Goal: Contribute content: Contribute content

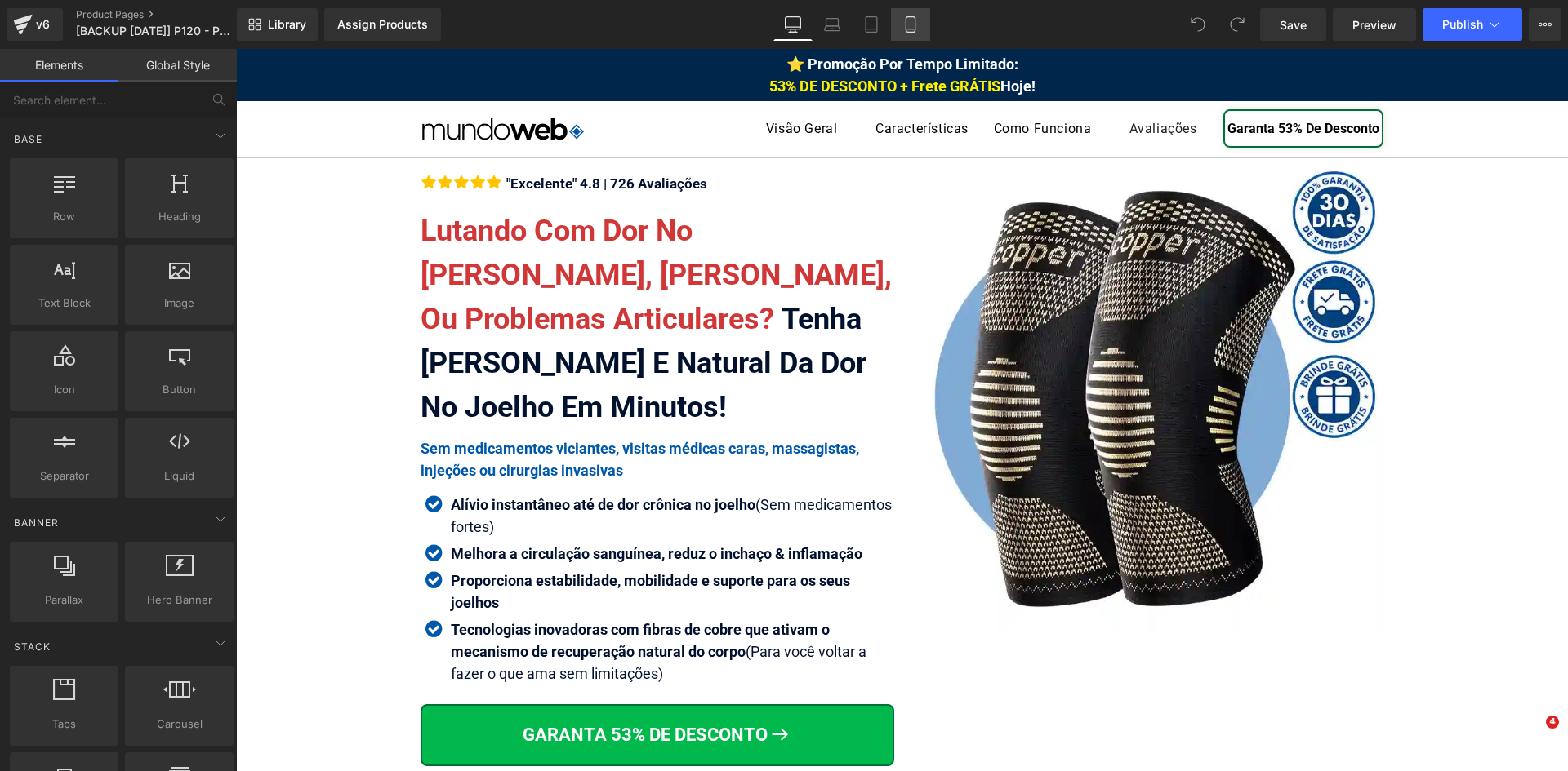
click at [895, 36] on link "Mobile" at bounding box center [910, 24] width 39 height 32
click at [904, 29] on icon at bounding box center [910, 24] width 17 height 17
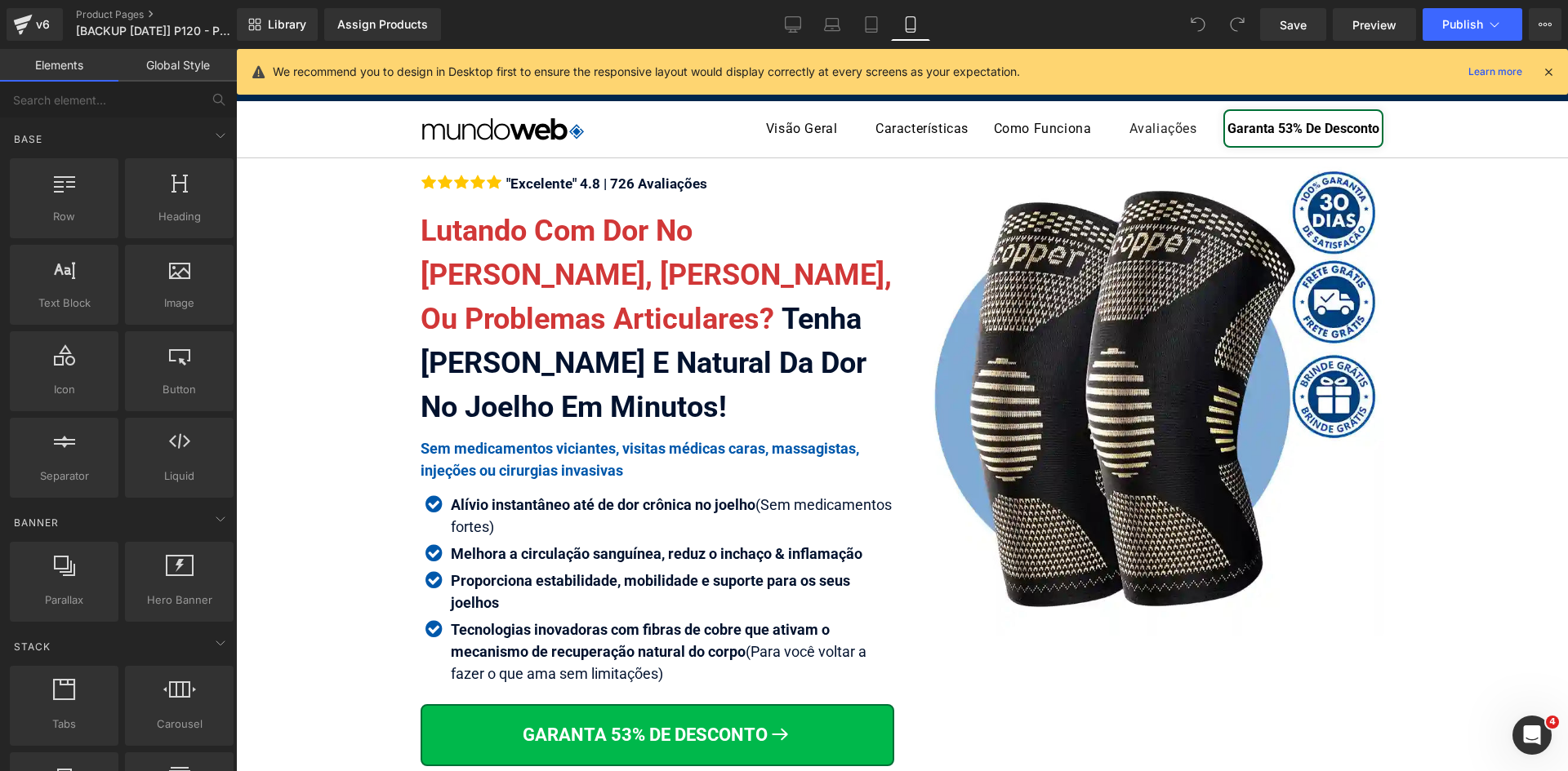
drag, startPoint x: 909, startPoint y: 23, endPoint x: 1413, endPoint y: 27, distance: 504.0
click at [909, 23] on icon at bounding box center [910, 24] width 17 height 17
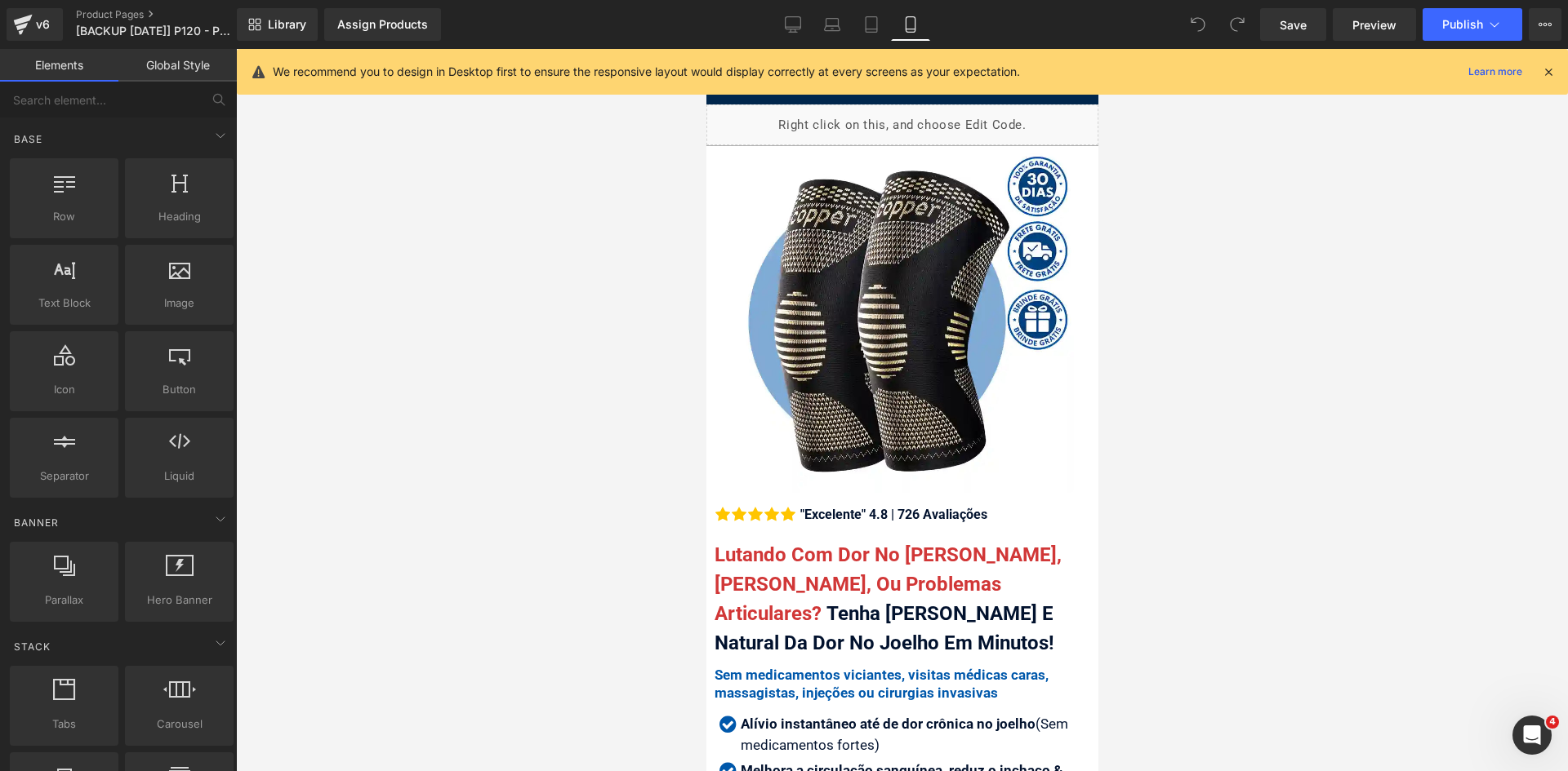
click at [1546, 73] on icon at bounding box center [1547, 72] width 15 height 15
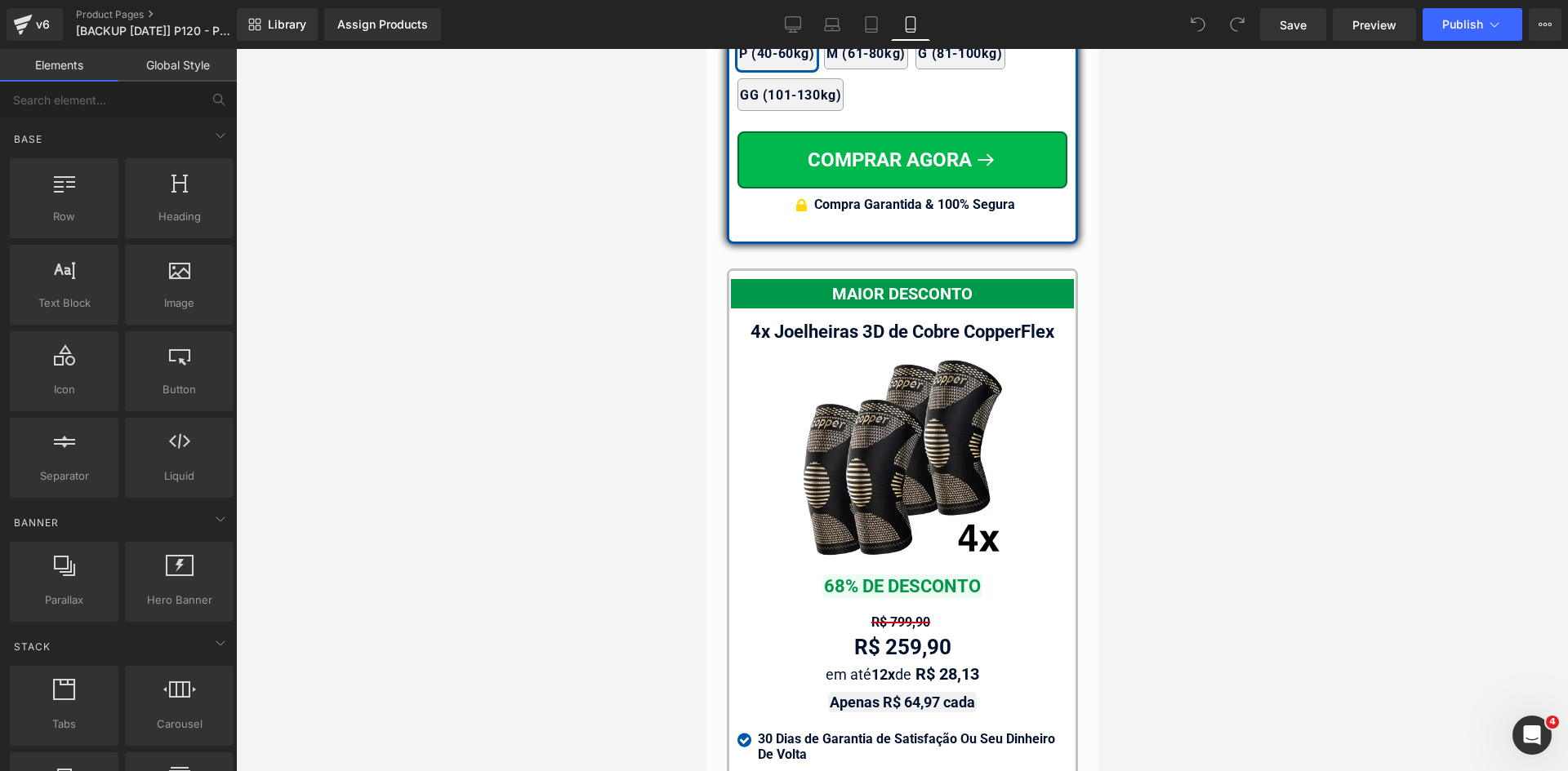
scroll to position [15118, 0]
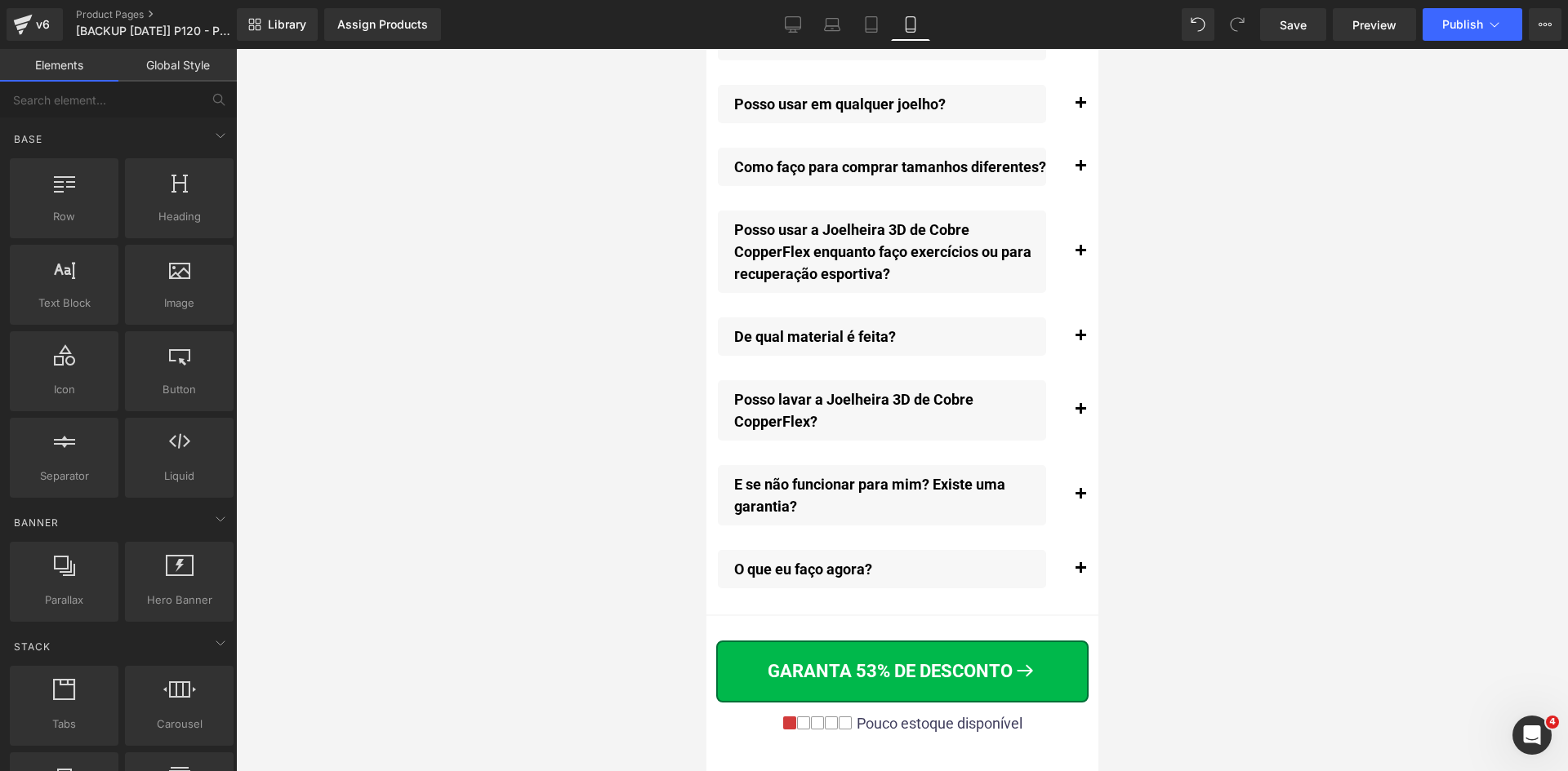
scroll to position [18694, 0]
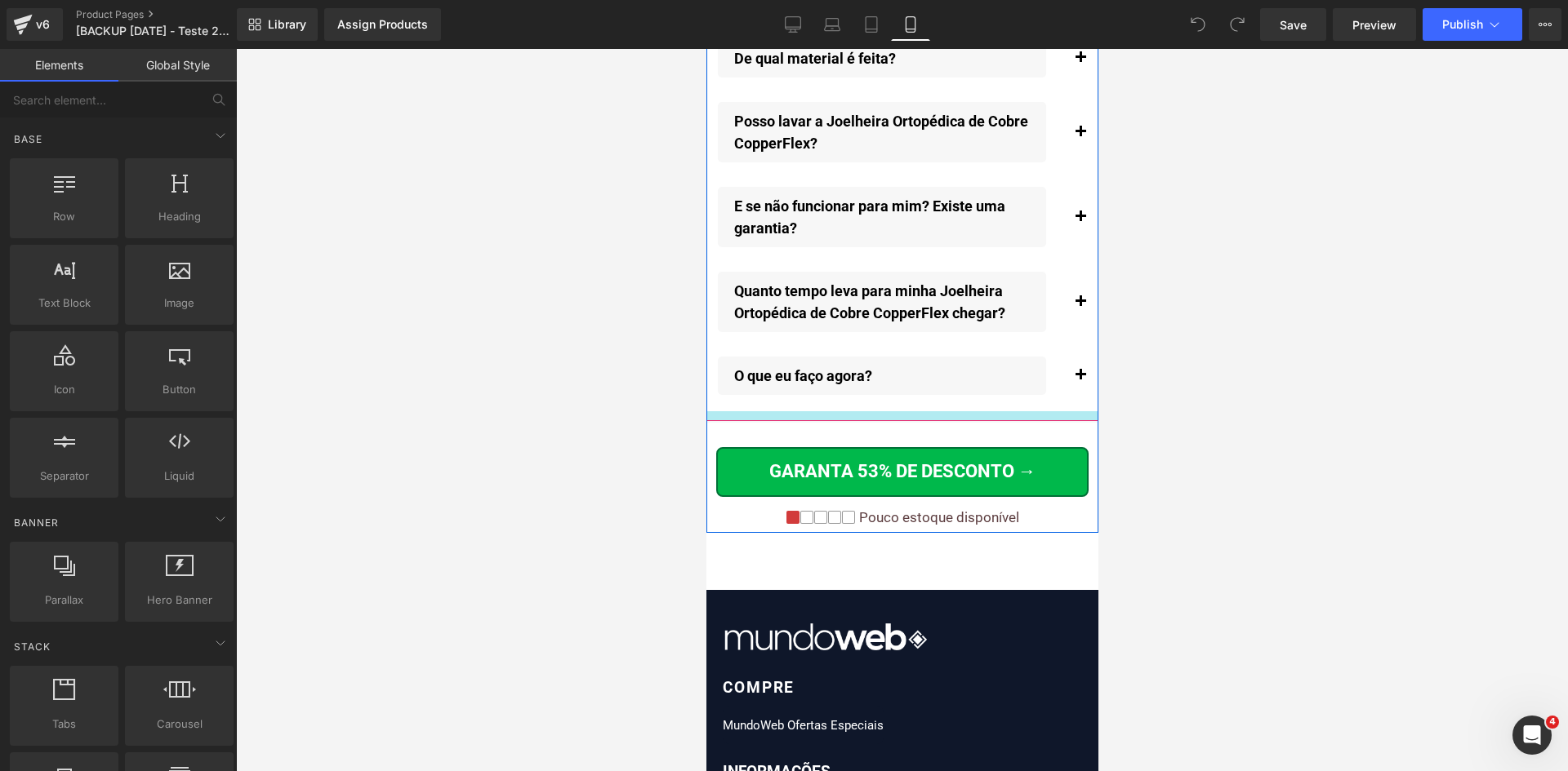
scroll to position [19624, 0]
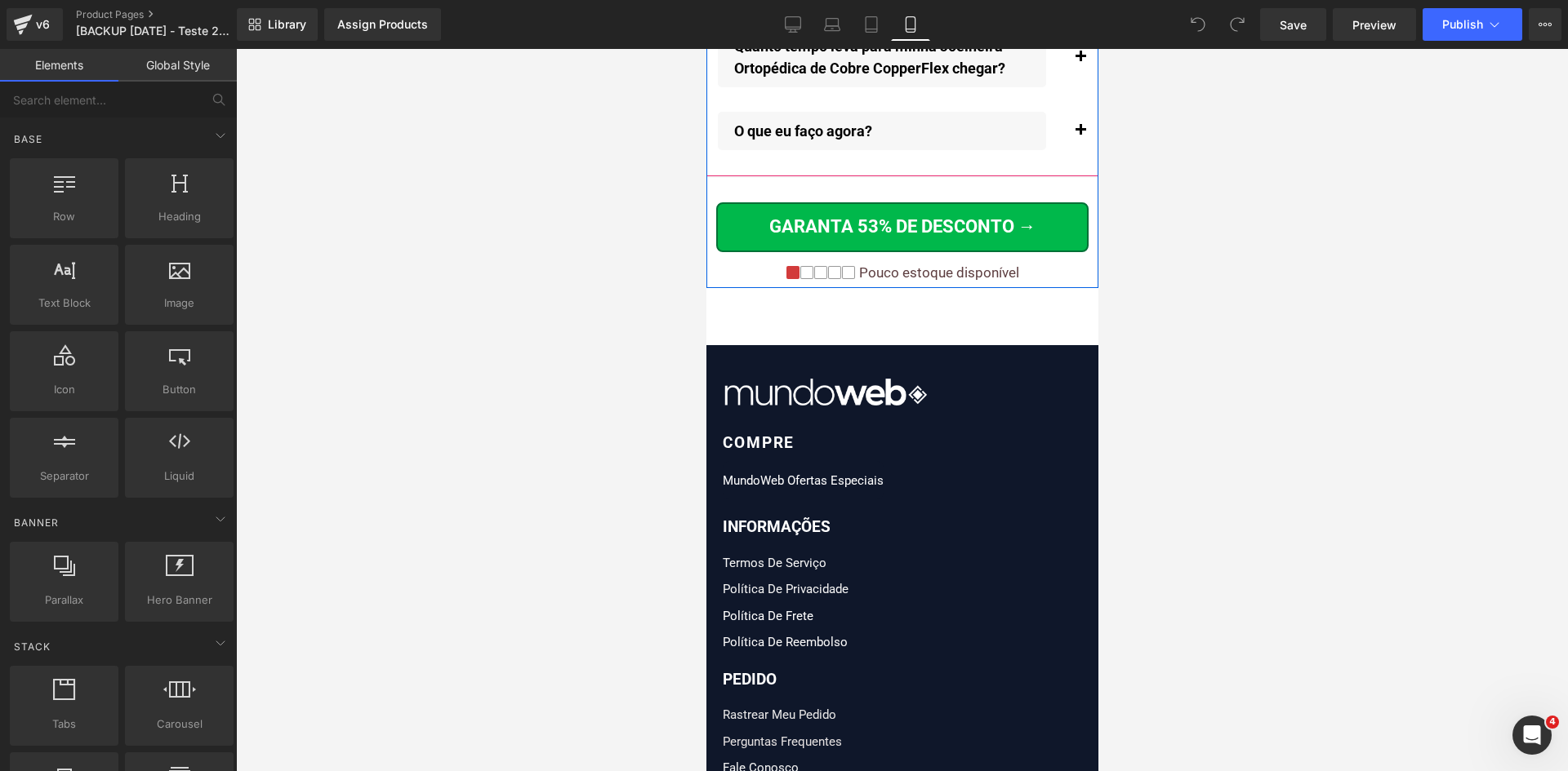
click at [1080, 134] on span "button" at bounding box center [1080, 134] width 0 height 0
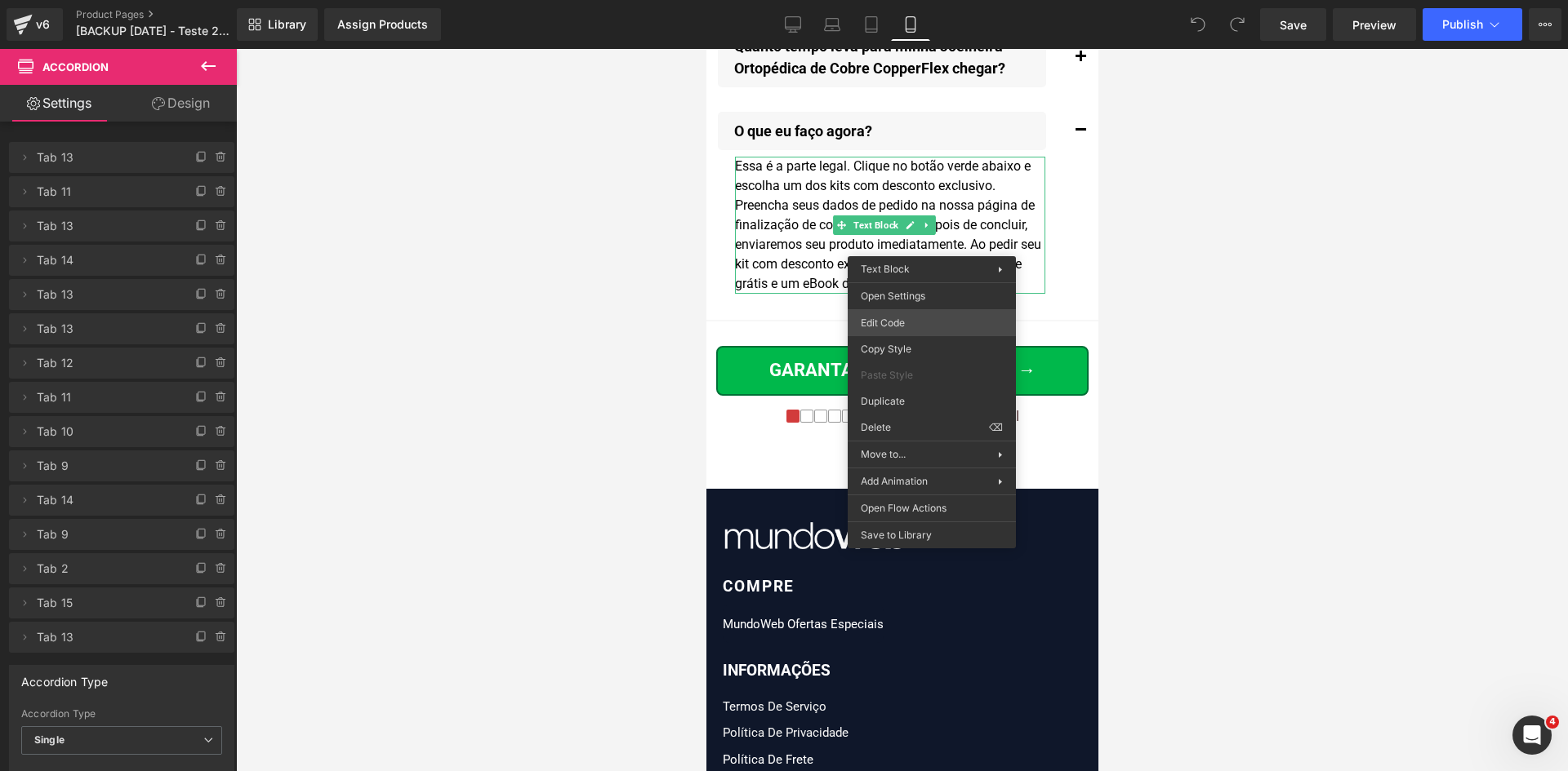
click at [913, 0] on div "You are previewing how the will restyle your page. You can not edit Elements in…" at bounding box center [784, 0] width 1568 height 0
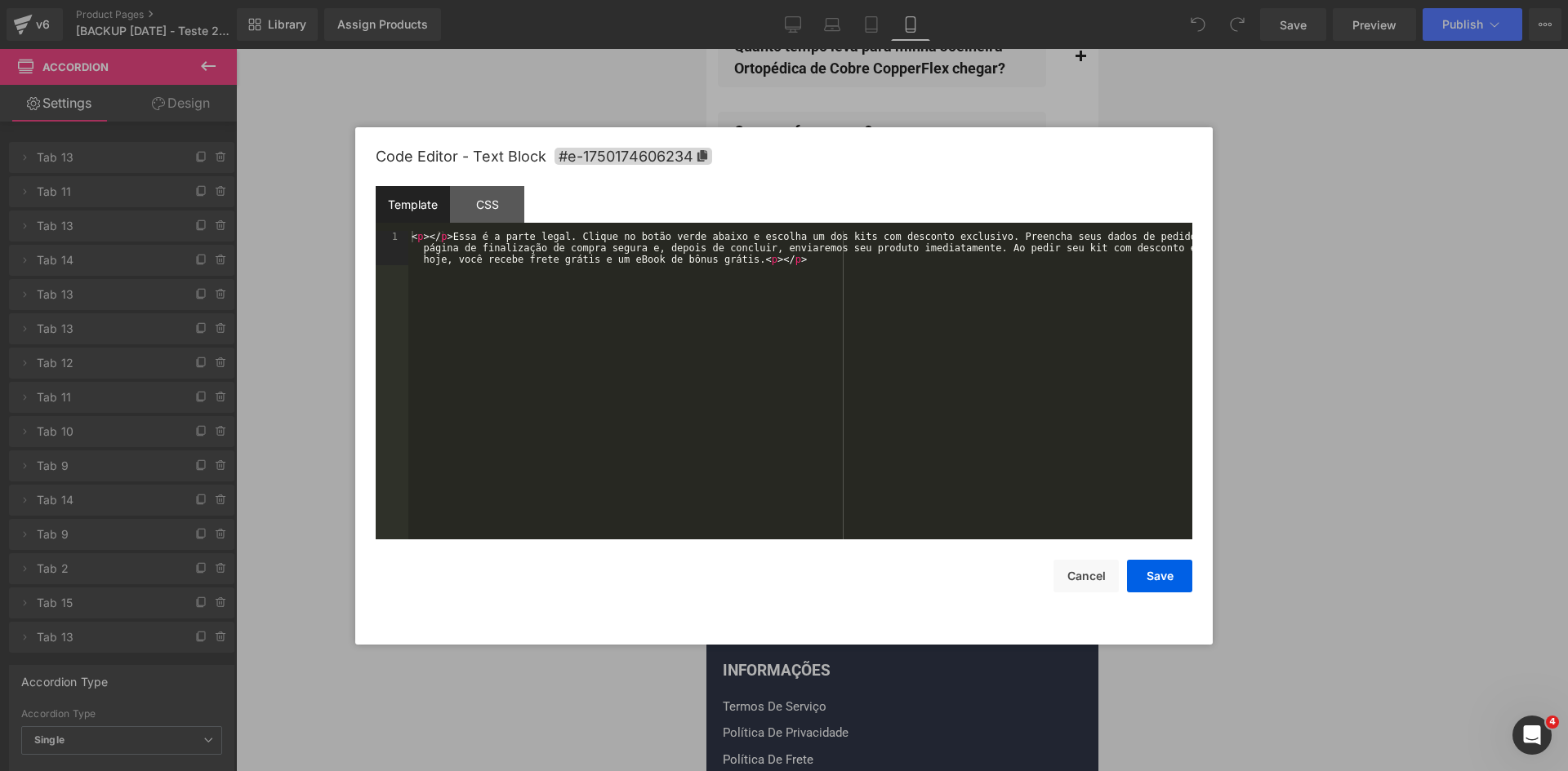
click at [890, 340] on div "< p > </ p > Essa é a parte legal. Clique no botão verde abaixo e escolha um do…" at bounding box center [801, 419] width 784 height 377
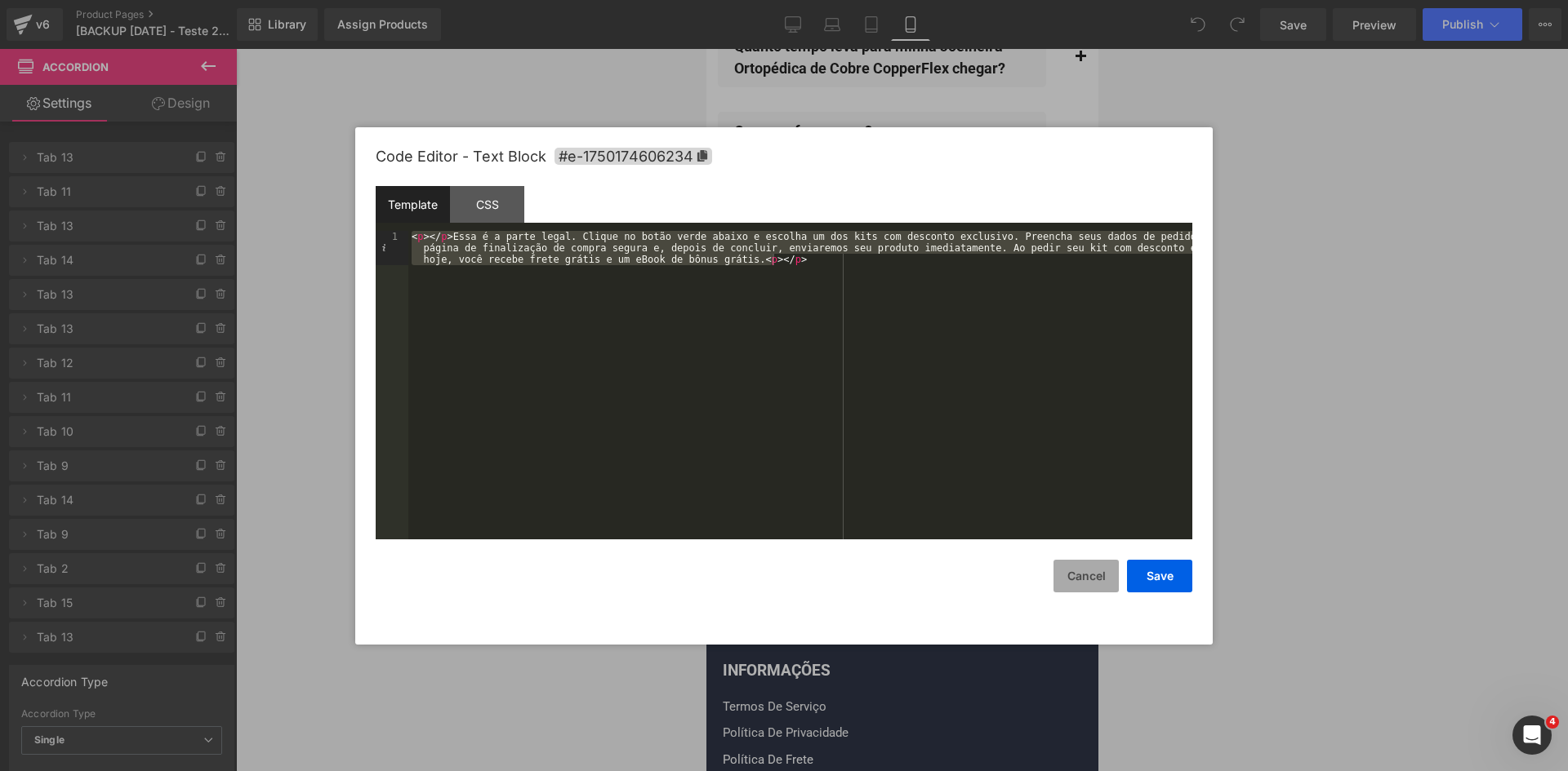
click at [1086, 580] on button "Cancel" at bounding box center [1086, 576] width 66 height 32
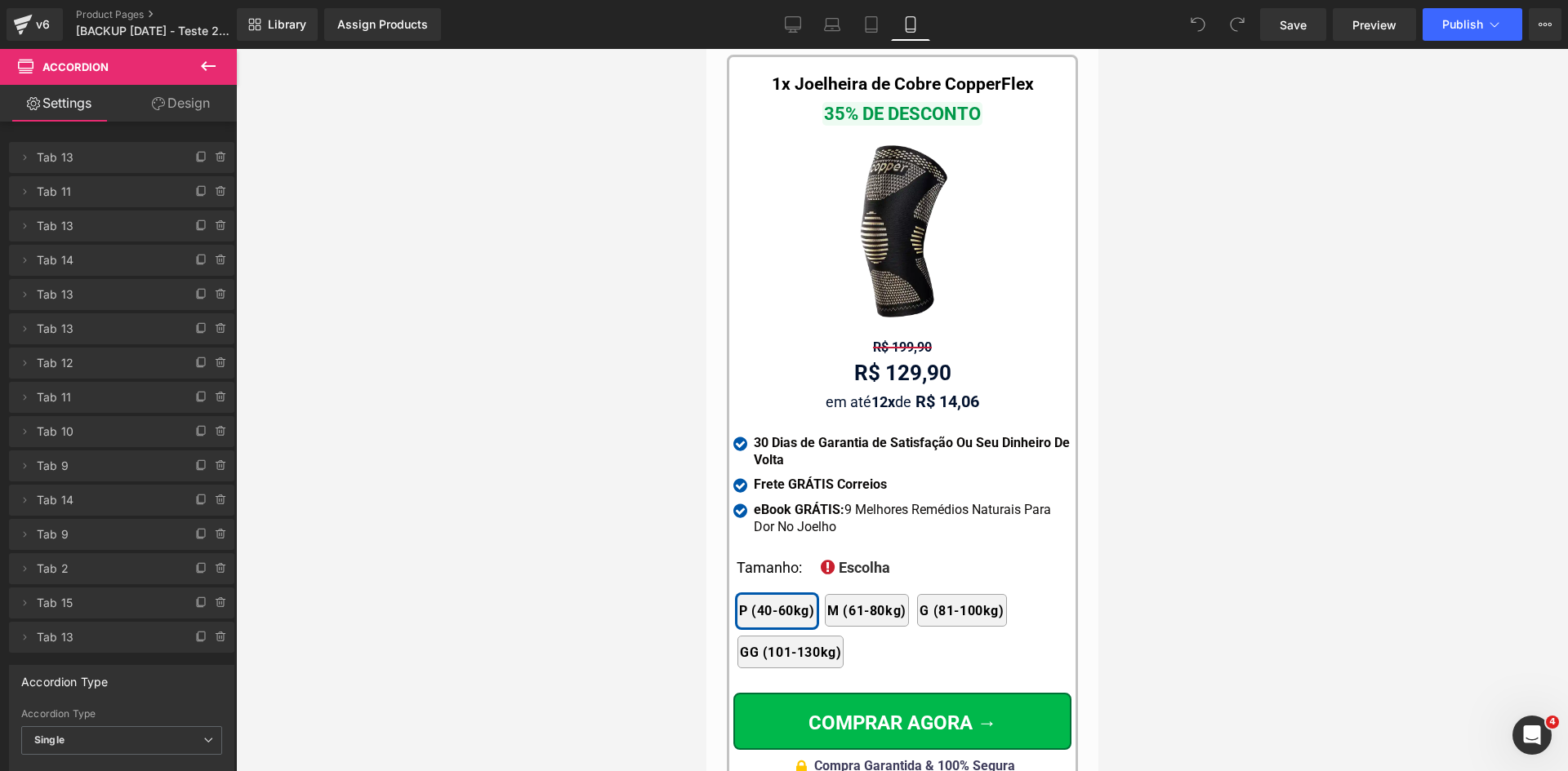
scroll to position [15840, 0]
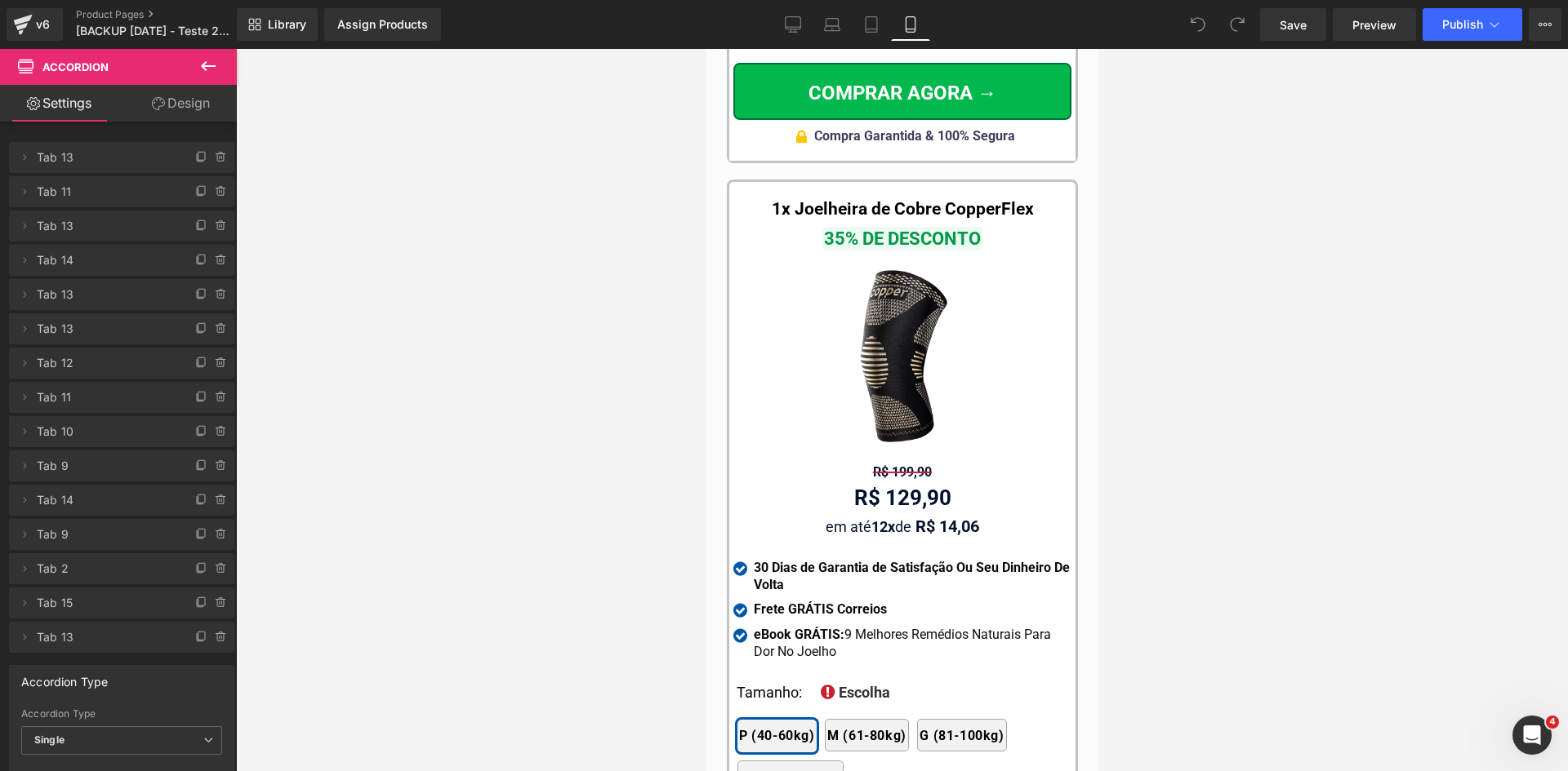
drag, startPoint x: 1090, startPoint y: 72, endPoint x: 1809, endPoint y: 634, distance: 912.6
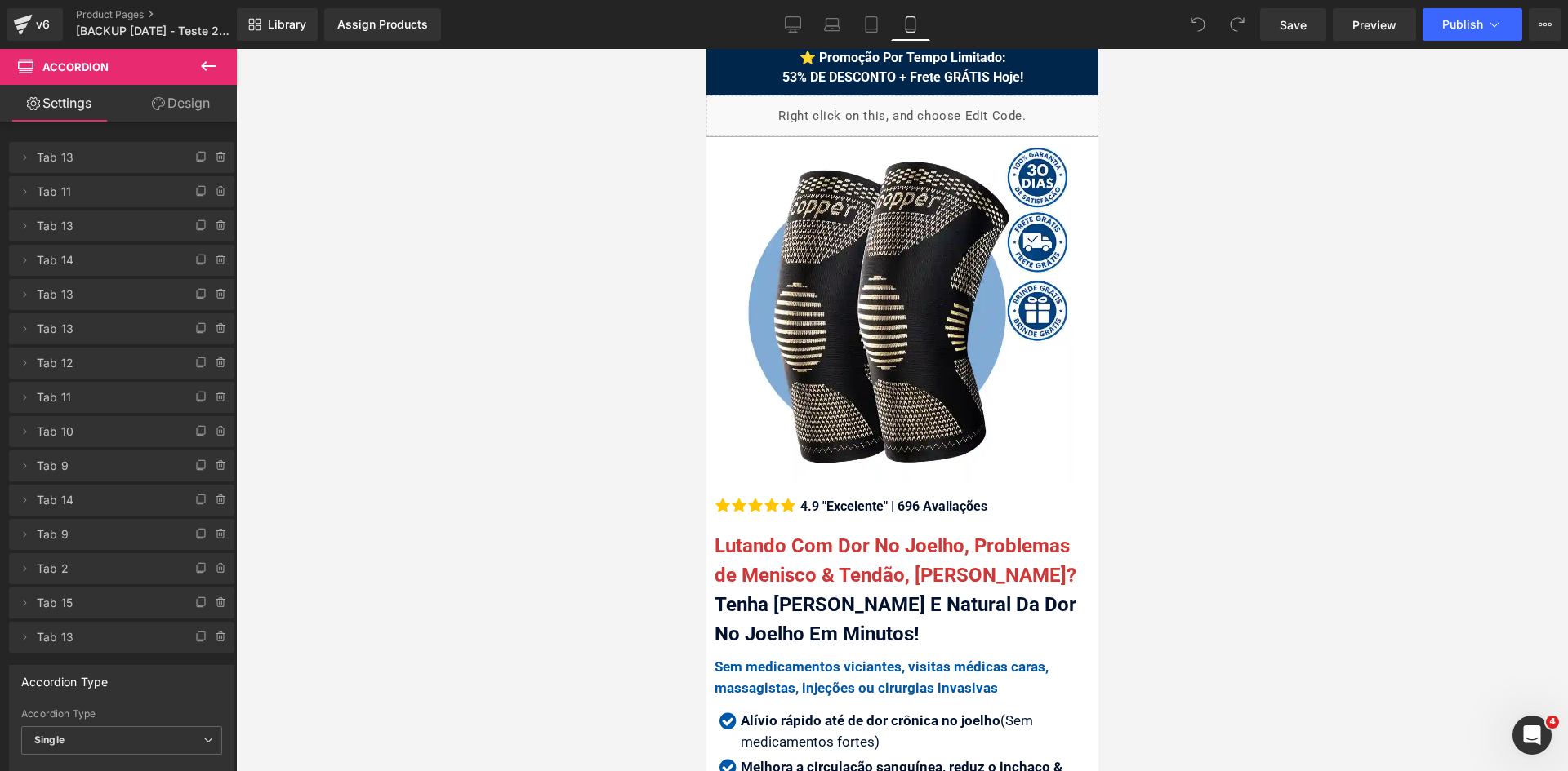
scroll to position [0, 0]
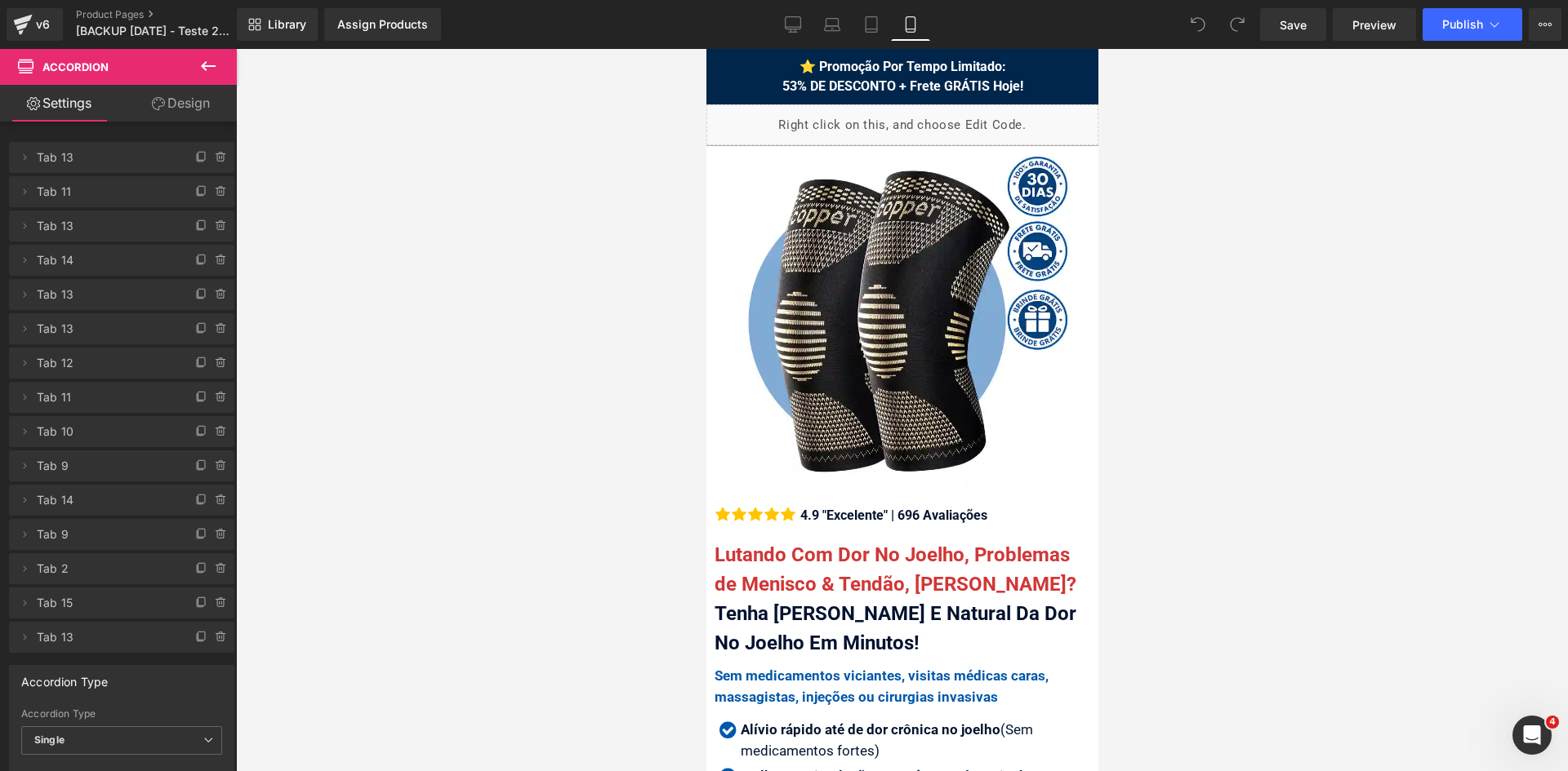
drag, startPoint x: 1096, startPoint y: 643, endPoint x: 1808, endPoint y: 124, distance: 881.1
drag, startPoint x: 796, startPoint y: 24, endPoint x: 856, endPoint y: 31, distance: 60.4
click at [796, 24] on icon at bounding box center [793, 24] width 17 height 17
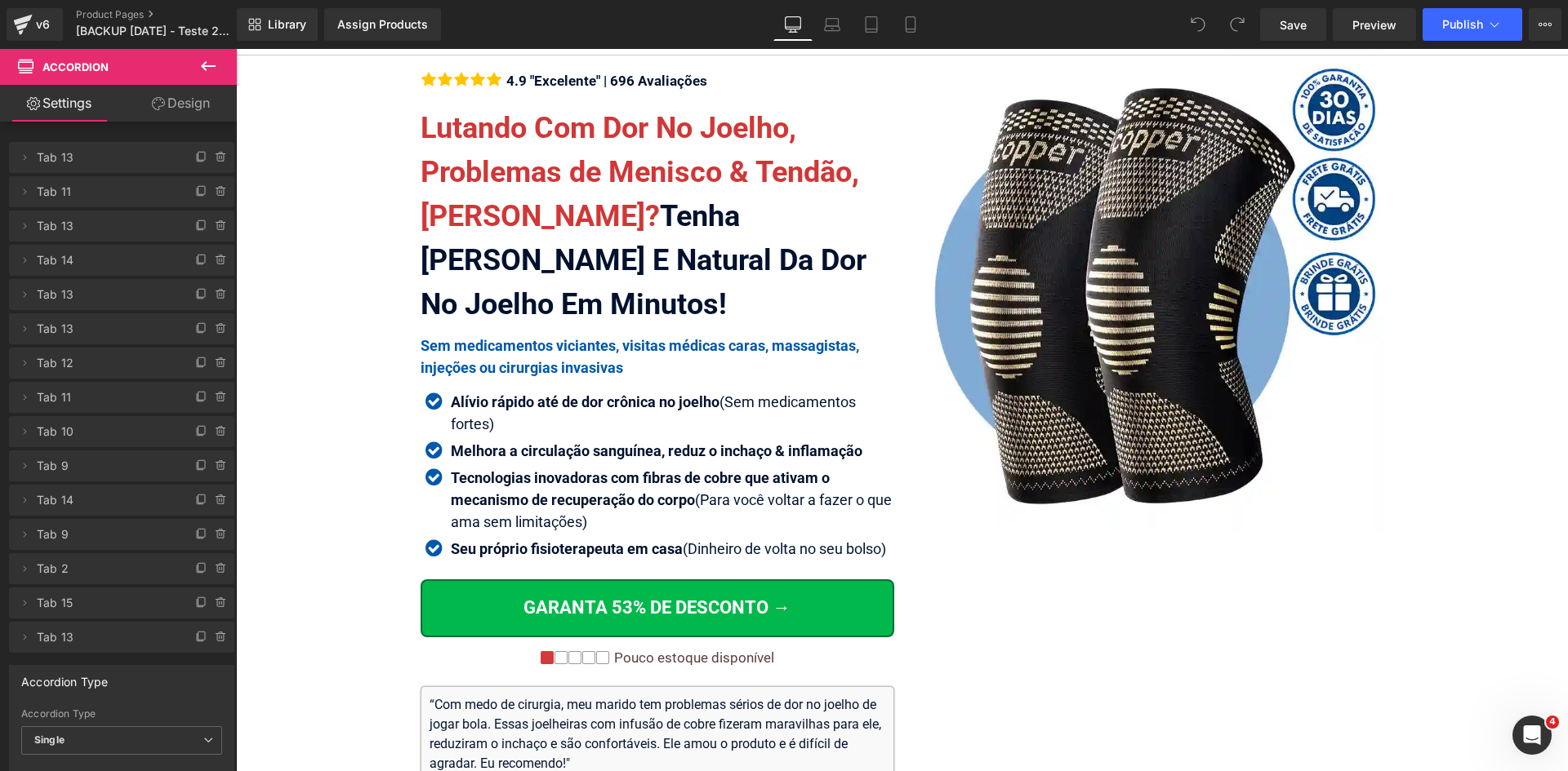
scroll to position [54, 0]
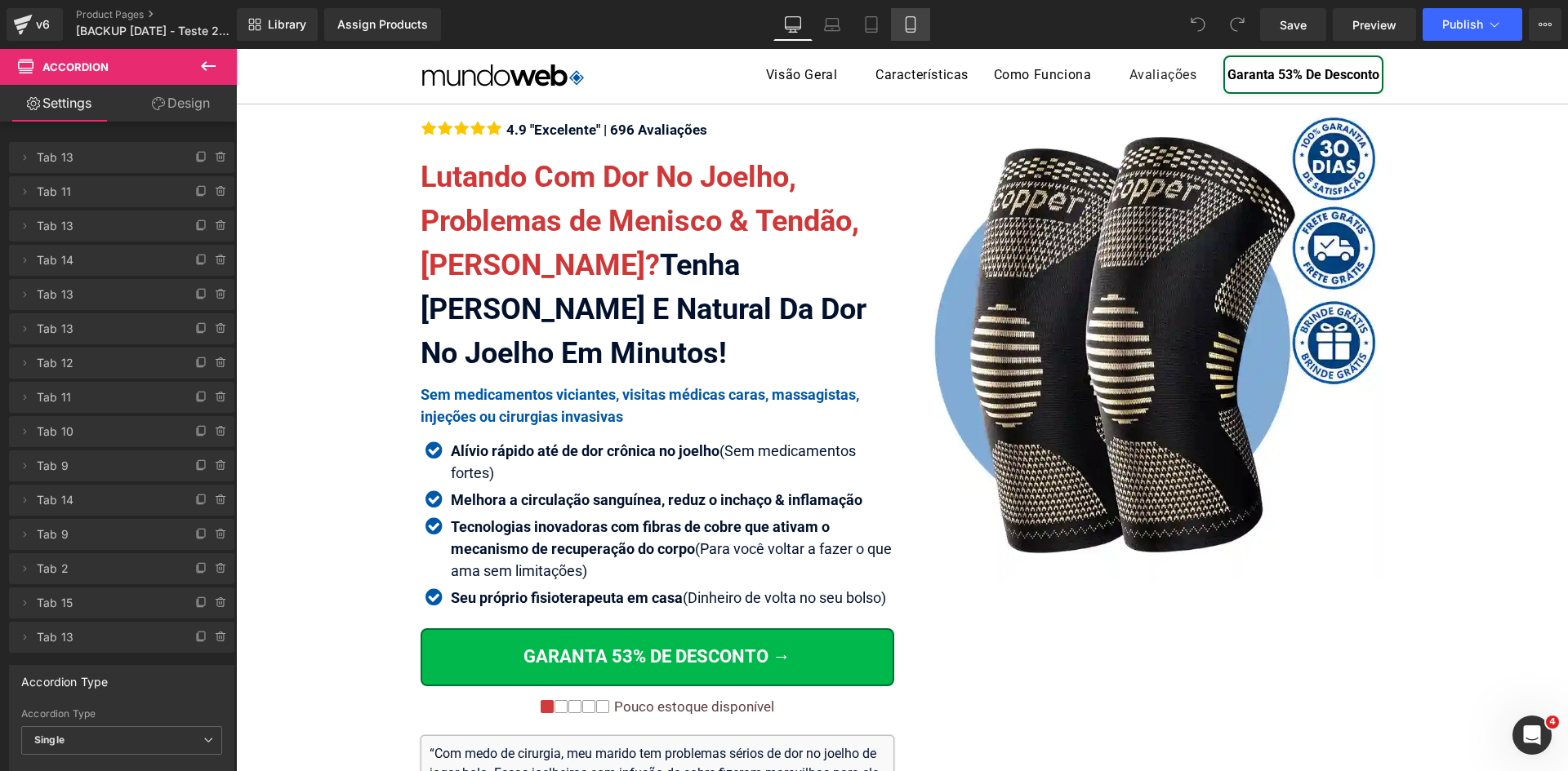
drag, startPoint x: 918, startPoint y: 27, endPoint x: 211, endPoint y: 2, distance: 707.4
click at [918, 27] on icon at bounding box center [910, 24] width 17 height 17
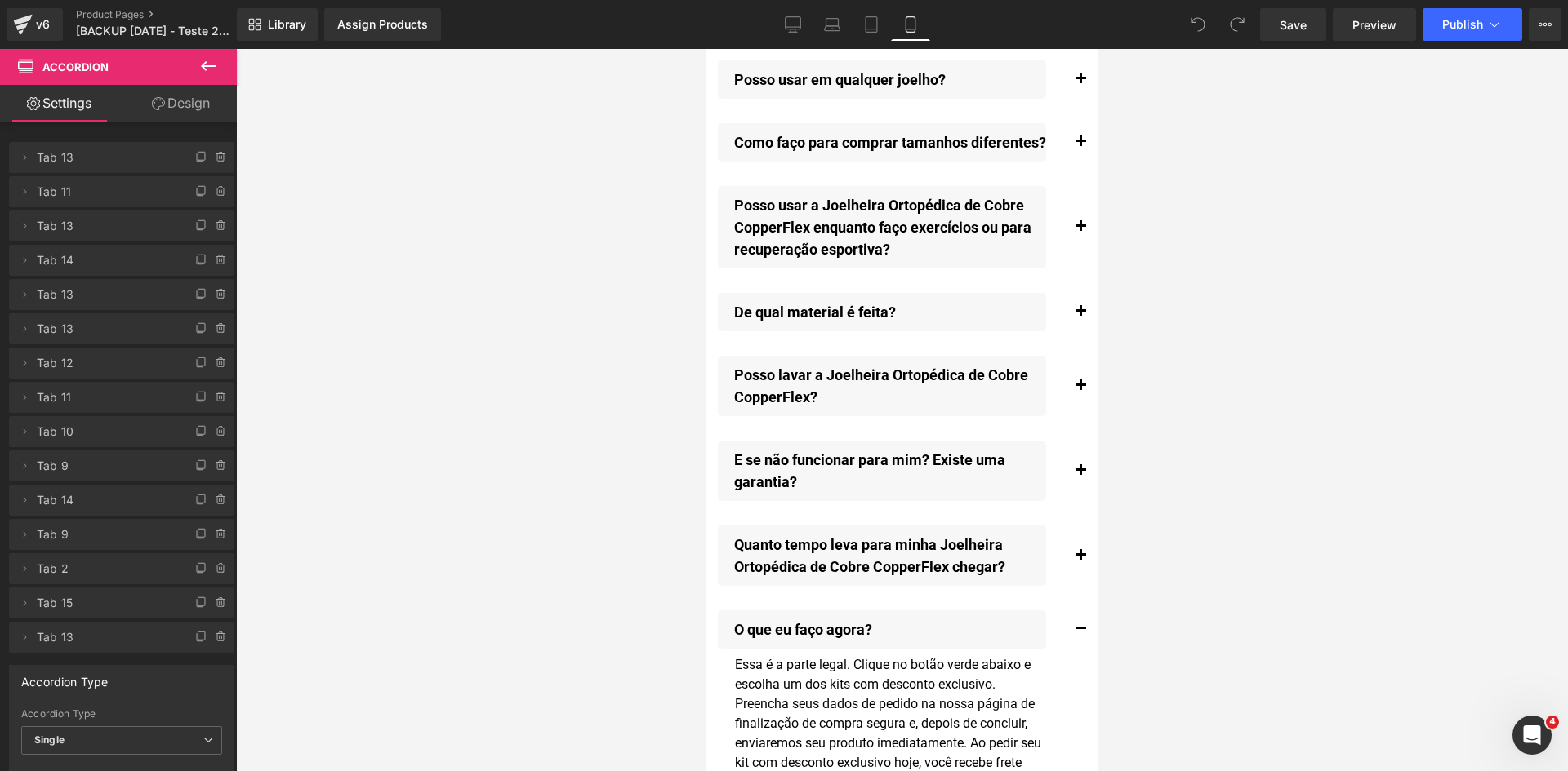
scroll to position [19001, 0]
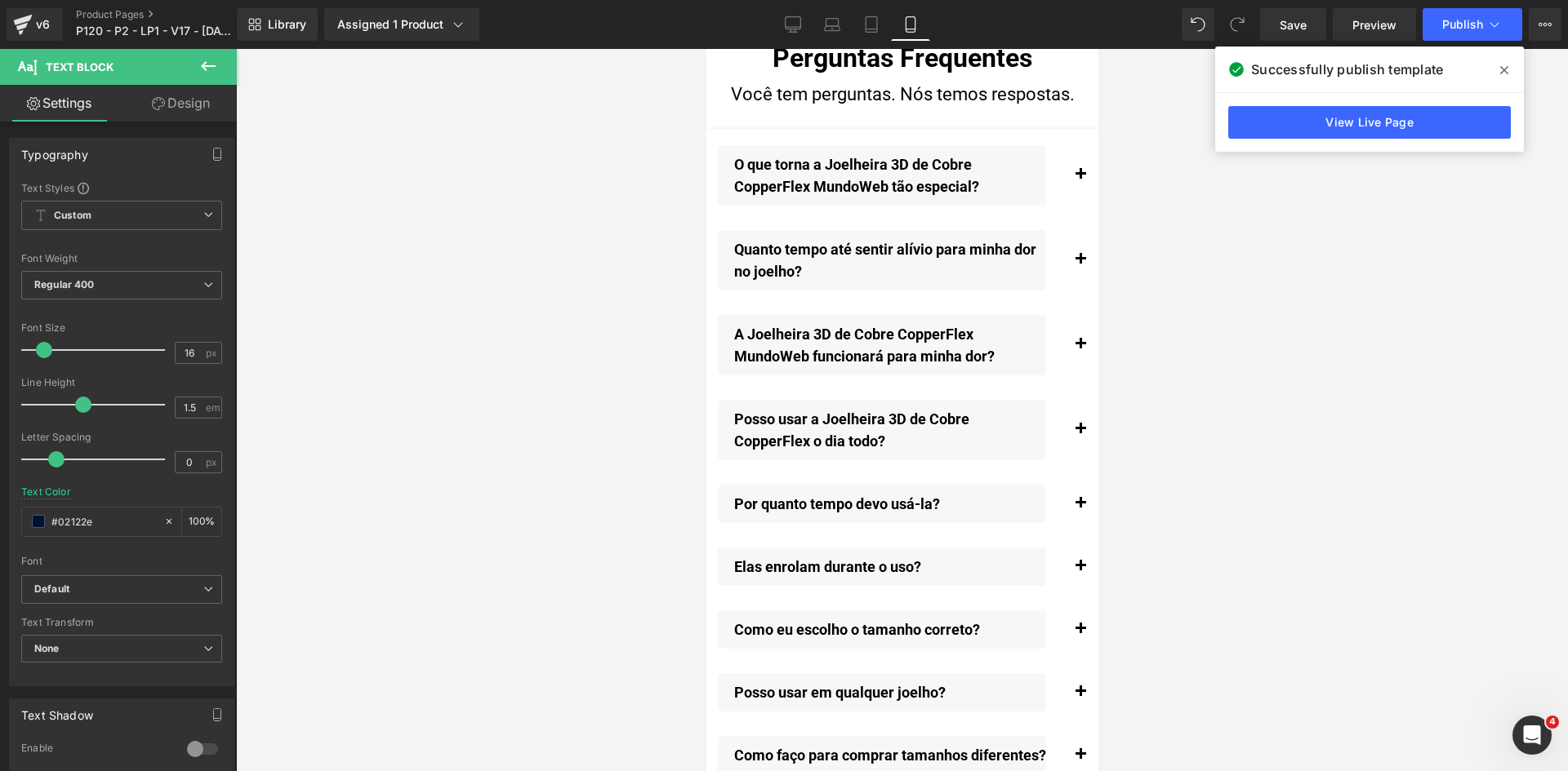
scroll to position [18396, 0]
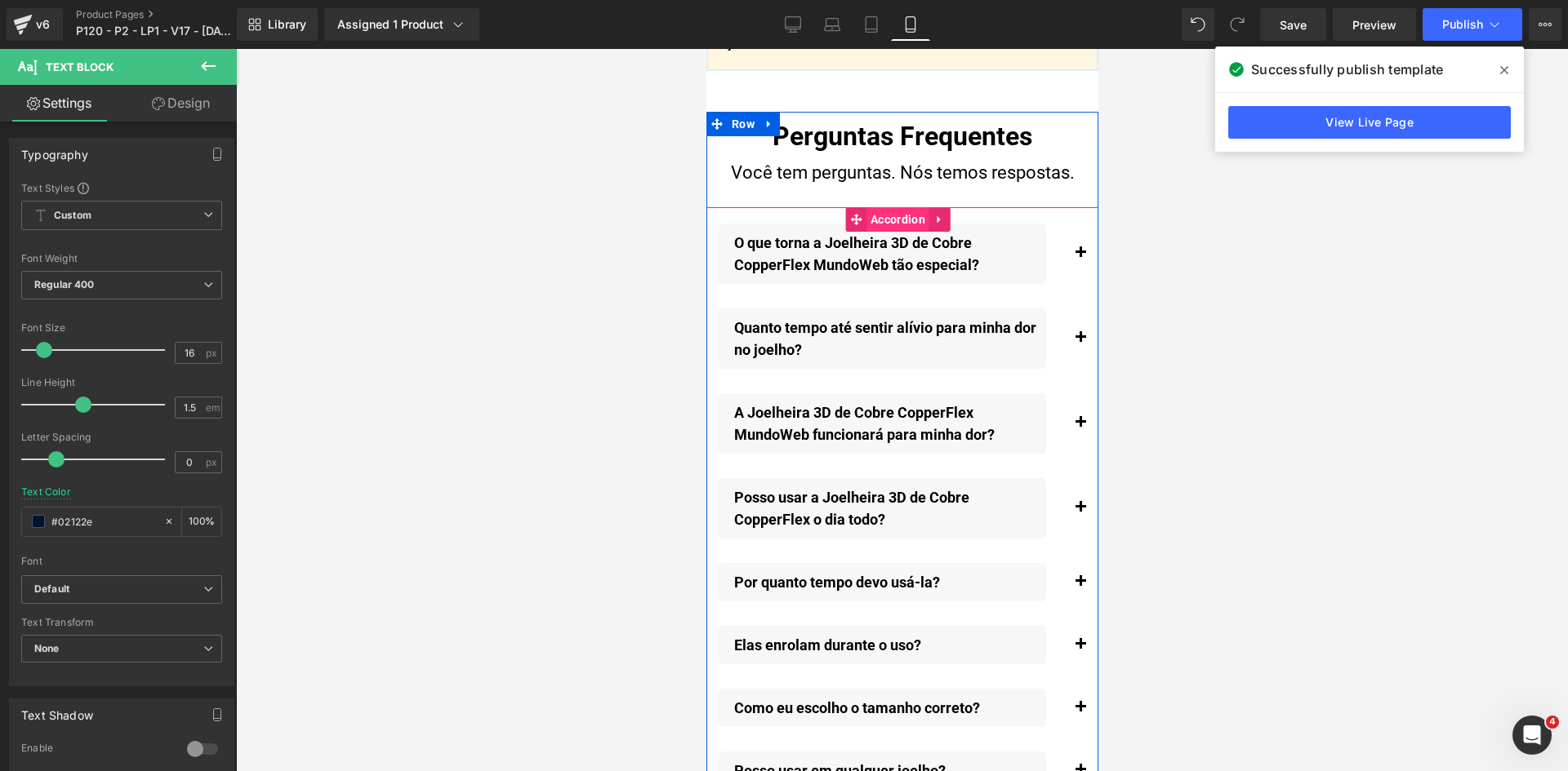
click at [877, 217] on span "Accordion" at bounding box center [897, 219] width 63 height 24
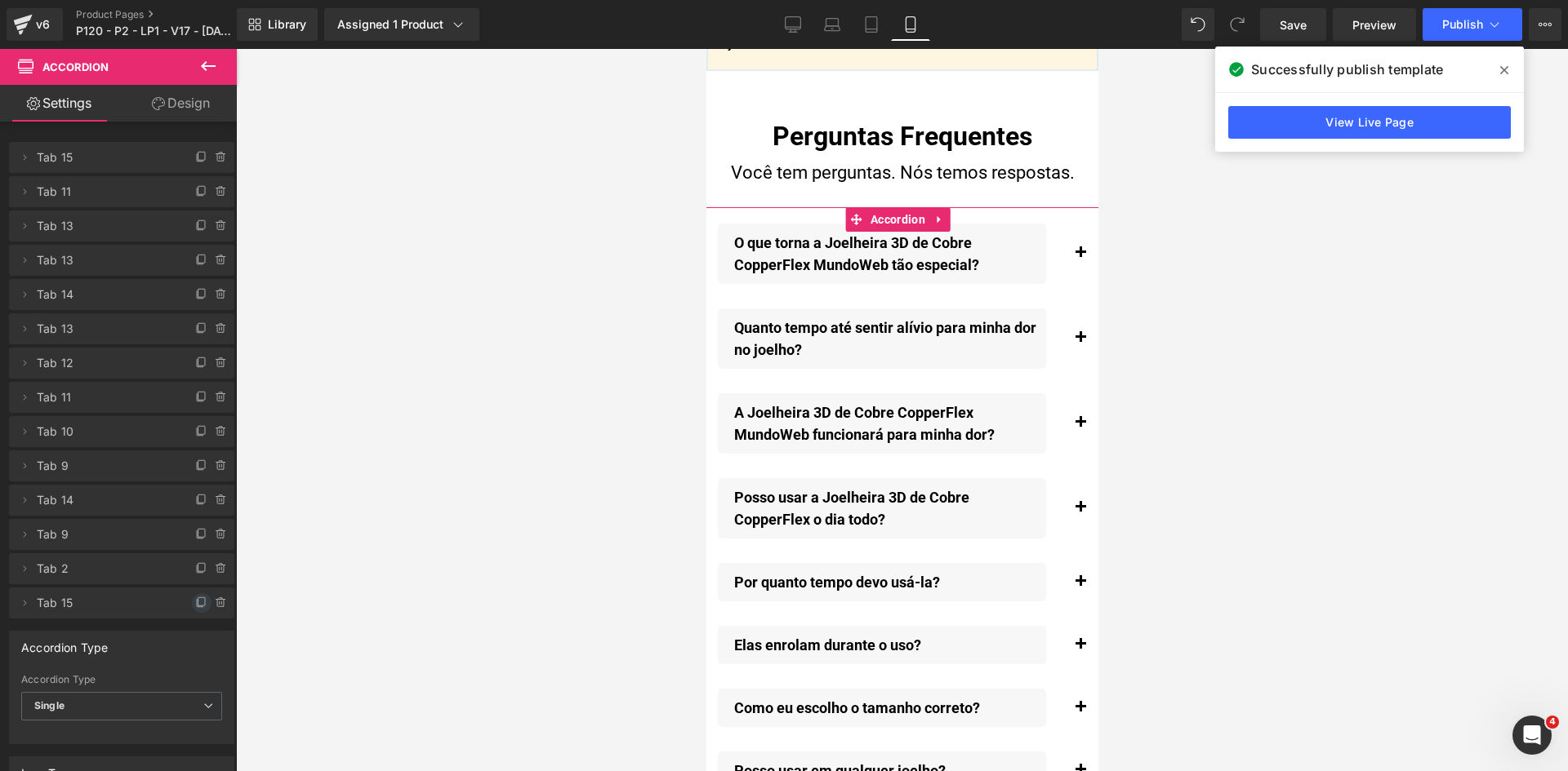
click at [200, 599] on icon at bounding box center [201, 602] width 13 height 13
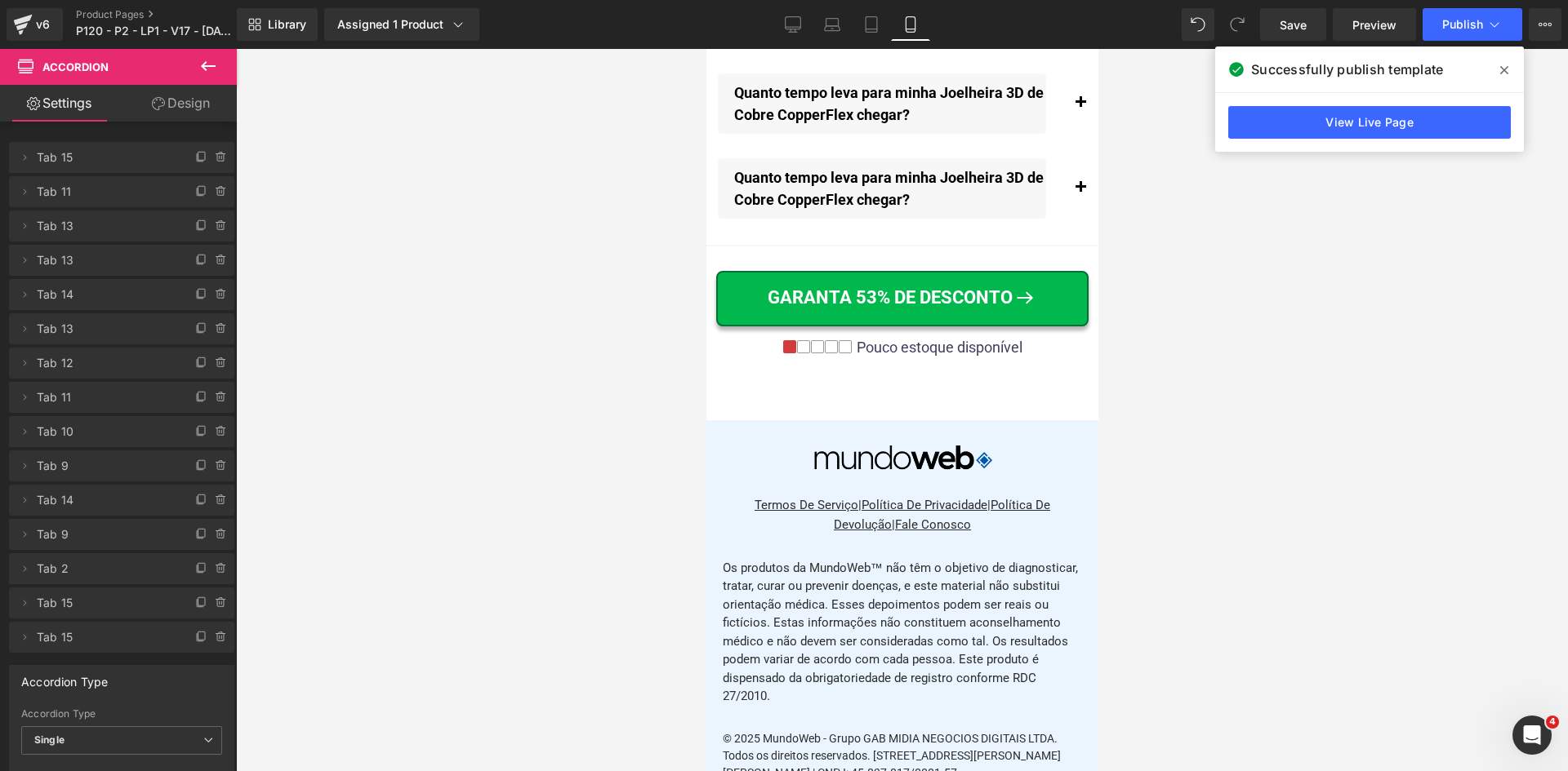
scroll to position [19540, 0]
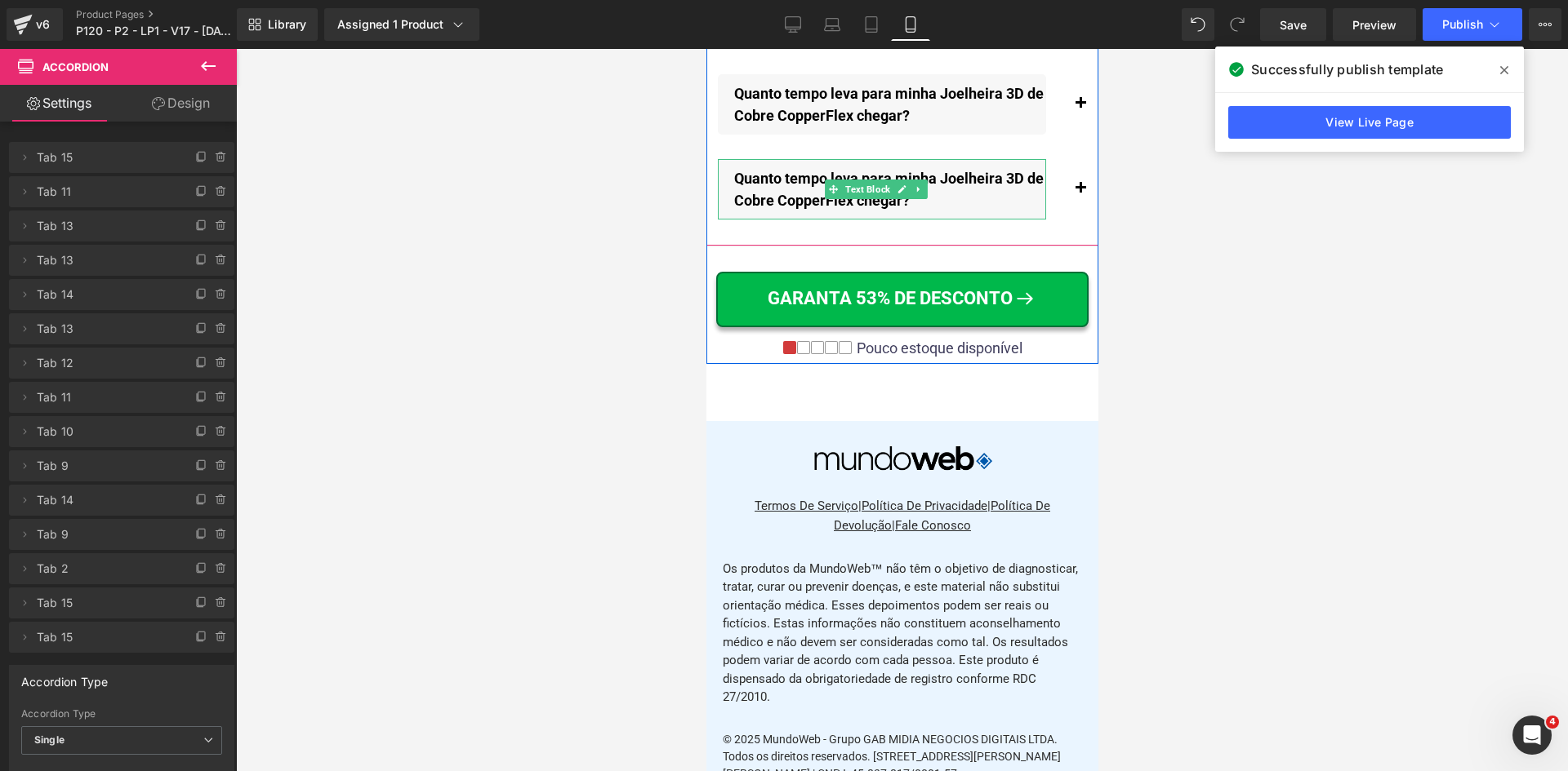
click at [795, 212] on p "Quanto tempo leva para minha Joelheira 3D de Cobre CopperFlex chegar?" at bounding box center [889, 189] width 312 height 44
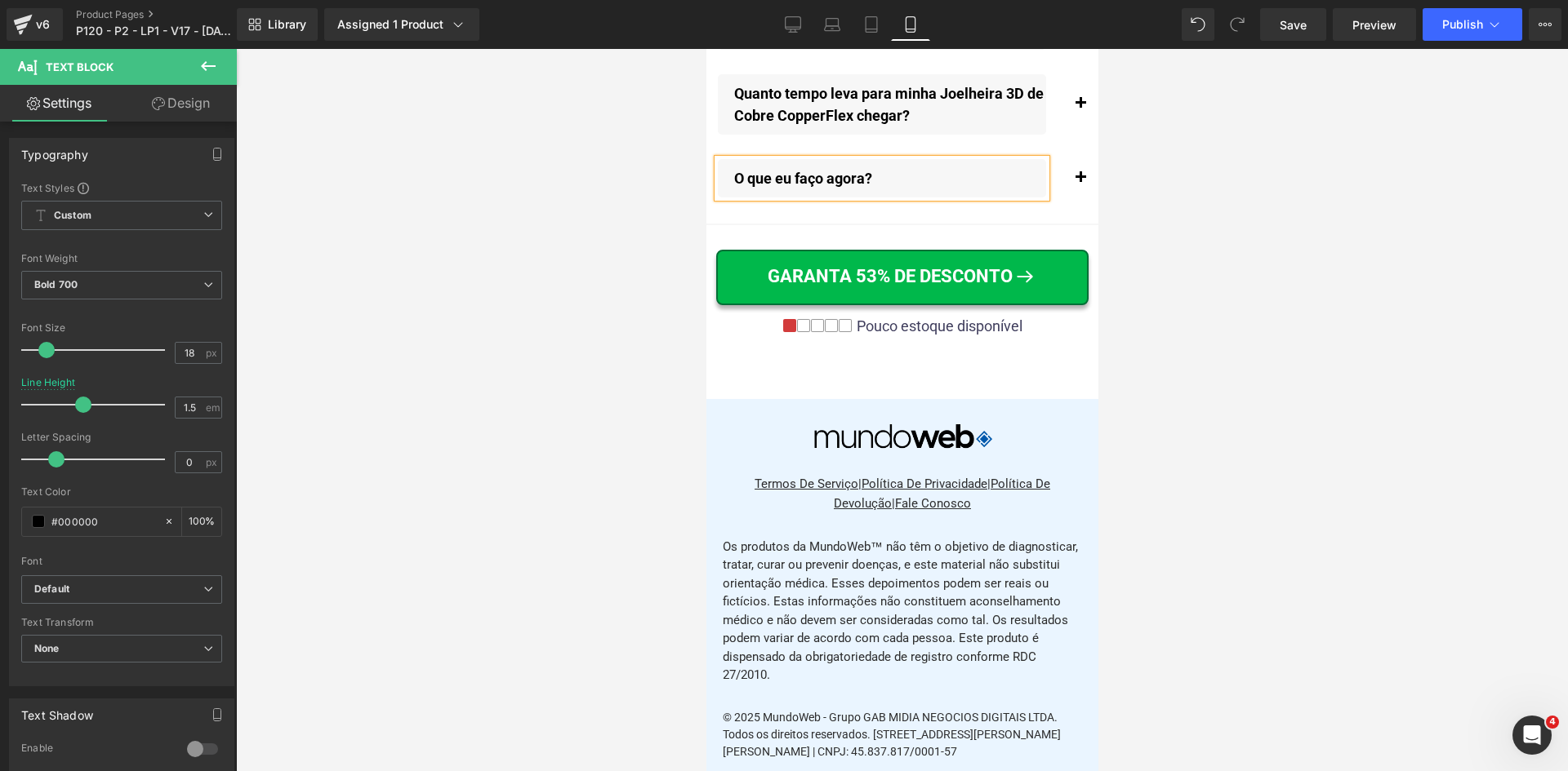
click at [1063, 204] on button "button" at bounding box center [1079, 178] width 32 height 55
click at [1080, 182] on span "button" at bounding box center [1080, 182] width 0 height 0
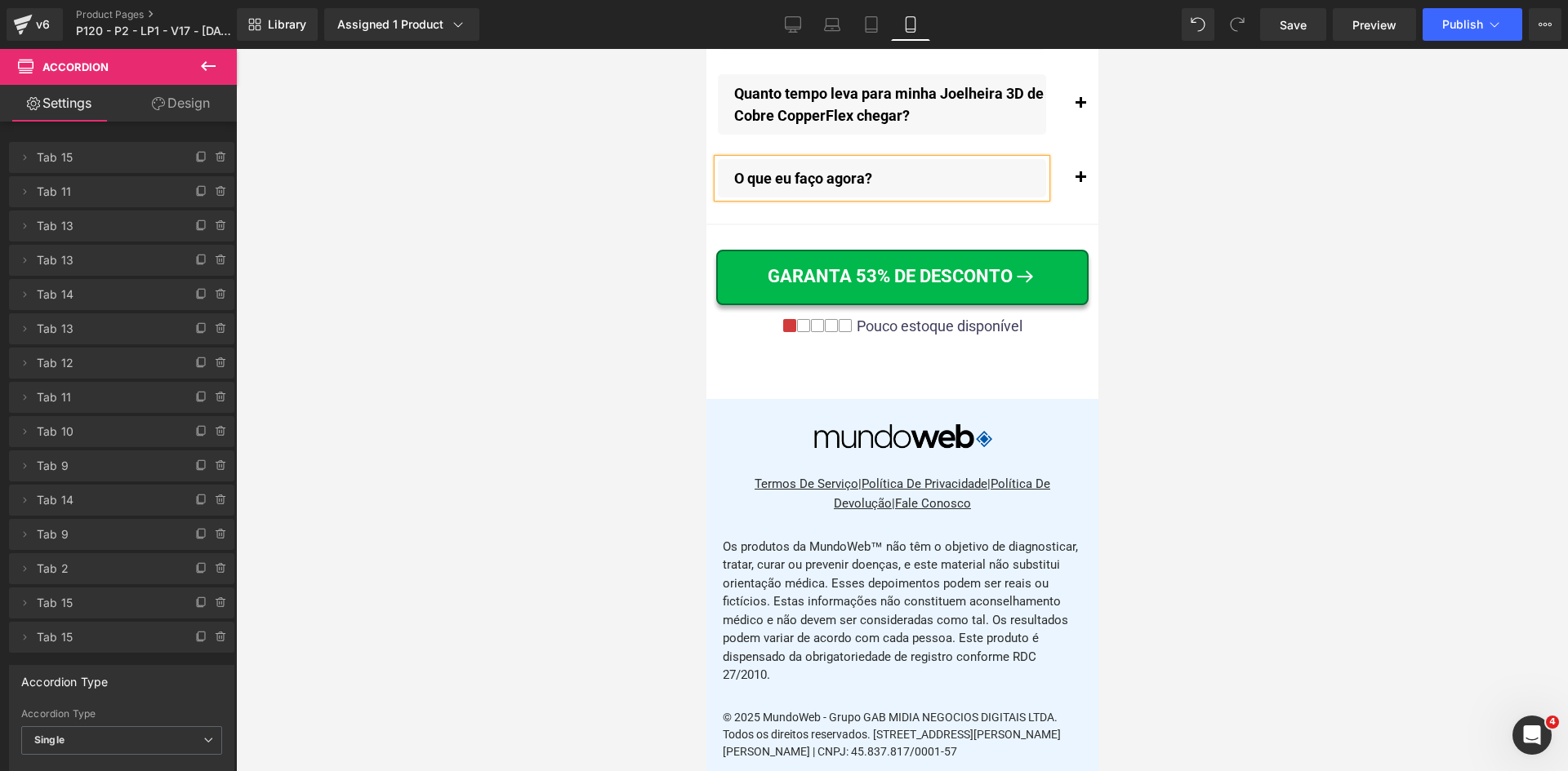
click at [1080, 182] on span "button" at bounding box center [1080, 182] width 0 height 0
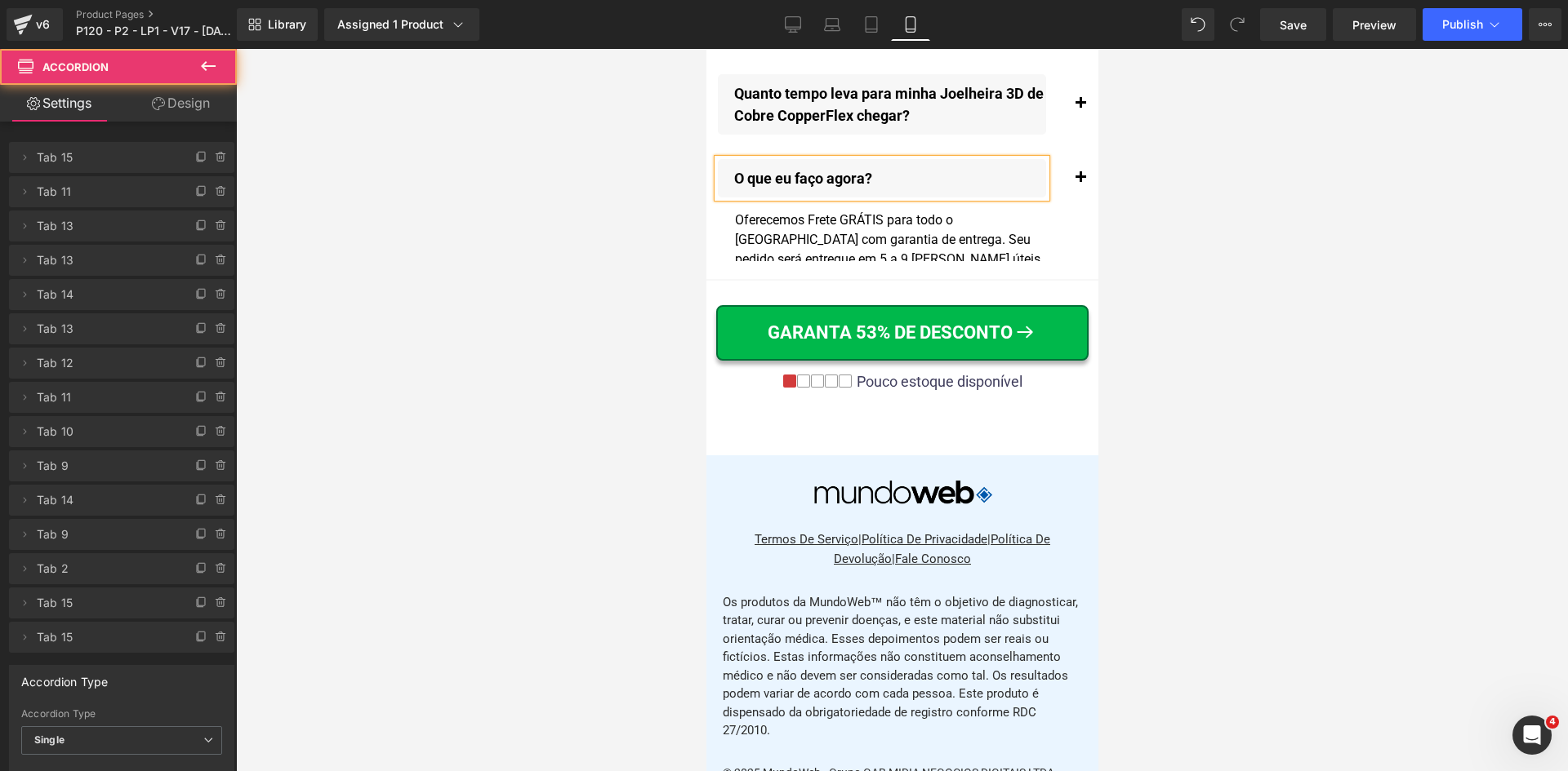
click at [894, 264] on div "Oferecemos Frete GRÁTIS para todo o Brasil com garantia de entrega. Seu pedido …" at bounding box center [889, 260] width 311 height 98
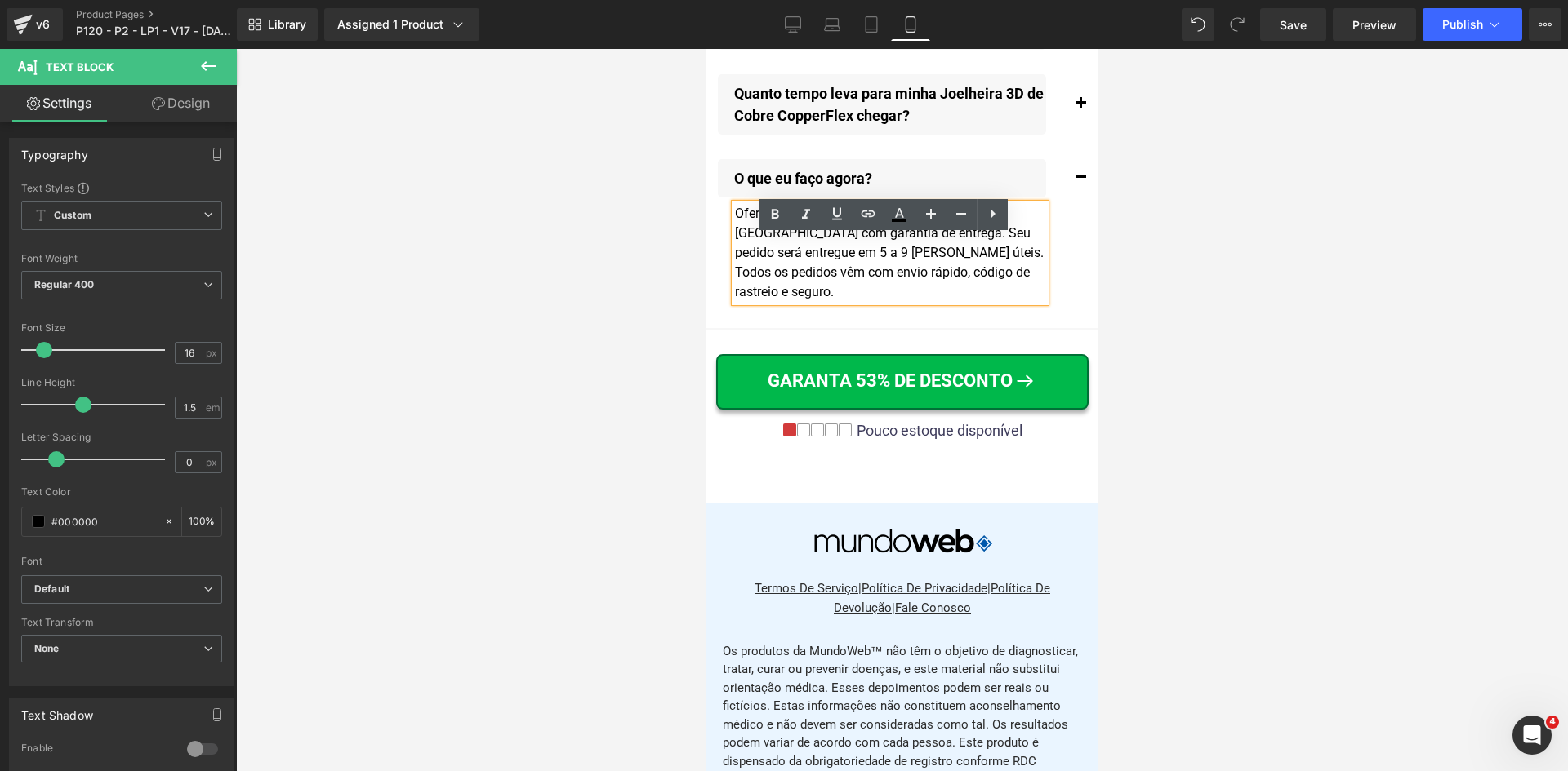
scroll to position [19533, 0]
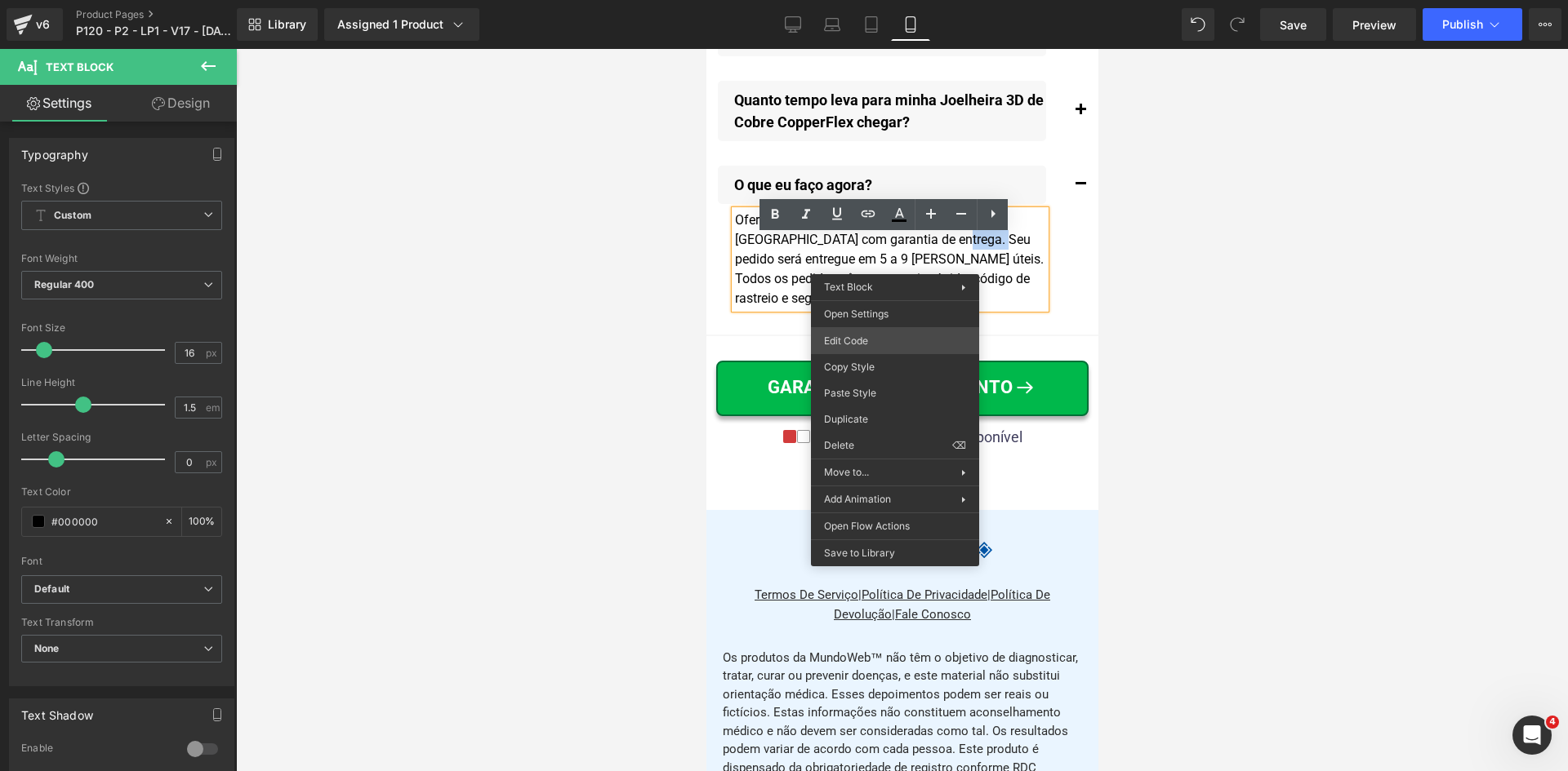
click at [884, 0] on div "Accordion You are previewing how the will restyle your page. You can not edit E…" at bounding box center [784, 0] width 1568 height 0
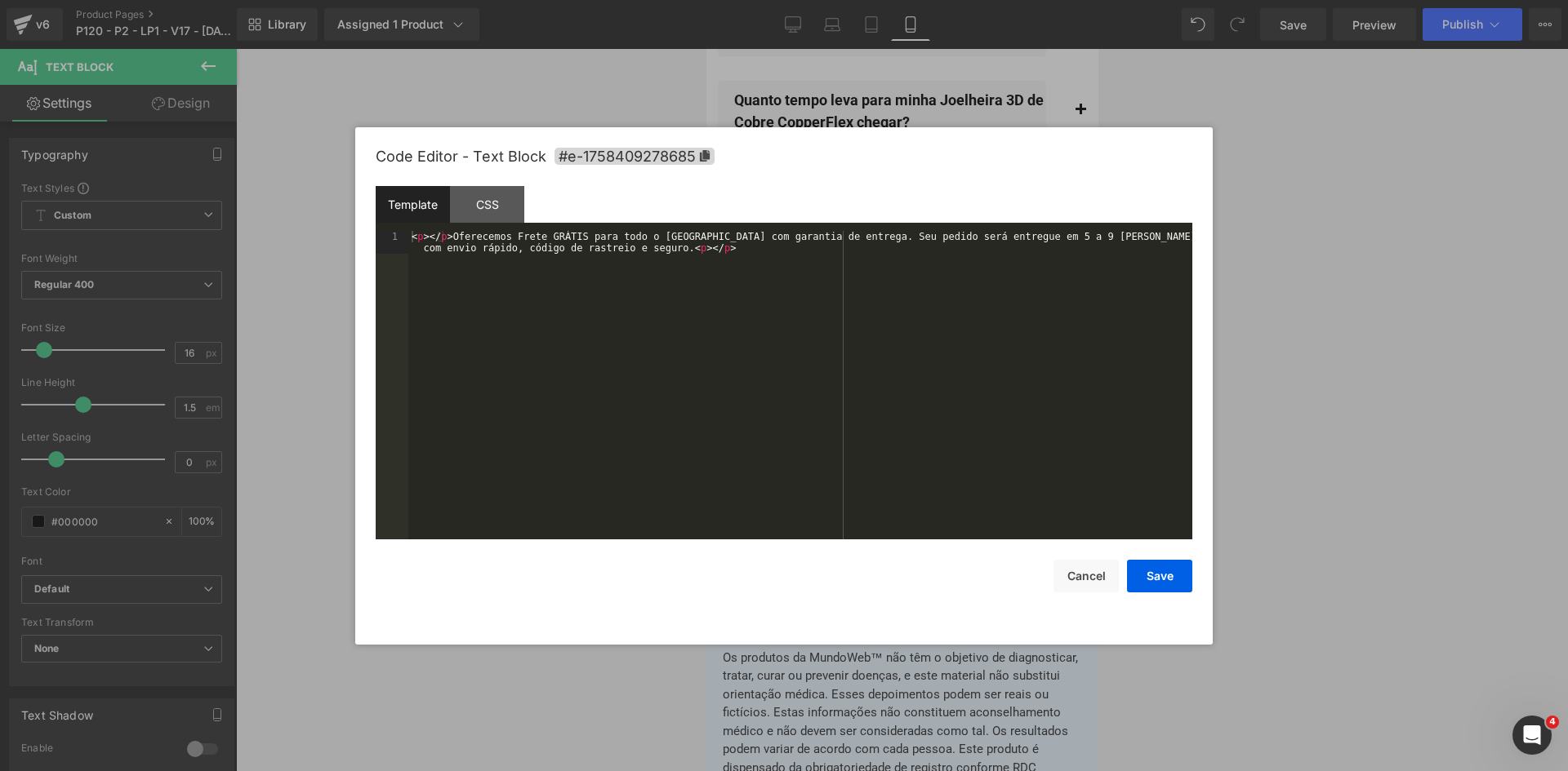
click at [880, 301] on div "< p > </ p > Oferecemos Frete GRÁTIS para todo o Brasil com garantia de entrega…" at bounding box center [801, 409] width 784 height 355
click at [1149, 569] on button "Save" at bounding box center [1159, 576] width 66 height 32
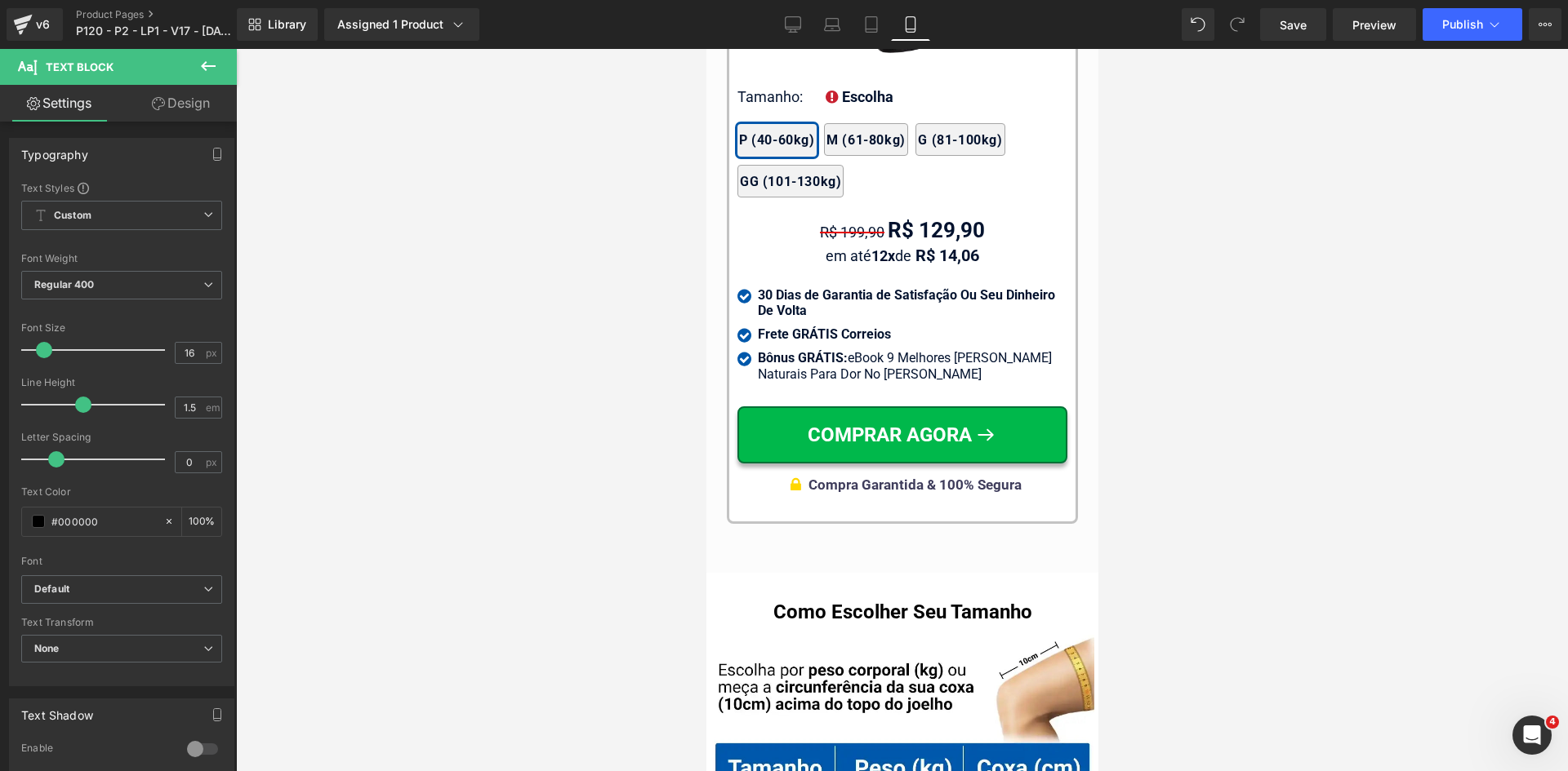
scroll to position [16054, 0]
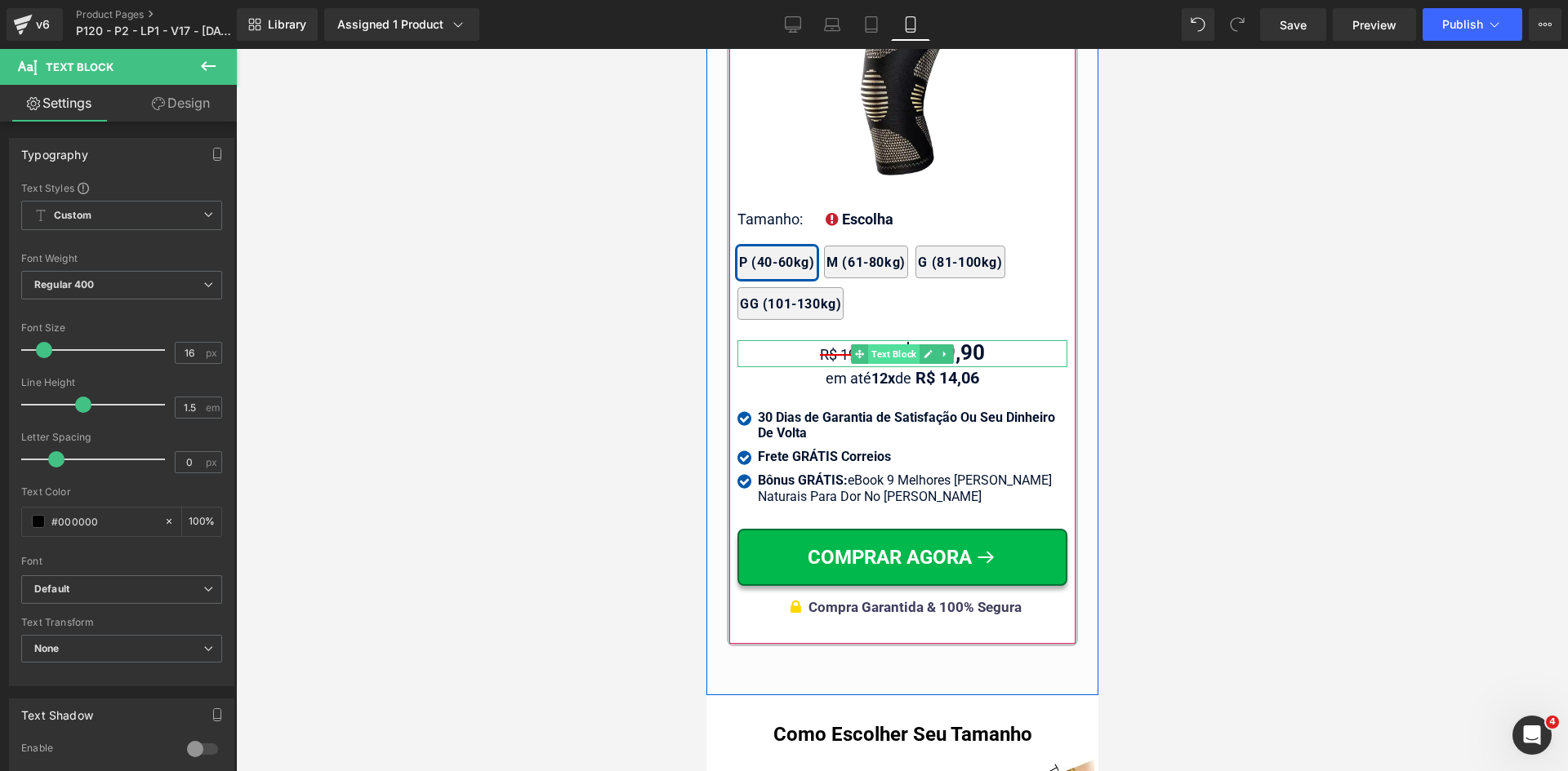
click at [887, 350] on span "Text Block" at bounding box center [893, 355] width 51 height 20
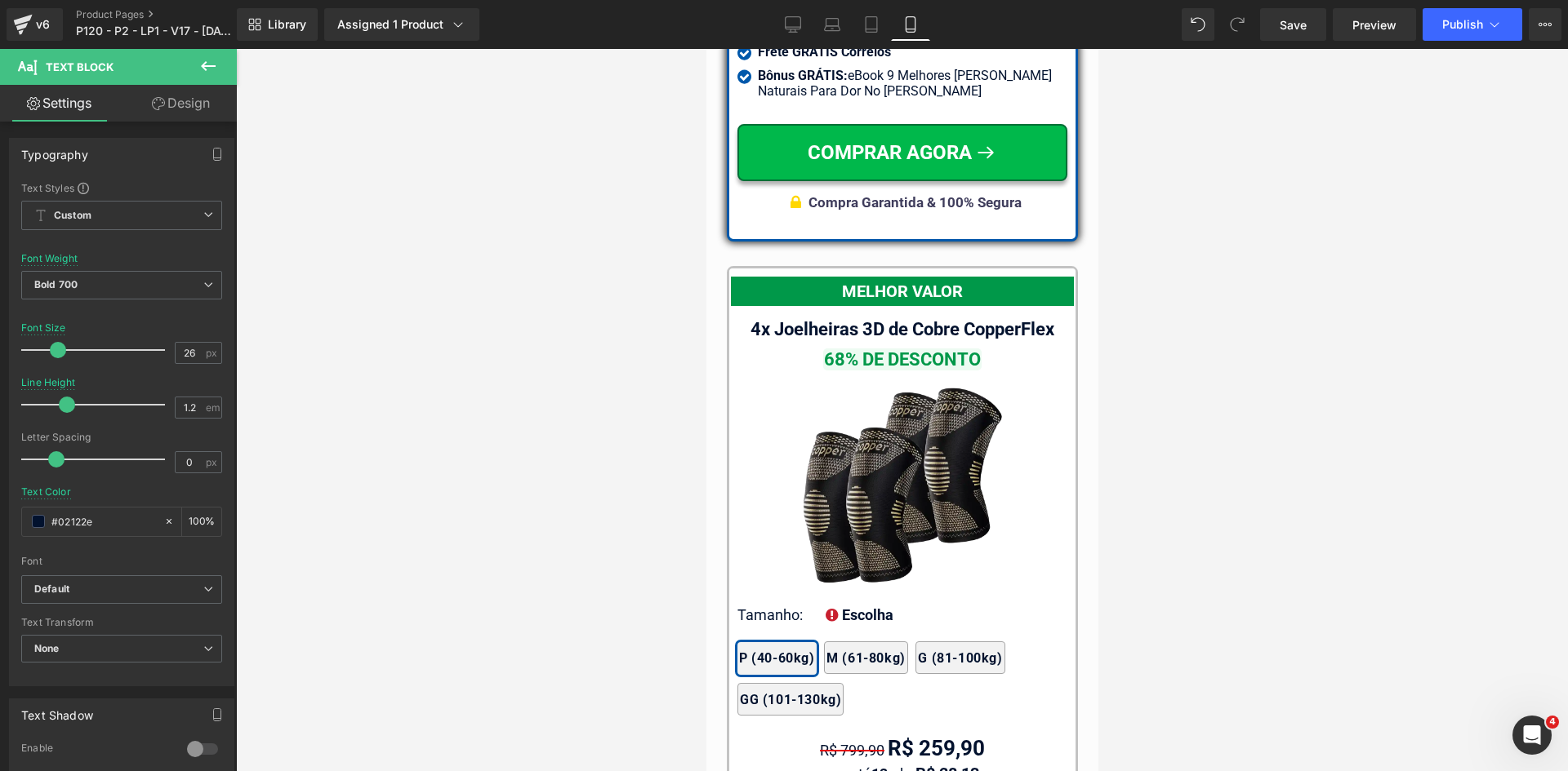
scroll to position [14890, 0]
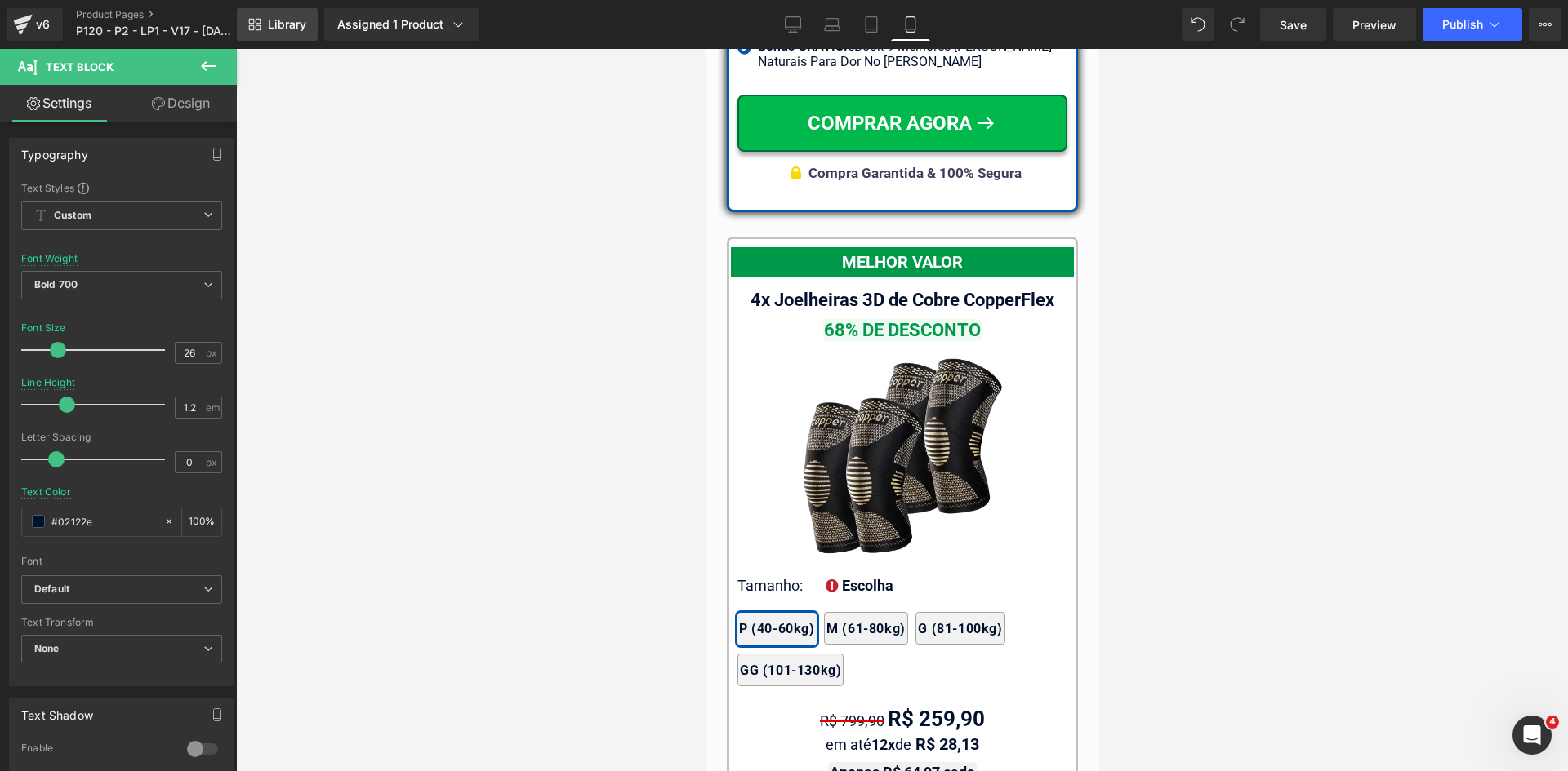
click at [293, 22] on span "Library" at bounding box center [286, 24] width 38 height 15
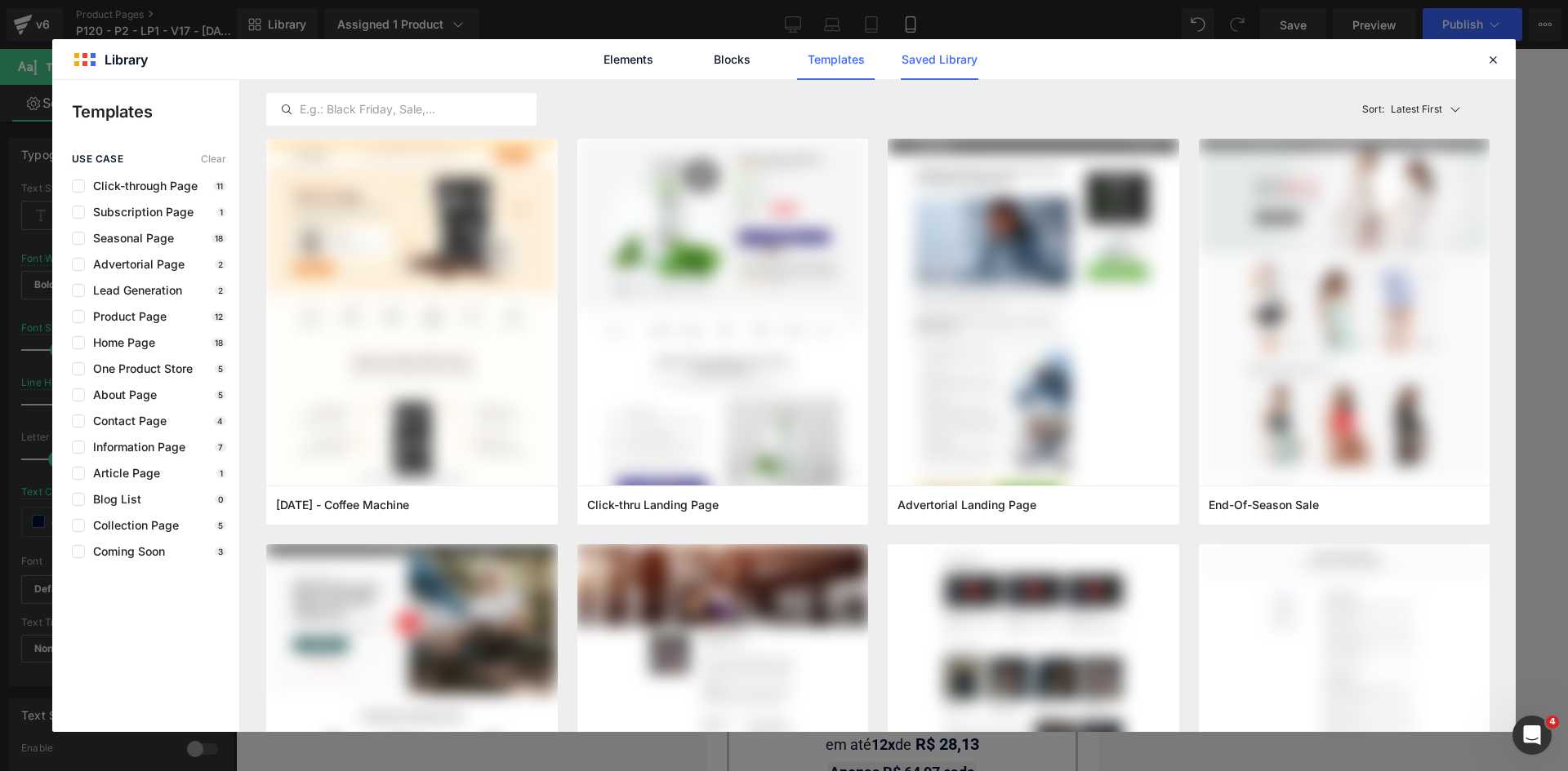
click at [922, 64] on link "Saved Library" at bounding box center [939, 60] width 77 height 41
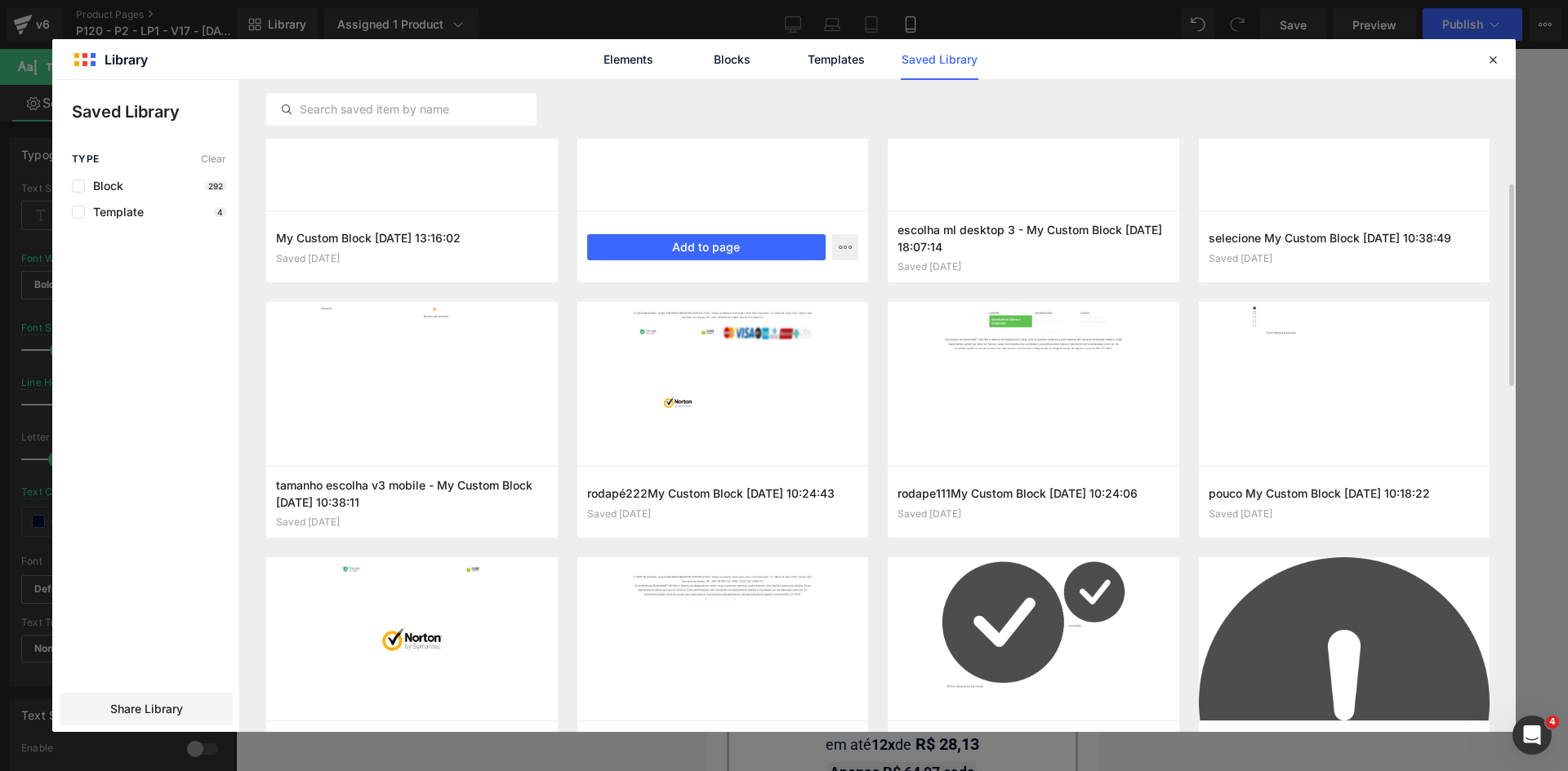
scroll to position [735, 0]
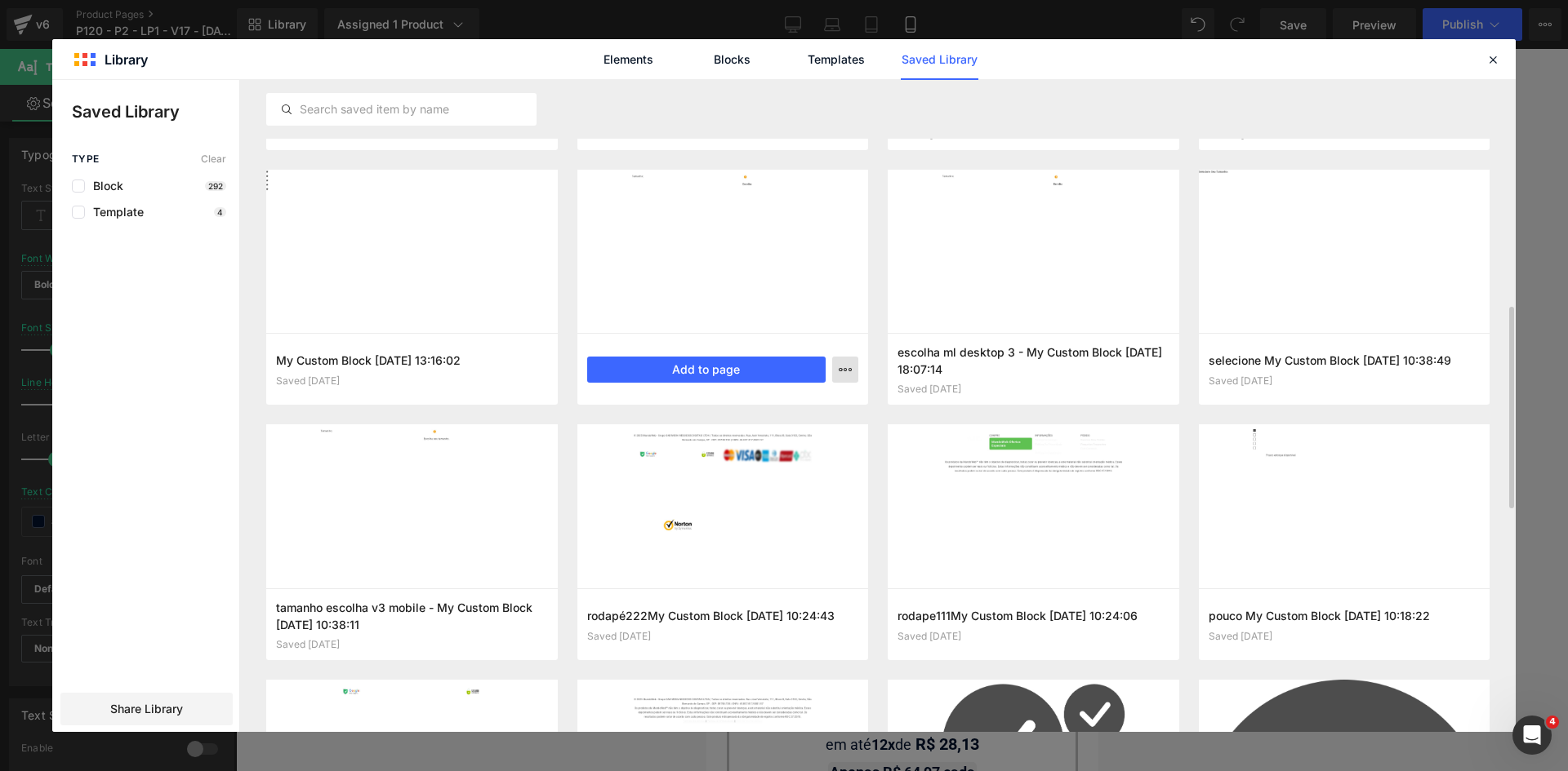
click at [845, 374] on icon "button" at bounding box center [845, 369] width 13 height 13
click at [792, 438] on div "Delete" at bounding box center [765, 440] width 186 height 34
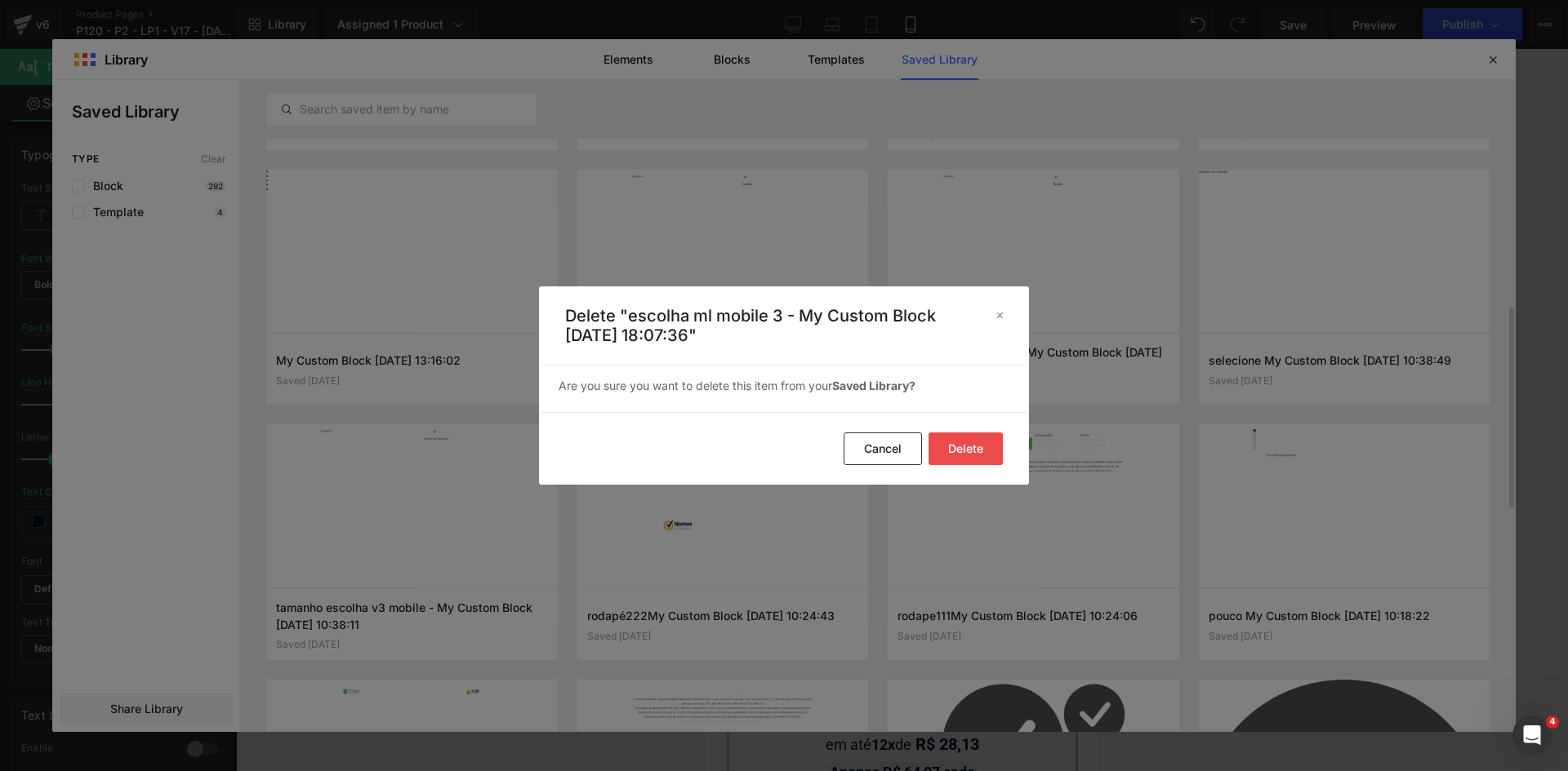
click at [971, 448] on button "Delete" at bounding box center [965, 449] width 74 height 32
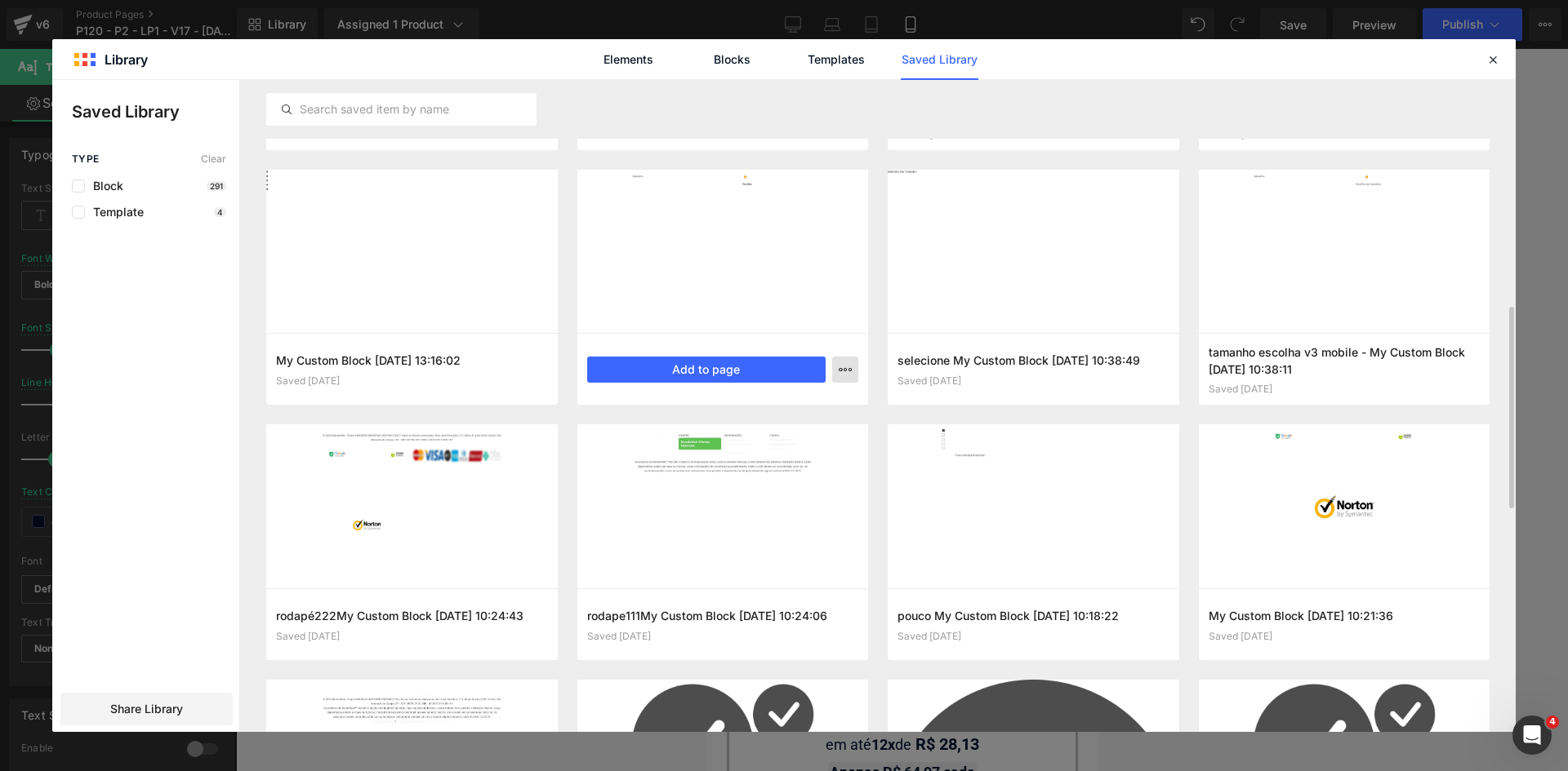
click at [849, 381] on button "button" at bounding box center [845, 369] width 26 height 26
click at [838, 446] on div "Delete" at bounding box center [765, 440] width 186 height 34
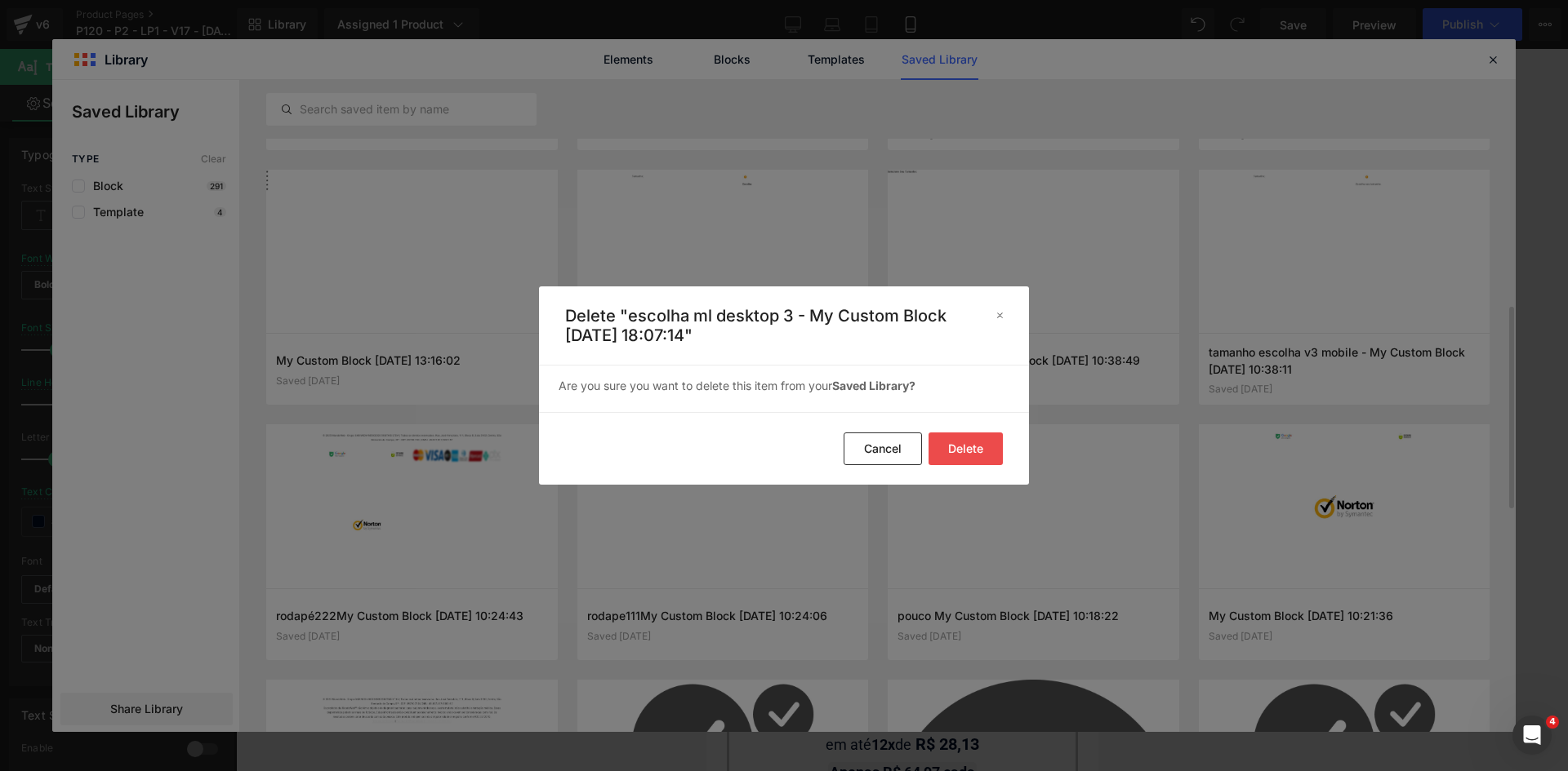
click at [956, 435] on button "Delete" at bounding box center [965, 449] width 74 height 32
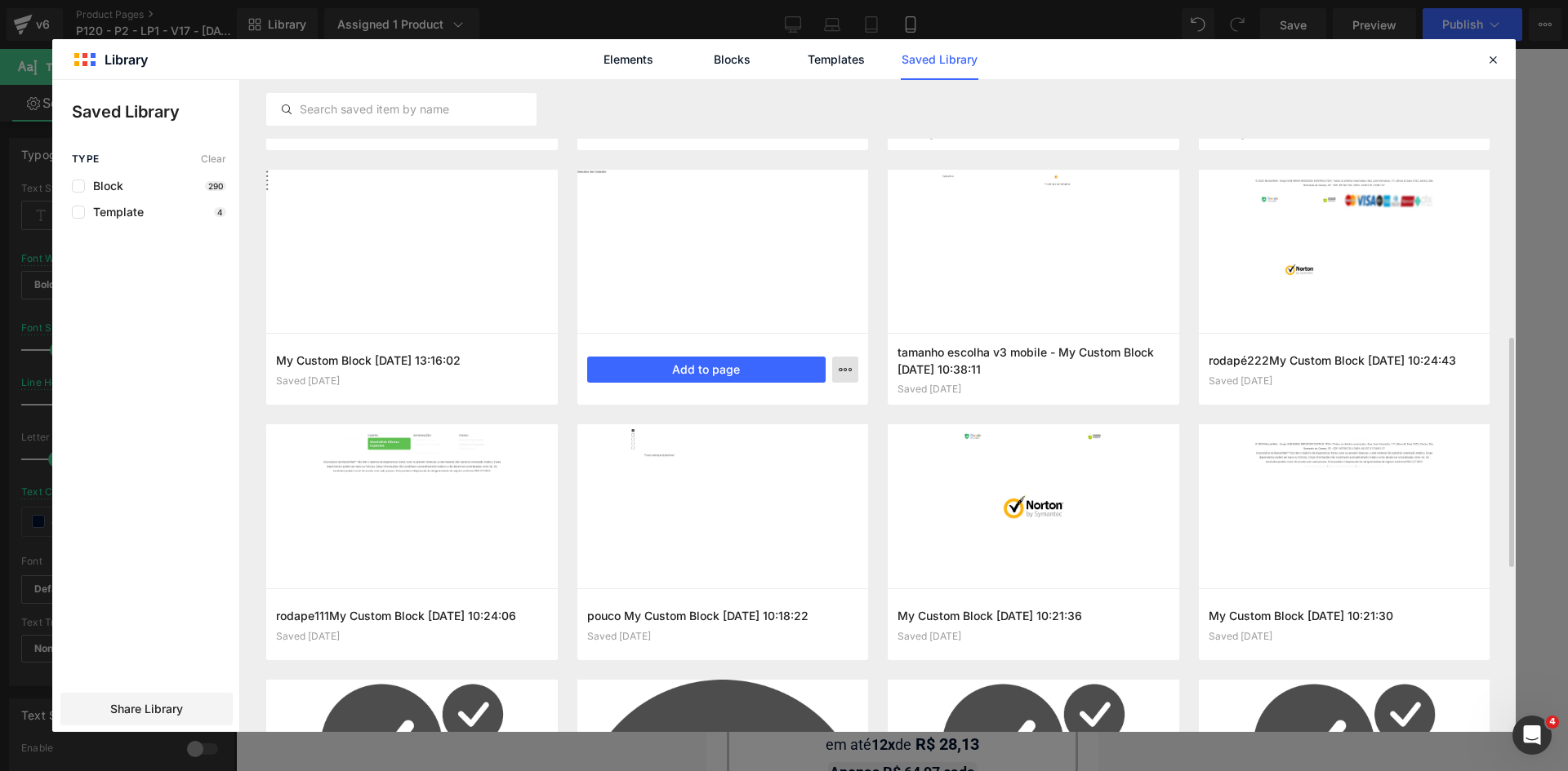
click at [858, 374] on button "button" at bounding box center [845, 369] width 26 height 26
click at [814, 433] on div "Delete" at bounding box center [765, 440] width 186 height 34
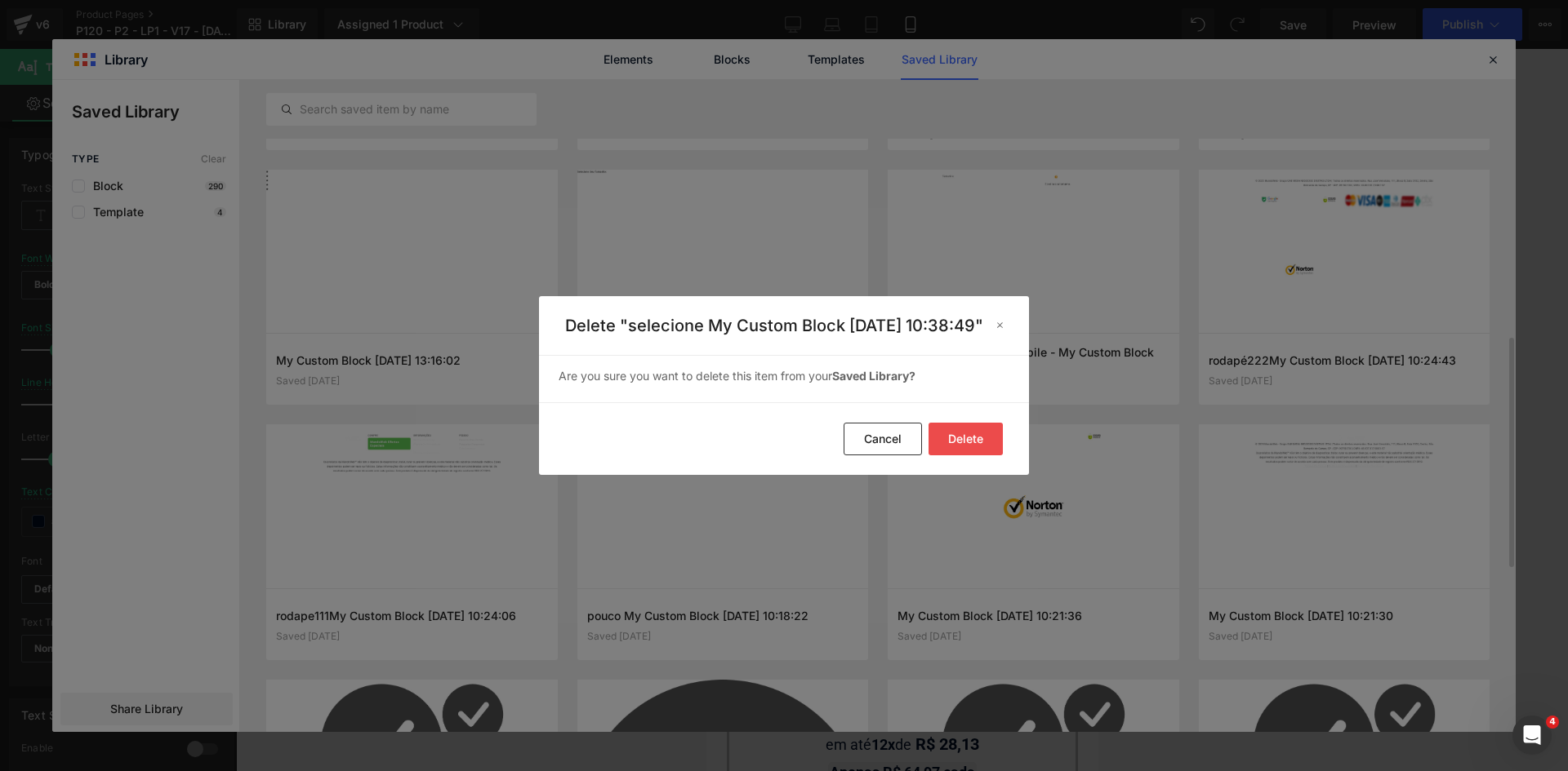
click at [982, 453] on button "Delete" at bounding box center [965, 439] width 74 height 32
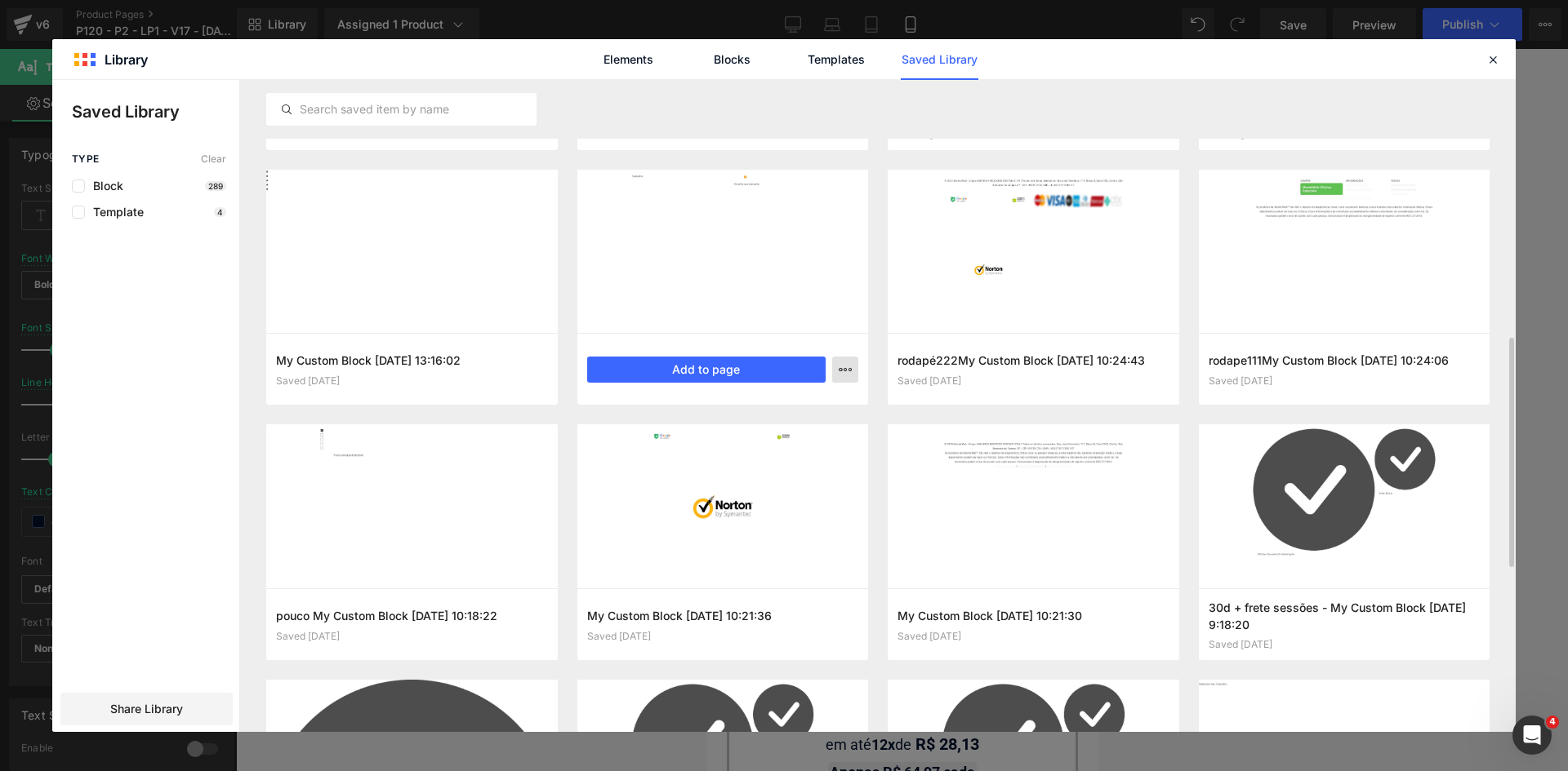
click at [846, 370] on icon "button" at bounding box center [845, 369] width 13 height 13
click at [813, 437] on div "Delete" at bounding box center [765, 440] width 186 height 34
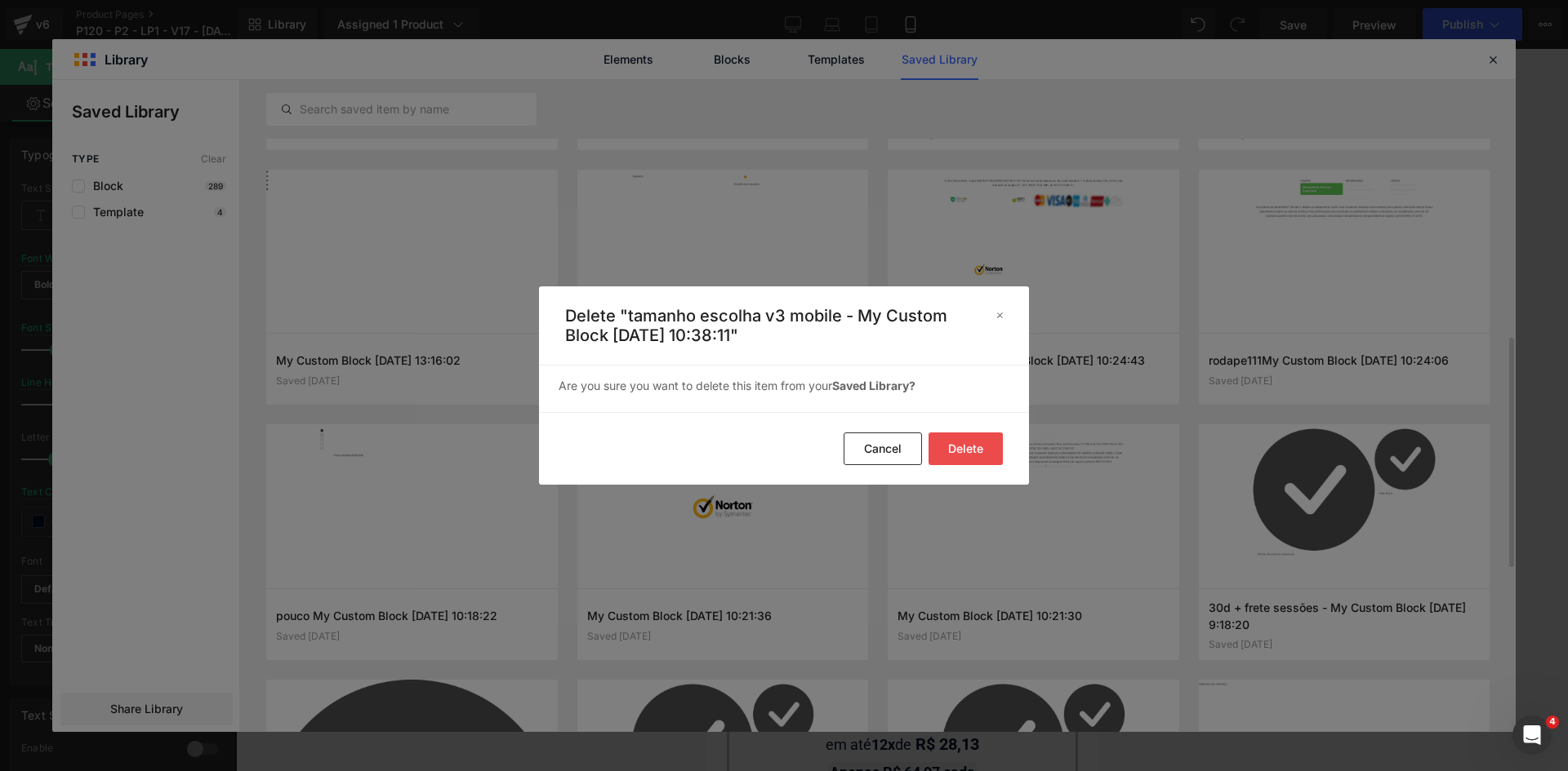
click at [957, 447] on button "Delete" at bounding box center [965, 449] width 74 height 32
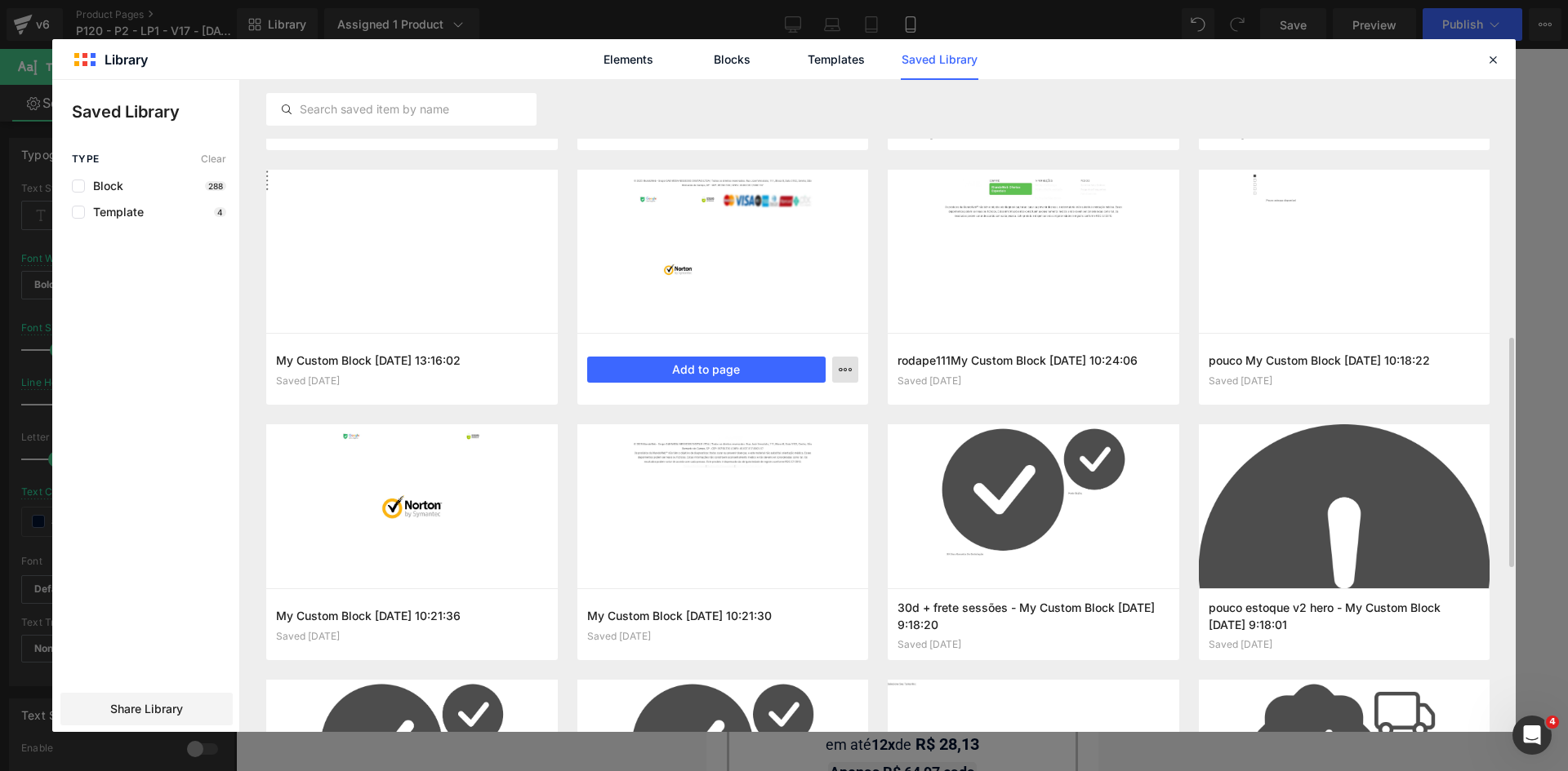
click at [845, 371] on icon "button" at bounding box center [845, 369] width 13 height 13
click at [839, 437] on div "Delete" at bounding box center [765, 440] width 186 height 34
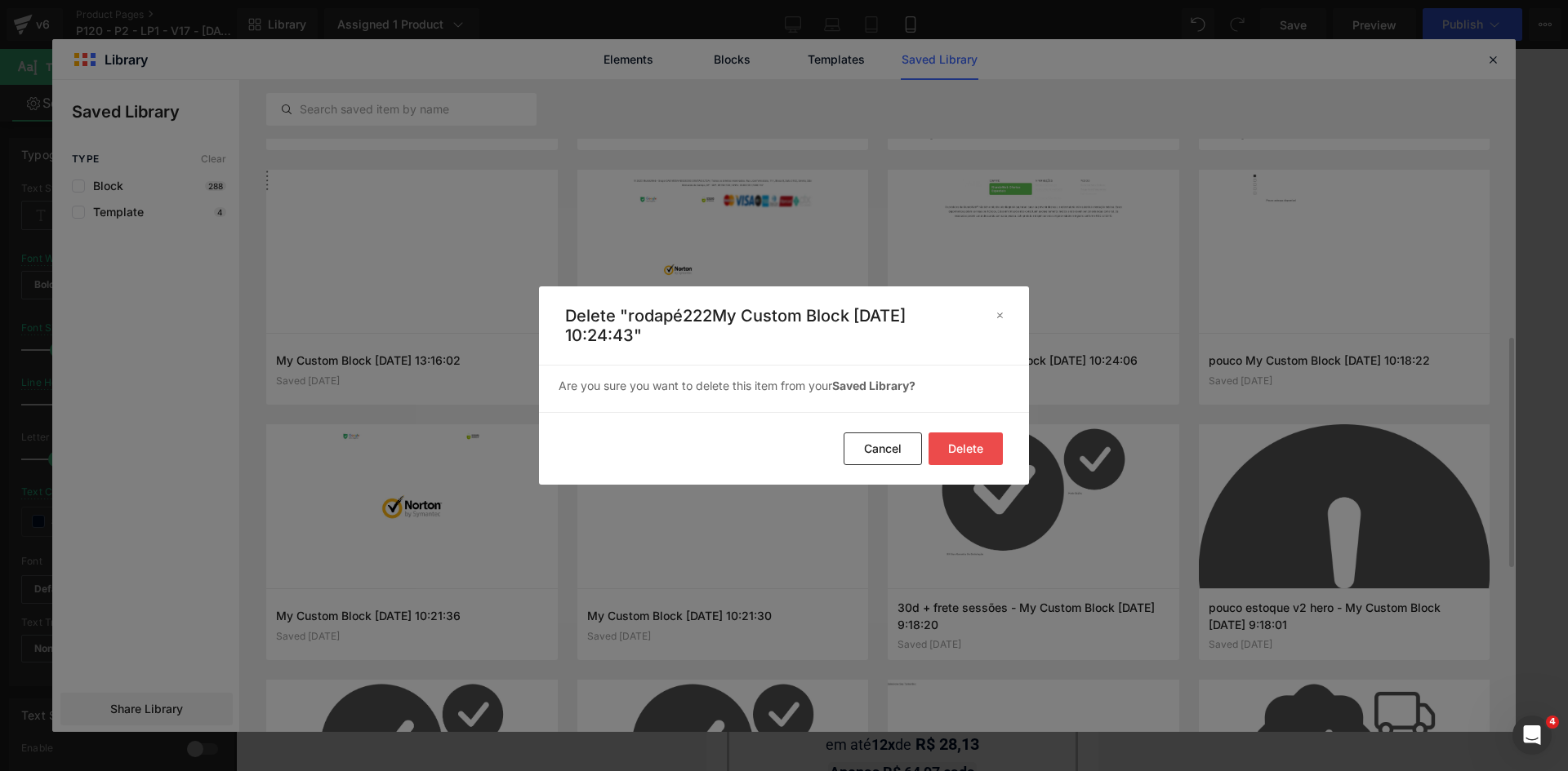
click at [959, 452] on button "Delete" at bounding box center [965, 449] width 74 height 32
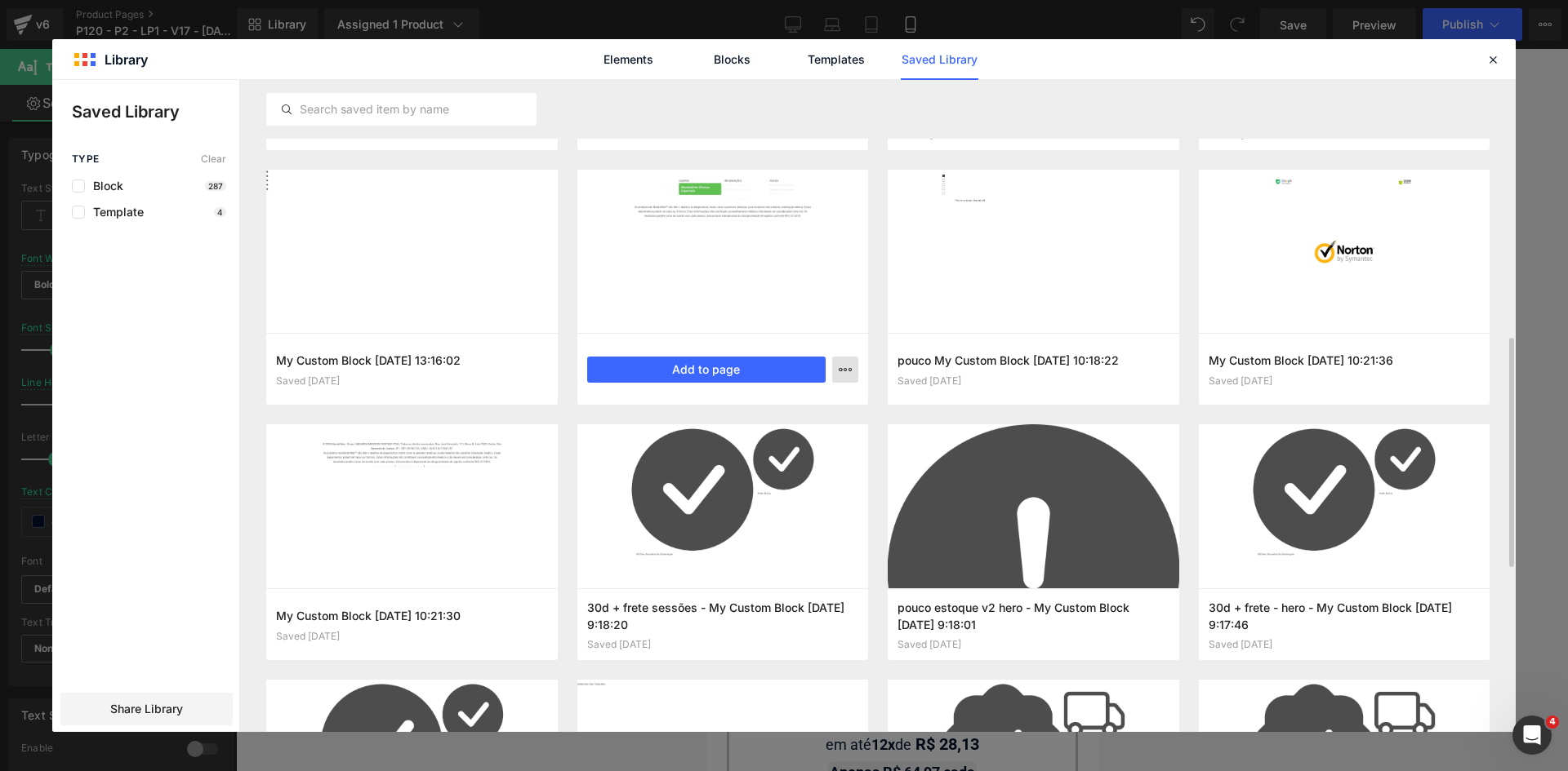
click at [850, 366] on icon "button" at bounding box center [845, 369] width 13 height 13
click at [820, 431] on div "Delete" at bounding box center [765, 440] width 186 height 34
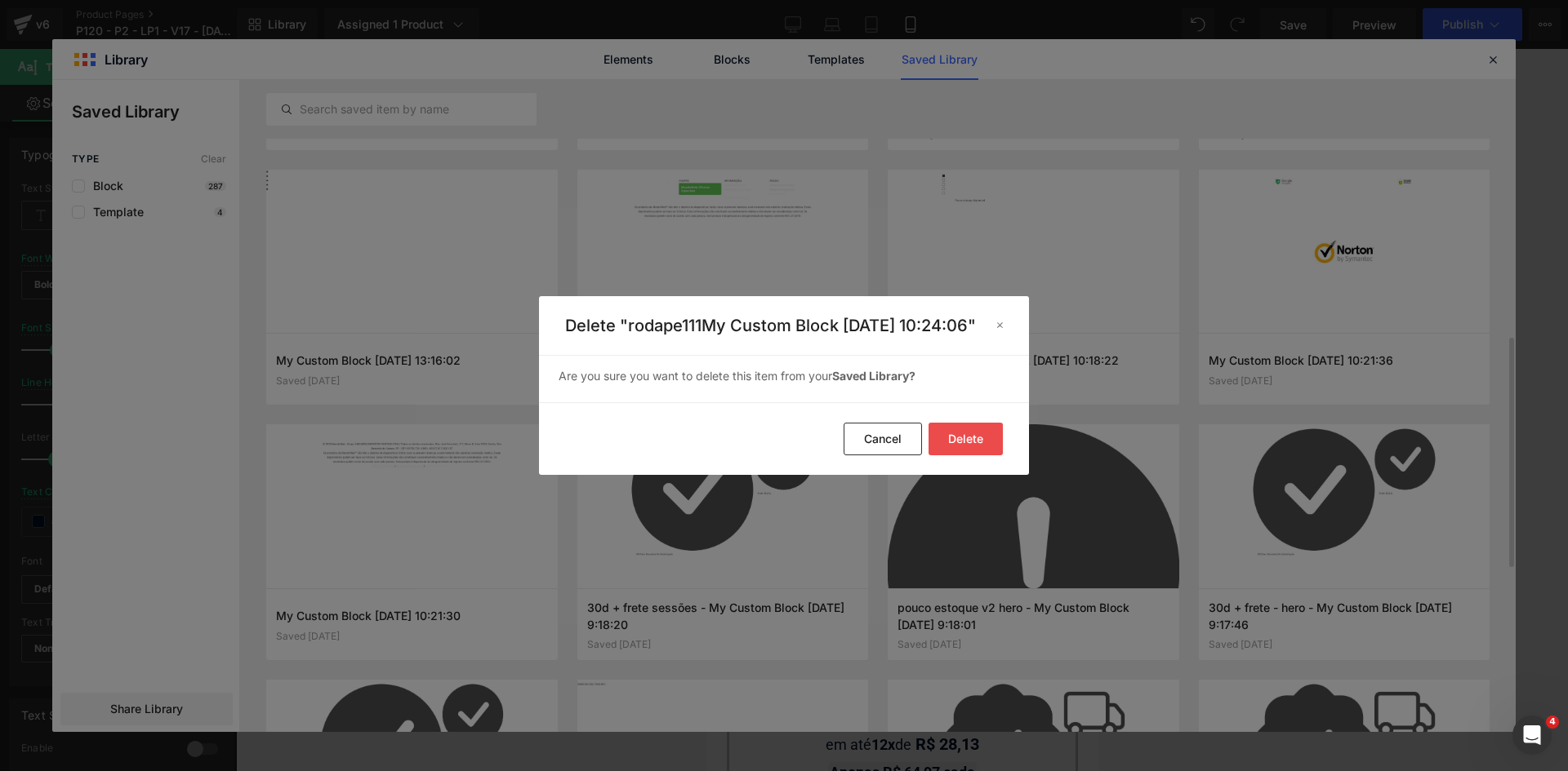
click at [967, 444] on button "Delete" at bounding box center [965, 439] width 74 height 32
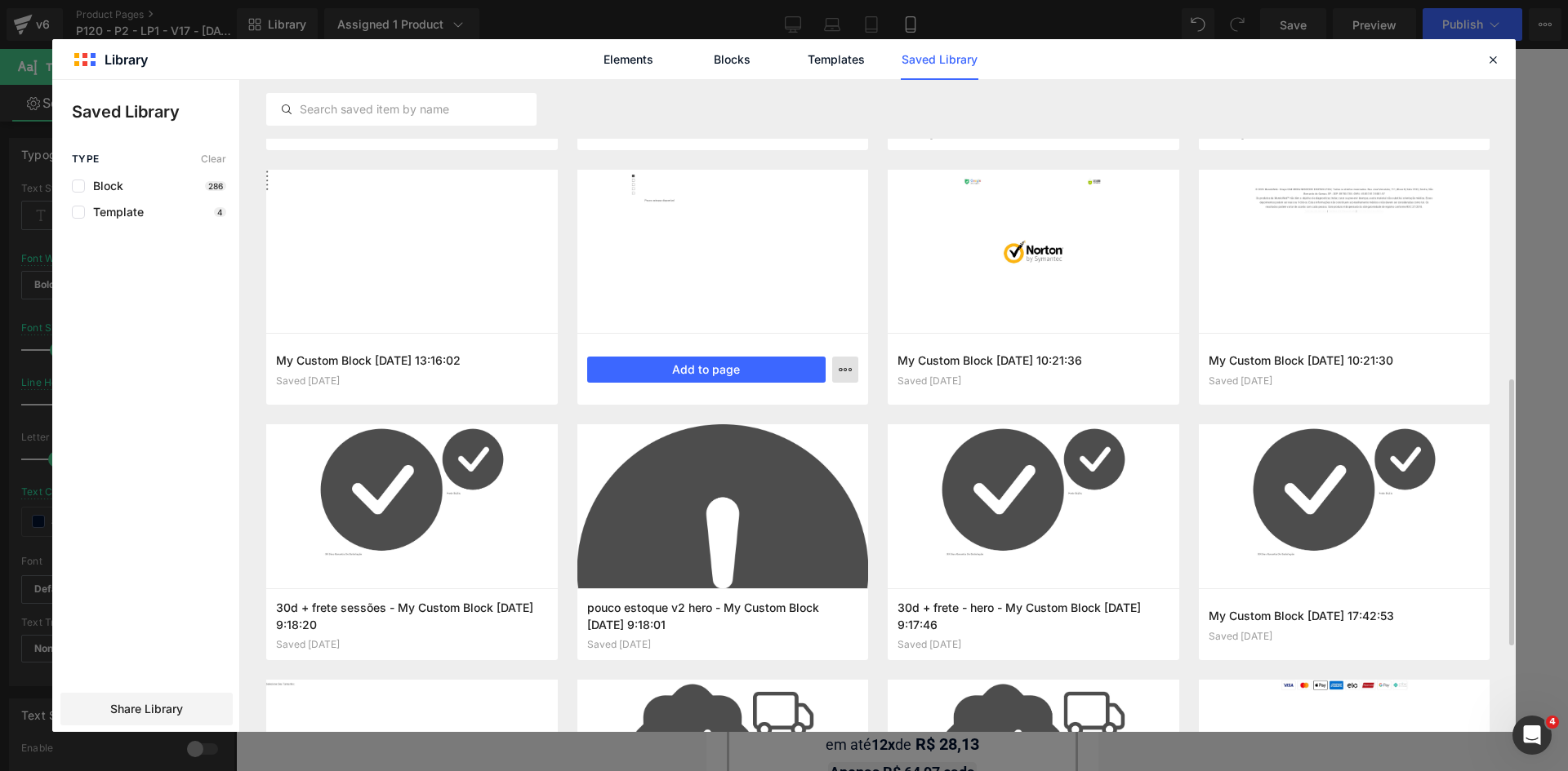
click at [854, 369] on button "button" at bounding box center [845, 369] width 26 height 26
click at [812, 438] on div "Delete" at bounding box center [765, 440] width 186 height 34
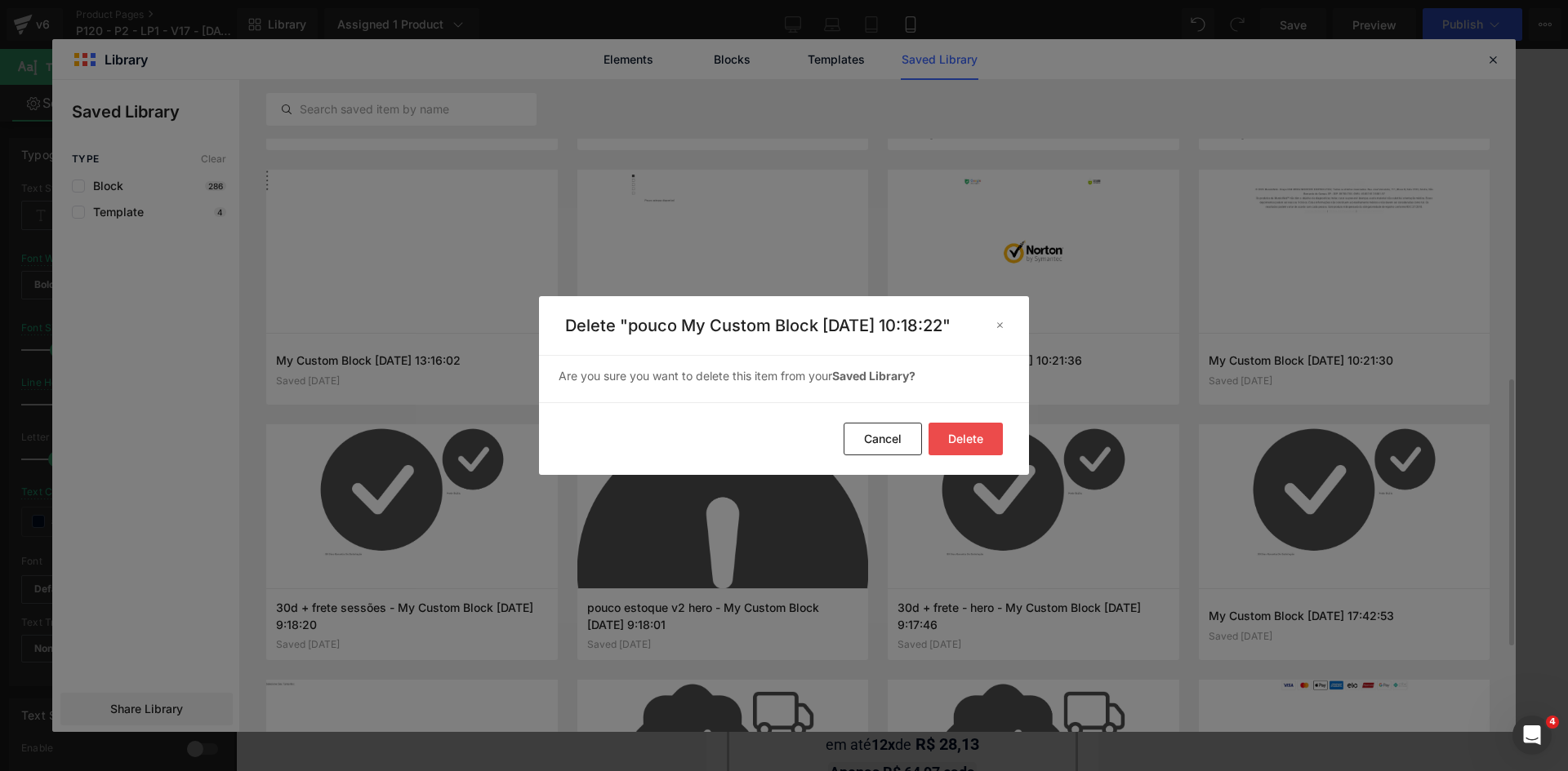
click at [959, 453] on button "Delete" at bounding box center [965, 439] width 74 height 32
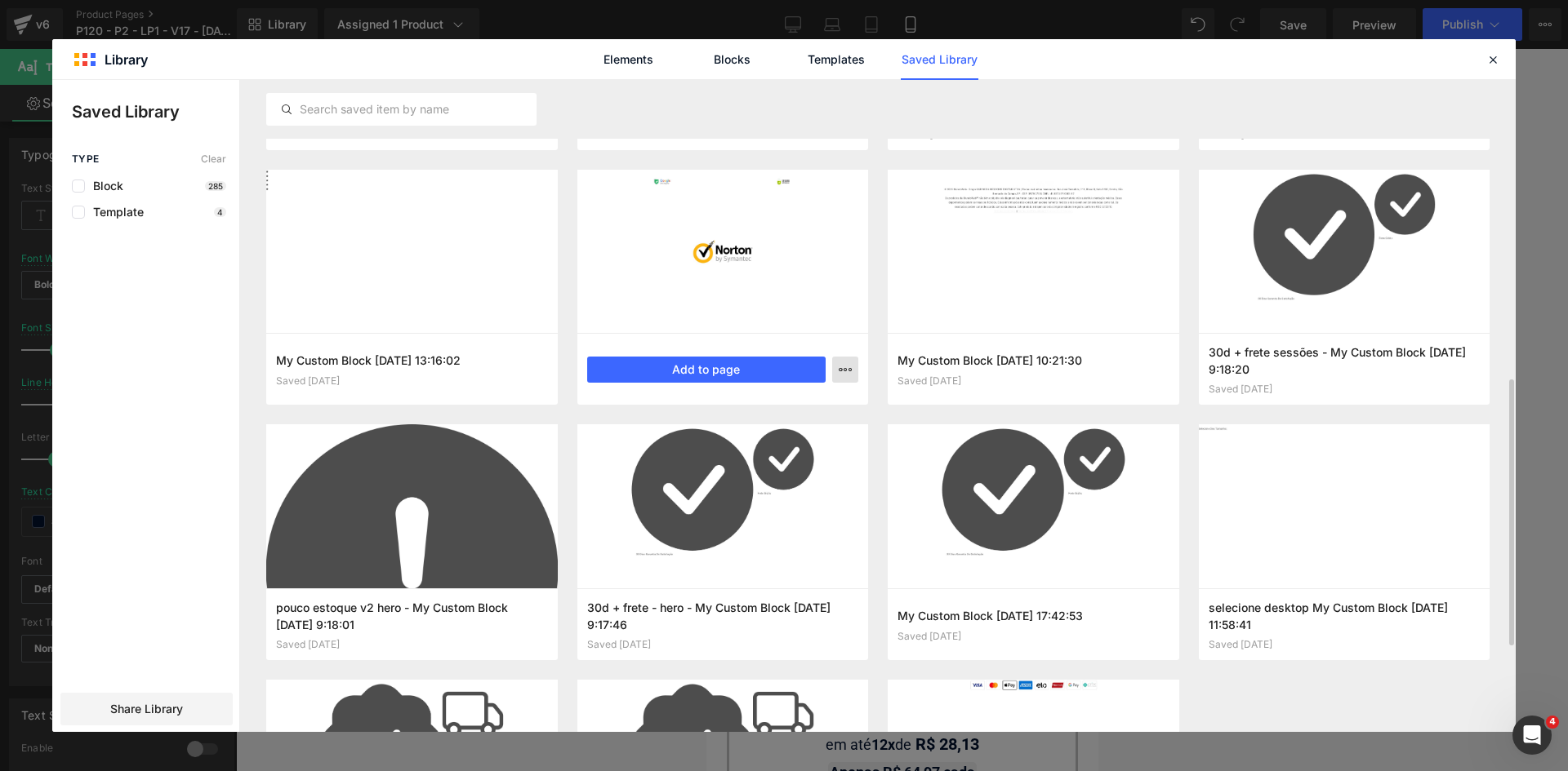
click at [838, 364] on button "button" at bounding box center [845, 369] width 26 height 26
click at [780, 433] on div "Delete" at bounding box center [765, 440] width 186 height 34
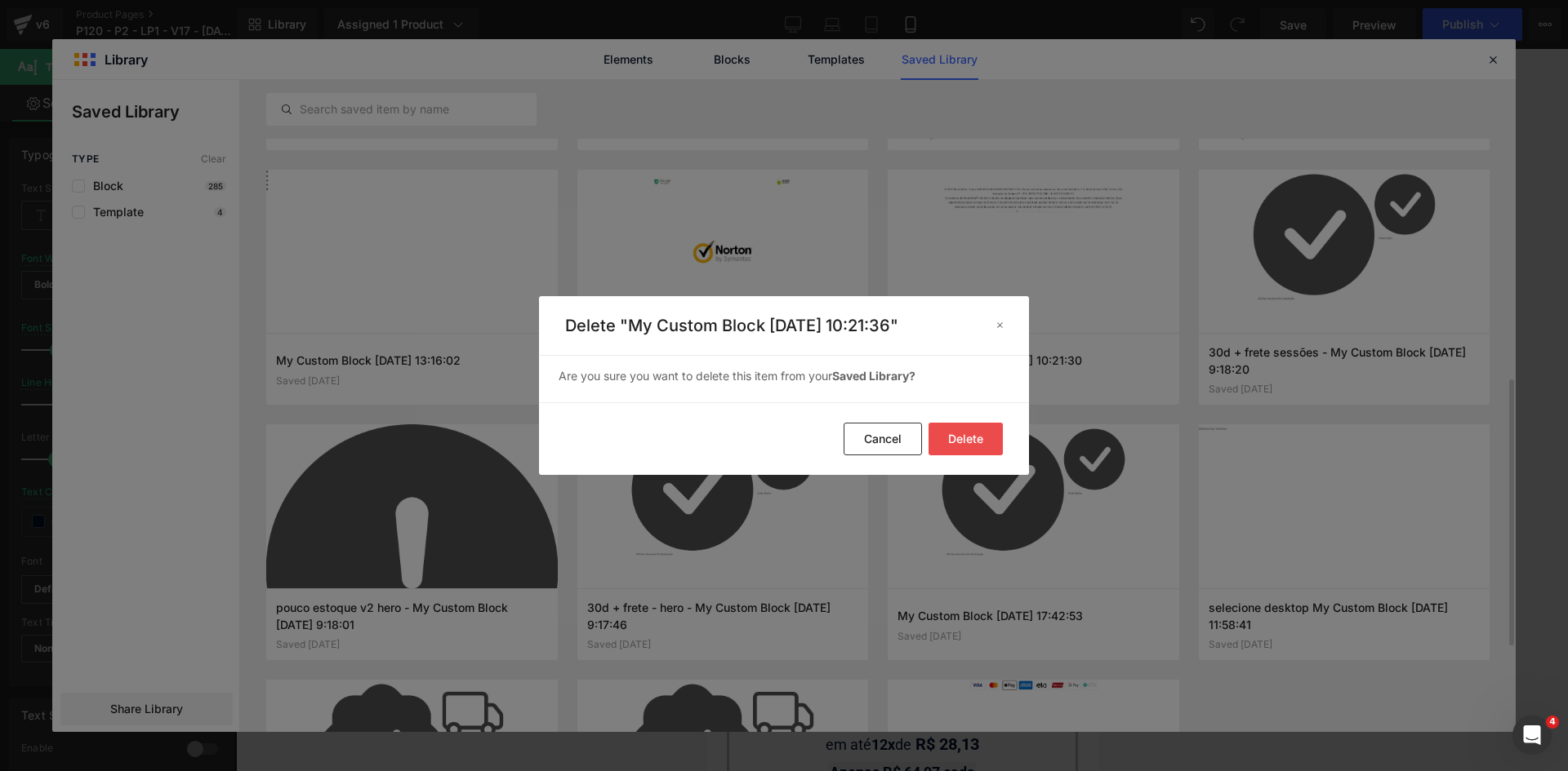
click at [971, 432] on button "Delete" at bounding box center [965, 439] width 74 height 32
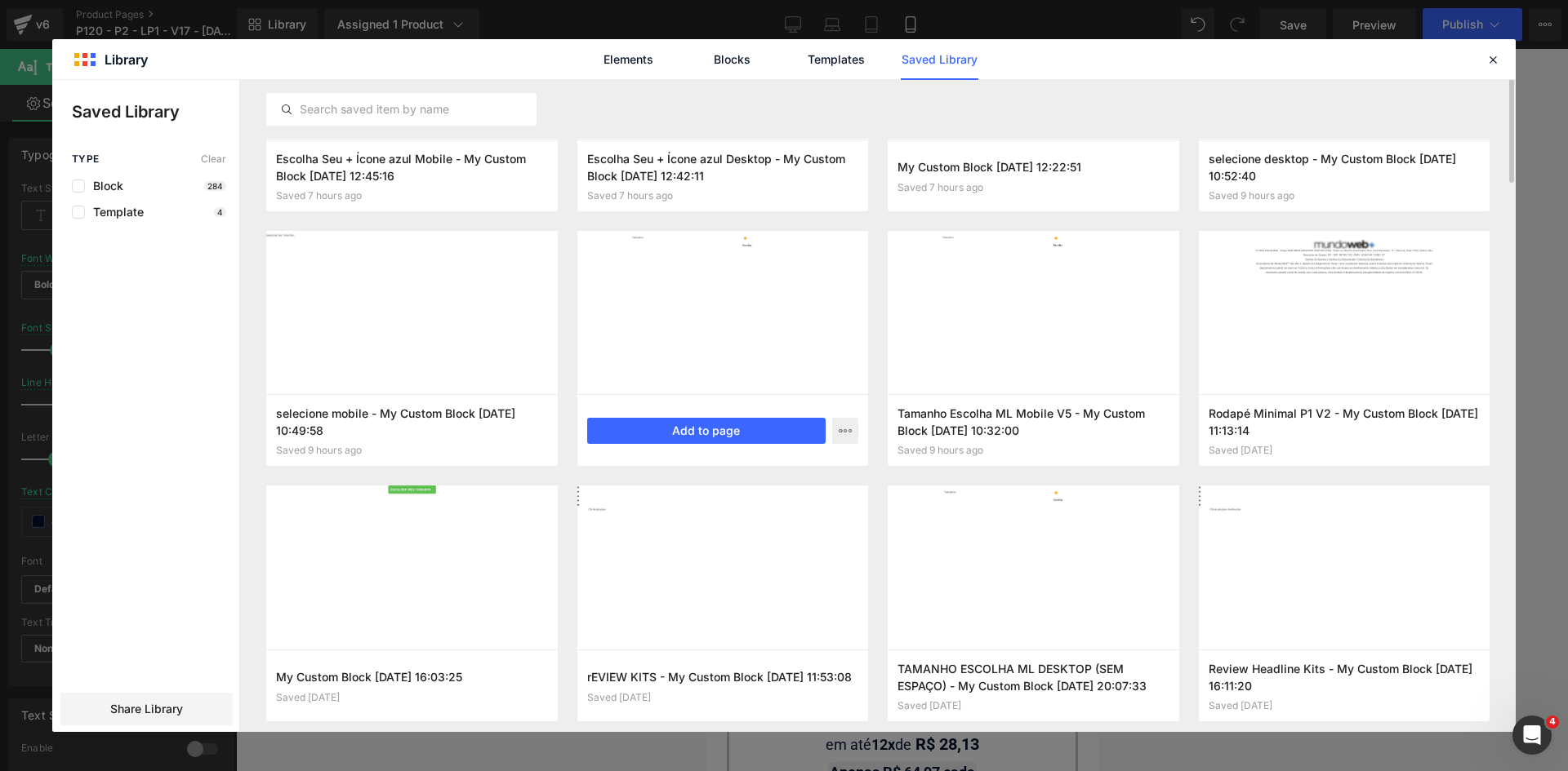
scroll to position [0, 0]
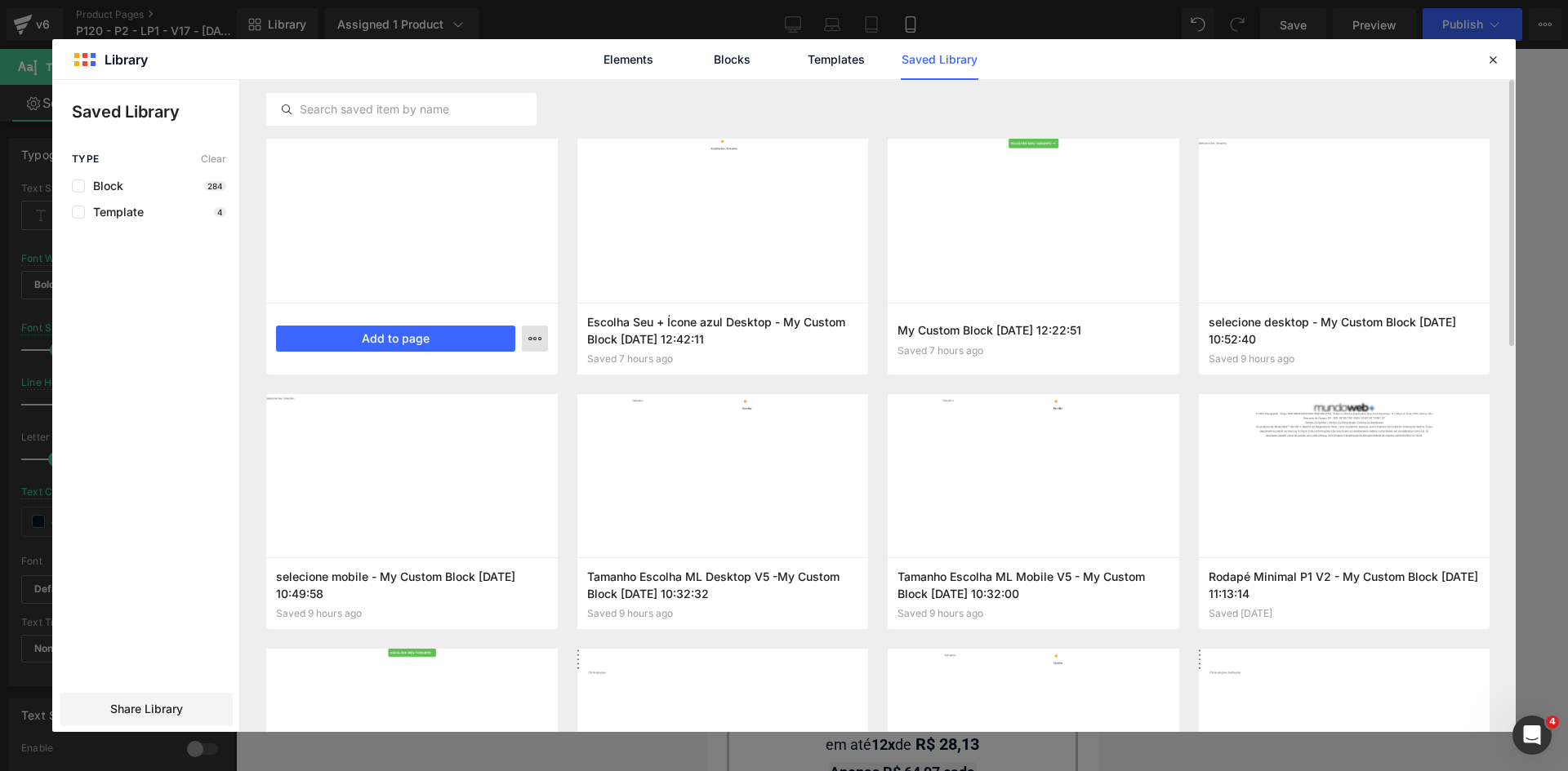
click at [532, 340] on icon "button" at bounding box center [534, 338] width 13 height 13
click at [495, 417] on div "Delete" at bounding box center [455, 410] width 186 height 34
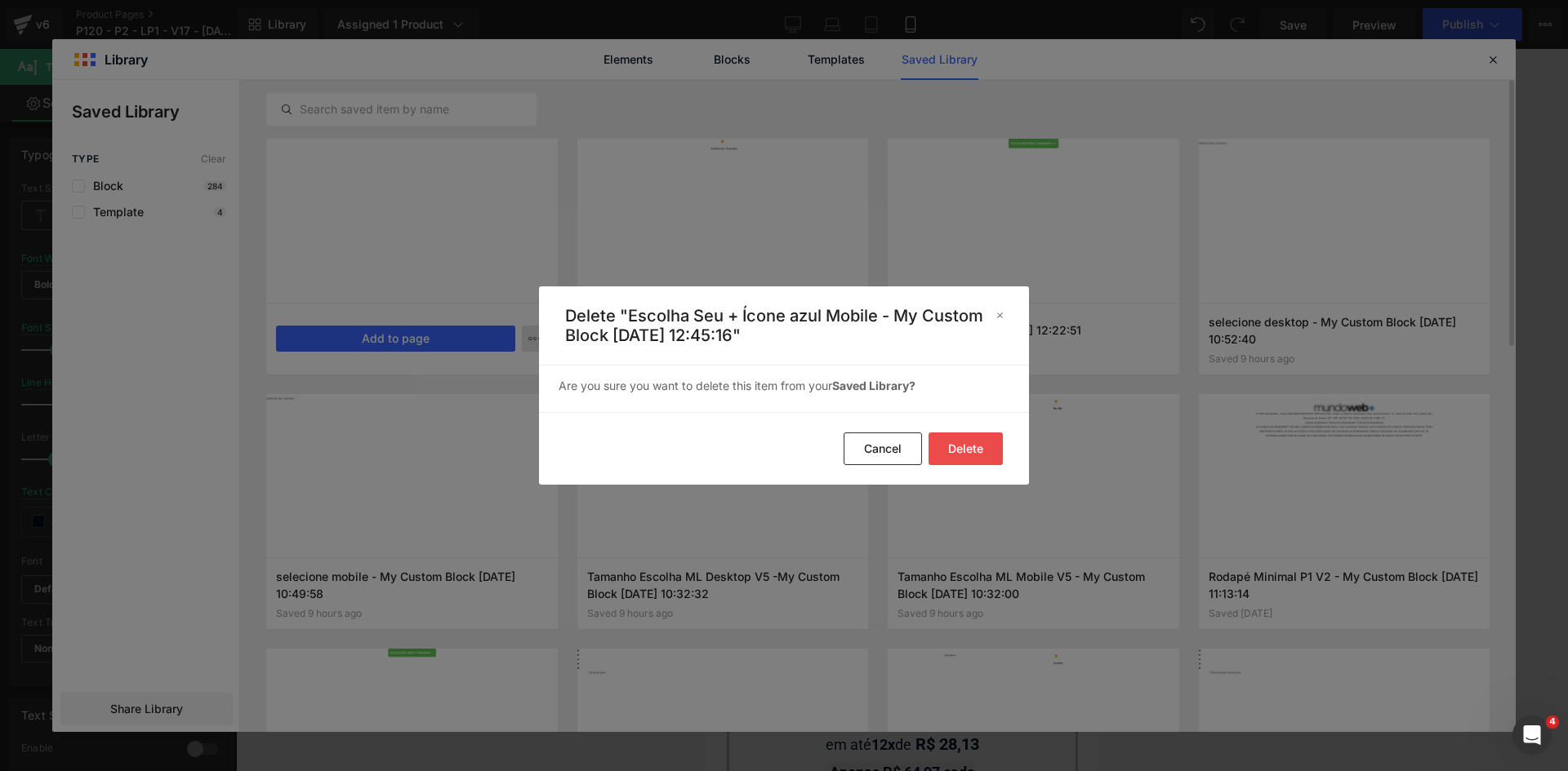
click at [981, 443] on button "Delete" at bounding box center [965, 449] width 74 height 32
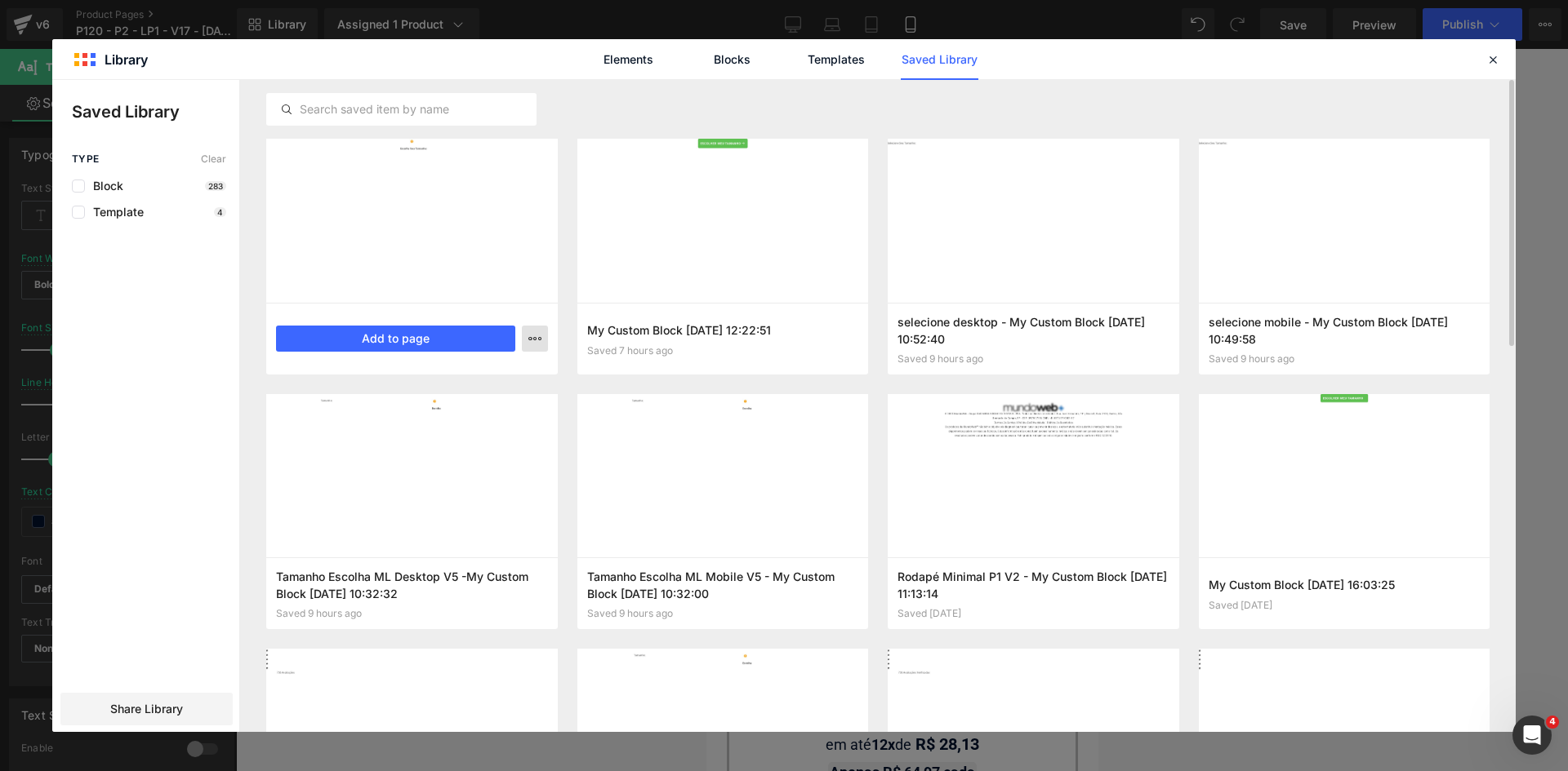
click at [537, 338] on icon "button" at bounding box center [534, 338] width 13 height 13
click at [516, 410] on div "Delete" at bounding box center [455, 410] width 186 height 34
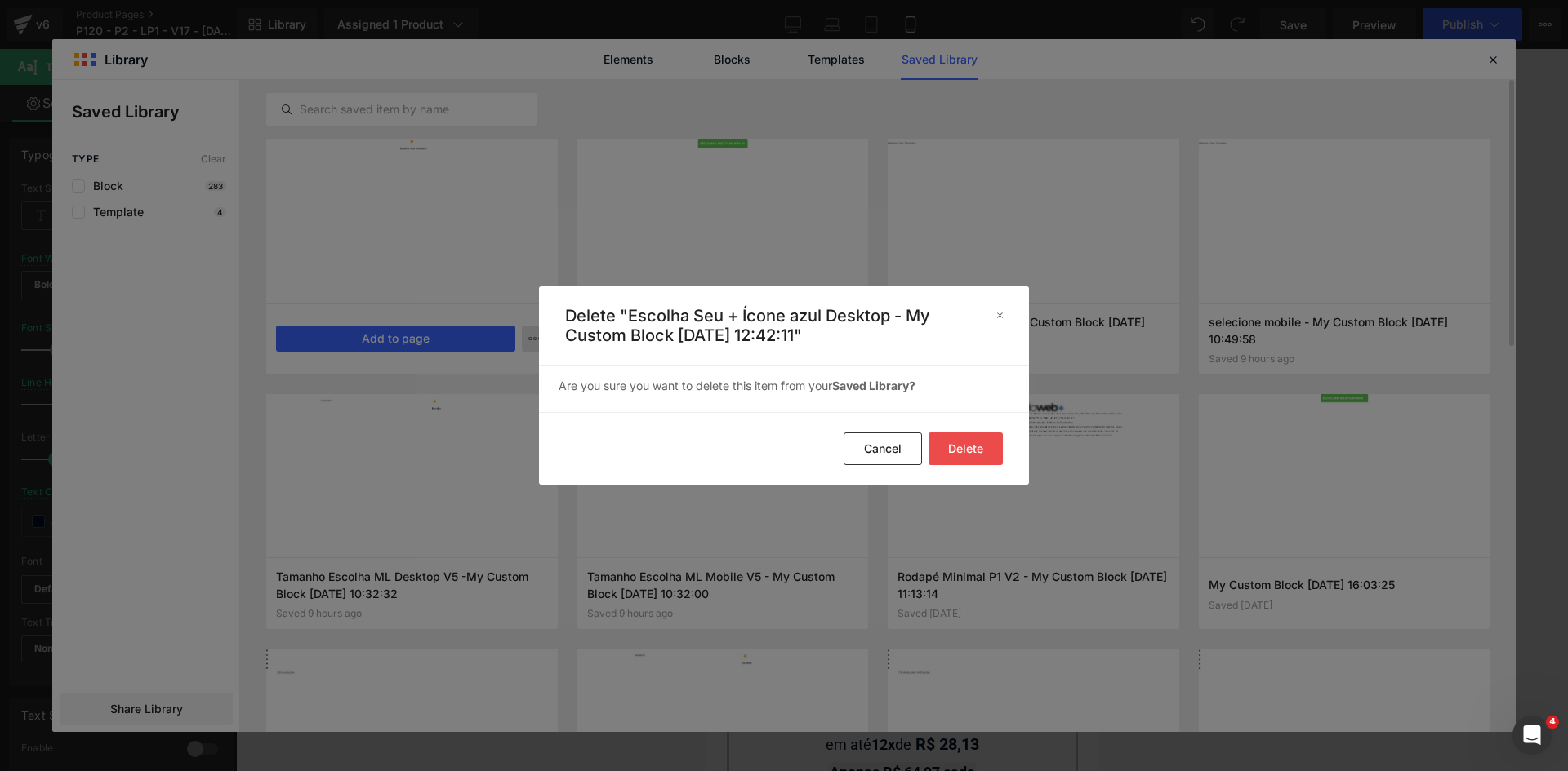
click at [971, 451] on button "Delete" at bounding box center [965, 449] width 74 height 32
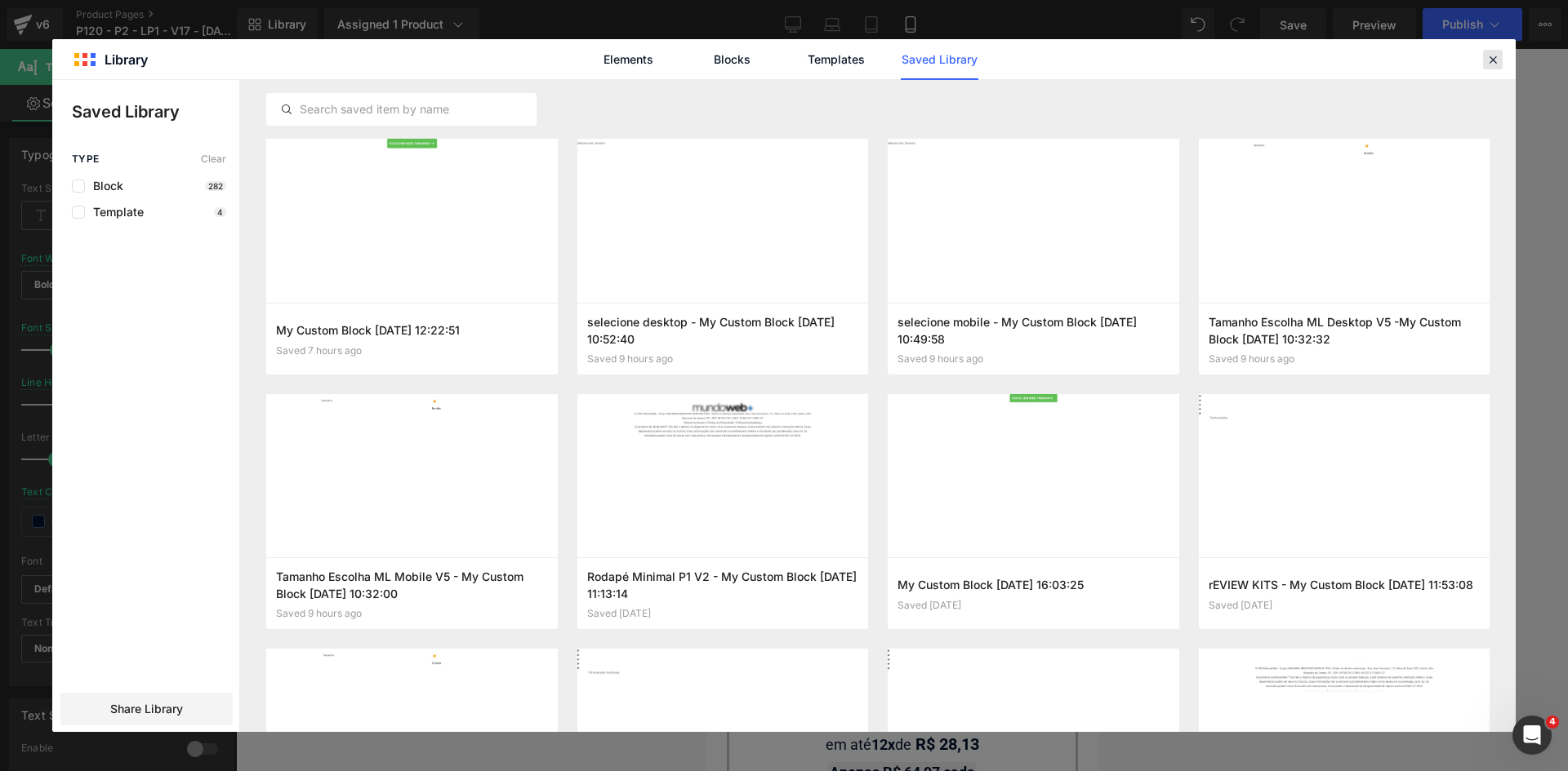
click at [1497, 64] on icon at bounding box center [1493, 59] width 15 height 15
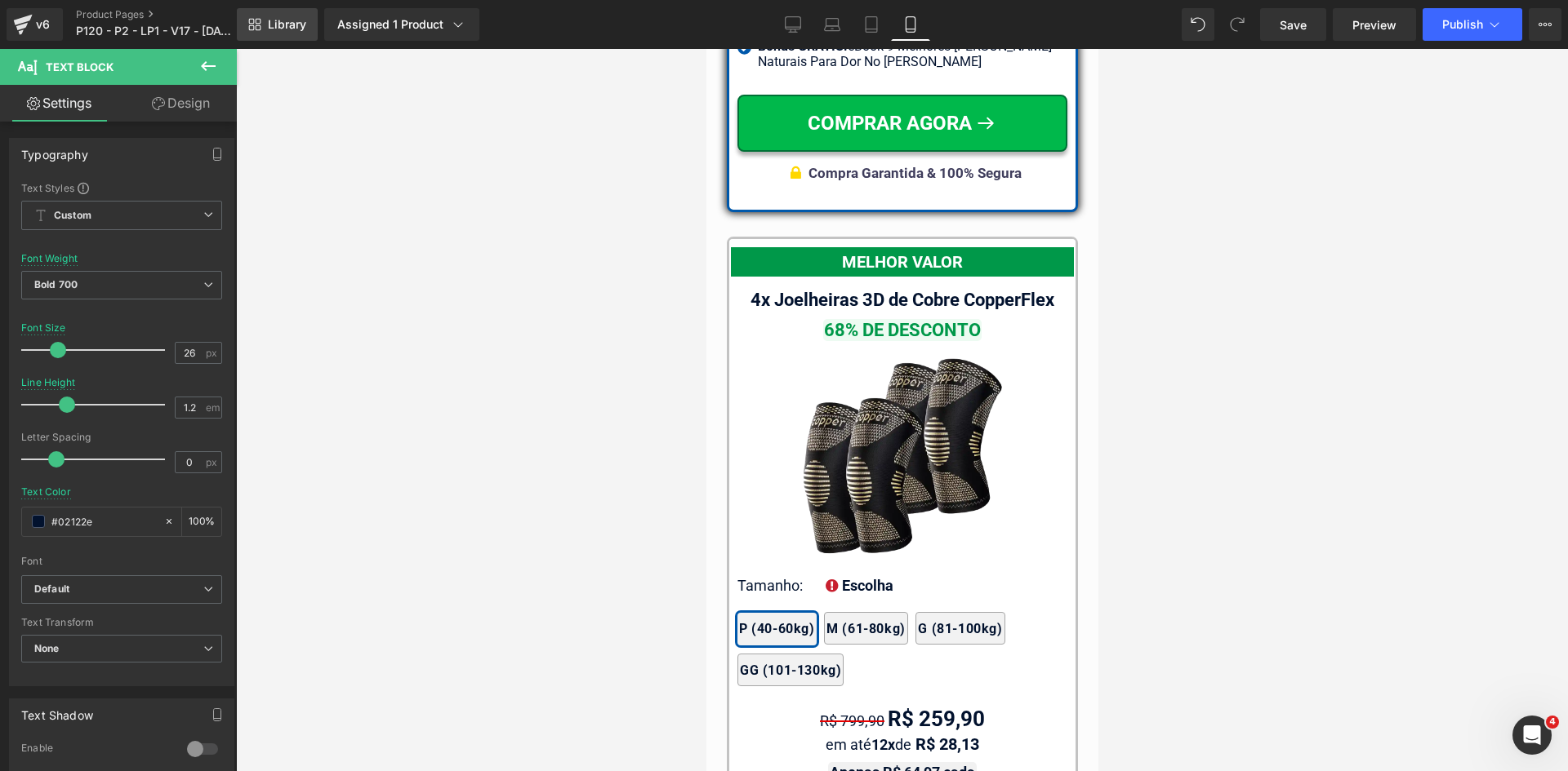
click at [304, 17] on span "Library" at bounding box center [286, 24] width 38 height 15
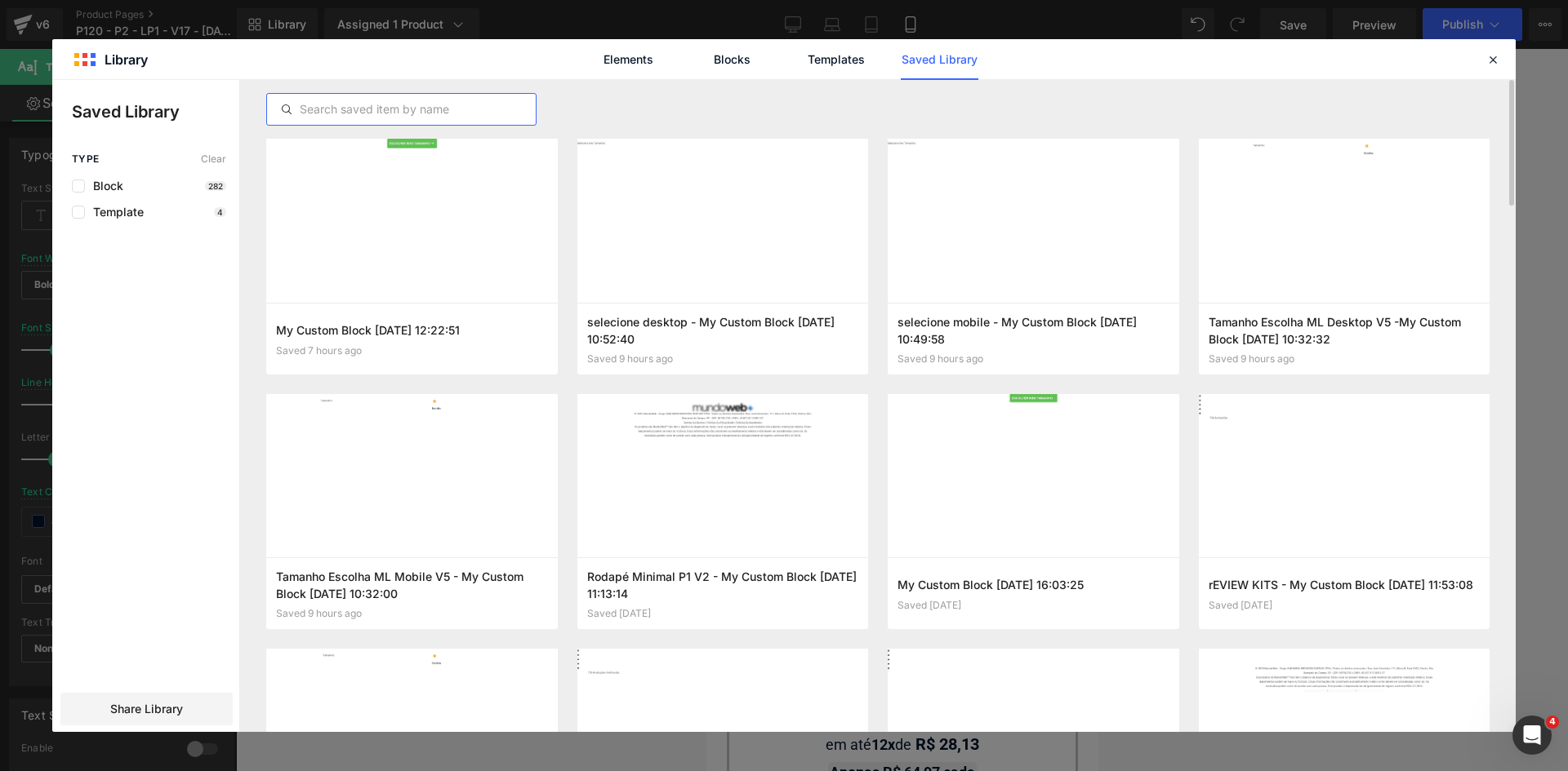
click at [458, 117] on input "text" at bounding box center [401, 110] width 269 height 20
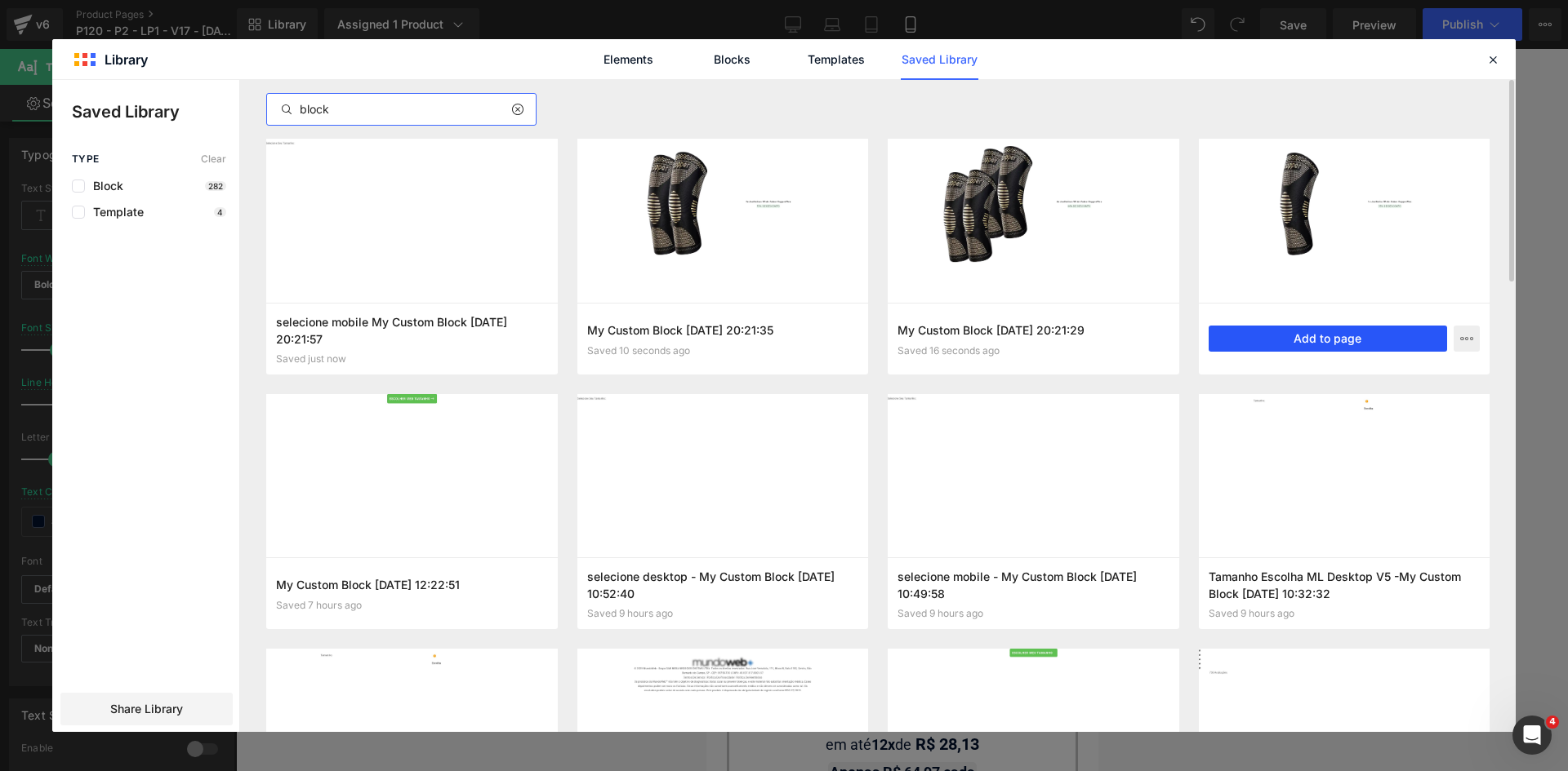
type input "block"
click at [1312, 334] on button "Add to page" at bounding box center [1328, 338] width 239 height 26
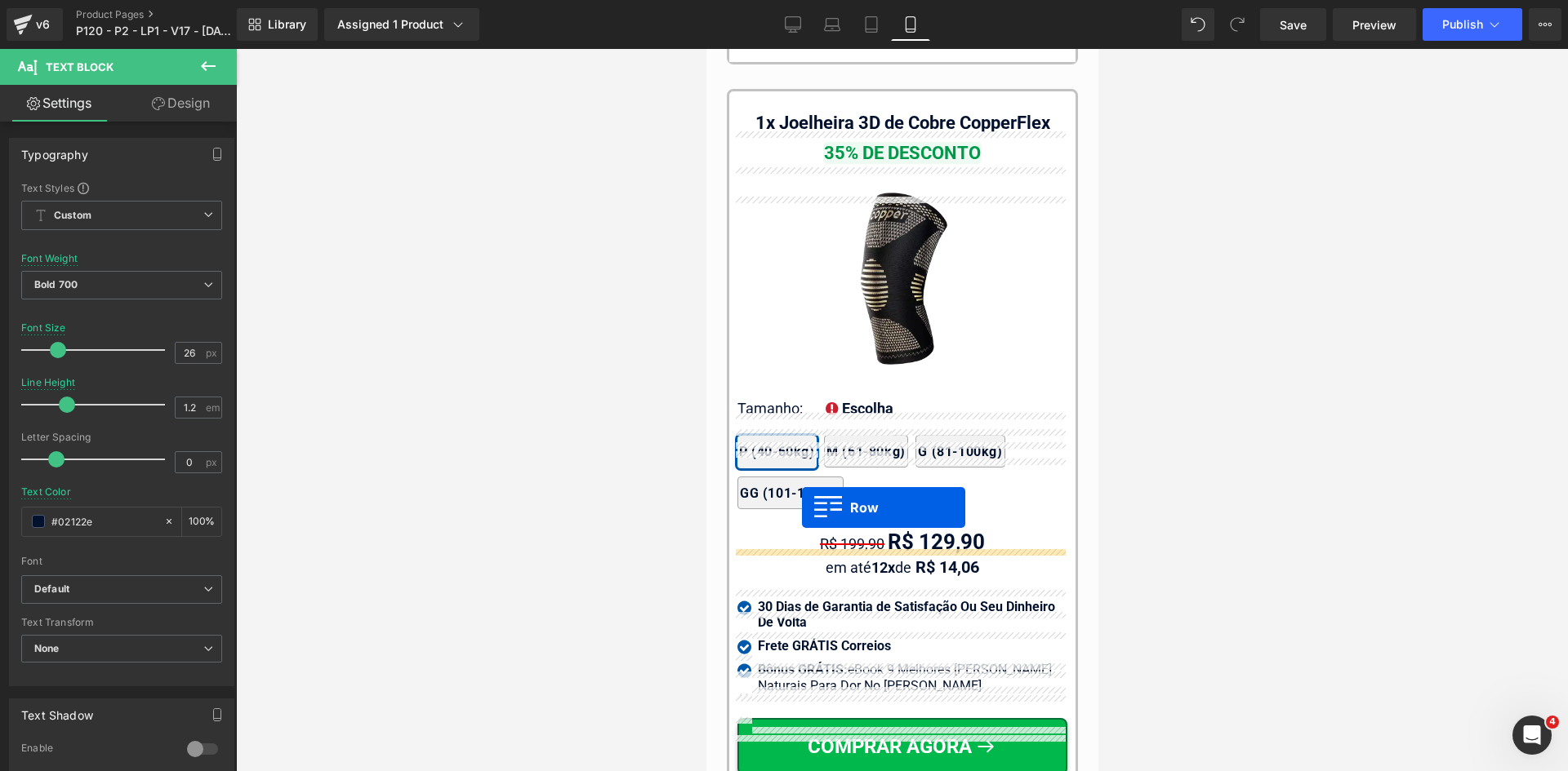
scroll to position [15637, 0]
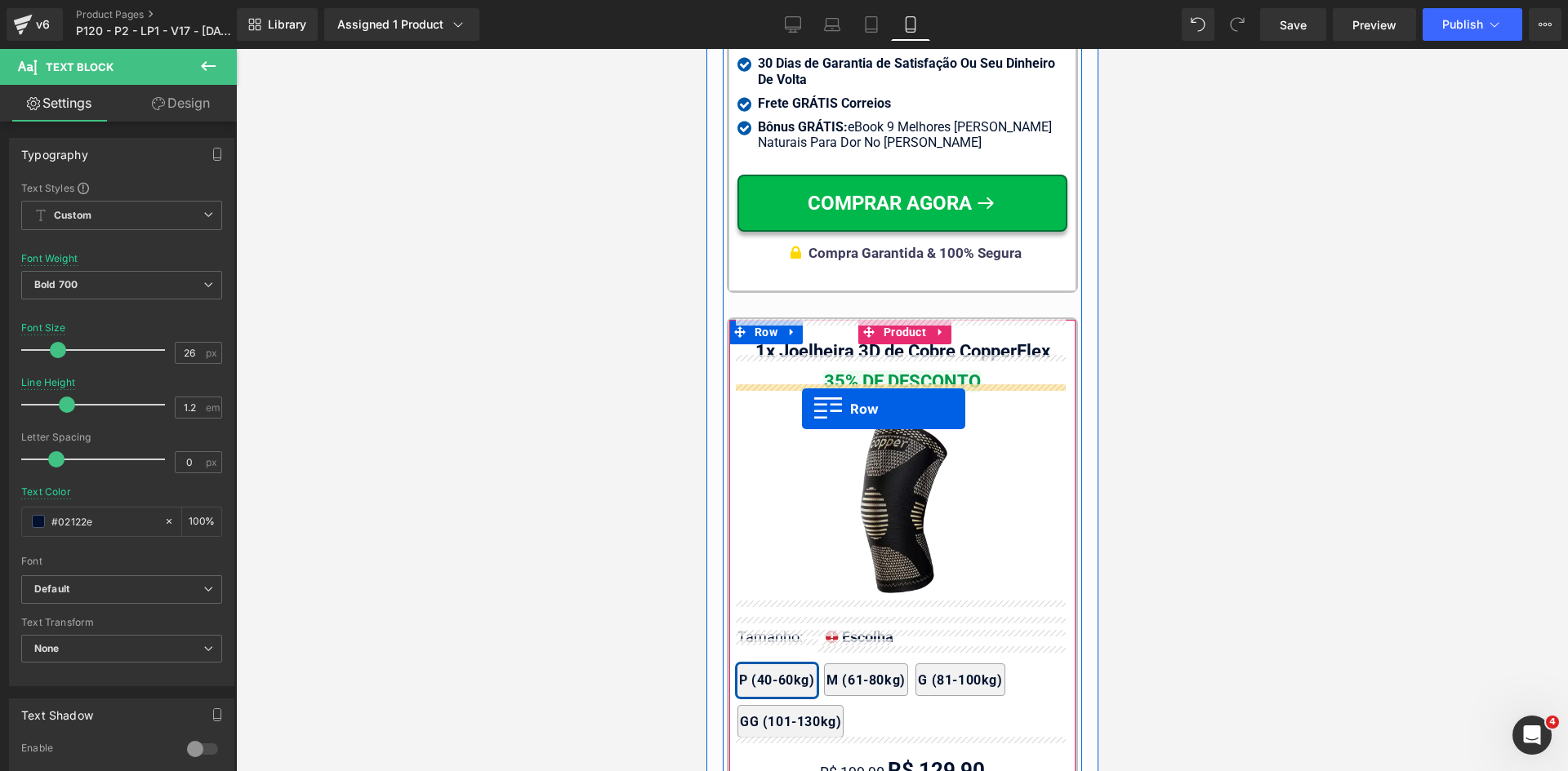
drag, startPoint x: 750, startPoint y: 406, endPoint x: 801, endPoint y: 409, distance: 51.1
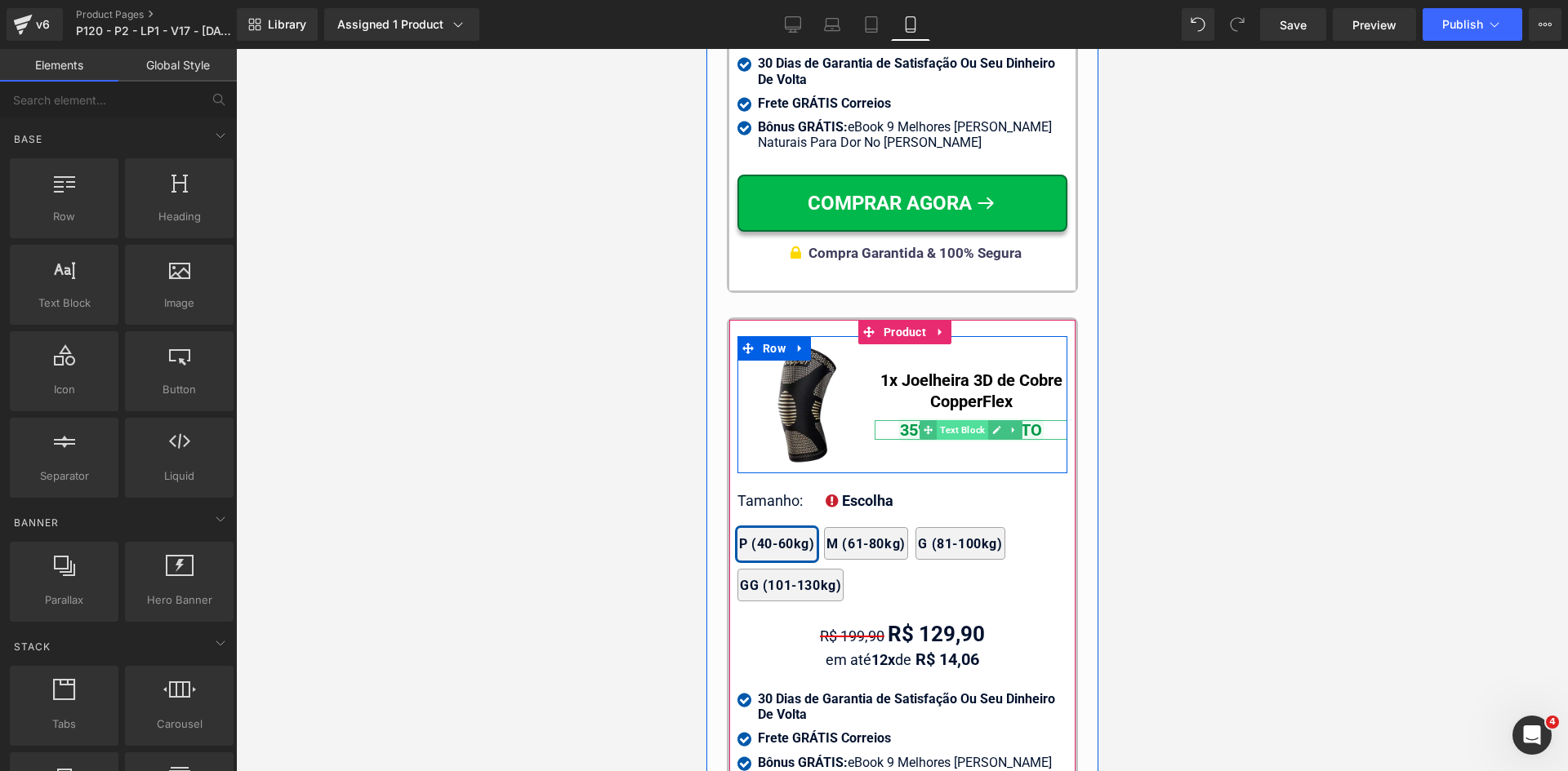
click at [970, 420] on span "Text Block" at bounding box center [961, 430] width 51 height 20
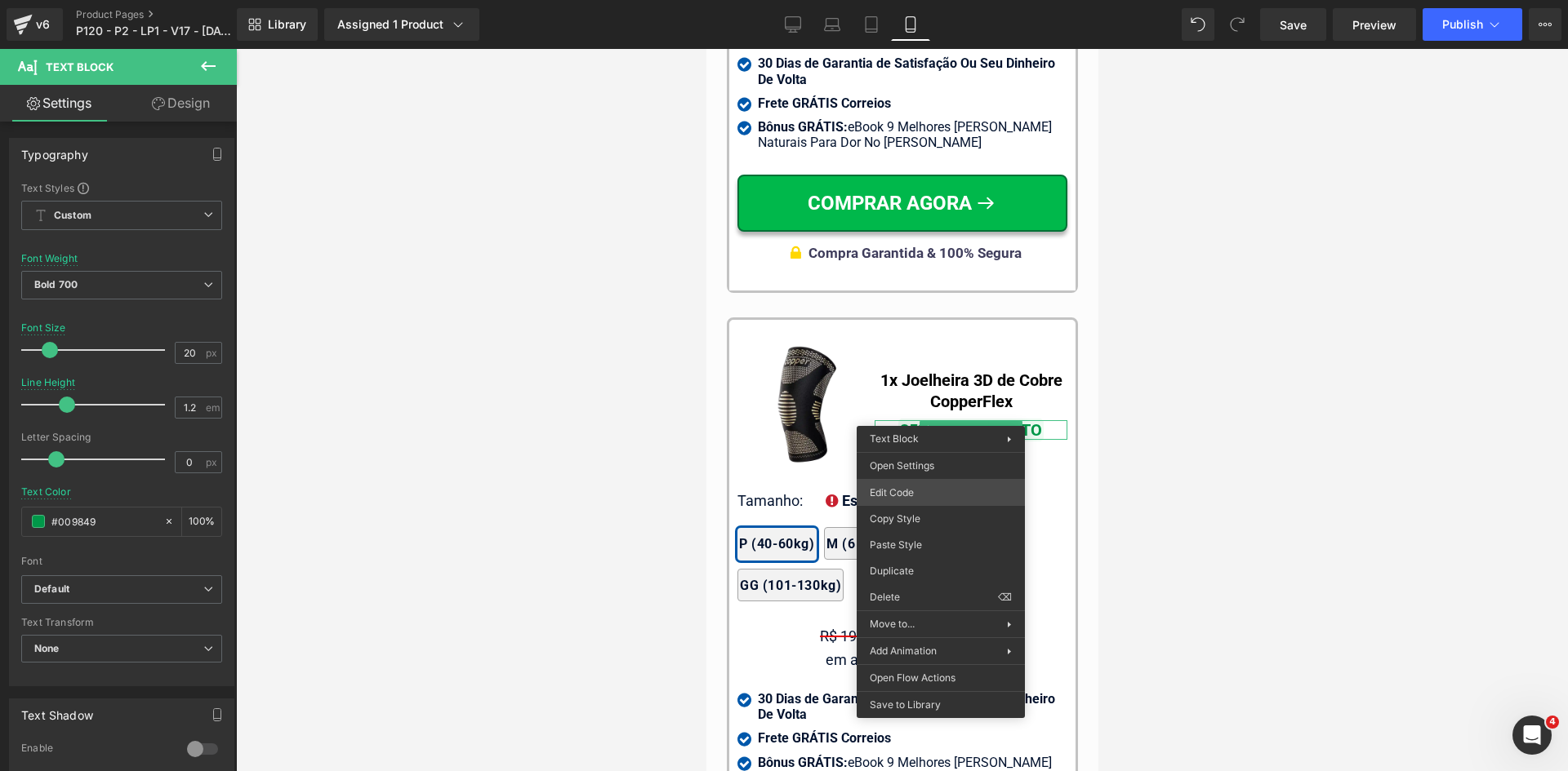
click at [907, 0] on div "Text Block You are previewing how the will restyle your page. You can not edit …" at bounding box center [784, 0] width 1568 height 0
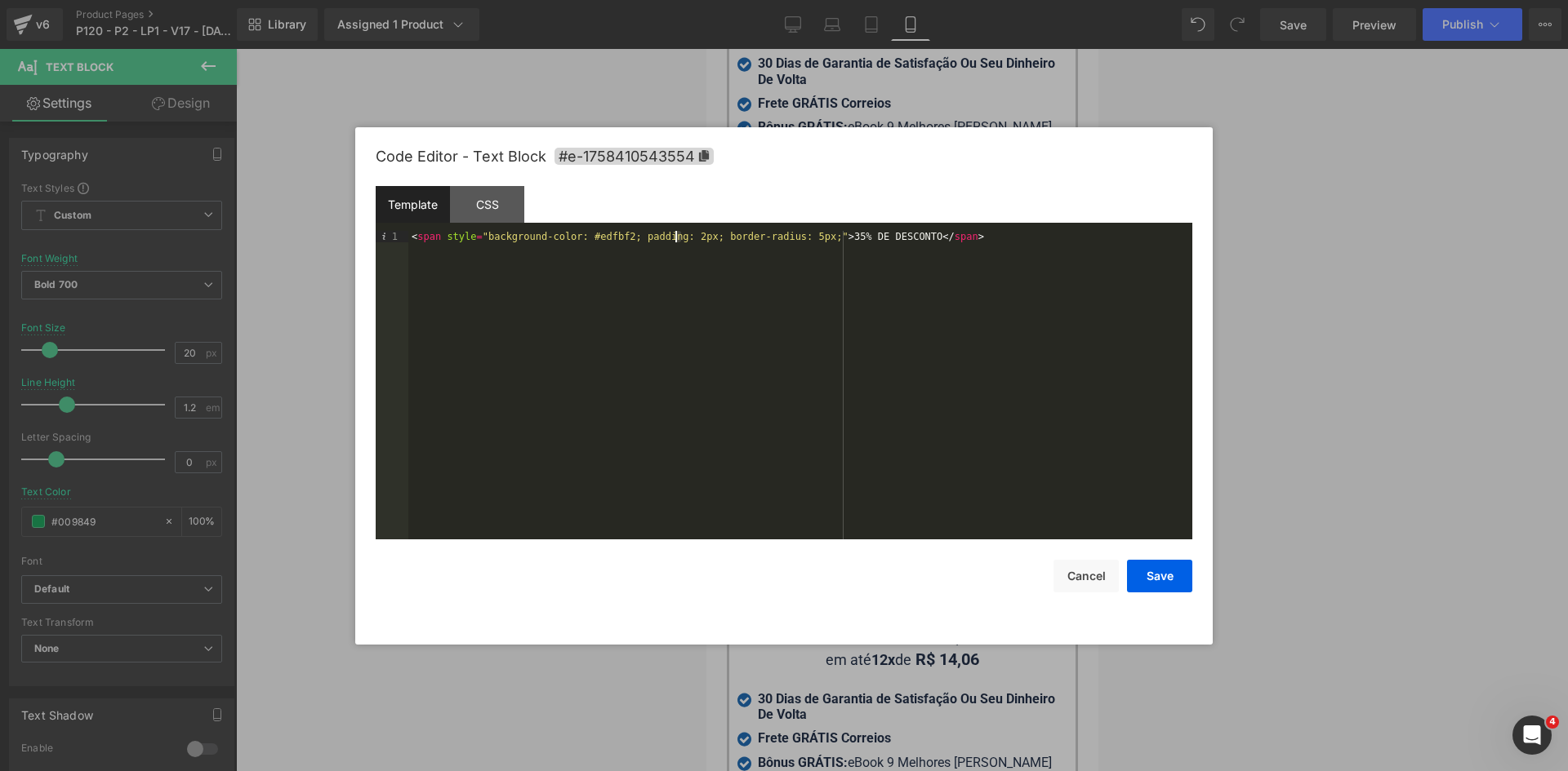
click at [678, 240] on div "< span style = "background-color: #edfbf2; padding: 2px; border-radius: 5px;" >…" at bounding box center [801, 397] width 784 height 331
click at [1152, 564] on button "Save" at bounding box center [1159, 576] width 66 height 32
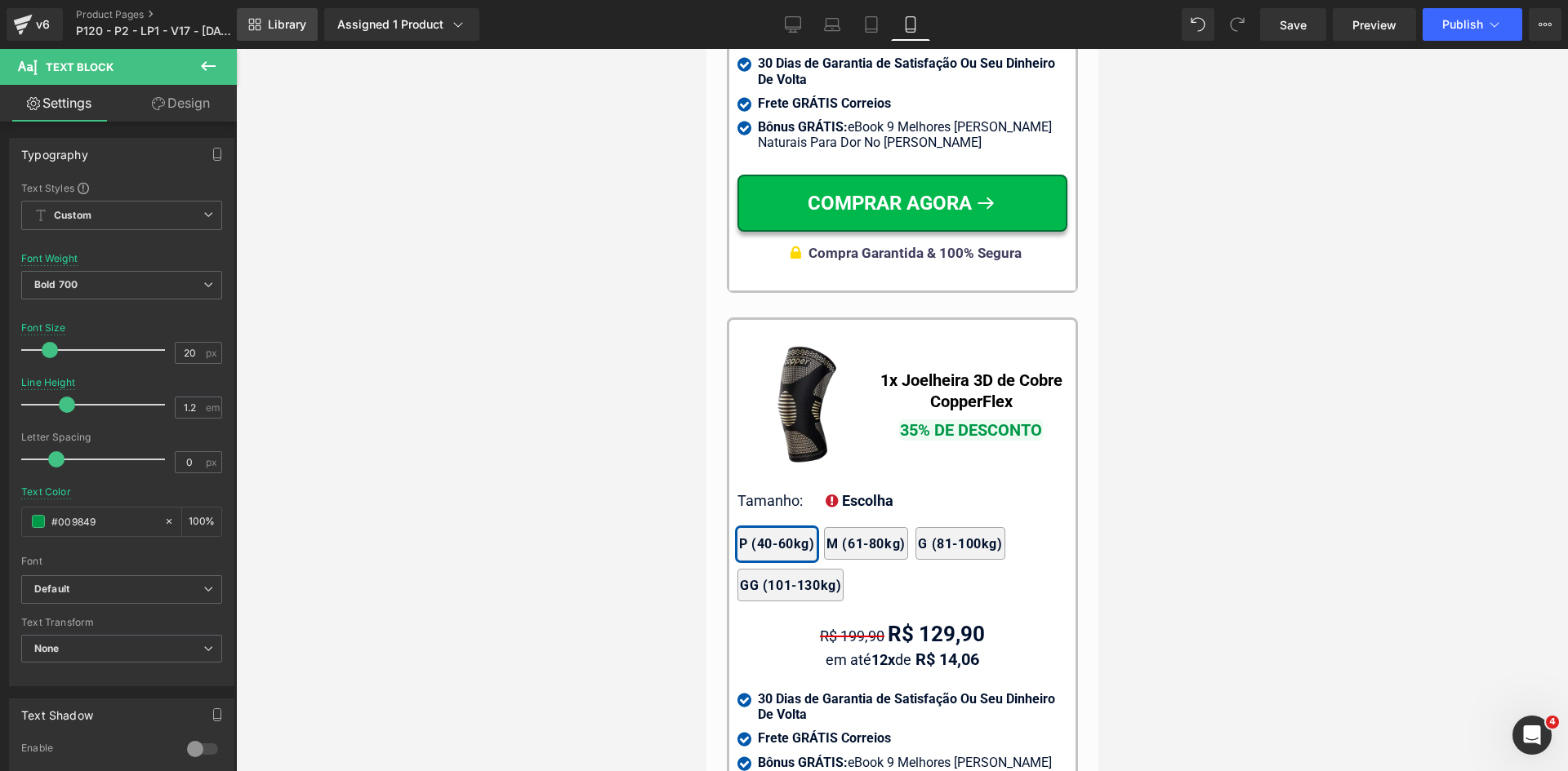
click at [292, 12] on link "Library" at bounding box center [277, 24] width 80 height 32
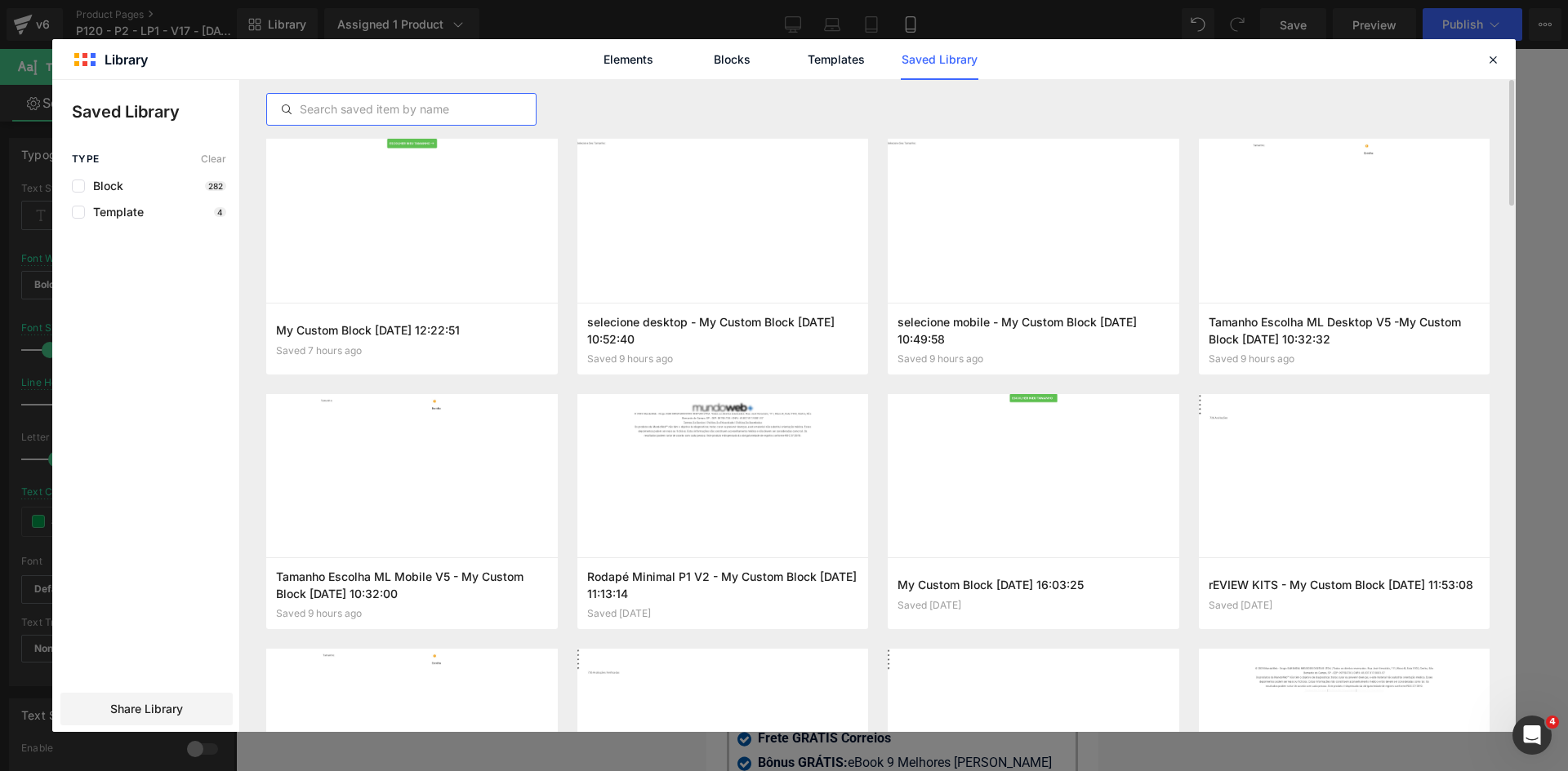
click at [380, 111] on input "text" at bounding box center [401, 110] width 269 height 20
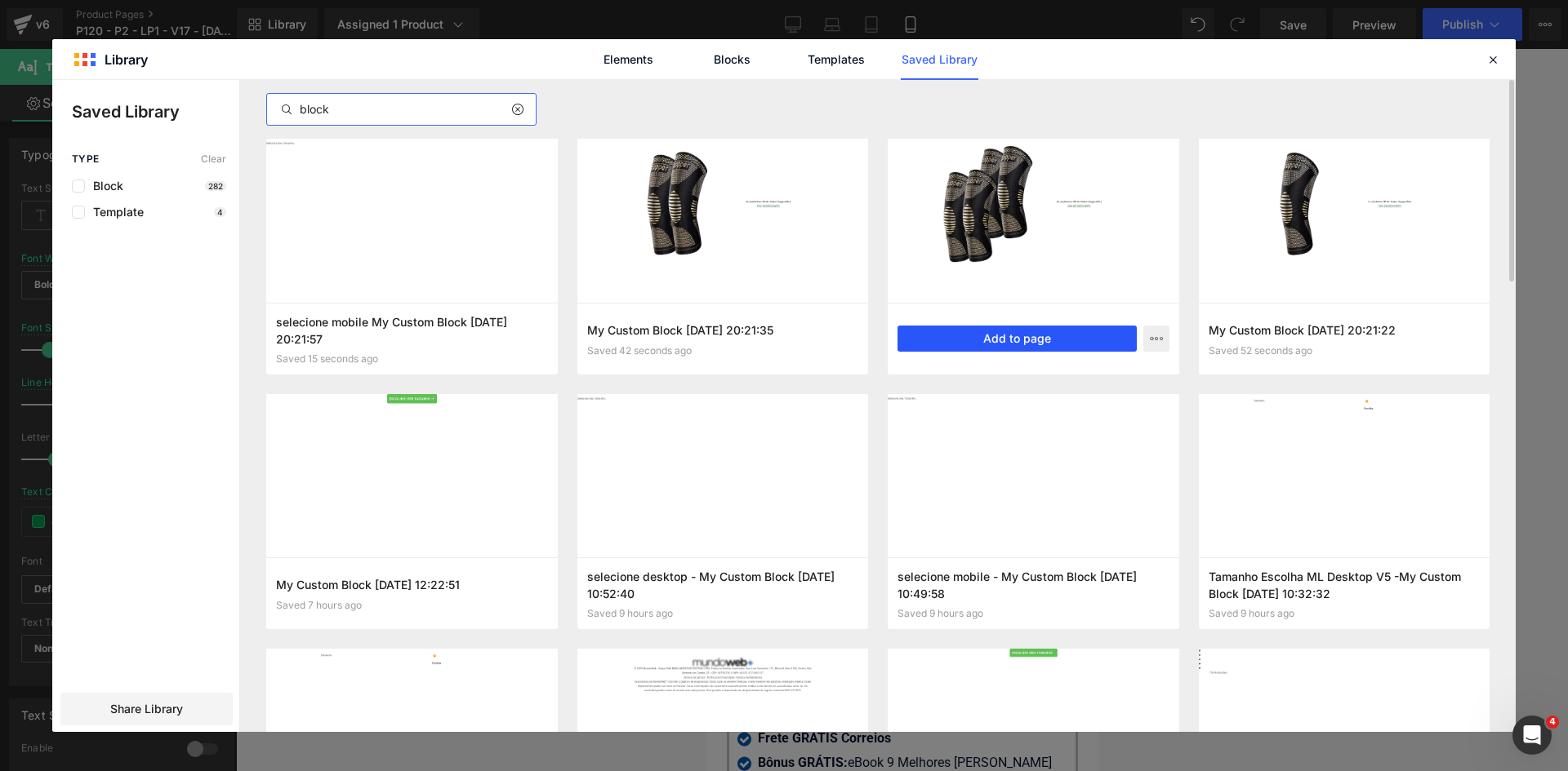
type input "block"
click at [1055, 335] on button "Add to page" at bounding box center [1017, 338] width 239 height 26
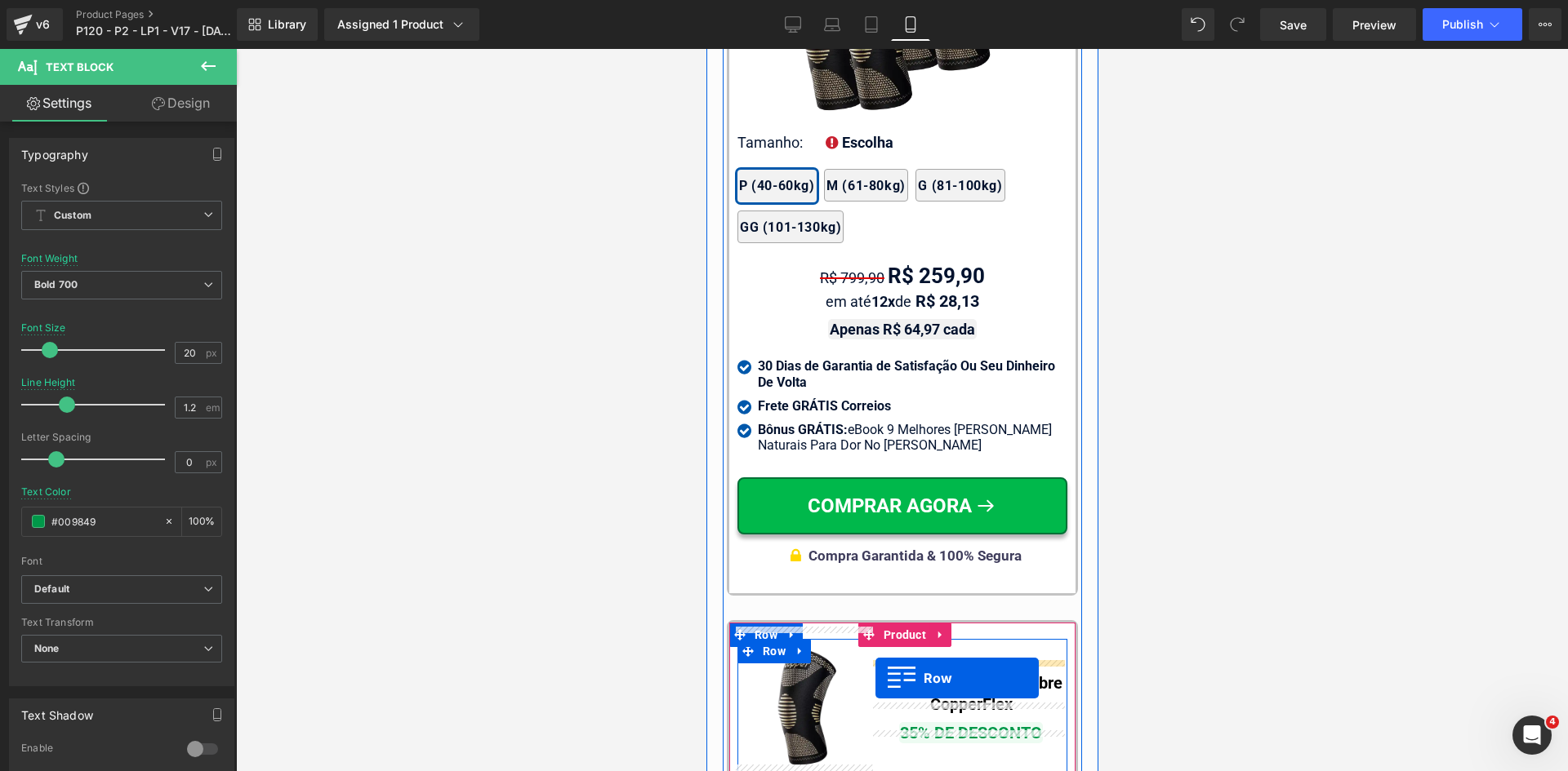
scroll to position [14928, 0]
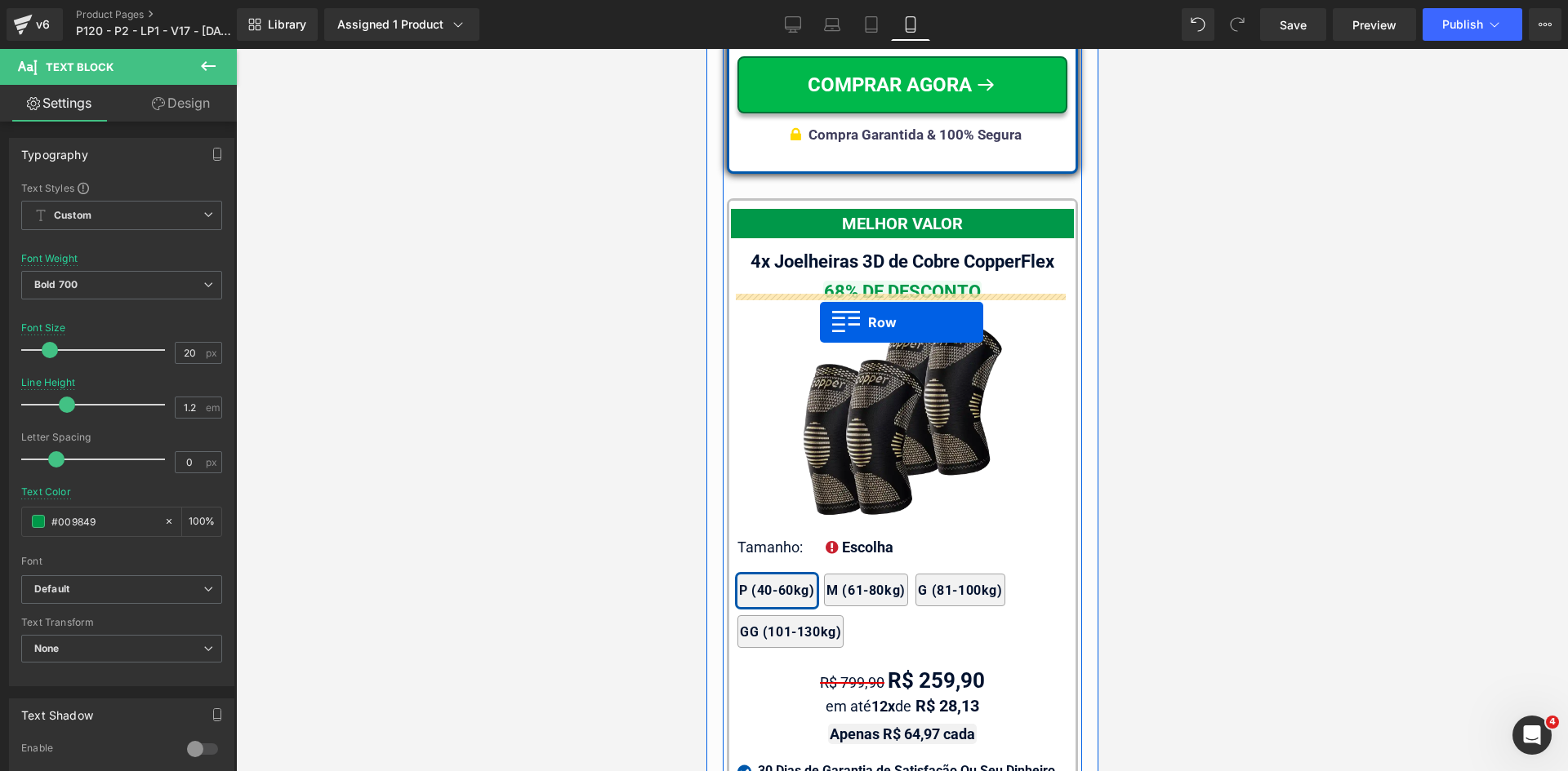
drag, startPoint x: 747, startPoint y: 424, endPoint x: 819, endPoint y: 322, distance: 124.9
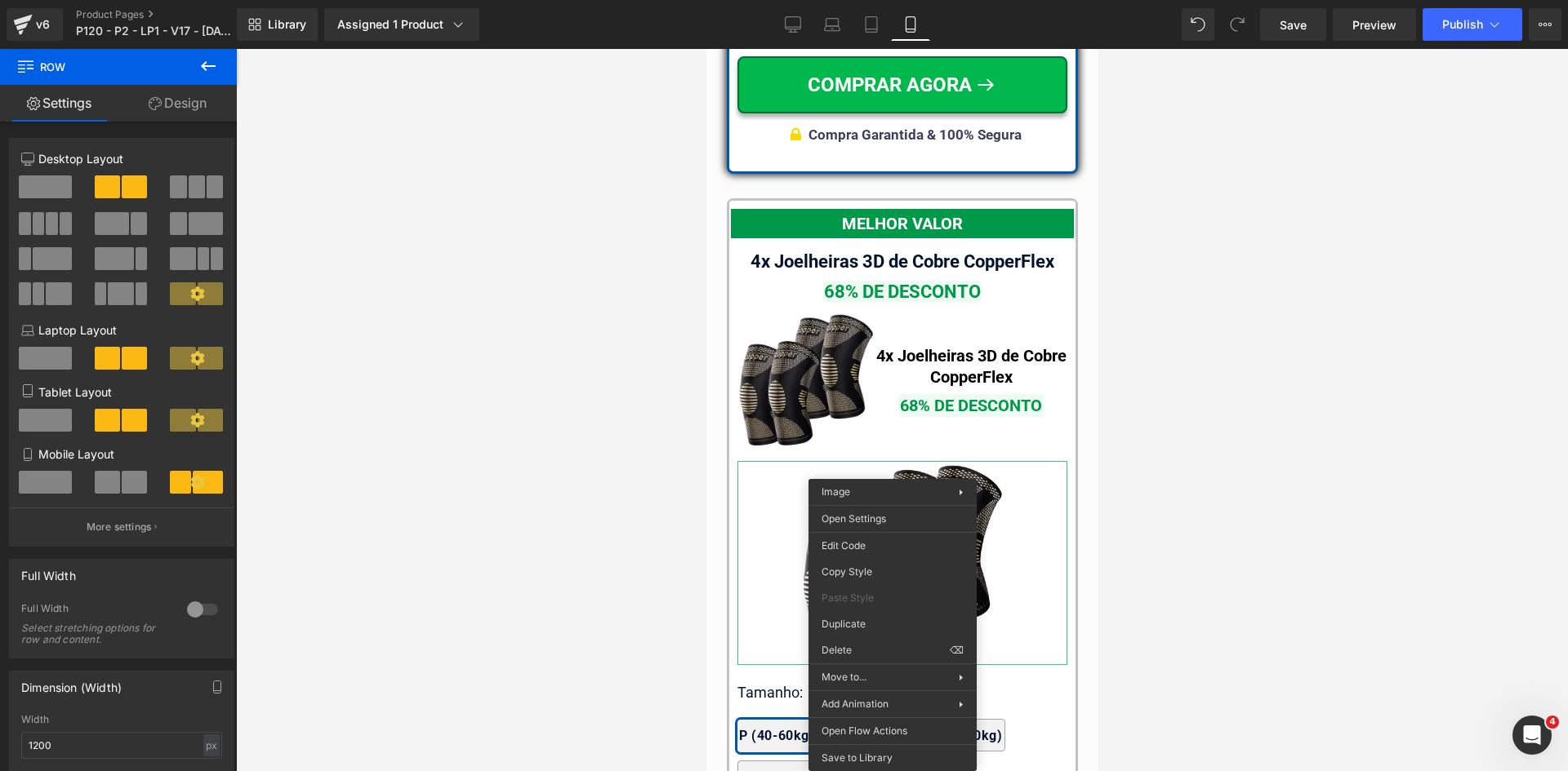
drag, startPoint x: 1570, startPoint y: 698, endPoint x: 907, endPoint y: 390, distance: 731.0
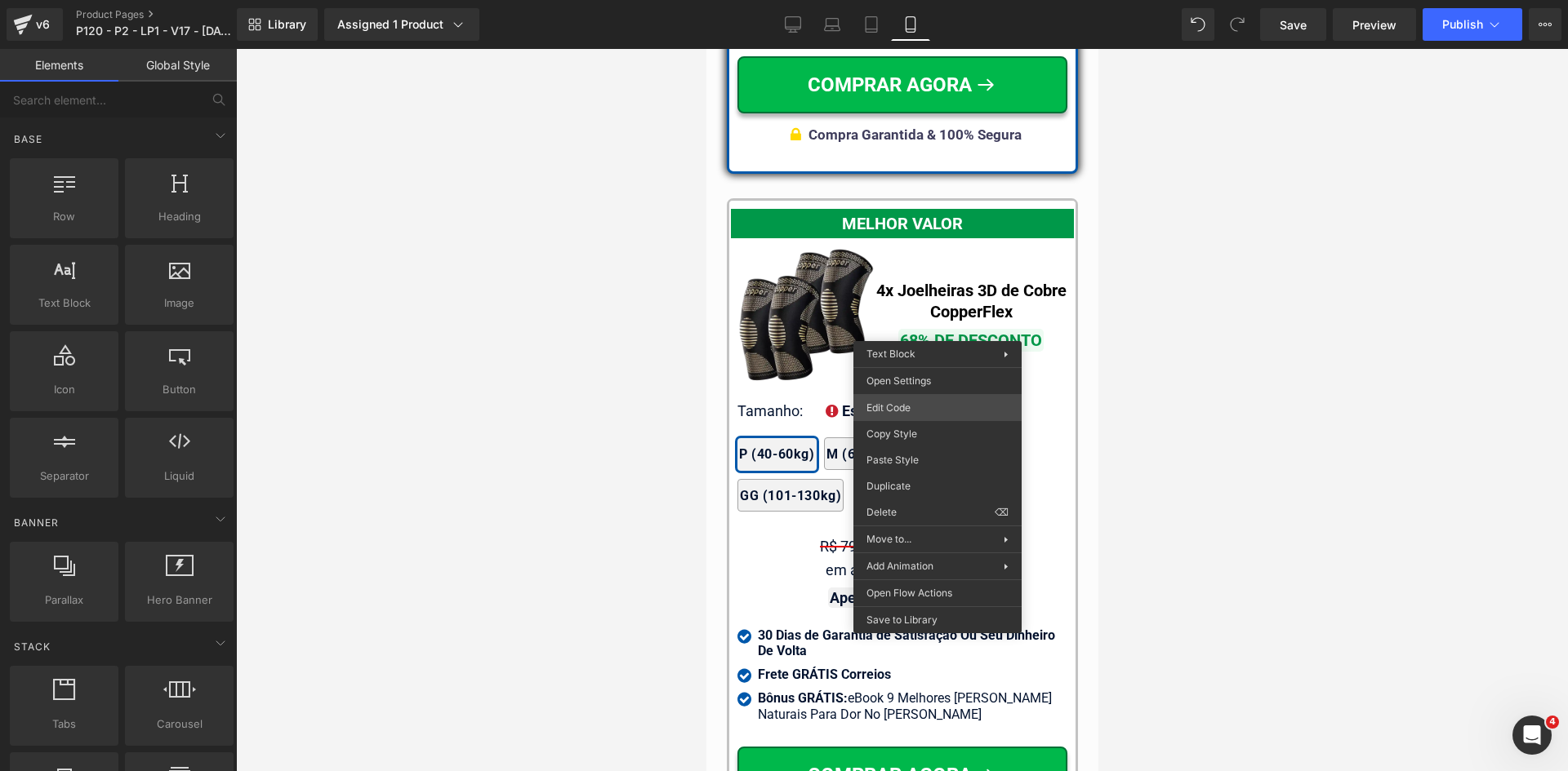
click at [912, 0] on div "Row You are previewing how the will restyle your page. You can not edit Element…" at bounding box center [784, 0] width 1568 height 0
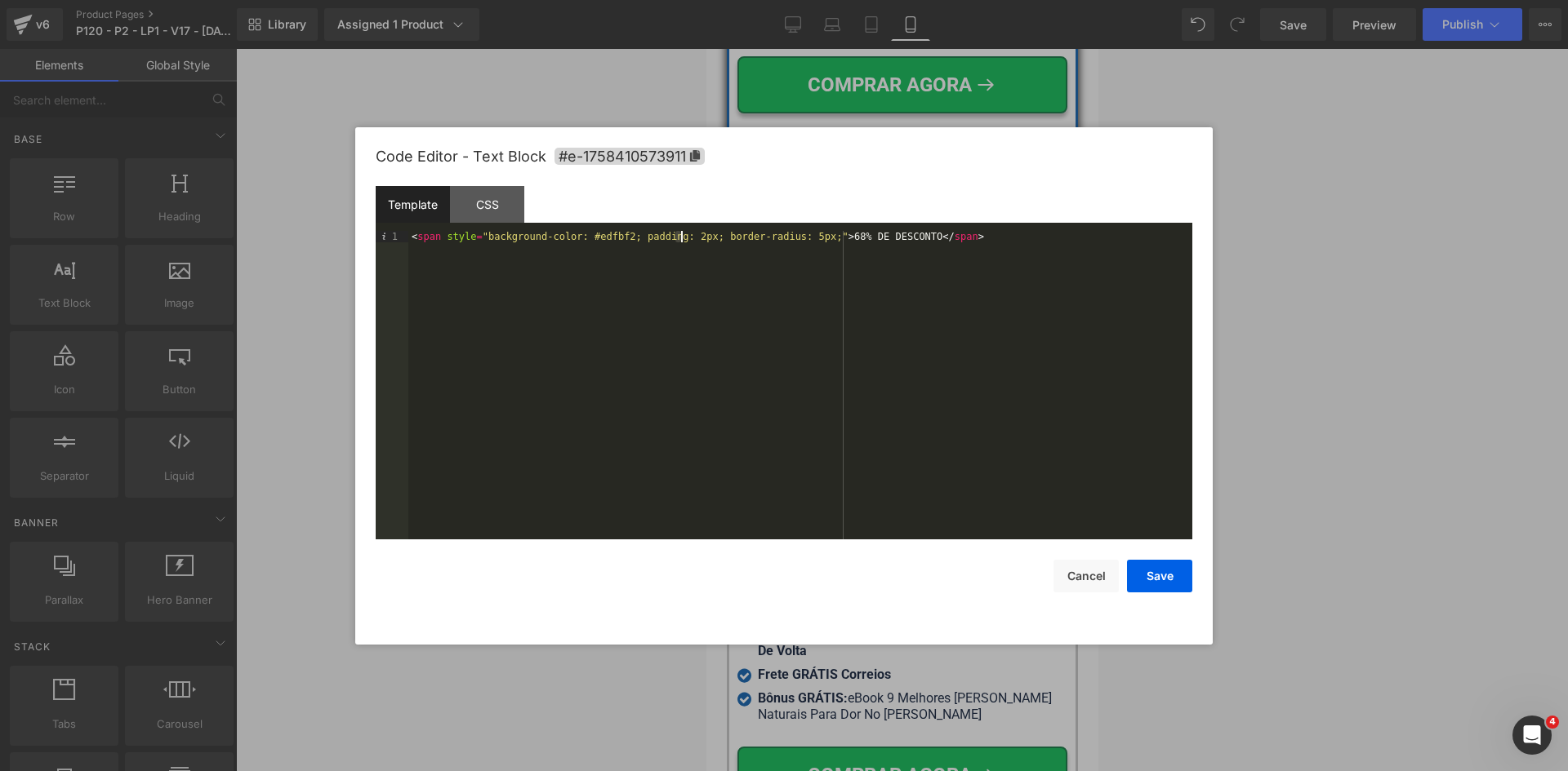
click at [678, 239] on div "< span style = "background-color: #edfbf2; padding: 2px; border-radius: 5px;" >…" at bounding box center [801, 397] width 784 height 331
click at [1153, 579] on button "Save" at bounding box center [1159, 576] width 66 height 32
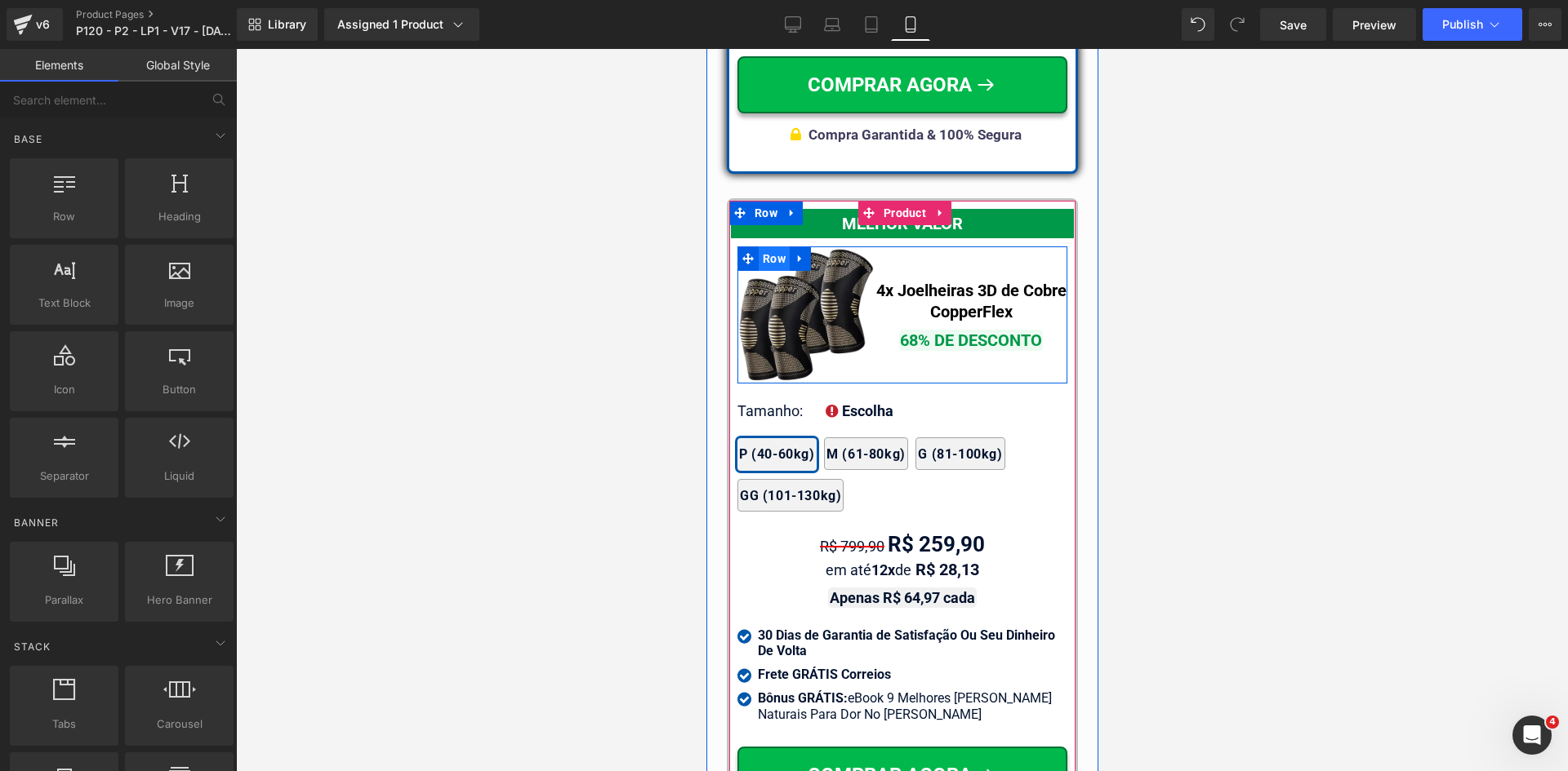
click at [762, 250] on span "Row" at bounding box center [773, 259] width 31 height 24
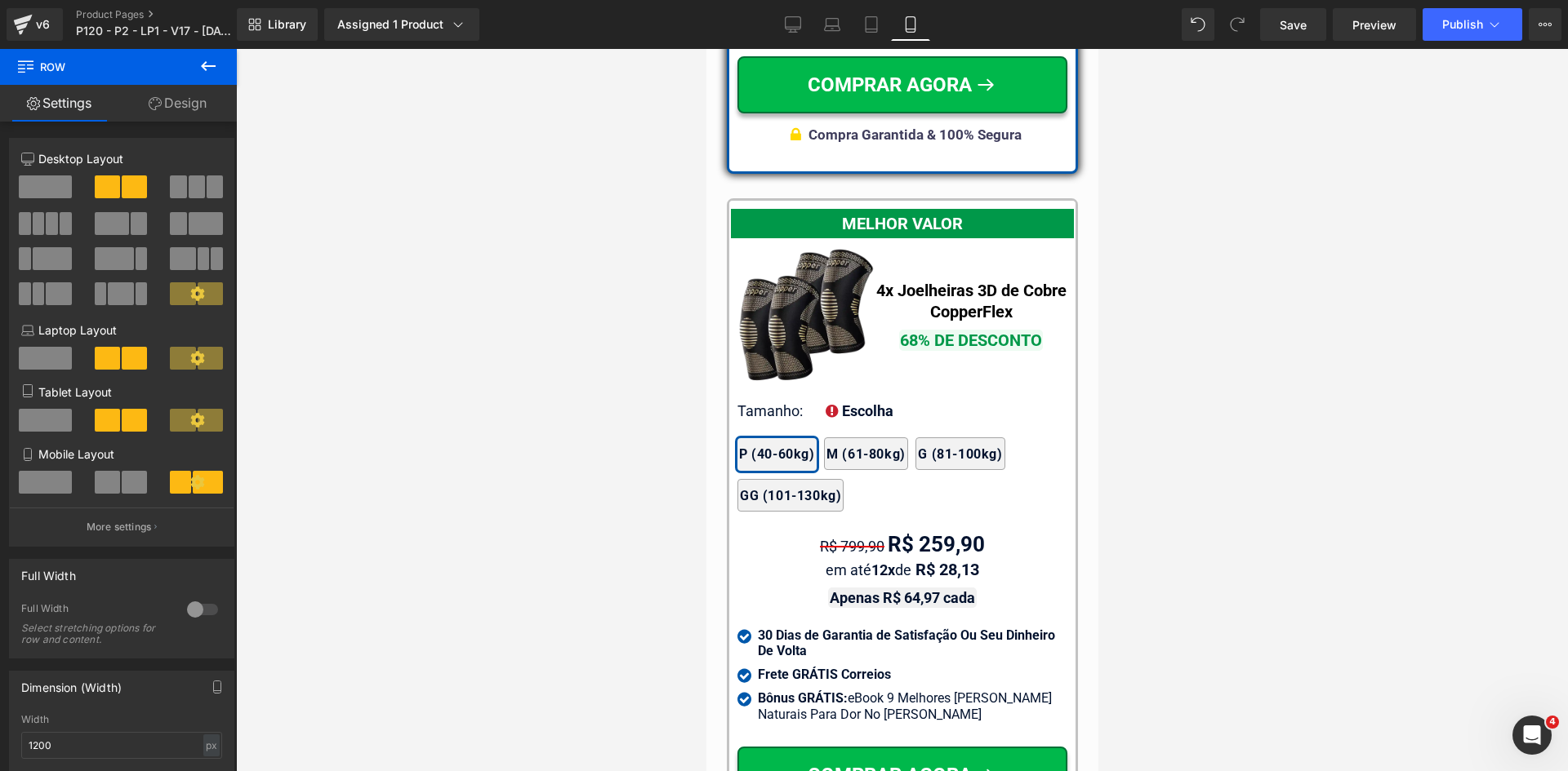
drag, startPoint x: 222, startPoint y: 92, endPoint x: 198, endPoint y: 97, distance: 24.5
click at [220, 91] on link "Design" at bounding box center [177, 103] width 119 height 36
click at [0, 0] on div "Spacing" at bounding box center [0, 0] width 0 height 0
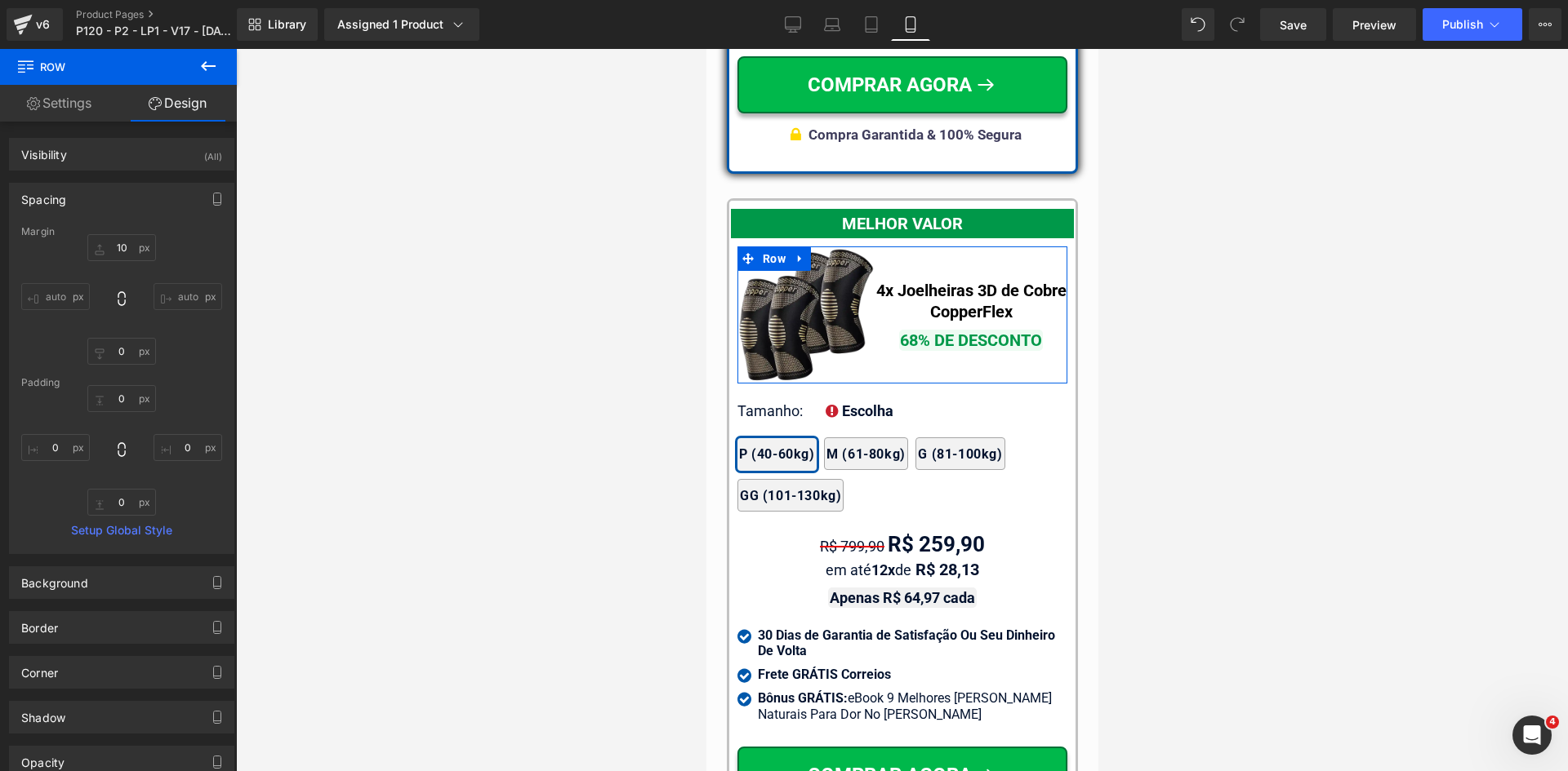
type input "10"
type input "0"
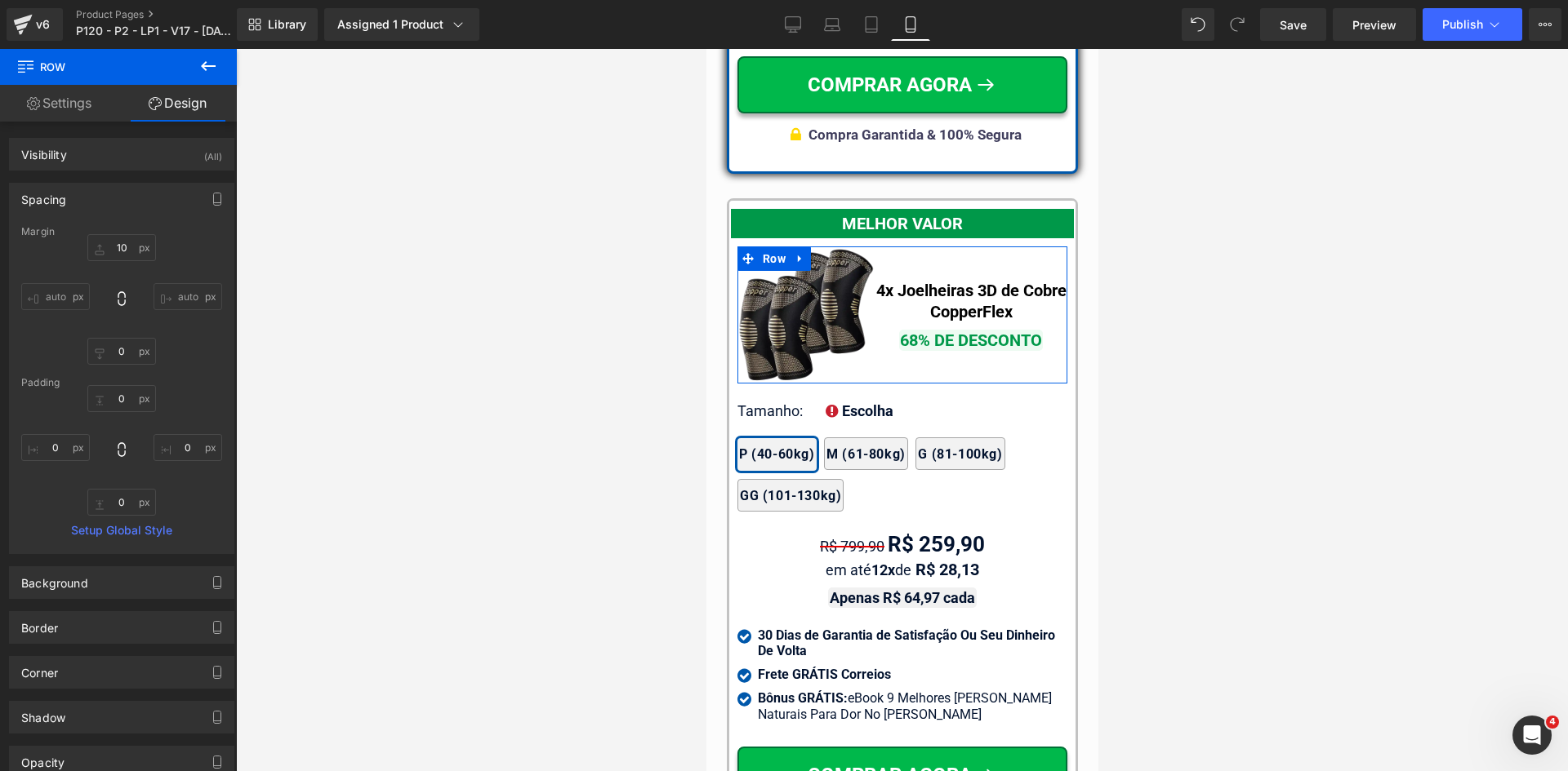
type input "0"
click at [133, 255] on input "10" at bounding box center [122, 247] width 69 height 26
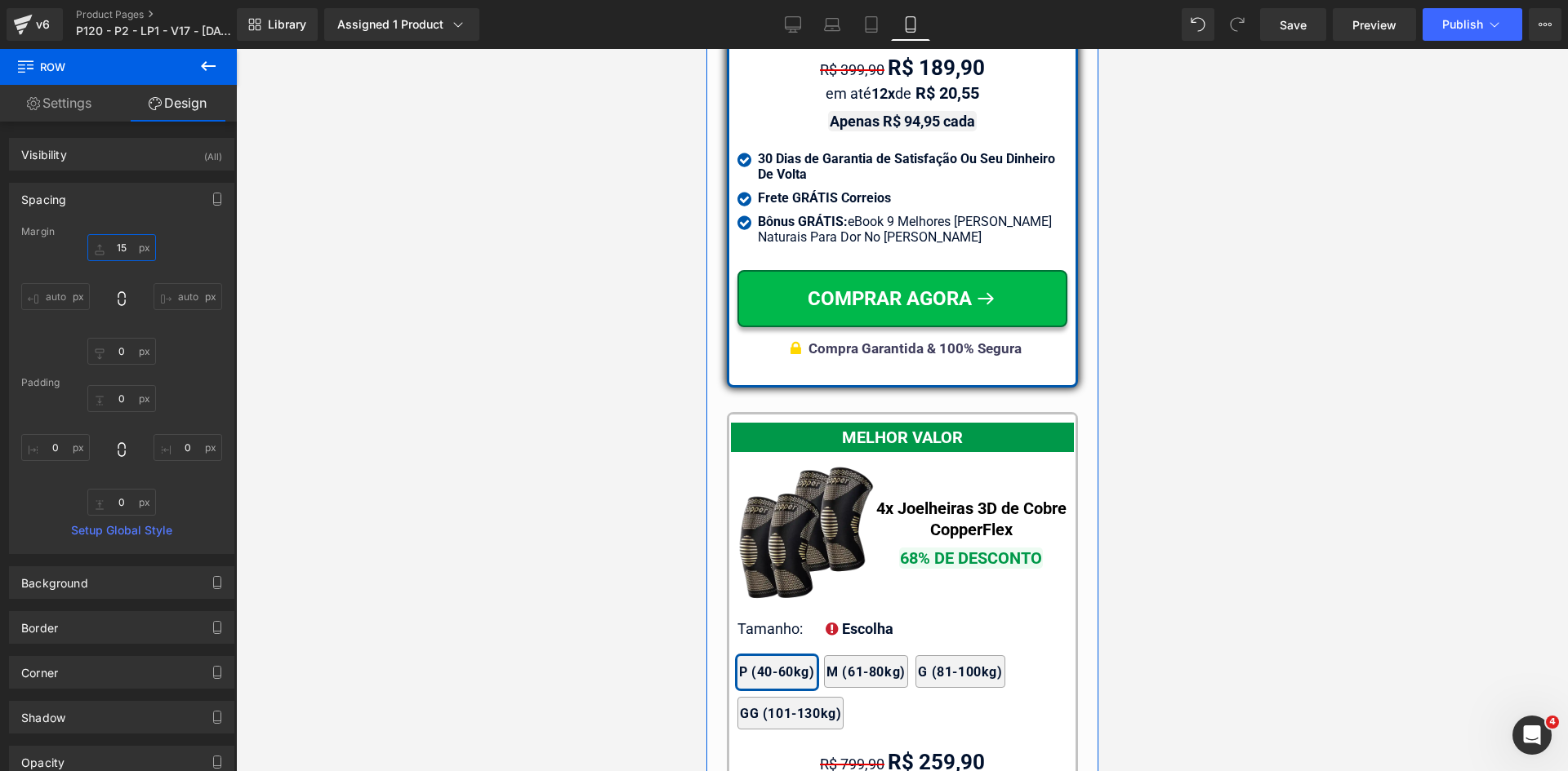
scroll to position [14766, 0]
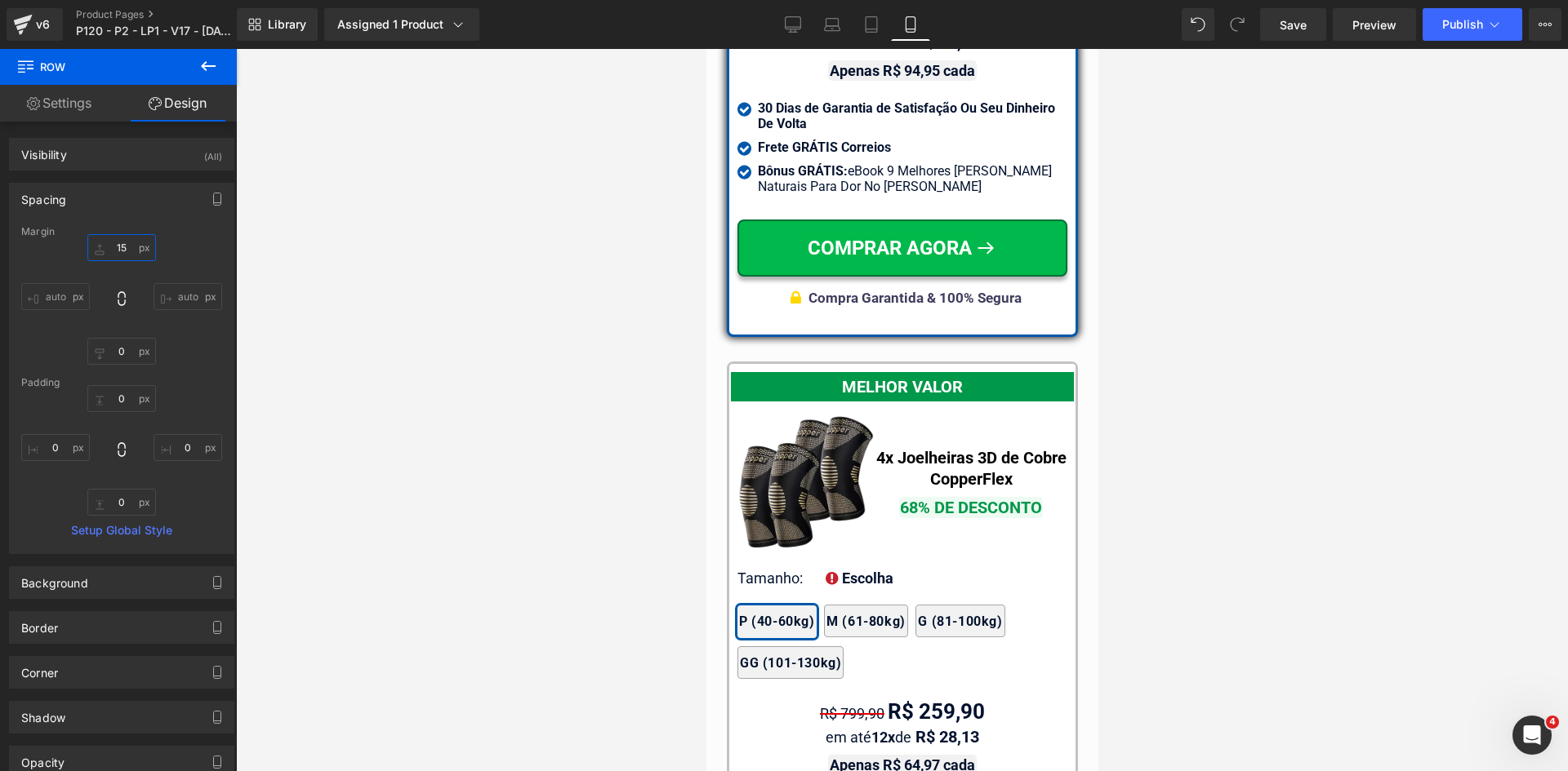
type input "15"
click at [267, 23] on link "Library" at bounding box center [277, 24] width 80 height 32
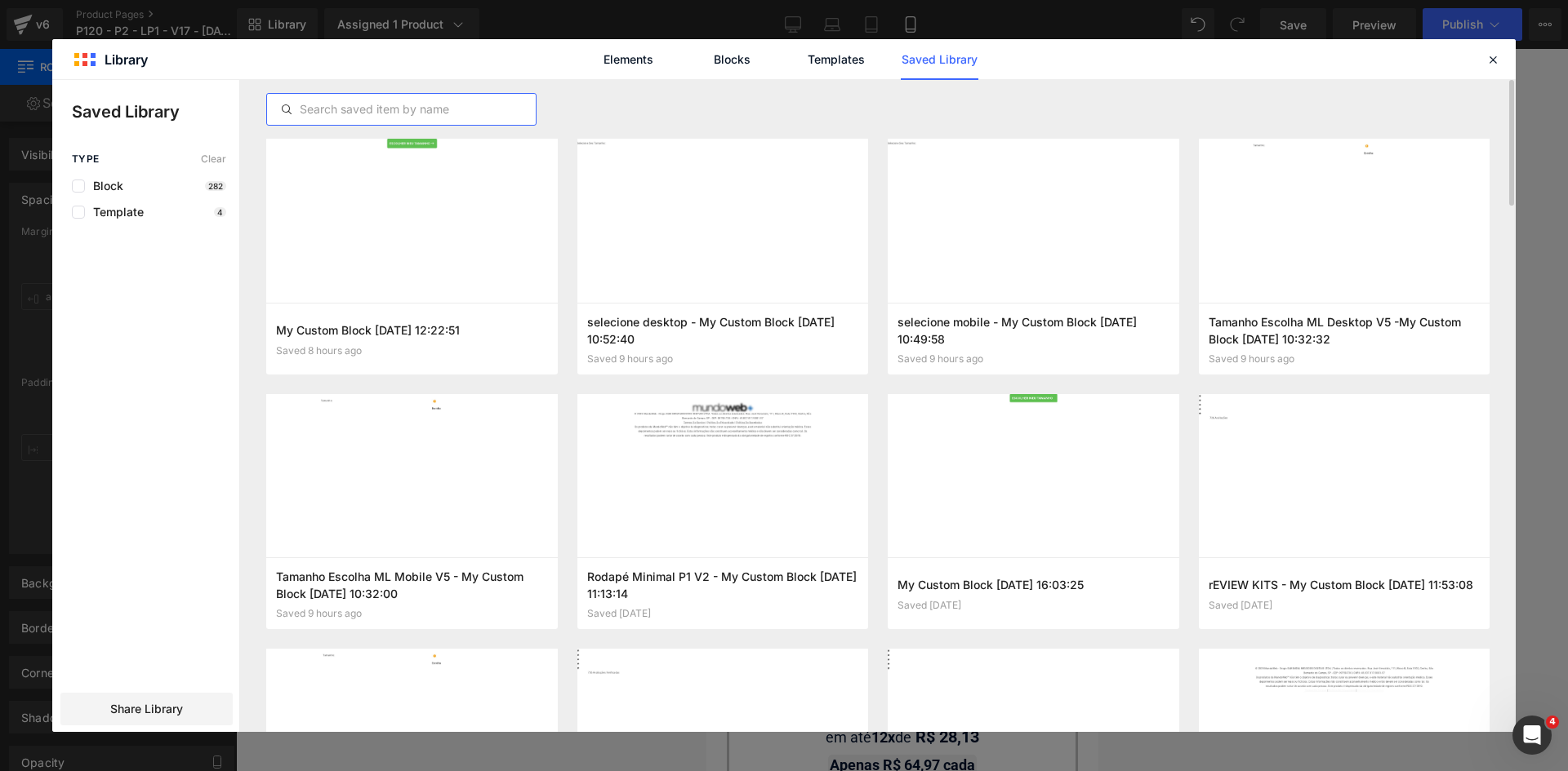
click at [403, 105] on input "text" at bounding box center [401, 110] width 269 height 20
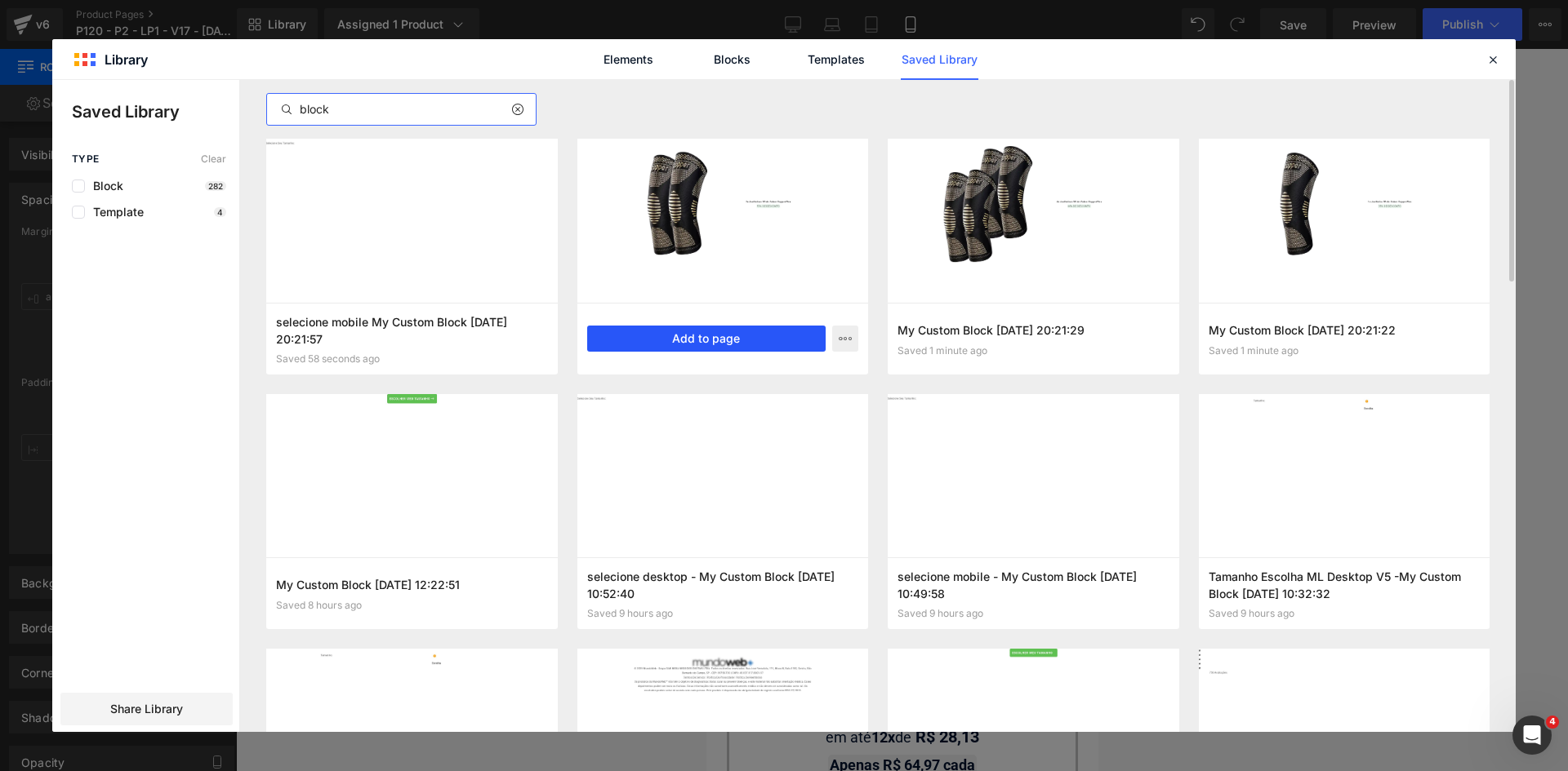
type input "block"
click at [751, 339] on button "Add to page" at bounding box center [707, 338] width 239 height 26
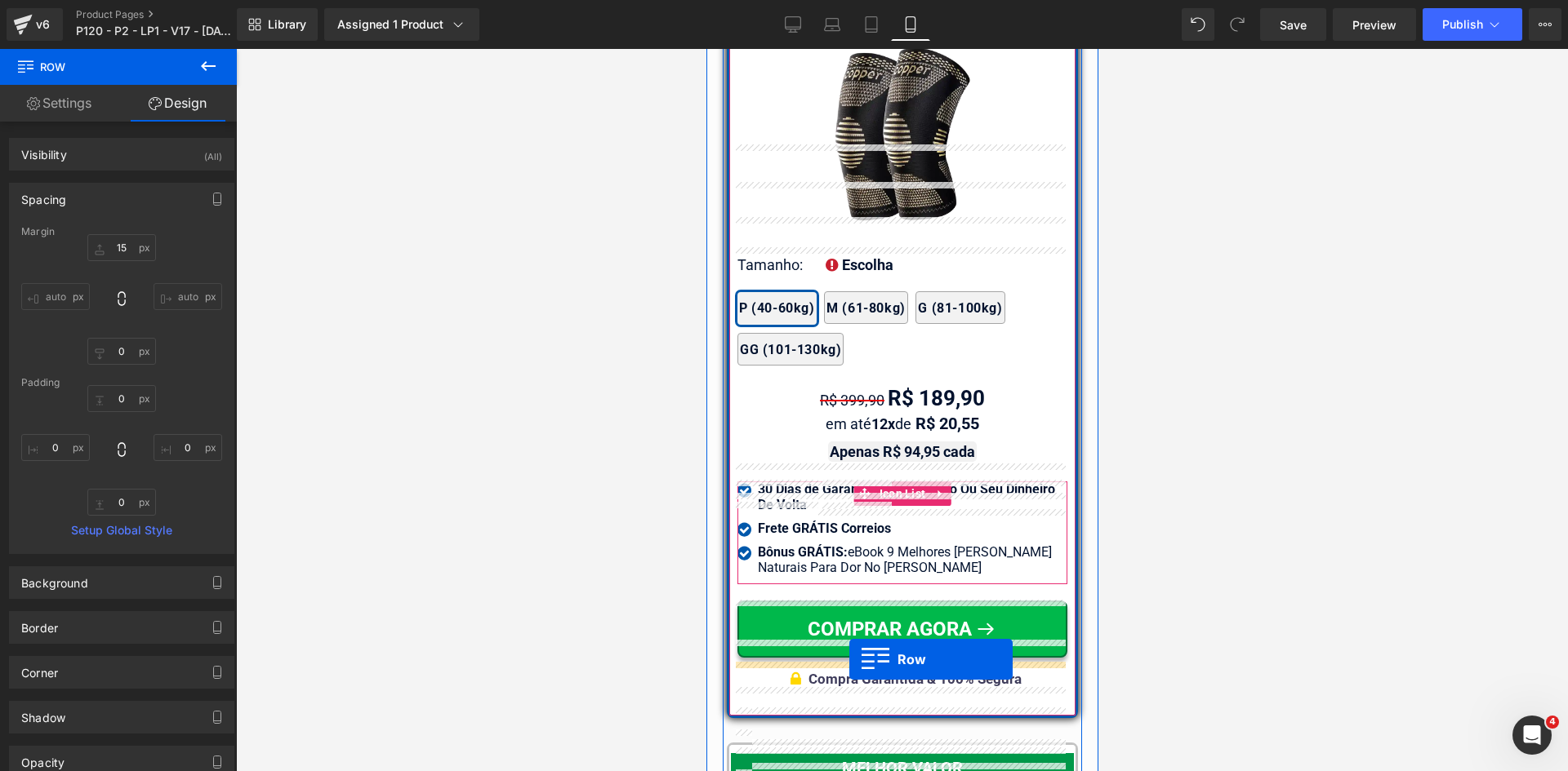
scroll to position [14143, 0]
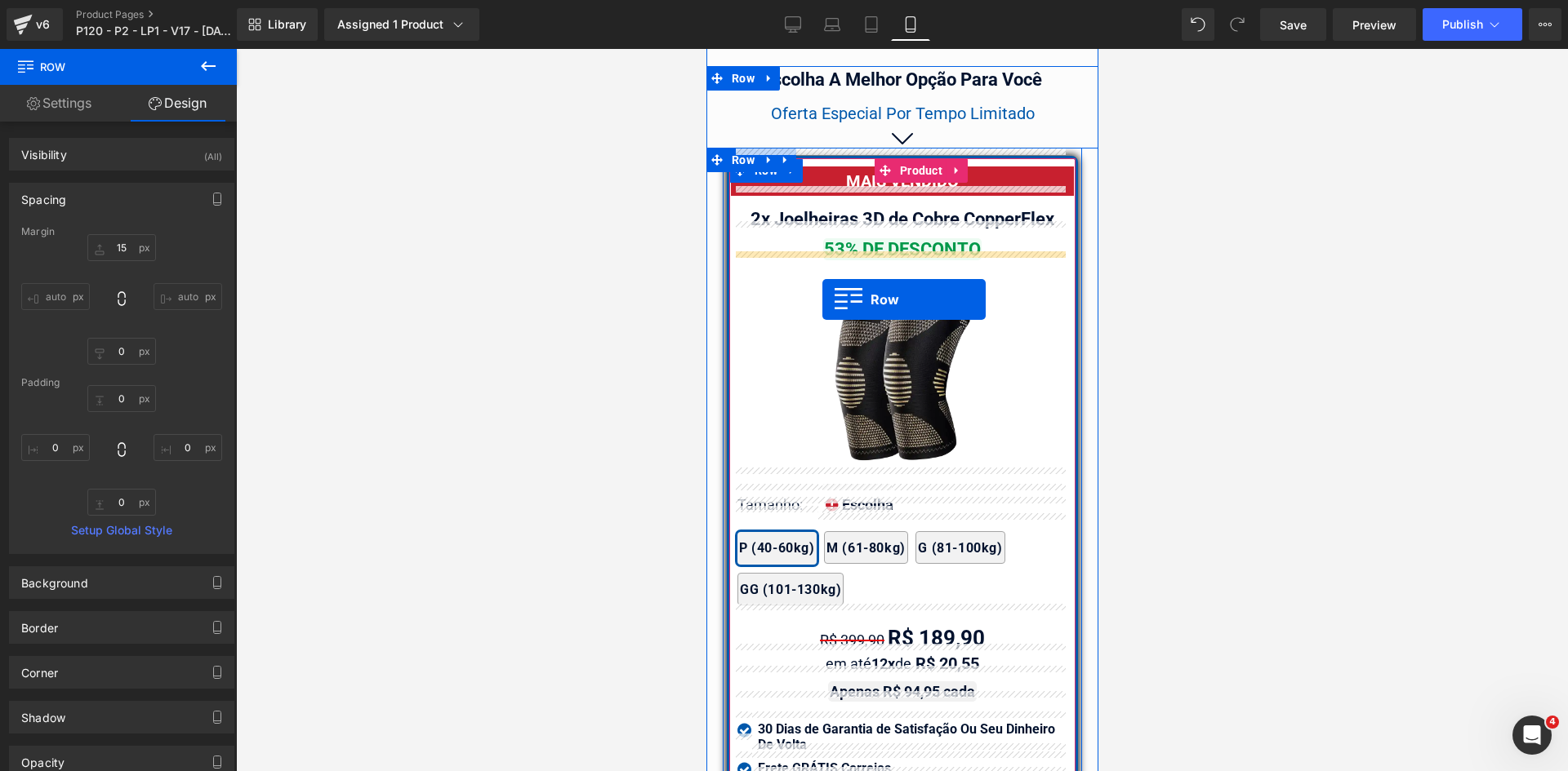
drag, startPoint x: 796, startPoint y: 427, endPoint x: 821, endPoint y: 300, distance: 129.4
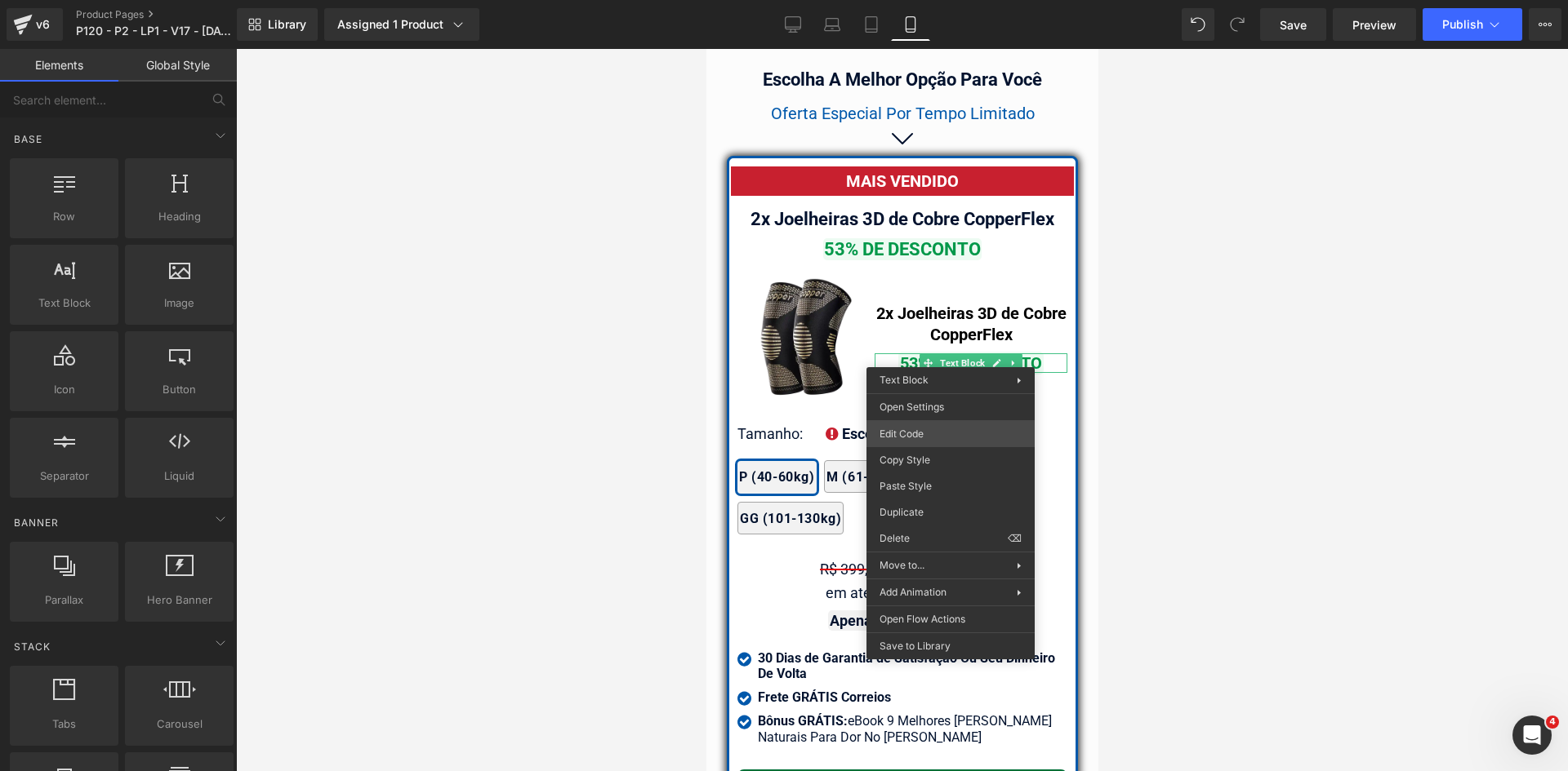
click at [941, 0] on div "Row You are previewing how the will restyle your page. You can not edit Element…" at bounding box center [784, 0] width 1568 height 0
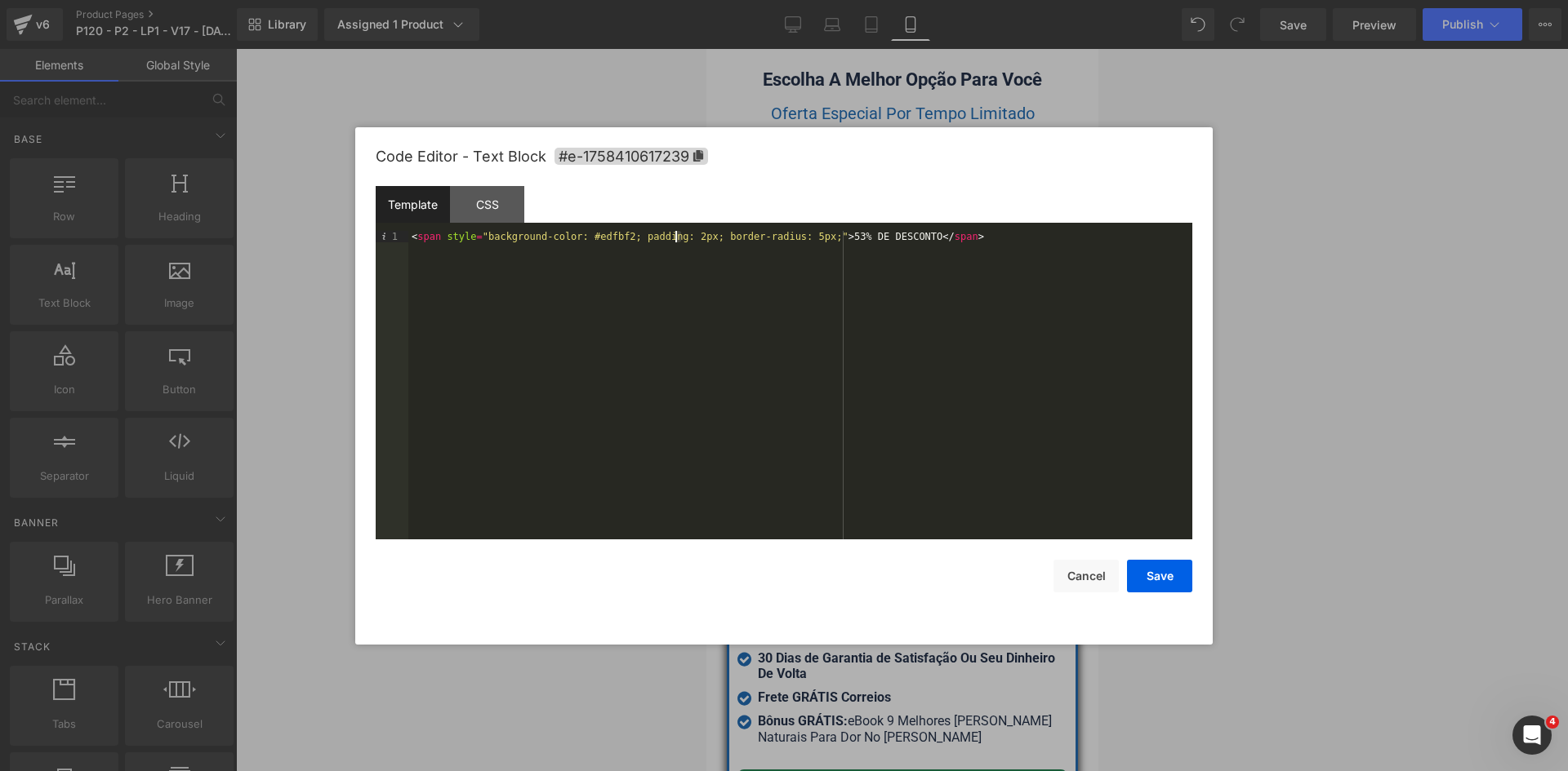
click at [678, 237] on div "< span style = "background-color: #edfbf2; padding: 2px; border-radius: 5px;" >…" at bounding box center [801, 397] width 784 height 331
click at [1149, 565] on button "Save" at bounding box center [1159, 576] width 66 height 32
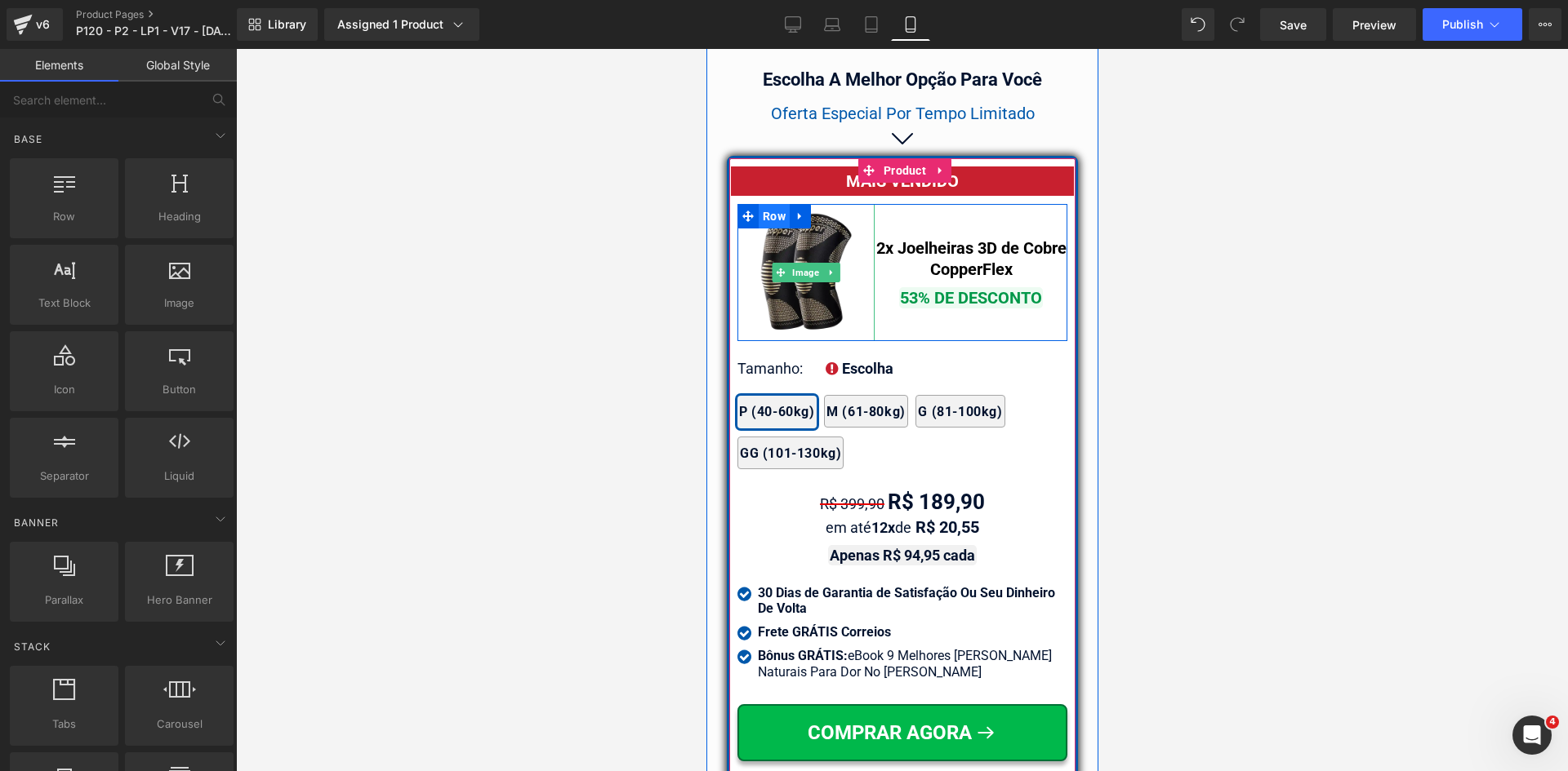
click at [764, 208] on span "Row" at bounding box center [773, 216] width 31 height 24
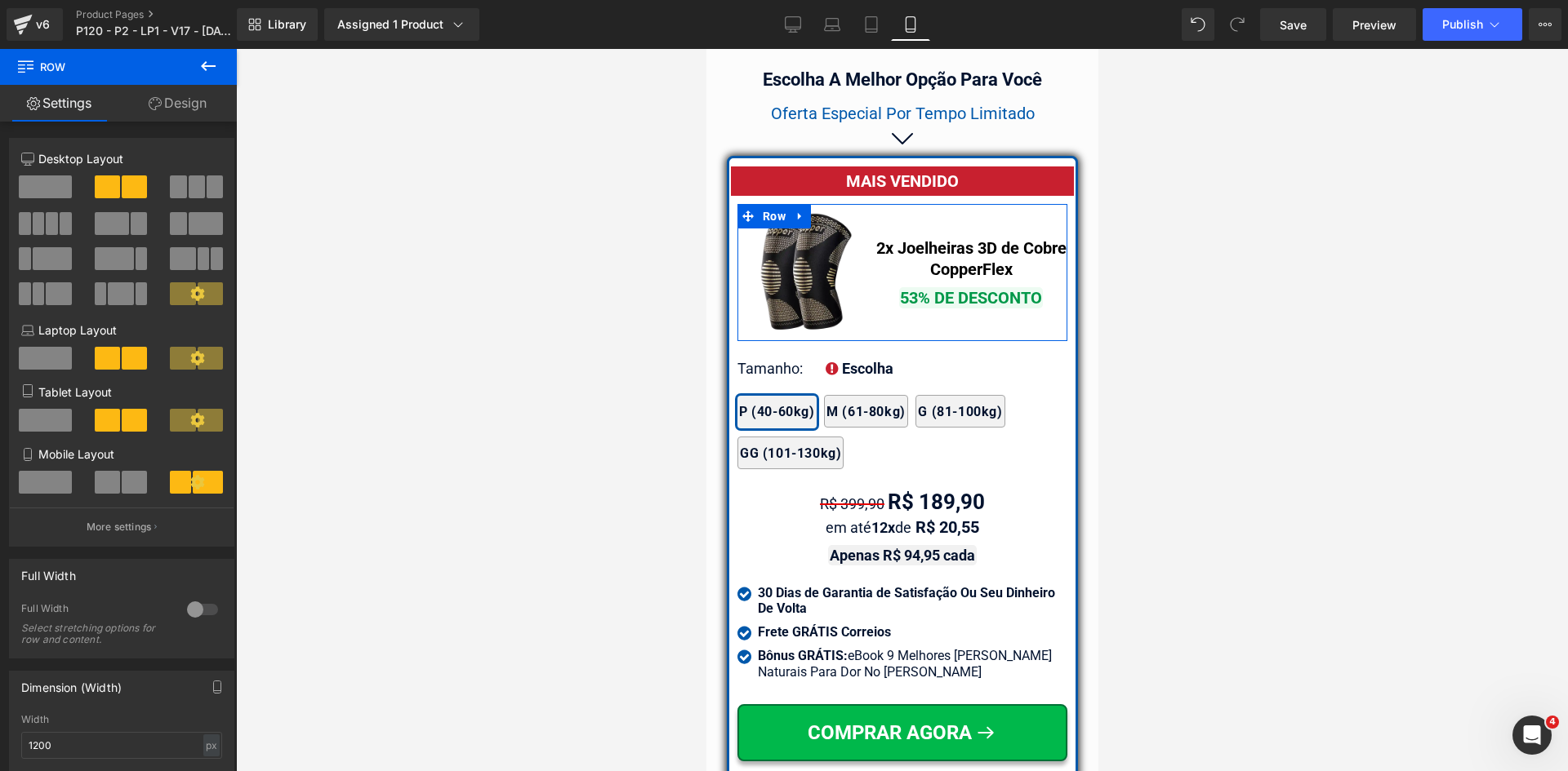
click at [193, 110] on link "Design" at bounding box center [177, 103] width 119 height 36
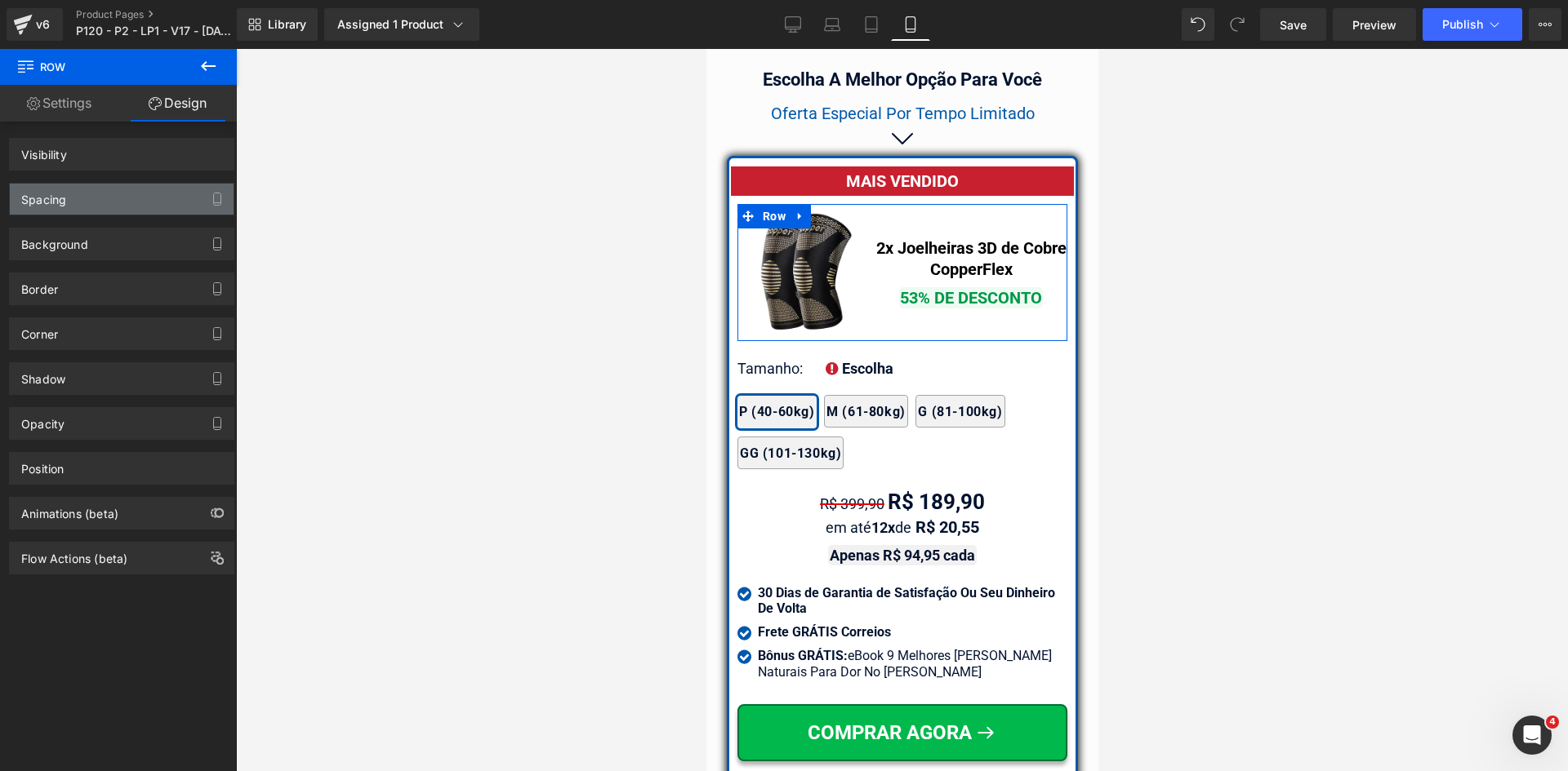
click at [106, 190] on div "Spacing Margin Padding" at bounding box center [122, 199] width 225 height 32
click at [106, 190] on div "Spacing" at bounding box center [122, 199] width 223 height 31
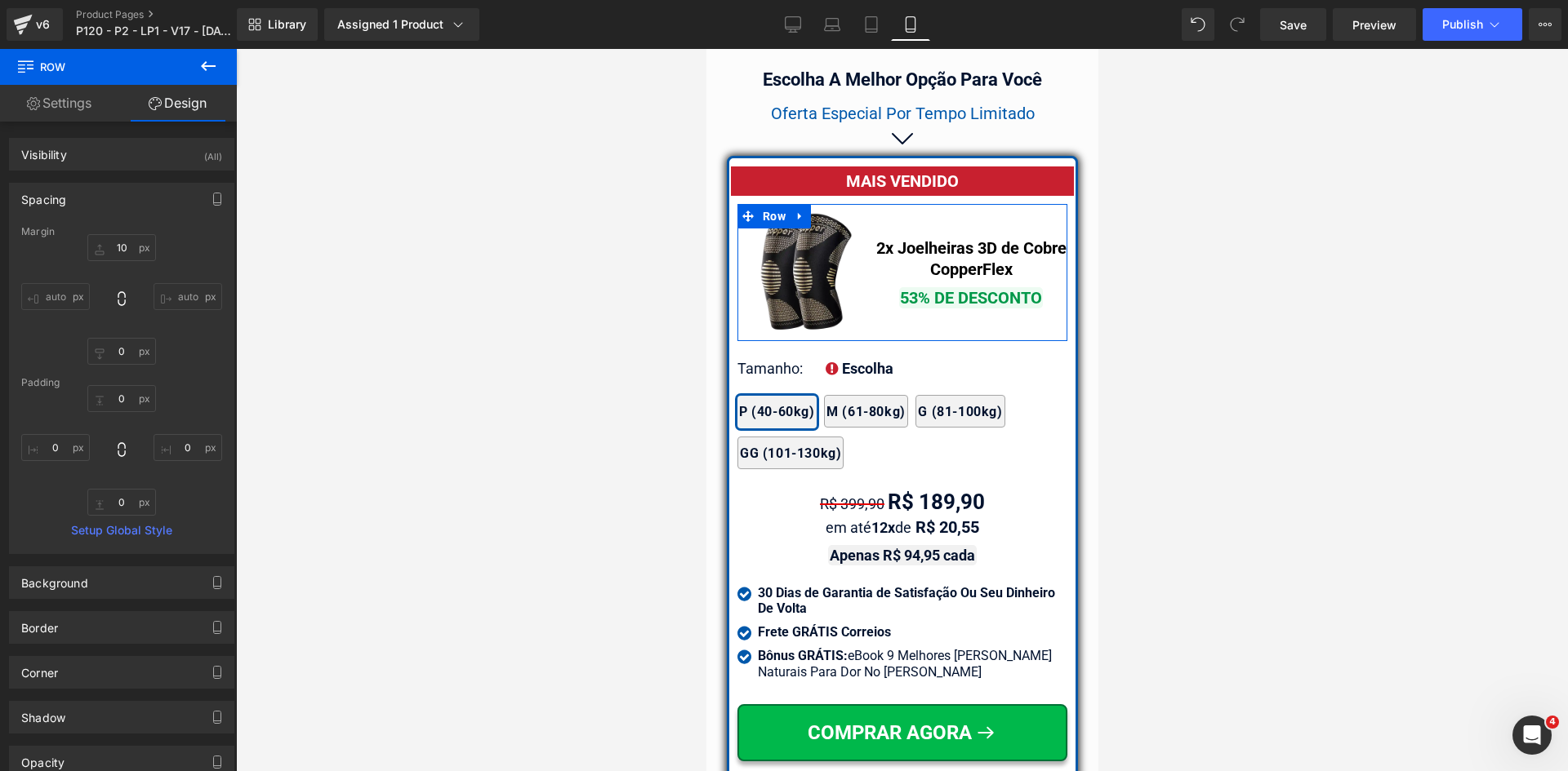
type input "10"
type input "0"
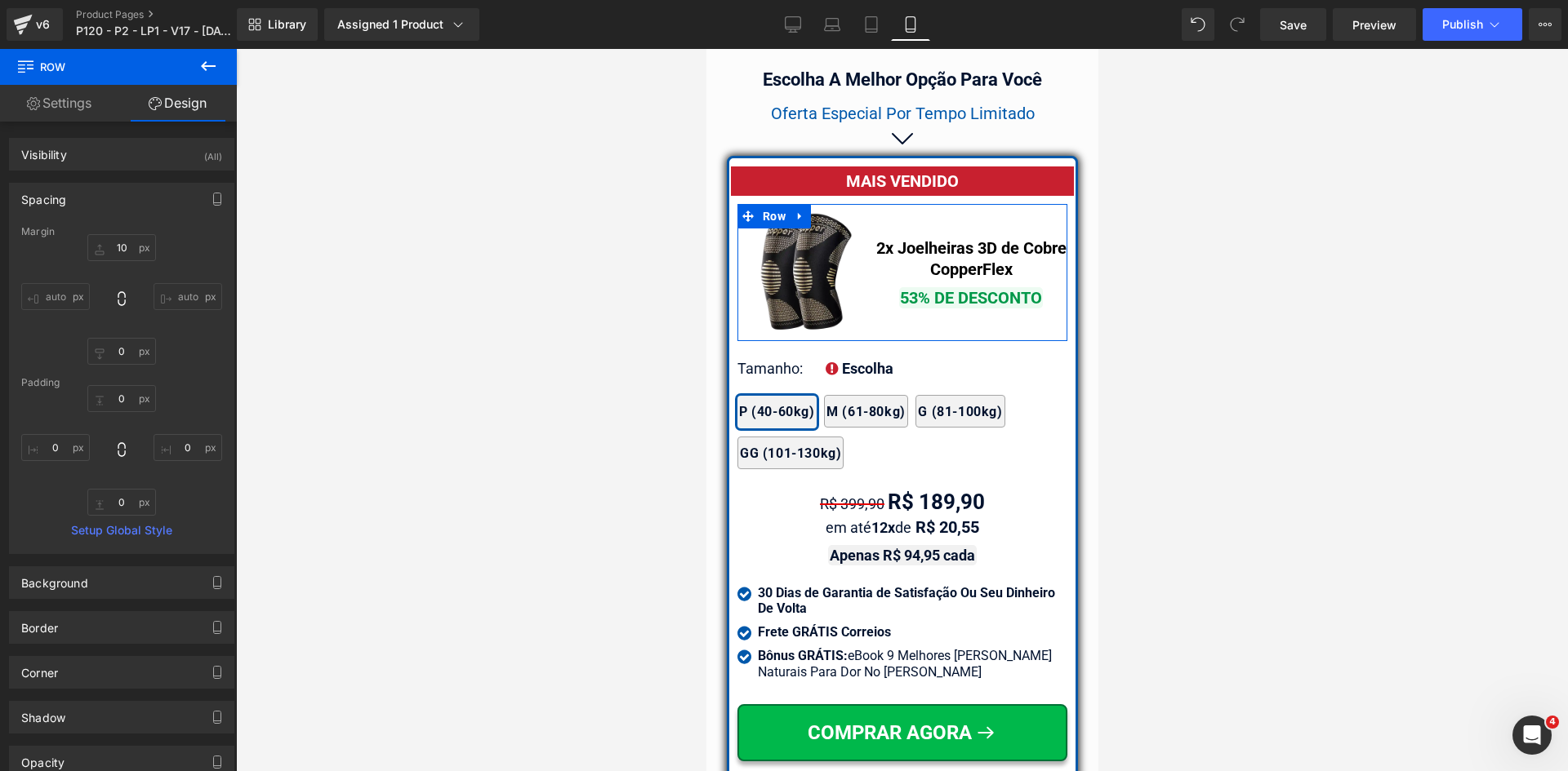
type input "0"
click at [124, 245] on input "10" at bounding box center [122, 247] width 69 height 26
type input "15"
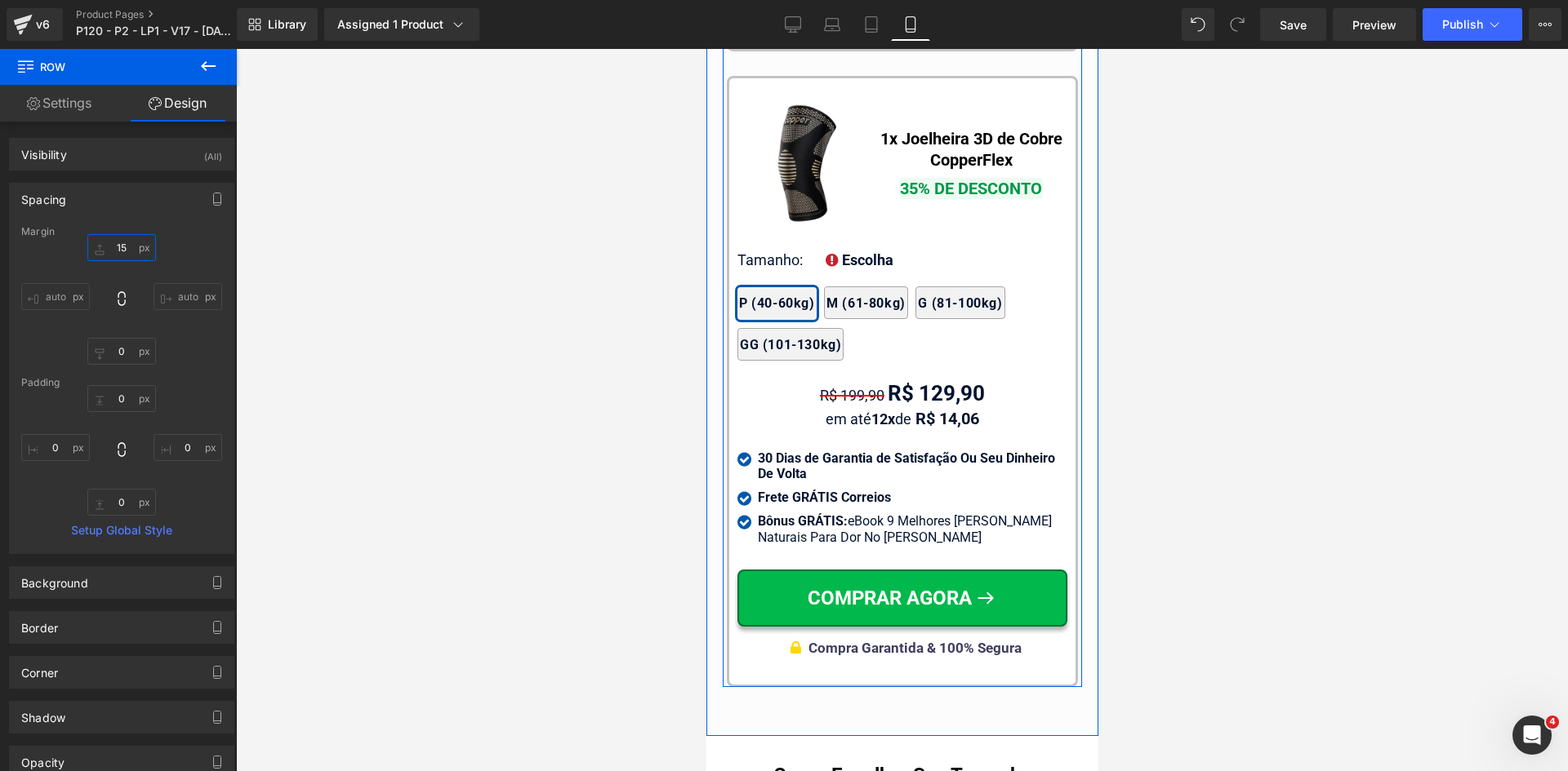
scroll to position [15532, 0]
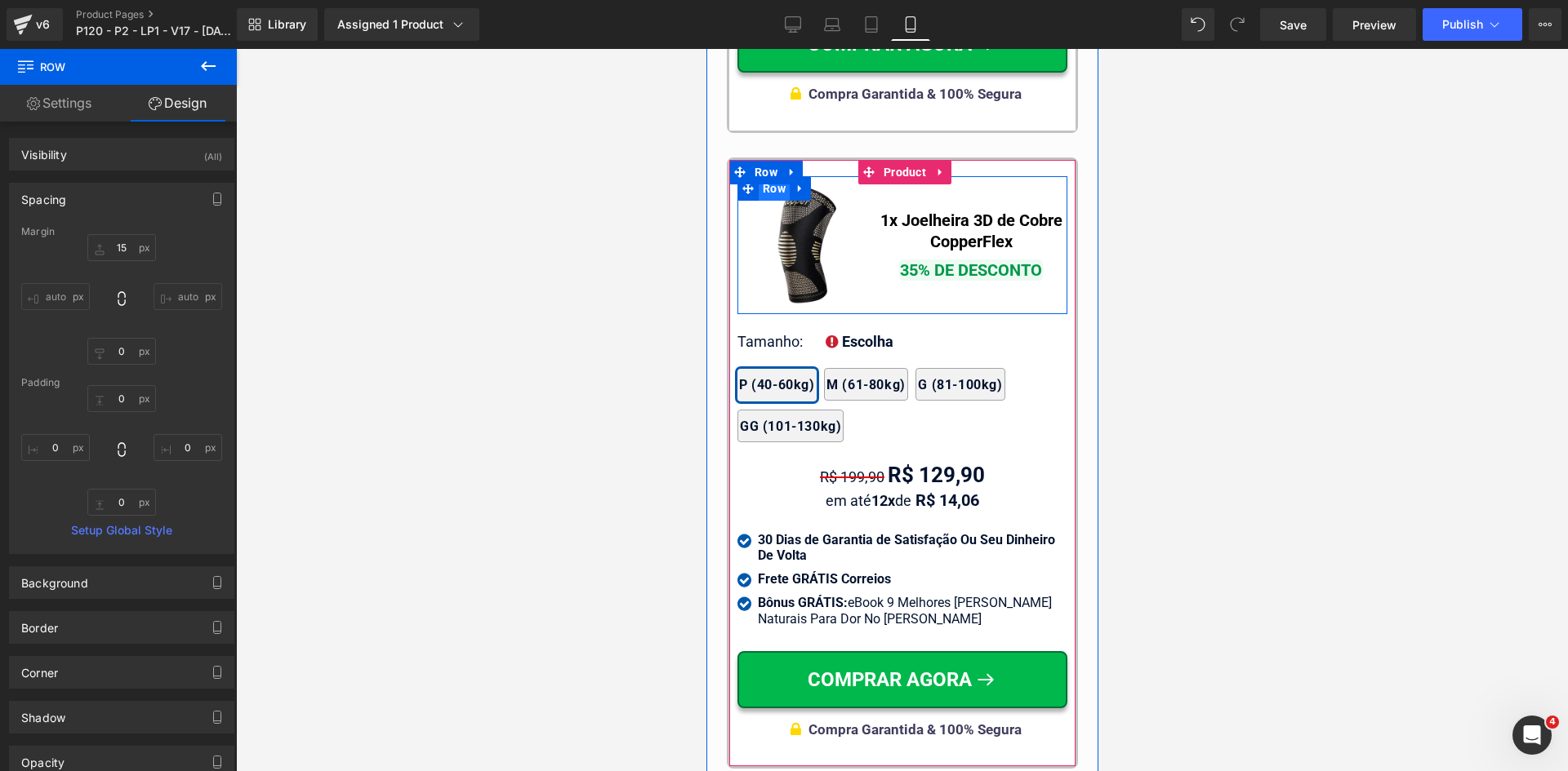
click at [769, 181] on span "Row" at bounding box center [773, 188] width 31 height 24
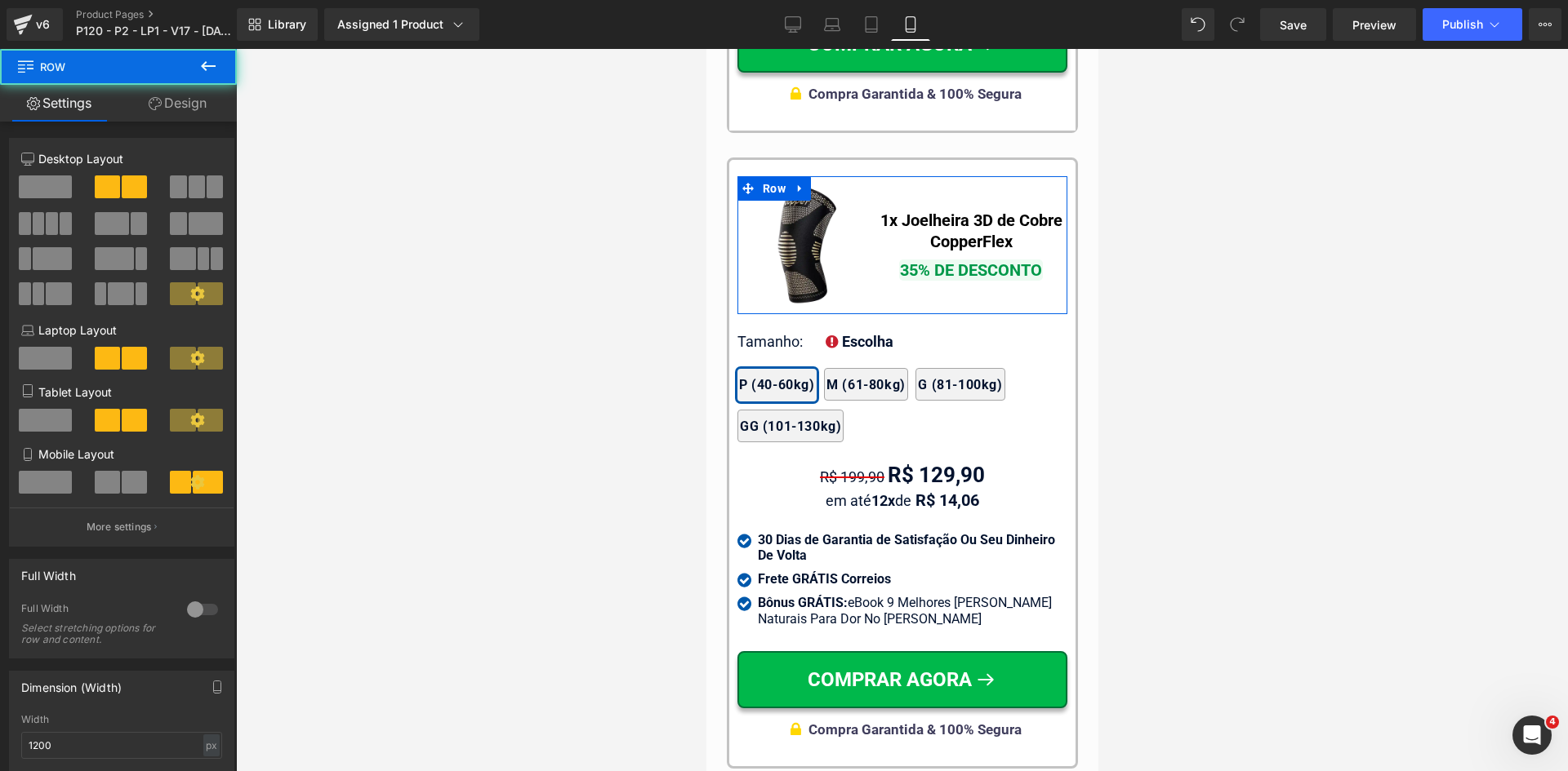
click at [192, 118] on link "Design" at bounding box center [177, 103] width 119 height 36
click at [0, 0] on div "Spacing" at bounding box center [0, 0] width 0 height 0
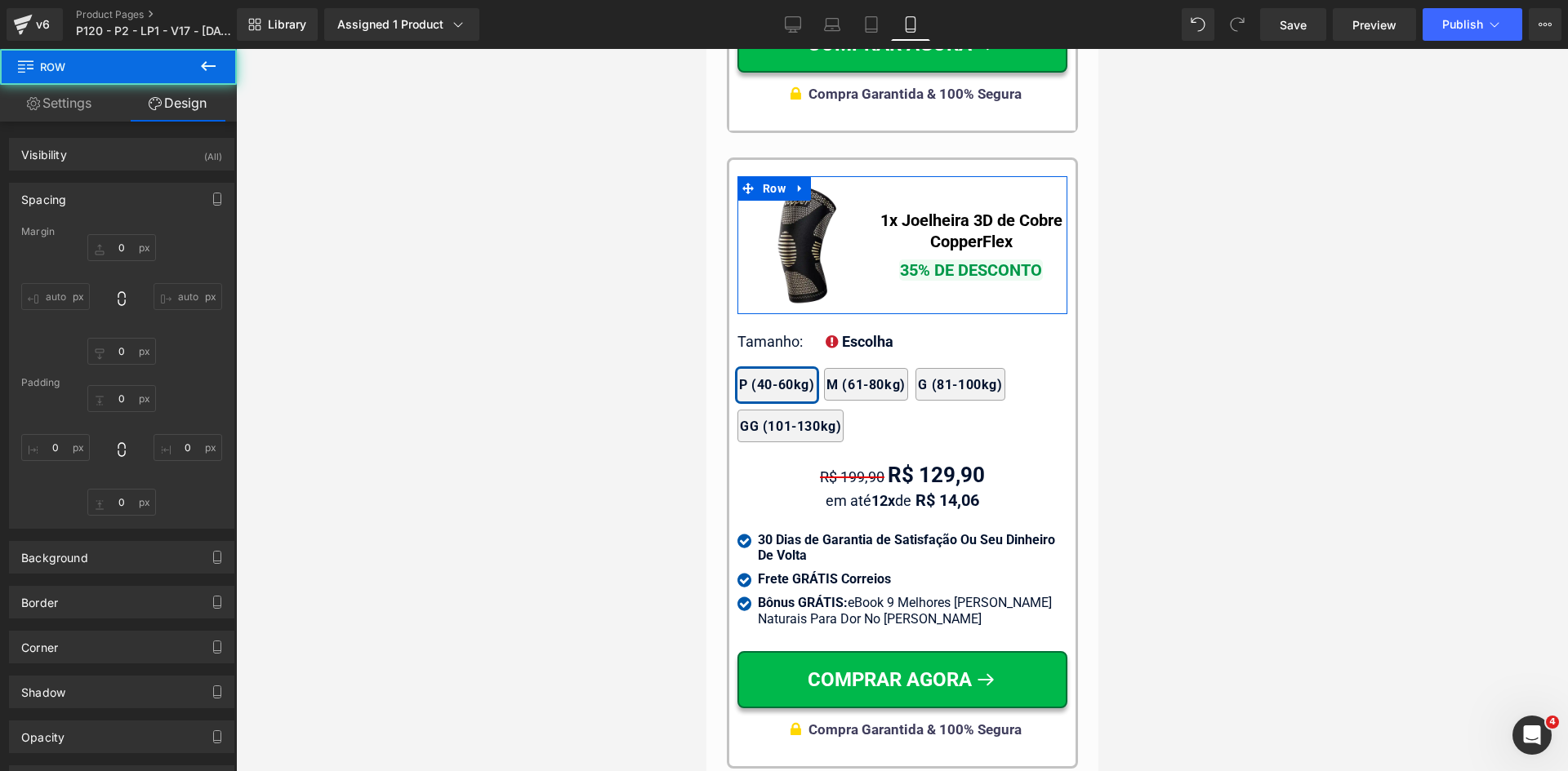
type input "10"
type input "0"
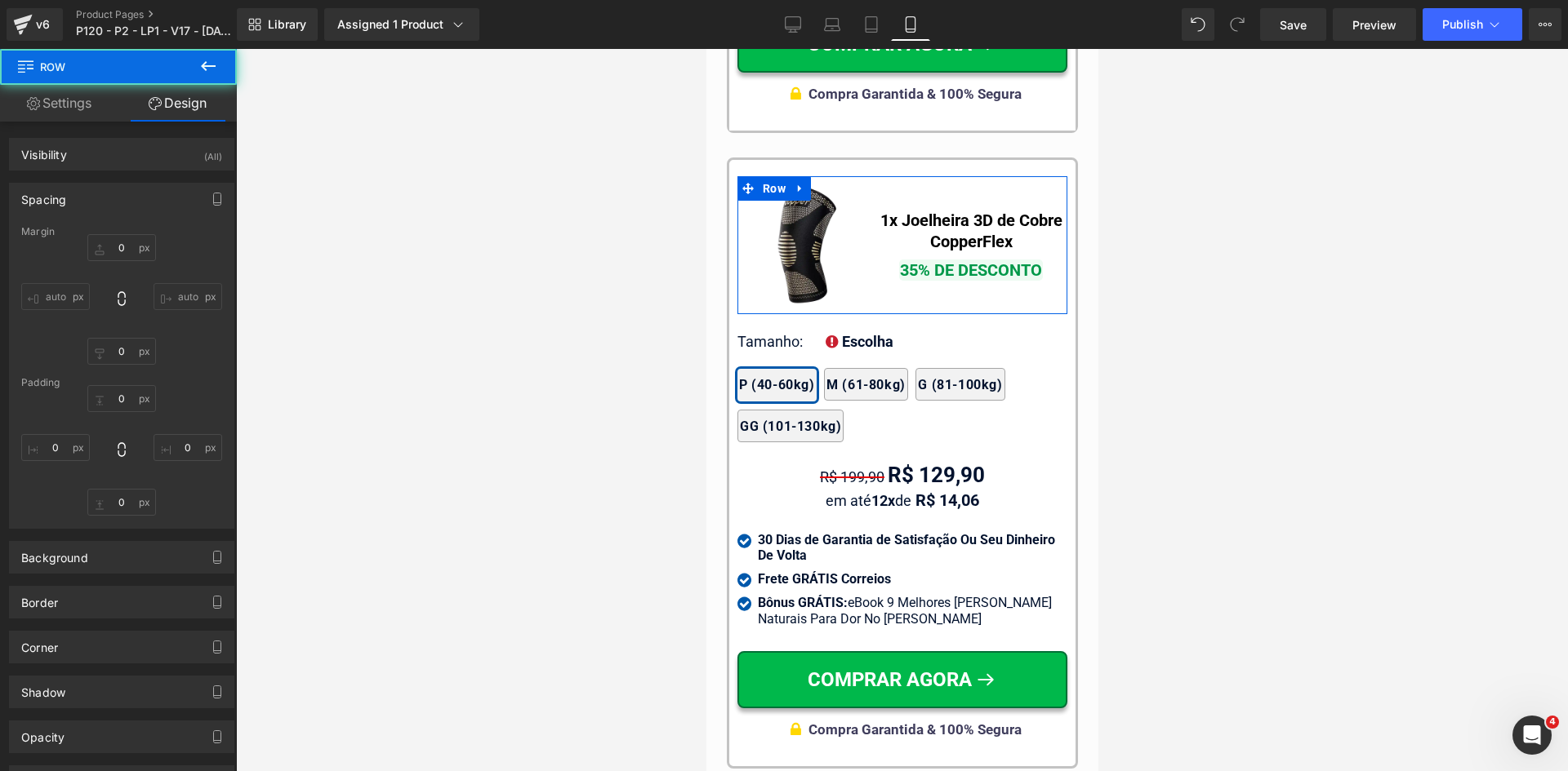
type input "0"
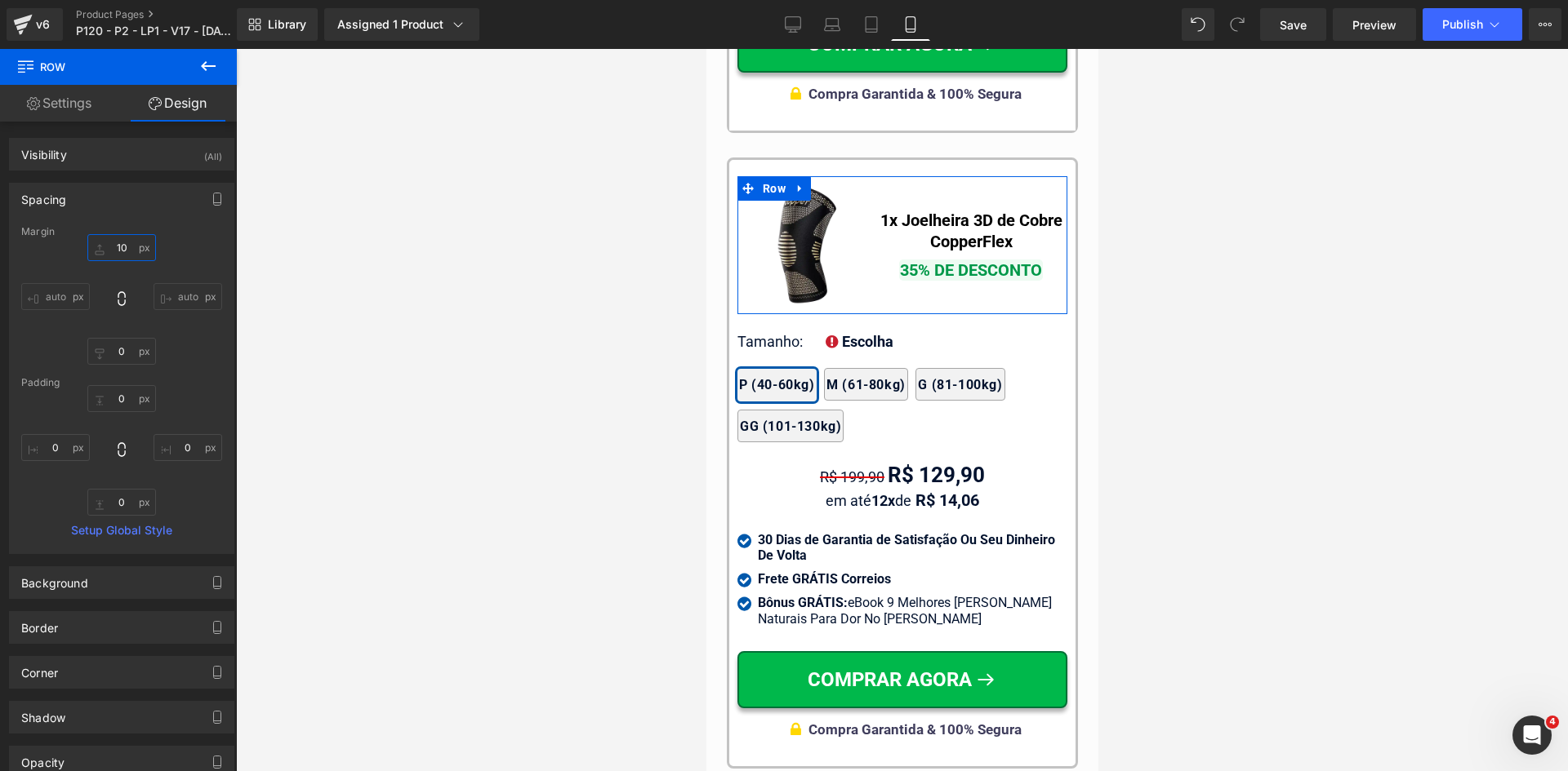
click at [119, 245] on input "10" at bounding box center [122, 247] width 69 height 26
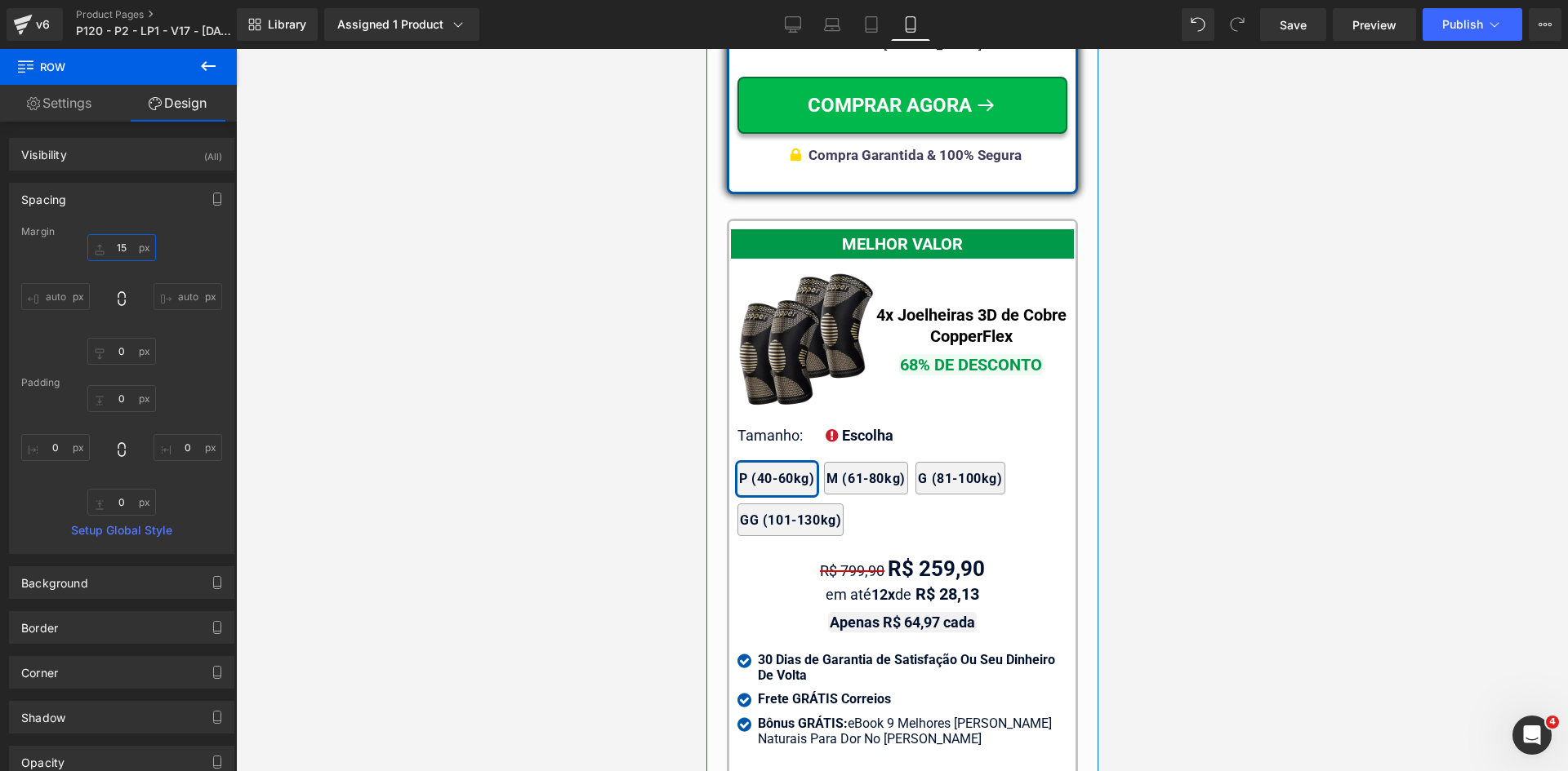
scroll to position [14797, 0]
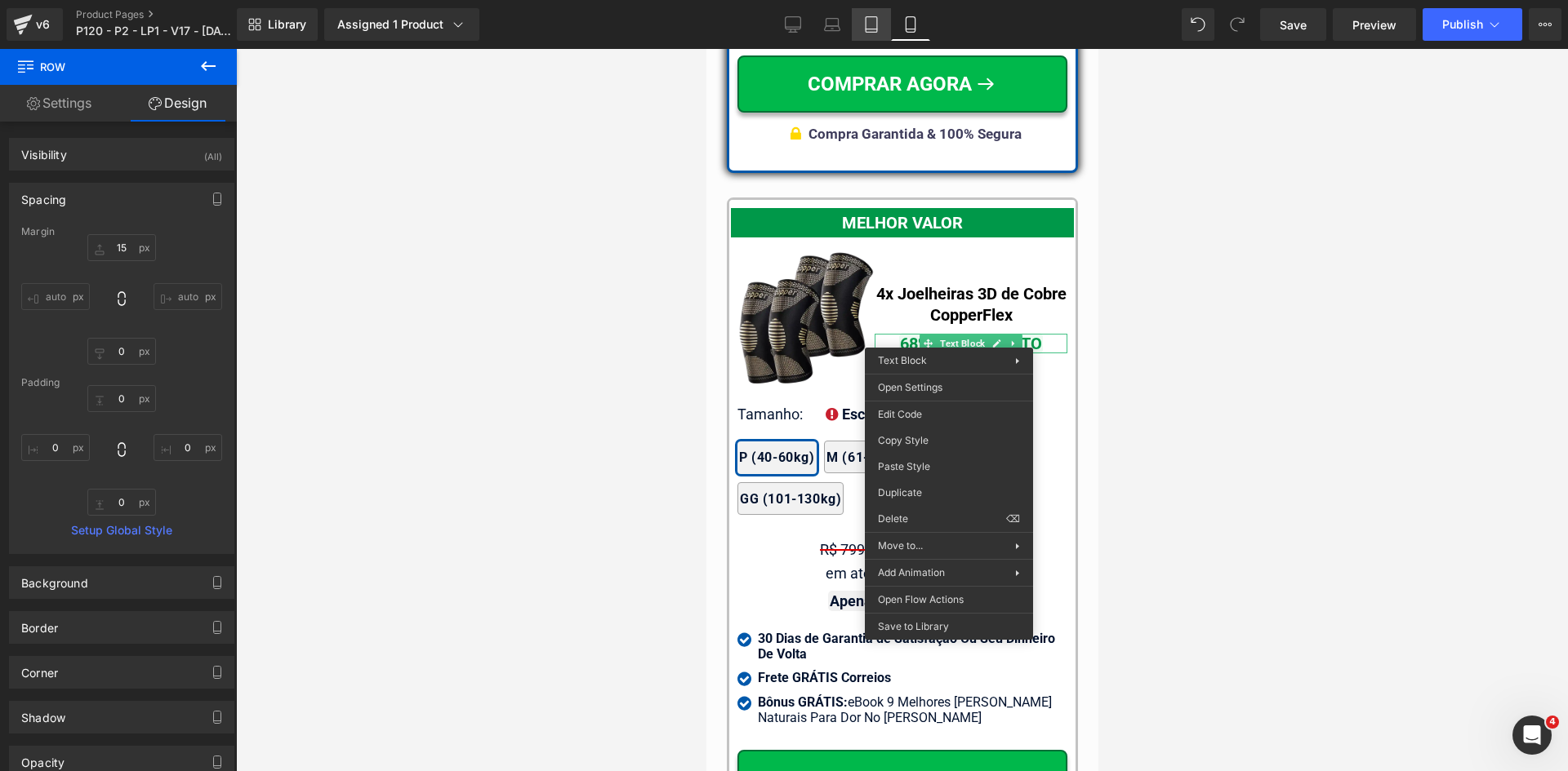
drag, startPoint x: 868, startPoint y: 16, endPoint x: 355, endPoint y: 240, distance: 559.8
click at [868, 16] on link "Tablet" at bounding box center [871, 24] width 39 height 32
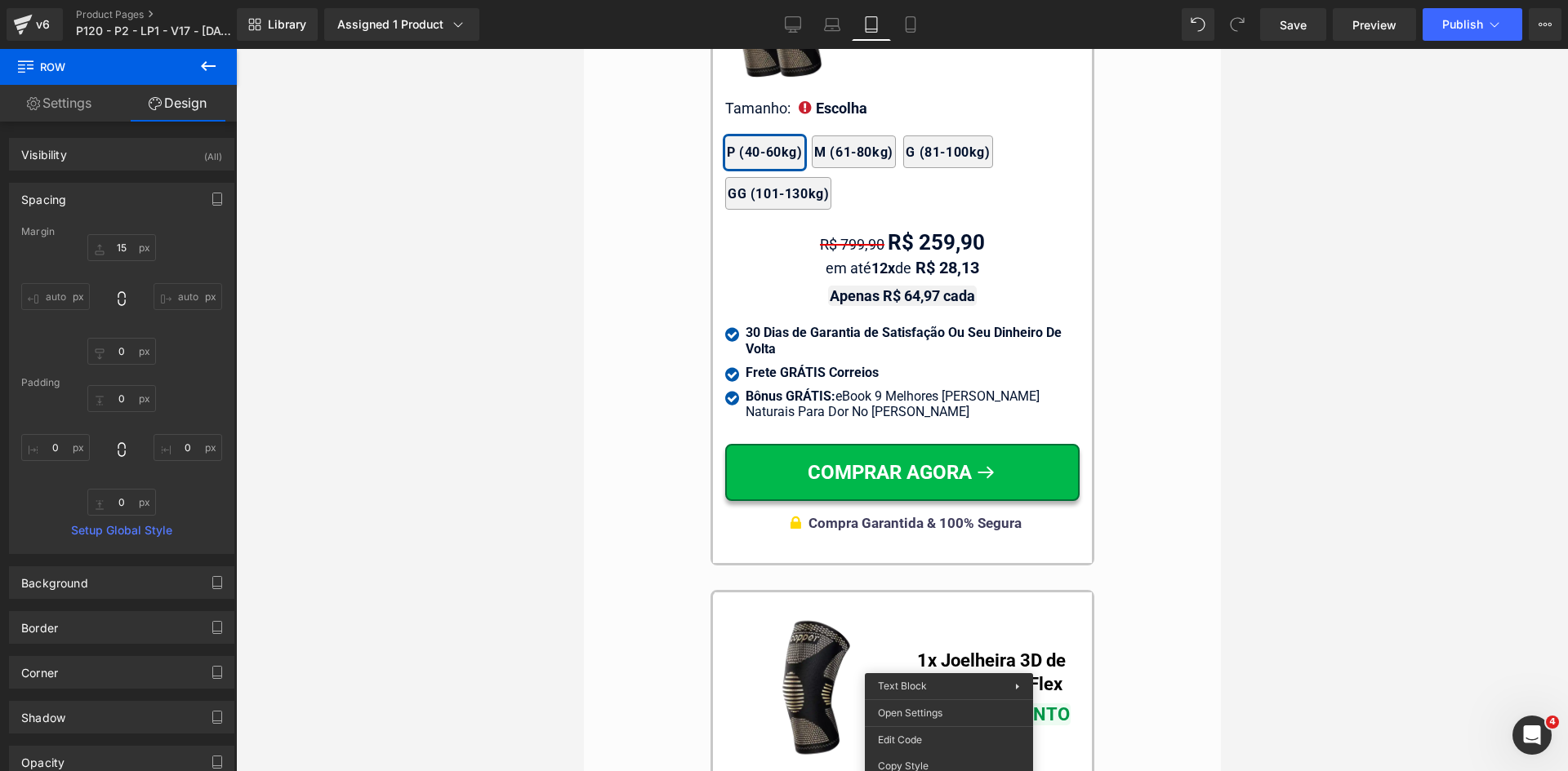
type input "10"
type input "0"
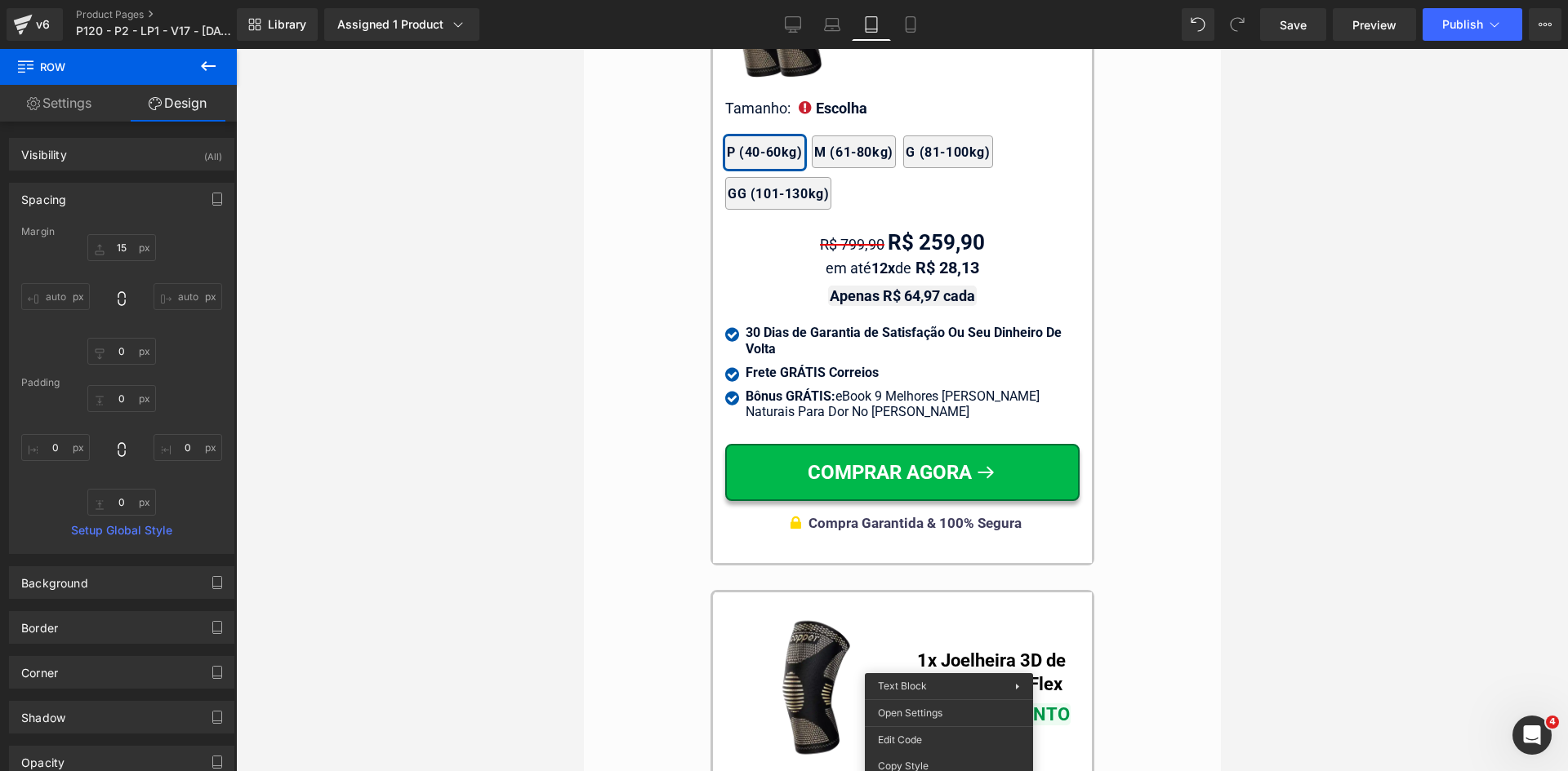
type input "0"
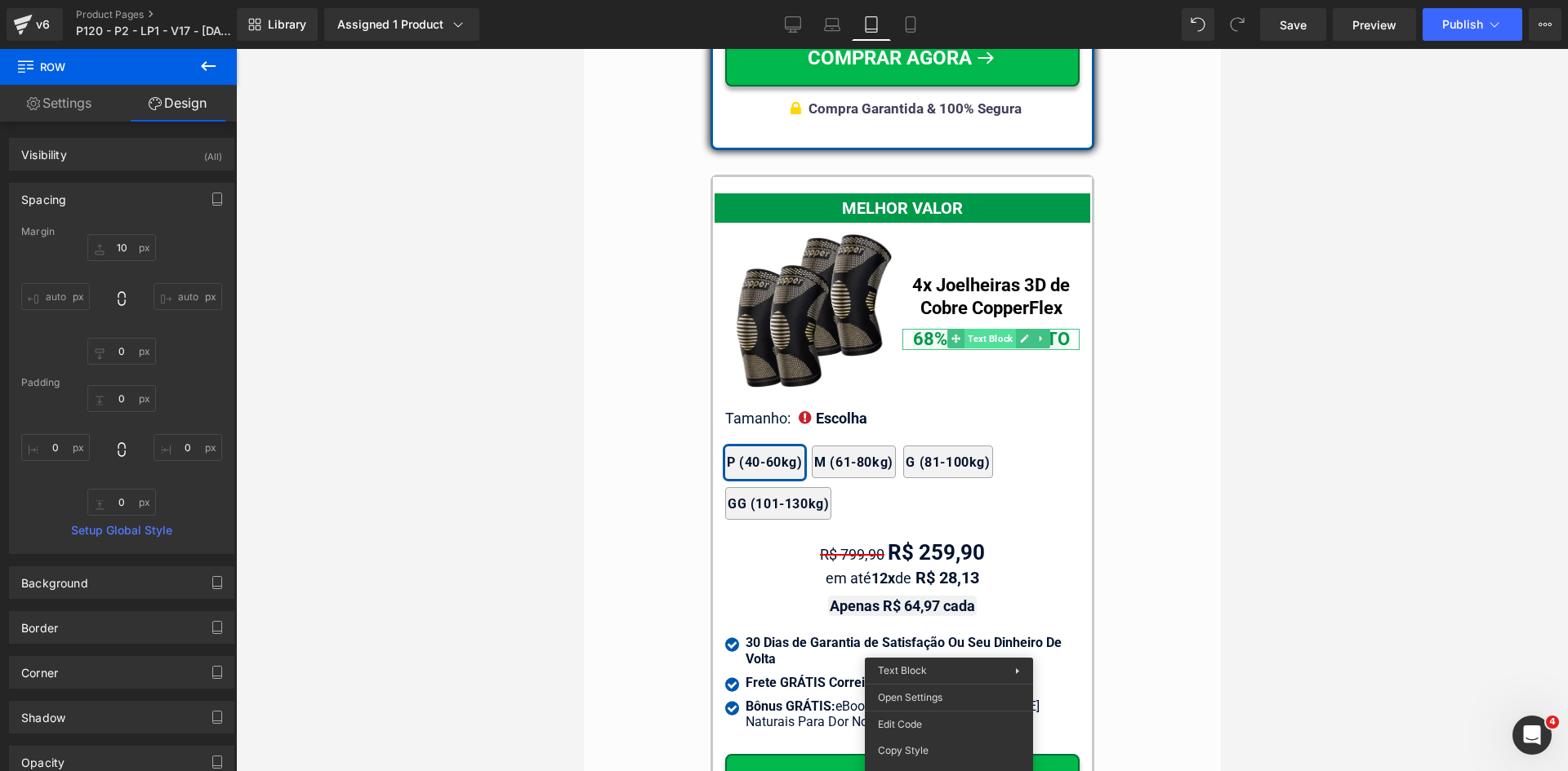
click at [971, 329] on div "68% DE DESCONTO Text Block" at bounding box center [990, 340] width 177 height 22
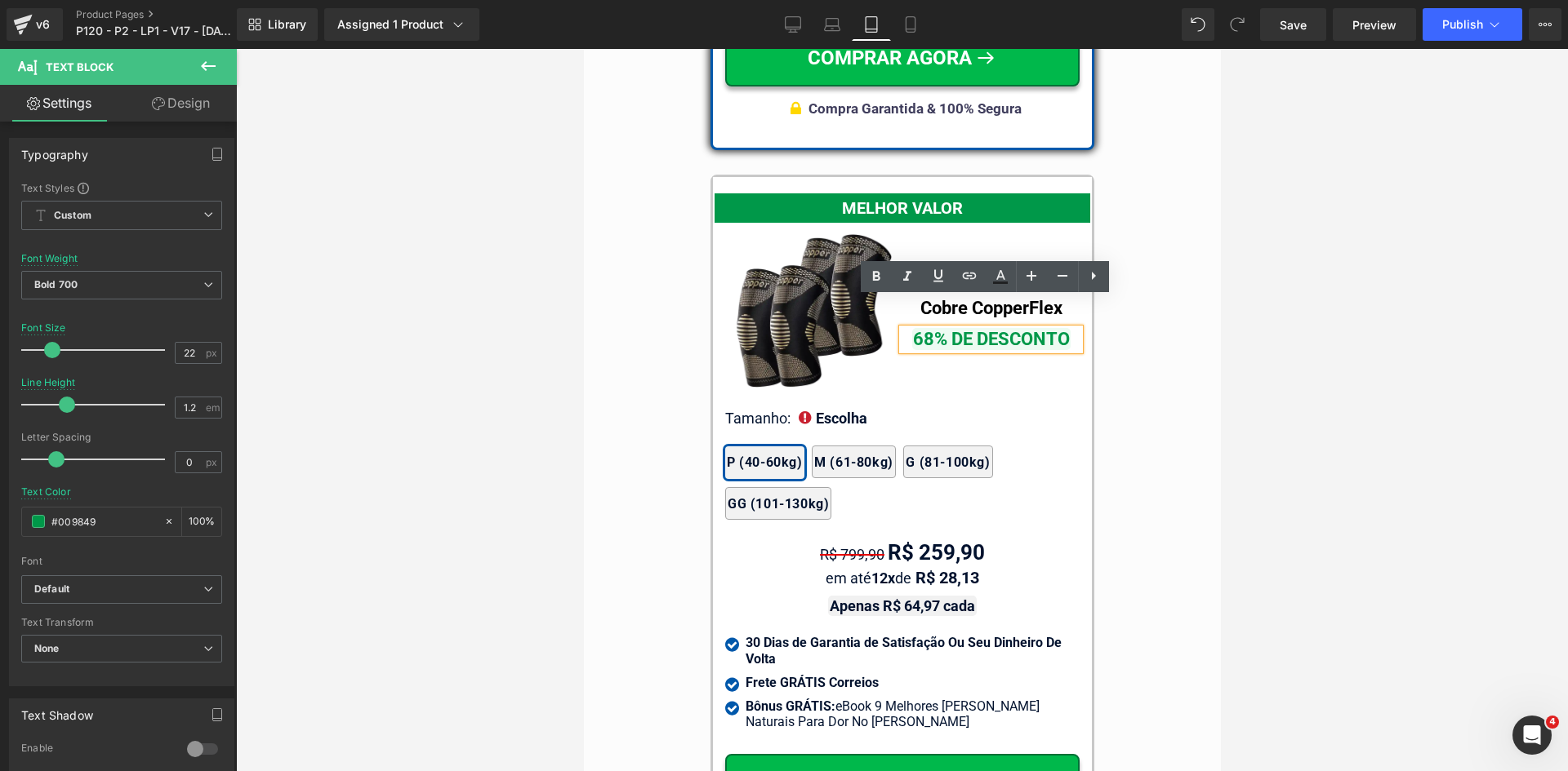
click at [677, 222] on div "MAIS VENDIDO Text Block Image 2x Joelheiras 3D de Cobre CopperFlex Text Block 5…" at bounding box center [902, 493] width 449 height 2087
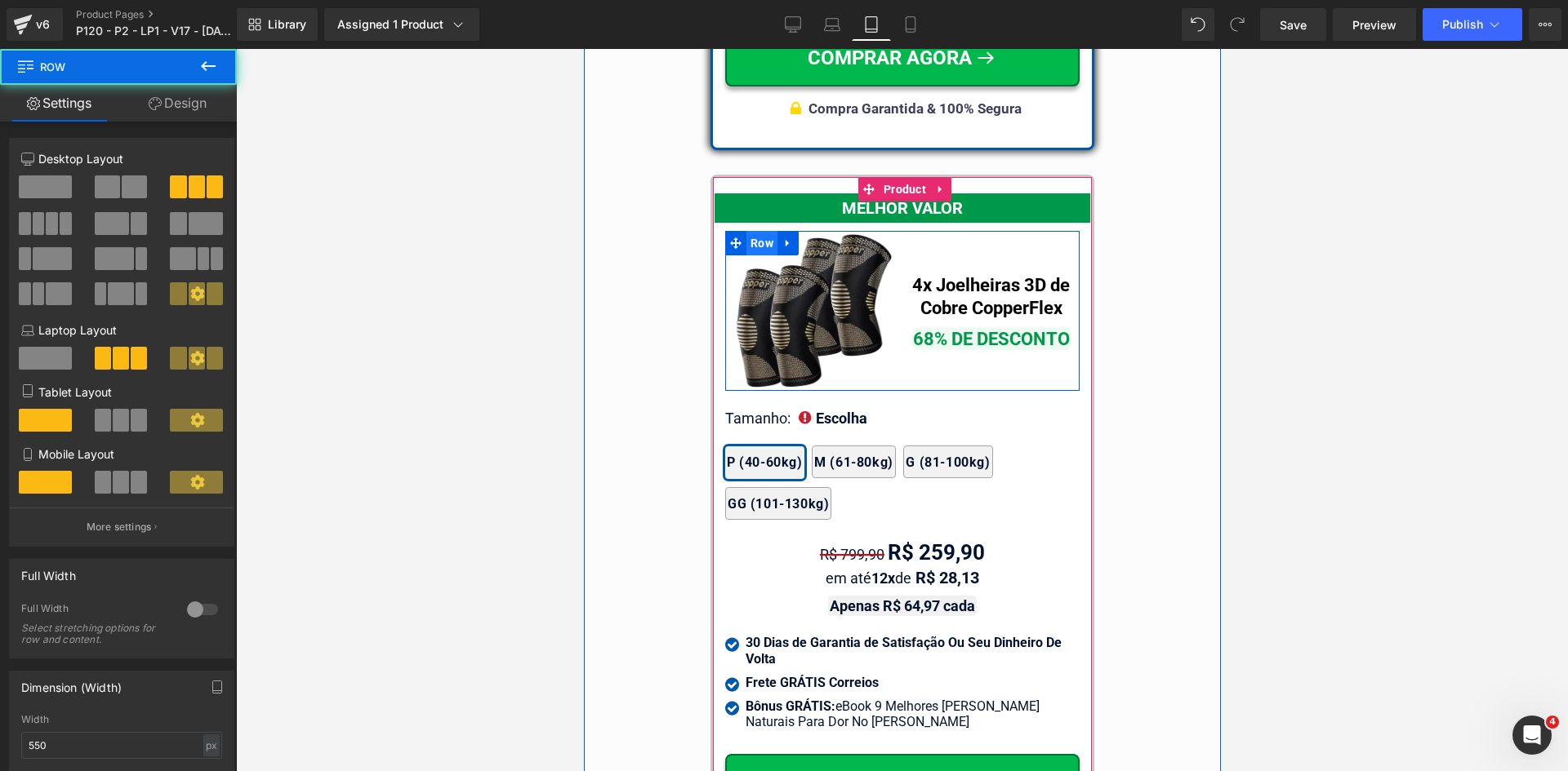
click at [748, 231] on span "Row" at bounding box center [761, 243] width 31 height 24
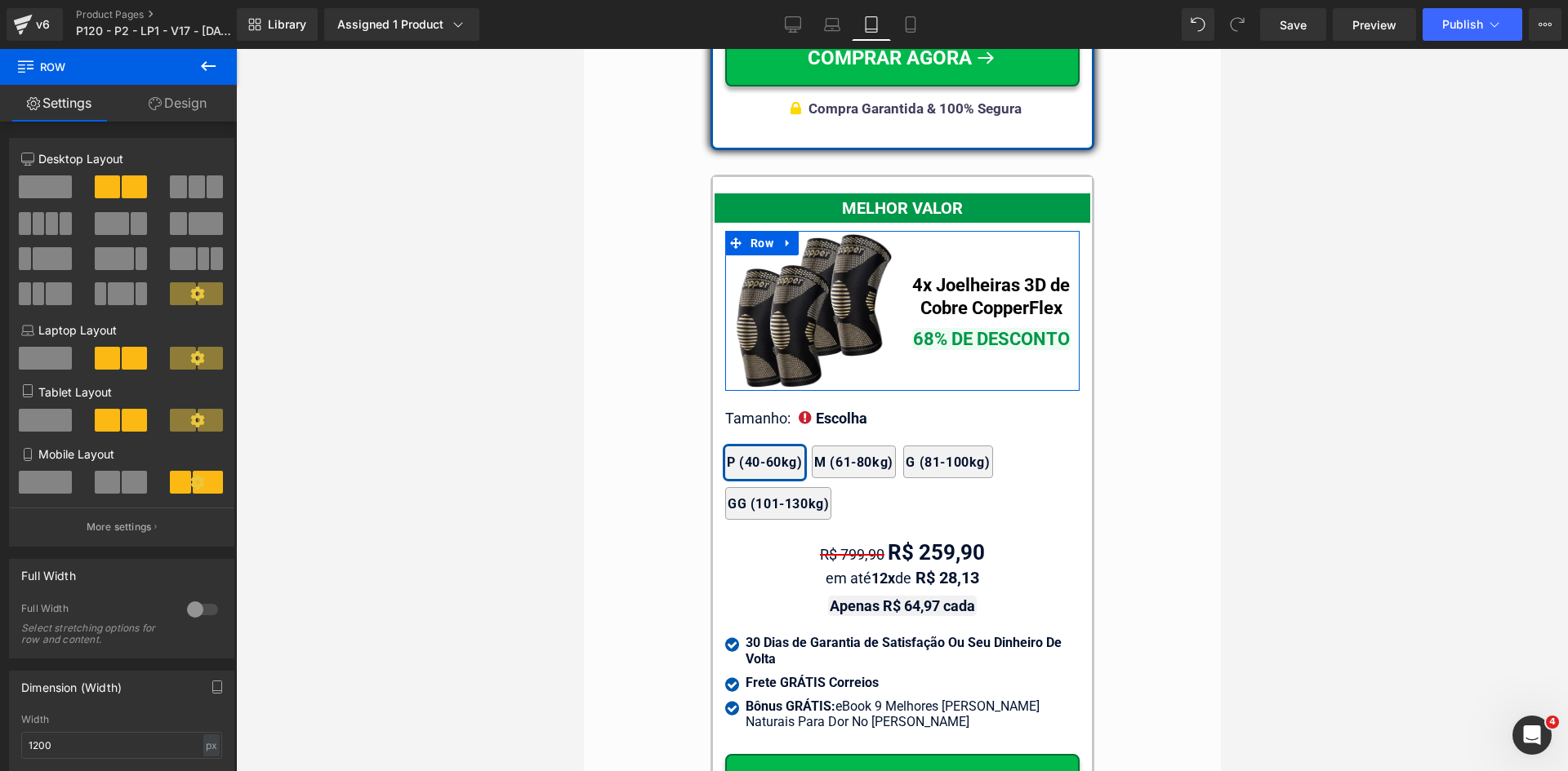
click at [210, 105] on link "Design" at bounding box center [177, 103] width 119 height 36
click at [0, 0] on div "Spacing" at bounding box center [0, 0] width 0 height 0
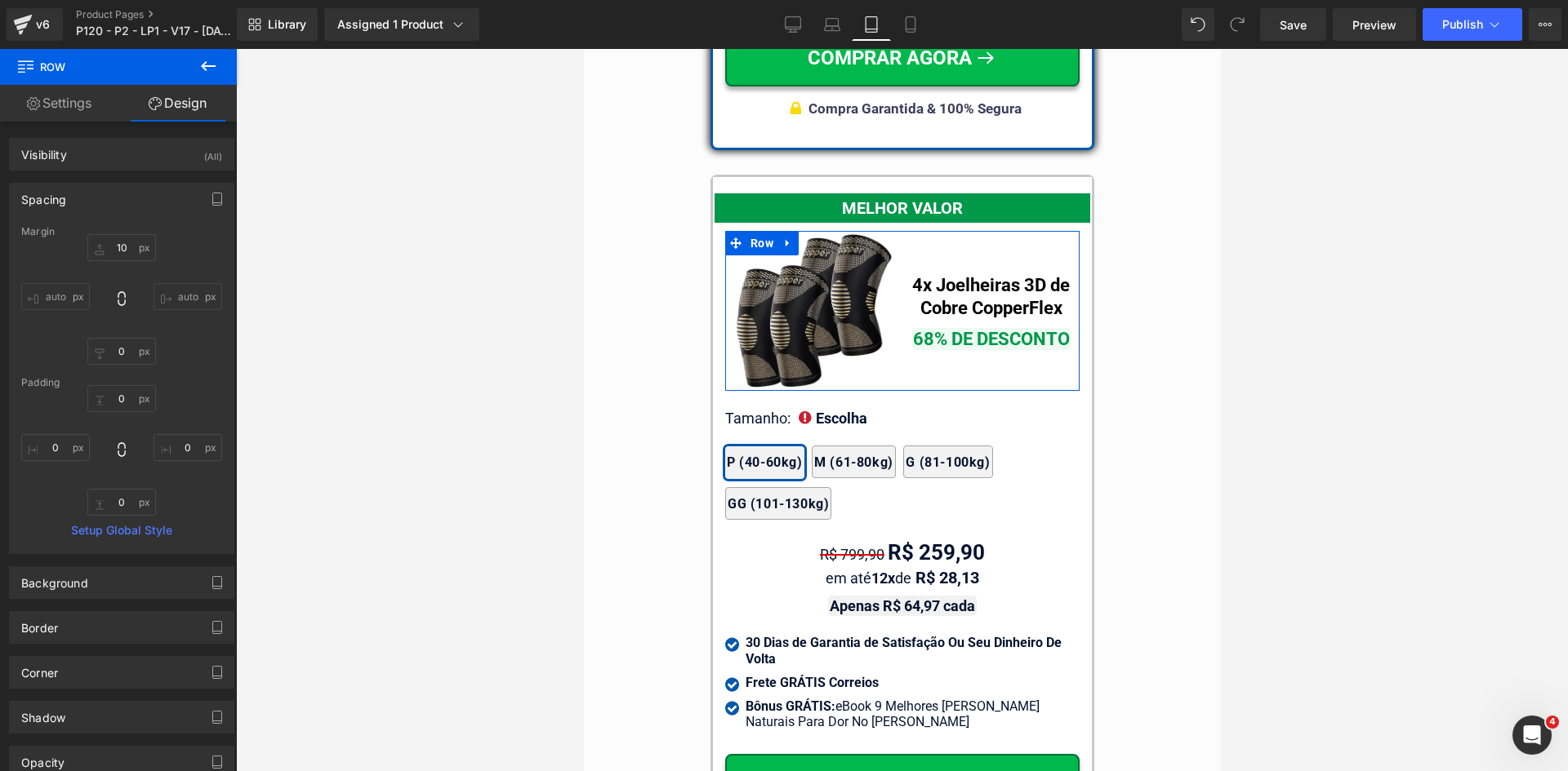
type input "10"
type input "0"
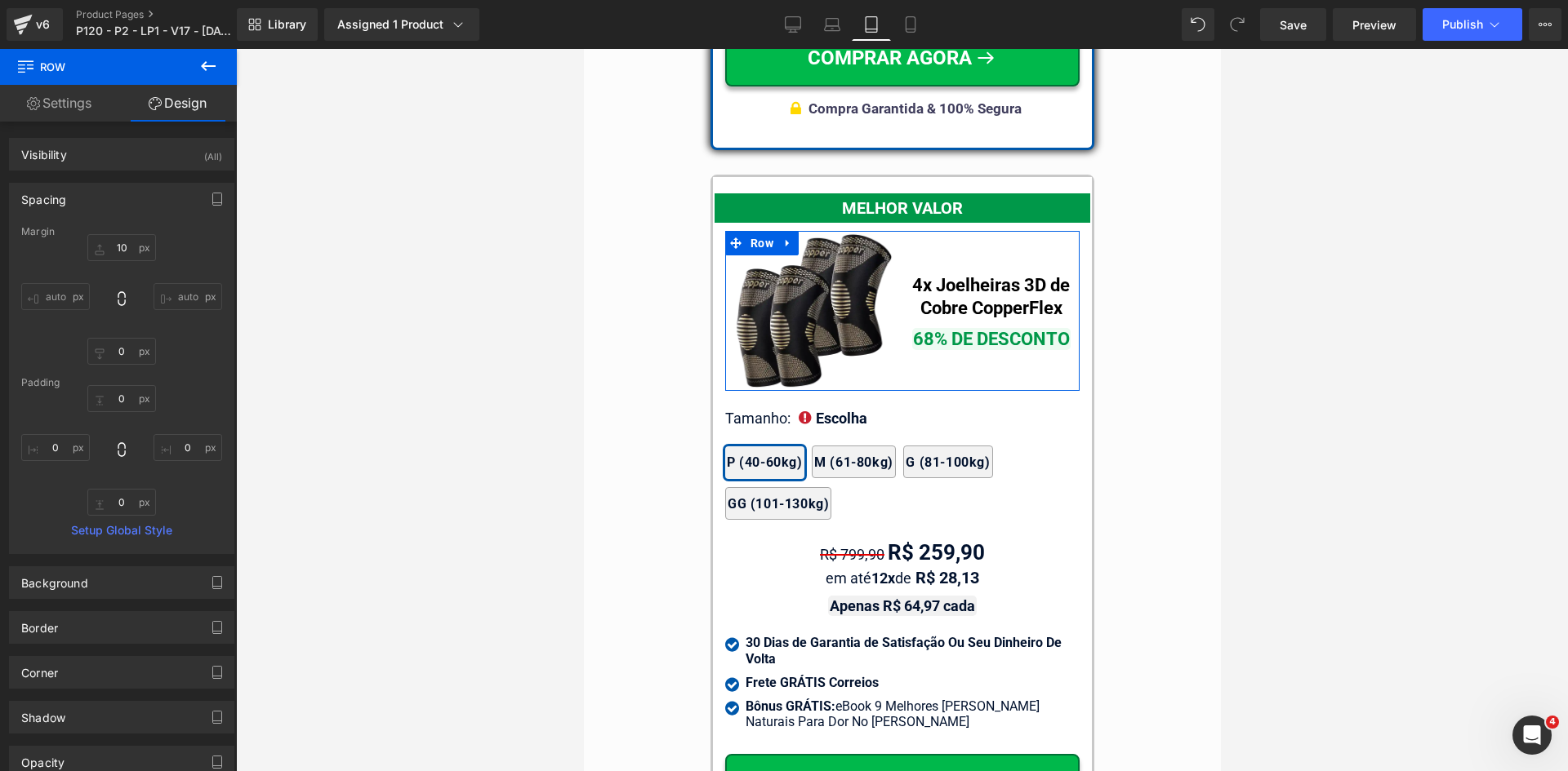
type input "0"
click at [122, 251] on input "10" at bounding box center [122, 247] width 69 height 26
type input "15"
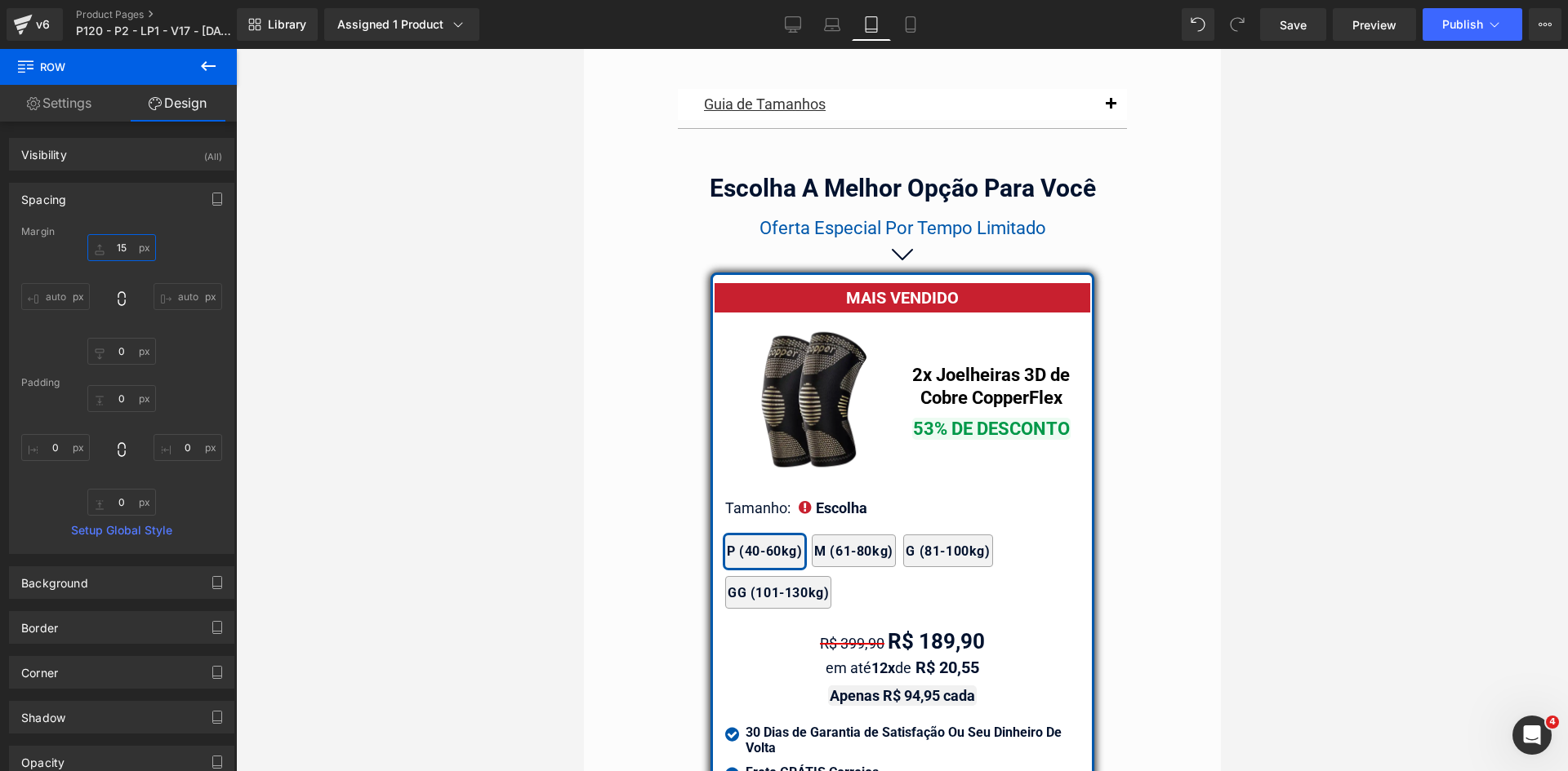
scroll to position [13670, 0]
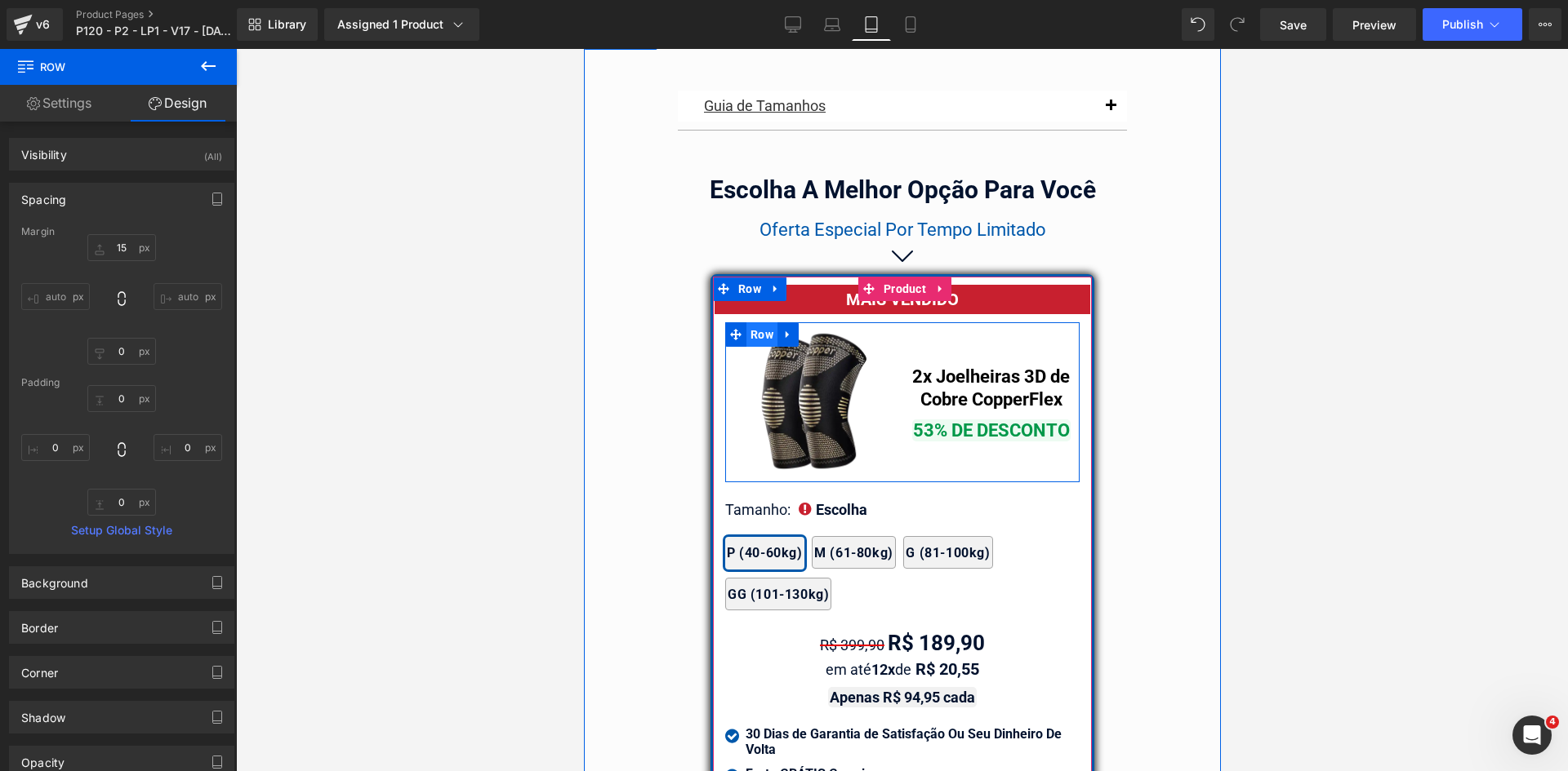
click at [758, 322] on span "Row" at bounding box center [761, 334] width 31 height 24
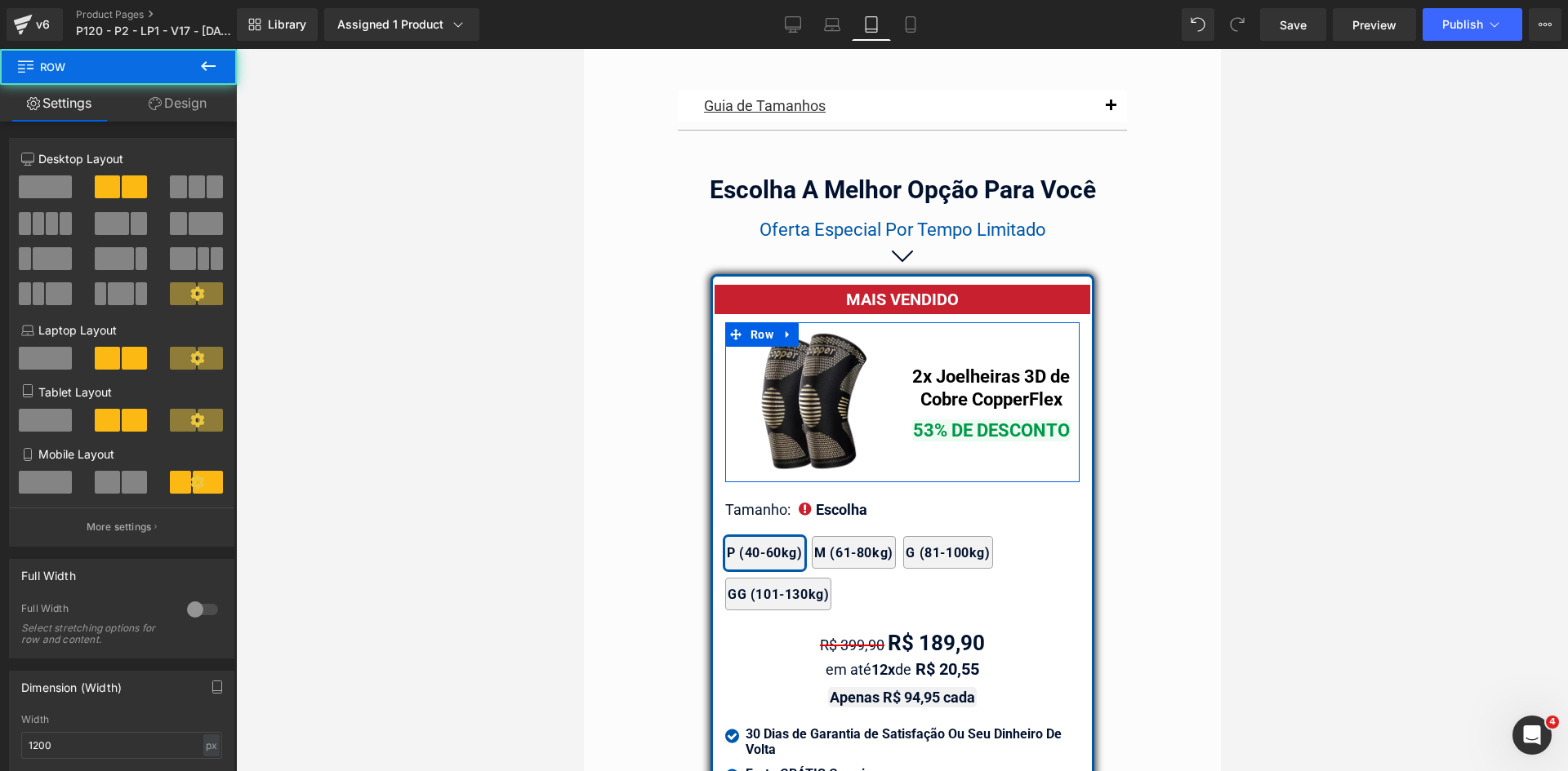
click at [182, 102] on link "Design" at bounding box center [177, 103] width 119 height 36
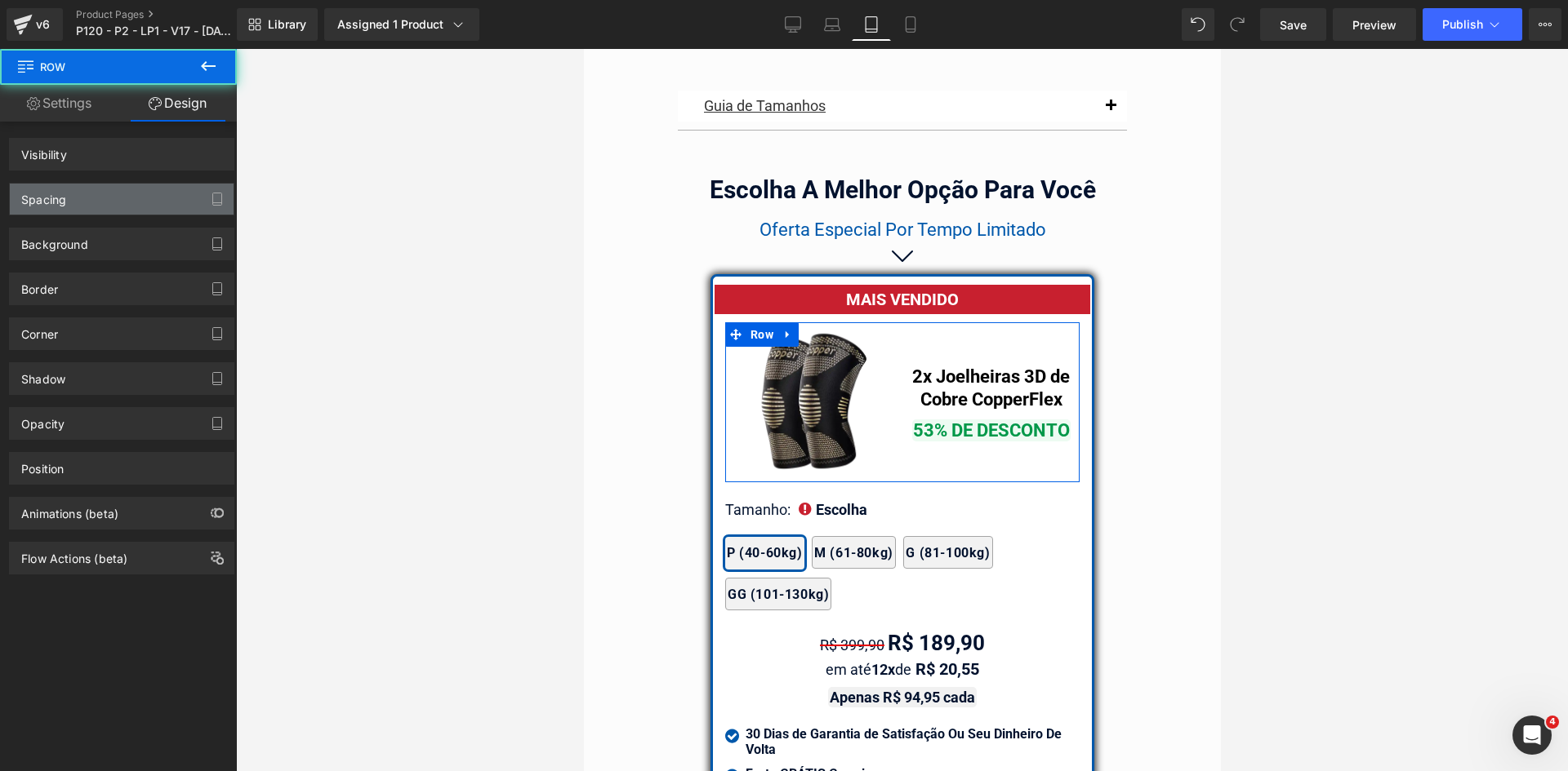
click at [61, 193] on div "Spacing" at bounding box center [44, 194] width 45 height 23
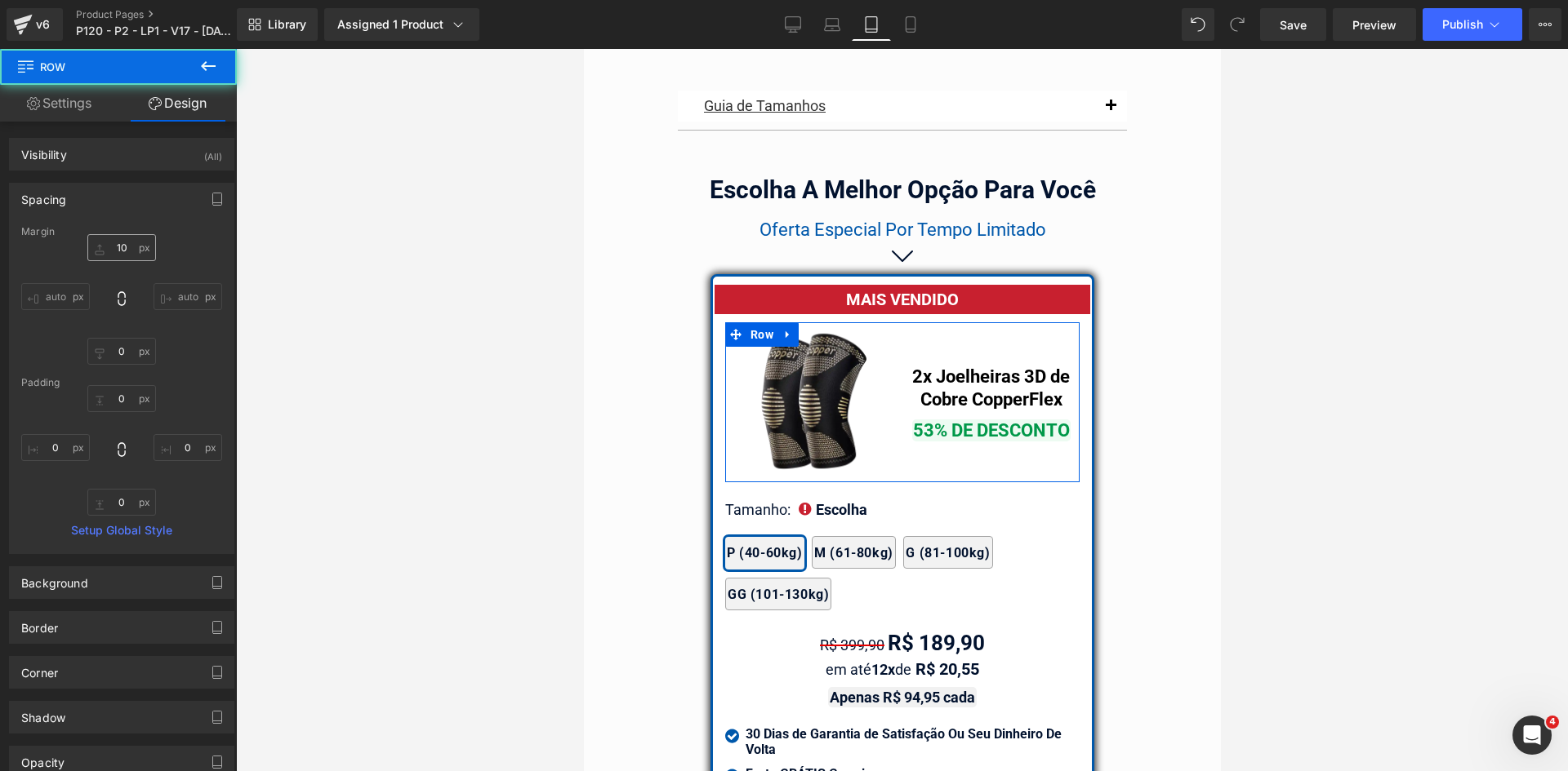
type input "10"
type input "0"
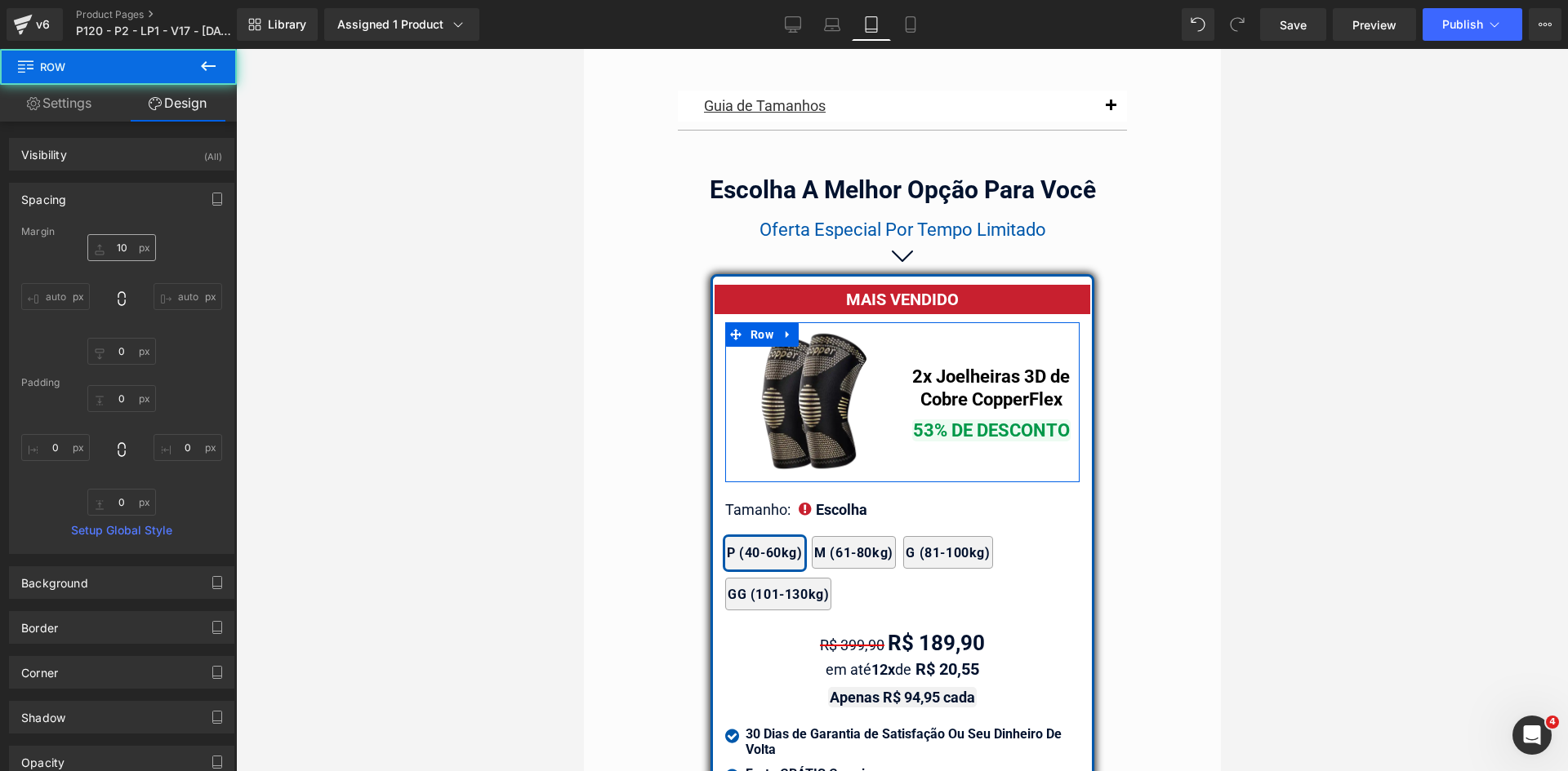
type input "0"
click at [120, 247] on input "10" at bounding box center [122, 247] width 69 height 26
type input "15"
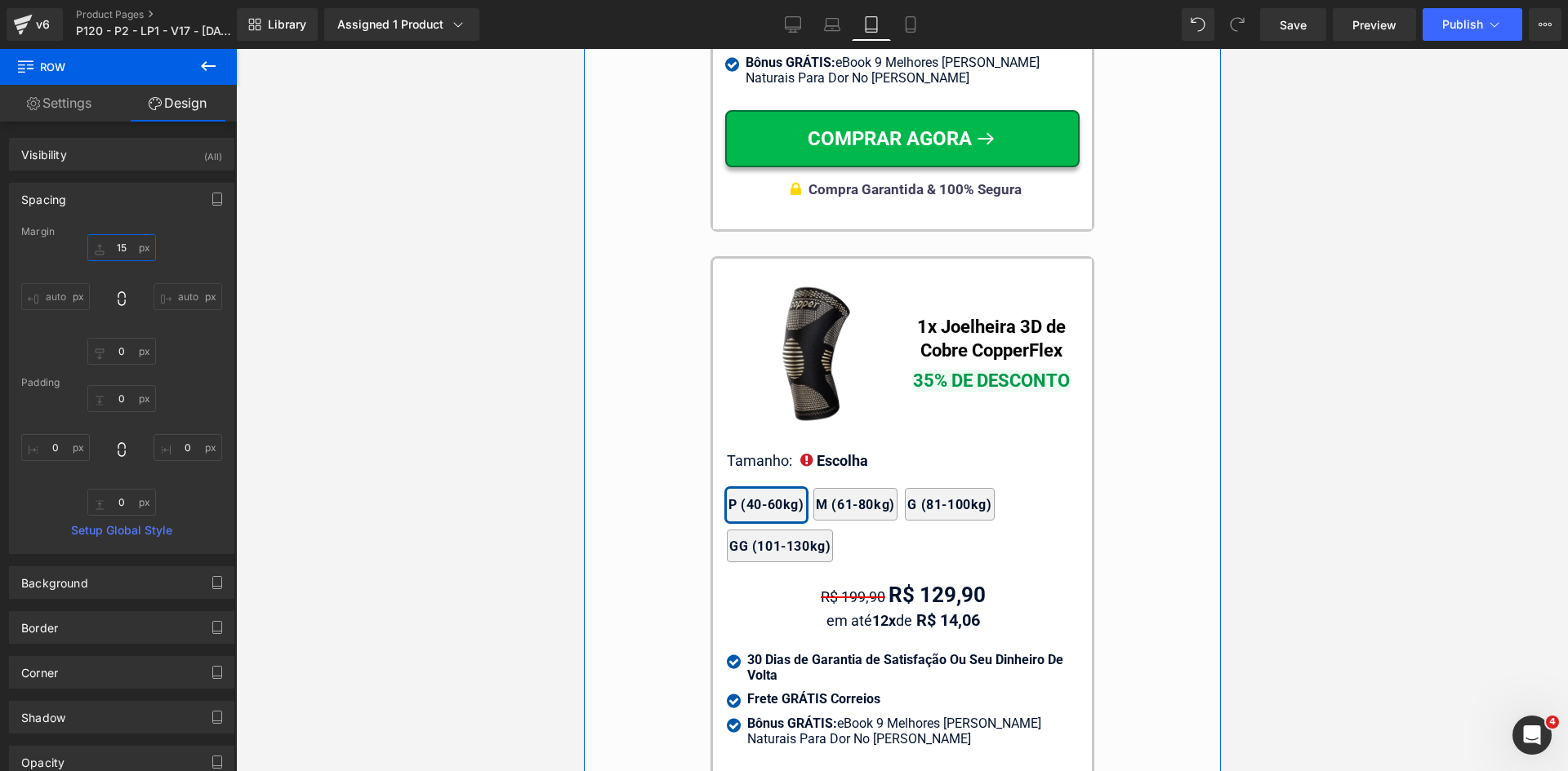
scroll to position [15303, 0]
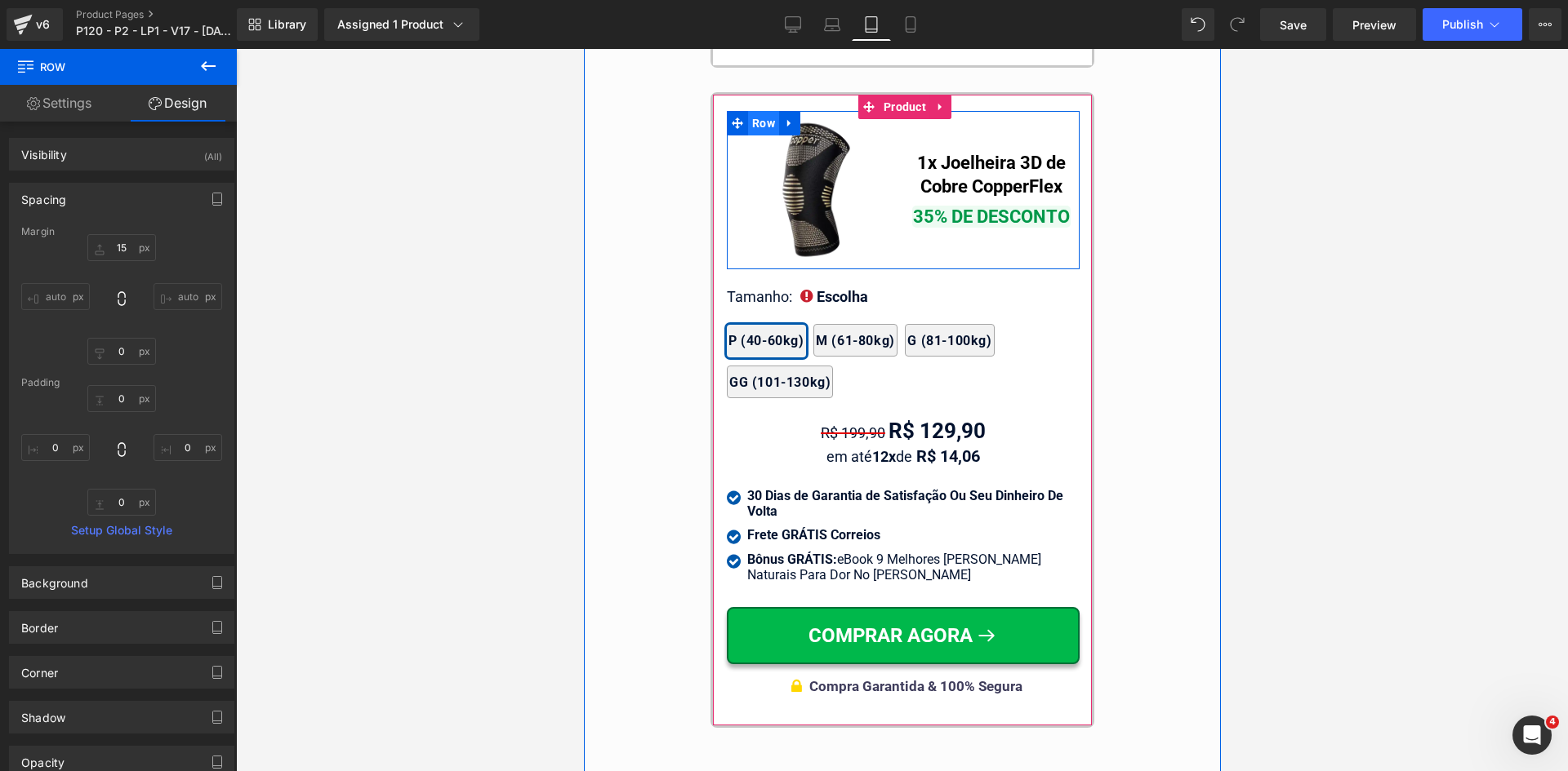
click at [747, 111] on span "Row" at bounding box center [762, 122] width 31 height 24
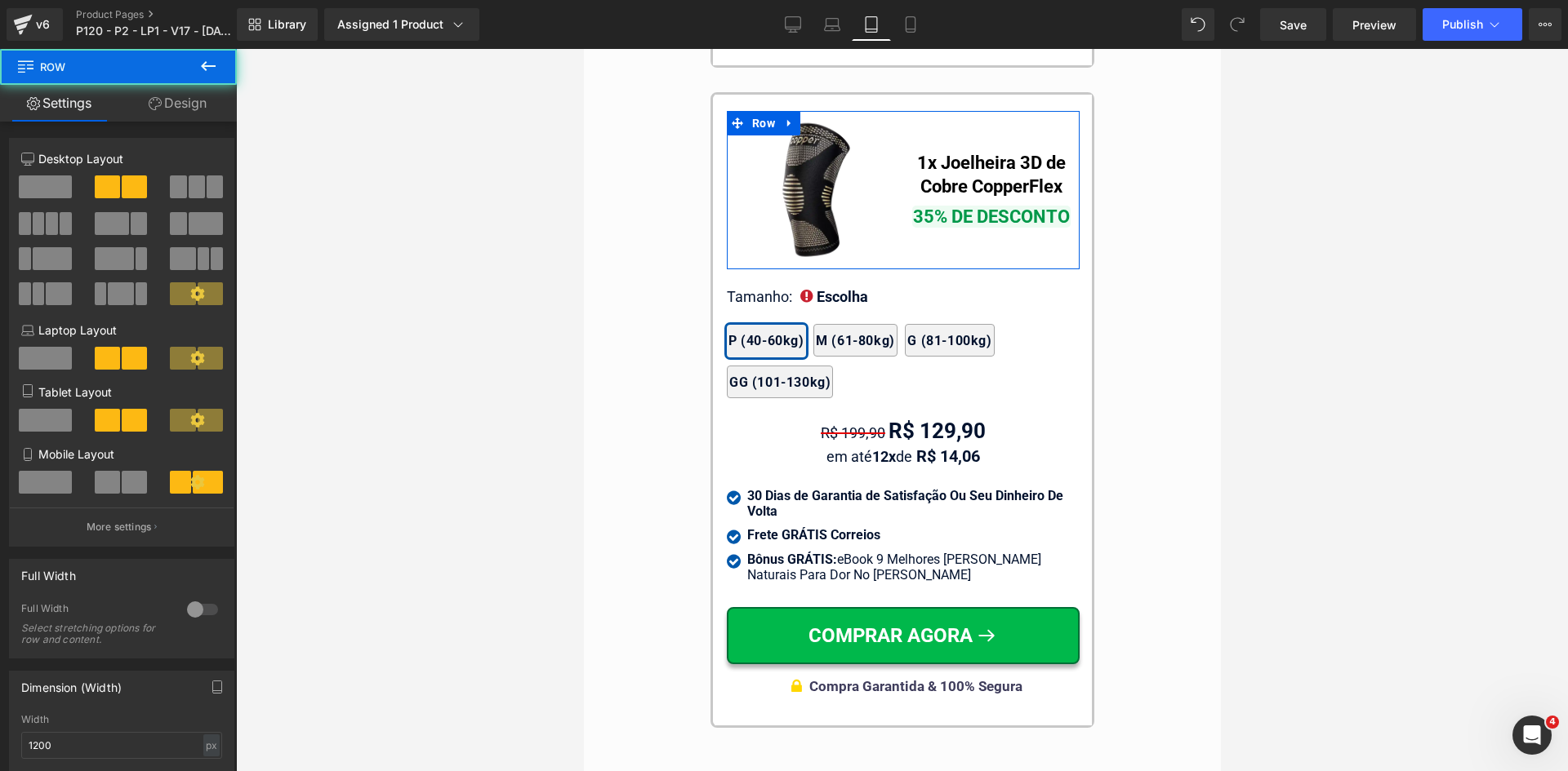
click at [171, 99] on link "Design" at bounding box center [177, 103] width 119 height 36
click at [0, 0] on div "Spacing" at bounding box center [0, 0] width 0 height 0
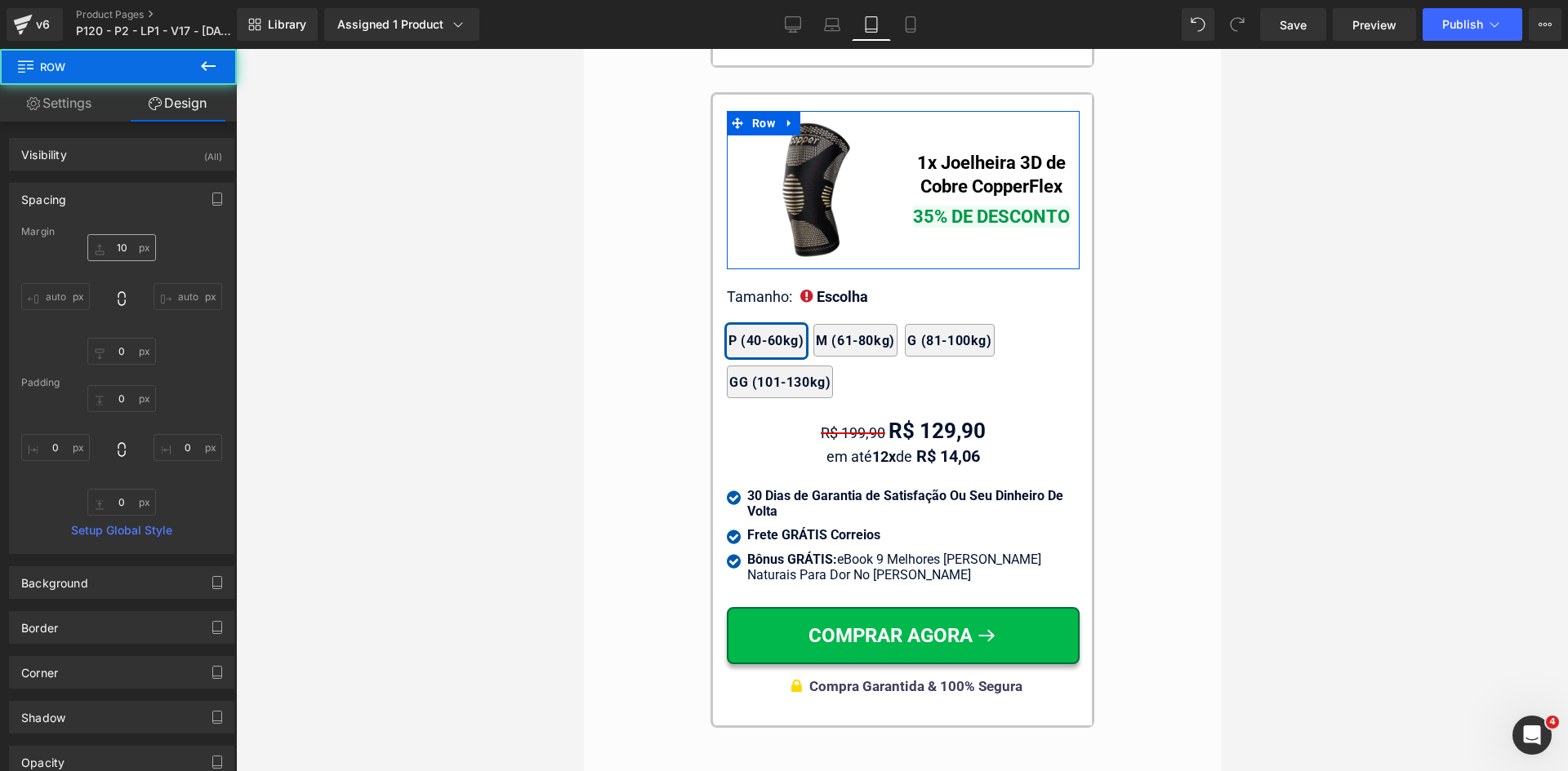
type input "10"
type input "0"
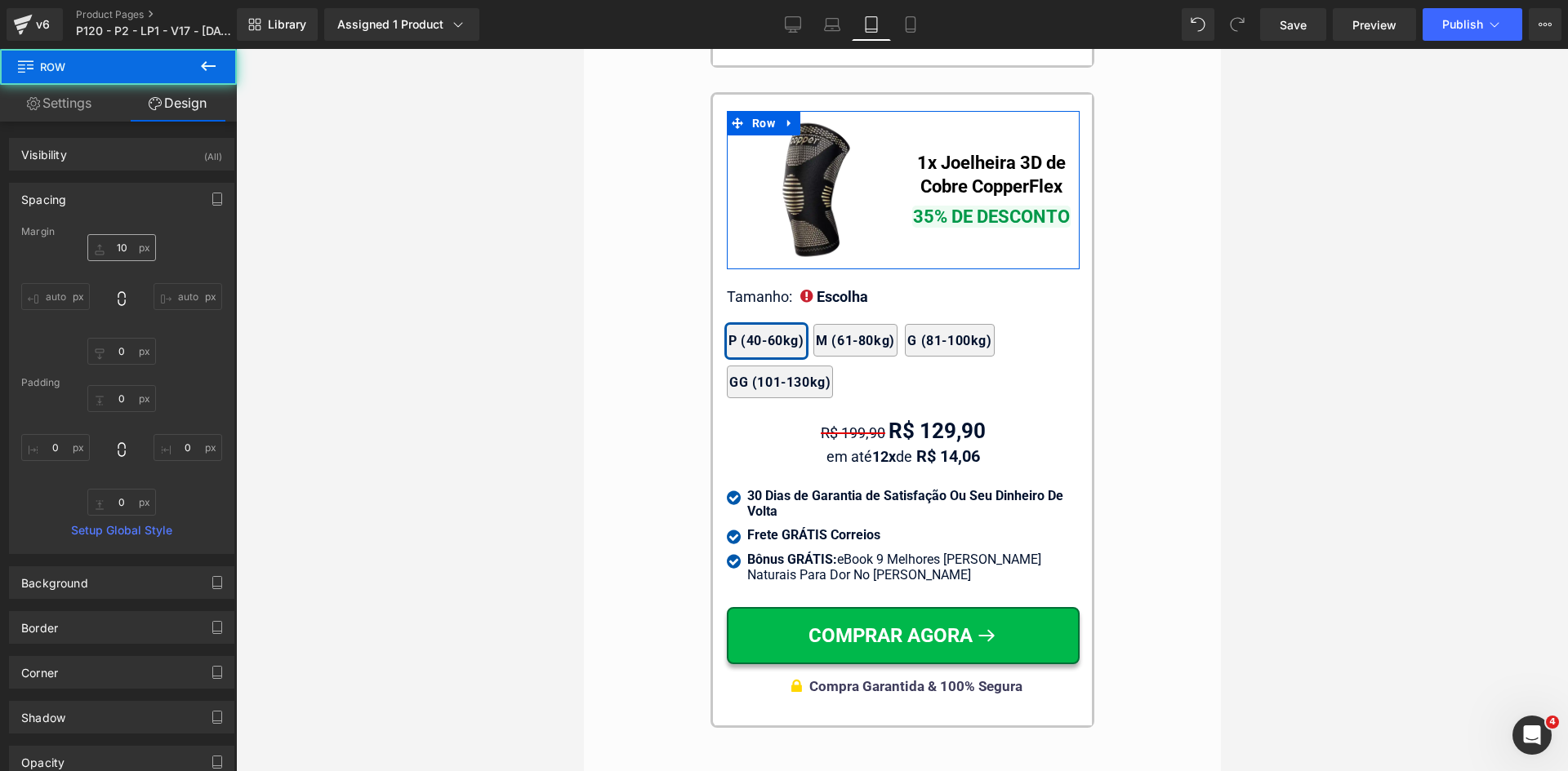
type input "0"
click at [123, 252] on input "10" at bounding box center [122, 247] width 69 height 26
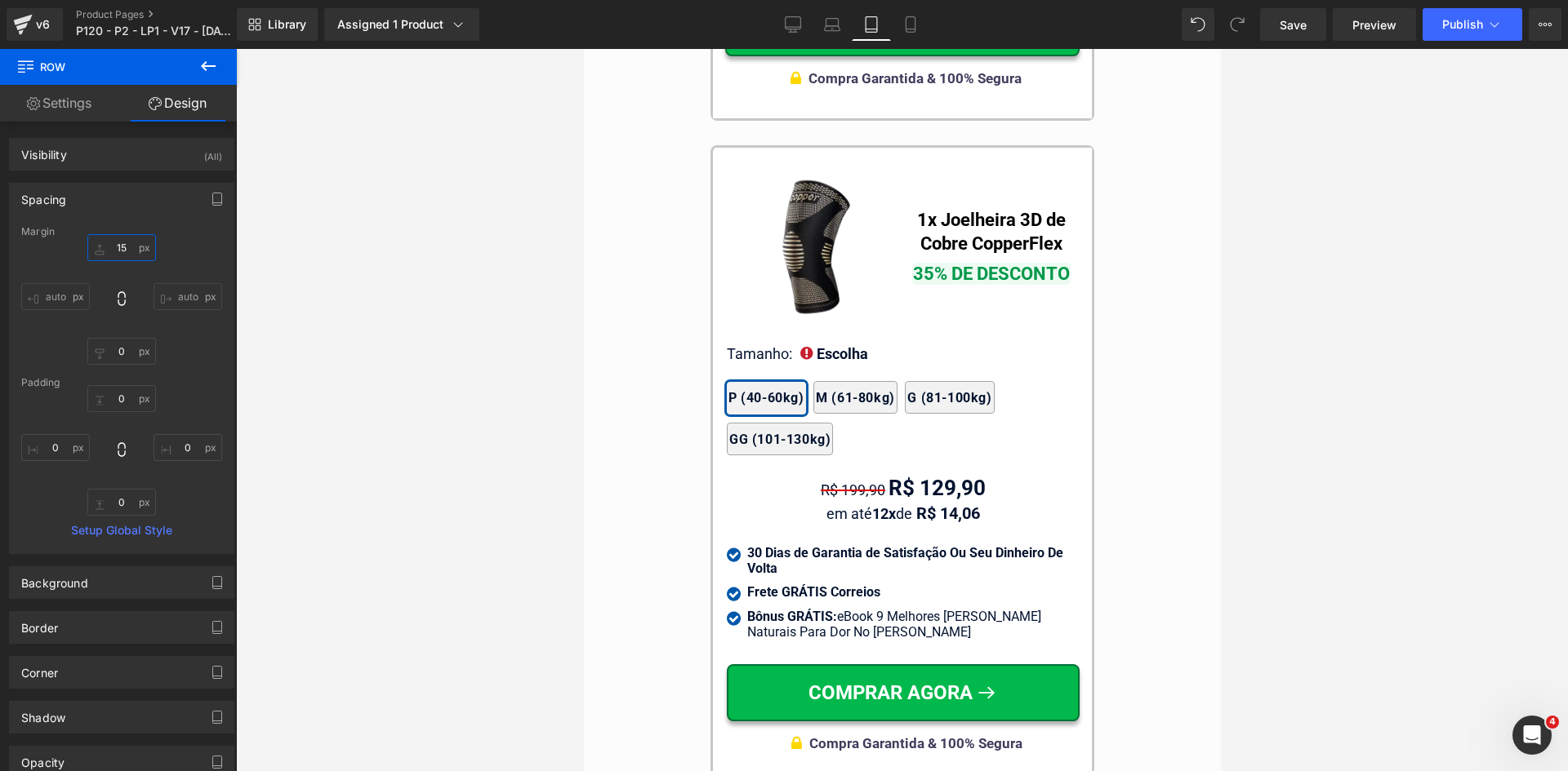
scroll to position [15221, 0]
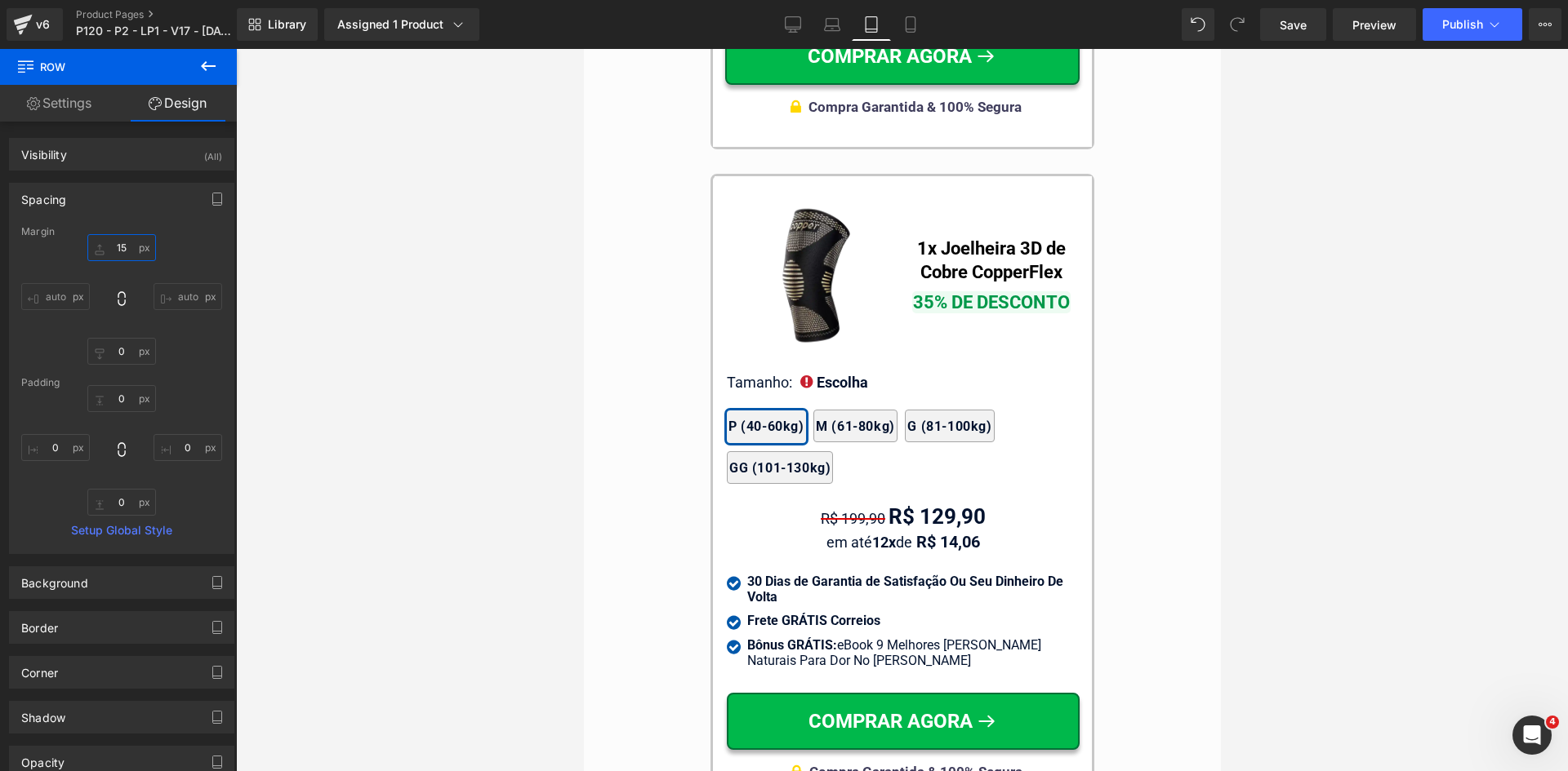
type input "15"
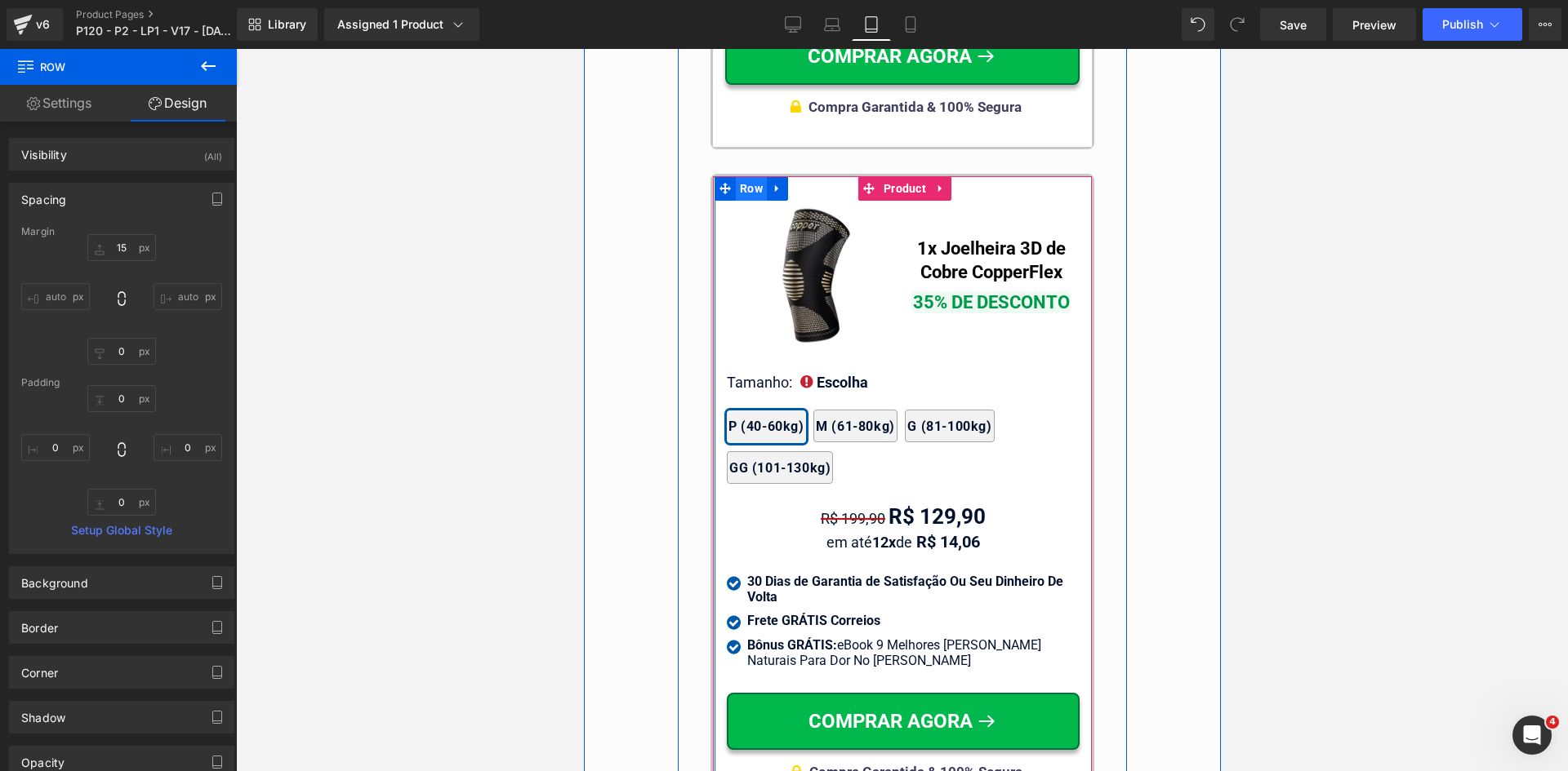
click at [738, 176] on span "Row" at bounding box center [751, 188] width 31 height 24
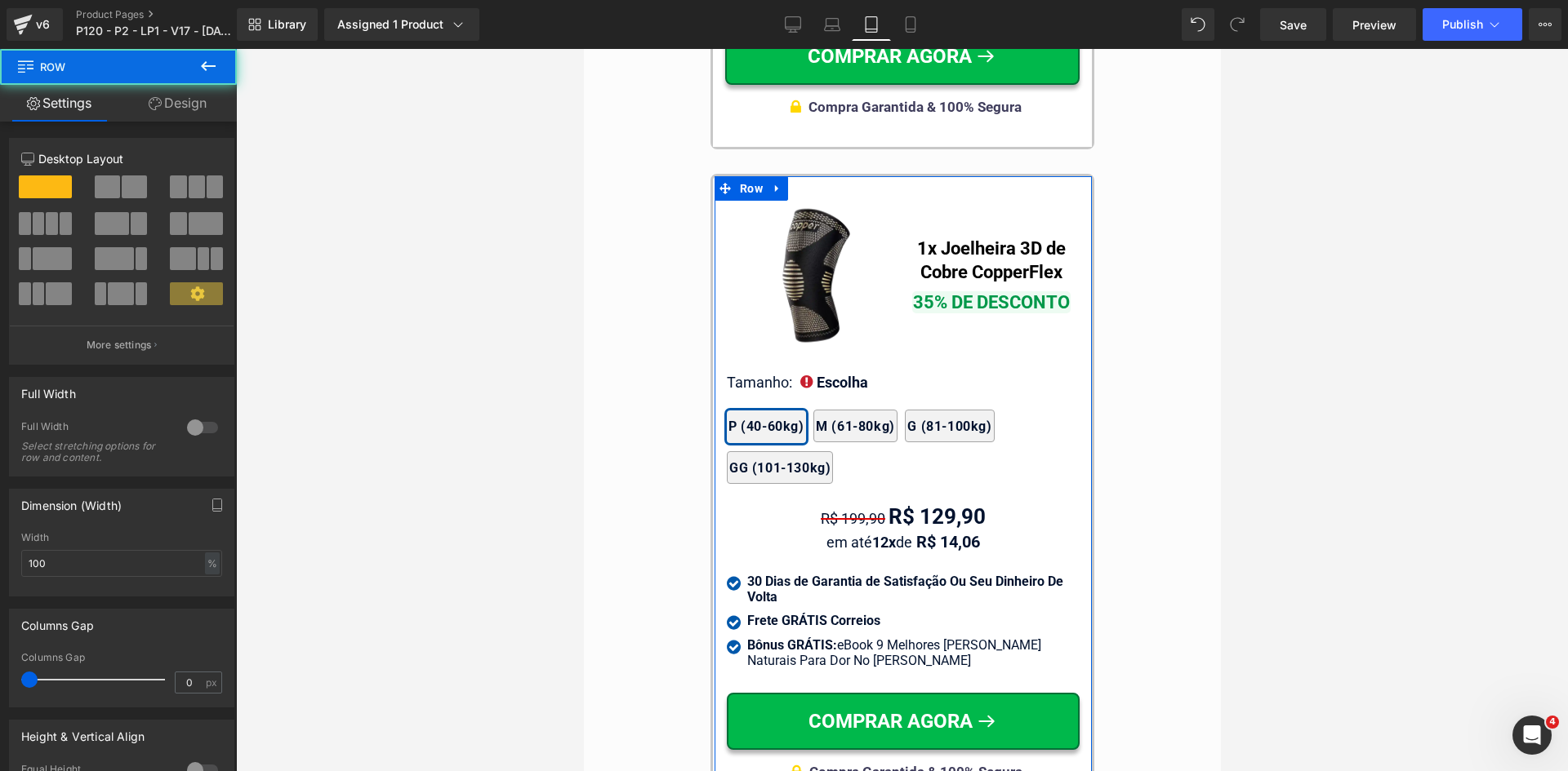
click at [196, 103] on link "Design" at bounding box center [177, 103] width 119 height 36
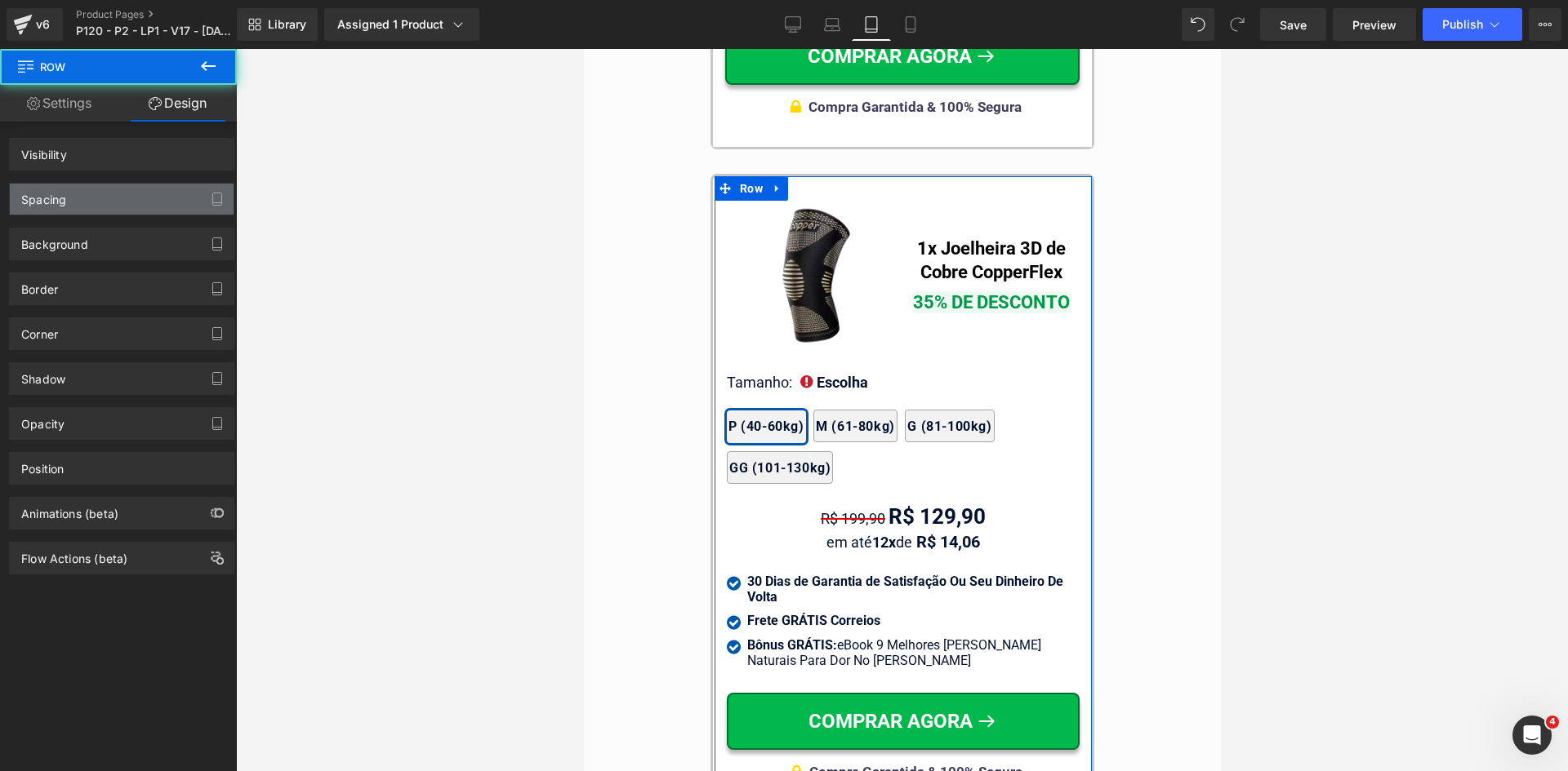
click at [70, 208] on div "Spacing" at bounding box center [122, 199] width 223 height 31
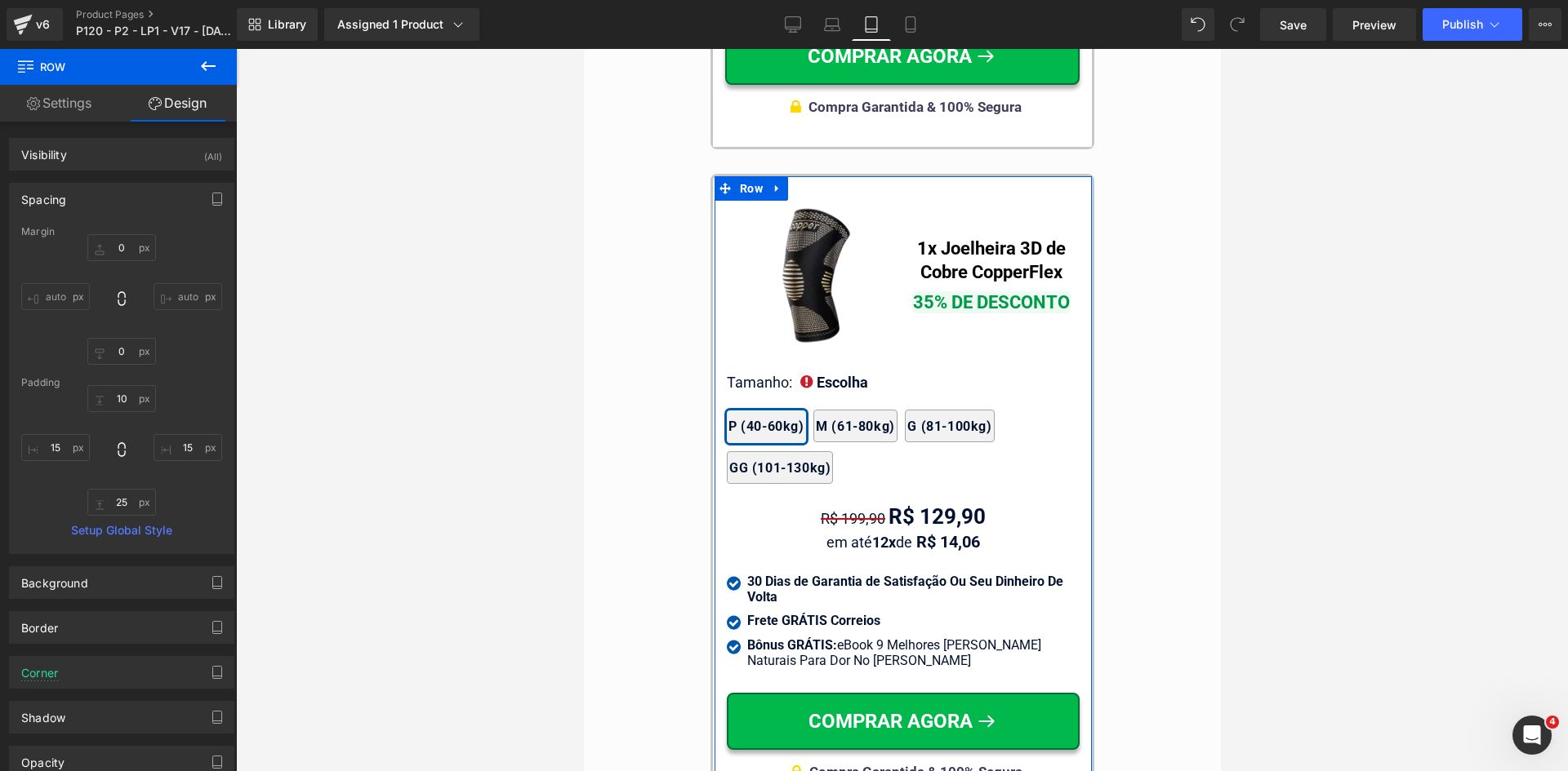
type input "0"
type input "10"
type input "15"
type input "25"
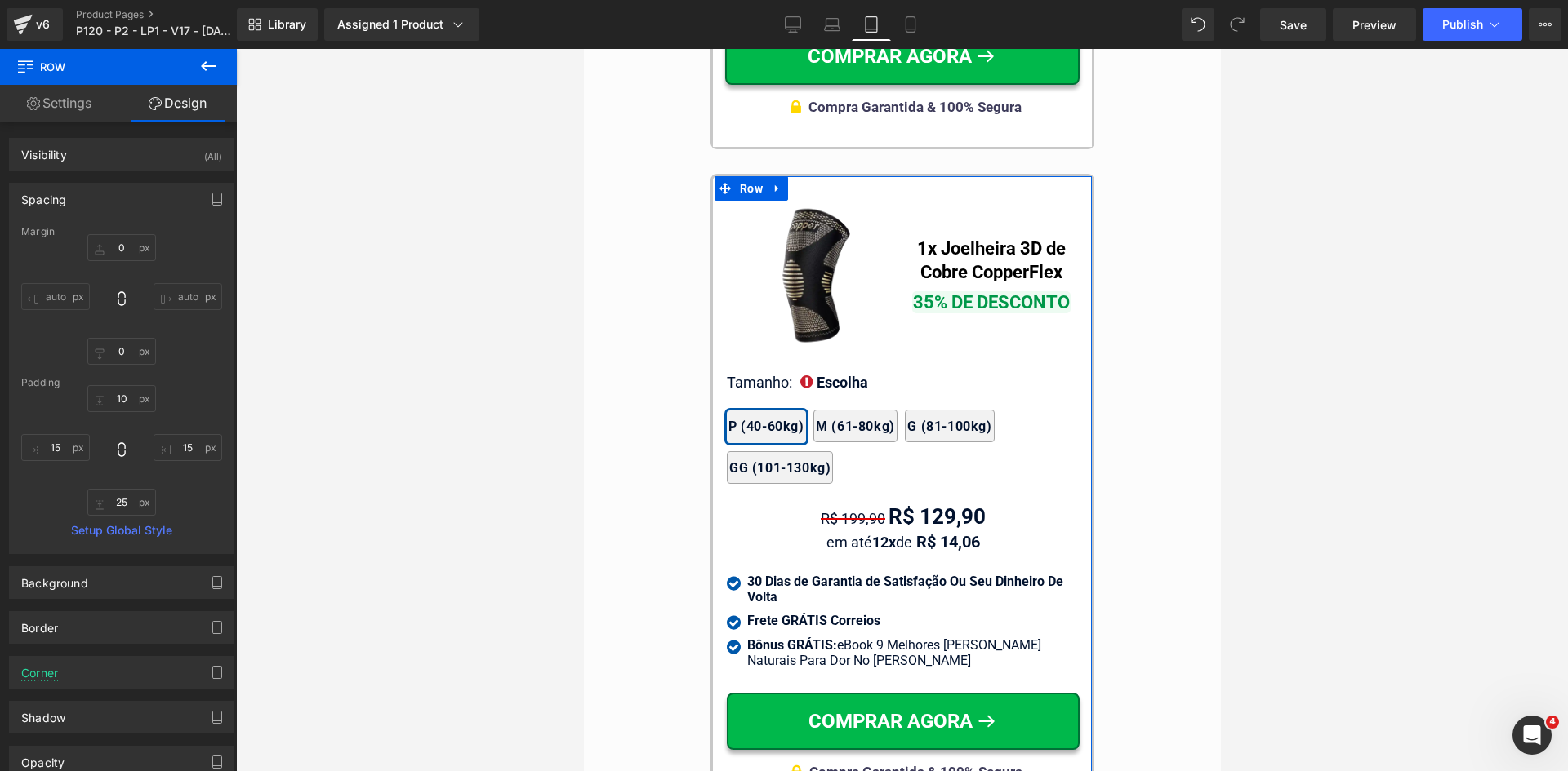
type input "15"
click at [188, 454] on input "15" at bounding box center [188, 447] width 69 height 26
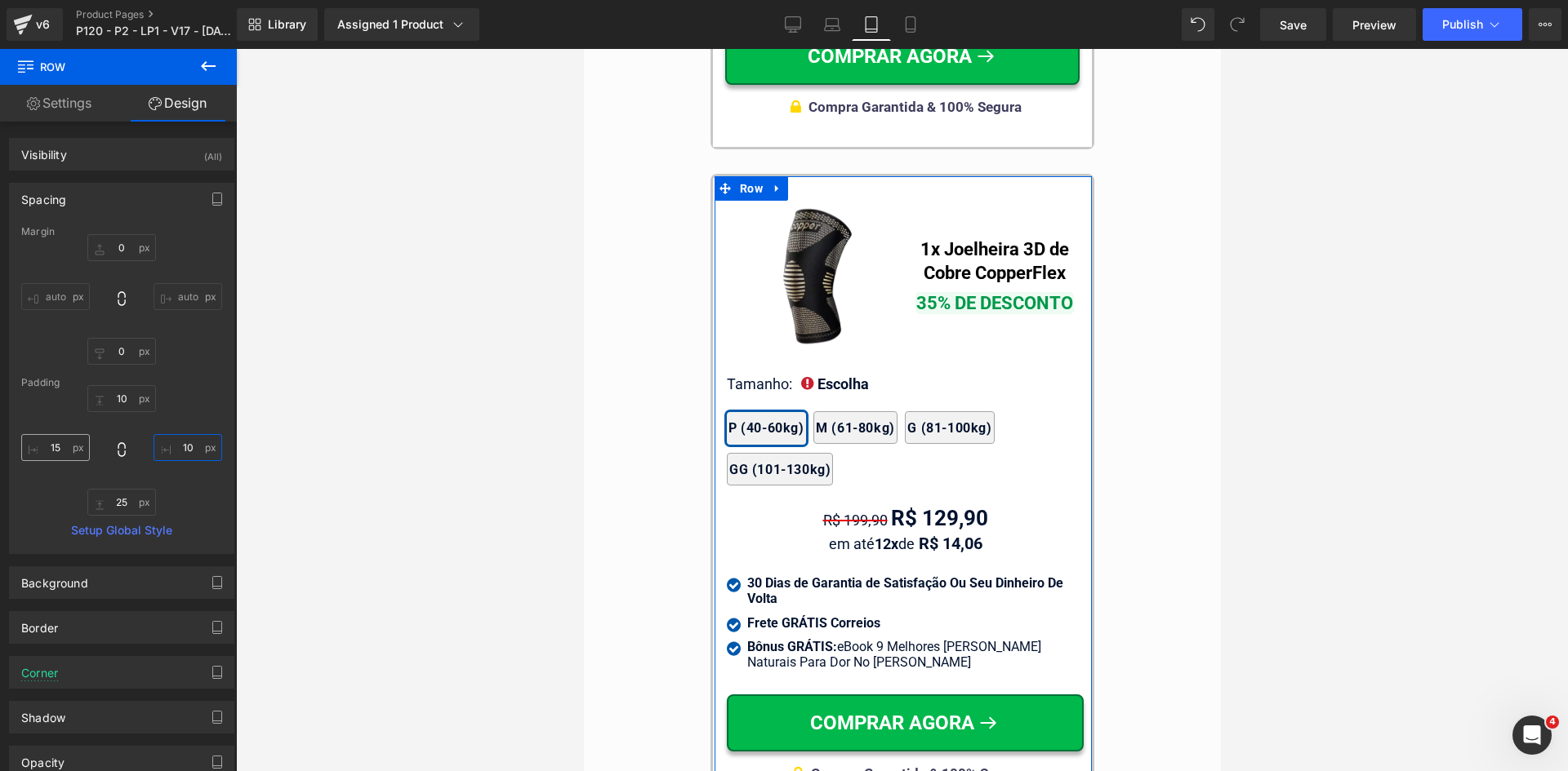
type input "10"
click at [52, 448] on input "15" at bounding box center [56, 447] width 69 height 26
type input "10"
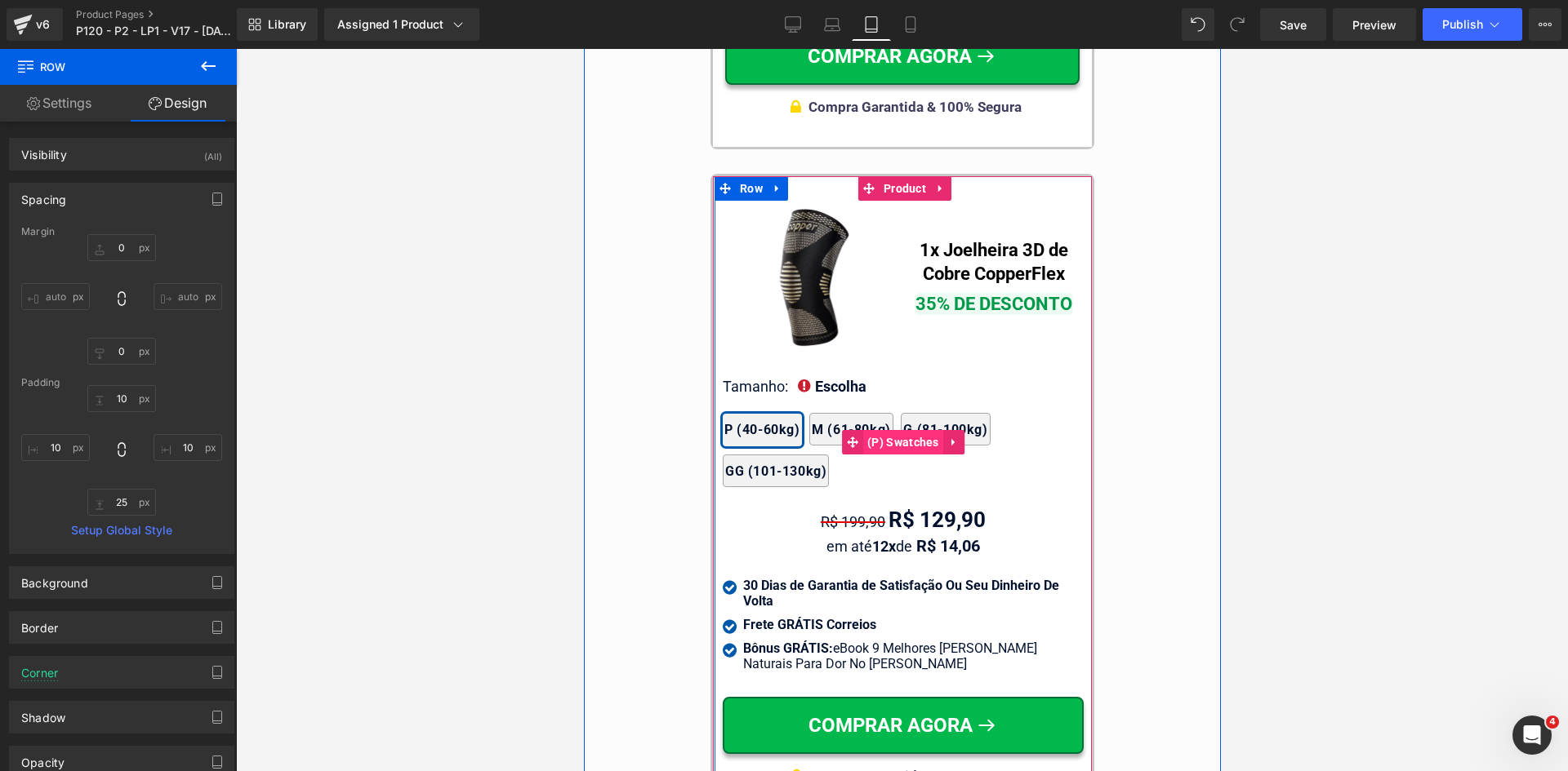
click at [885, 430] on span "(P) Swatches" at bounding box center [903, 442] width 80 height 24
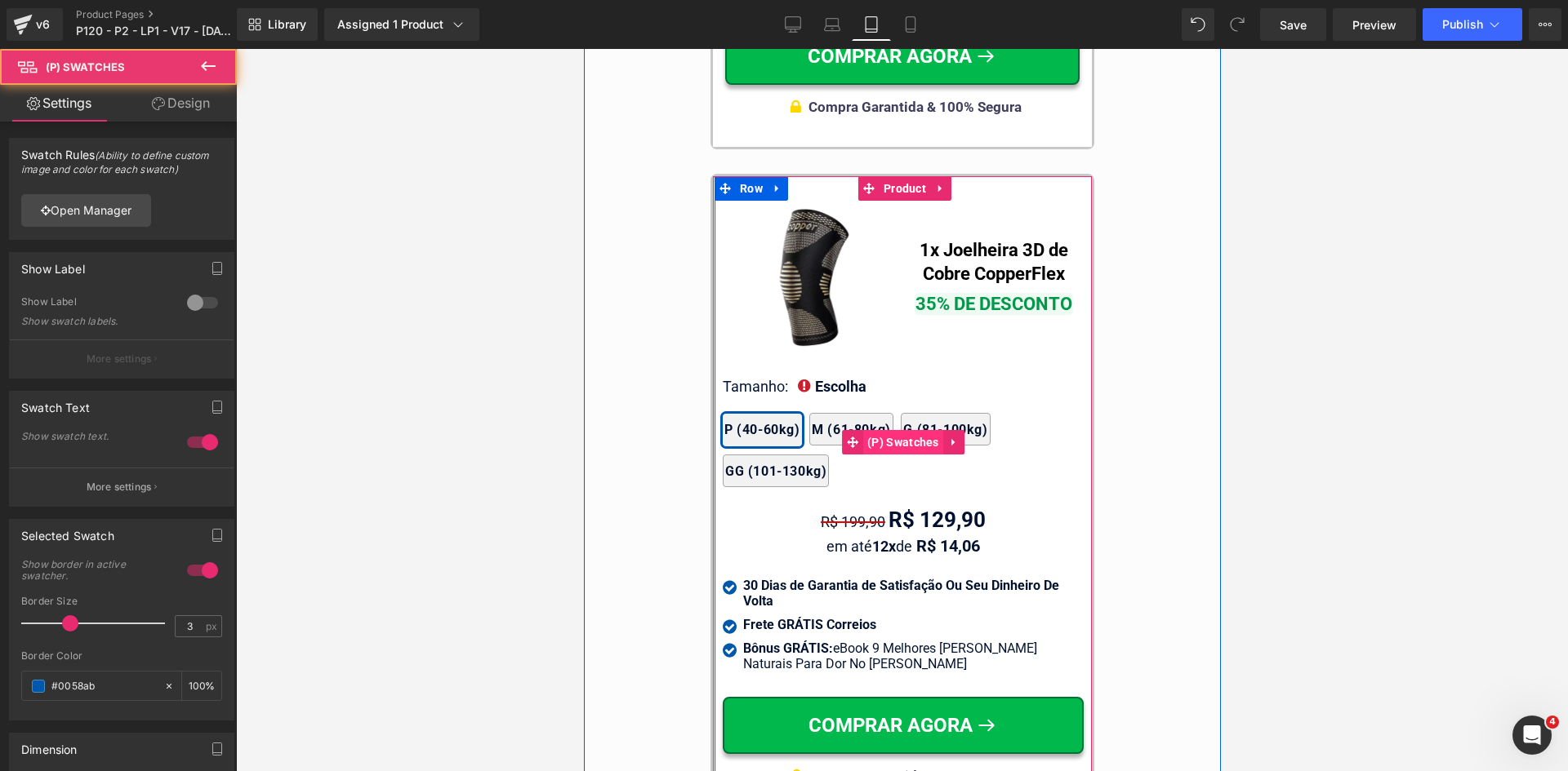
click at [191, 105] on link "Design" at bounding box center [180, 103] width 119 height 36
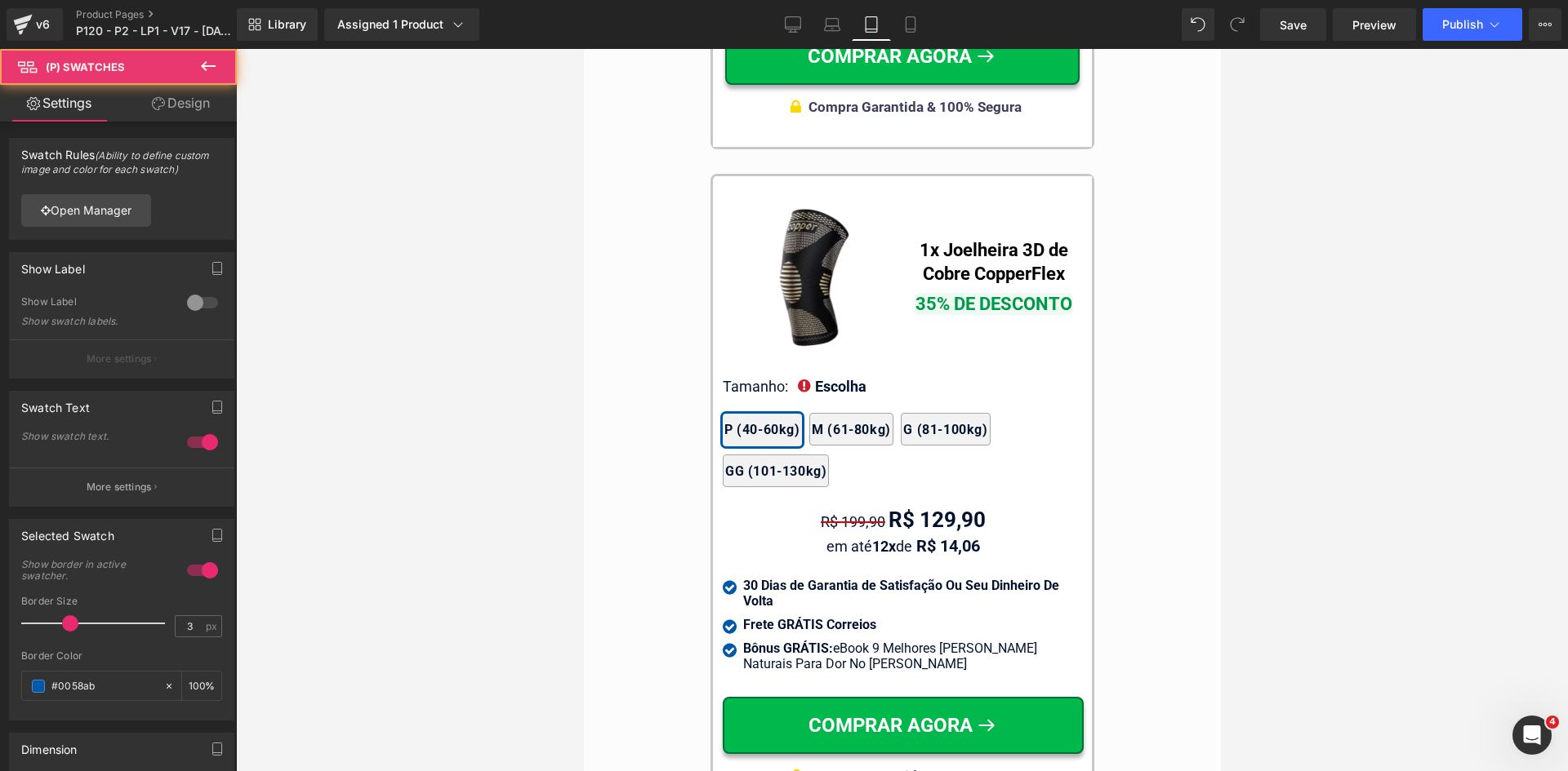
click at [0, 0] on div "Spacing" at bounding box center [0, 0] width 0 height 0
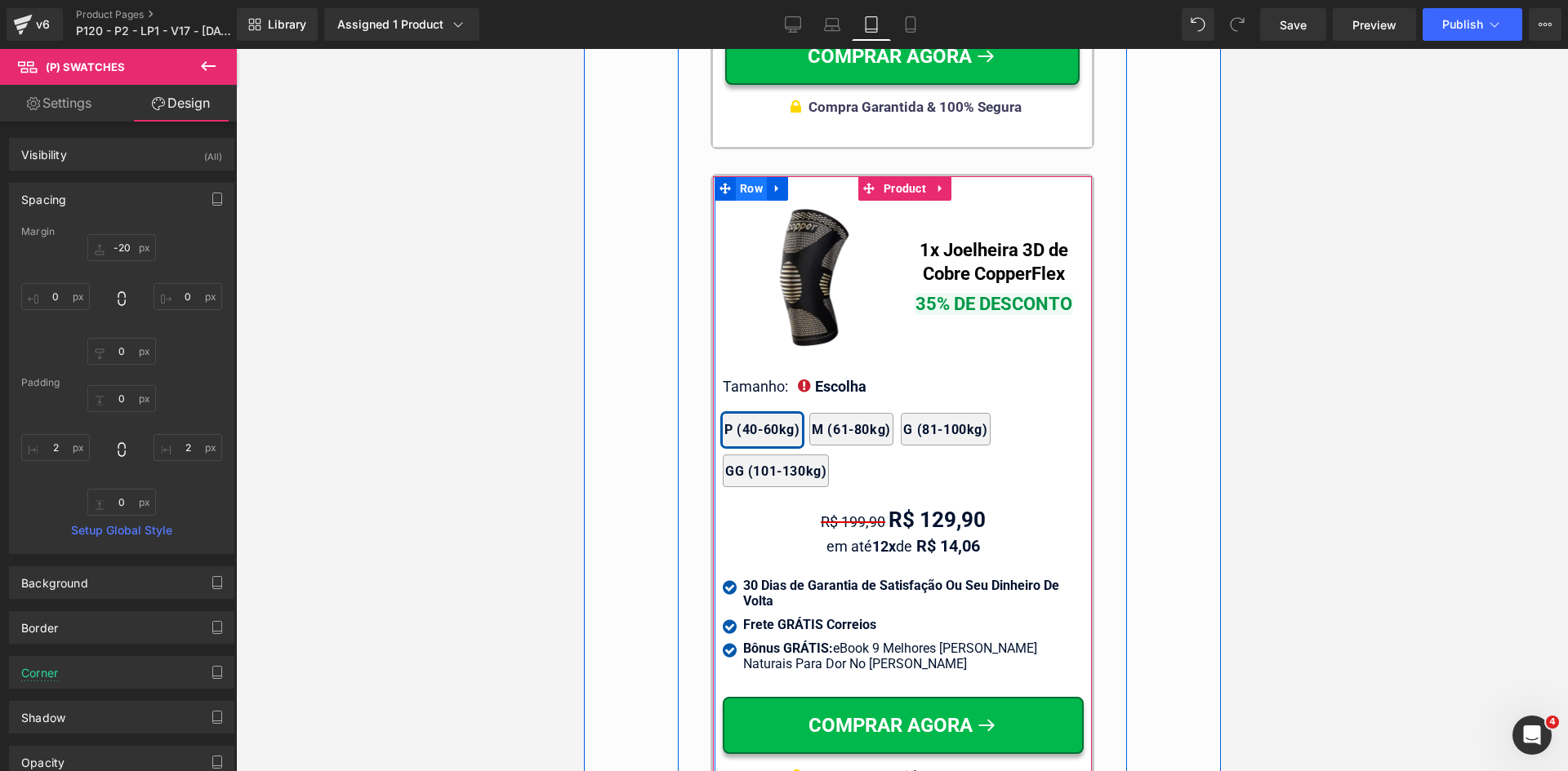
click at [737, 176] on span "Row" at bounding box center [751, 188] width 31 height 24
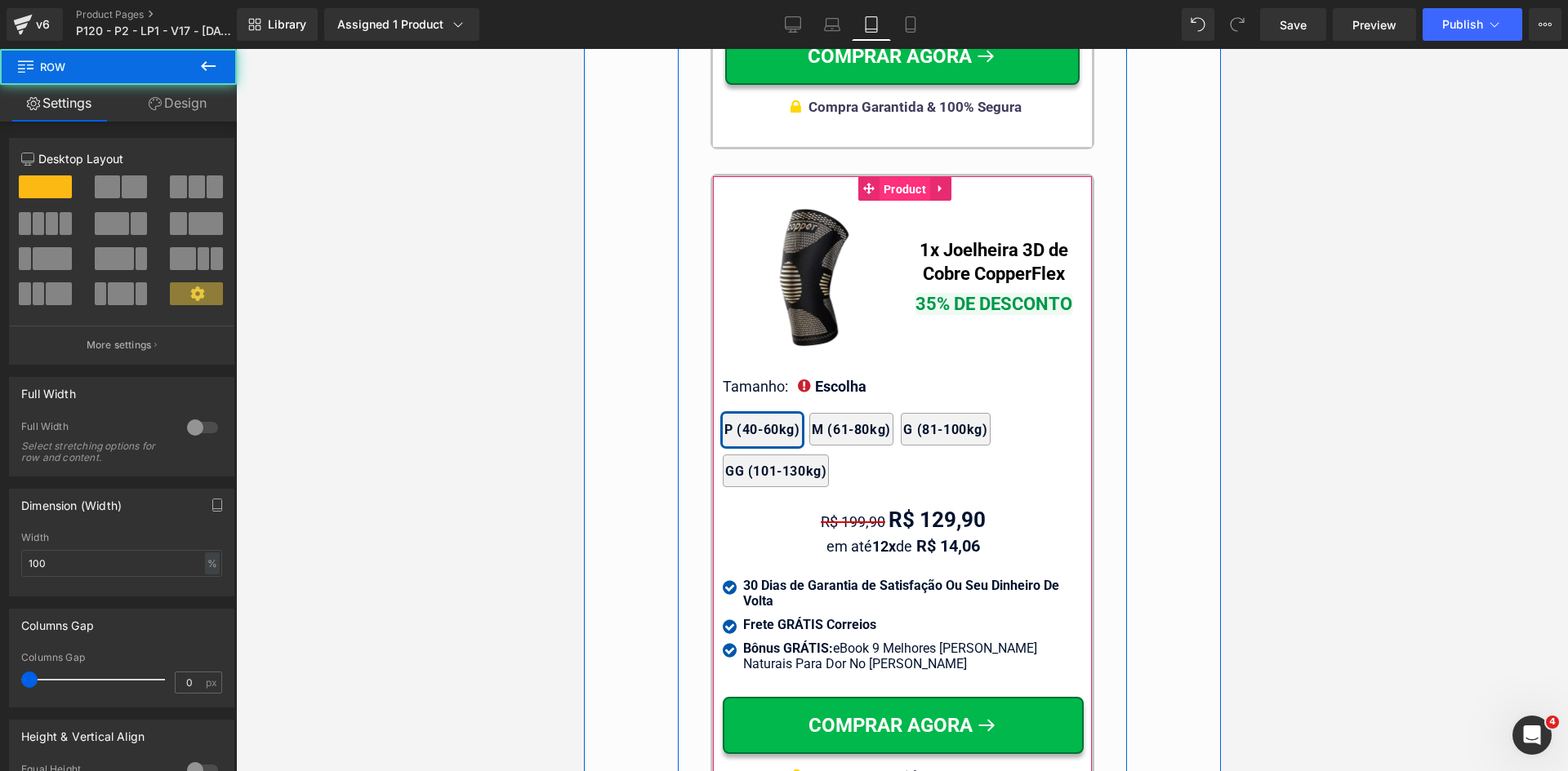
click at [912, 177] on span "Product" at bounding box center [905, 189] width 51 height 24
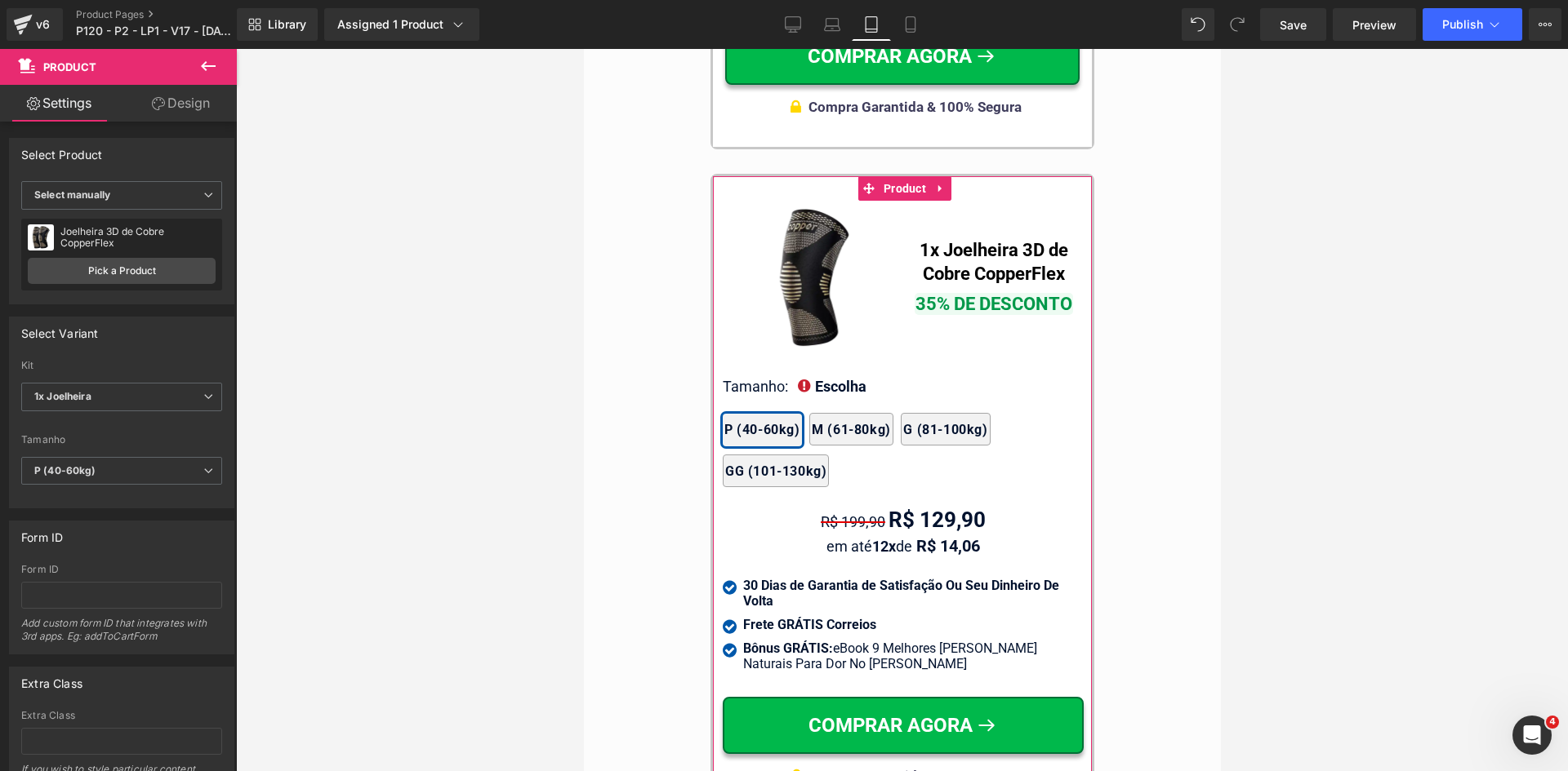
click at [184, 110] on link "Design" at bounding box center [180, 103] width 119 height 36
click at [0, 0] on div "Spacing" at bounding box center [0, 0] width 0 height 0
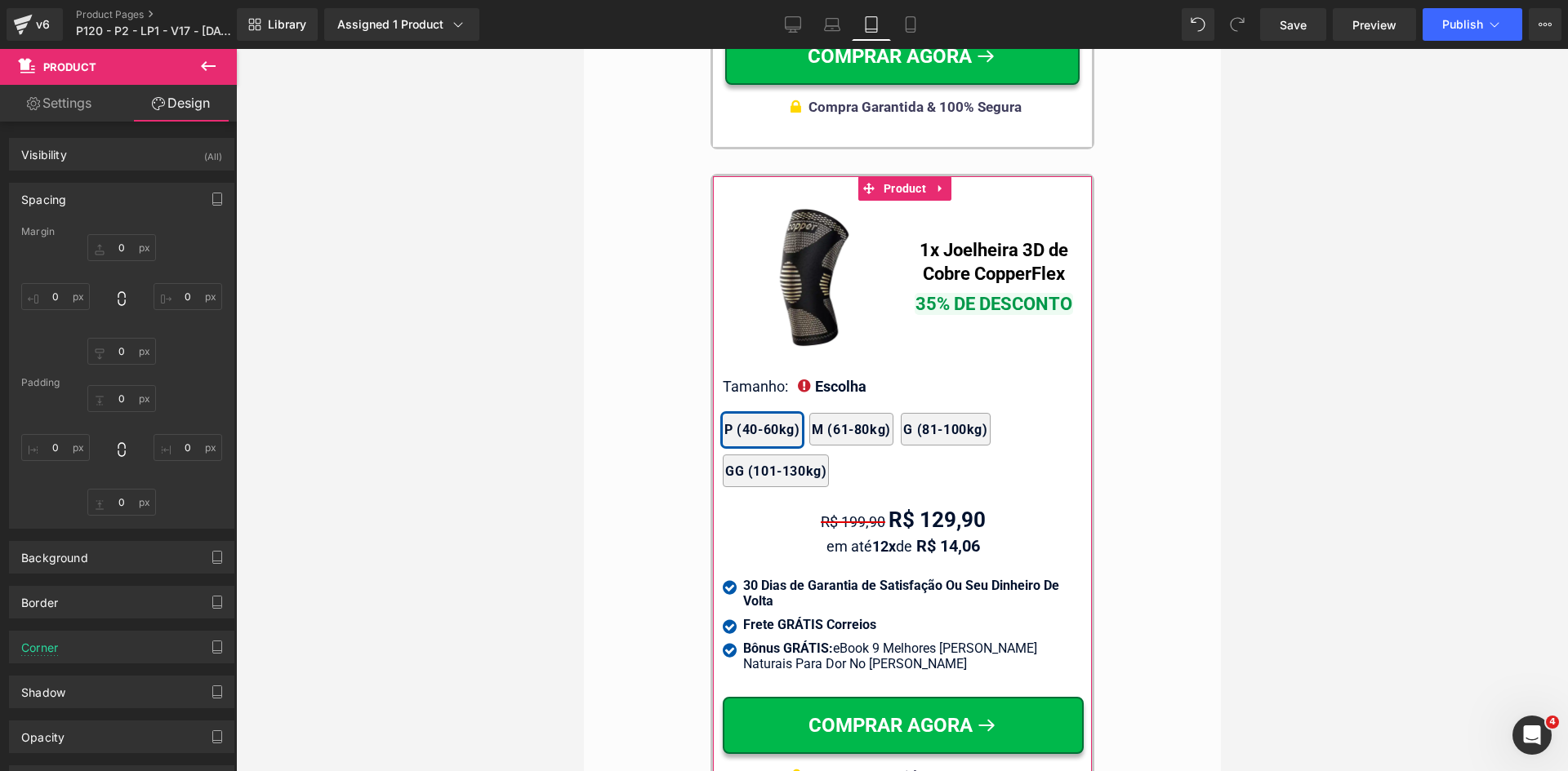
type input "30"
type input "0"
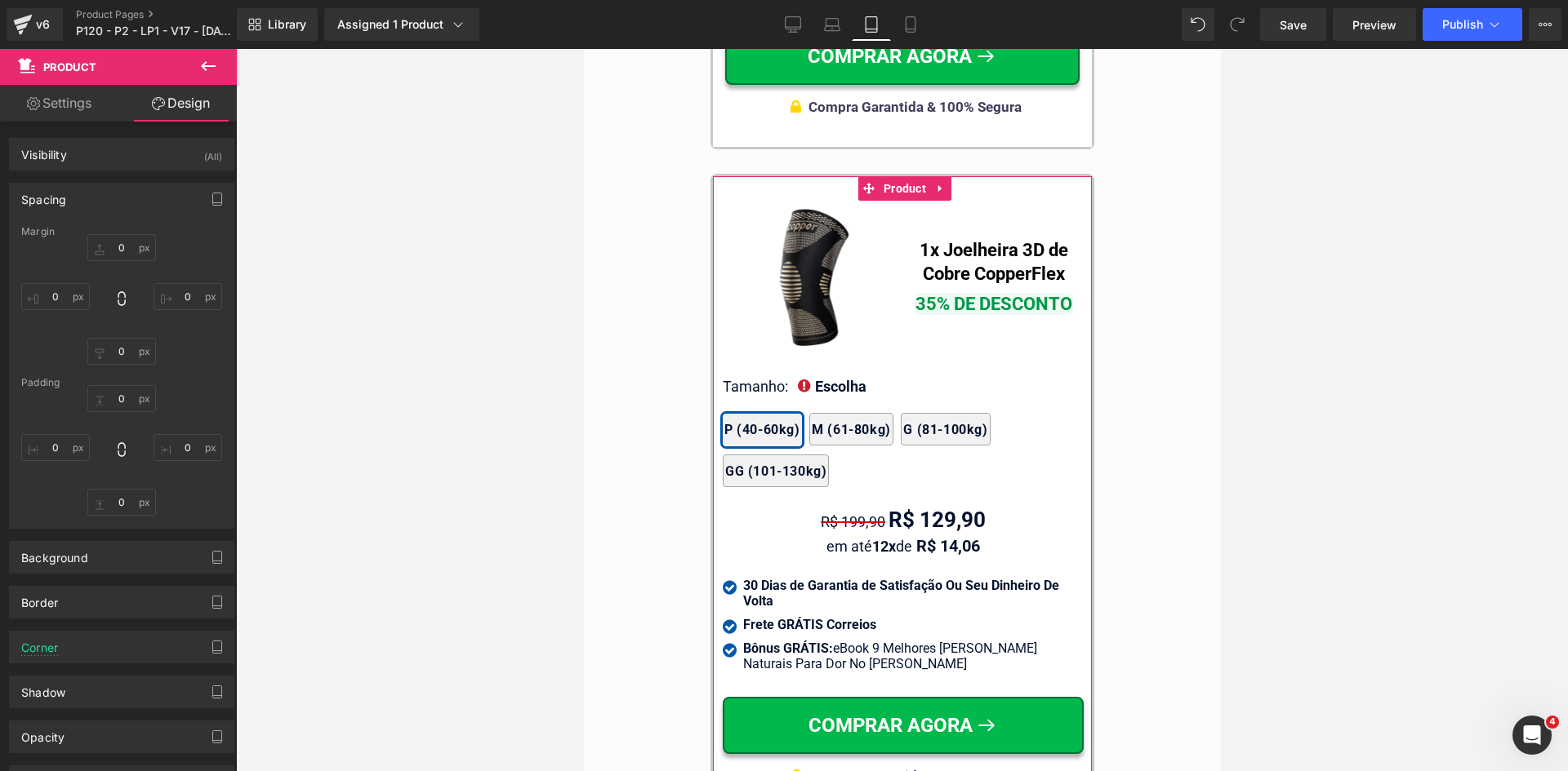
type input "0"
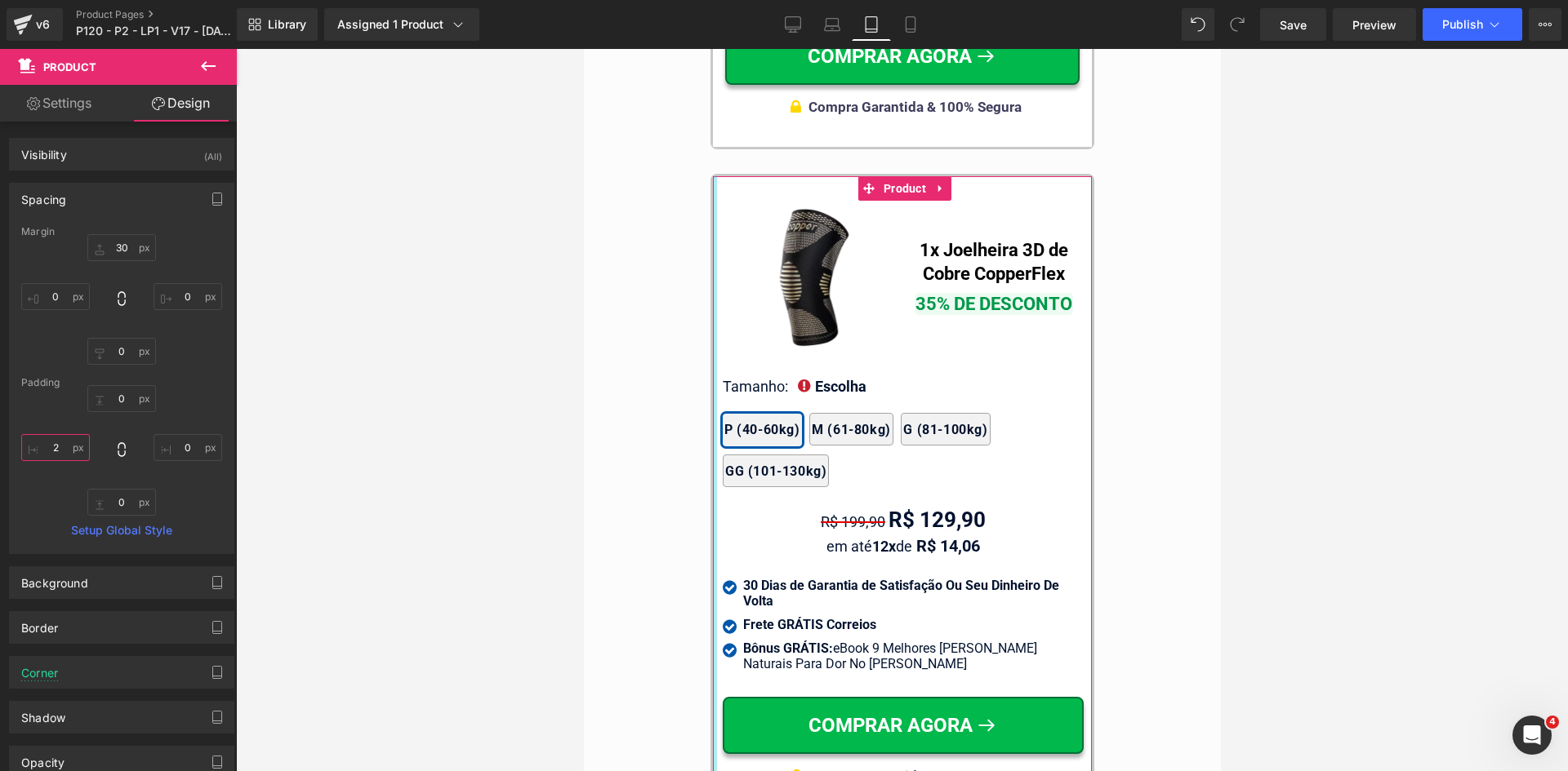
click at [71, 448] on input "2" at bounding box center [56, 447] width 69 height 26
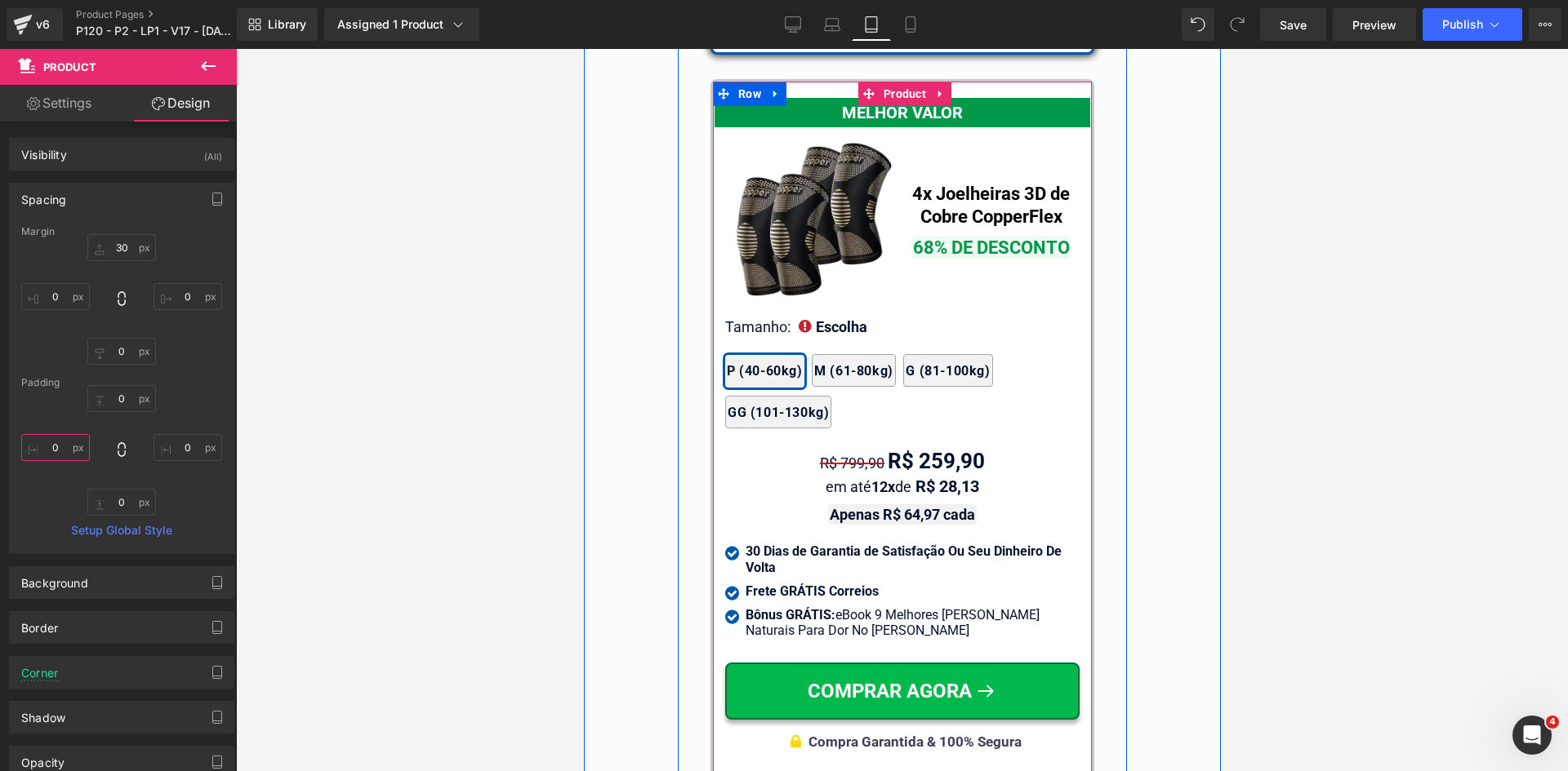
scroll to position [14569, 0]
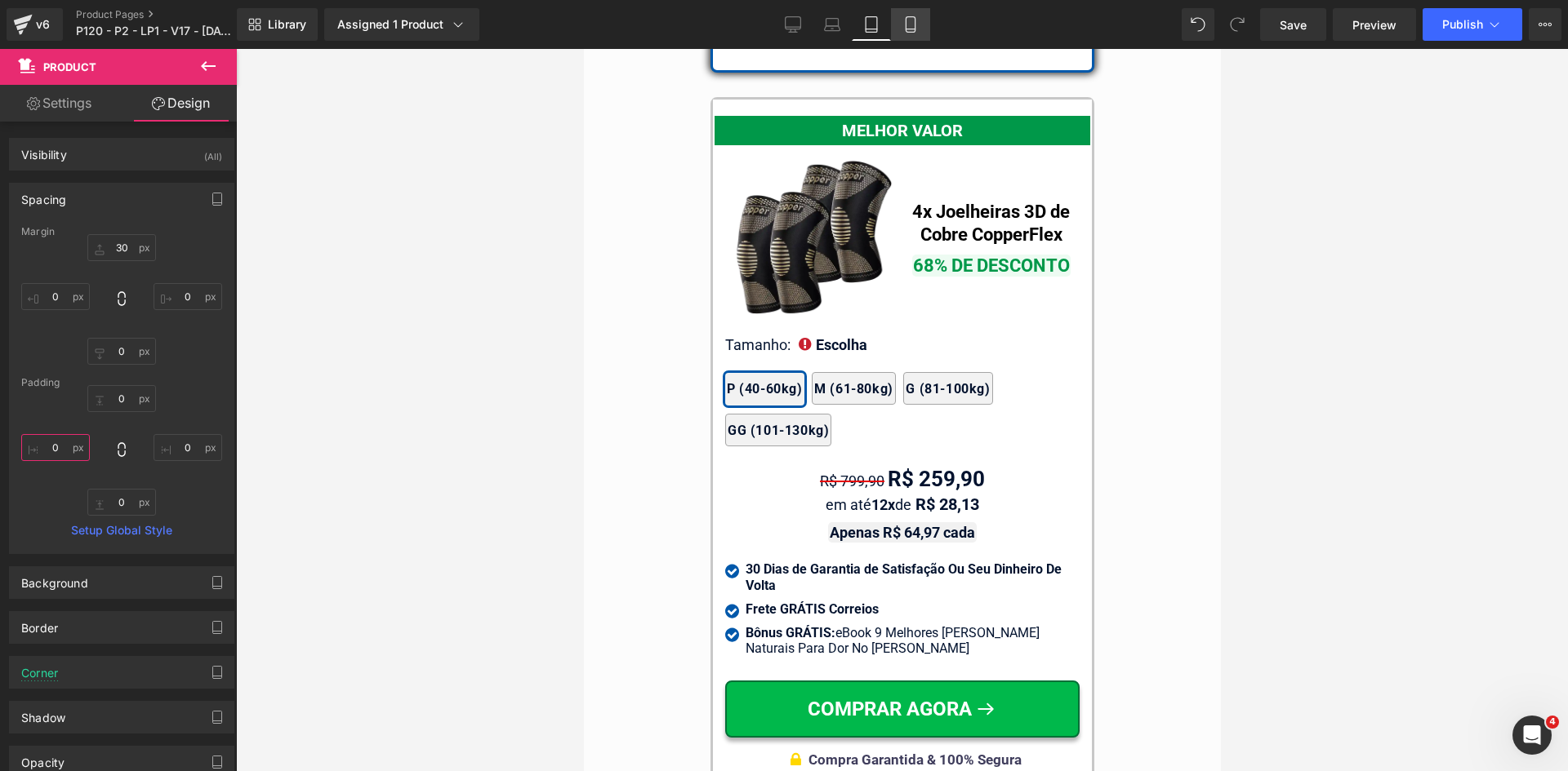
type input "0"
click at [913, 29] on icon at bounding box center [909, 29] width 9 height 0
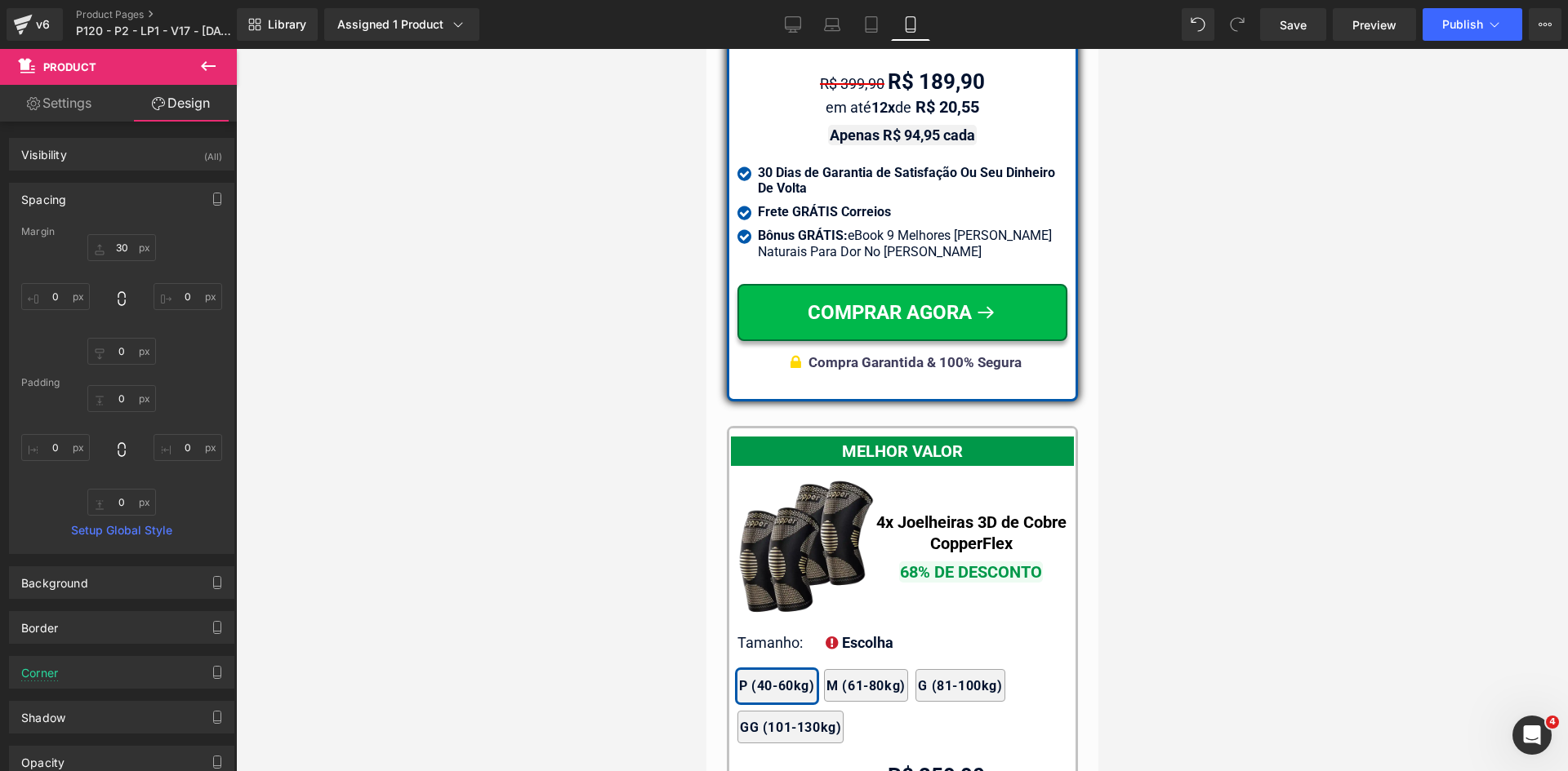
type input "30"
type input "0"
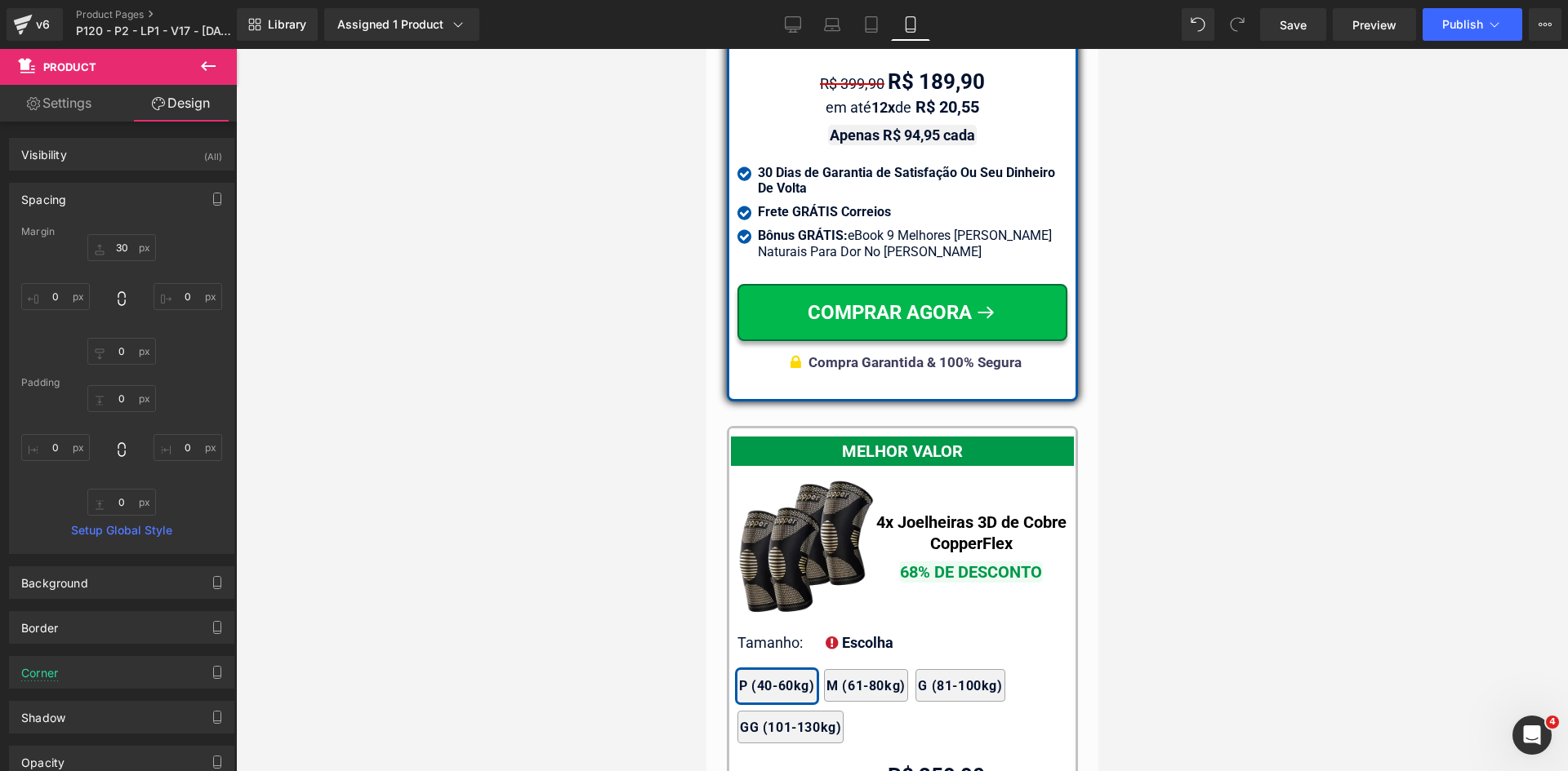
type input "0"
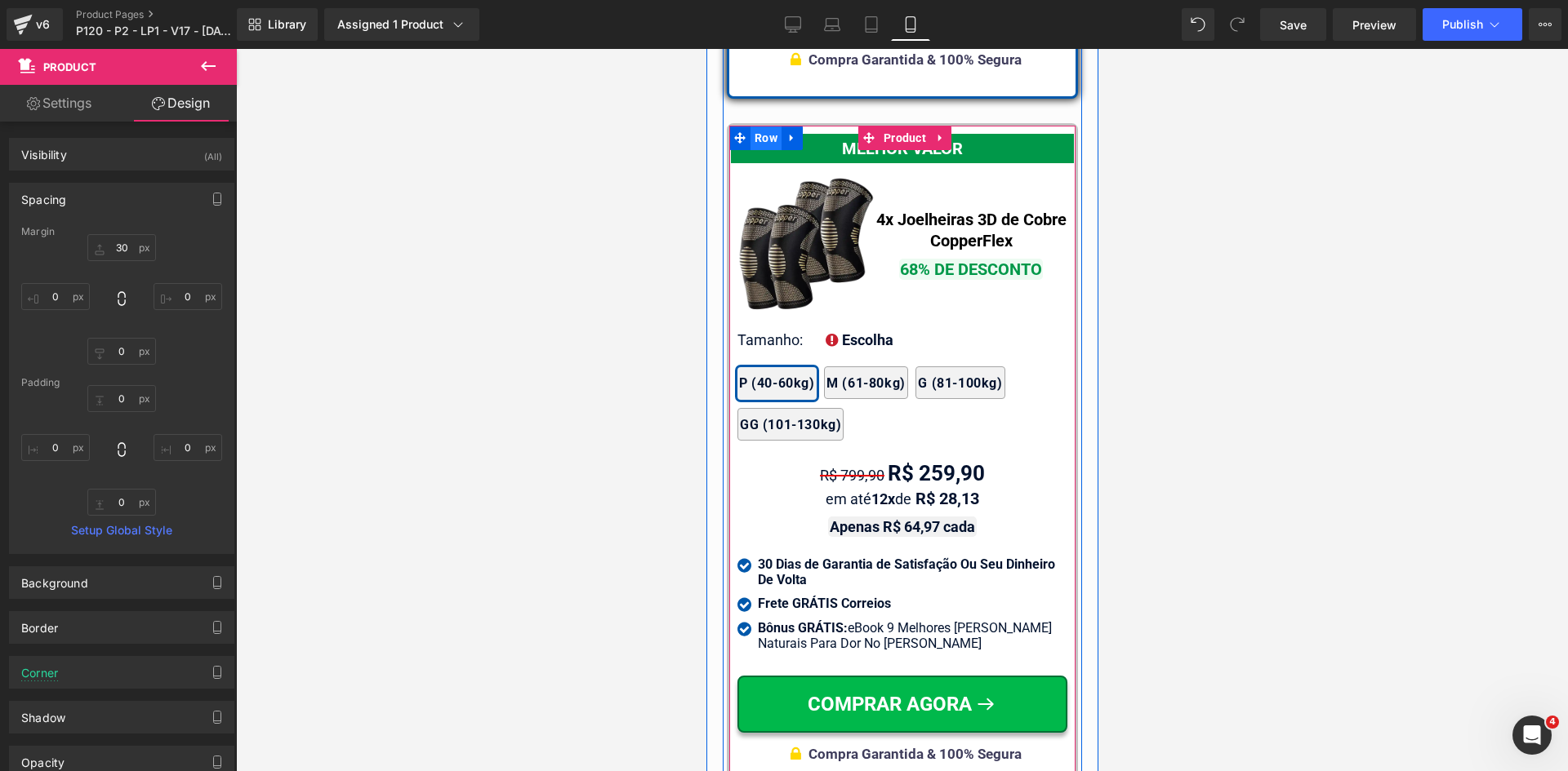
click at [757, 138] on span "Row" at bounding box center [765, 137] width 31 height 24
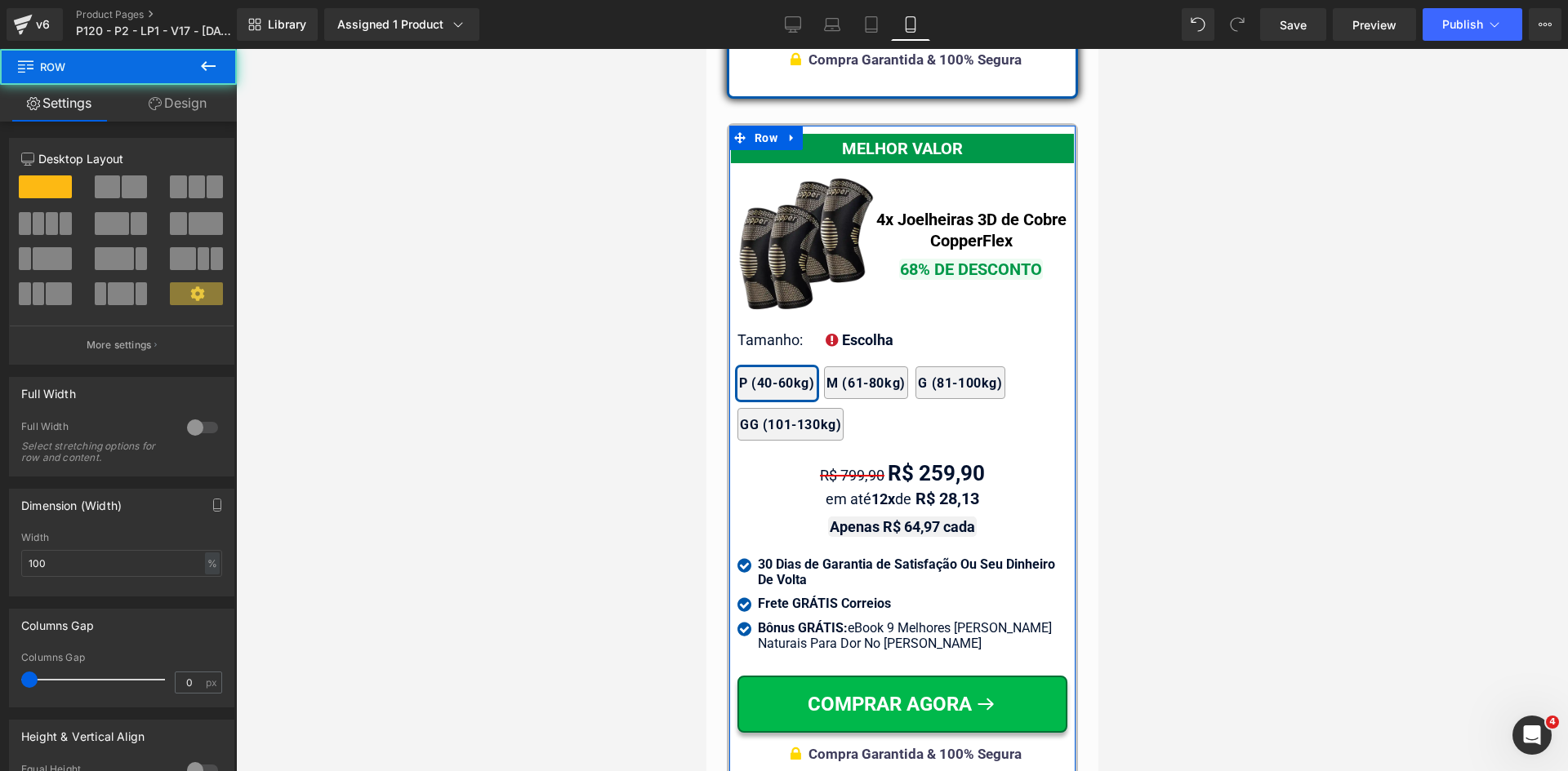
click at [149, 95] on link "Design" at bounding box center [177, 103] width 119 height 36
click at [0, 0] on div "Spacing" at bounding box center [0, 0] width 0 height 0
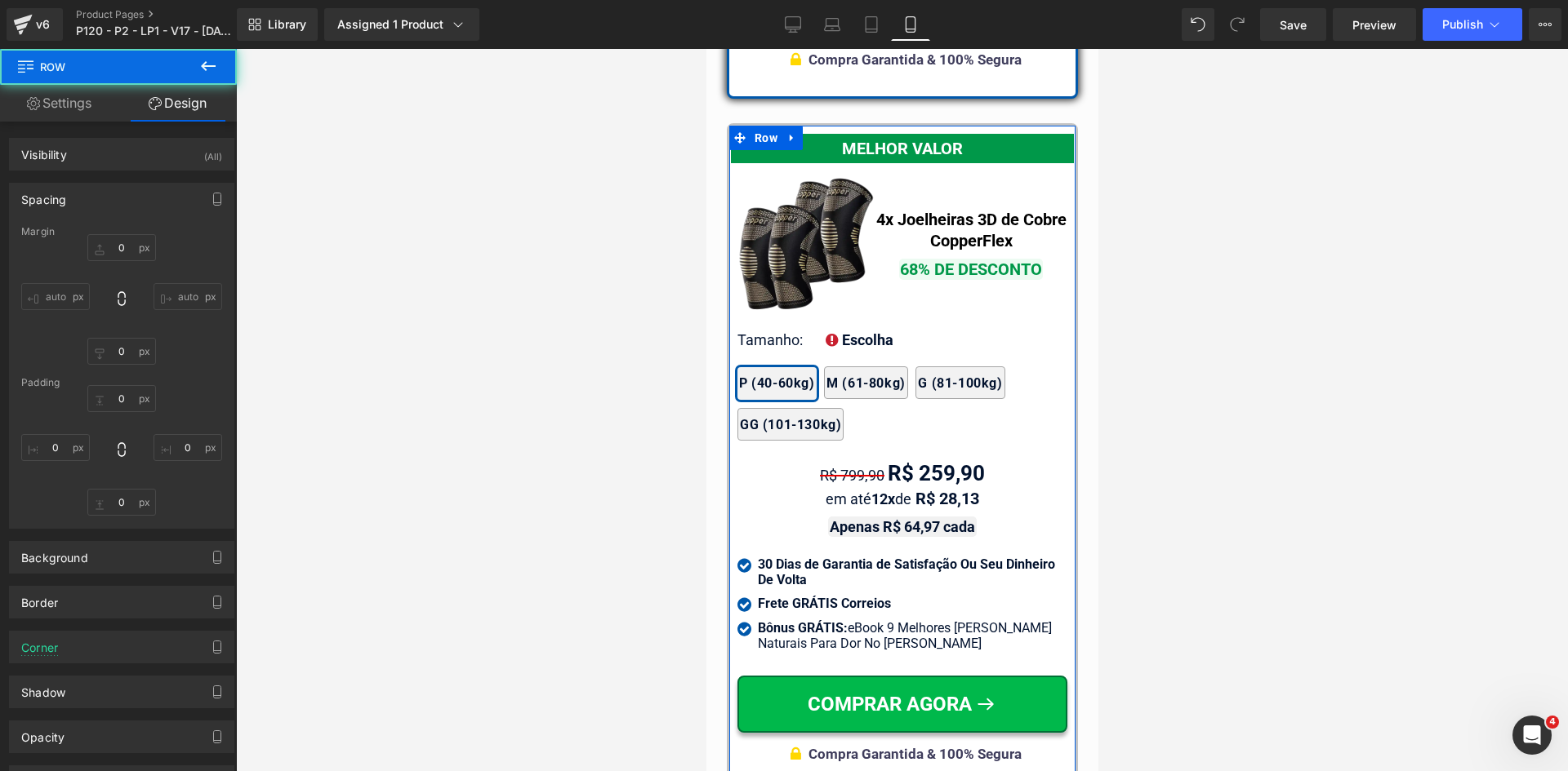
type input "0"
type input "10"
type input "25"
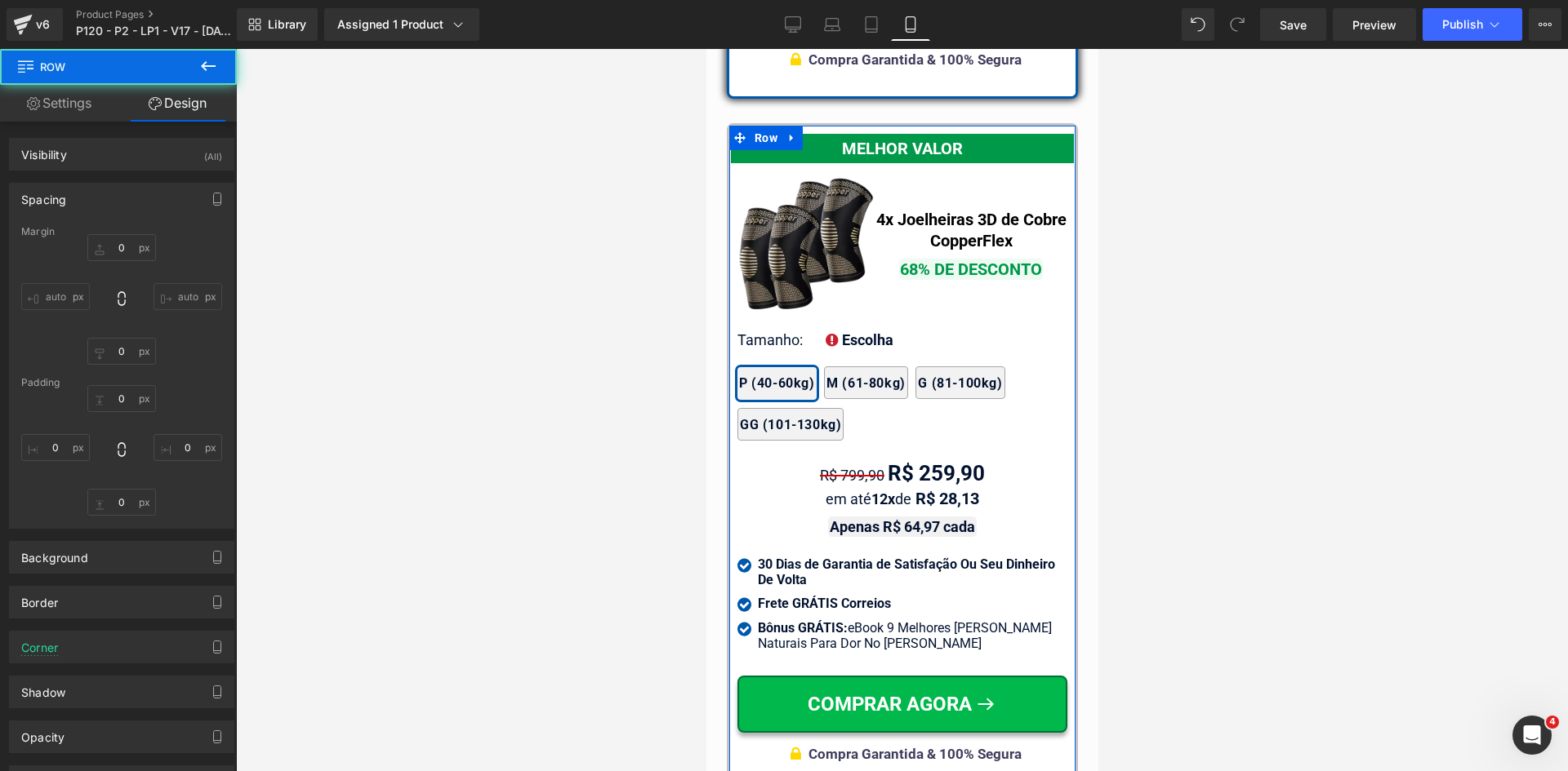
type input "10"
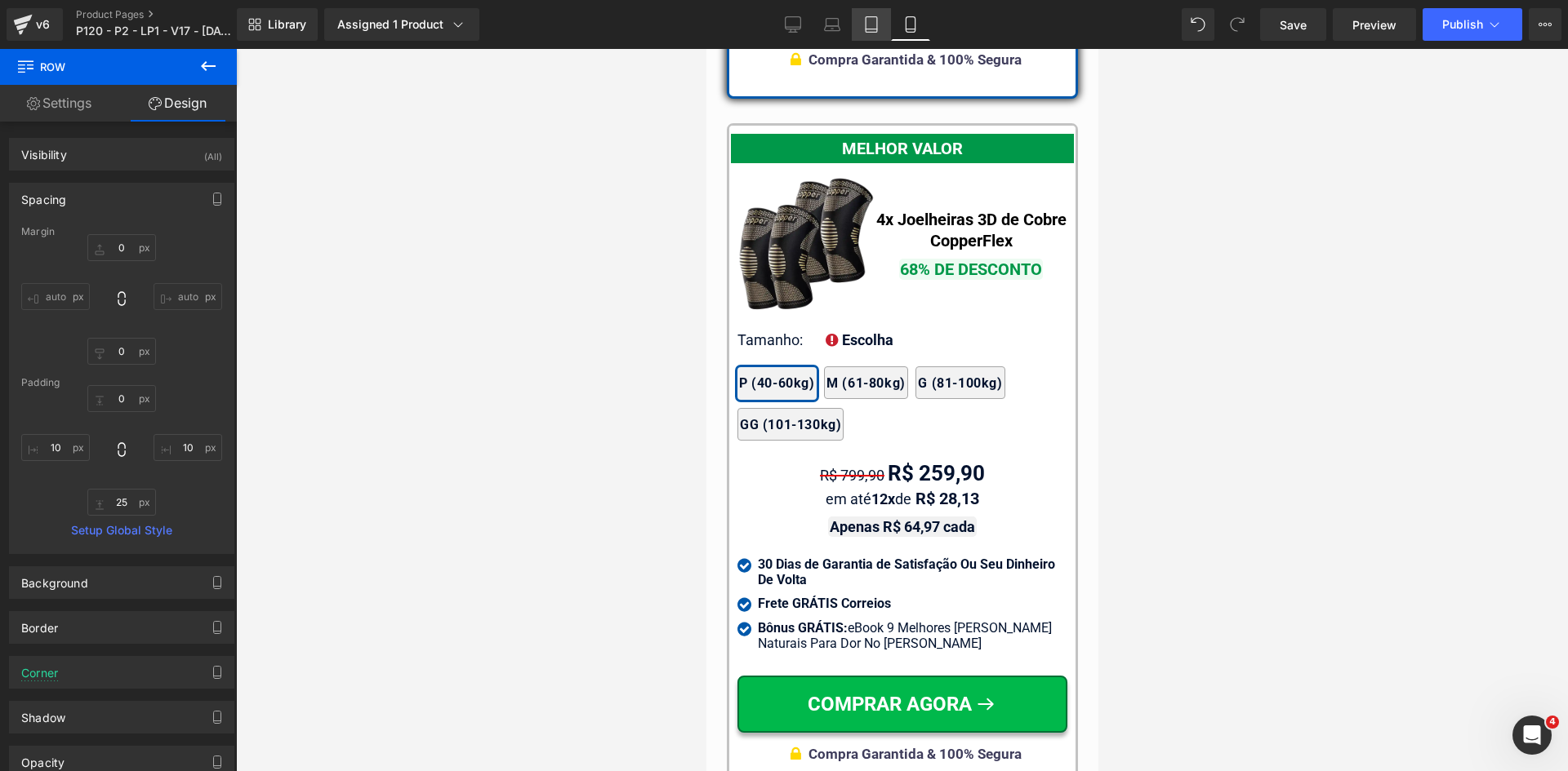
click at [877, 26] on icon at bounding box center [871, 24] width 17 height 17
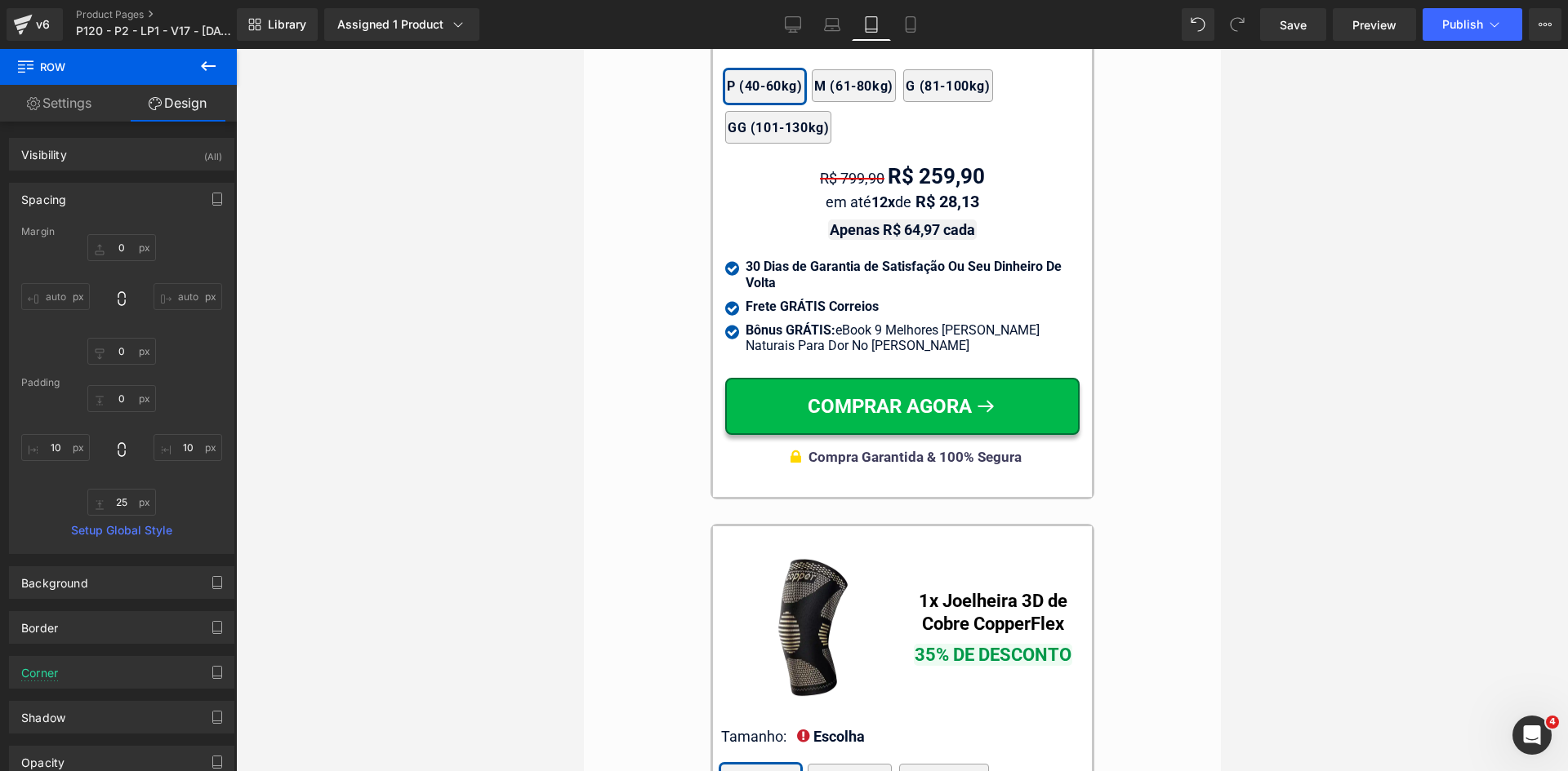
type input "0"
type input "10"
type input "15"
type input "25"
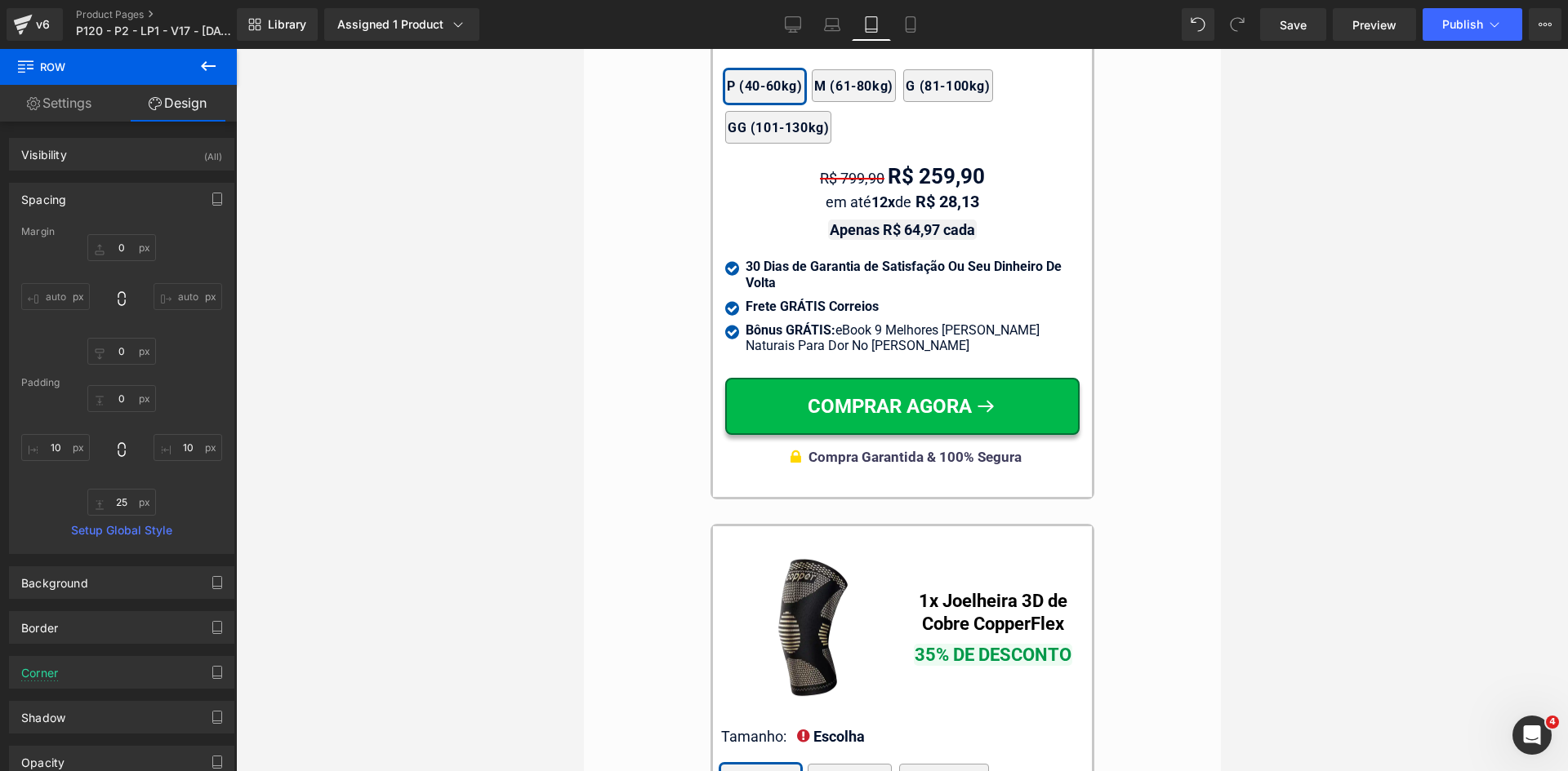
type input "15"
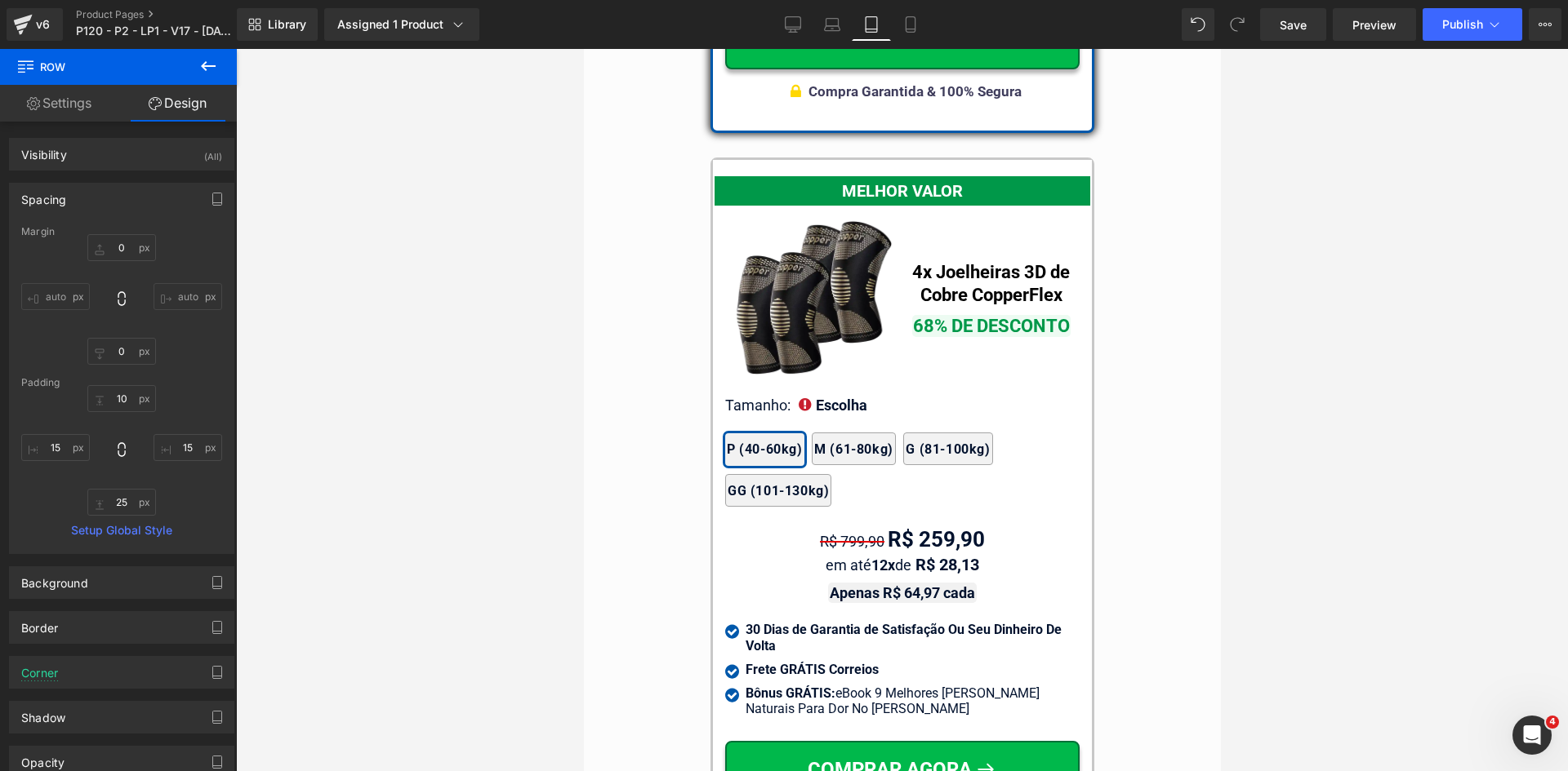
scroll to position [14521, 0]
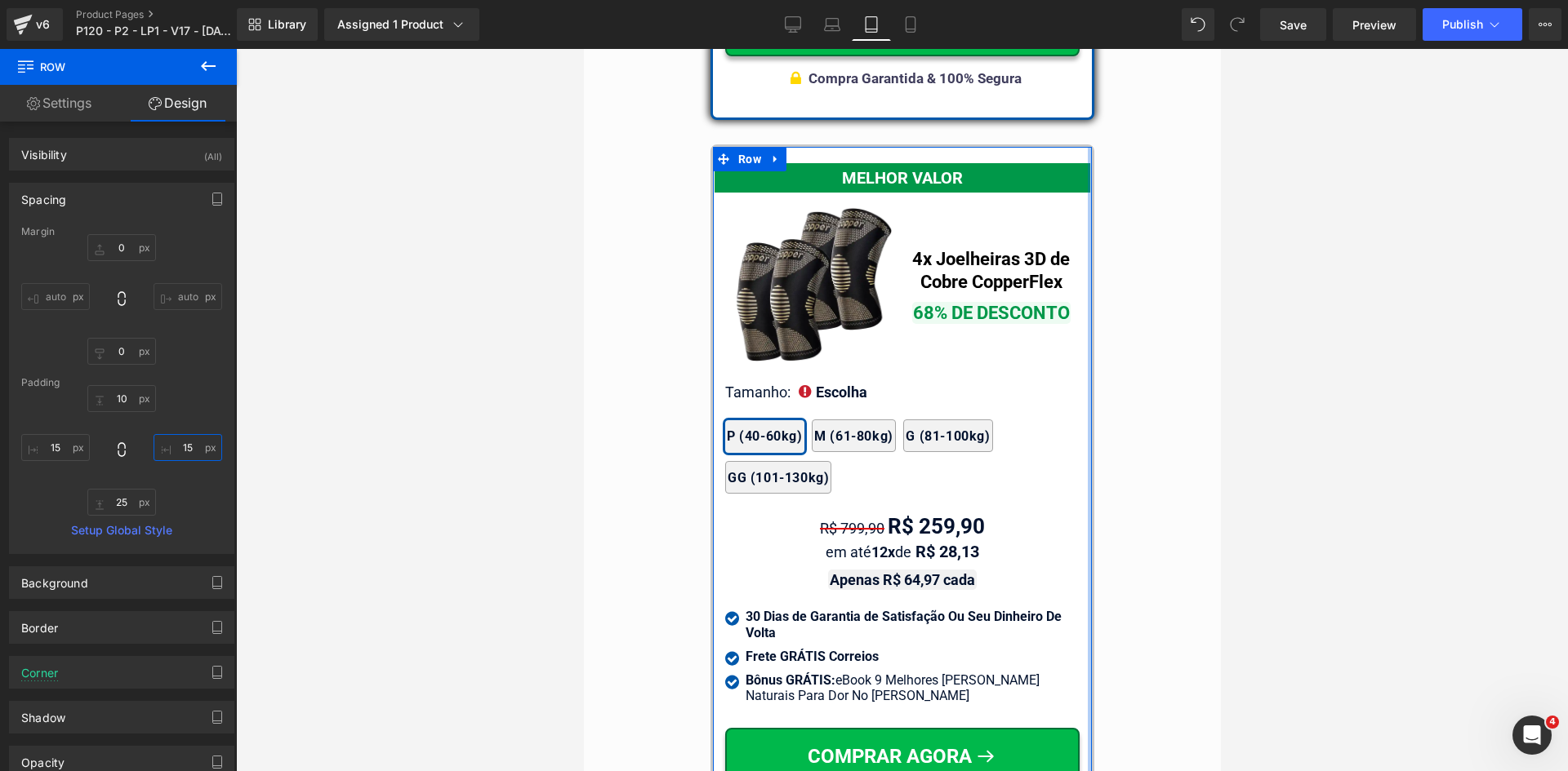
click at [178, 453] on input "15" at bounding box center [188, 447] width 69 height 26
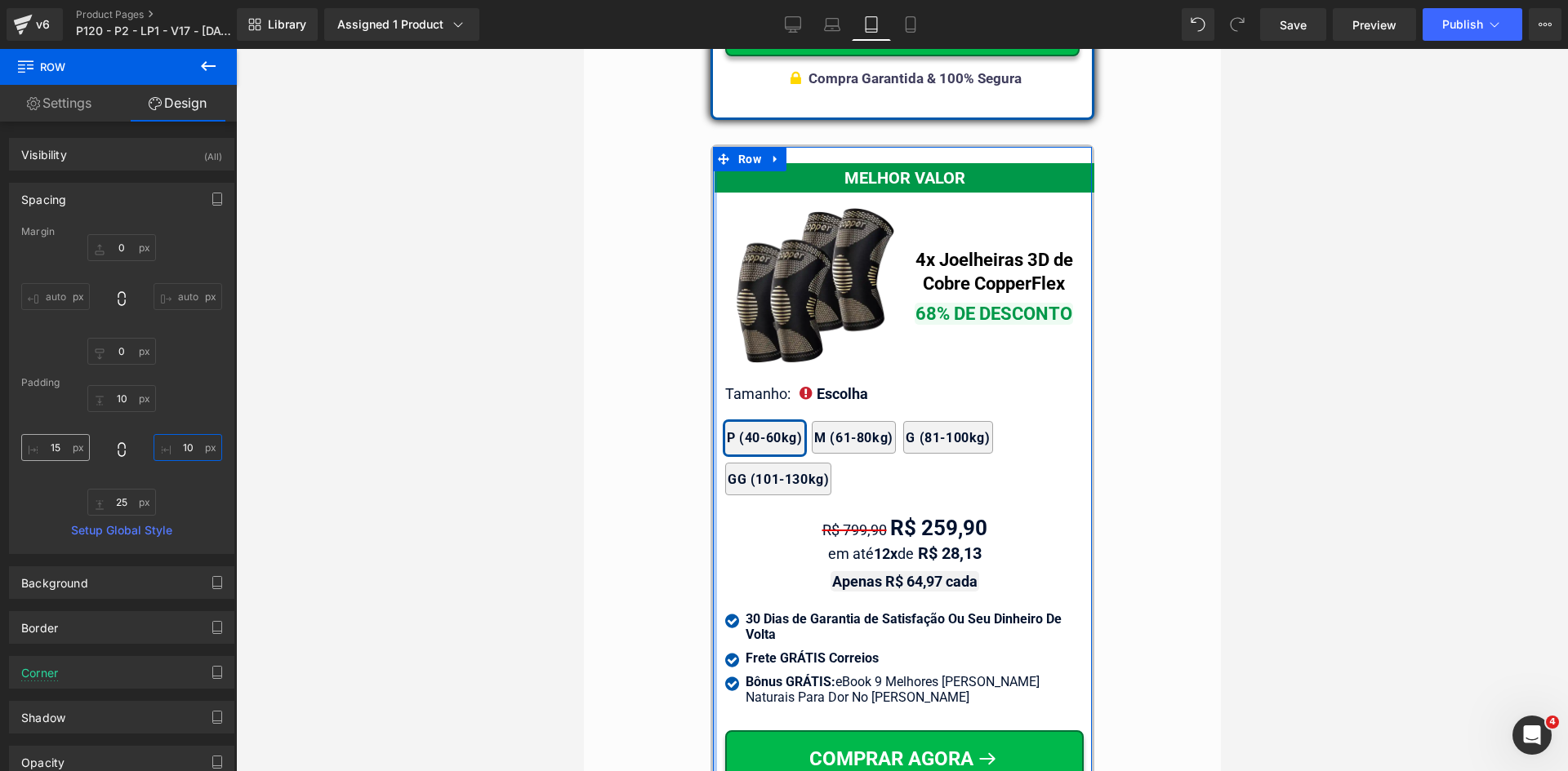
type input "10"
click at [62, 450] on input "15" at bounding box center [56, 447] width 69 height 26
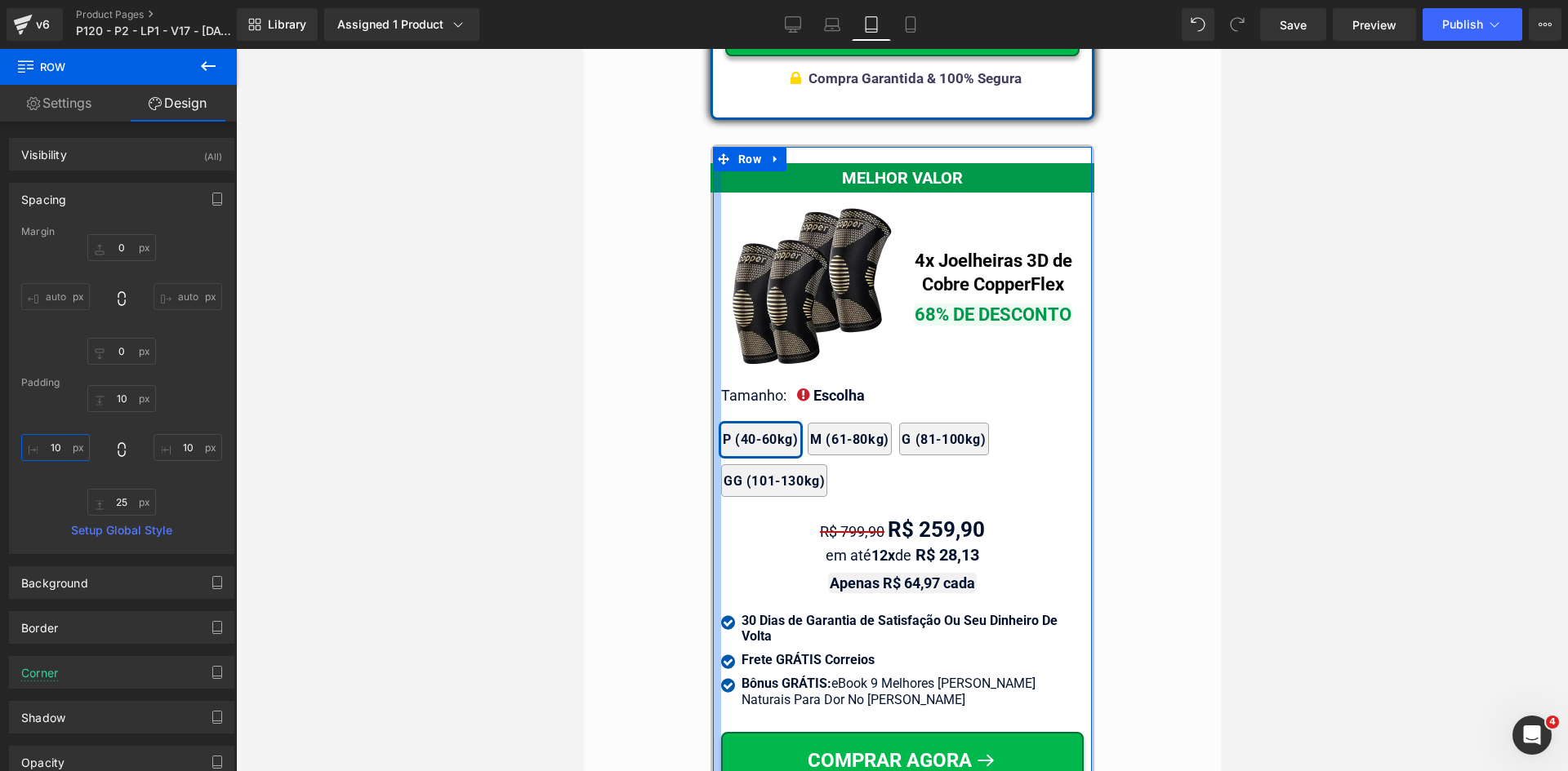
click at [65, 447] on input "10" at bounding box center [56, 447] width 69 height 26
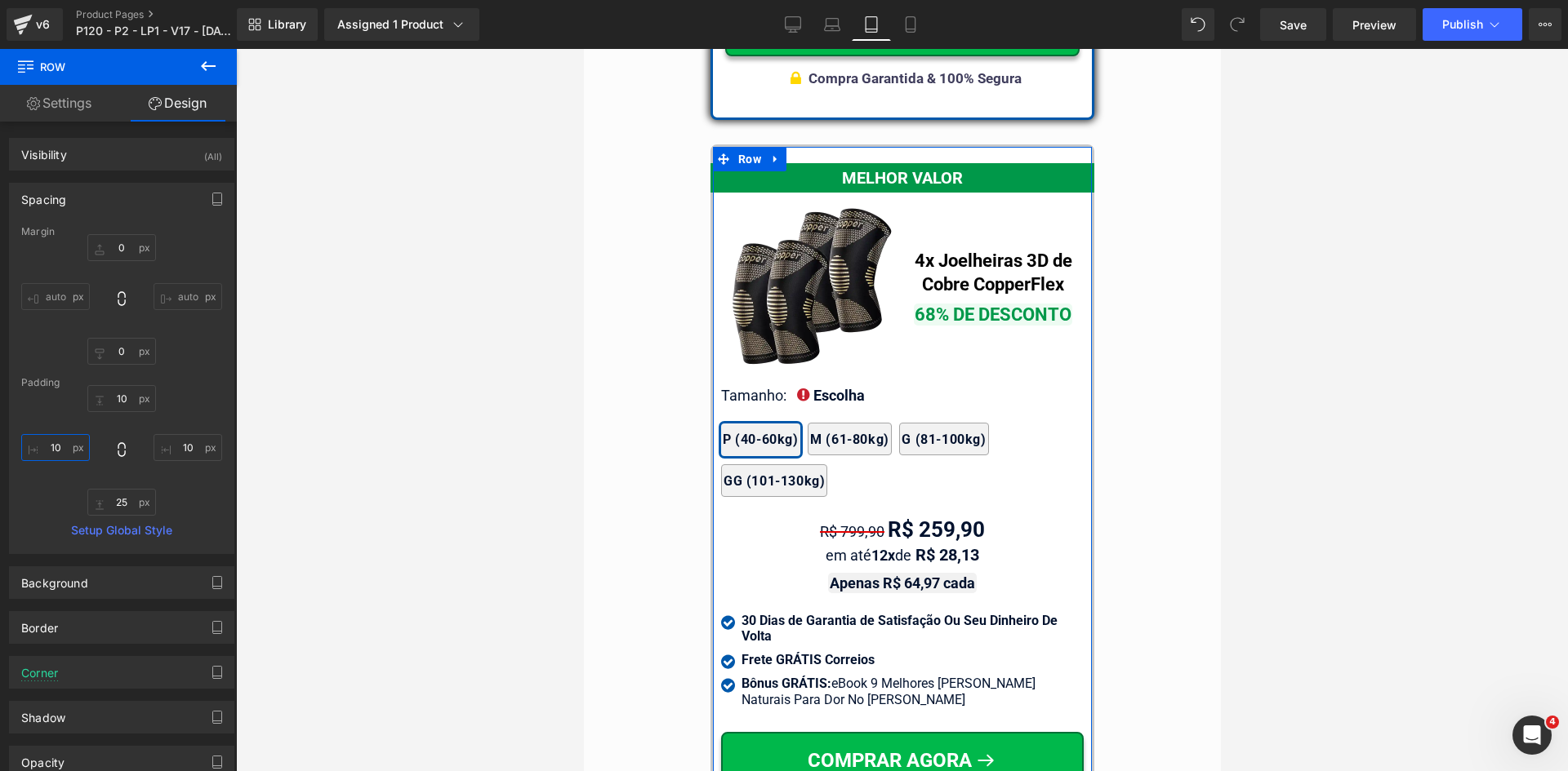
click at [65, 447] on input "10" at bounding box center [56, 447] width 69 height 26
type input "15"
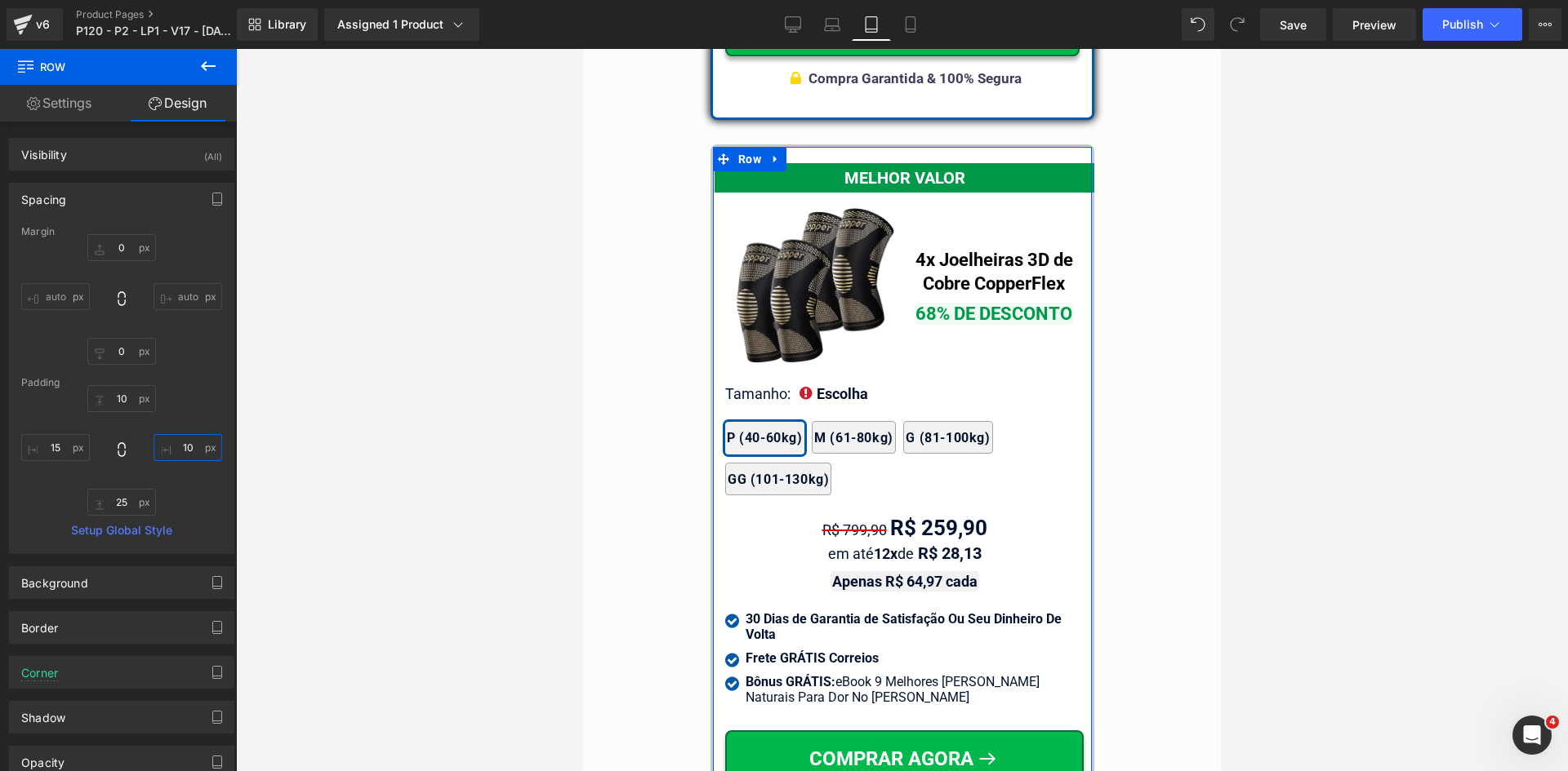
click at [183, 453] on input "10" at bounding box center [188, 447] width 69 height 26
type input "15"
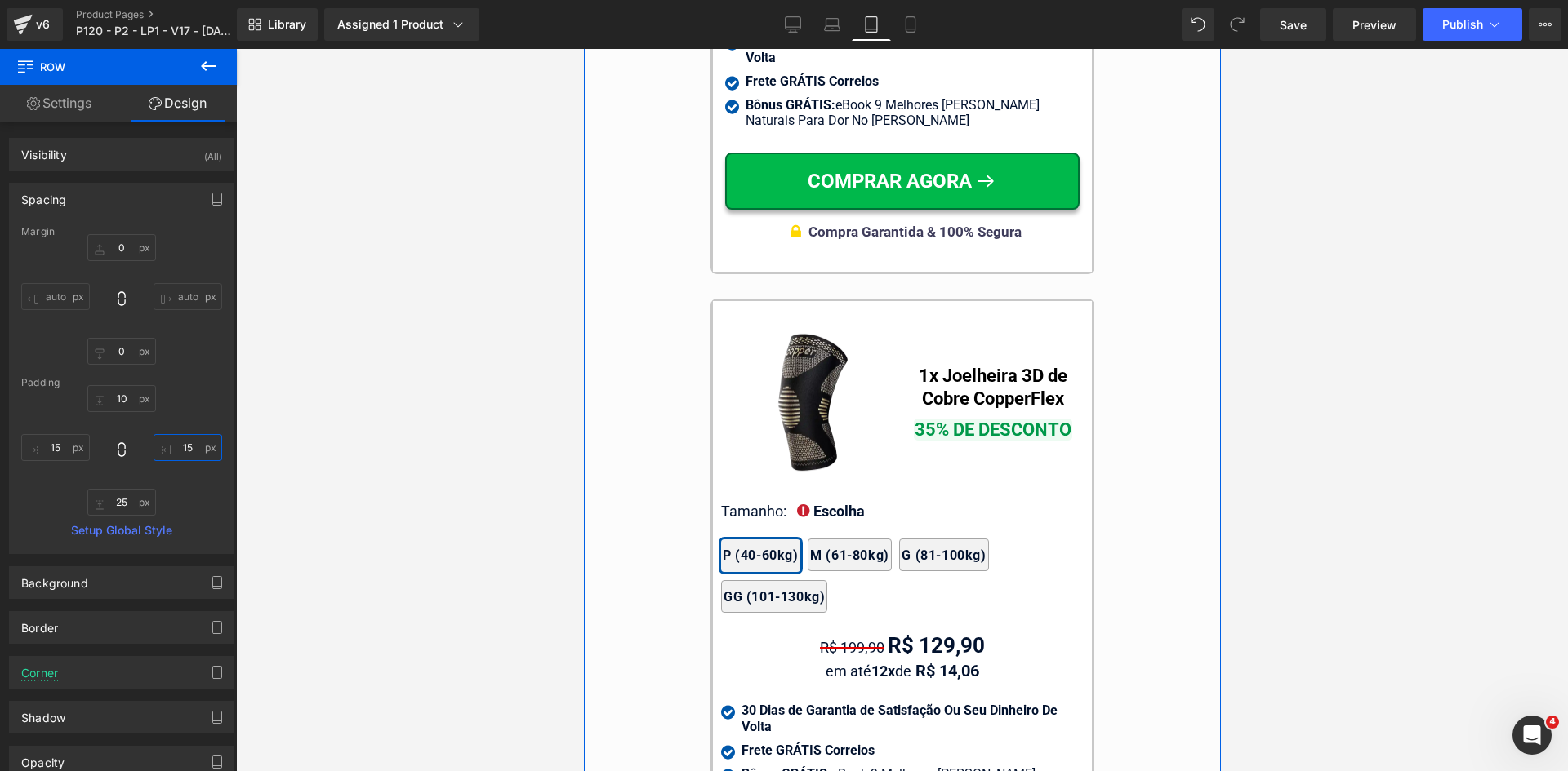
scroll to position [15093, 0]
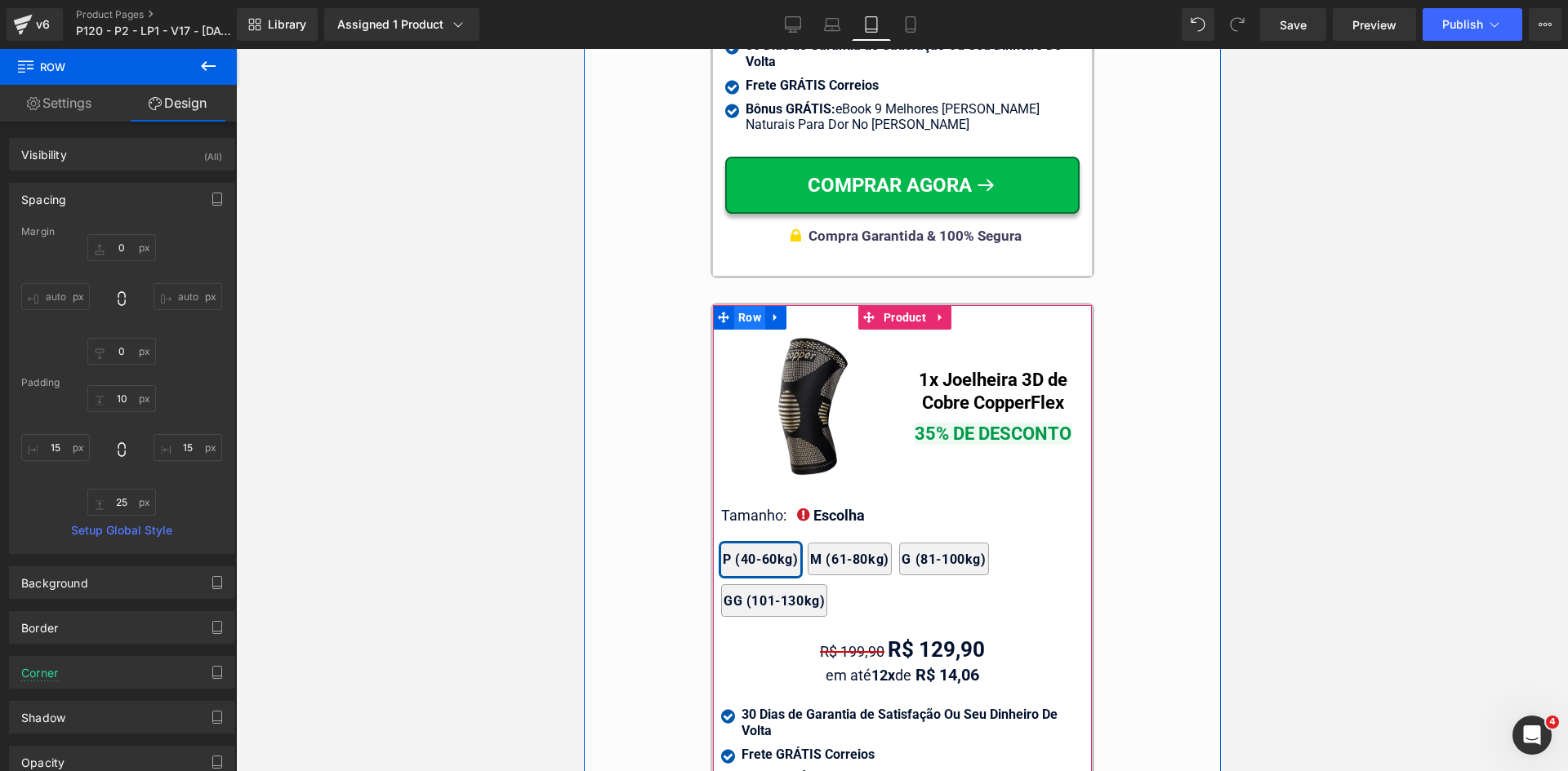
click at [740, 306] on span "Row" at bounding box center [749, 317] width 31 height 24
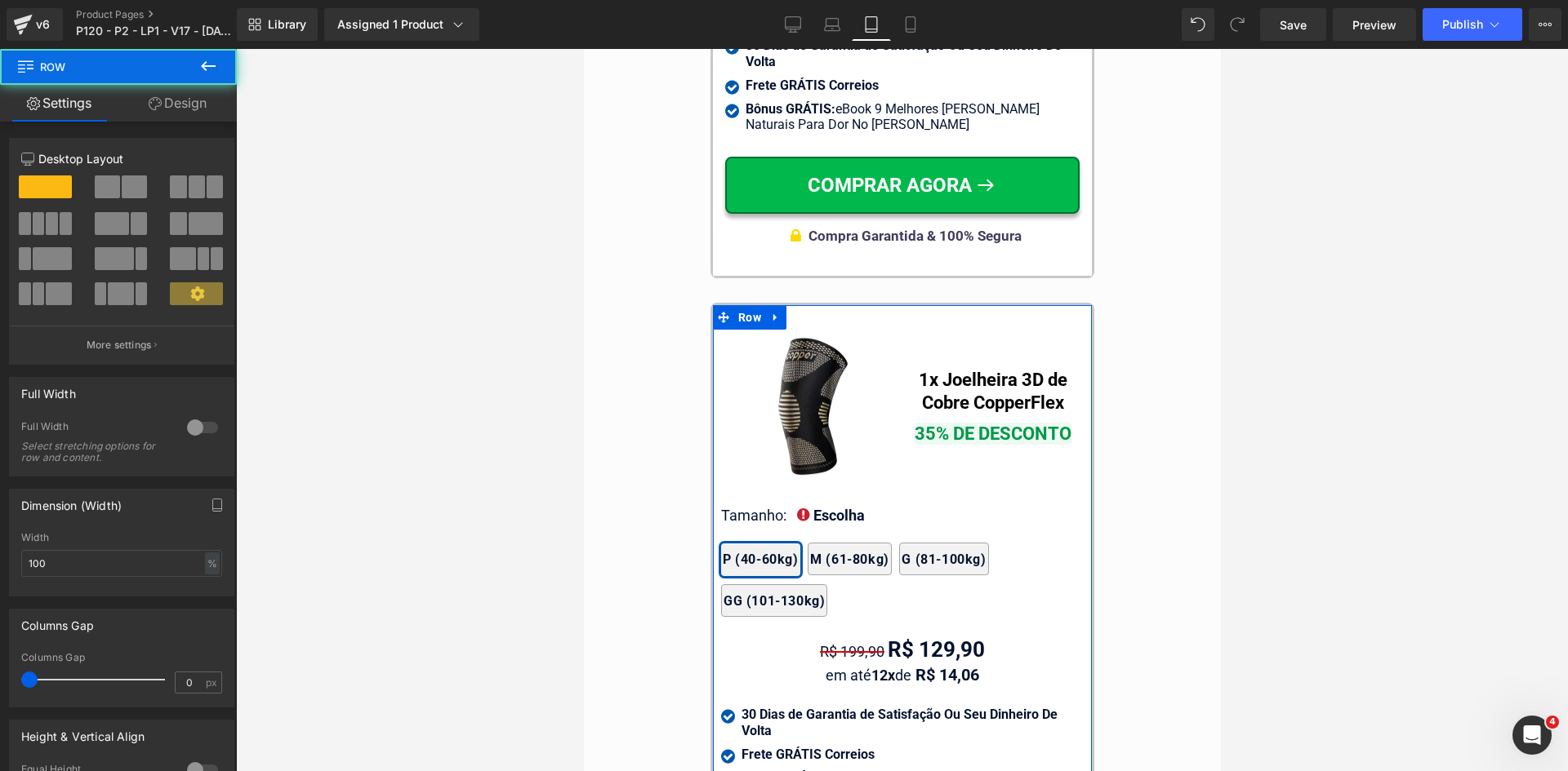
click at [172, 99] on link "Design" at bounding box center [177, 103] width 119 height 36
click at [0, 0] on div "Spacing" at bounding box center [0, 0] width 0 height 0
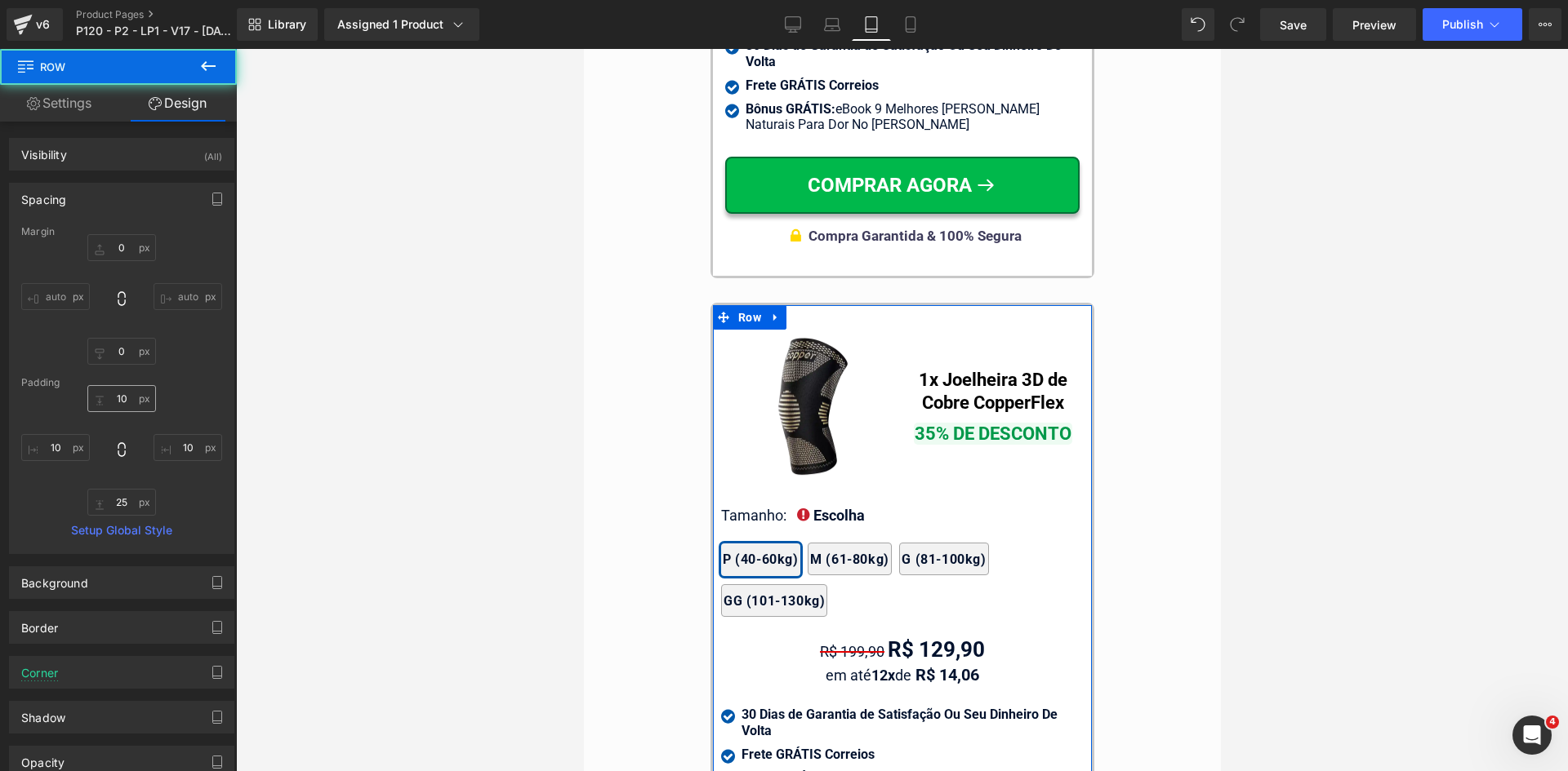
type input "0"
type input "10"
type input "25"
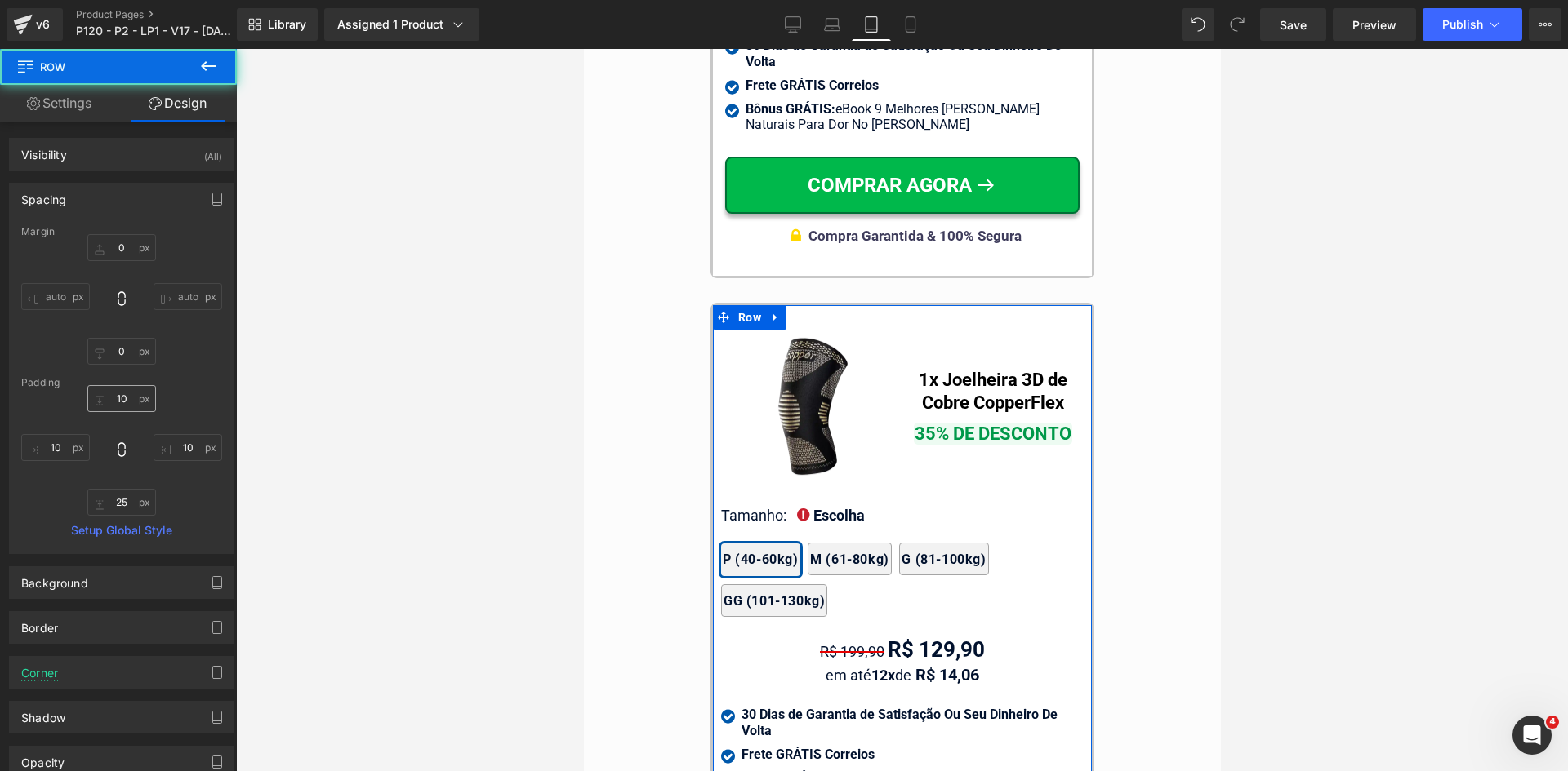
type input "10"
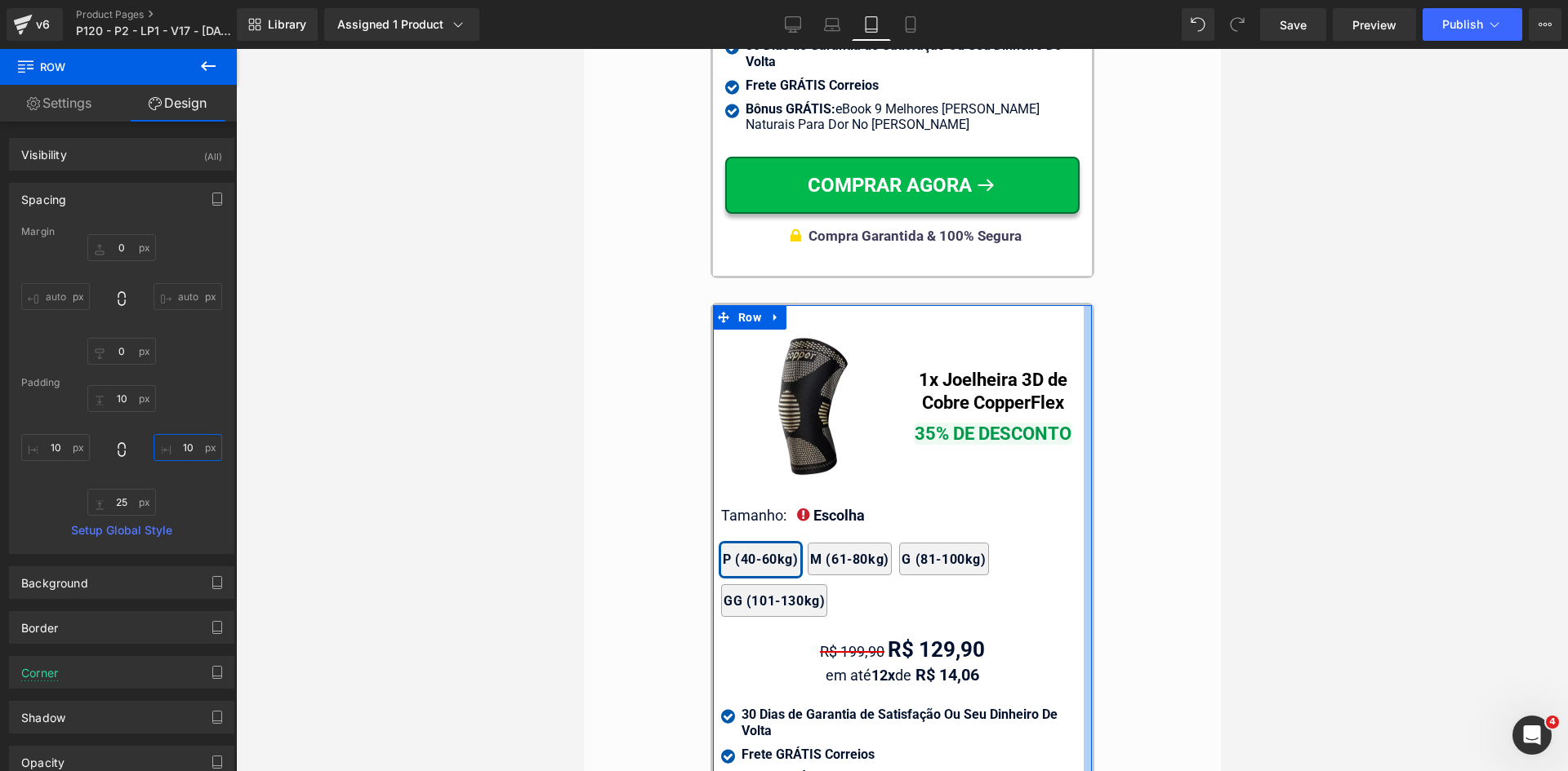
click at [186, 451] on input "10" at bounding box center [188, 447] width 69 height 26
type input "15"
click at [74, 454] on input "10" at bounding box center [56, 447] width 69 height 26
type input "15"
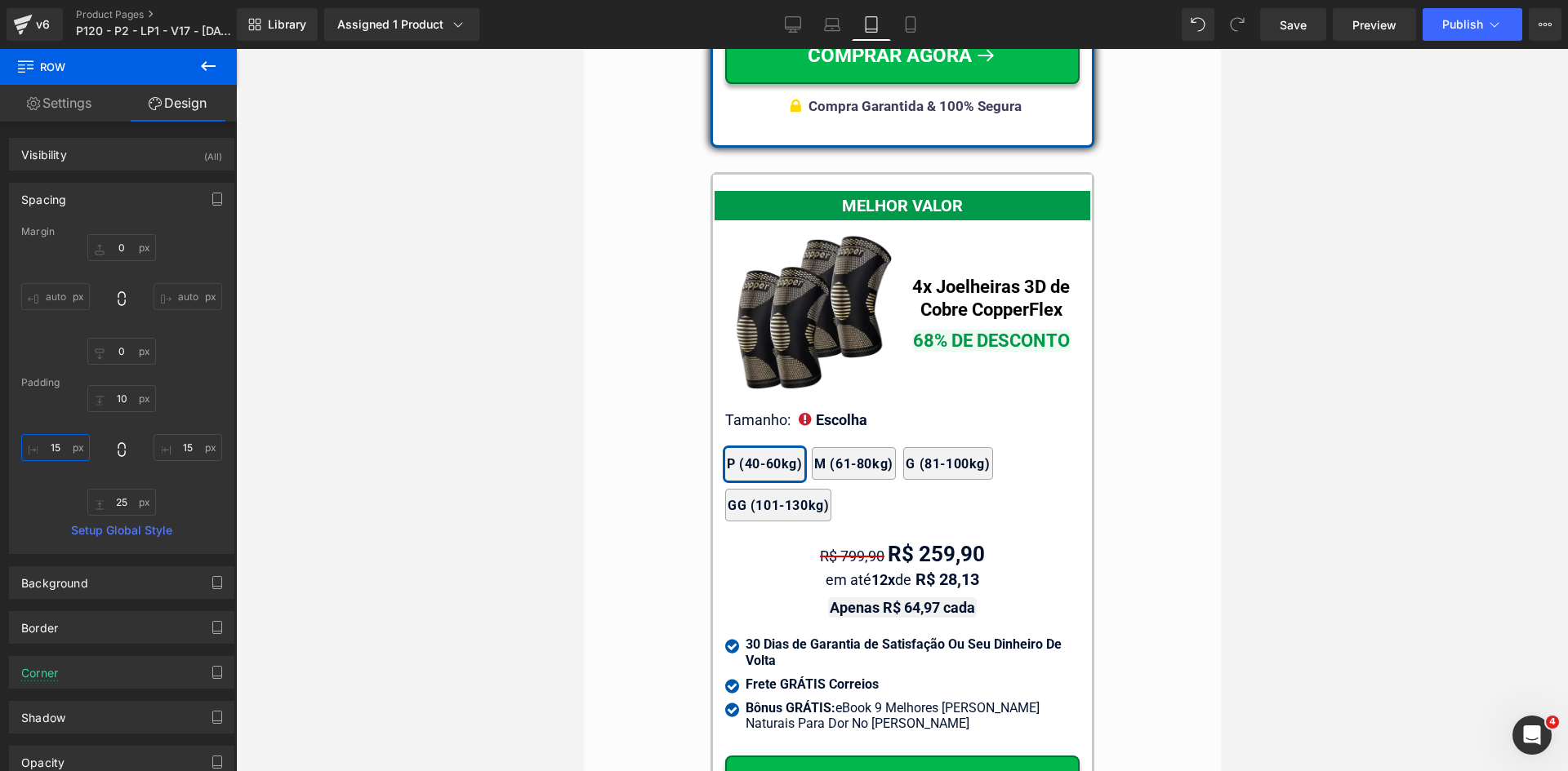
scroll to position [14358, 0]
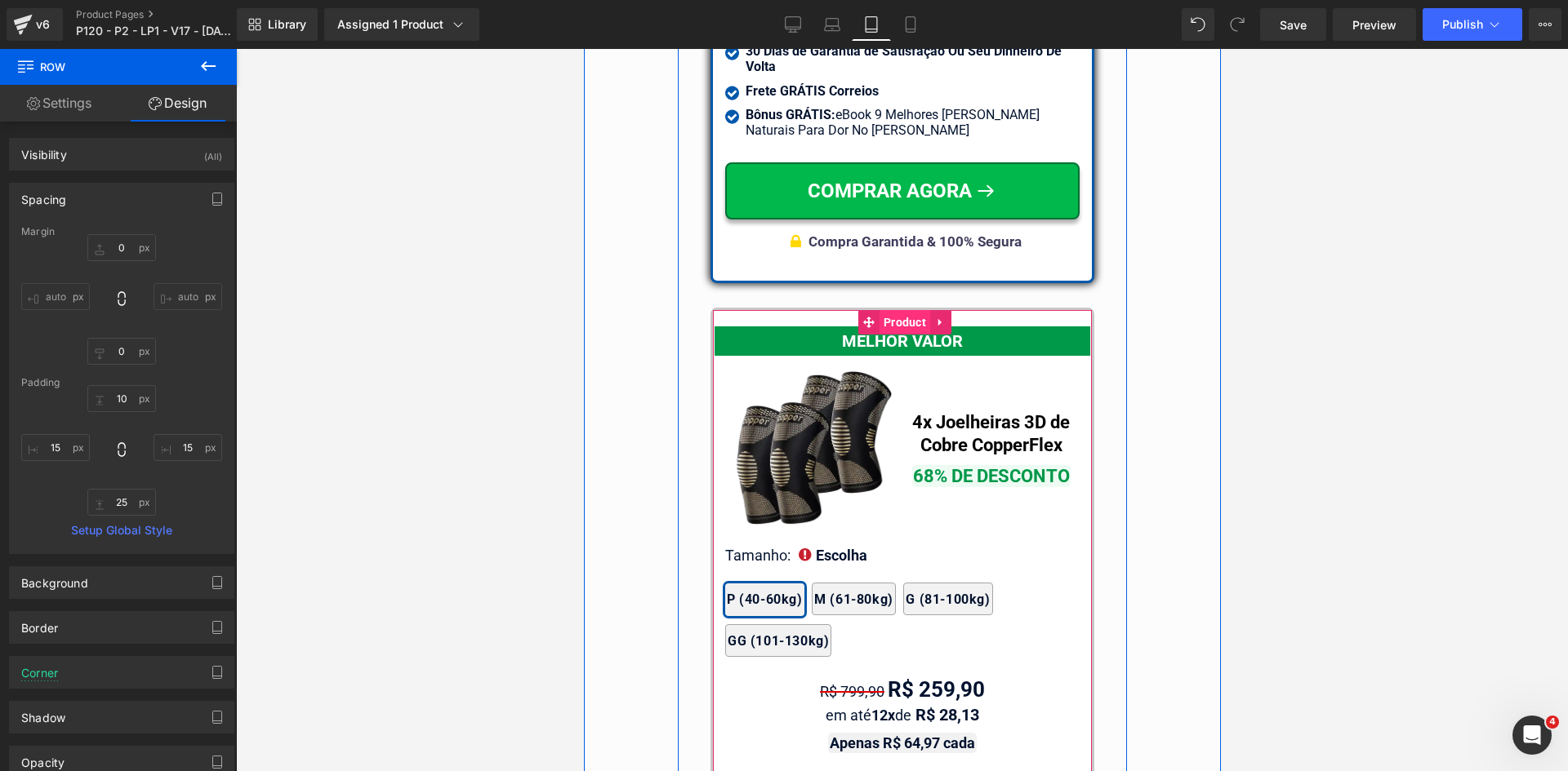
click at [890, 311] on span "Product" at bounding box center [905, 322] width 51 height 24
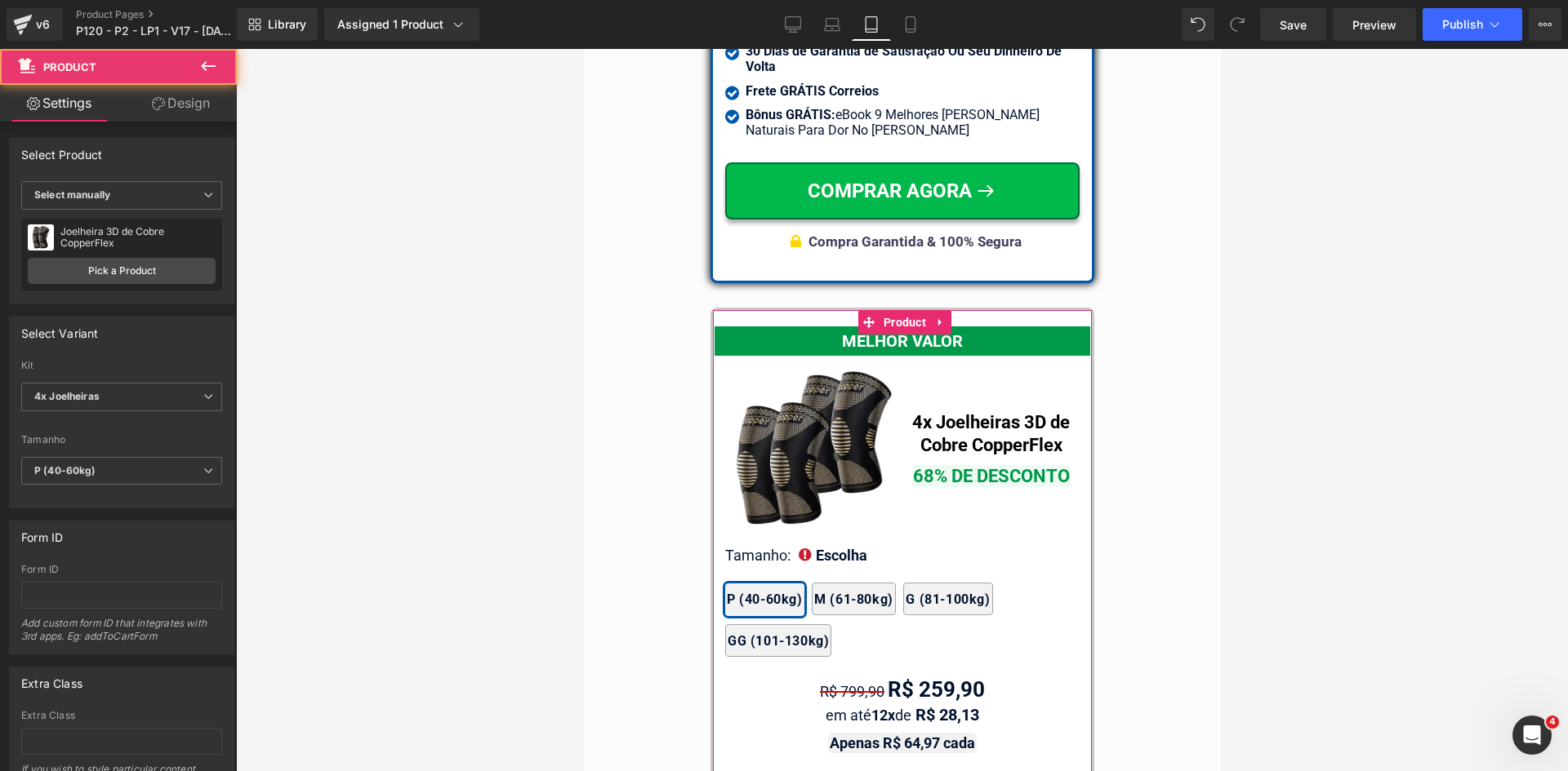
click at [188, 104] on link "Design" at bounding box center [180, 103] width 119 height 36
click at [0, 0] on div "Background" at bounding box center [0, 0] width 0 height 0
click at [0, 0] on div "Spacing" at bounding box center [0, 0] width 0 height 0
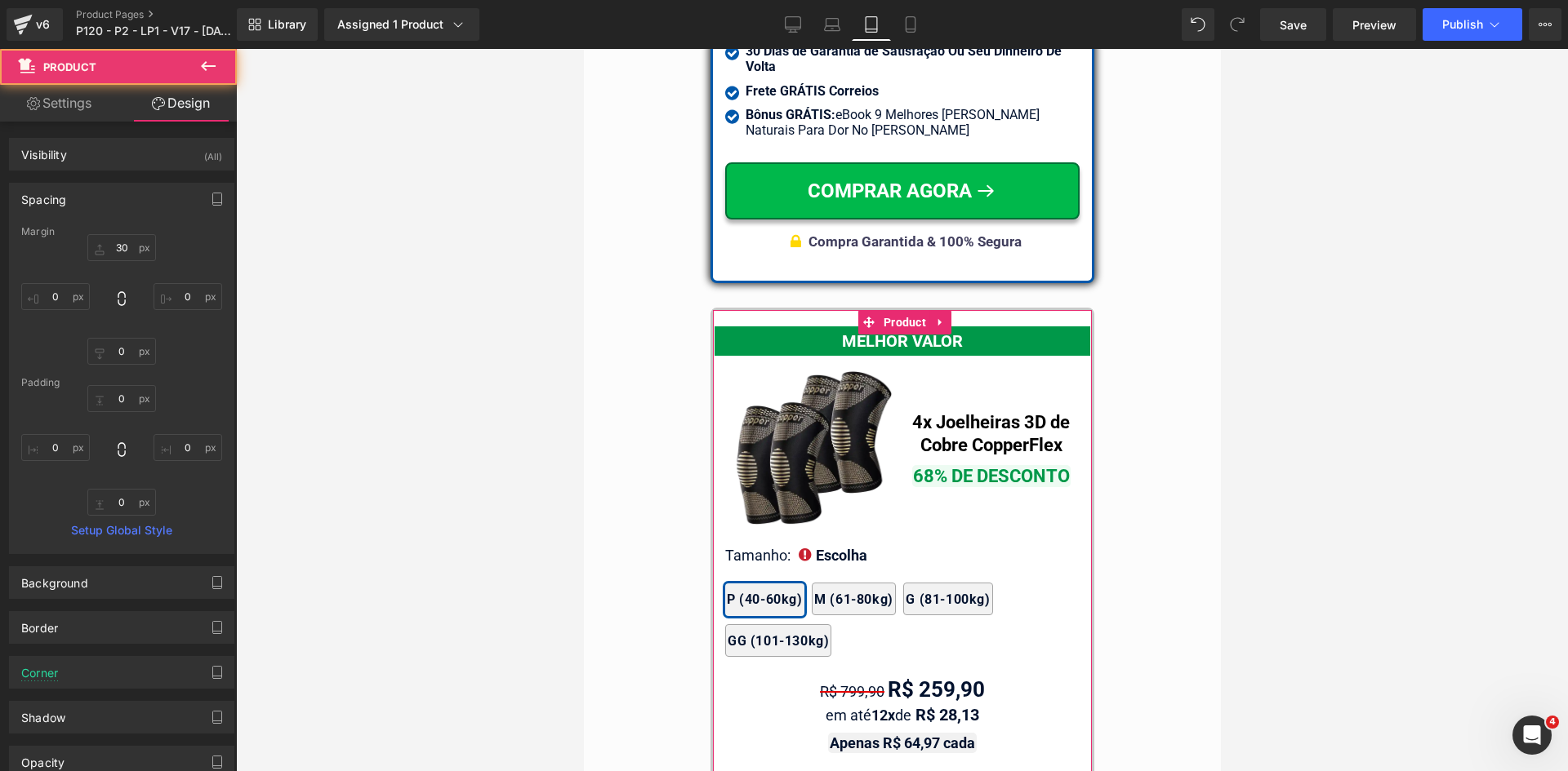
type input "30"
type input "0"
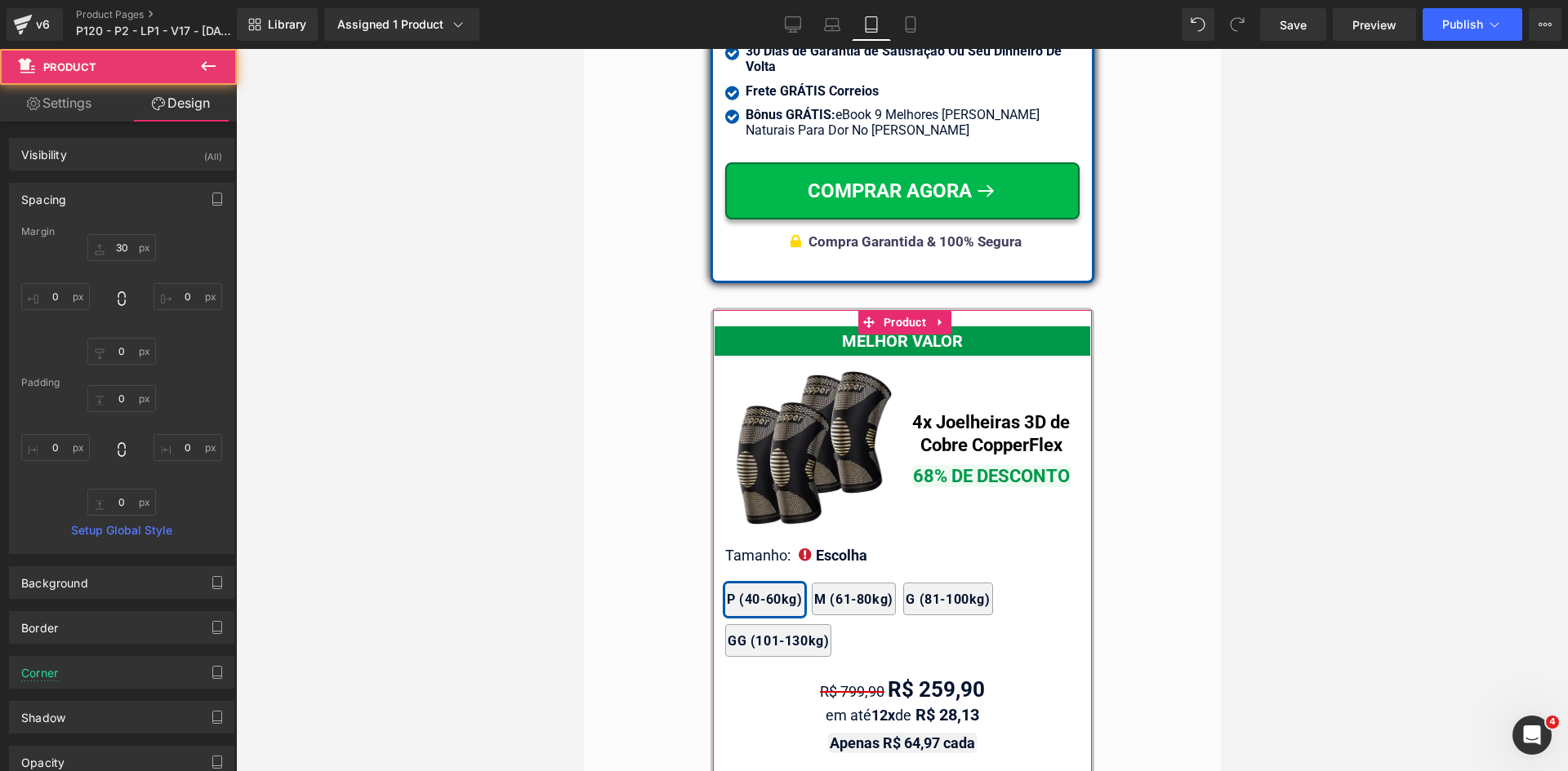
type input "0"
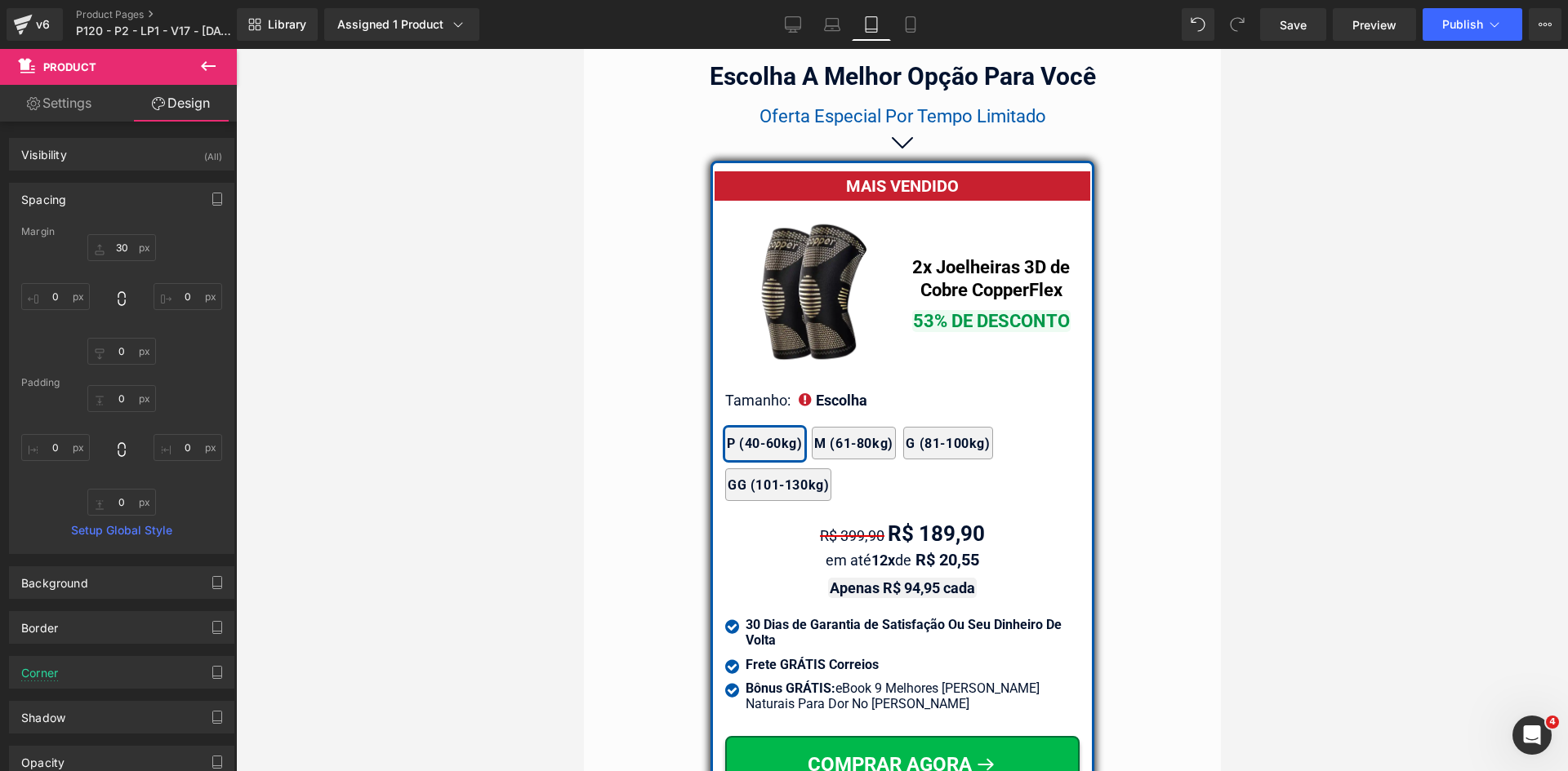
scroll to position [13623, 0]
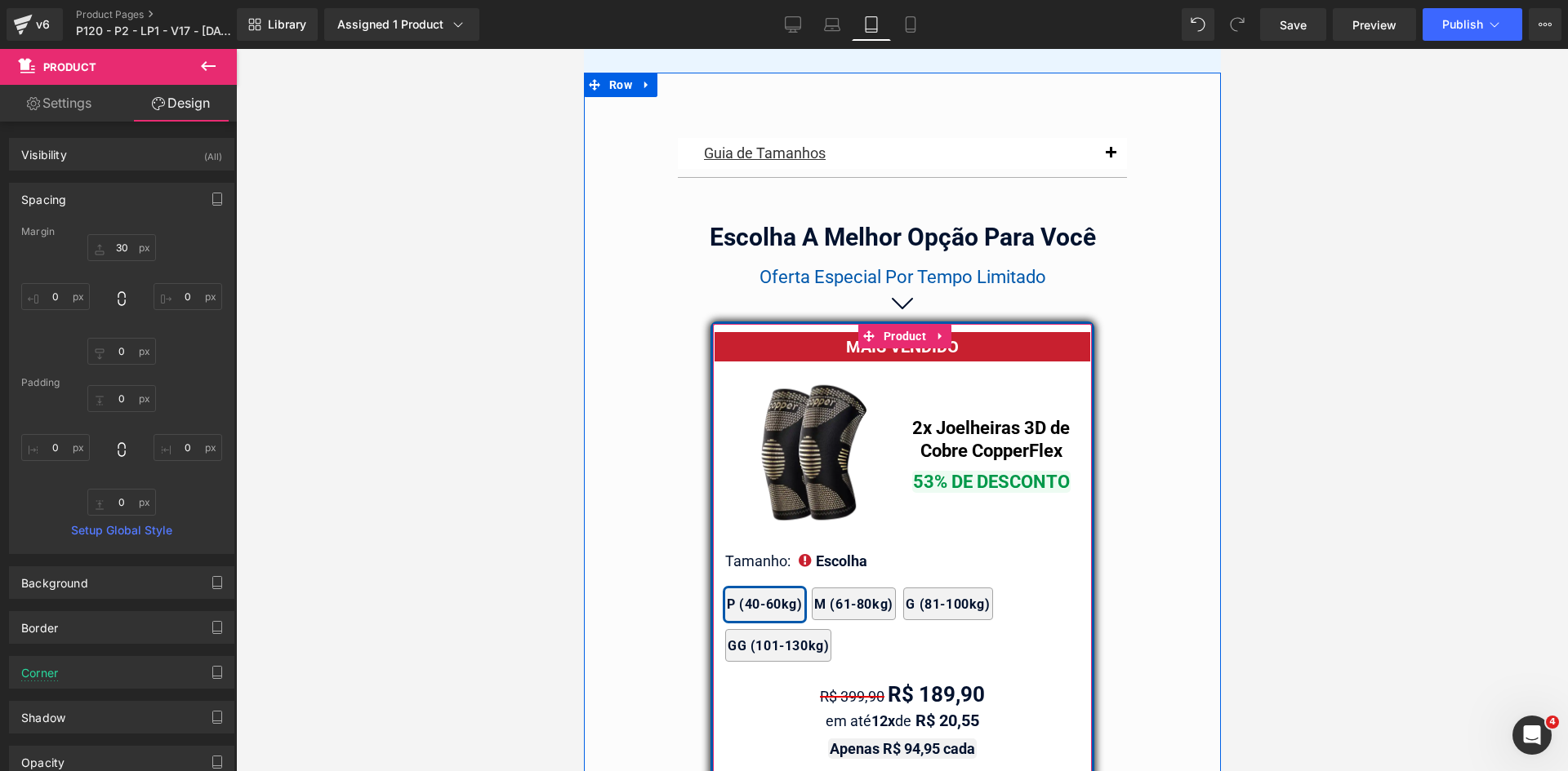
click at [890, 324] on span "Product" at bounding box center [905, 336] width 51 height 24
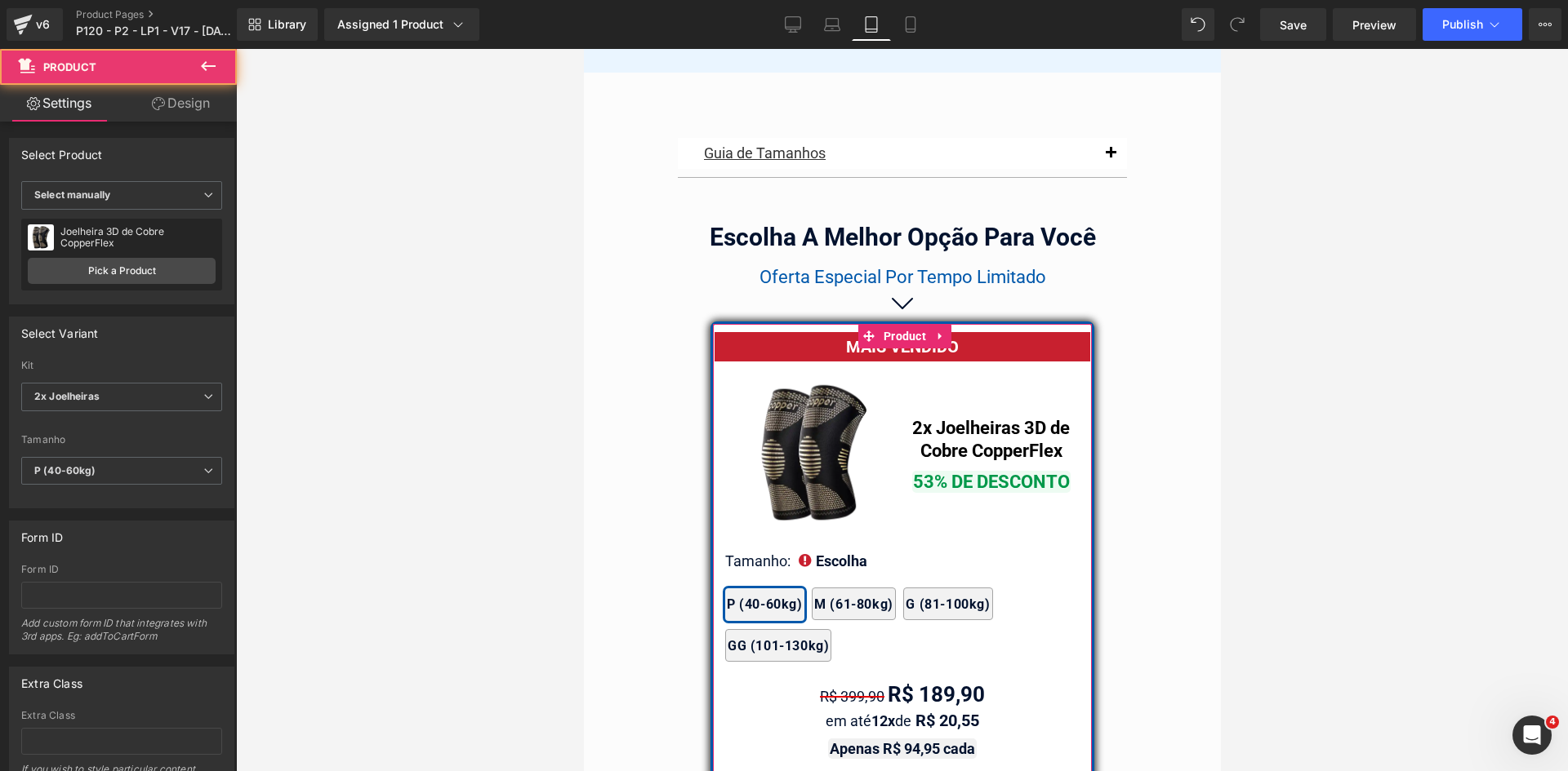
click at [163, 95] on link "Design" at bounding box center [180, 103] width 119 height 36
click at [0, 0] on div "Spacing" at bounding box center [0, 0] width 0 height 0
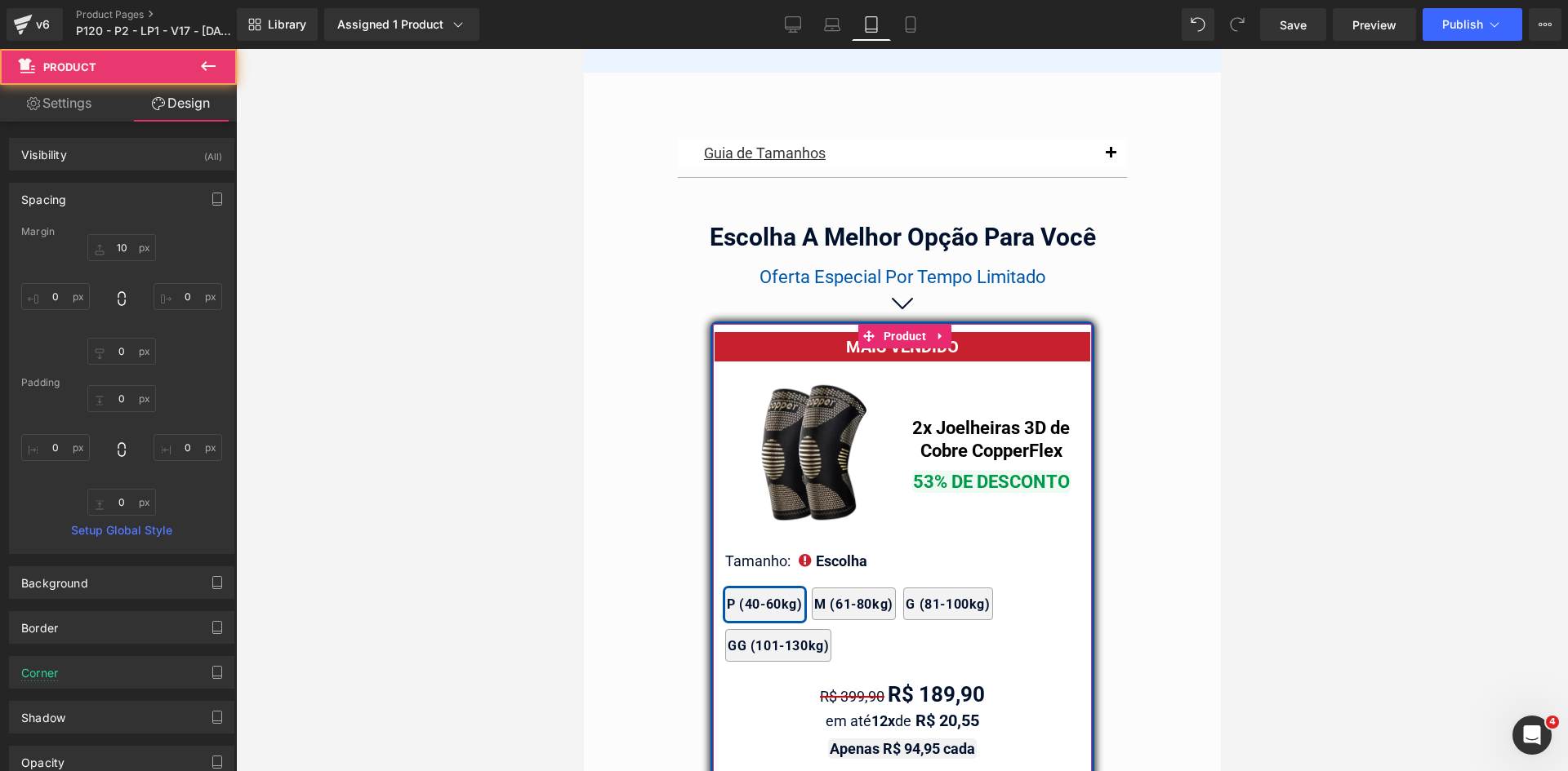
type input "10"
type input "0"
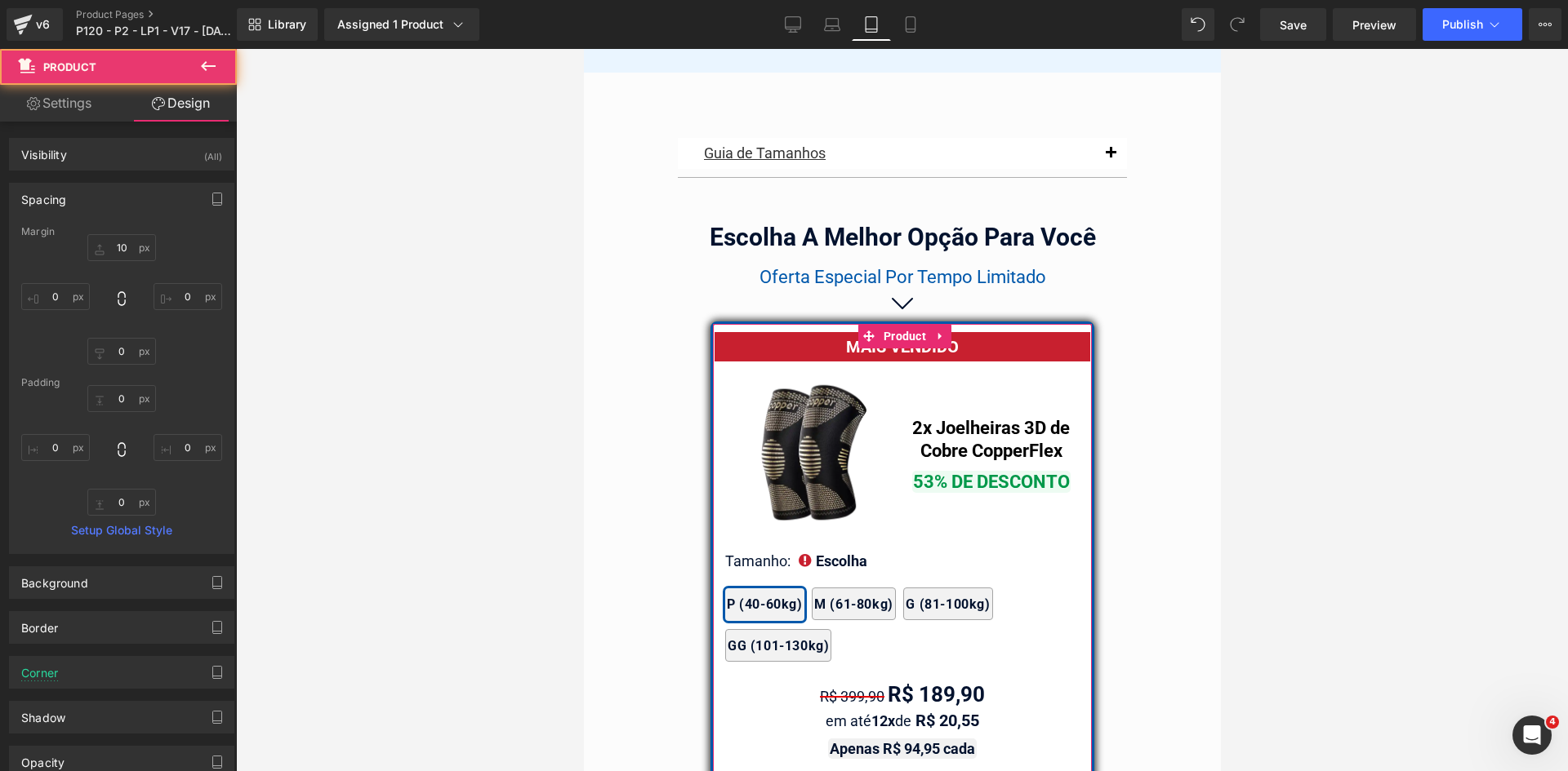
type input "0"
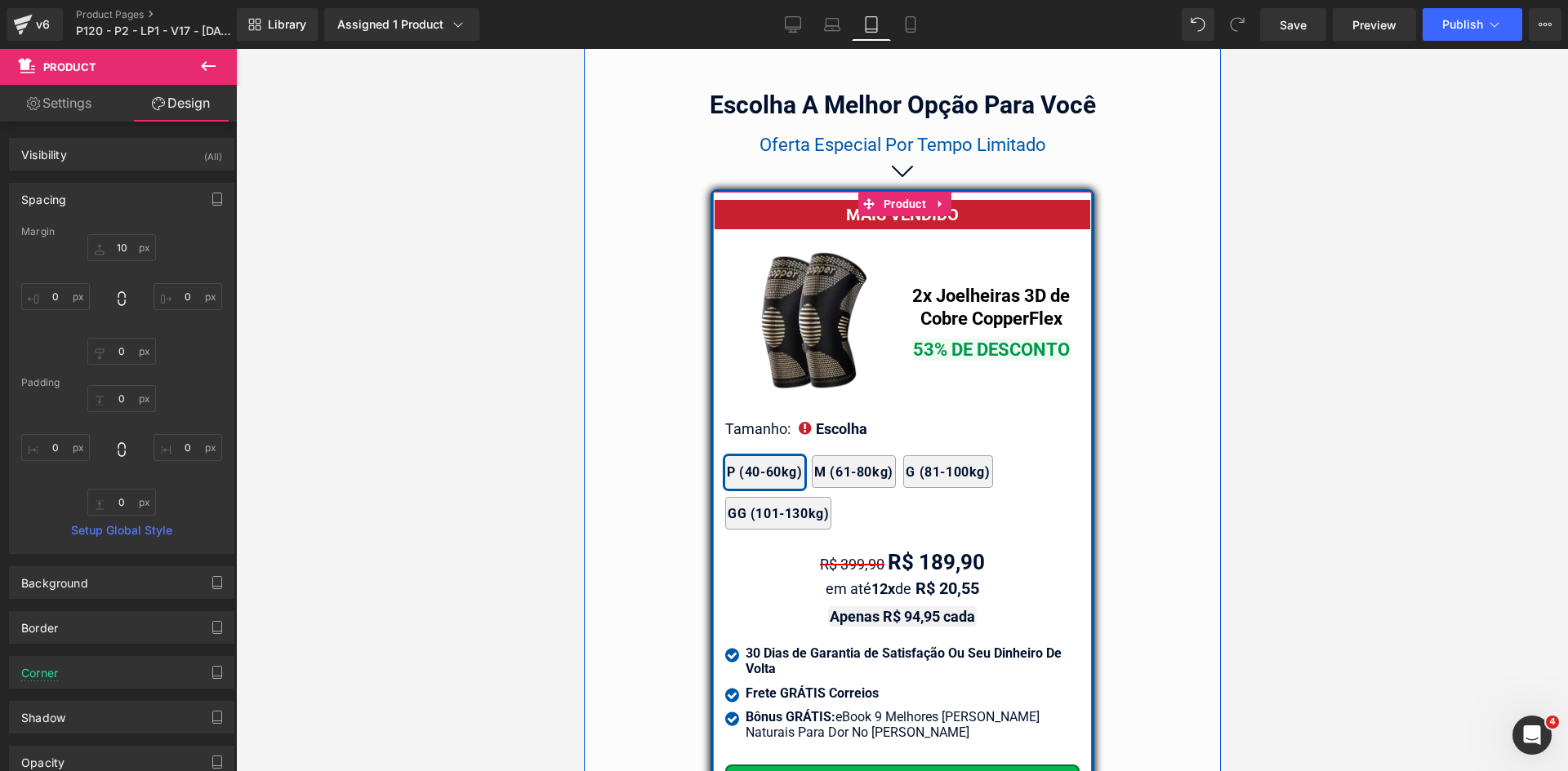
scroll to position [13705, 0]
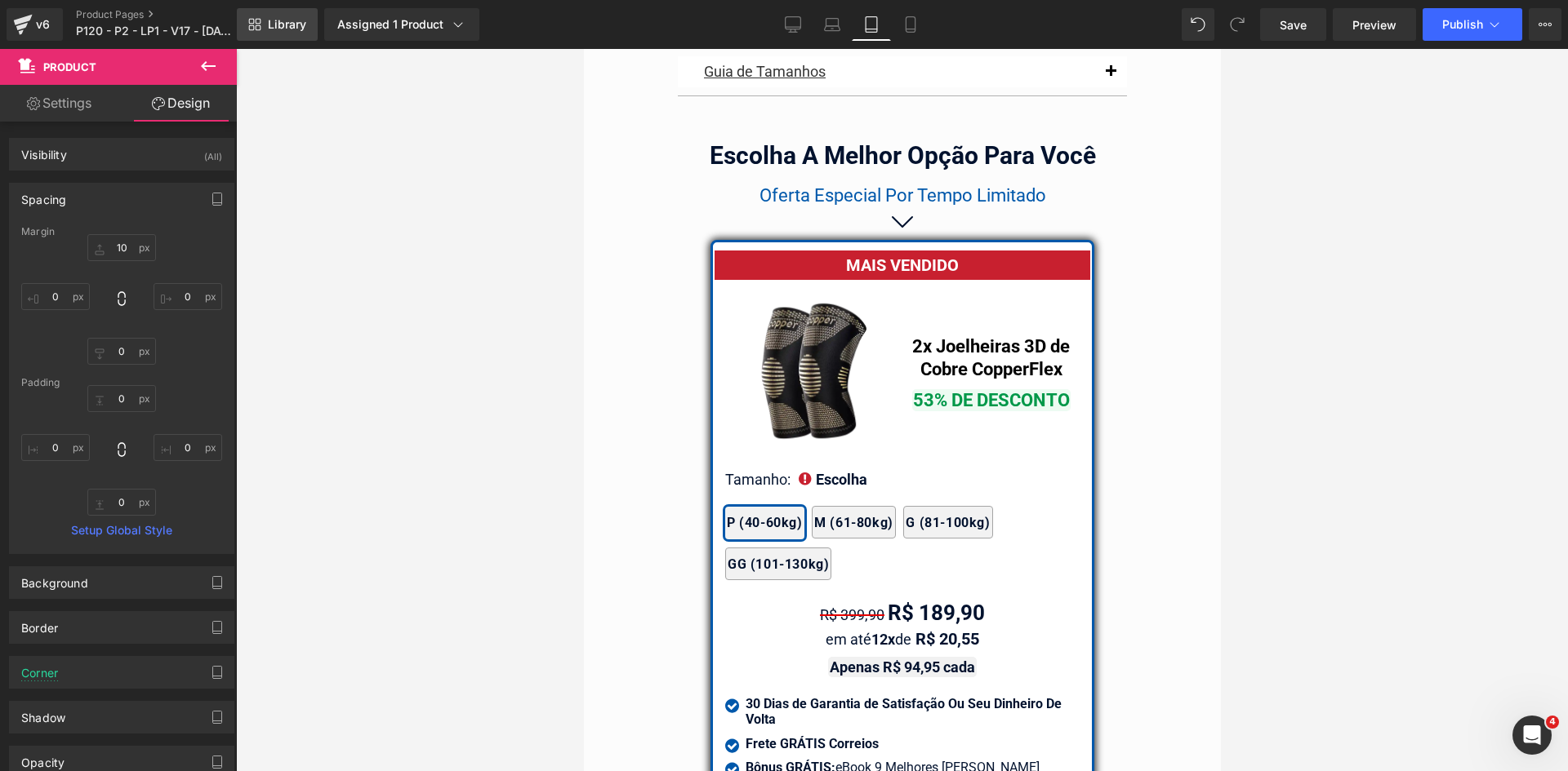
click at [271, 19] on span "Library" at bounding box center [286, 24] width 38 height 15
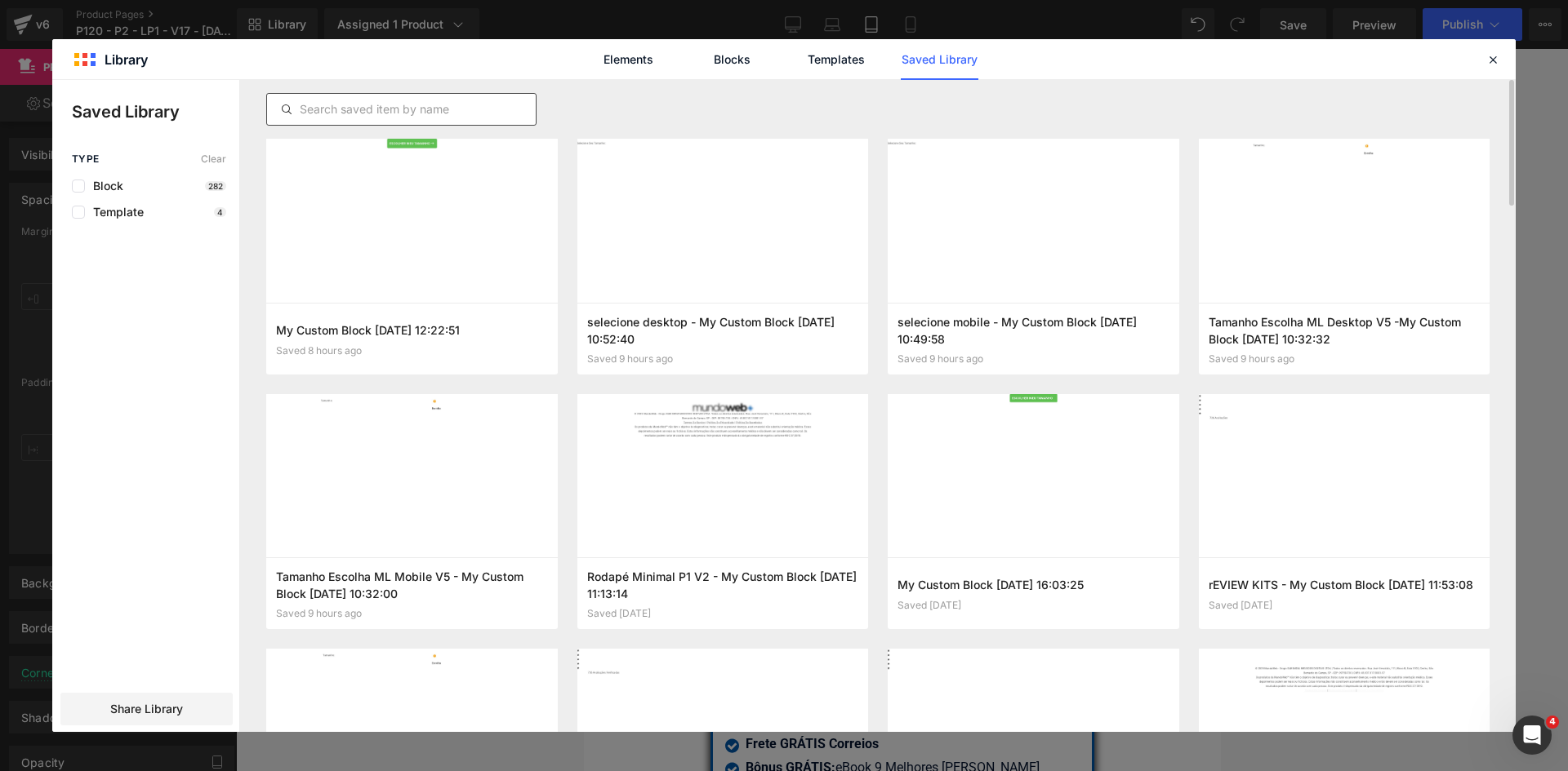
click at [396, 119] on div at bounding box center [402, 109] width 270 height 32
click at [406, 112] on input "text" at bounding box center [401, 110] width 269 height 20
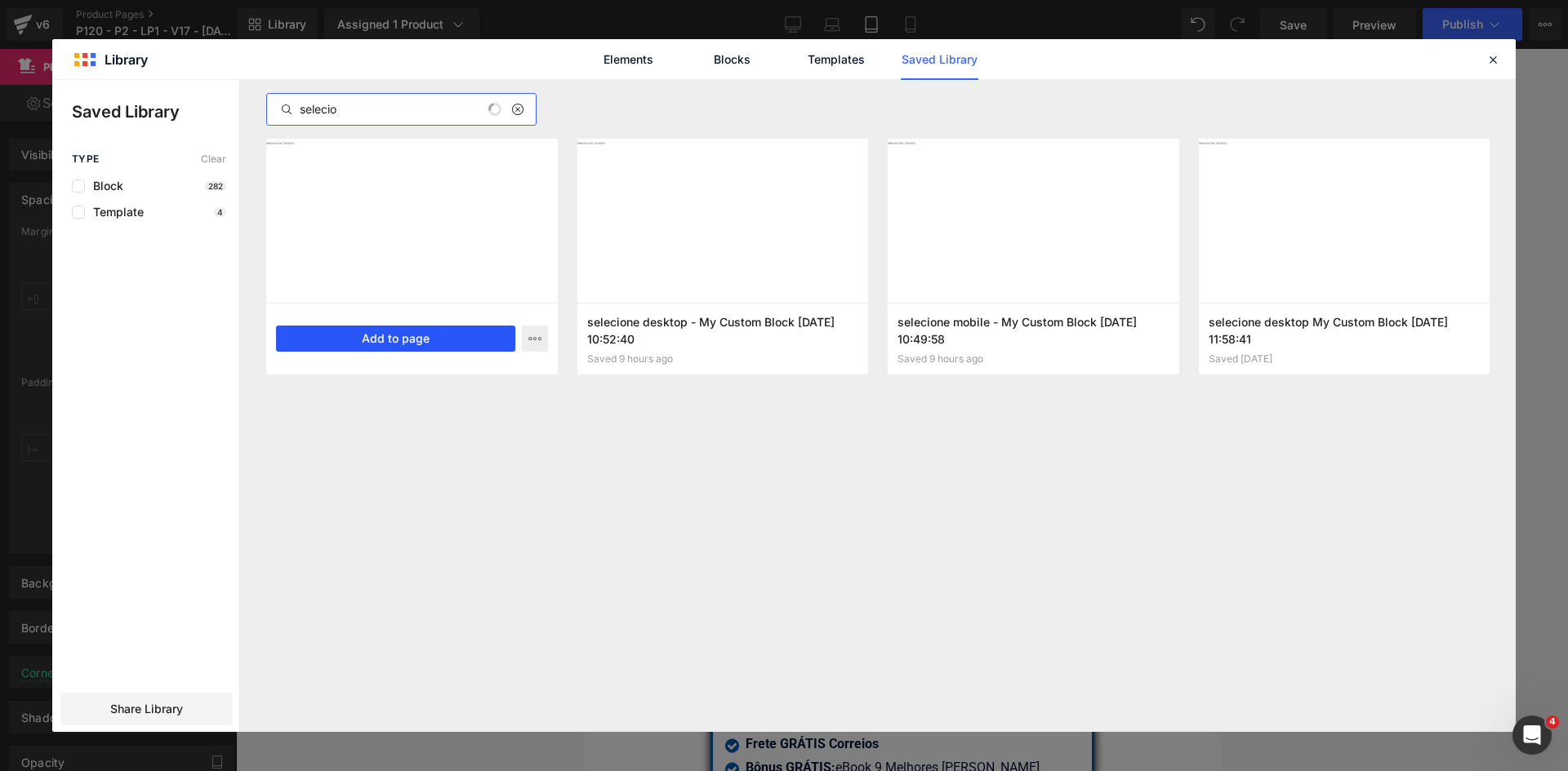
type input "selecio"
click at [375, 342] on button "Add to page" at bounding box center [396, 338] width 239 height 26
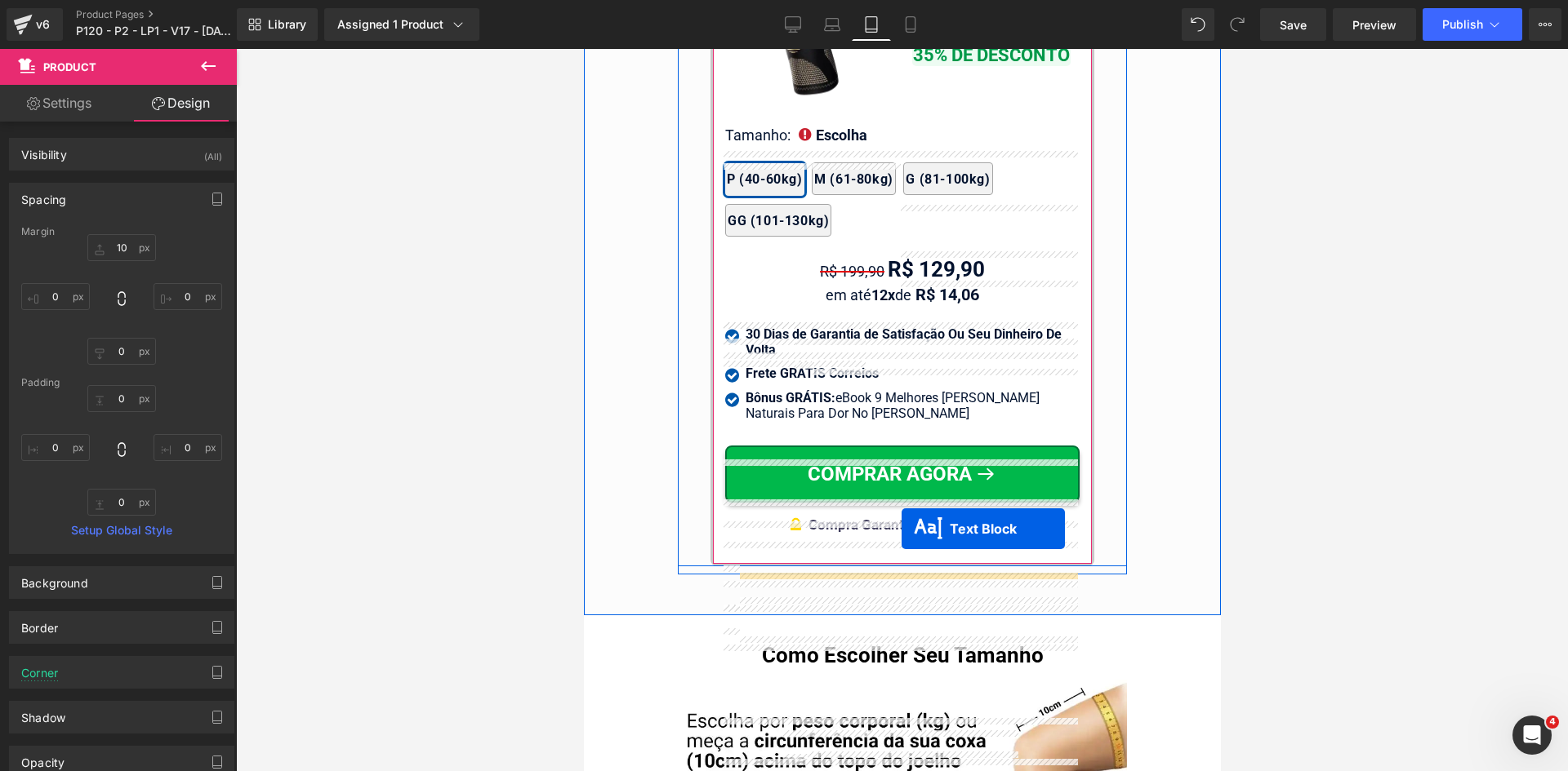
scroll to position [15225, 0]
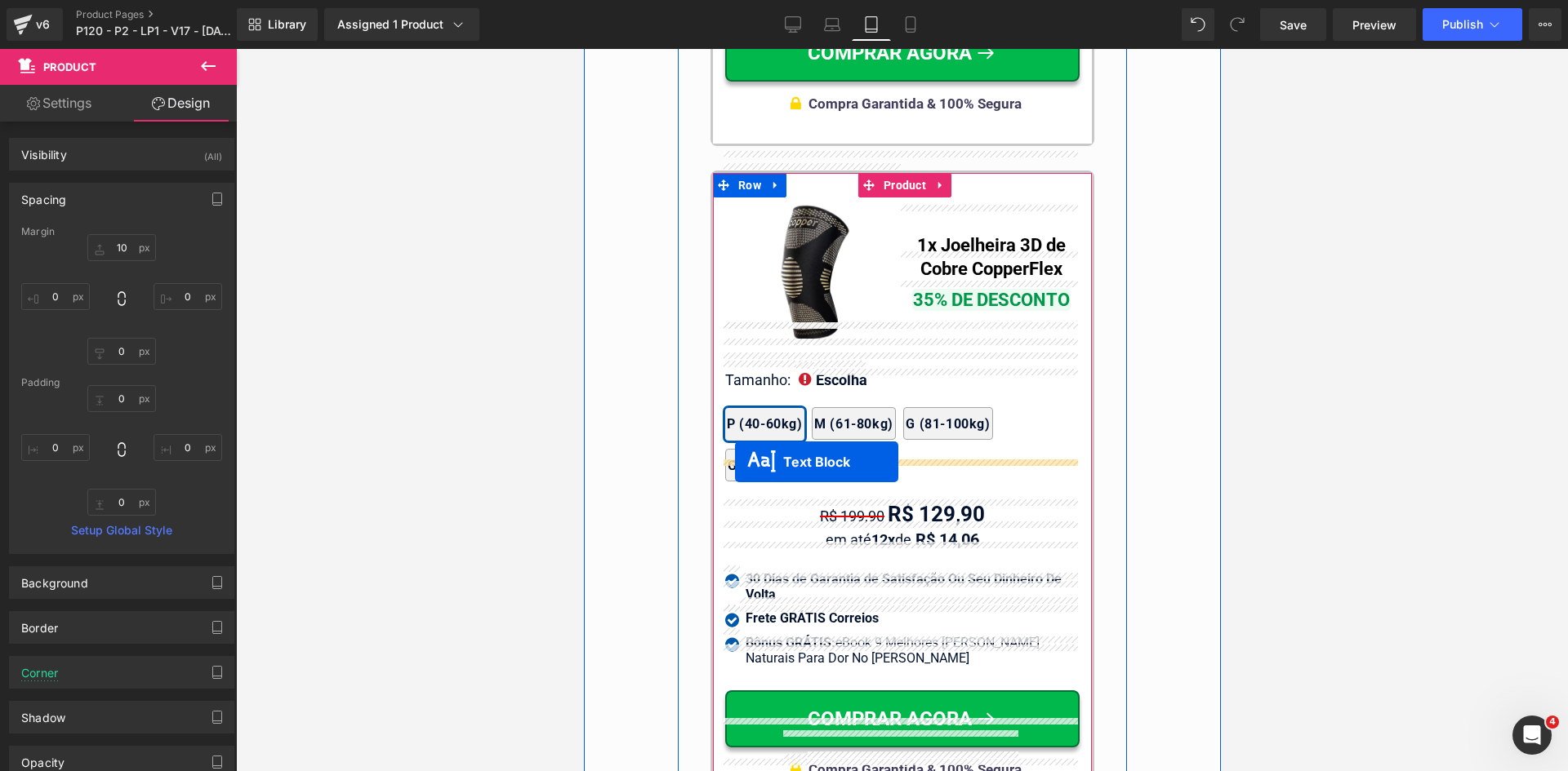
drag, startPoint x: 872, startPoint y: 519, endPoint x: 734, endPoint y: 462, distance: 149.3
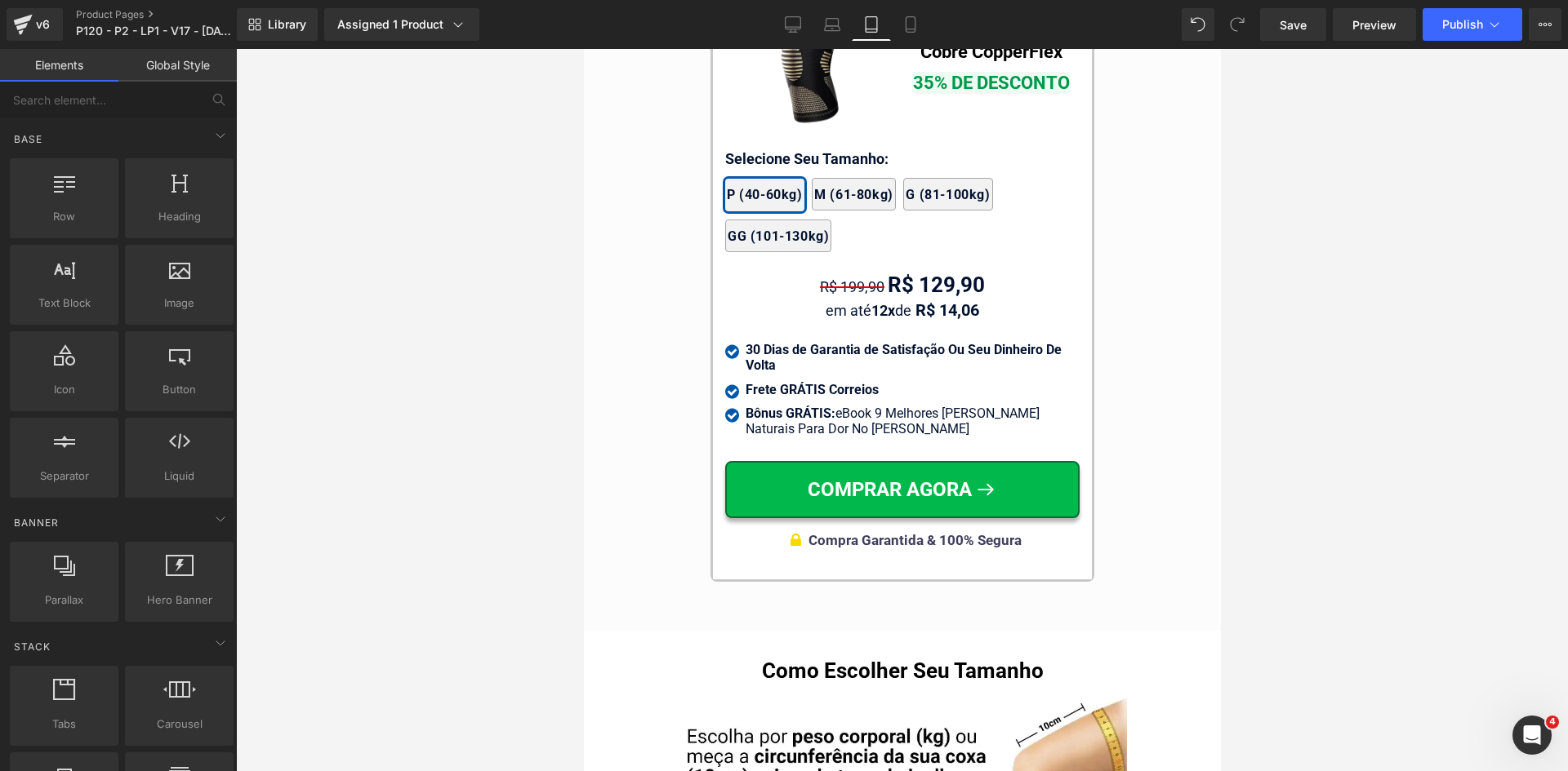
scroll to position [15446, 0]
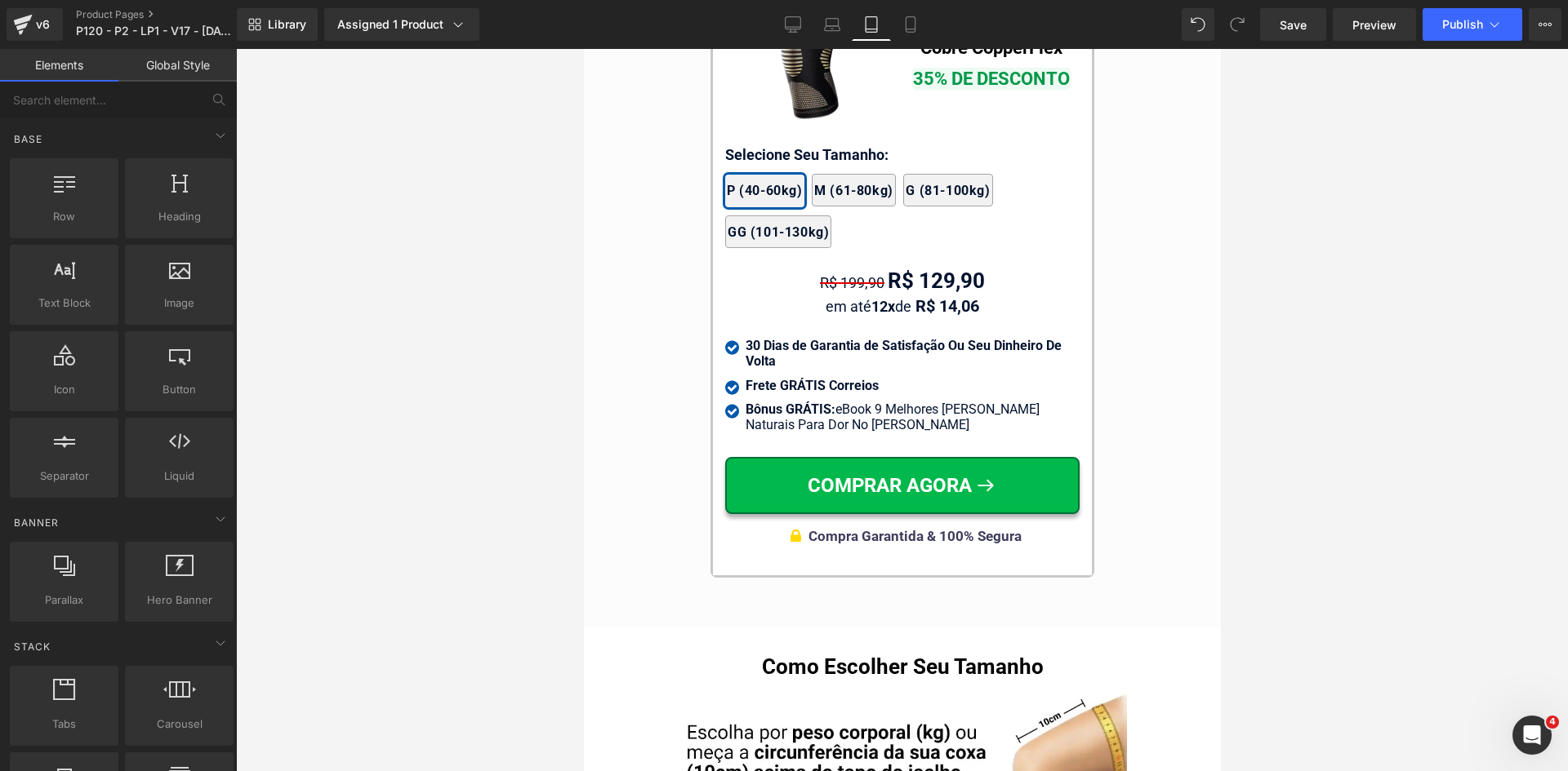
click at [583, 49] on div at bounding box center [583, 49] width 0 height 0
click at [752, 144] on p "Selecione Seu Tamanho:" at bounding box center [902, 155] width 355 height 22
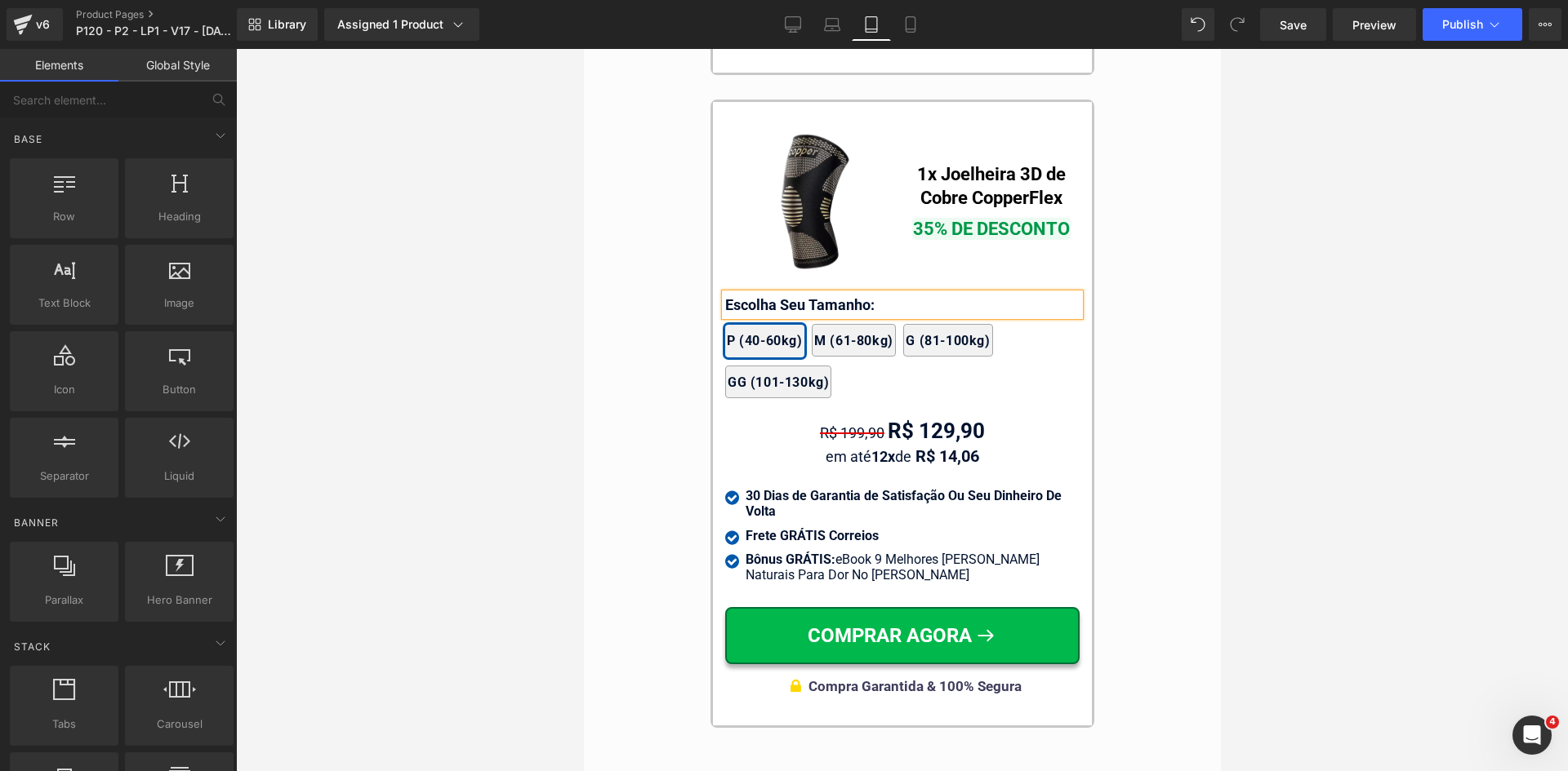
scroll to position [15202, 0]
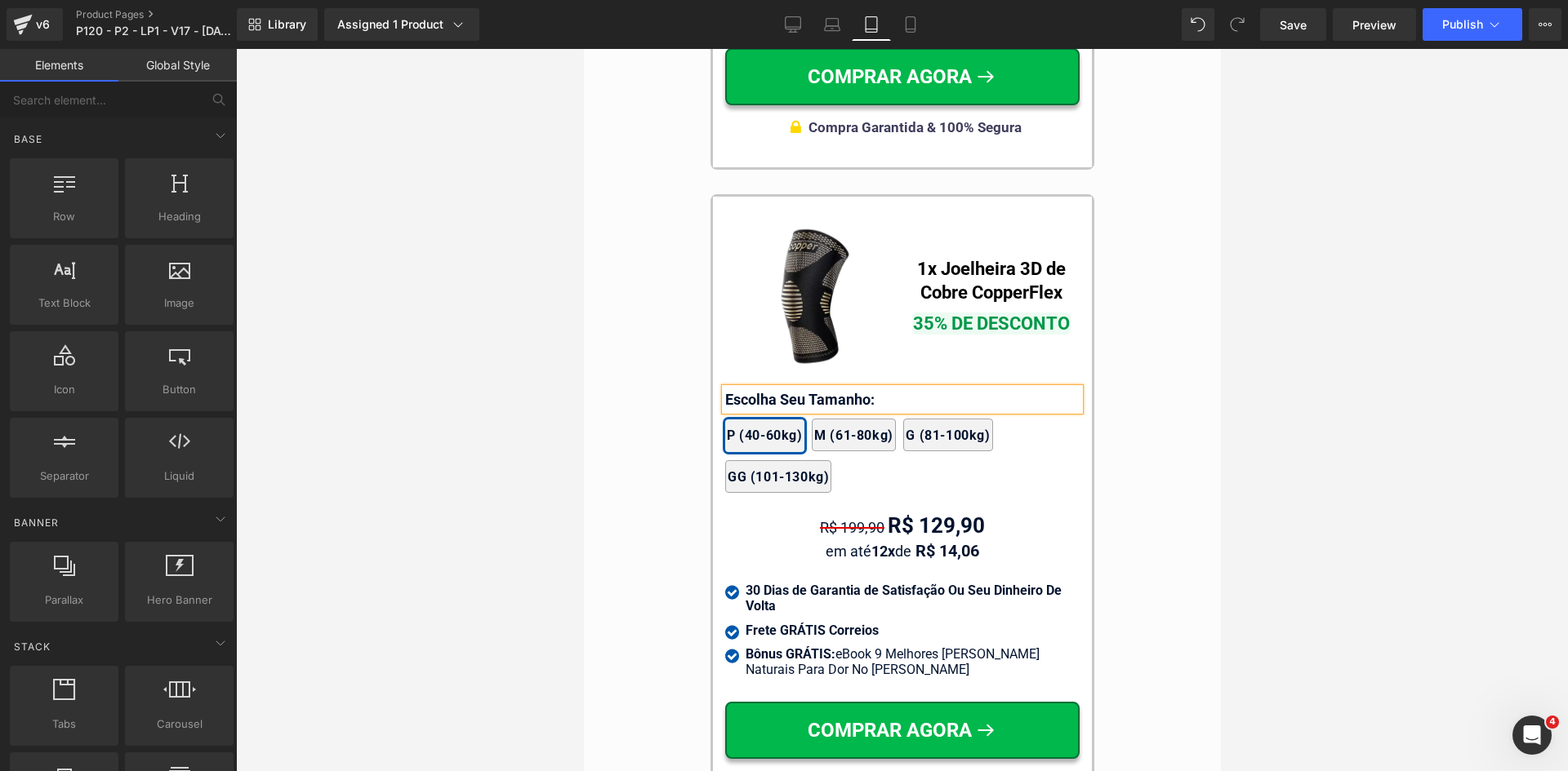
click at [710, 414] on div "Image 1x Joelheira 3D de Cobre CopperFlex Text Block 35% DE DESCONTO Text Block…" at bounding box center [902, 508] width 384 height 629
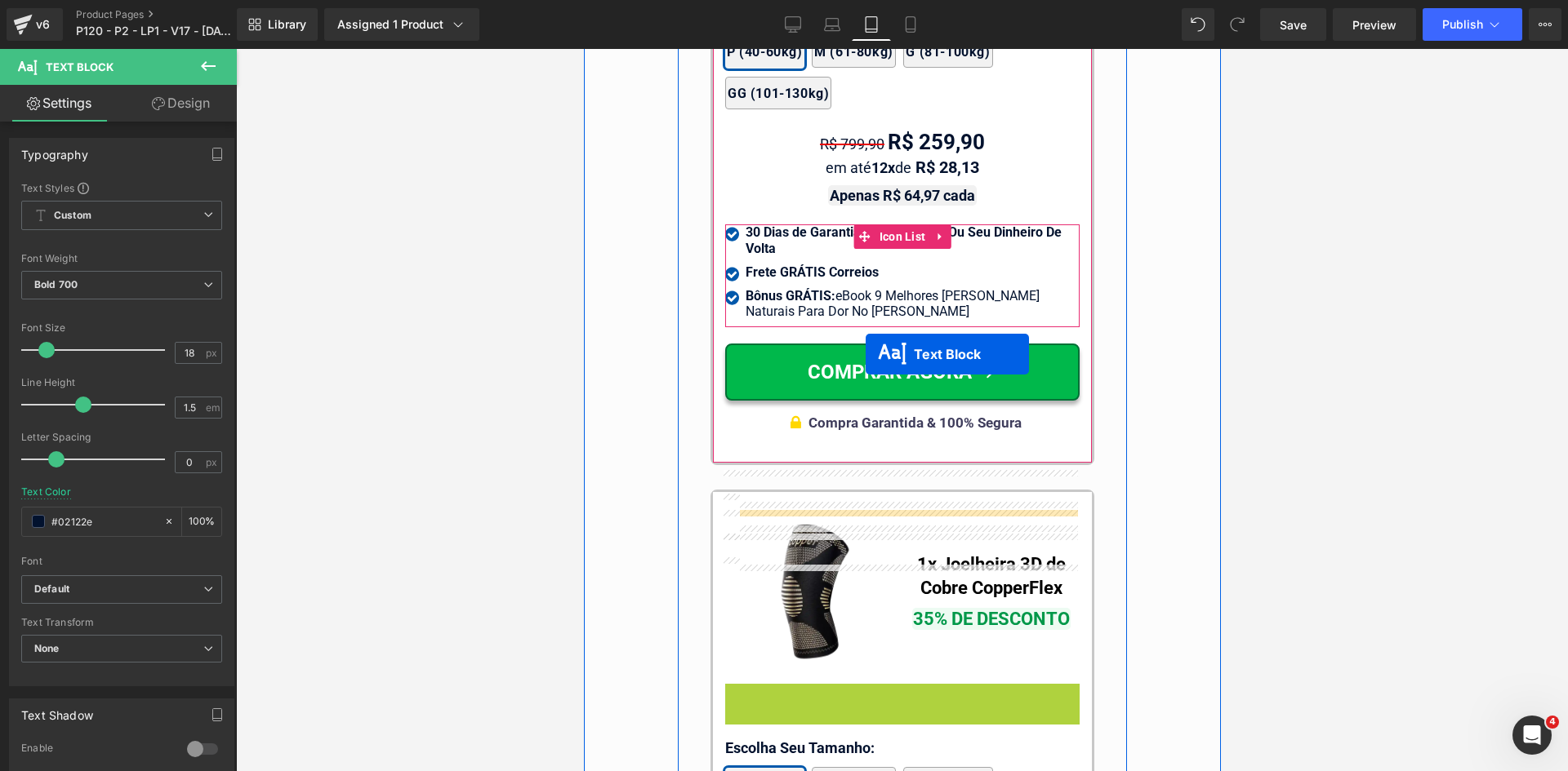
scroll to position [14629, 0]
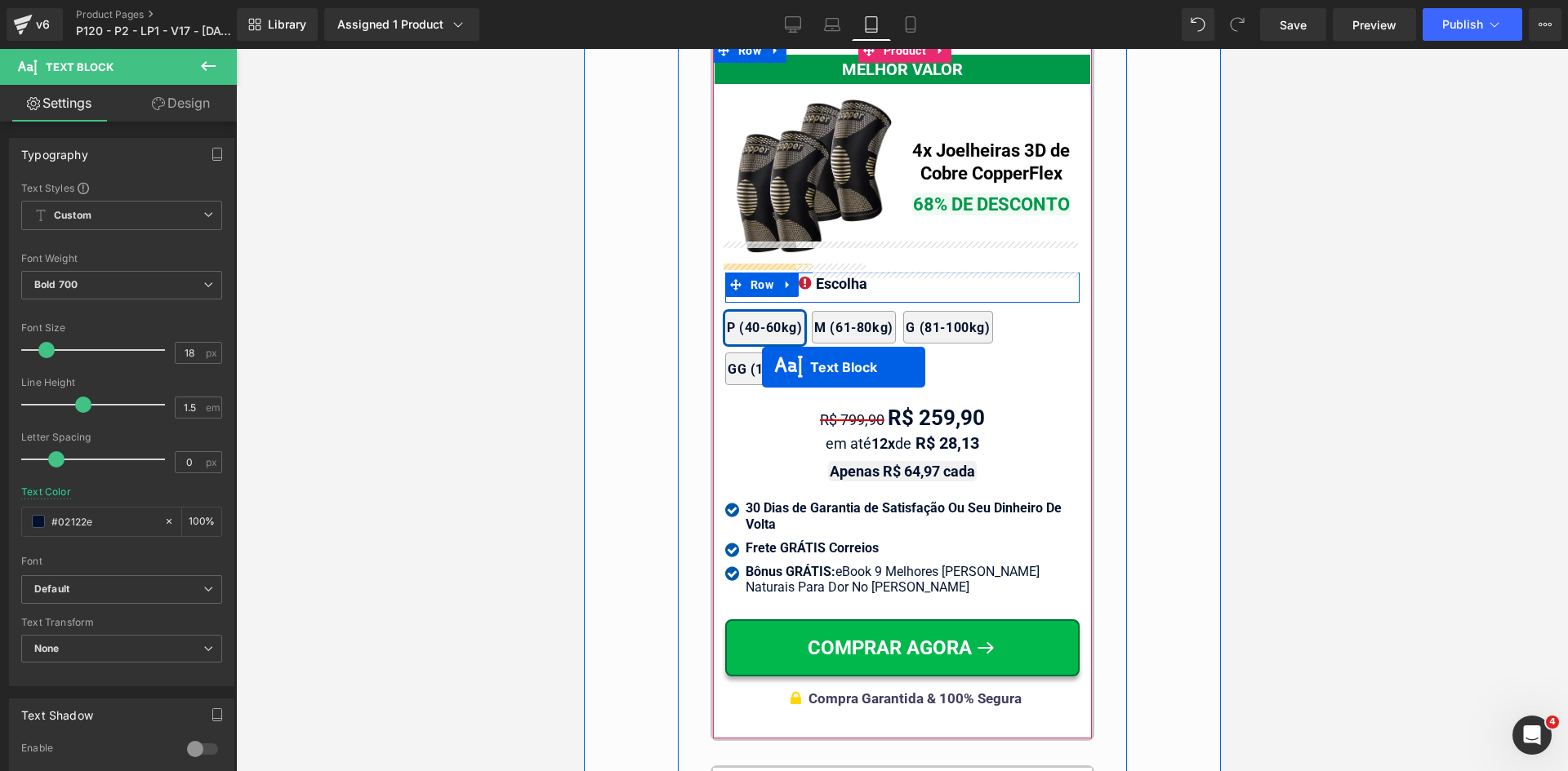
drag, startPoint x: 890, startPoint y: 369, endPoint x: 761, endPoint y: 367, distance: 129.0
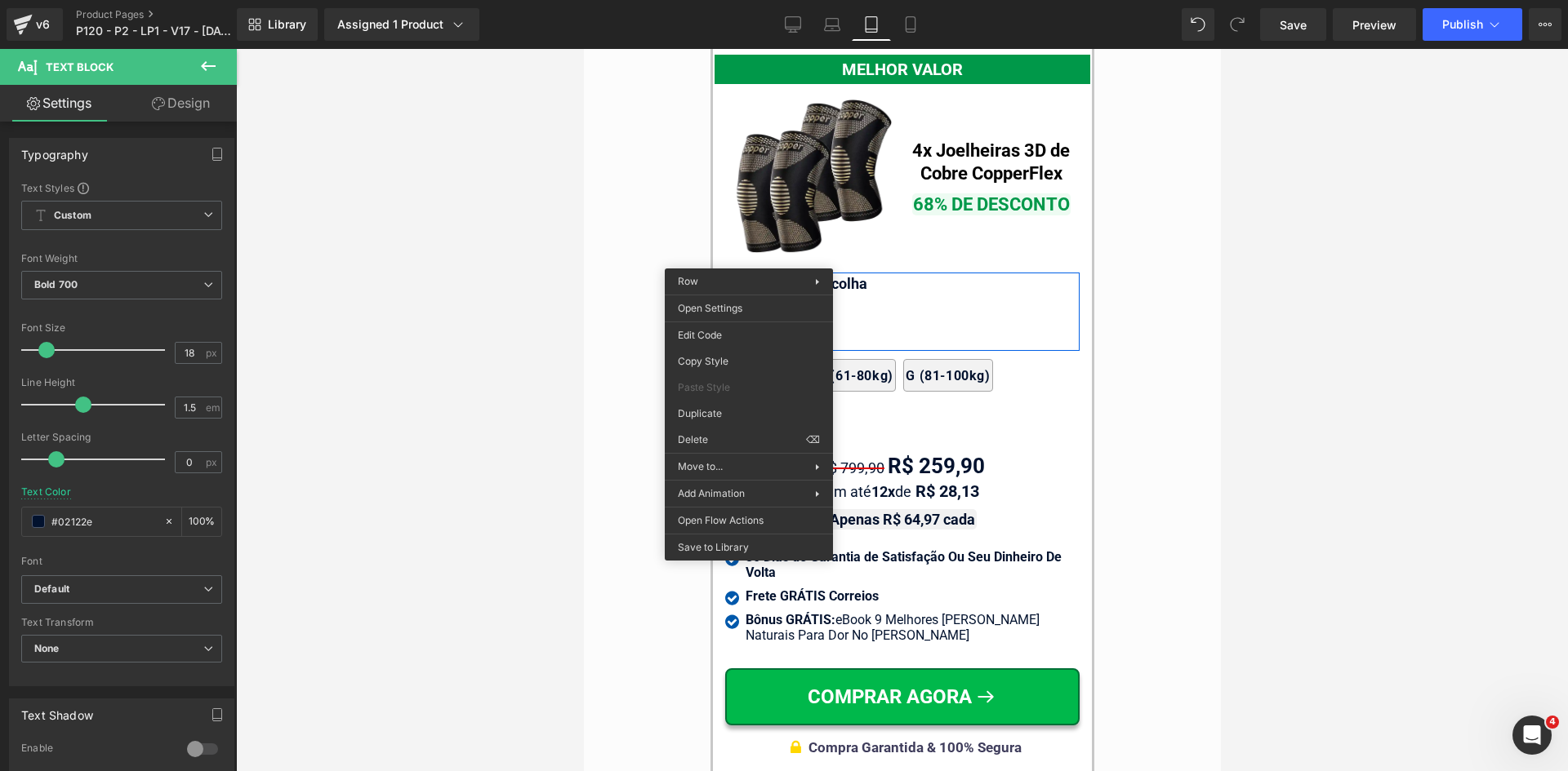
click at [1189, 335] on div "Guia de Tamanhos Text Block Image Text Block" at bounding box center [902, 278] width 637 height 2343
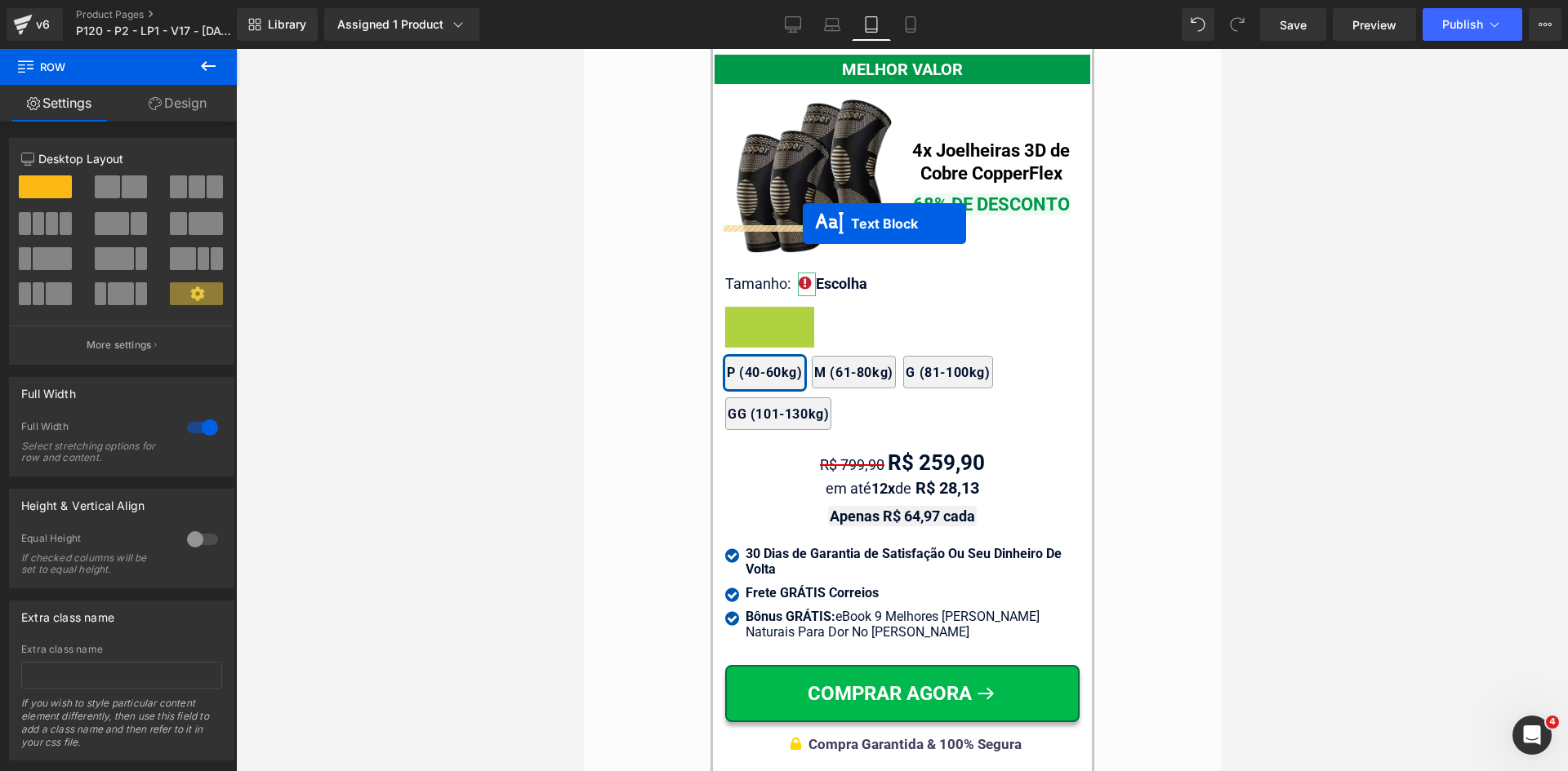
drag, startPoint x: 761, startPoint y: 296, endPoint x: 802, endPoint y: 223, distance: 83.7
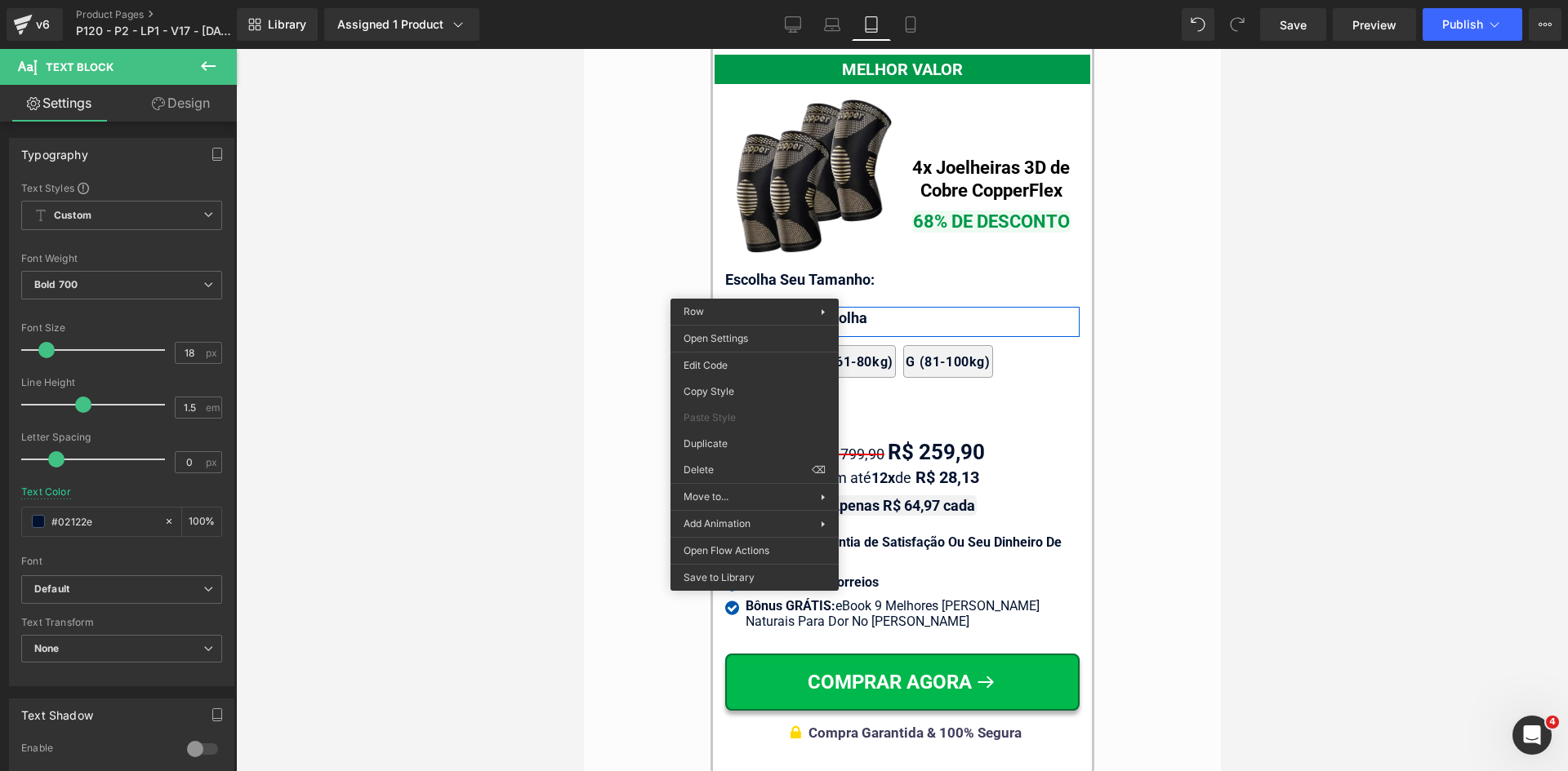
drag, startPoint x: 1286, startPoint y: 515, endPoint x: 740, endPoint y: 372, distance: 564.4
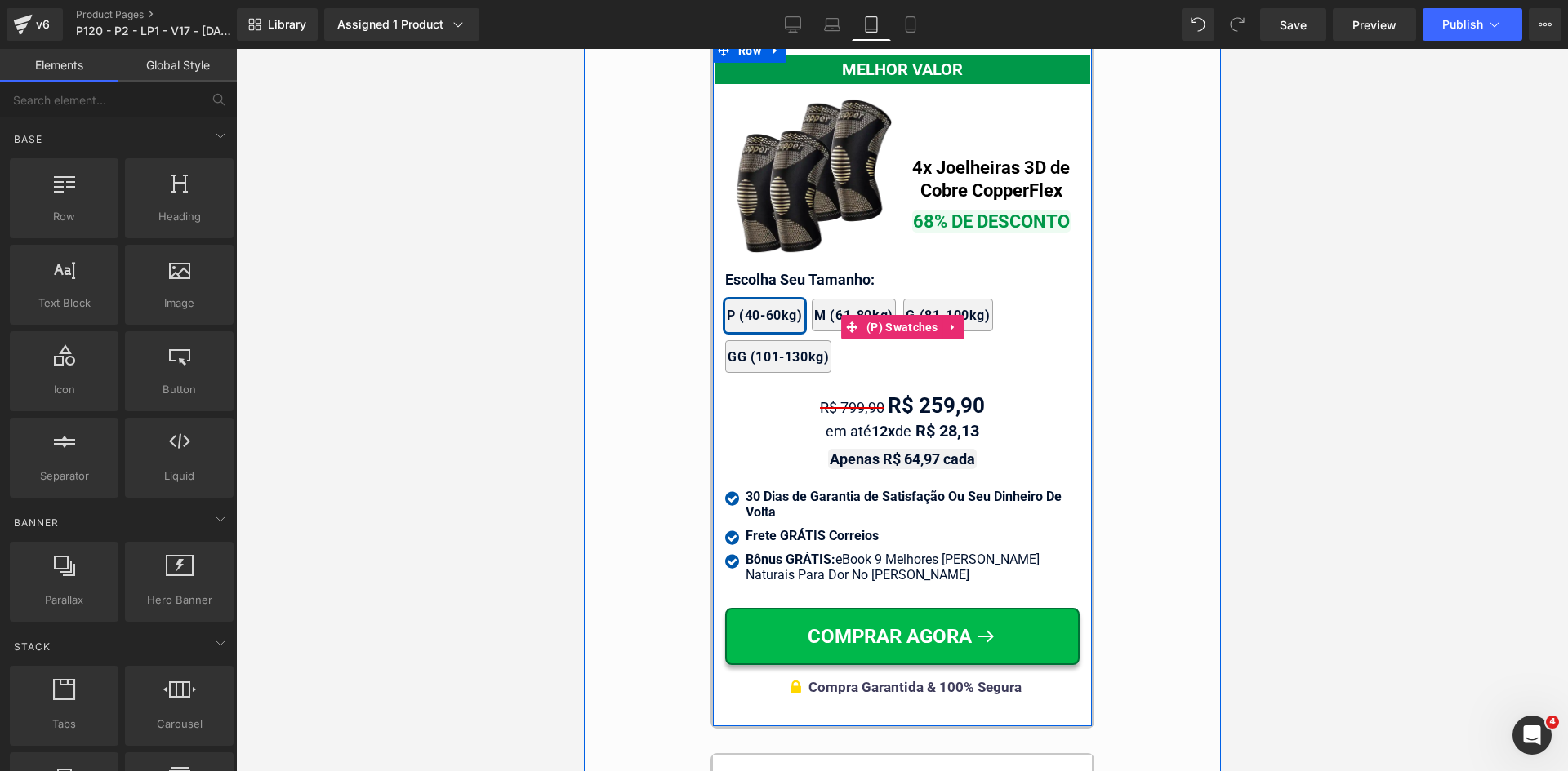
click at [791, 274] on div "2x Joelheiras 4x Joelheiras 1x Joelheira 3x Joelheiras P (40-60kg) M (61-80kg) …" at bounding box center [902, 327] width 355 height 107
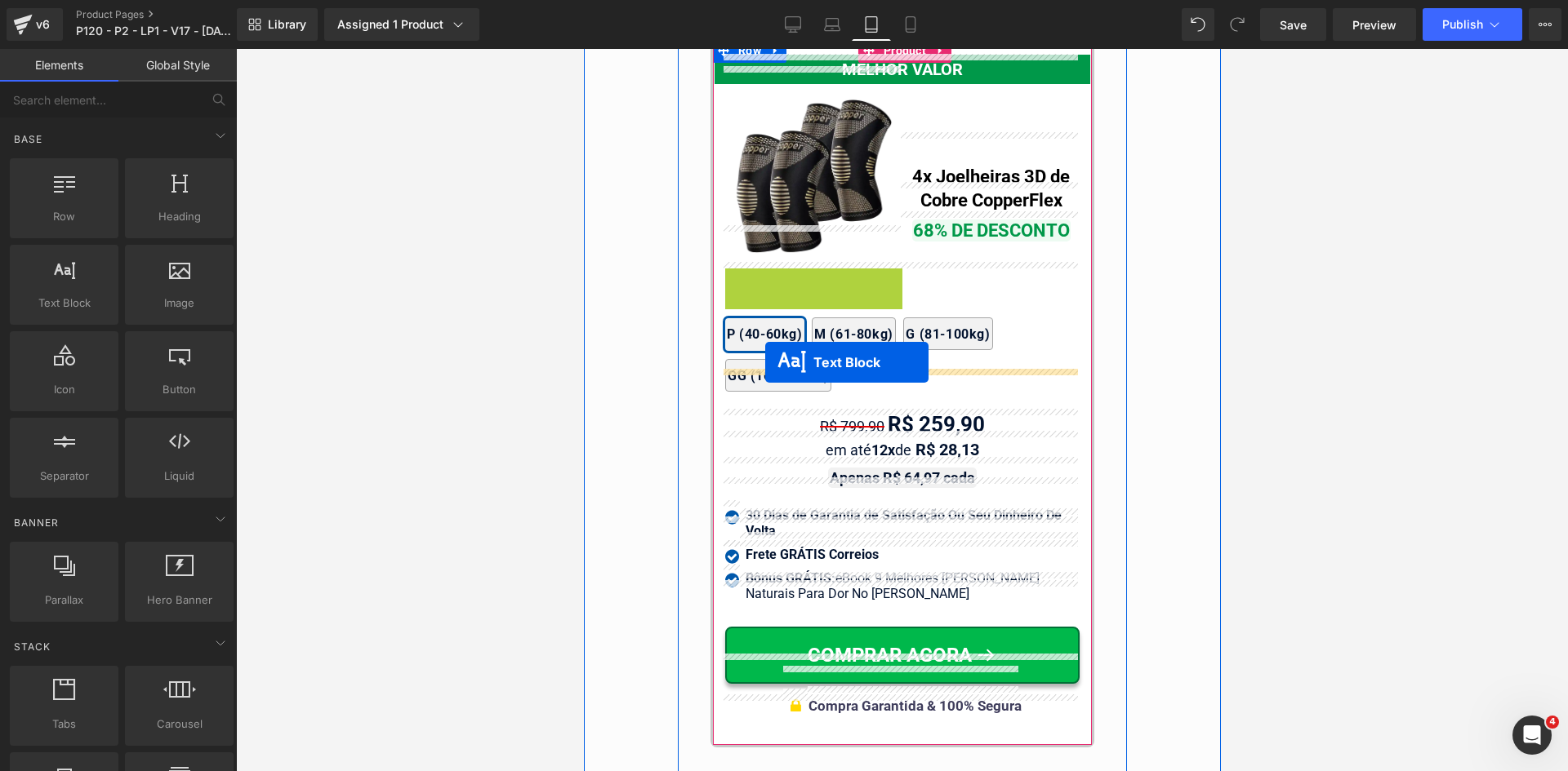
drag, startPoint x: 792, startPoint y: 240, endPoint x: 764, endPoint y: 362, distance: 125.2
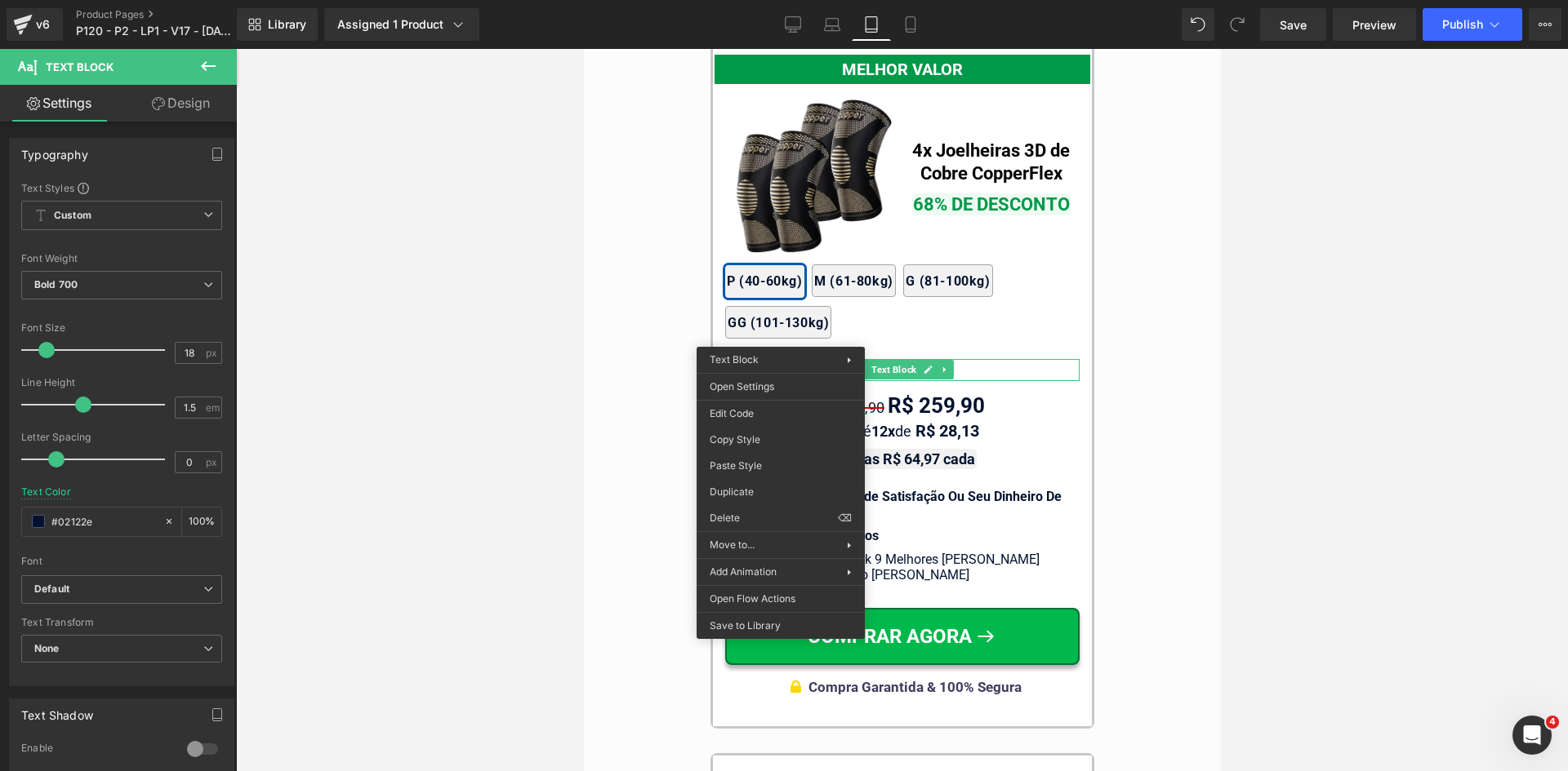
drag, startPoint x: 1460, startPoint y: 588, endPoint x: 877, endPoint y: 540, distance: 585.0
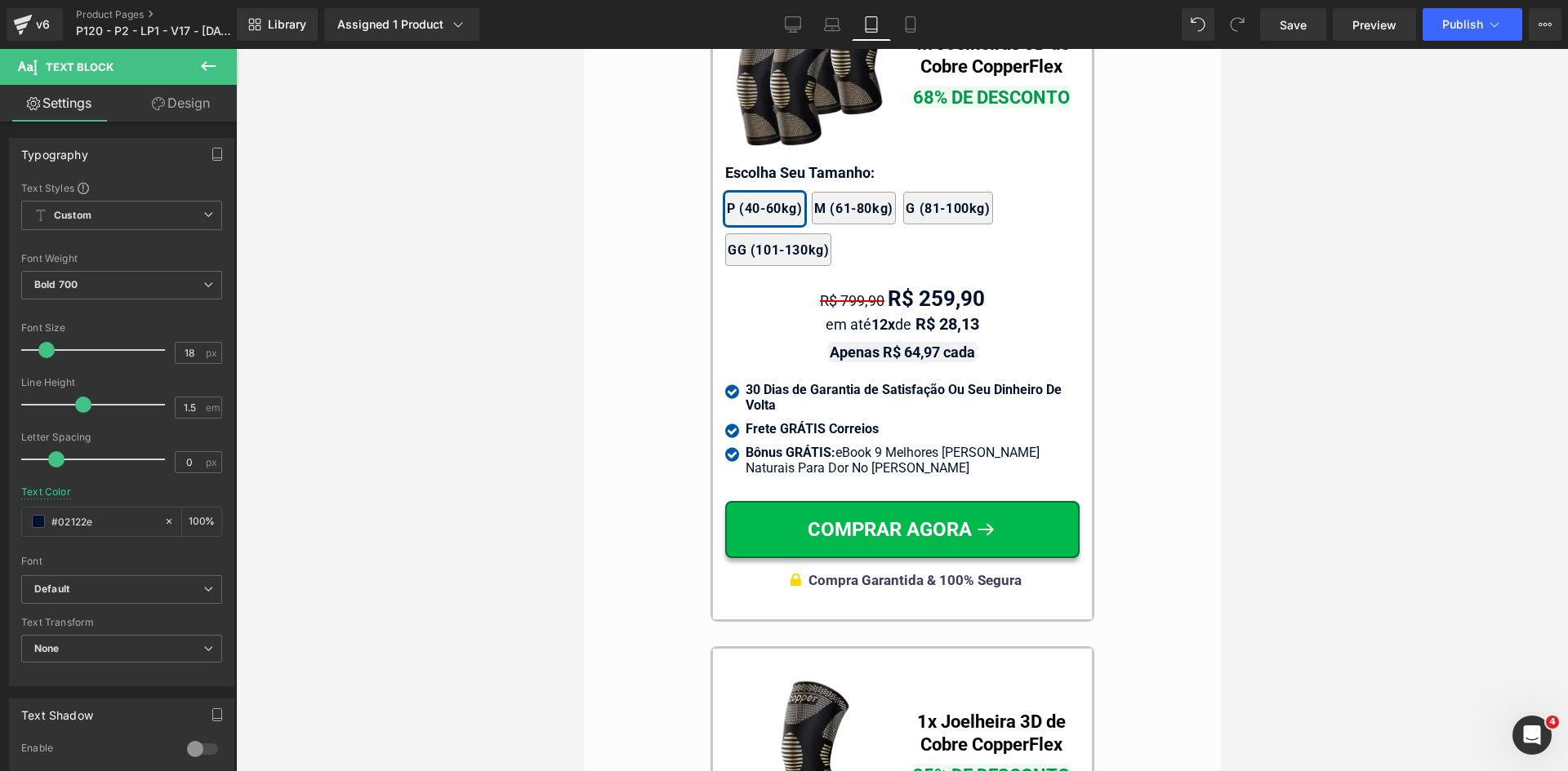
scroll to position [14753, 0]
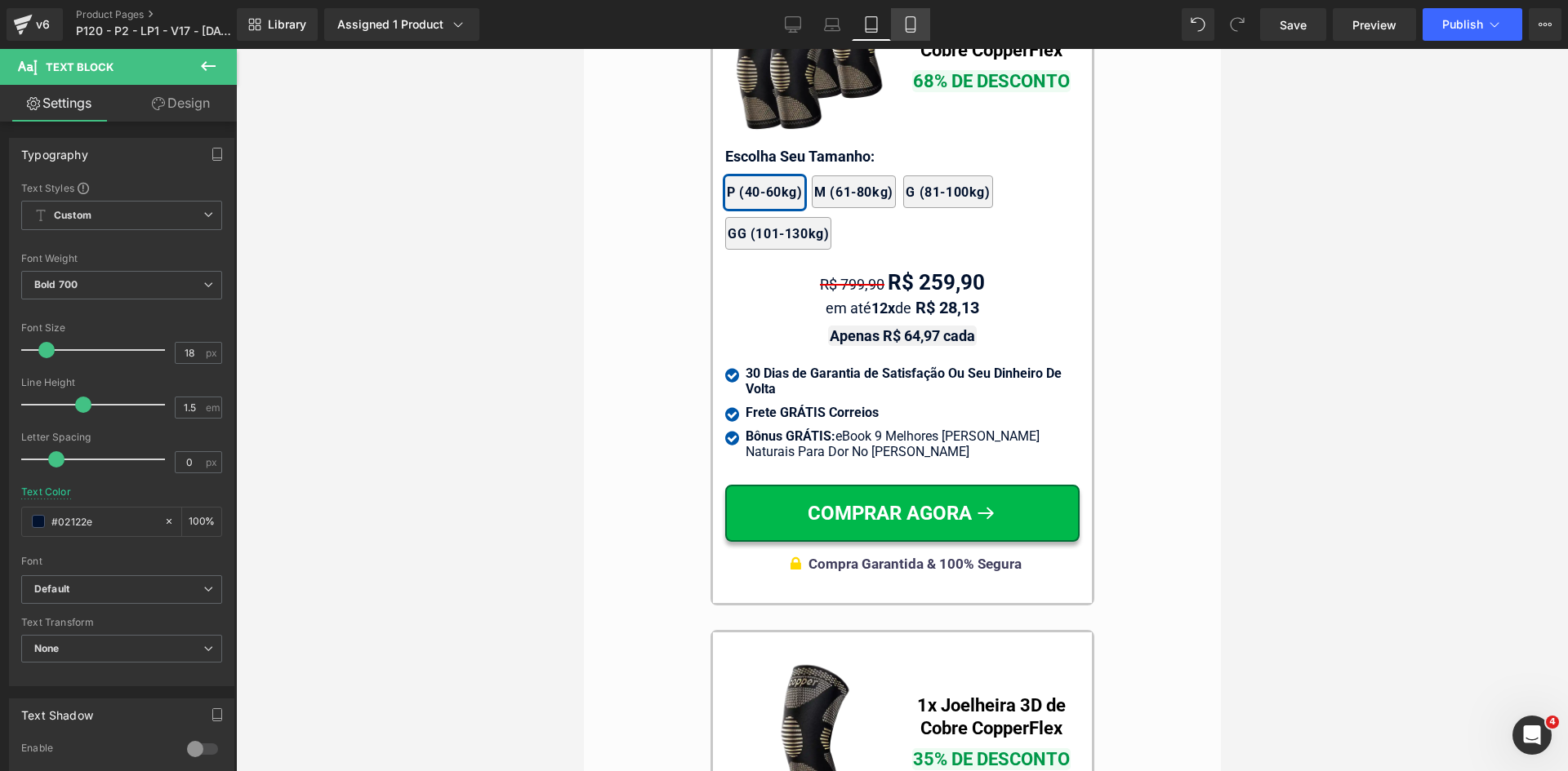
click at [902, 27] on link "Mobile" at bounding box center [910, 24] width 39 height 32
type input "100"
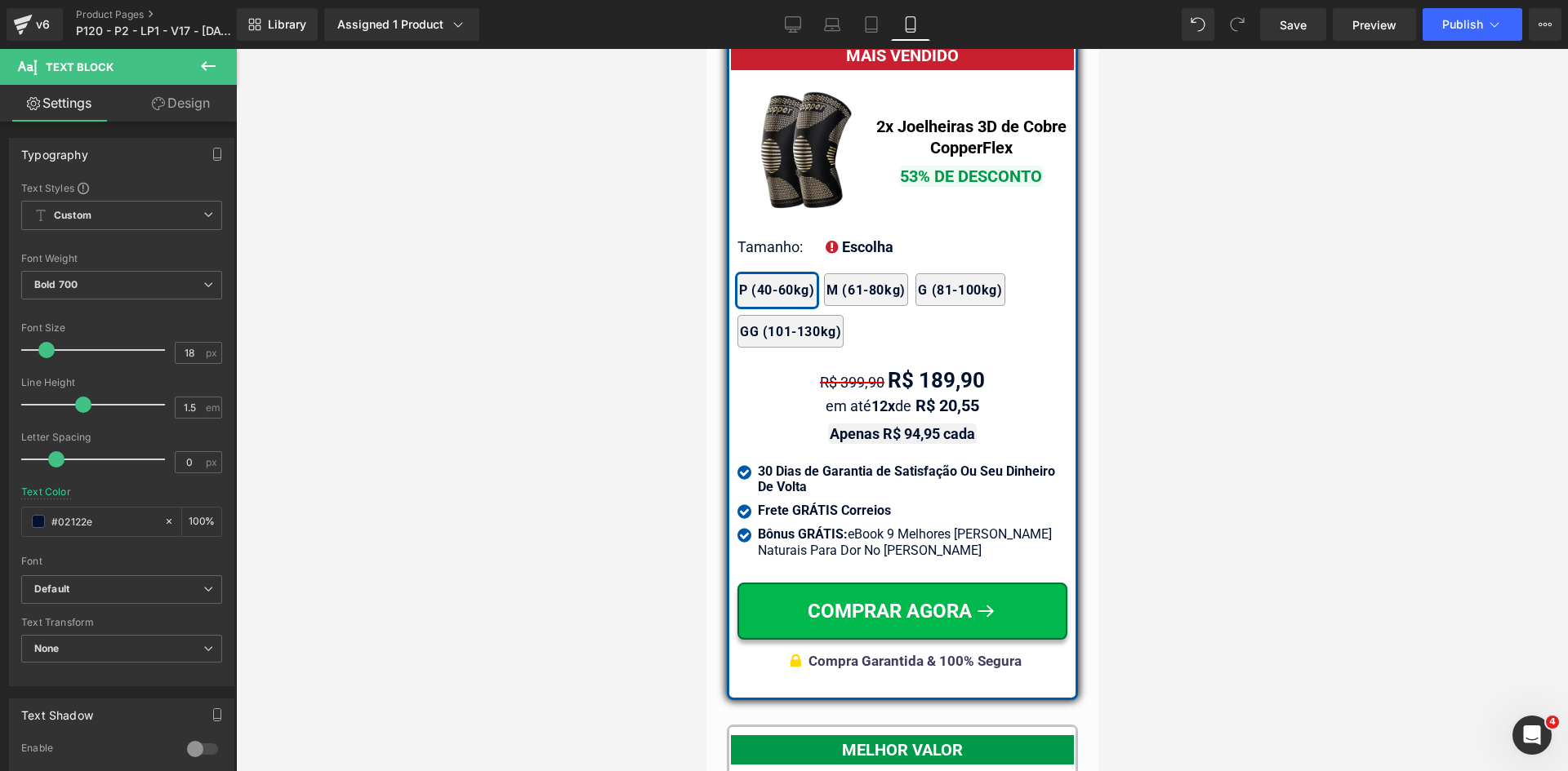
scroll to position [14221, 0]
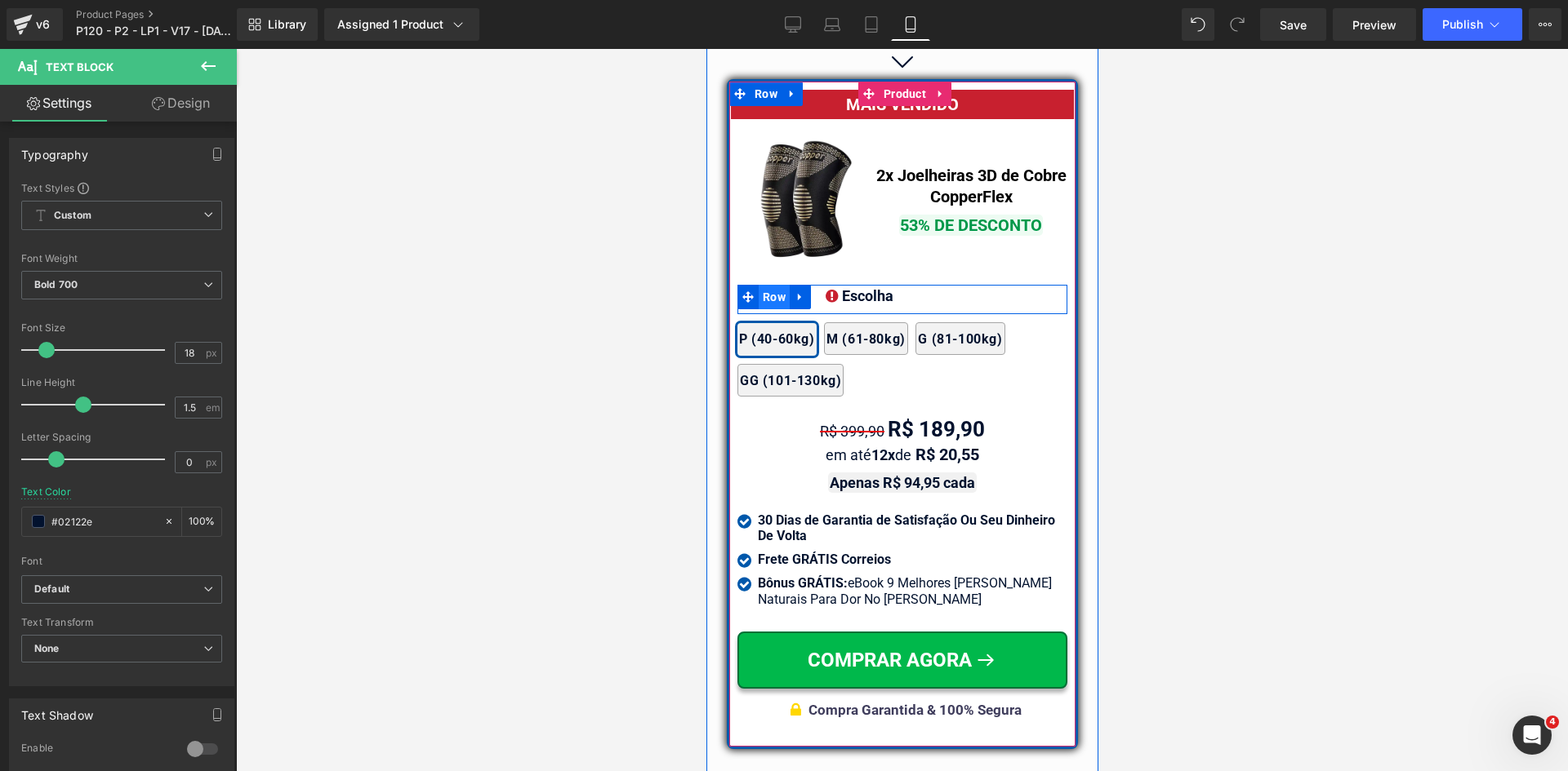
click at [775, 285] on span "Row" at bounding box center [773, 297] width 31 height 24
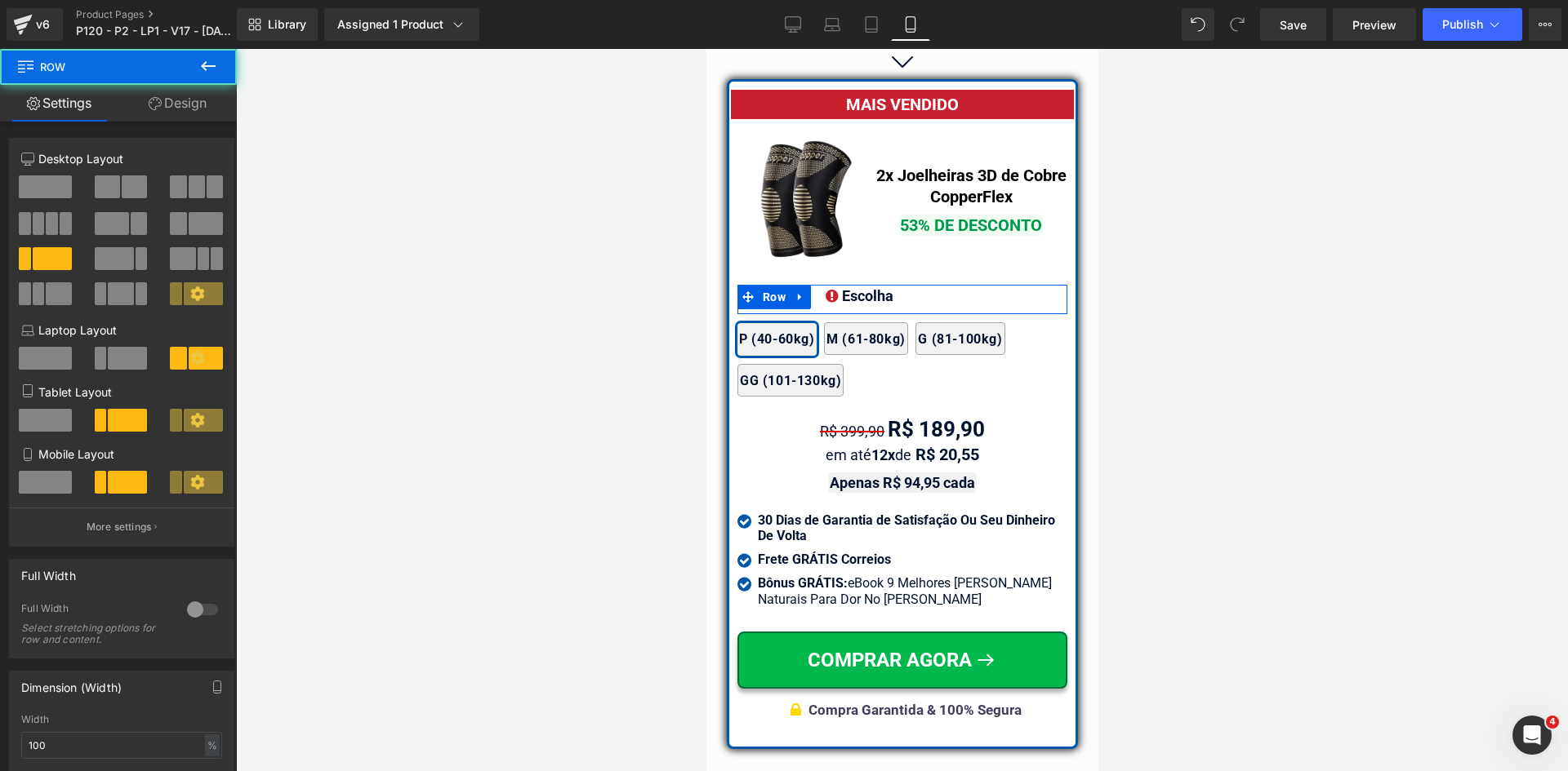
drag, startPoint x: 210, startPoint y: 108, endPoint x: 201, endPoint y: 110, distance: 9.2
click at [208, 108] on link "Design" at bounding box center [177, 103] width 119 height 36
click at [0, 0] on div "Spacing" at bounding box center [0, 0] width 0 height 0
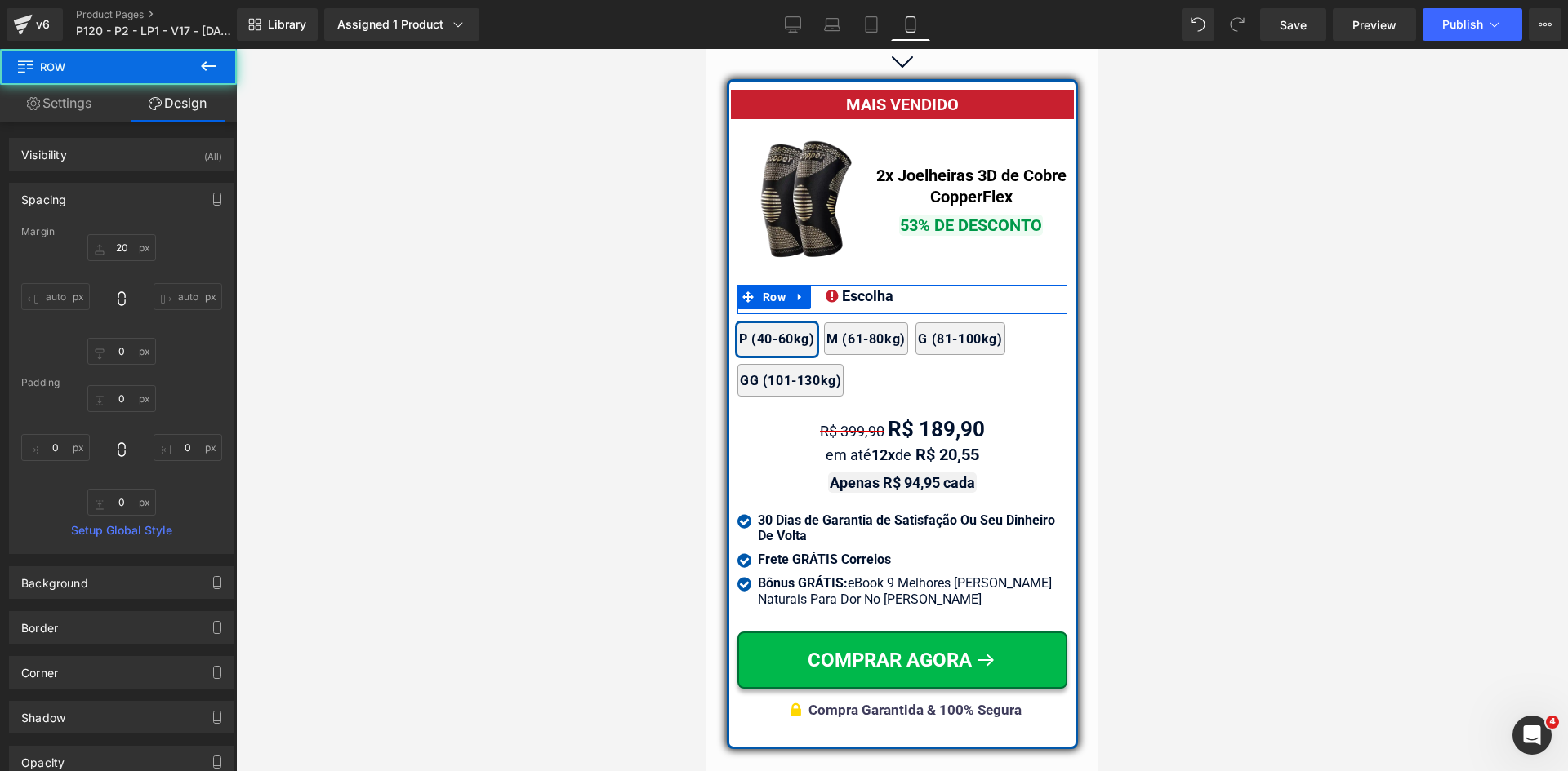
type input "20"
type input "0"
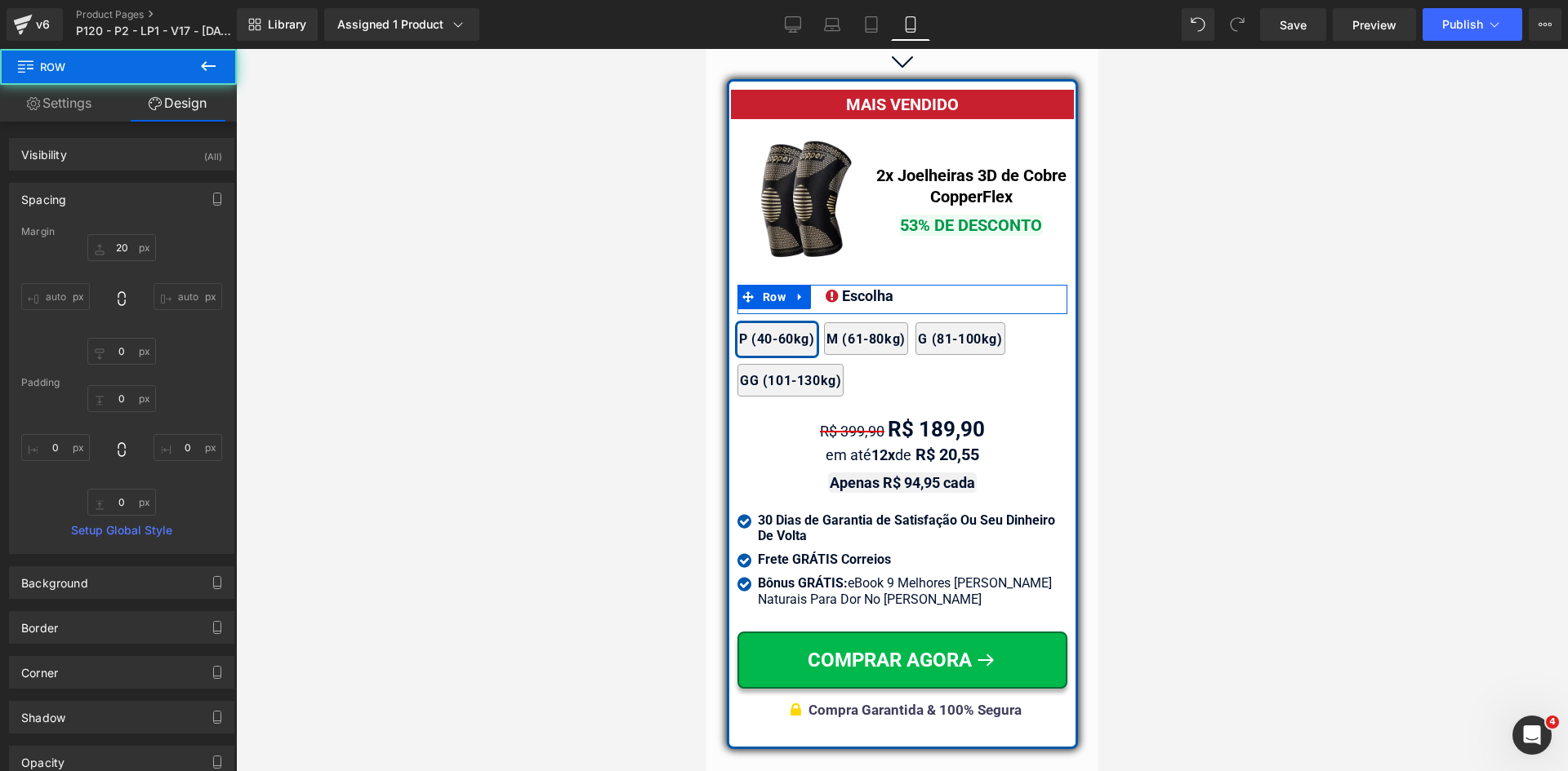
type input "0"
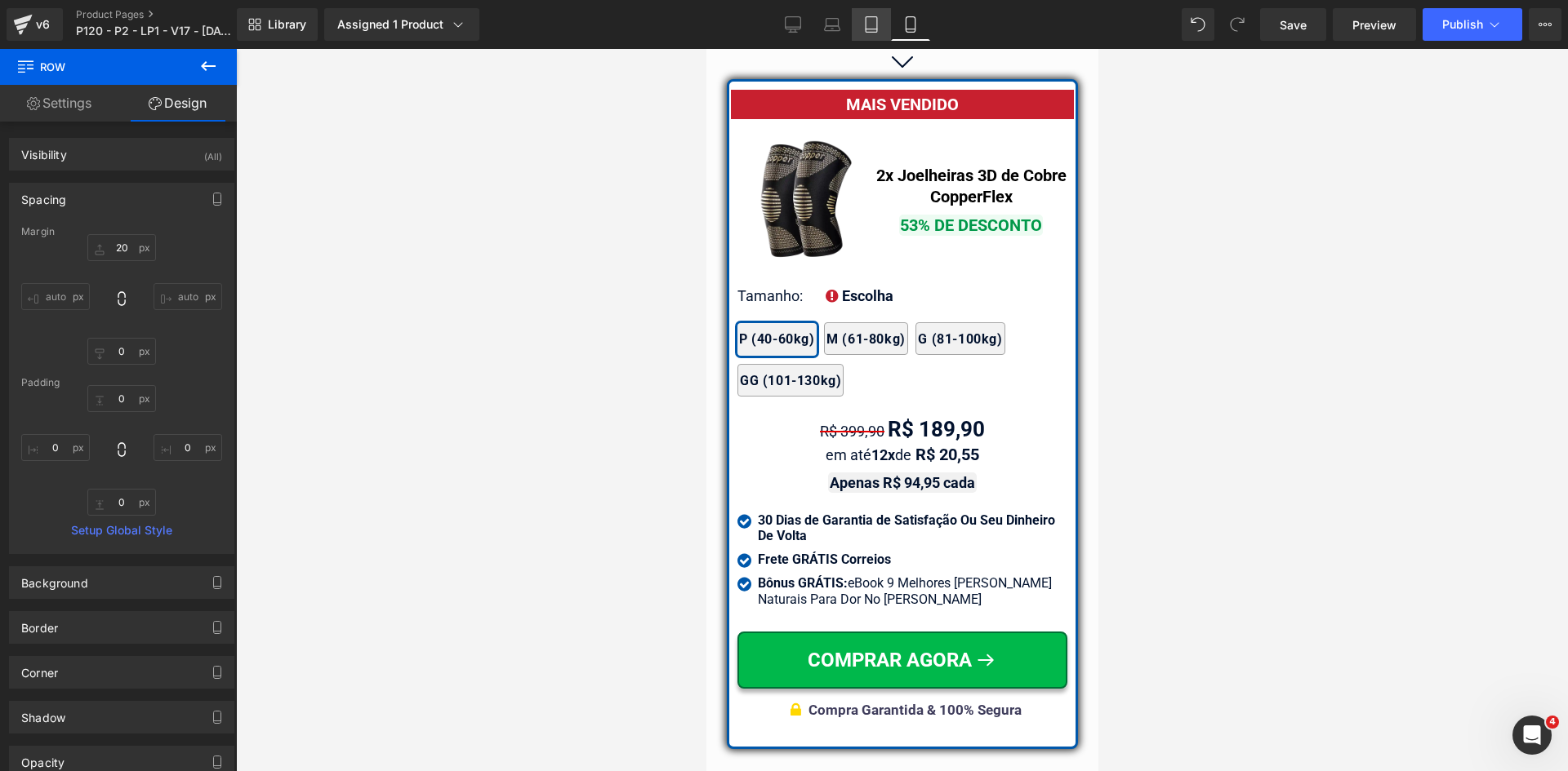
drag, startPoint x: 878, startPoint y: 24, endPoint x: 225, endPoint y: 180, distance: 671.4
click at [877, 24] on icon at bounding box center [871, 24] width 12 height 16
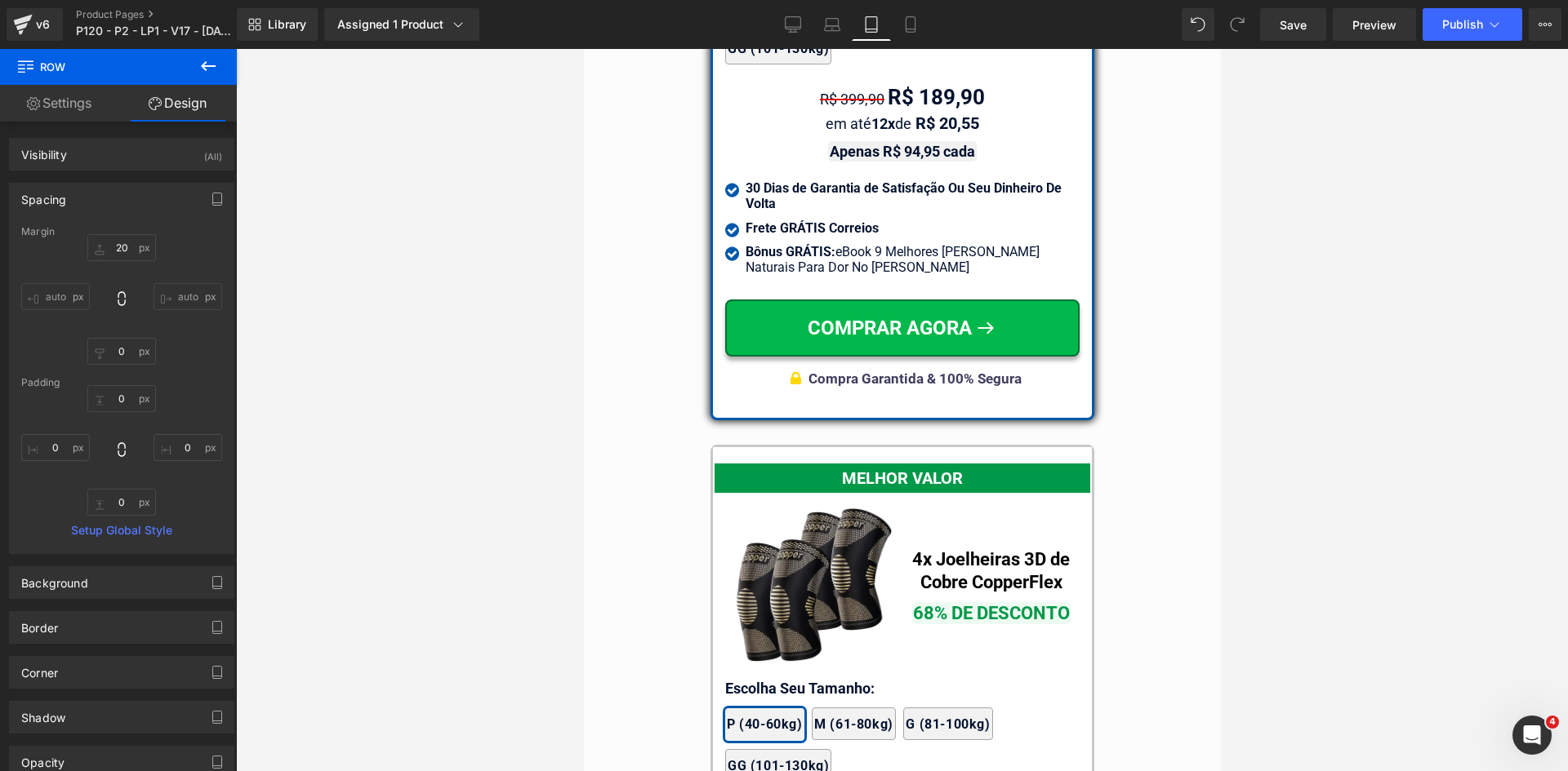
type input "20"
type input "0"
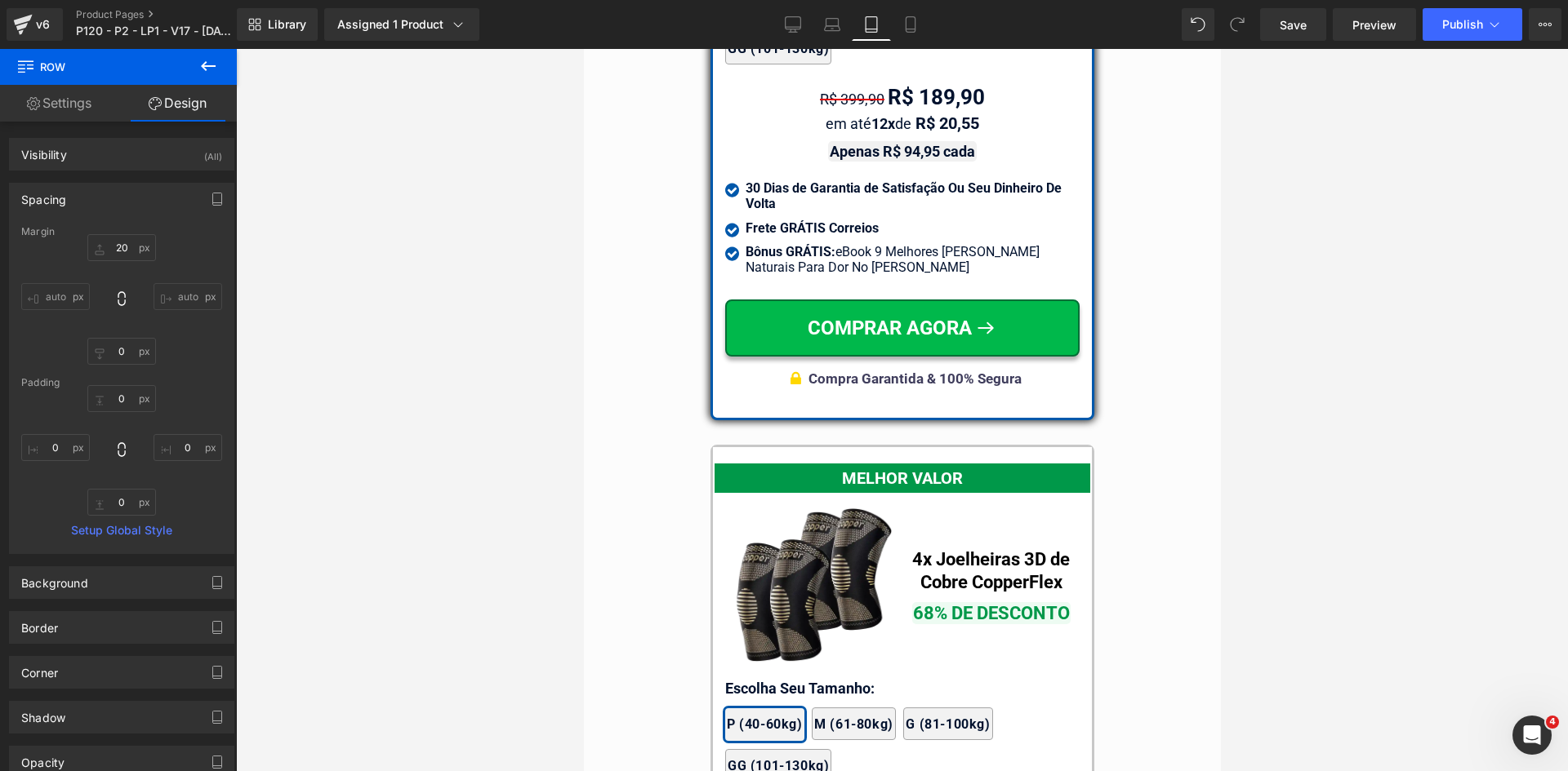
type input "0"
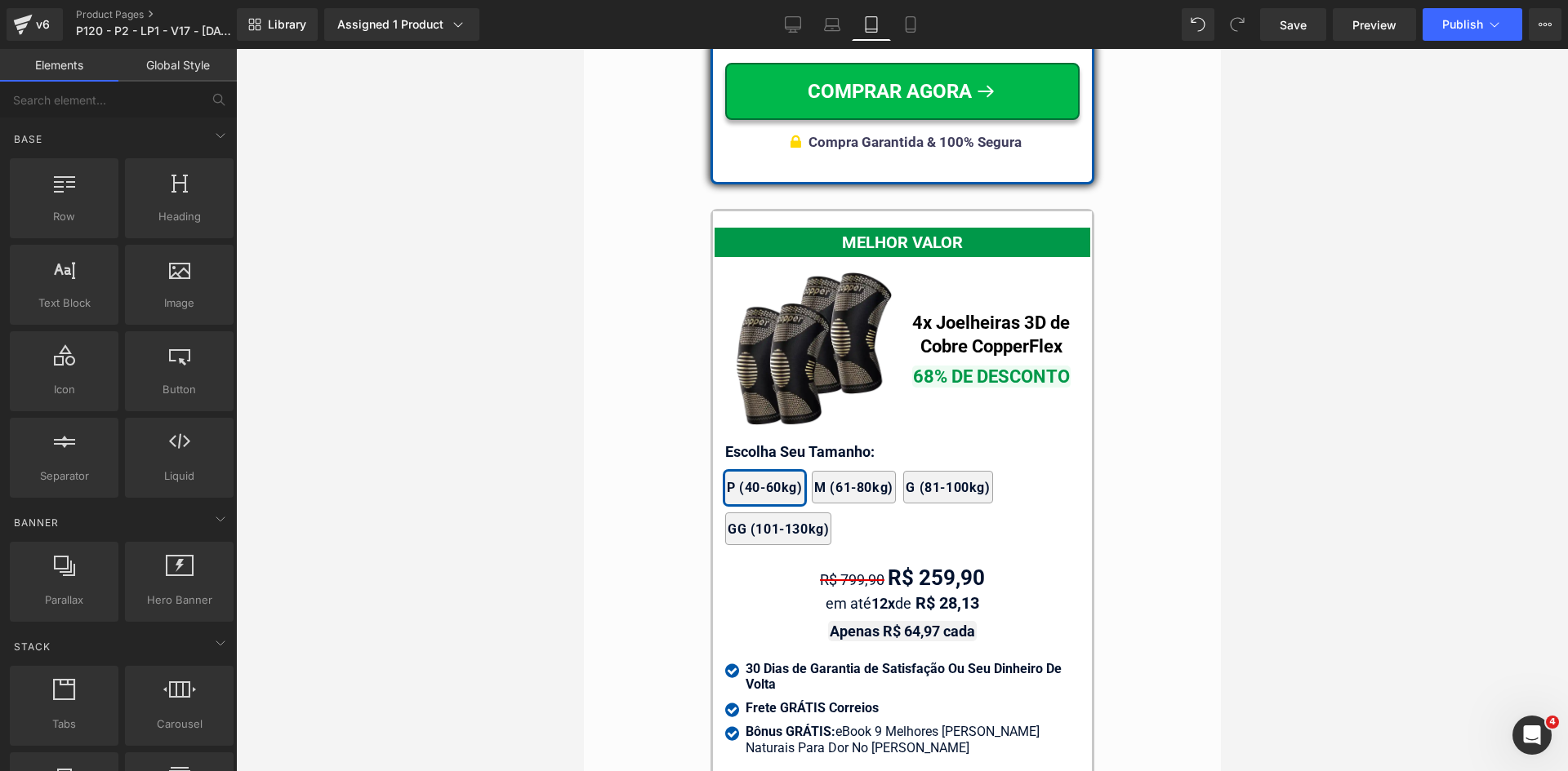
scroll to position [14455, 0]
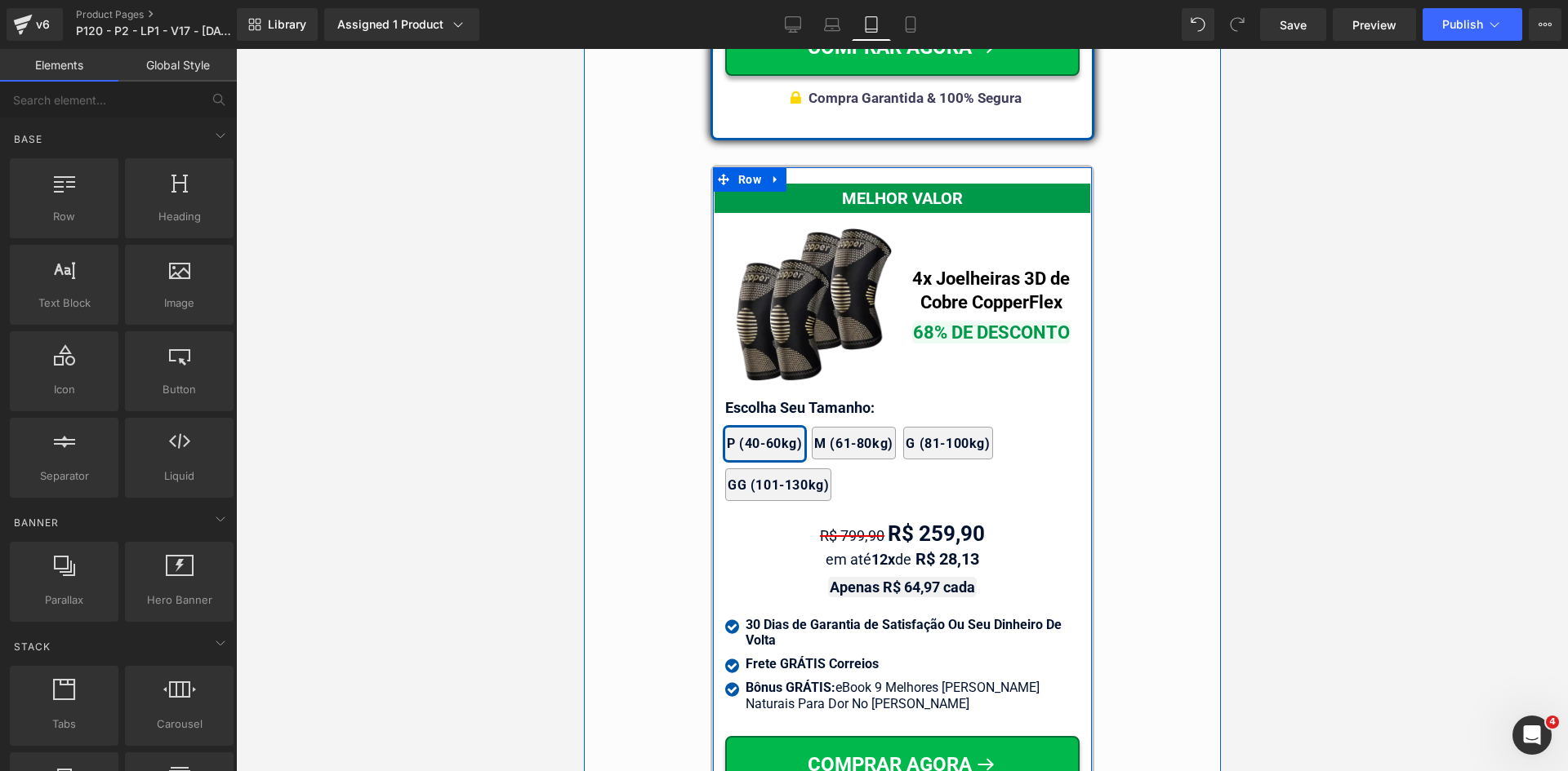
click at [583, 49] on div at bounding box center [583, 49] width 0 height 0
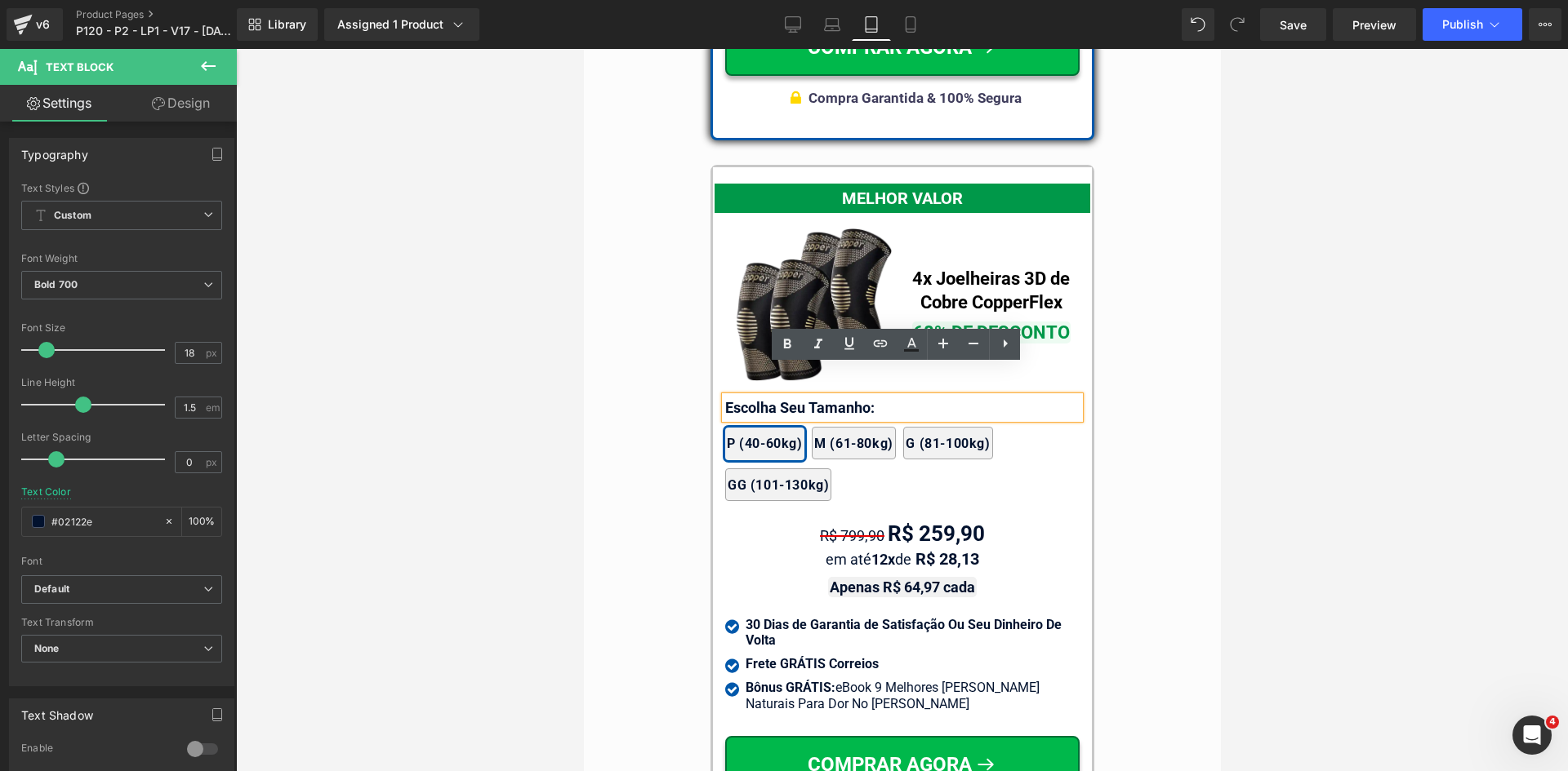
click at [190, 92] on link "Design" at bounding box center [180, 103] width 119 height 36
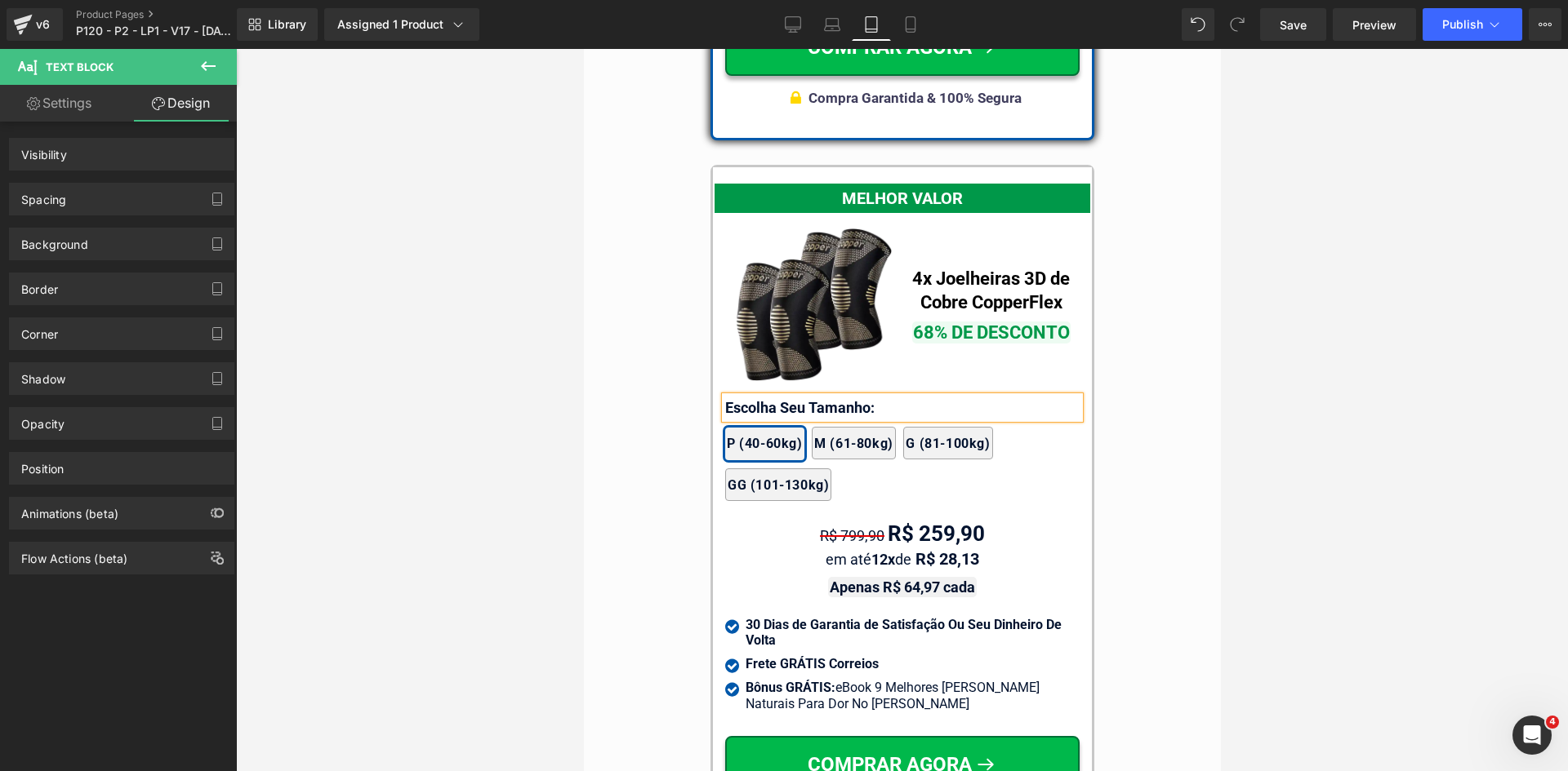
click at [64, 205] on div "Spacing" at bounding box center [44, 194] width 45 height 23
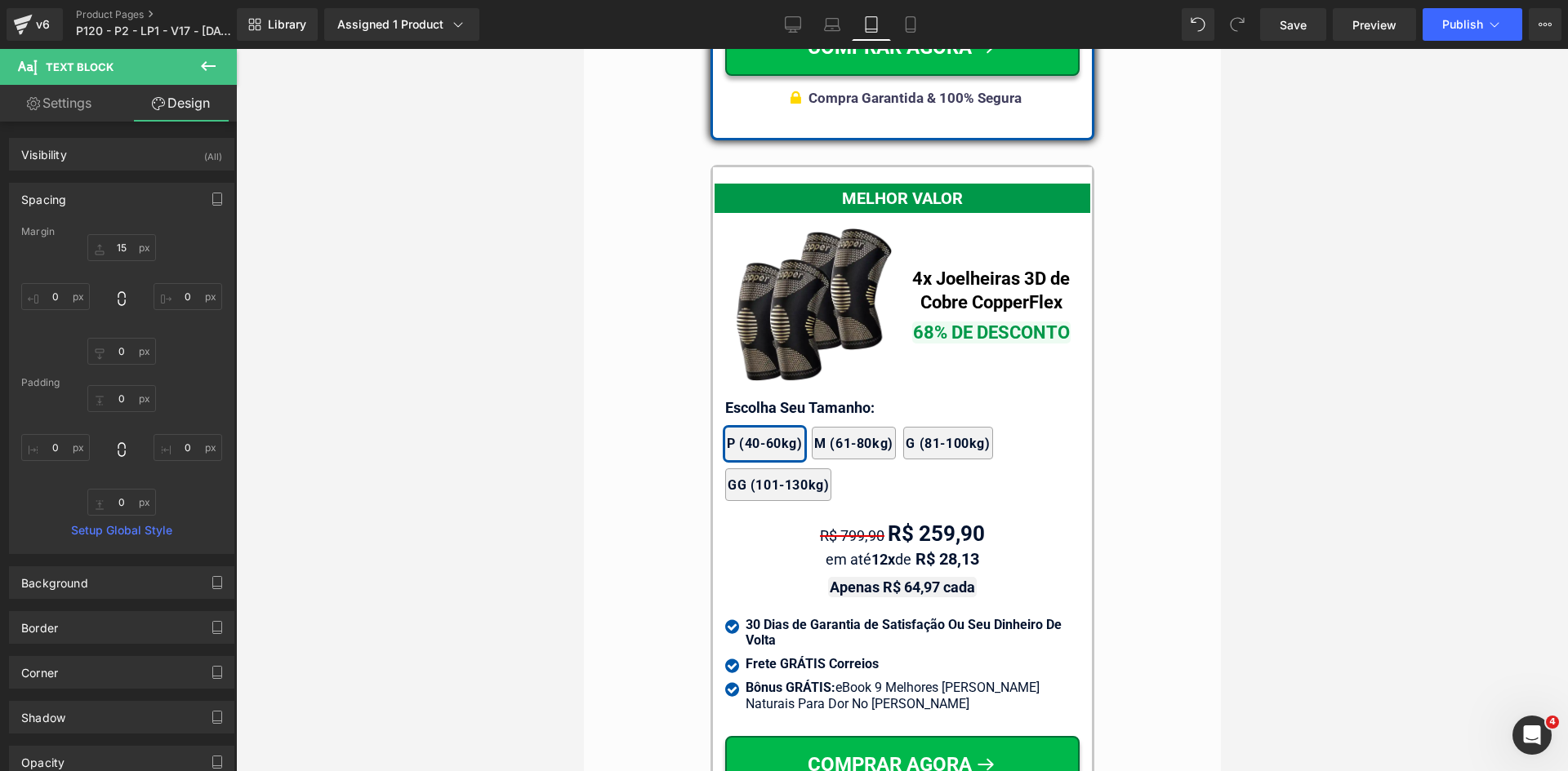
type input "15"
type input "0"
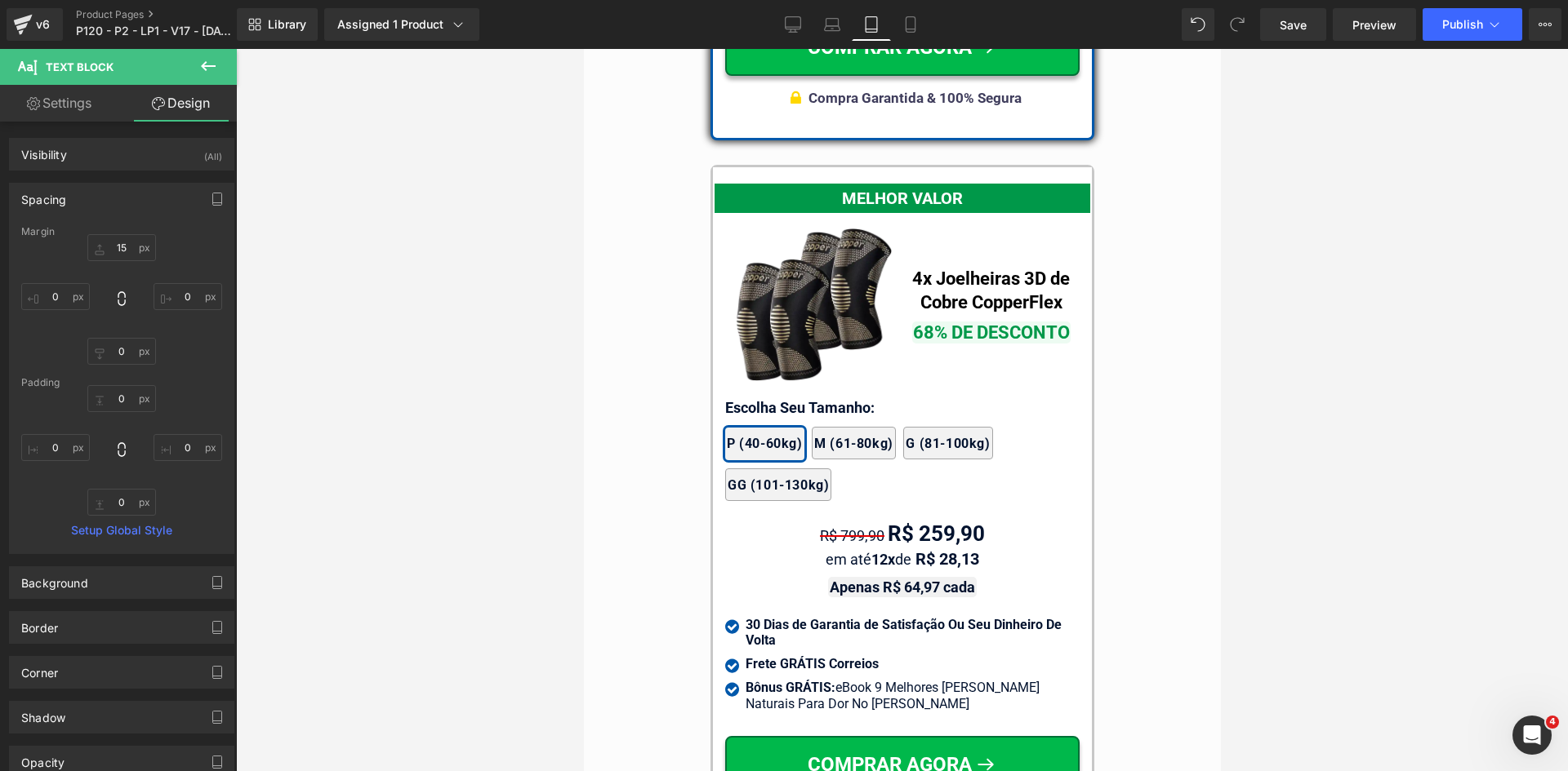
type input "0"
click at [118, 257] on input "15" at bounding box center [122, 247] width 69 height 26
type input "20"
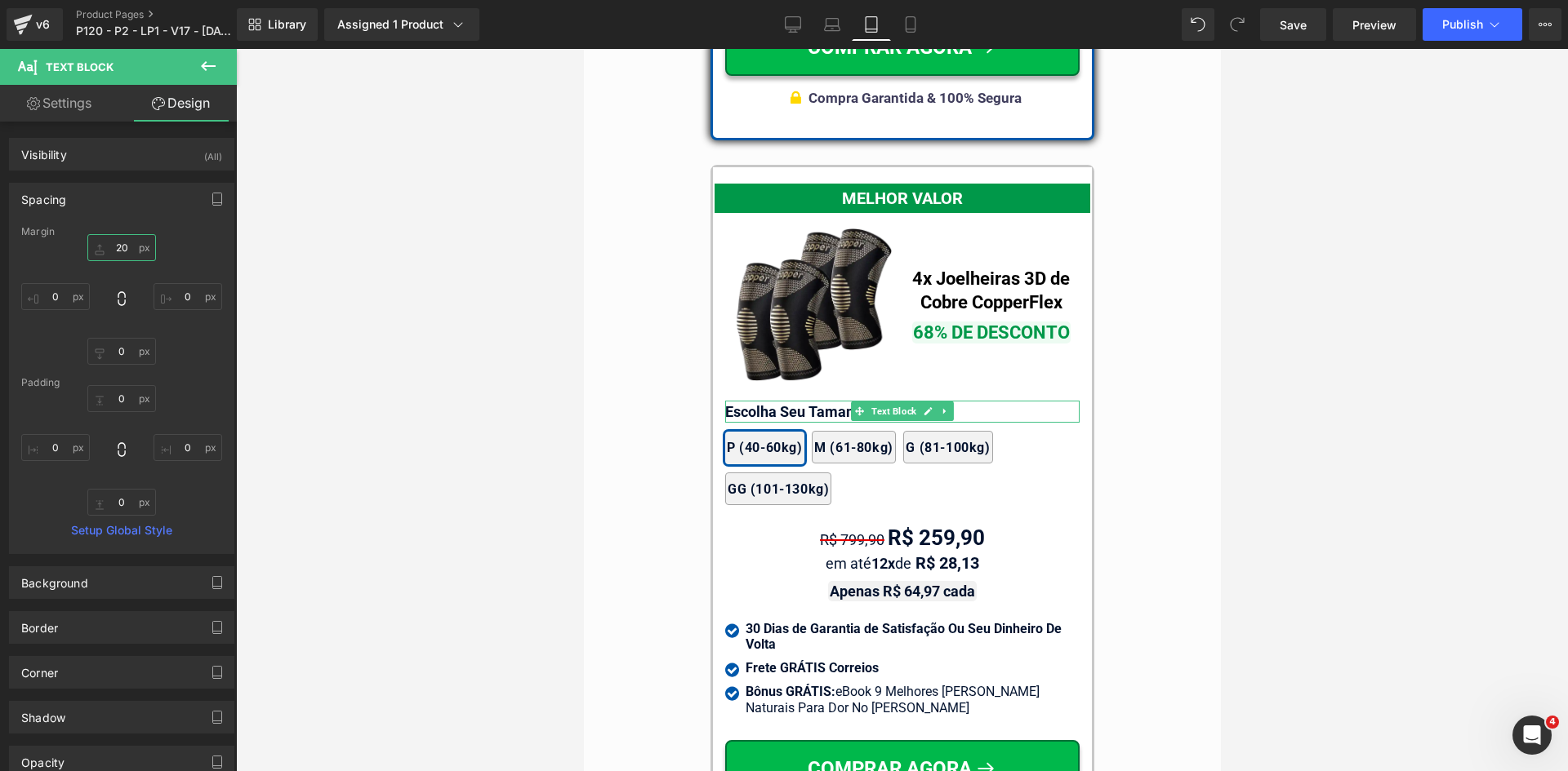
drag, startPoint x: 1320, startPoint y: 570, endPoint x: 762, endPoint y: 485, distance: 564.4
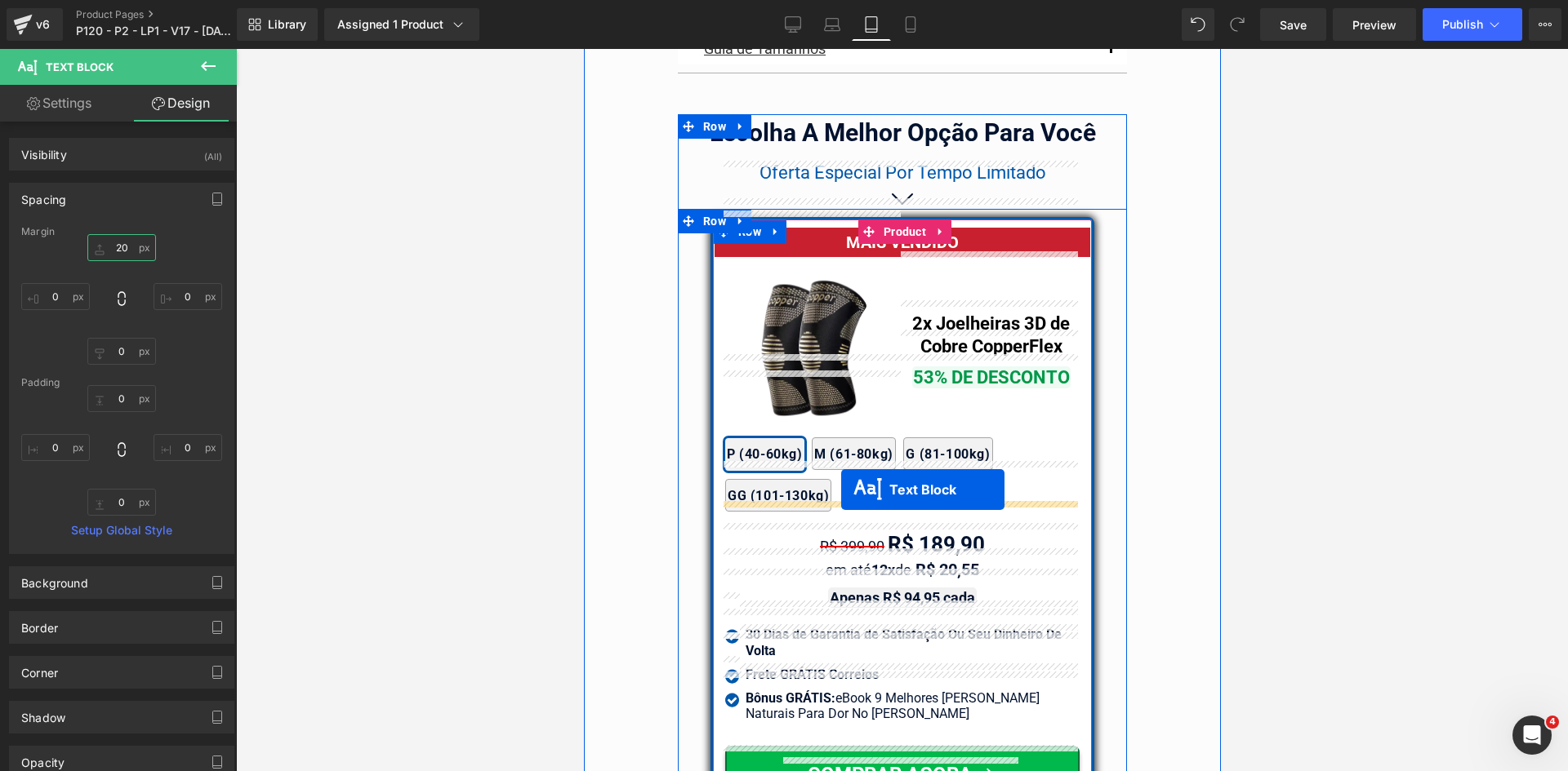
scroll to position [13720, 0]
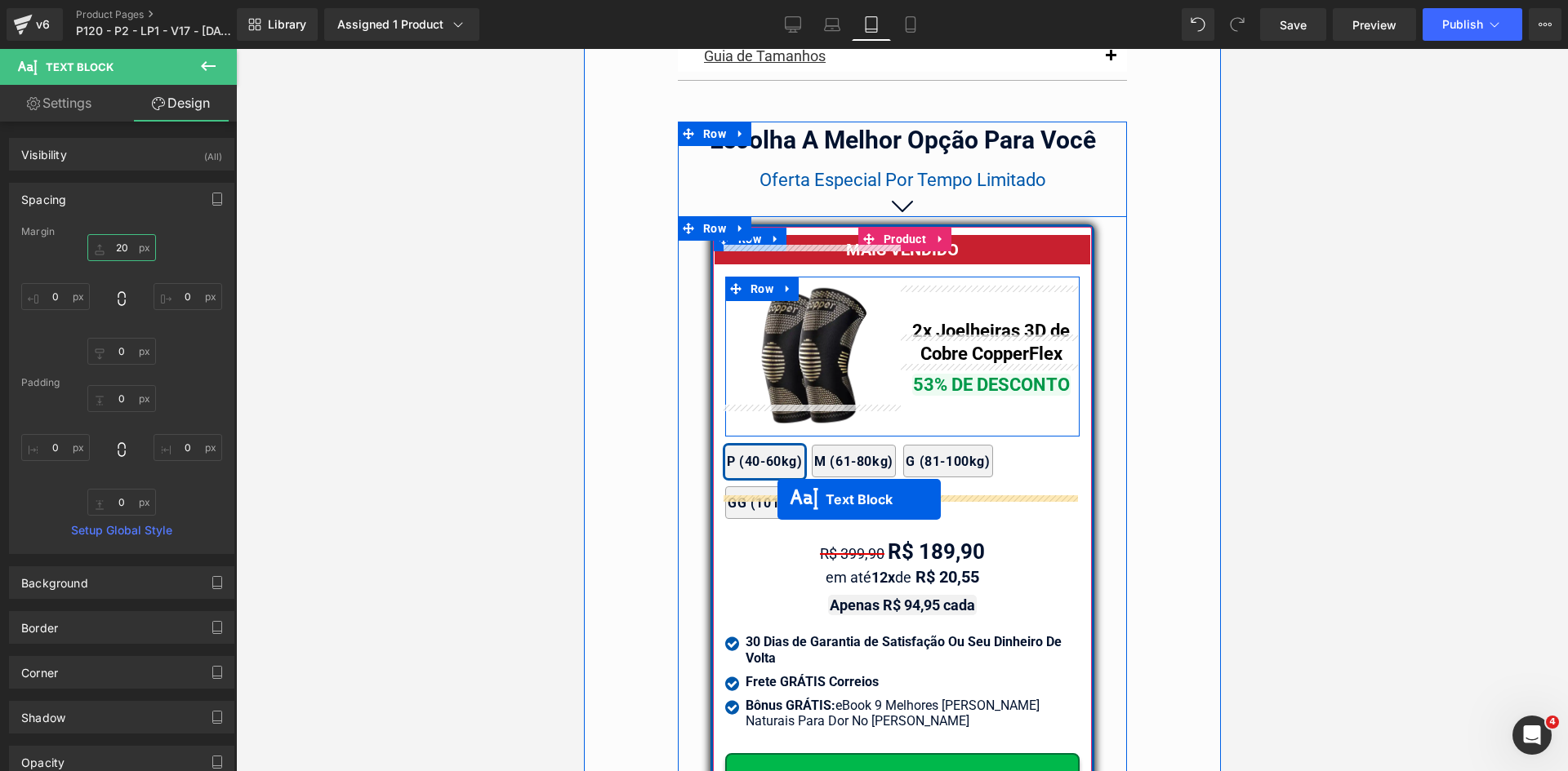
drag, startPoint x: 886, startPoint y: 369, endPoint x: 776, endPoint y: 500, distance: 171.1
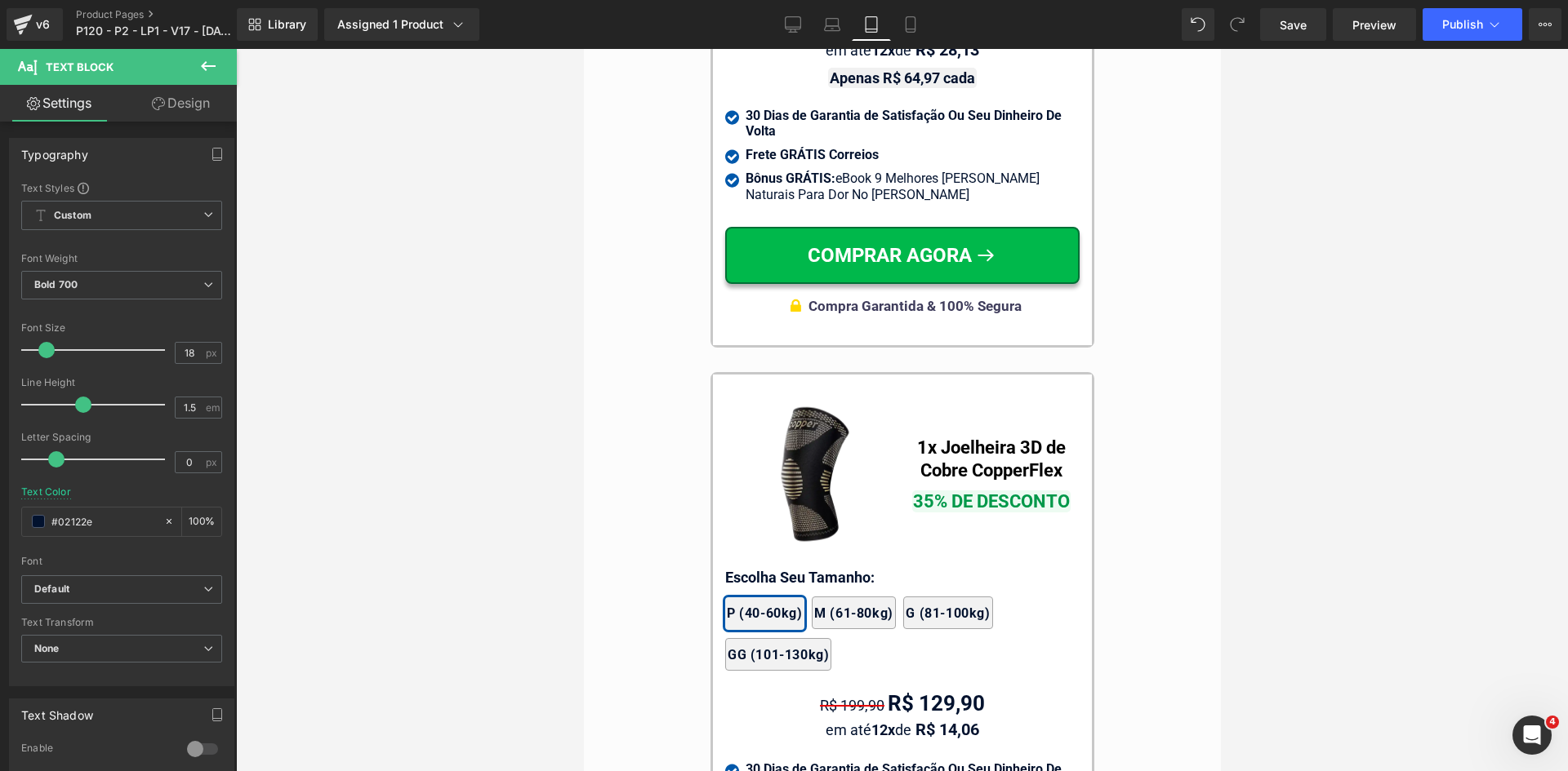
scroll to position [15415, 0]
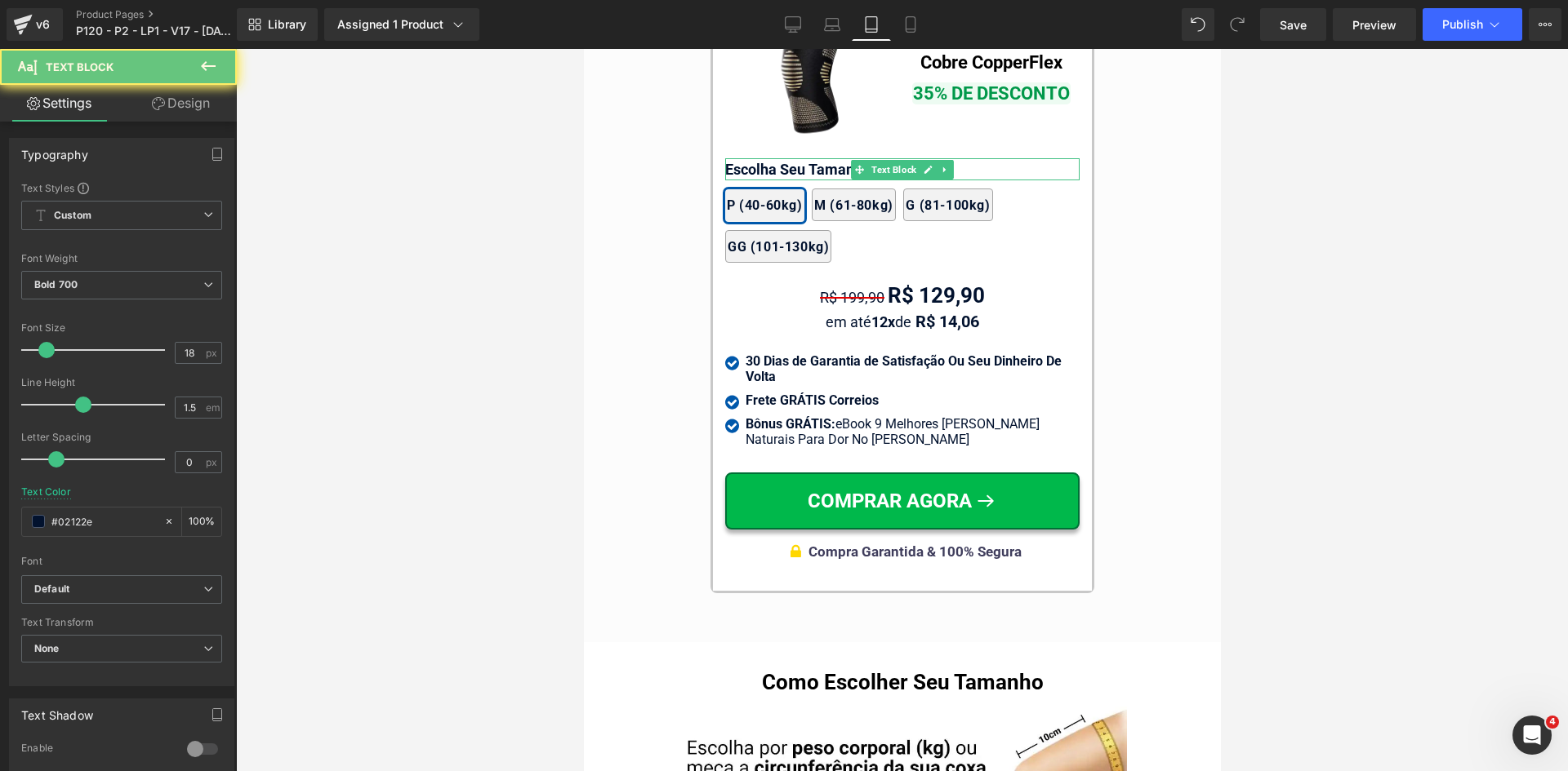
drag, startPoint x: 1345, startPoint y: 320, endPoint x: 766, endPoint y: 286, distance: 580.0
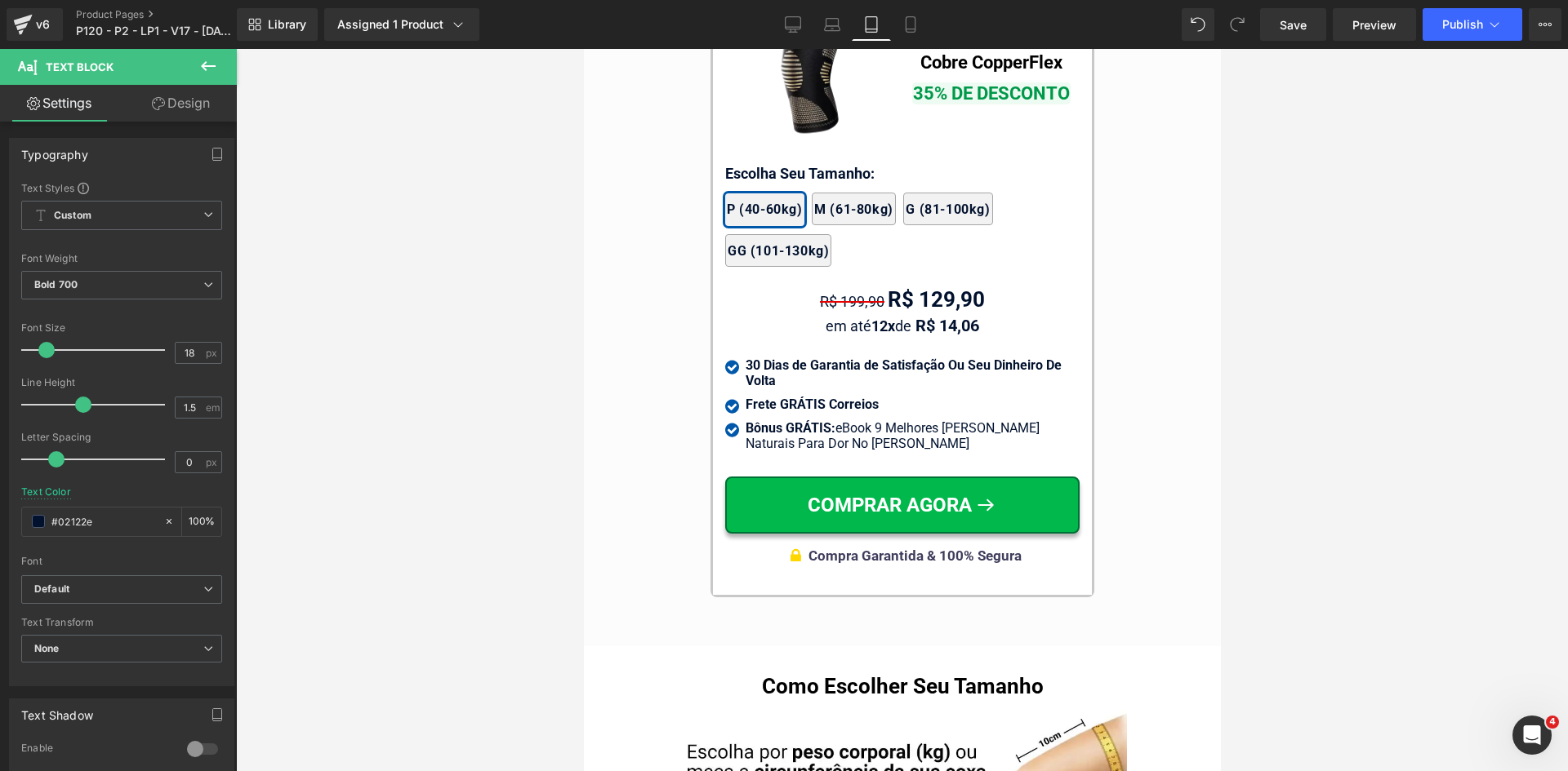
drag, startPoint x: 908, startPoint y: 30, endPoint x: 166, endPoint y: 116, distance: 747.0
click at [907, 30] on icon at bounding box center [910, 24] width 17 height 17
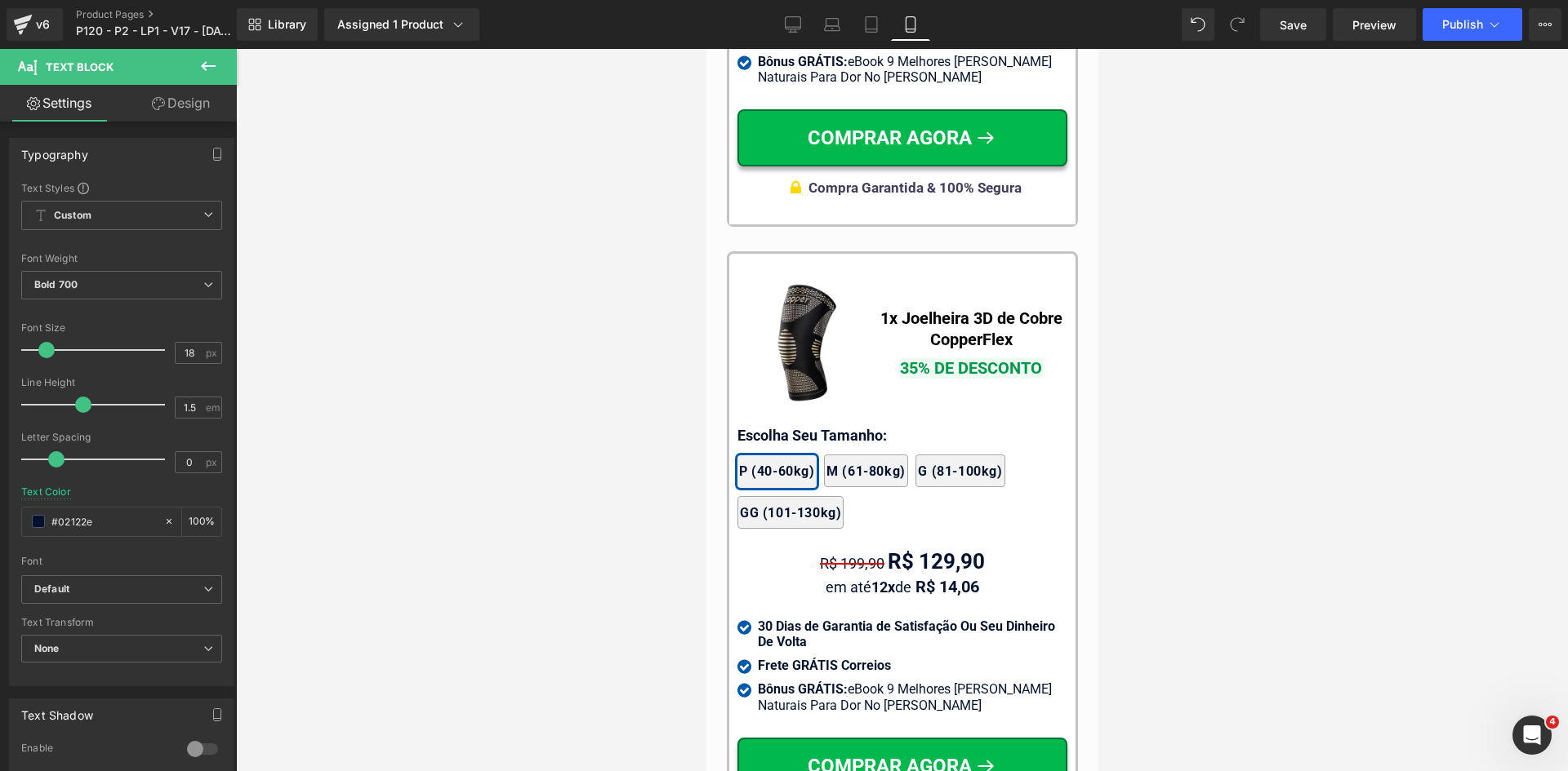
click at [166, 114] on link "Design" at bounding box center [180, 103] width 119 height 36
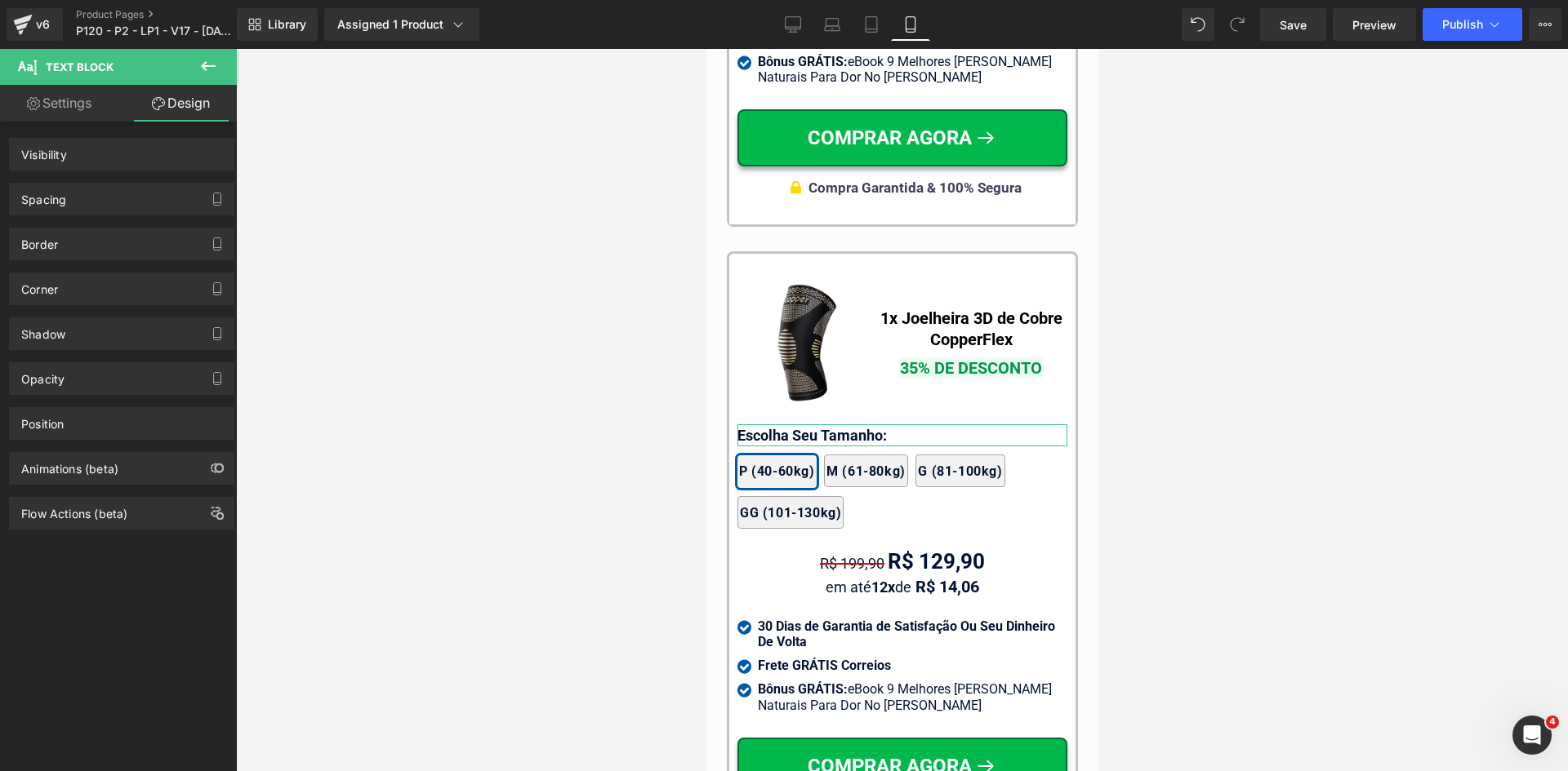
scroll to position [15647, 0]
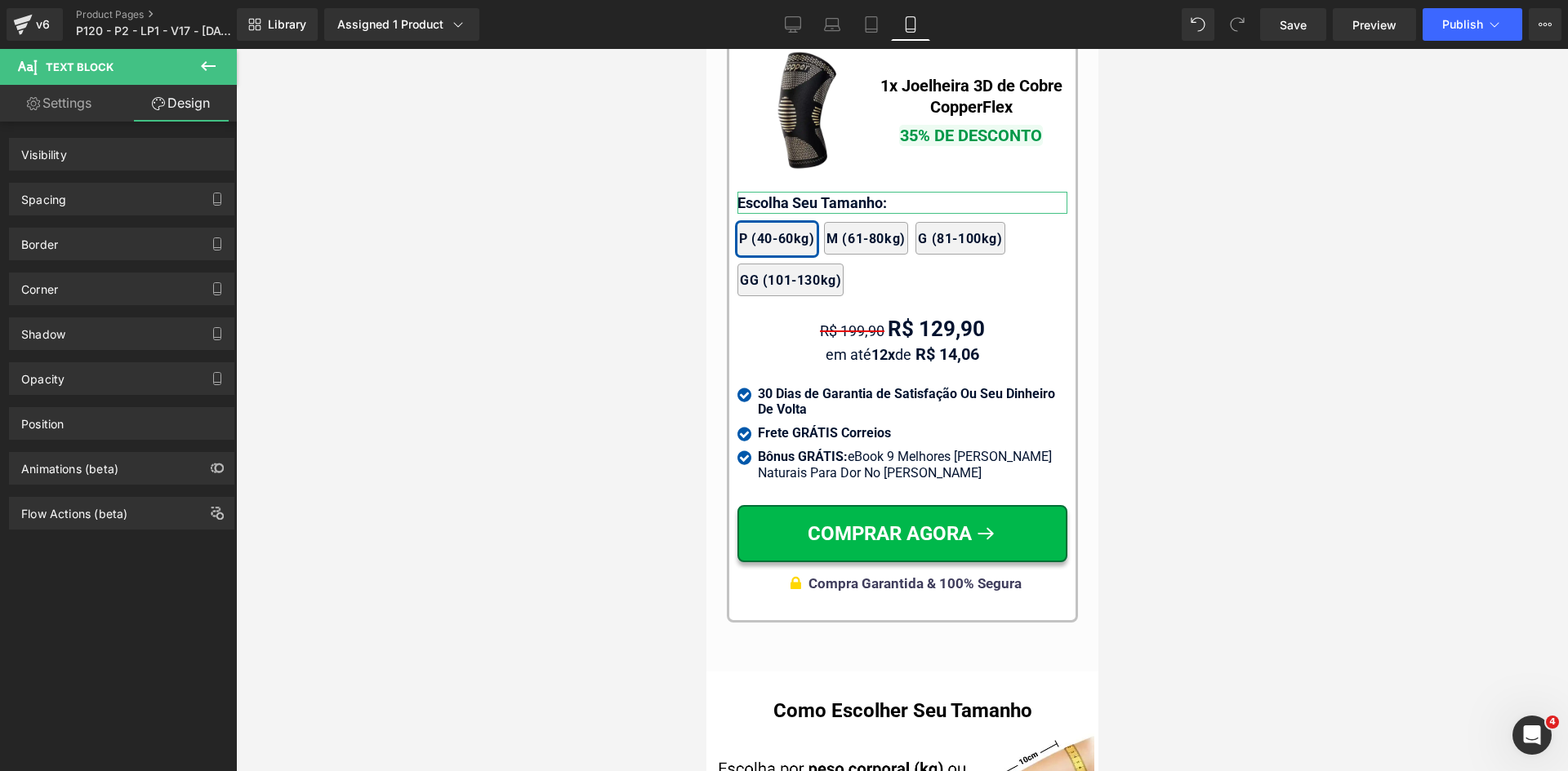
click at [51, 196] on div "Spacing" at bounding box center [44, 194] width 45 height 23
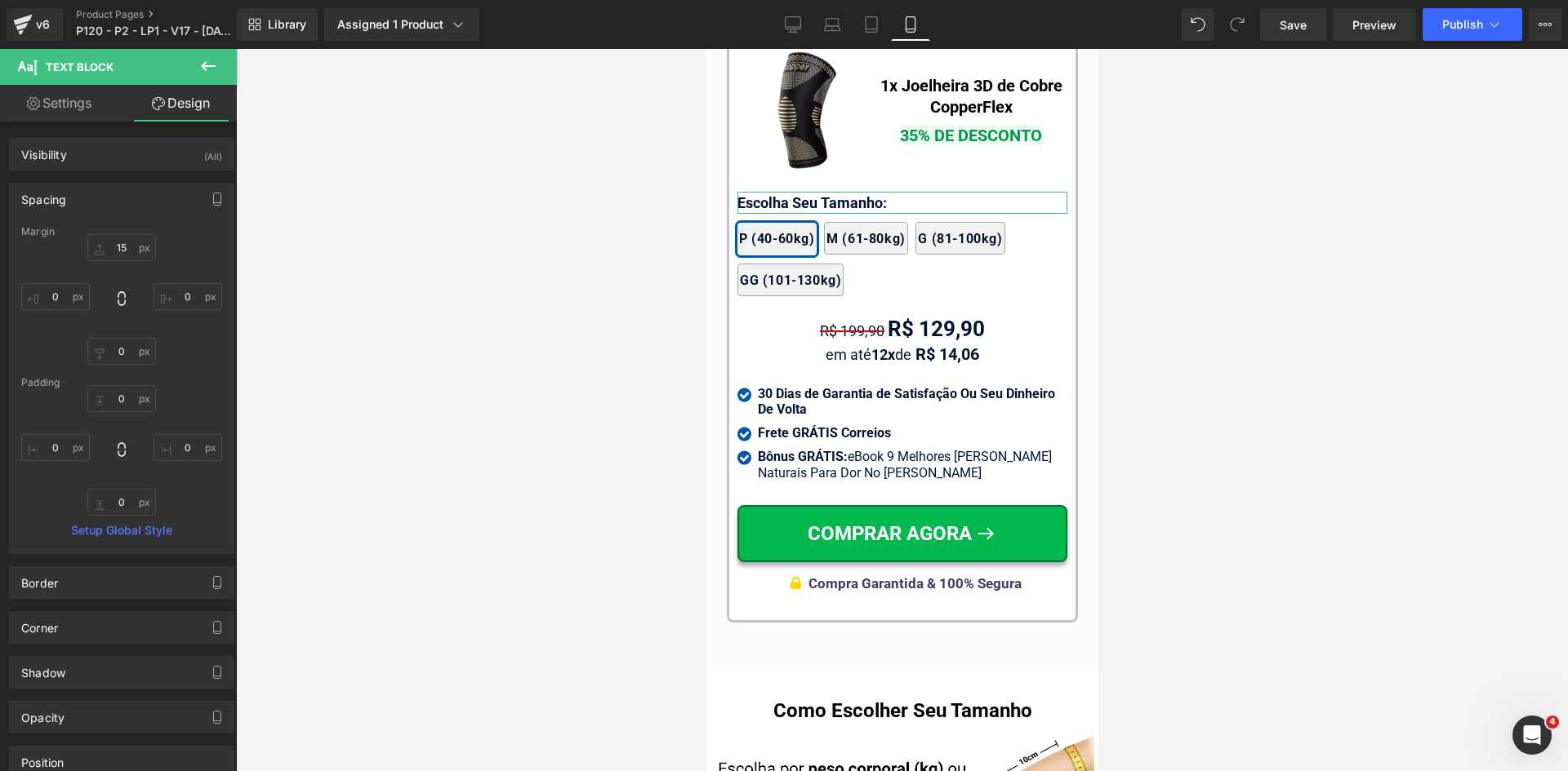
type input "15"
type input "0"
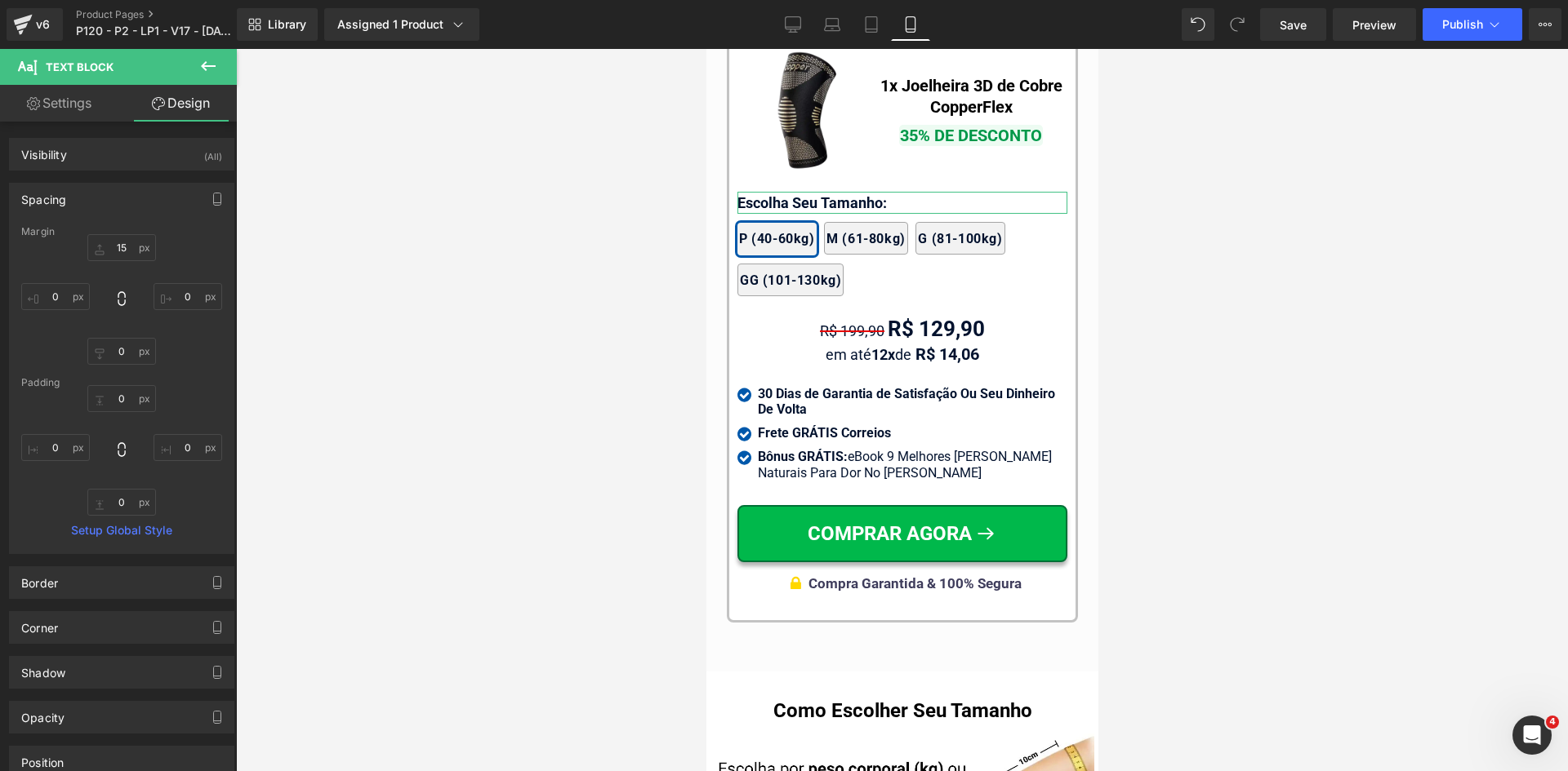
type input "0"
click at [125, 245] on input "15" at bounding box center [122, 247] width 69 height 26
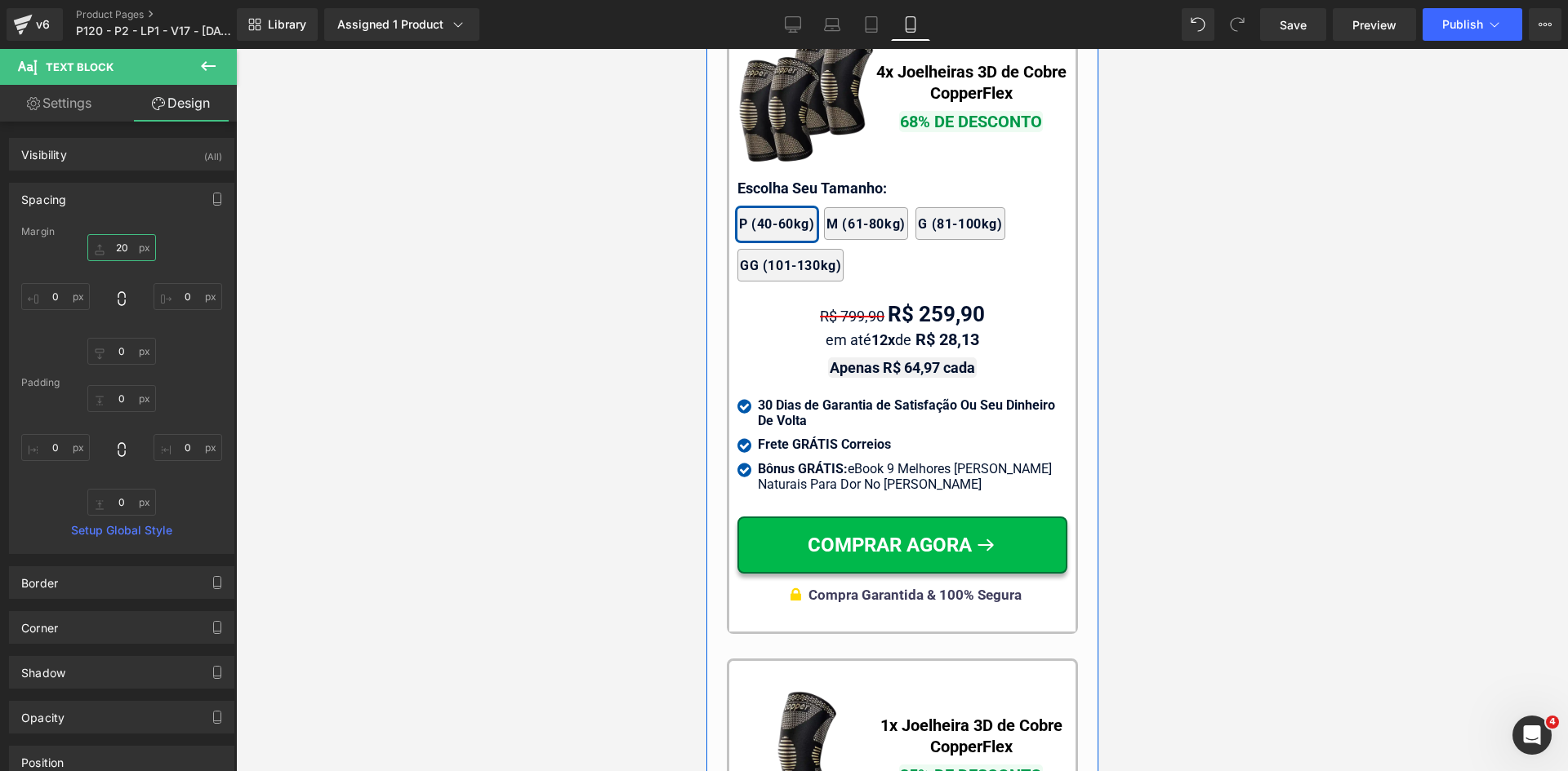
scroll to position [14913, 0]
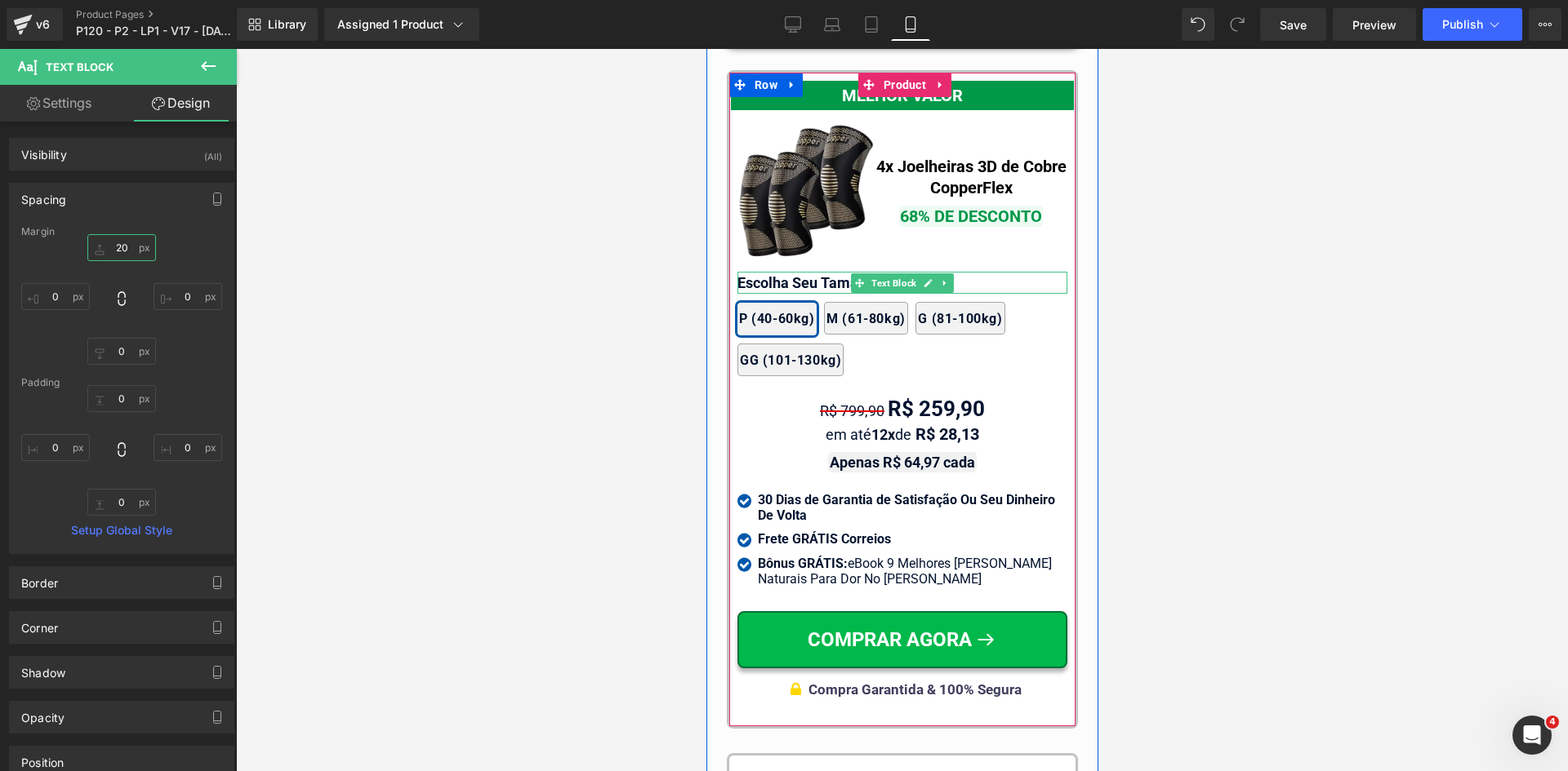
type input "20"
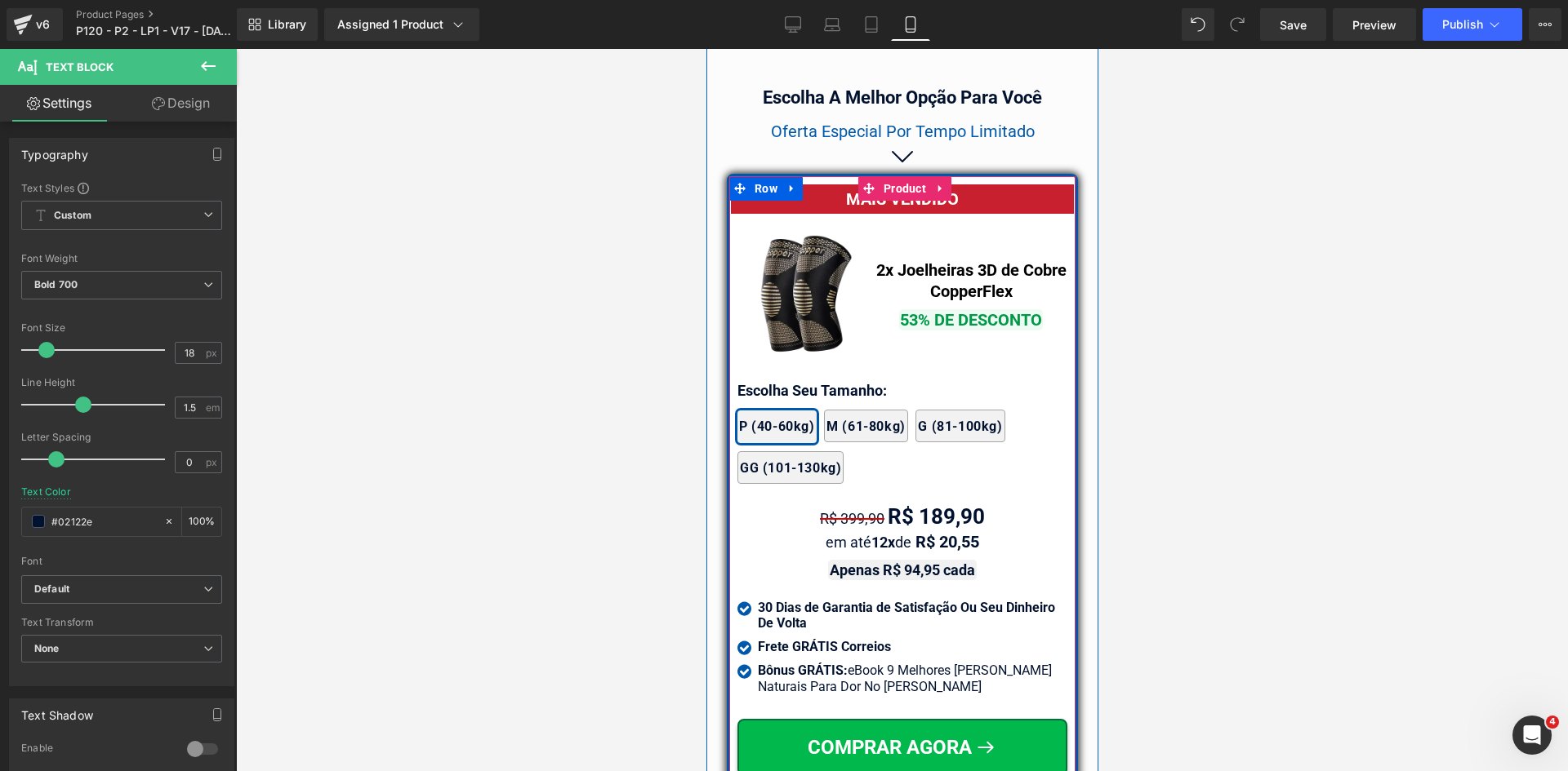
scroll to position [14096, 0]
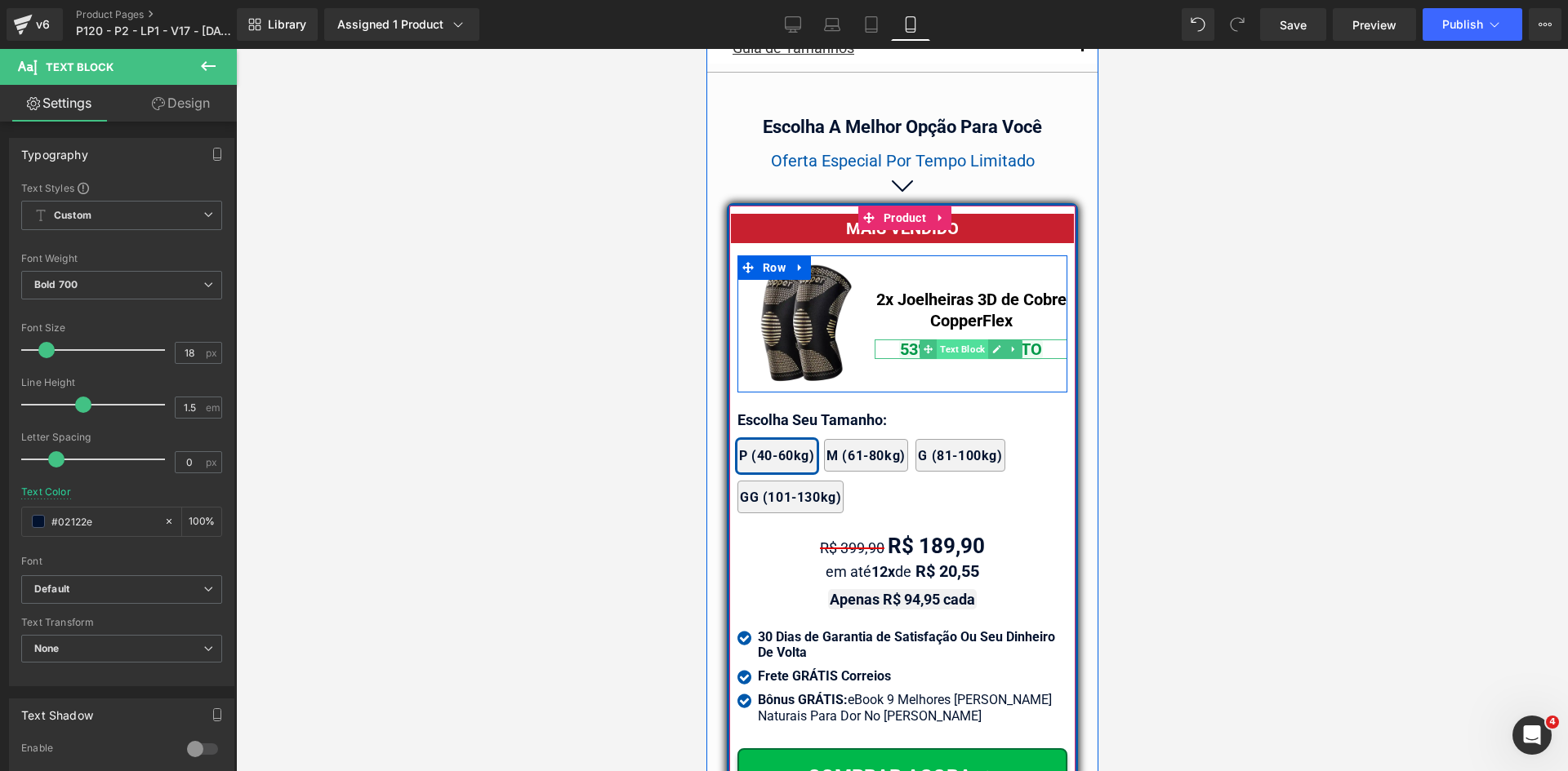
click at [962, 342] on span "Text Block" at bounding box center [961, 350] width 51 height 20
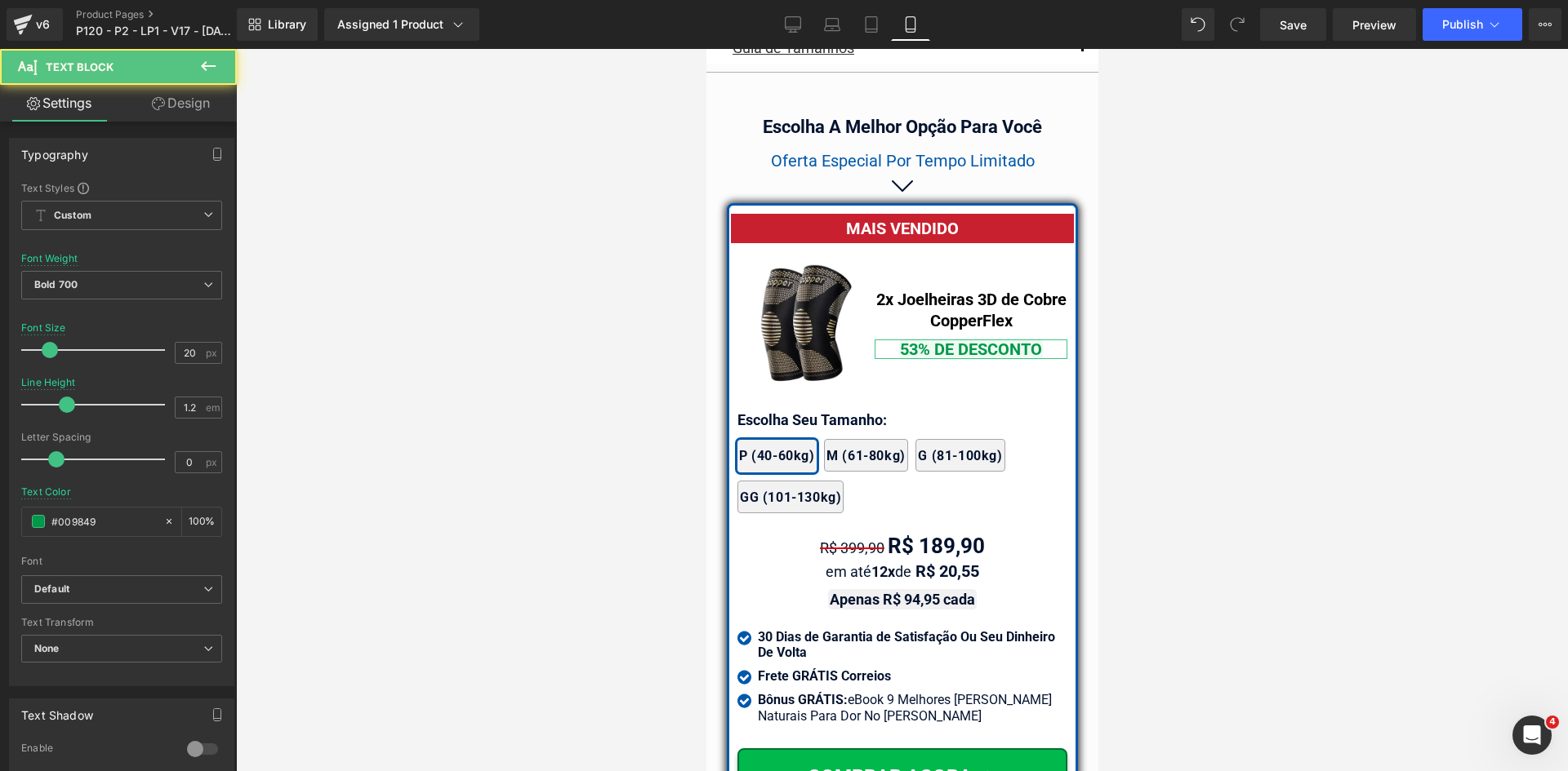
click at [188, 107] on link "Design" at bounding box center [180, 103] width 119 height 36
click at [0, 0] on div "Spacing" at bounding box center [0, 0] width 0 height 0
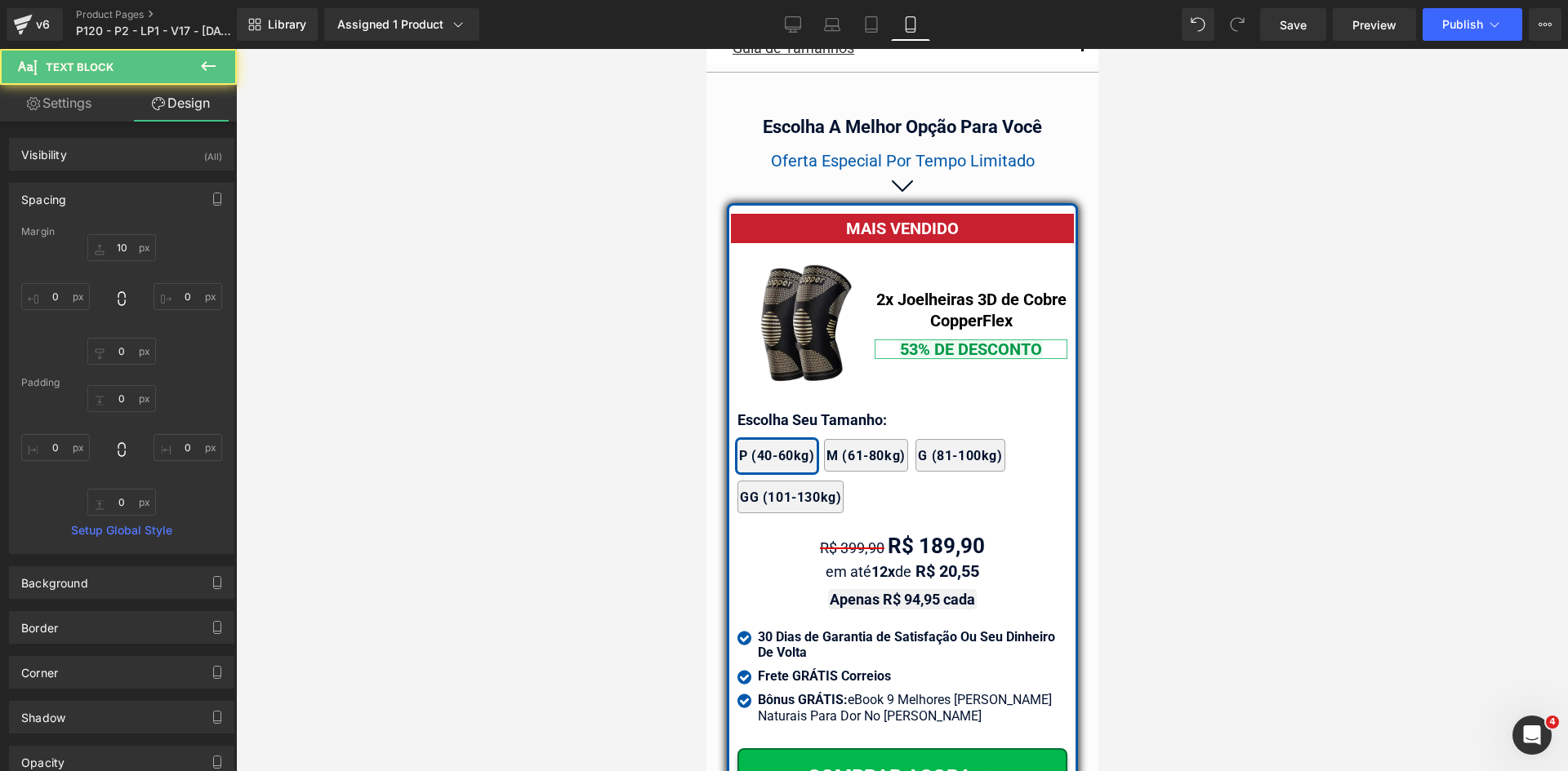
type input "10"
type input "0"
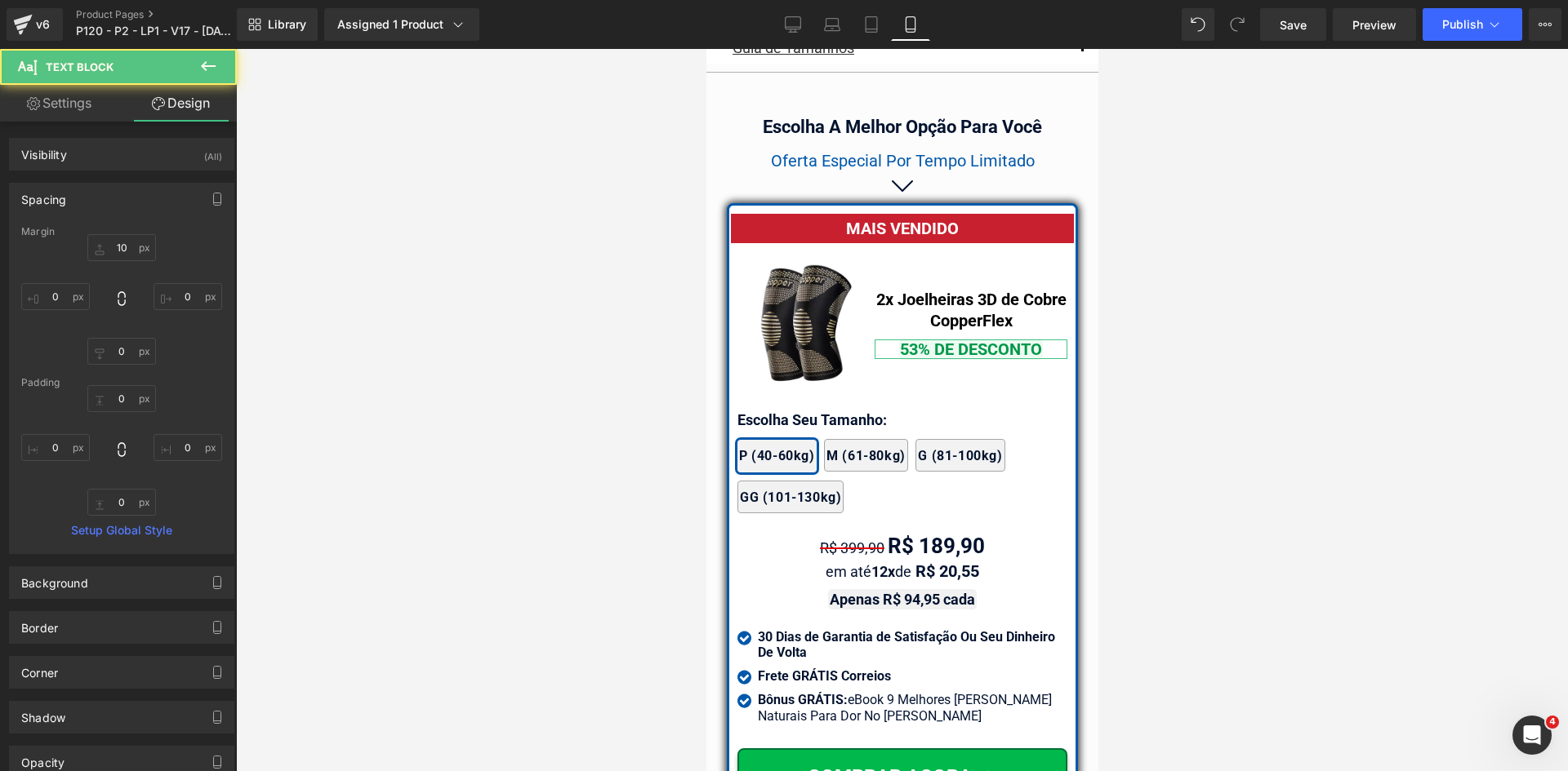
type input "0"
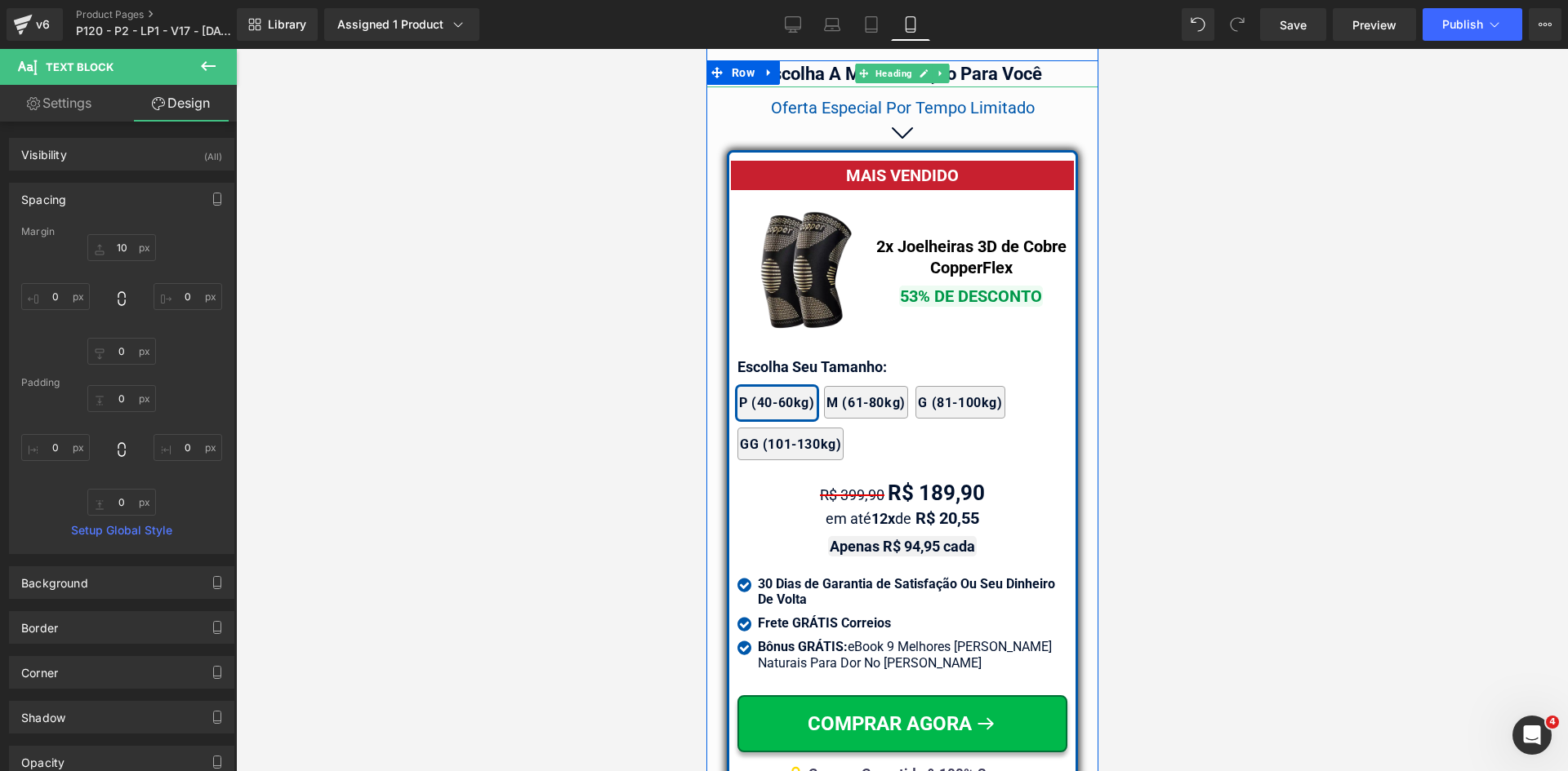
scroll to position [14260, 0]
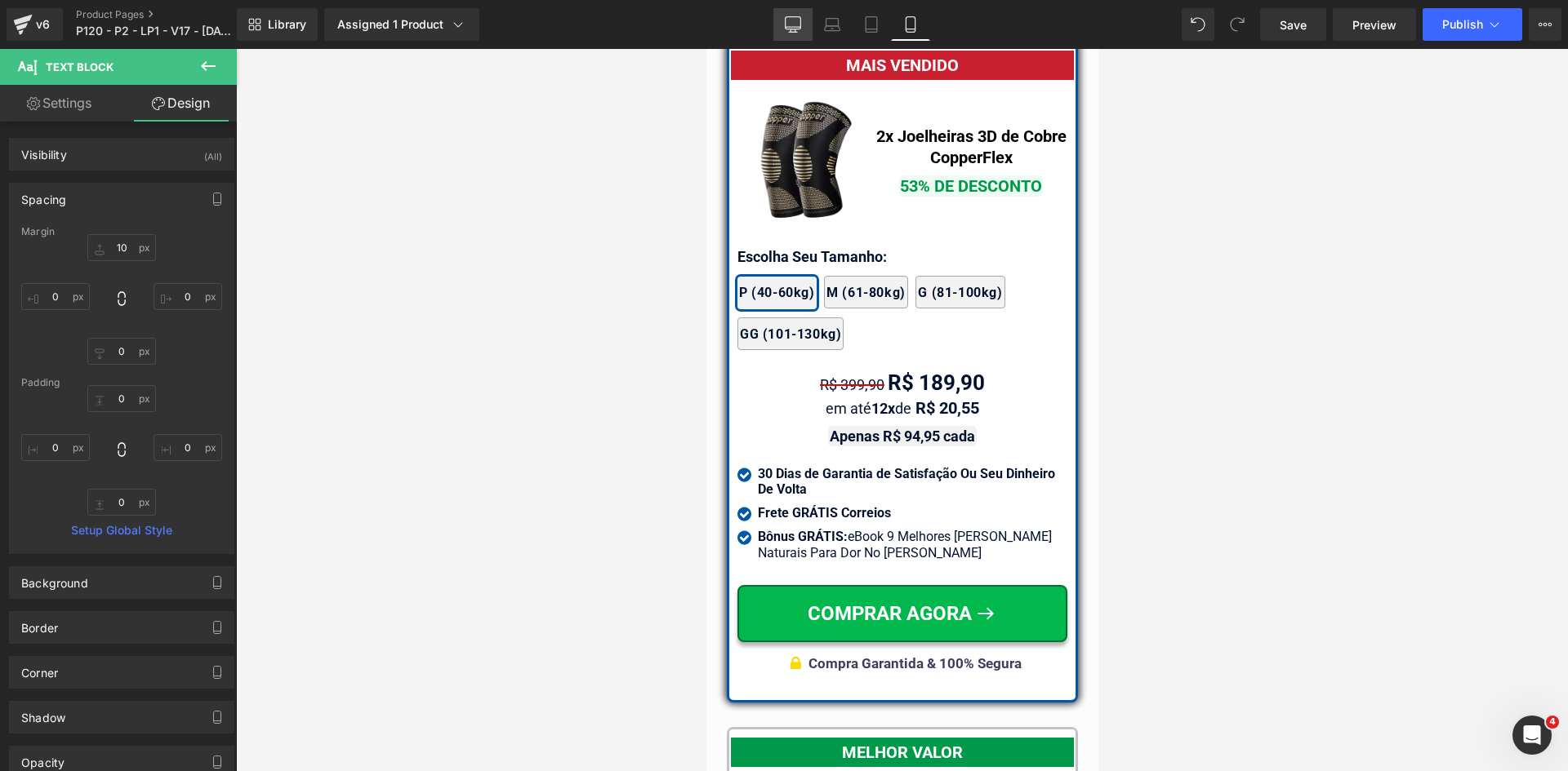
click at [796, 27] on icon at bounding box center [793, 24] width 17 height 17
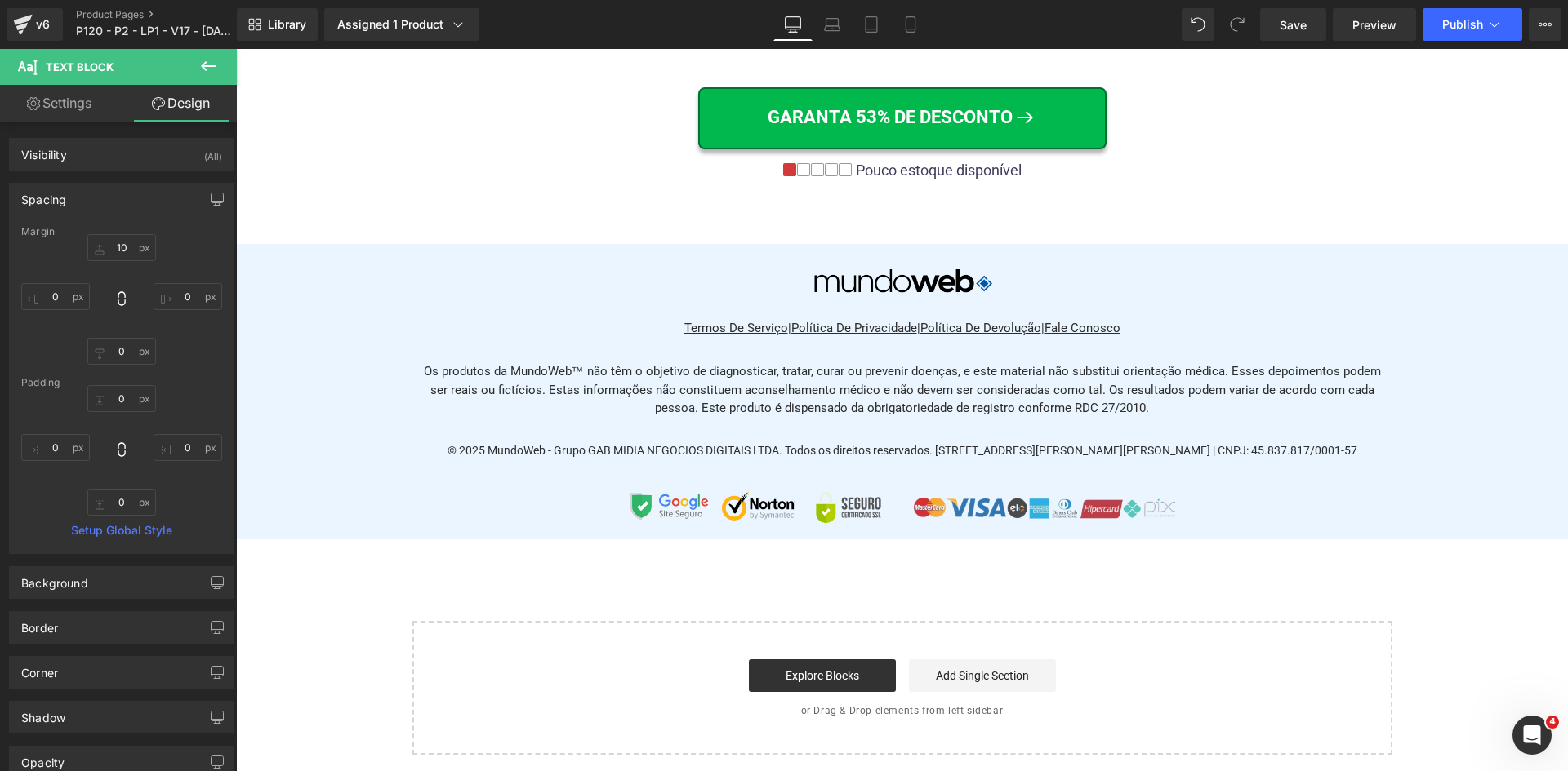
type input "20"
type input "0"
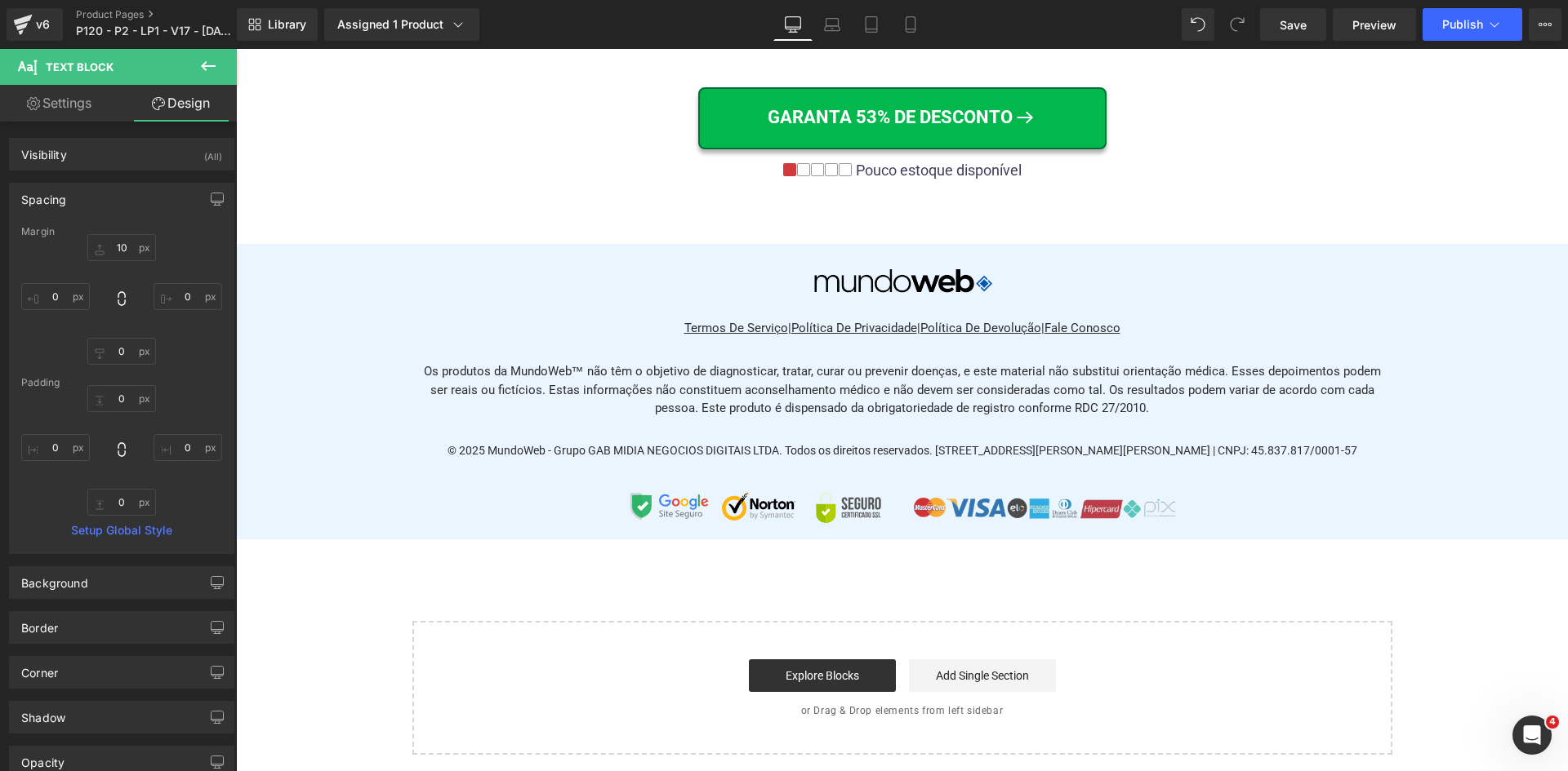
type input "0"
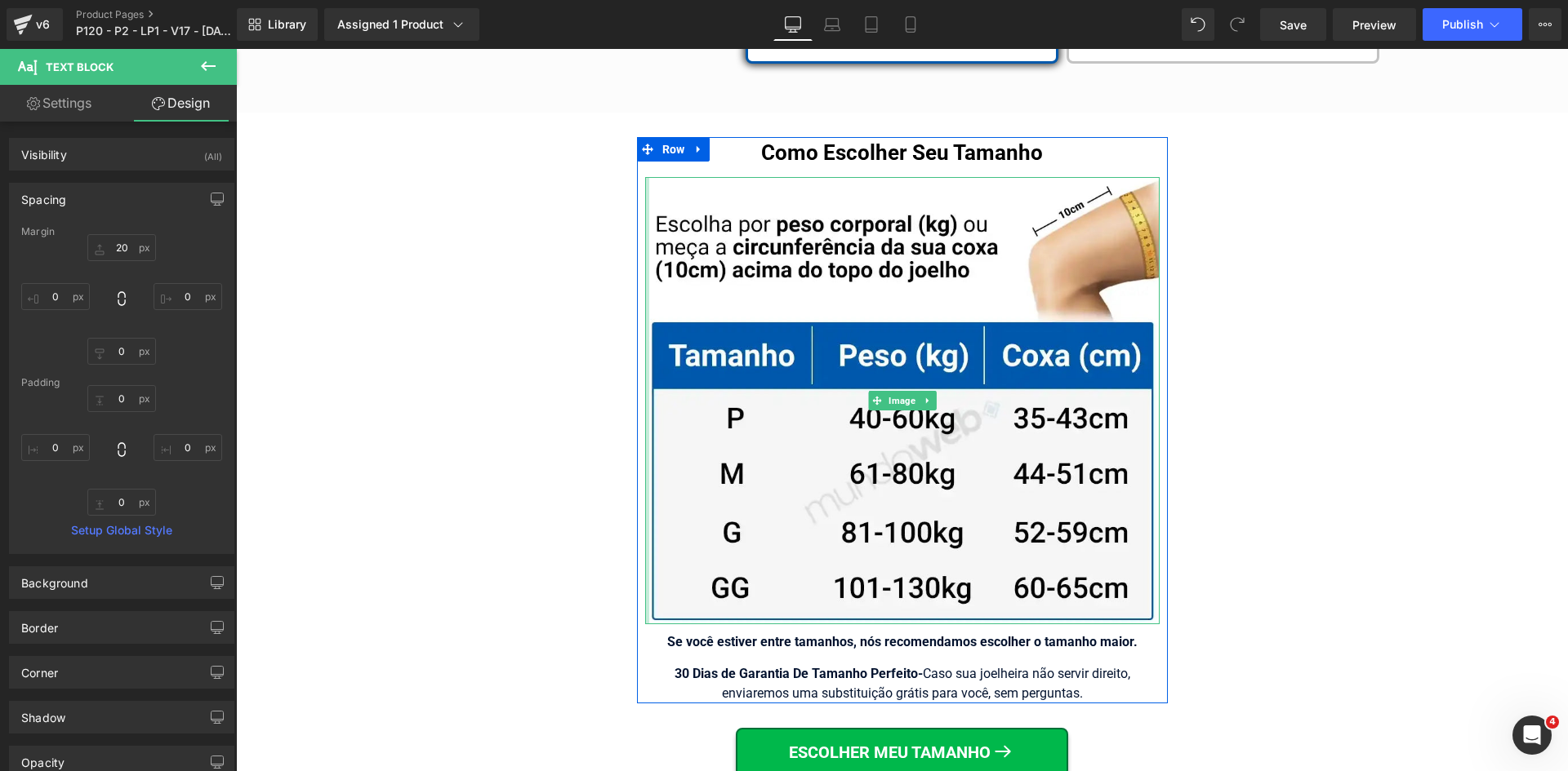
scroll to position [10288, 0]
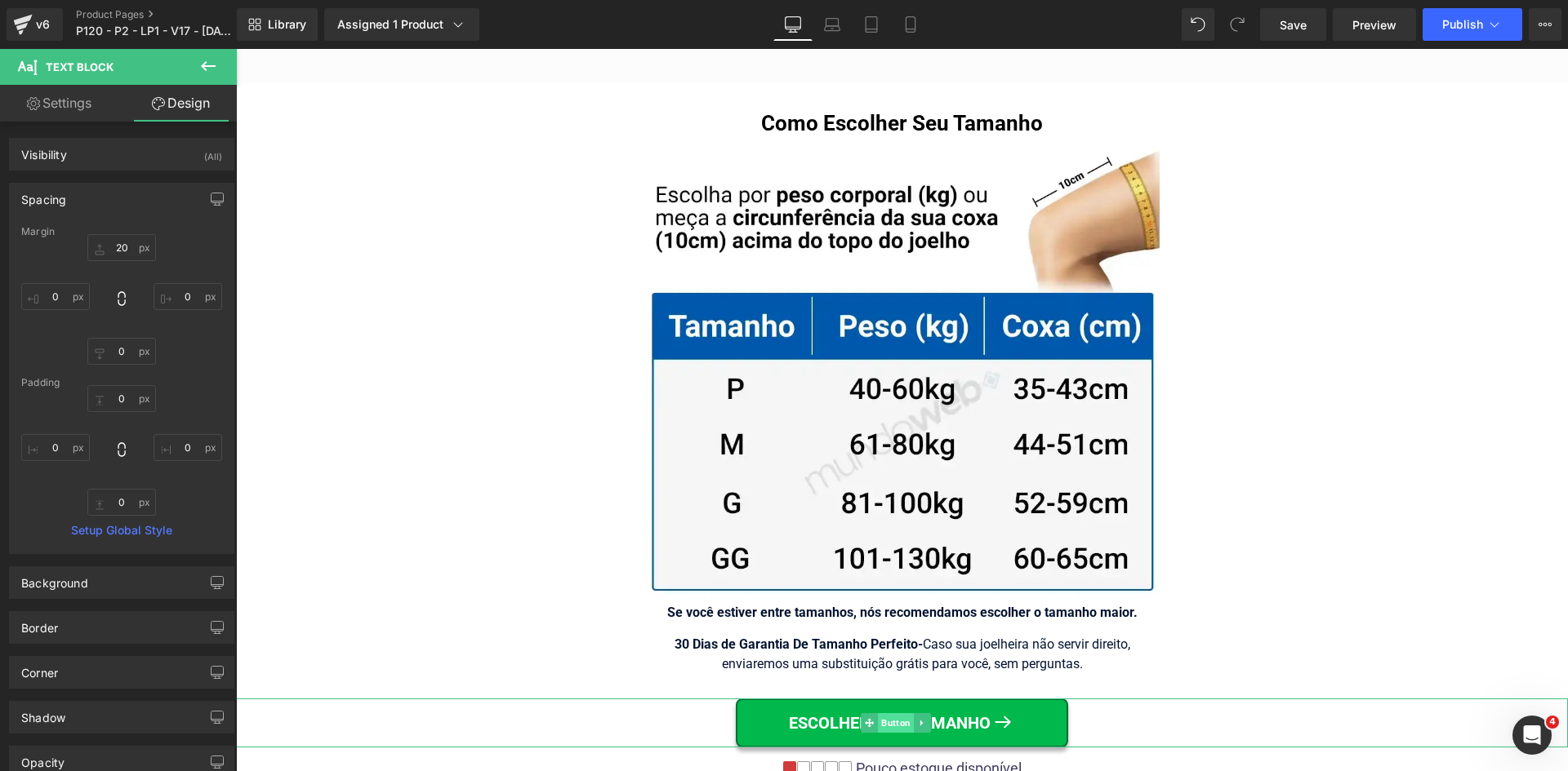
click at [894, 713] on span "Button" at bounding box center [896, 723] width 36 height 20
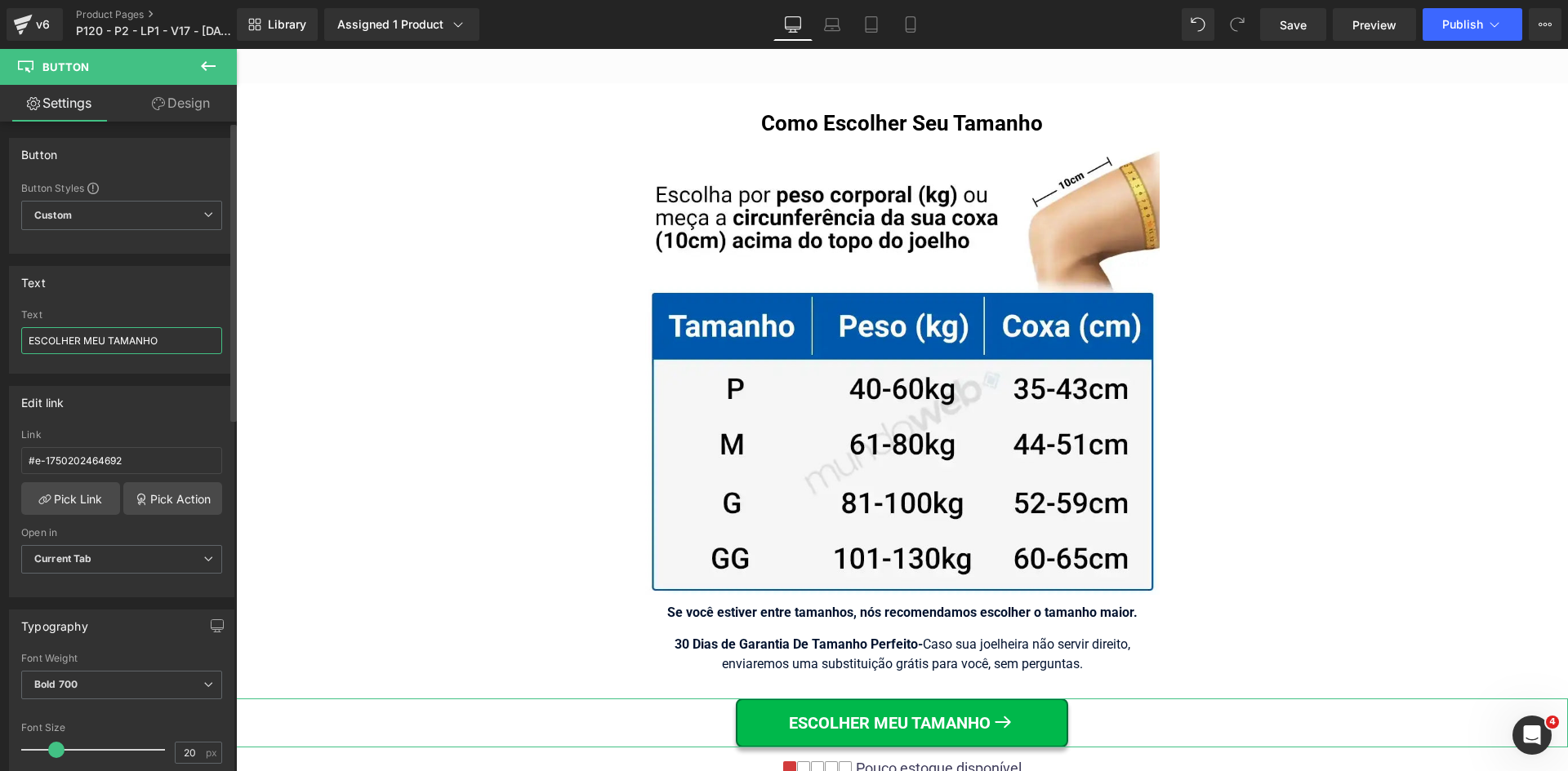
drag, startPoint x: 105, startPoint y: 339, endPoint x: 0, endPoint y: 340, distance: 105.0
click at [0, 340] on div "Text ESCOLHER MEU TAMANHO Text ESCOLHER MEU TAMANHO" at bounding box center [122, 313] width 244 height 120
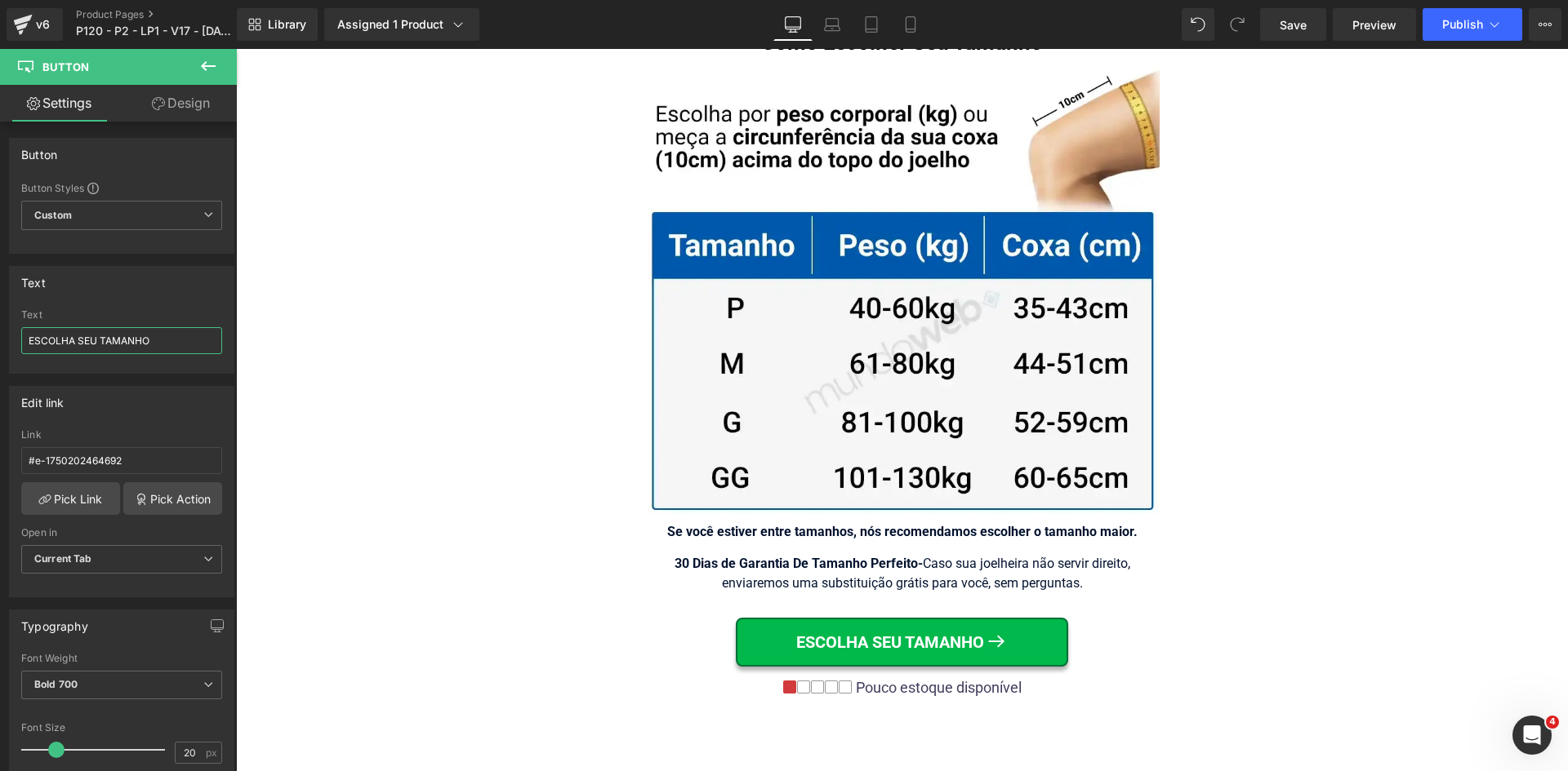
scroll to position [10371, 0]
type input "ESCOLHA SEU TAMANHO"
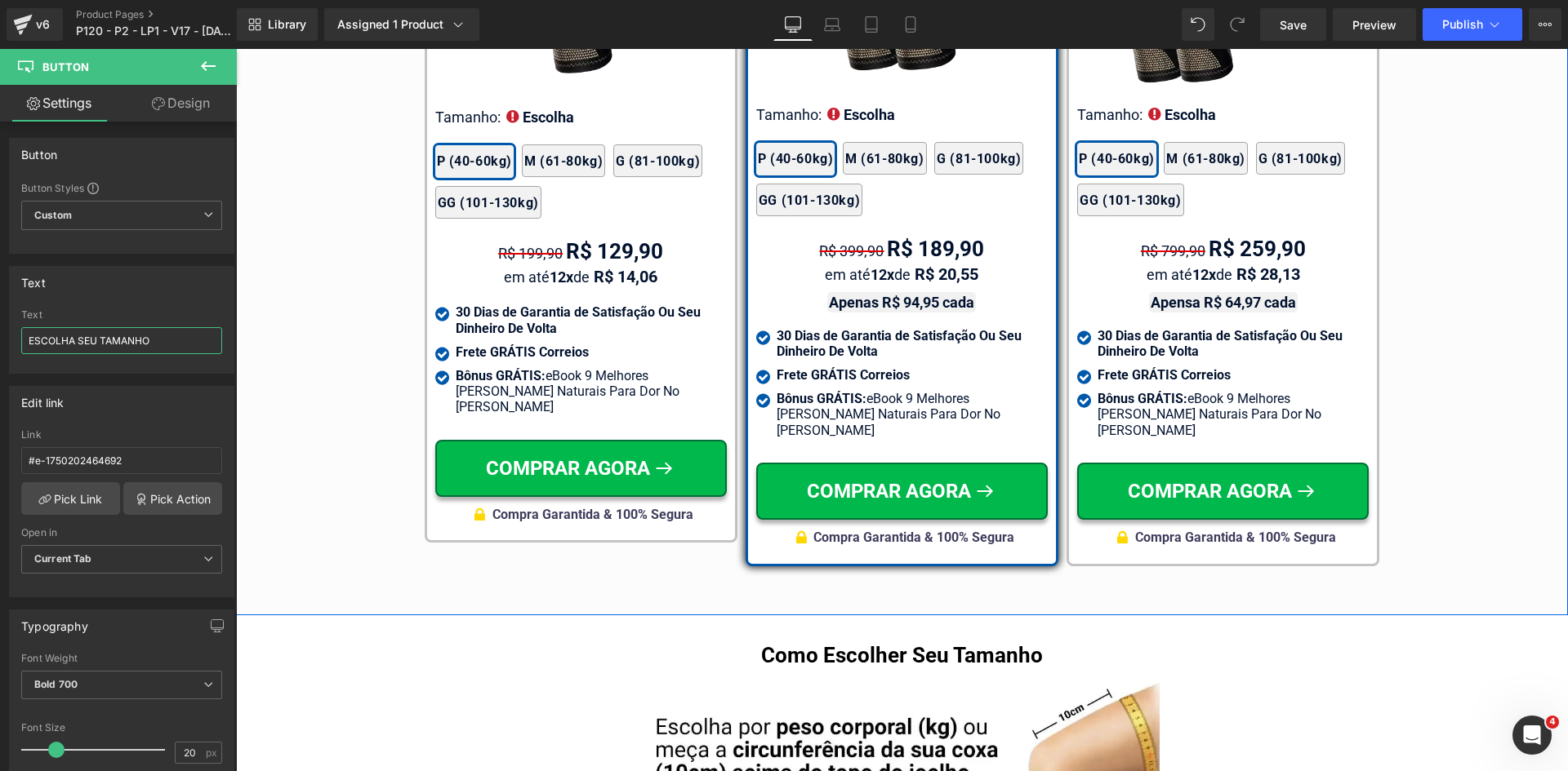
scroll to position [9717, 0]
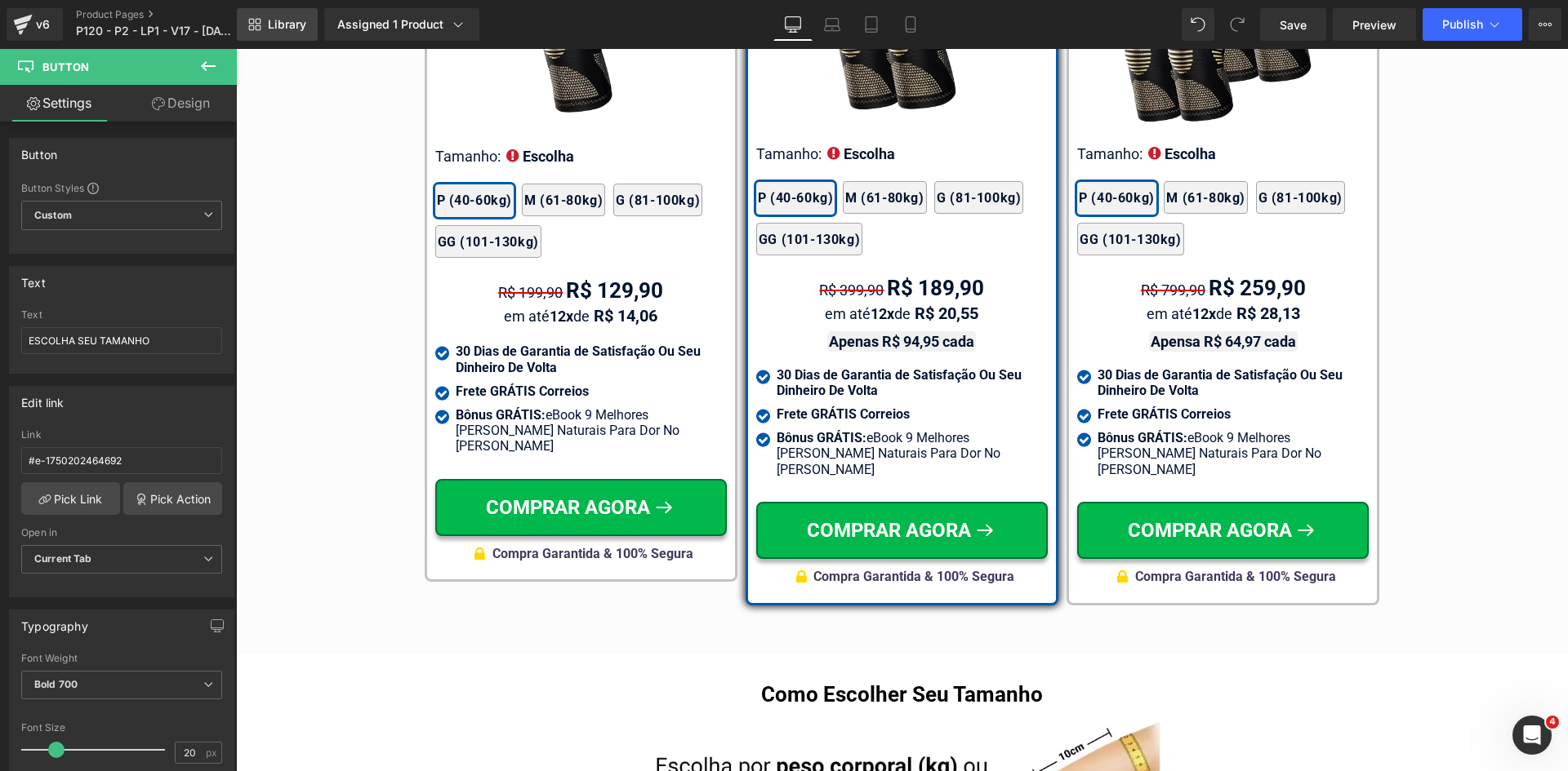
click at [275, 26] on span "Library" at bounding box center [286, 24] width 38 height 15
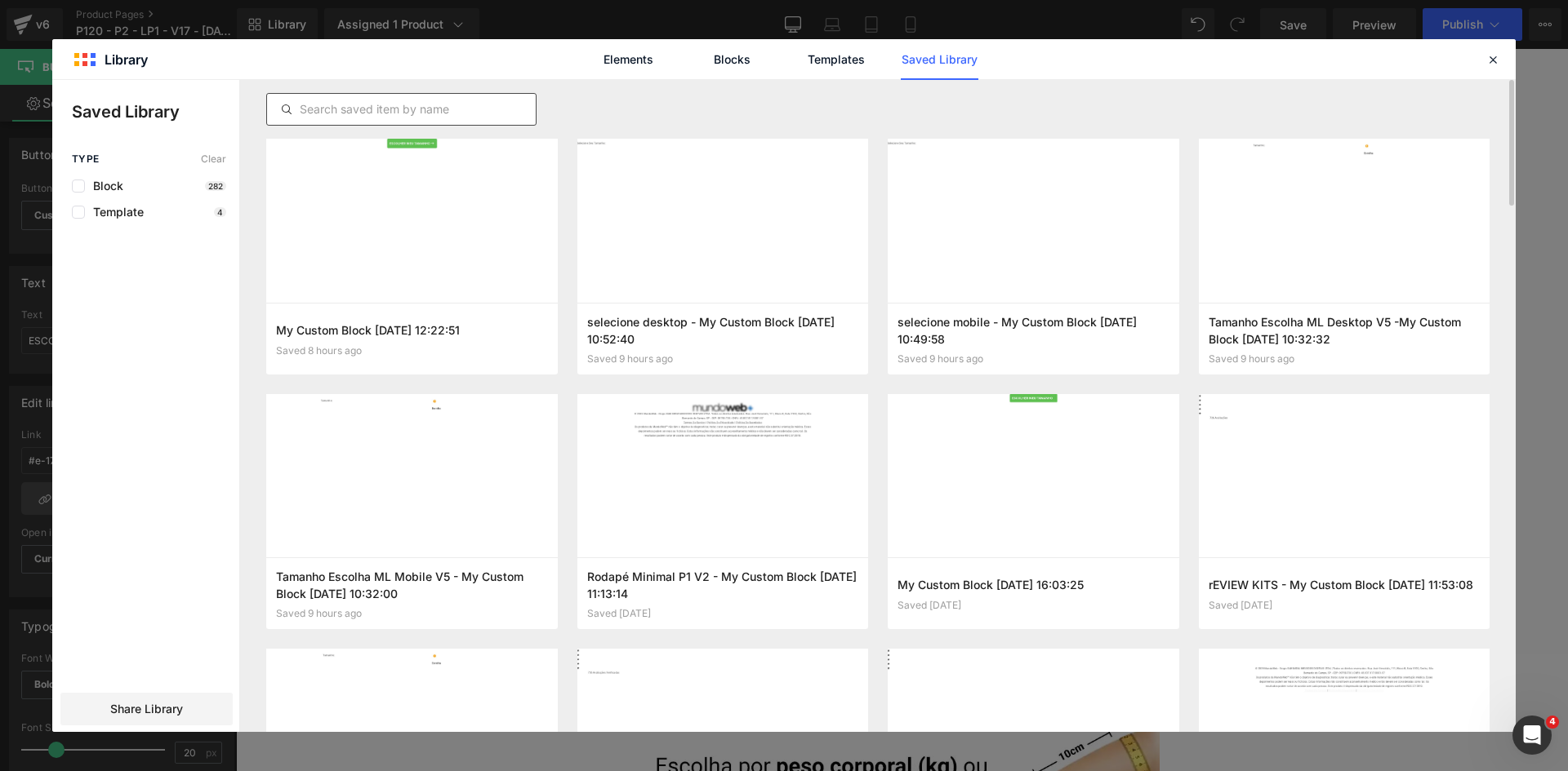
click at [484, 110] on input "text" at bounding box center [401, 110] width 269 height 20
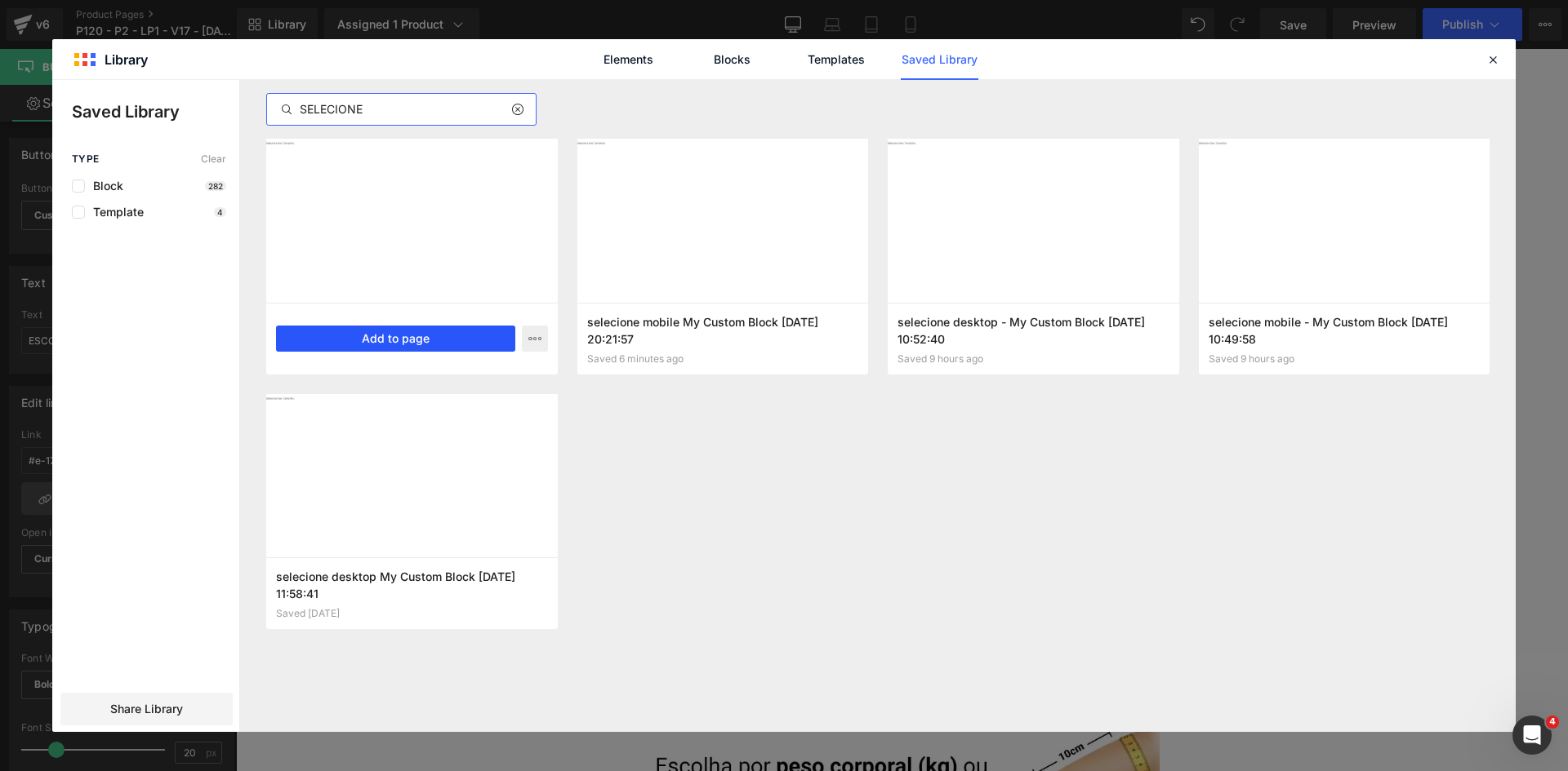
type input "SELECIONE"
click at [426, 334] on button "Add to page" at bounding box center [396, 338] width 239 height 26
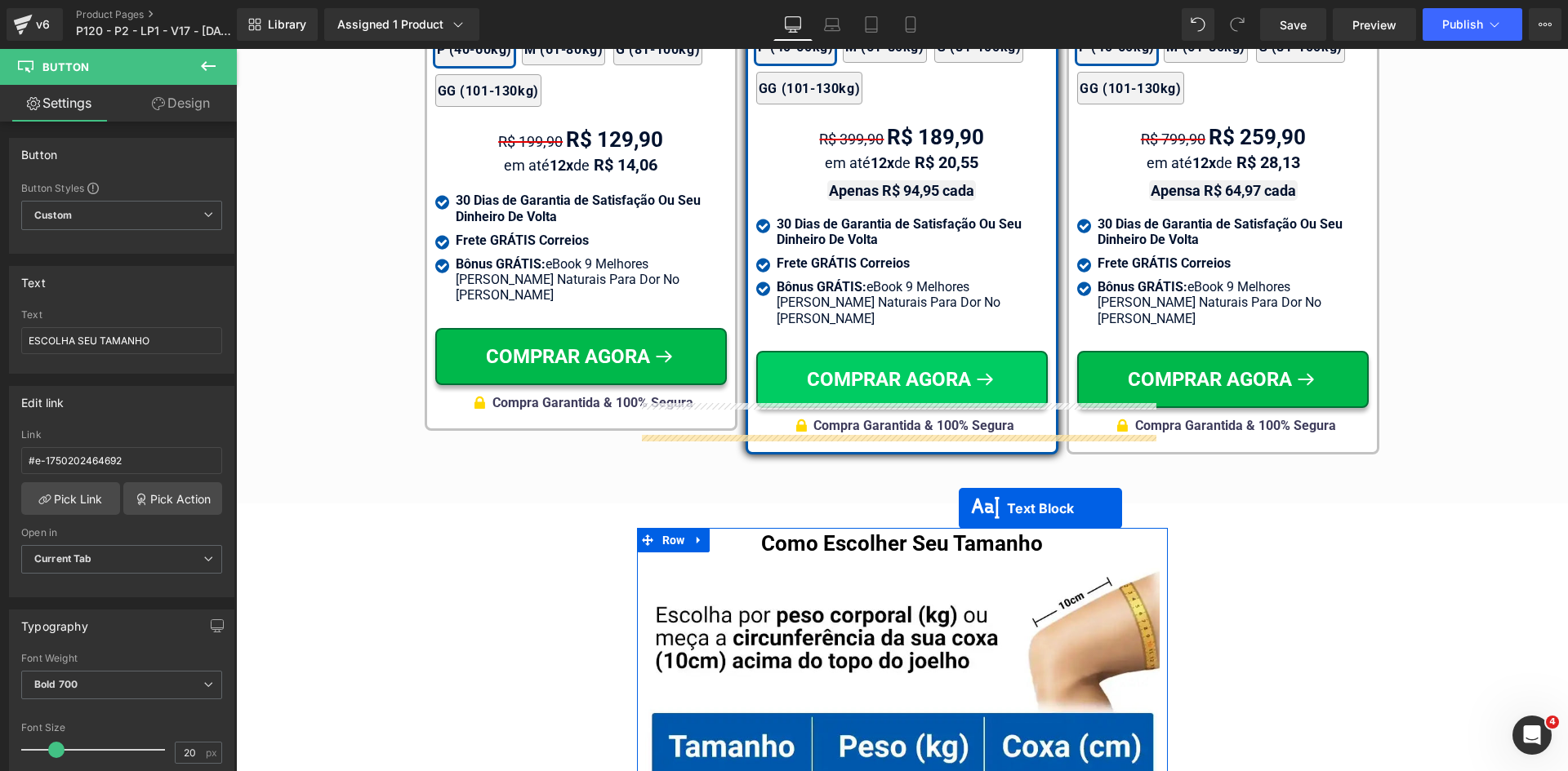
scroll to position [9754, 0]
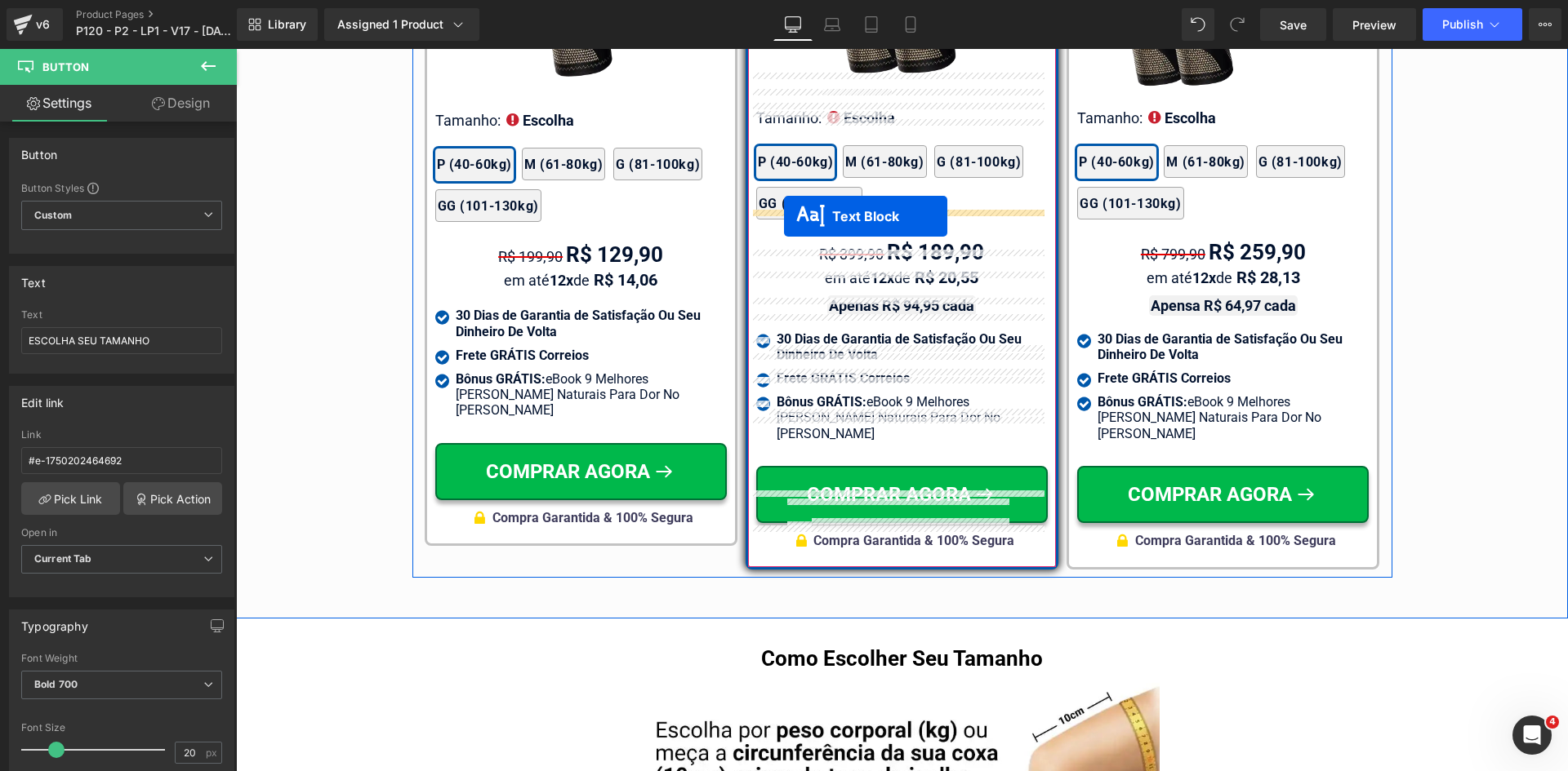
drag, startPoint x: 889, startPoint y: 516, endPoint x: 784, endPoint y: 216, distance: 317.8
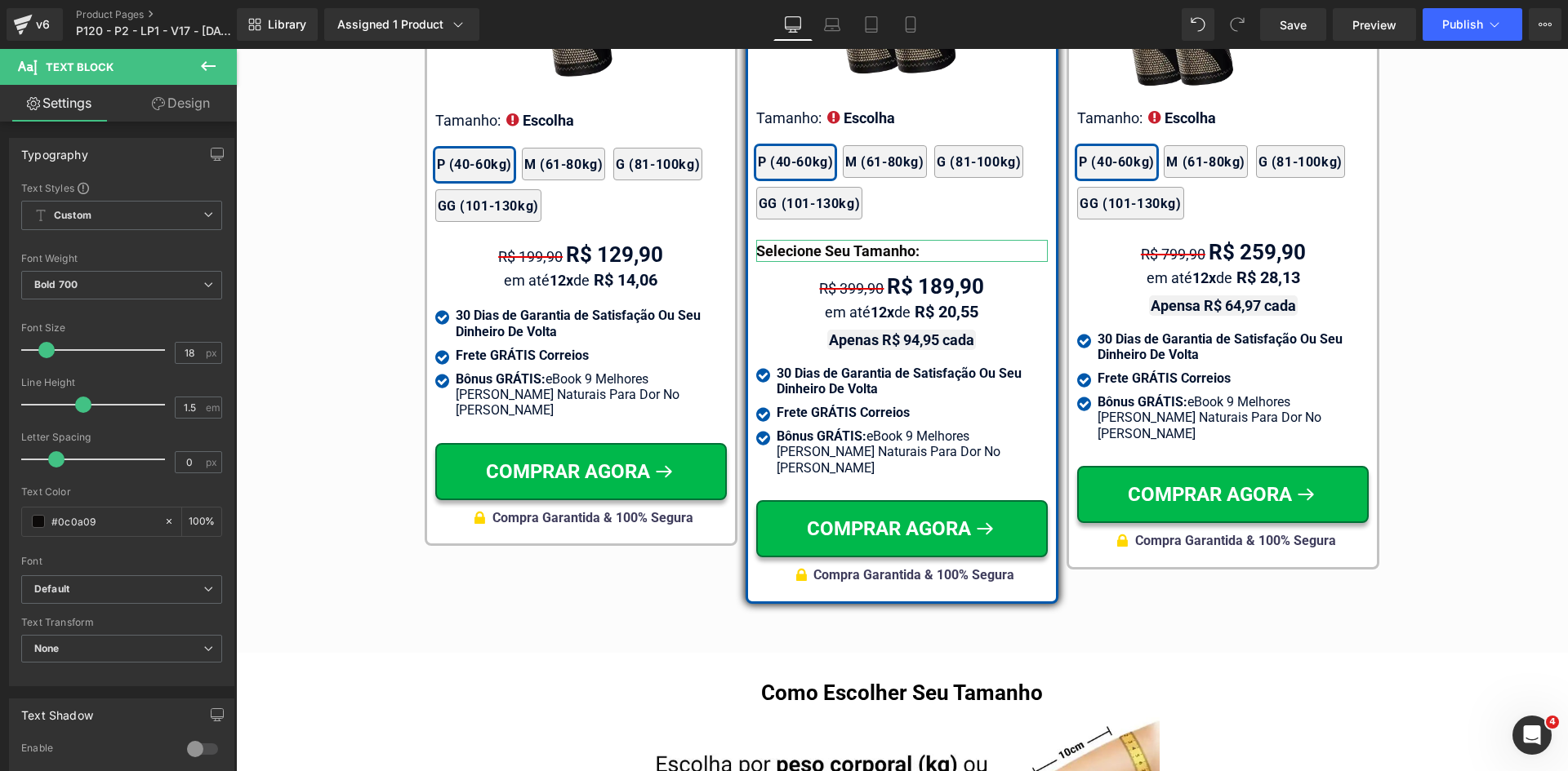
click at [164, 100] on link "Design" at bounding box center [180, 103] width 119 height 36
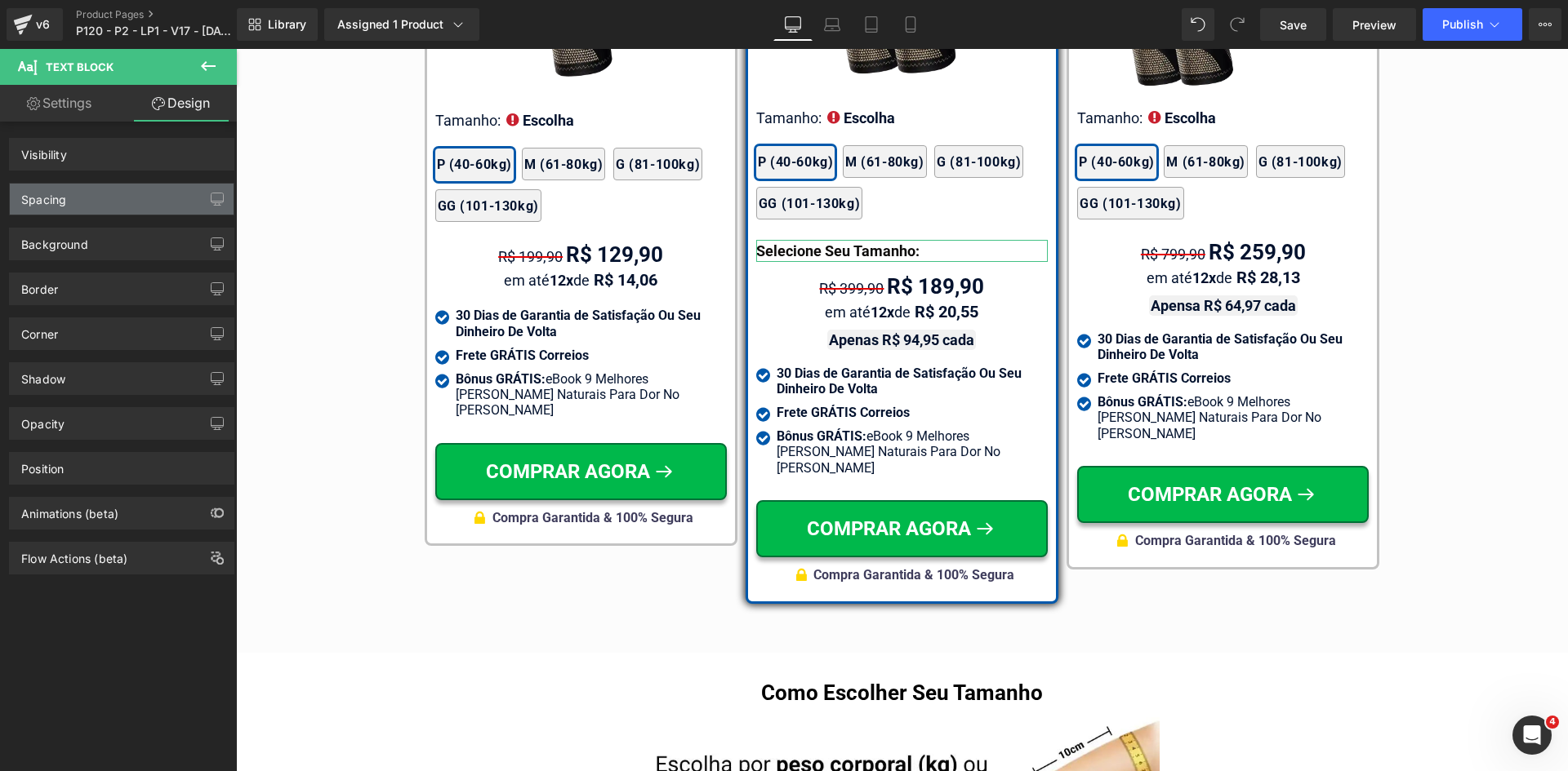
click at [135, 194] on div "Spacing" at bounding box center [122, 199] width 223 height 31
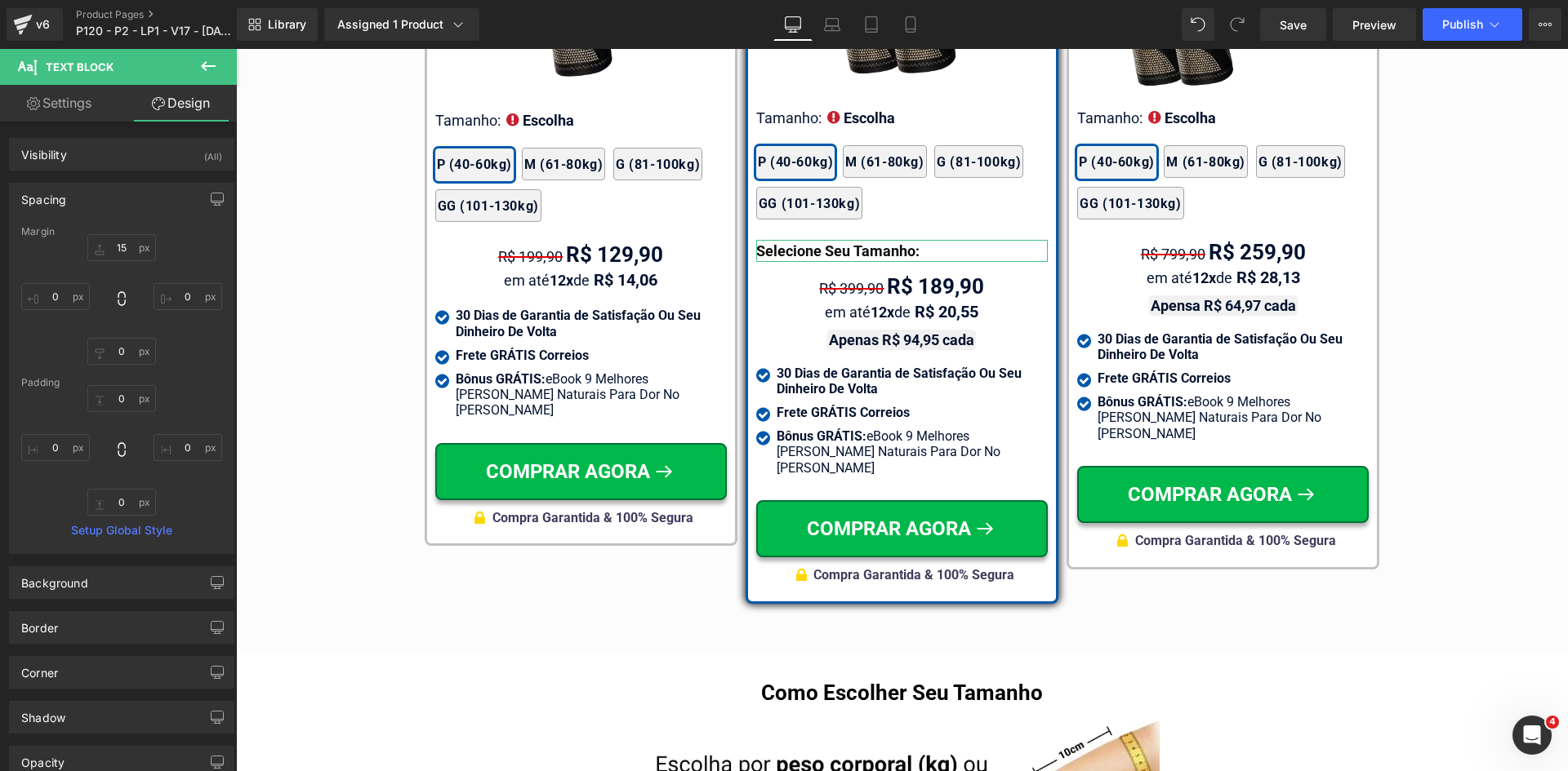
type input "15"
type input "0"
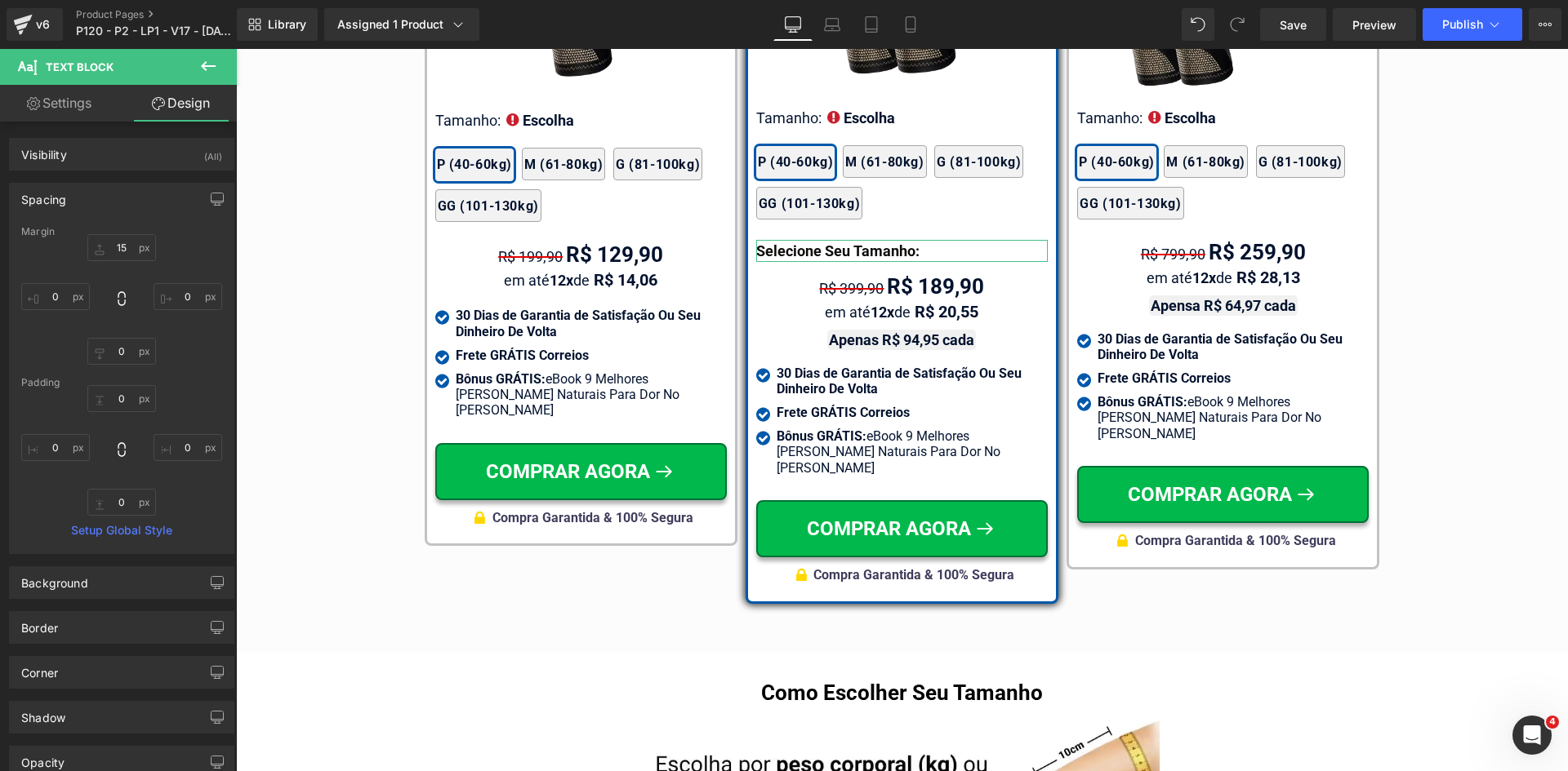
type input "0"
click at [124, 246] on input "15" at bounding box center [122, 247] width 69 height 26
type input "20"
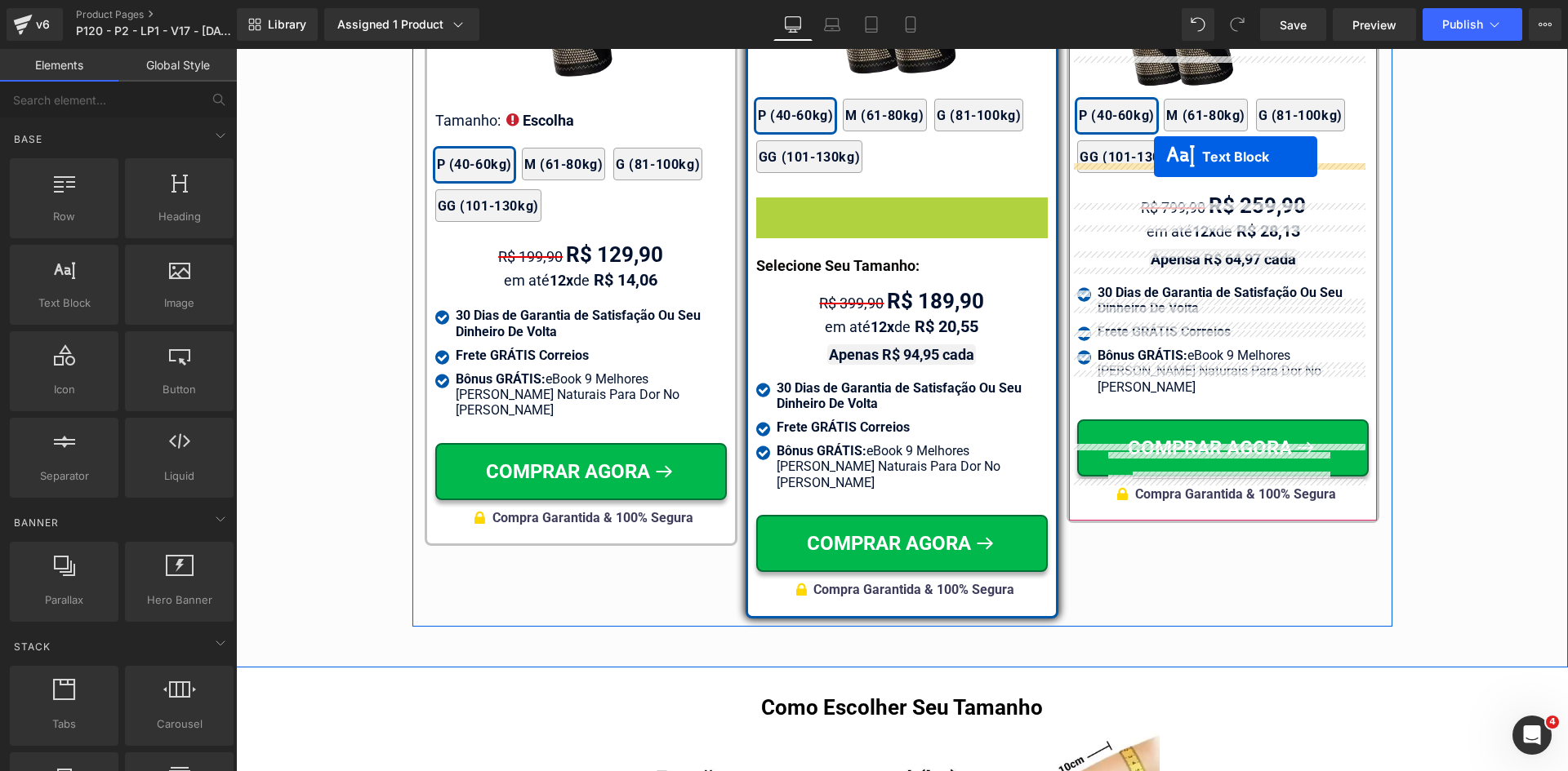
drag, startPoint x: 1083, startPoint y: 177, endPoint x: 1153, endPoint y: 157, distance: 72.8
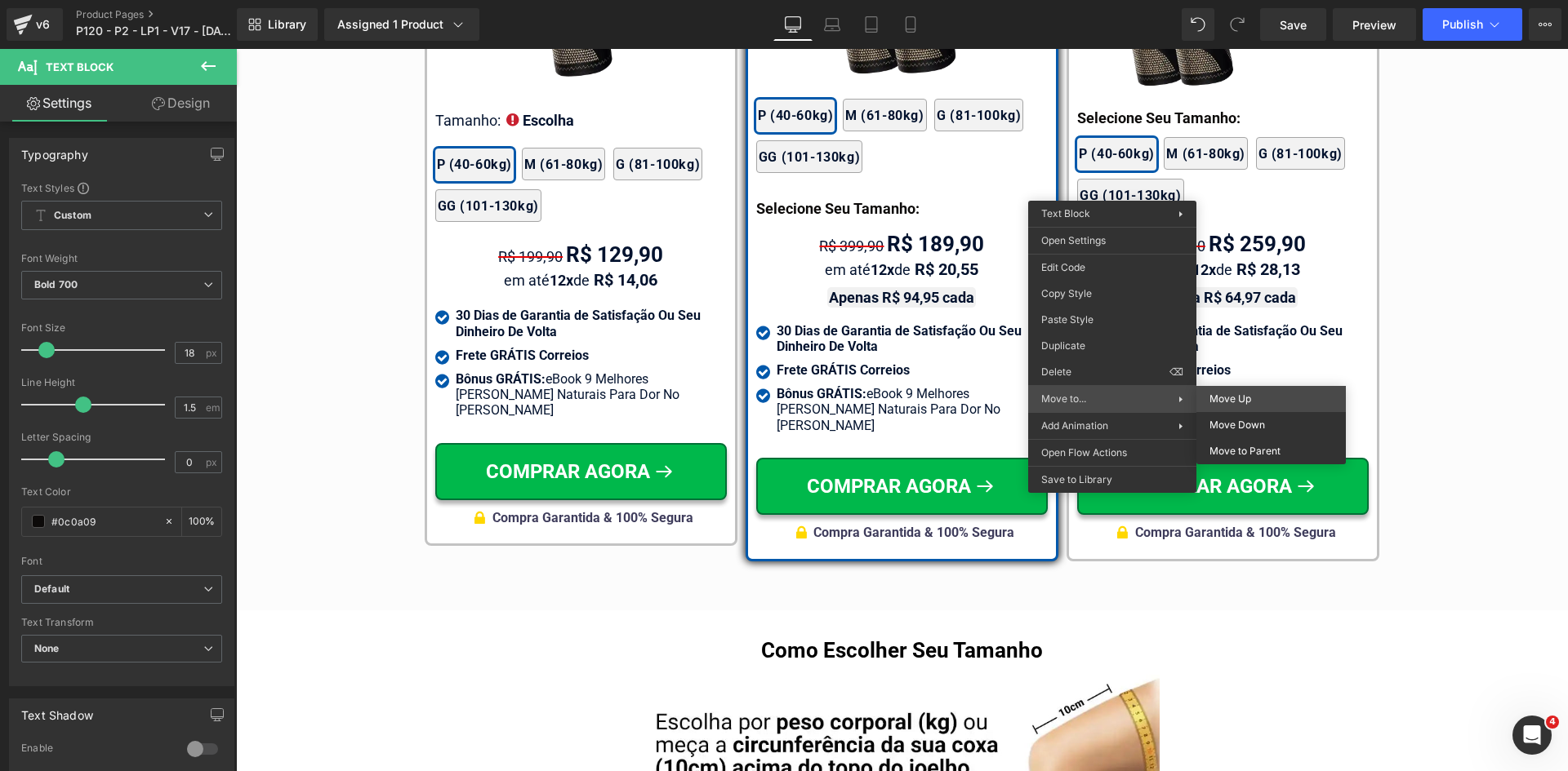
drag, startPoint x: 1472, startPoint y: 442, endPoint x: 1187, endPoint y: 375, distance: 292.8
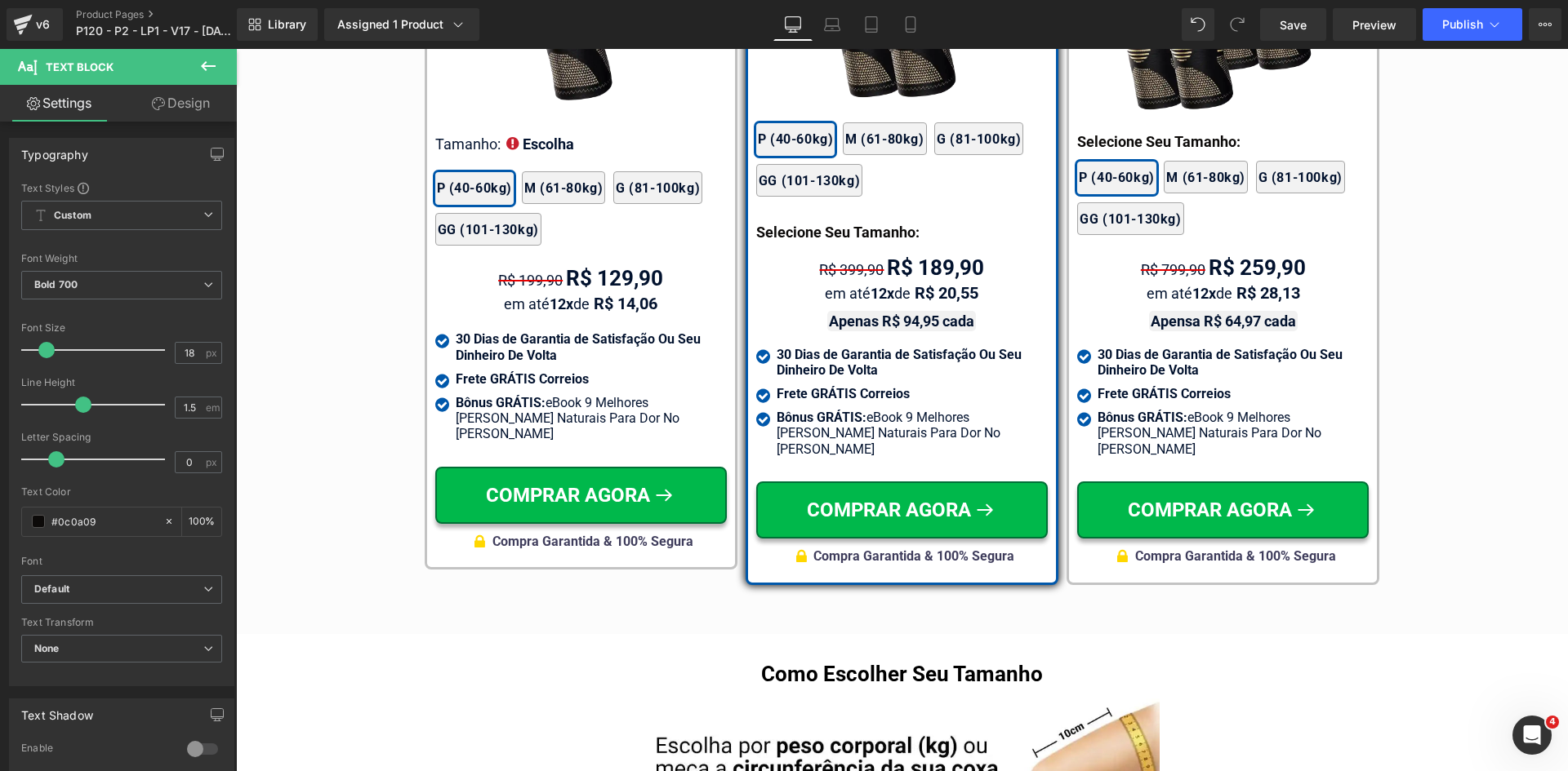
scroll to position [9728, 0]
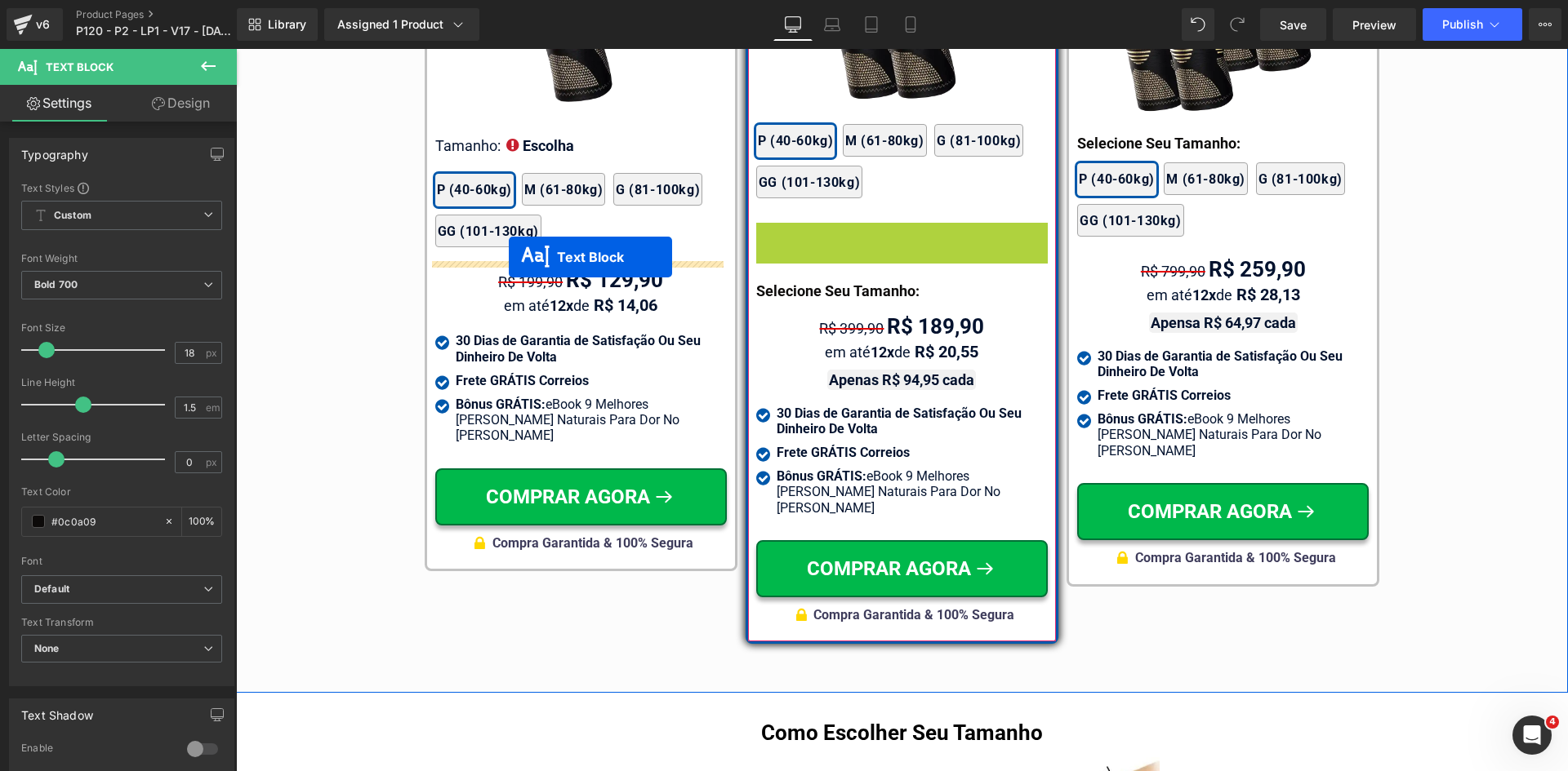
drag, startPoint x: 879, startPoint y: 217, endPoint x: 509, endPoint y: 257, distance: 372.2
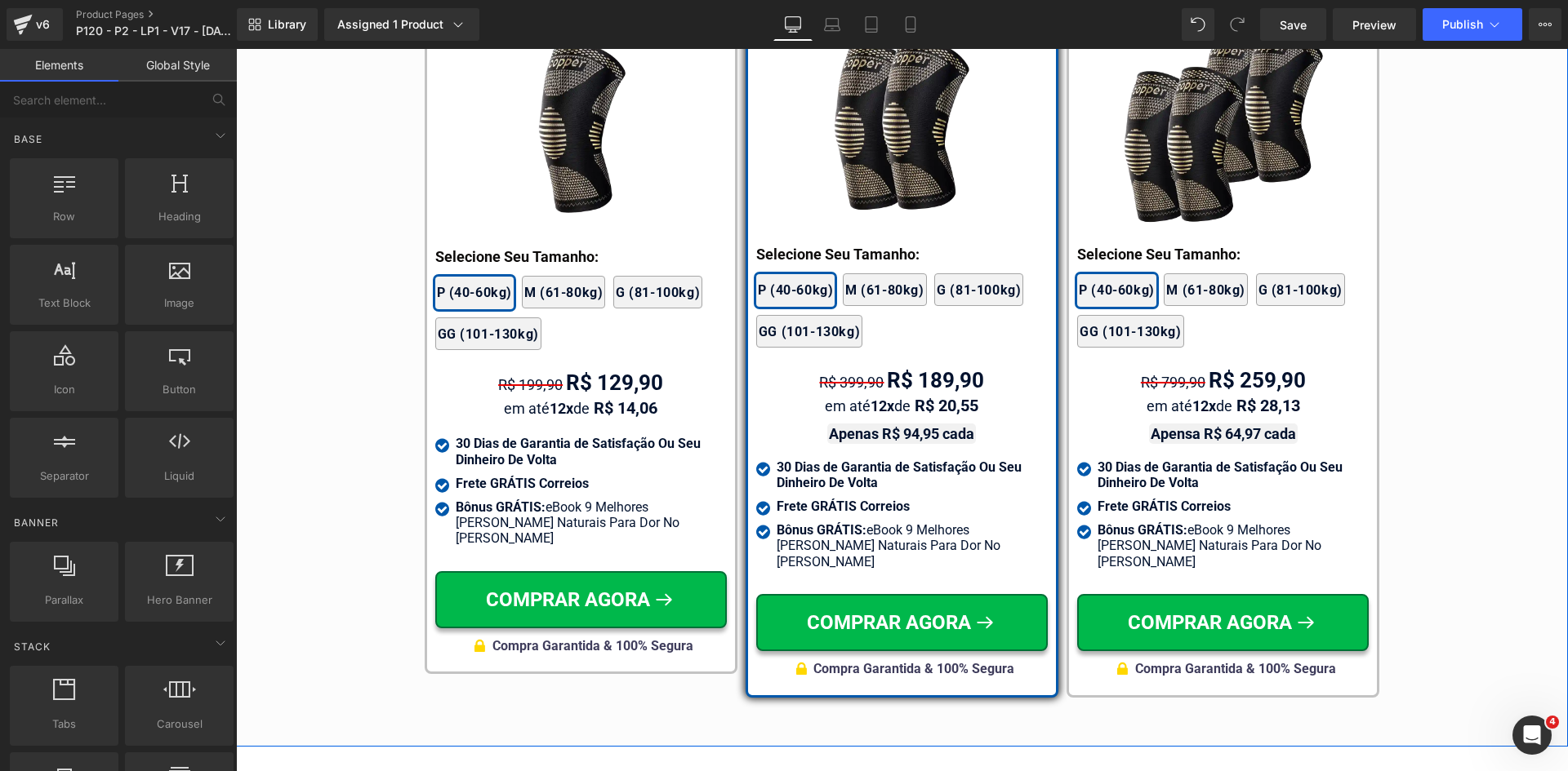
scroll to position [9565, 0]
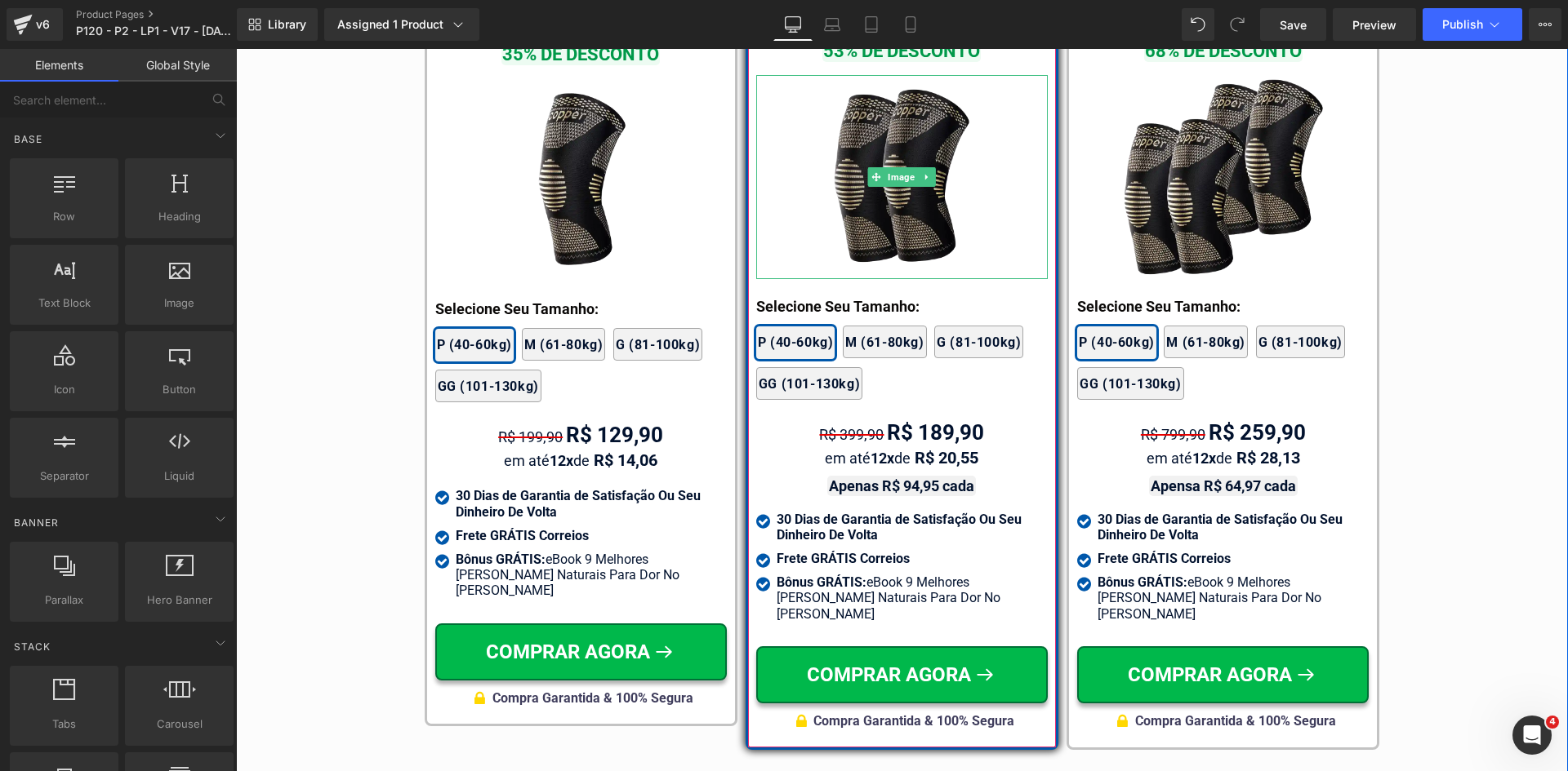
click at [912, 188] on img at bounding box center [902, 177] width 204 height 204
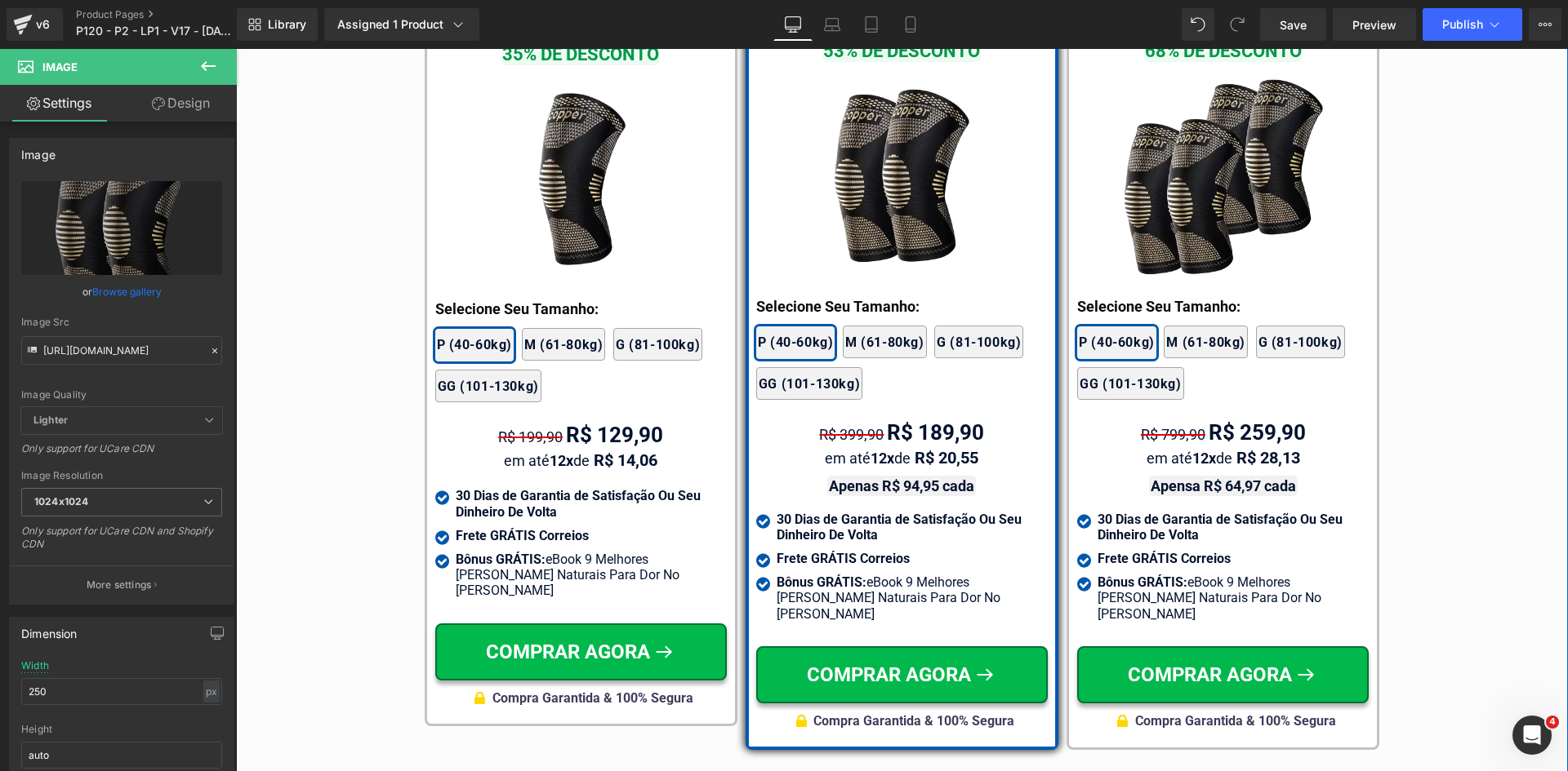
click at [236, 49] on div at bounding box center [236, 49] width 0 height 0
click at [797, 296] on p "Selecione Seu Tamanho:" at bounding box center [902, 307] width 291 height 22
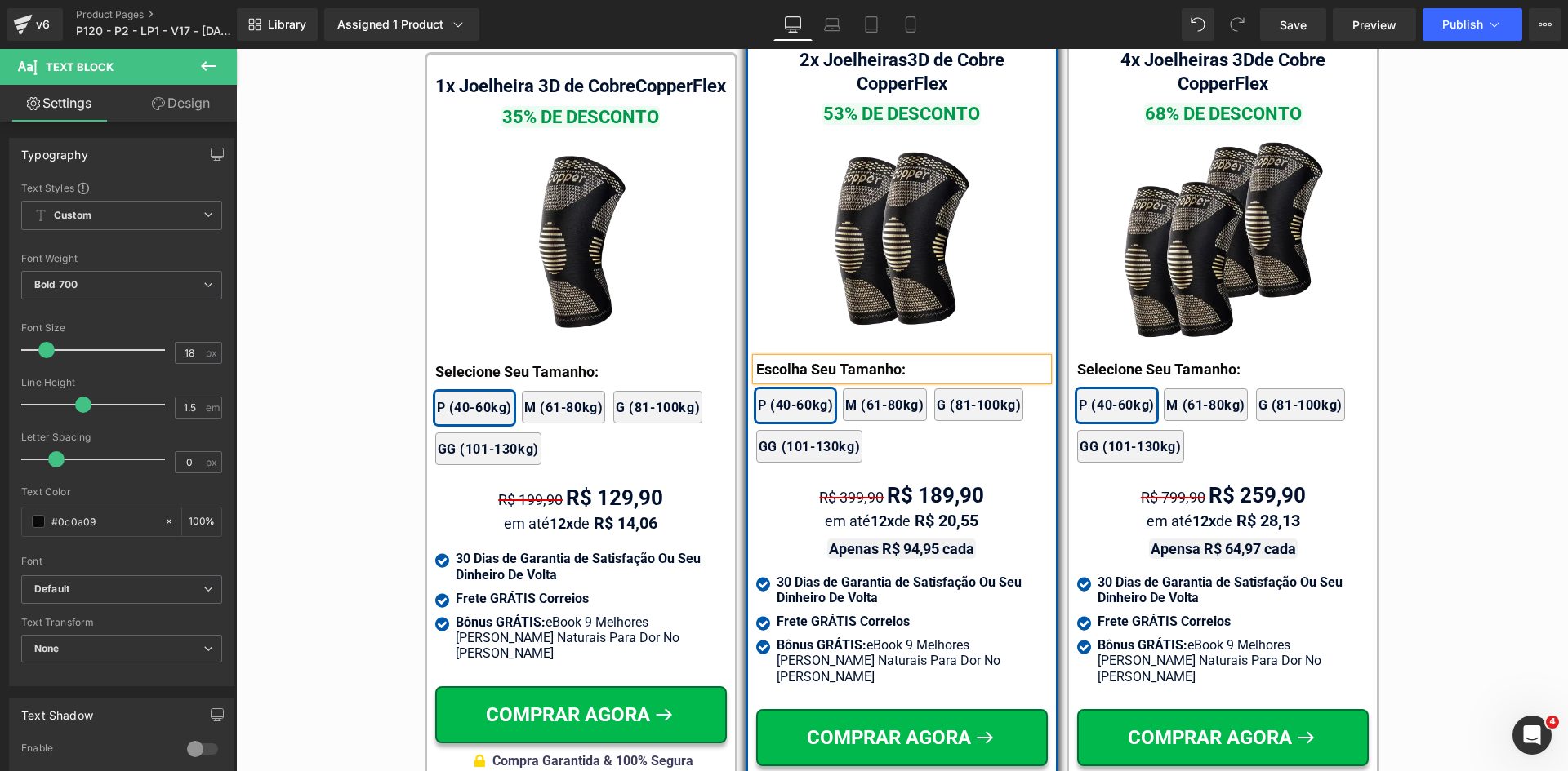
scroll to position [9483, 0]
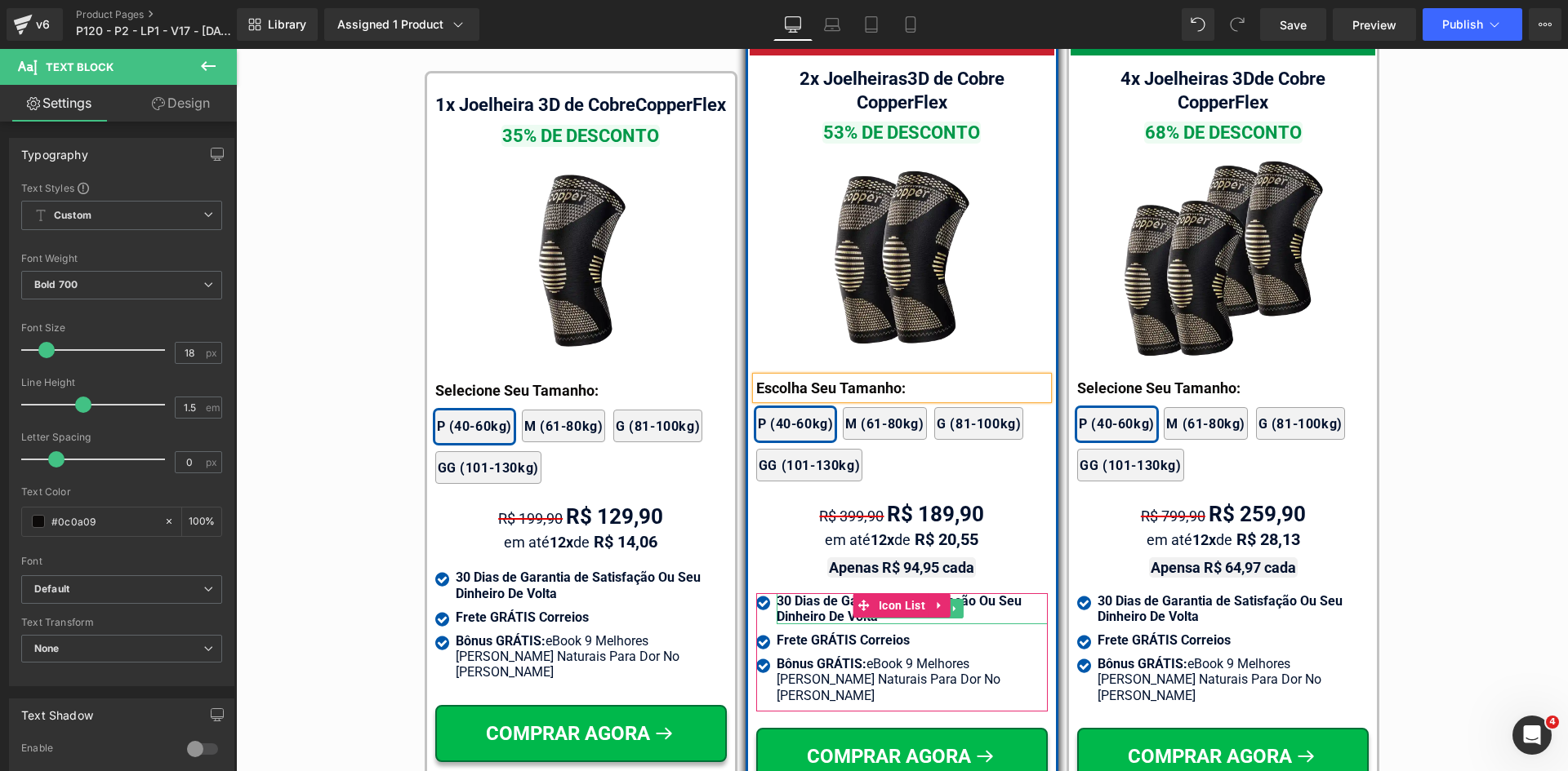
click at [797, 594] on span "30 Dias de Garantia de Satisfação Ou Seu Dinheiro De Volta" at bounding box center [899, 609] width 245 height 31
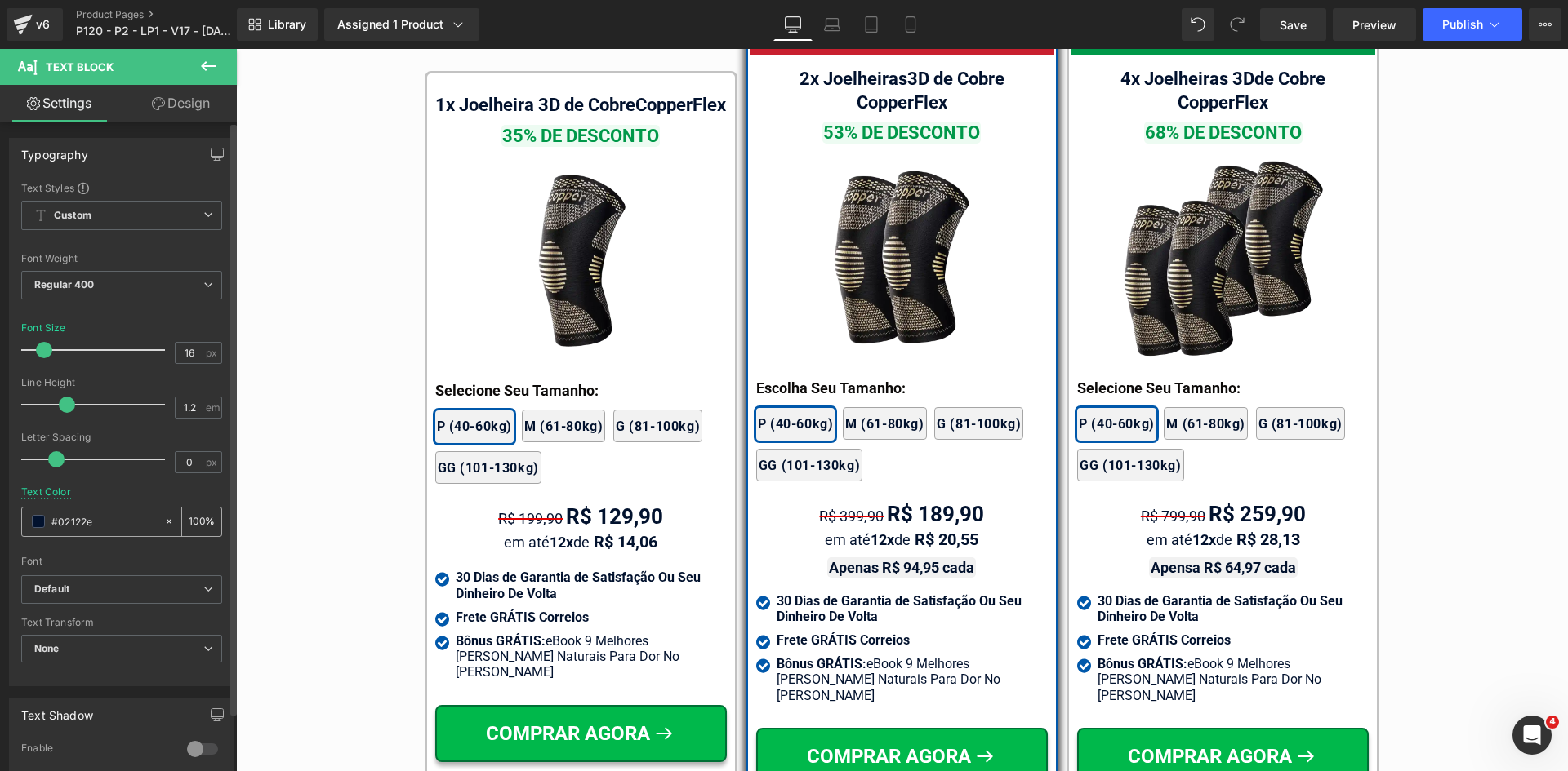
click at [95, 525] on input "#02122e" at bounding box center [103, 521] width 105 height 18
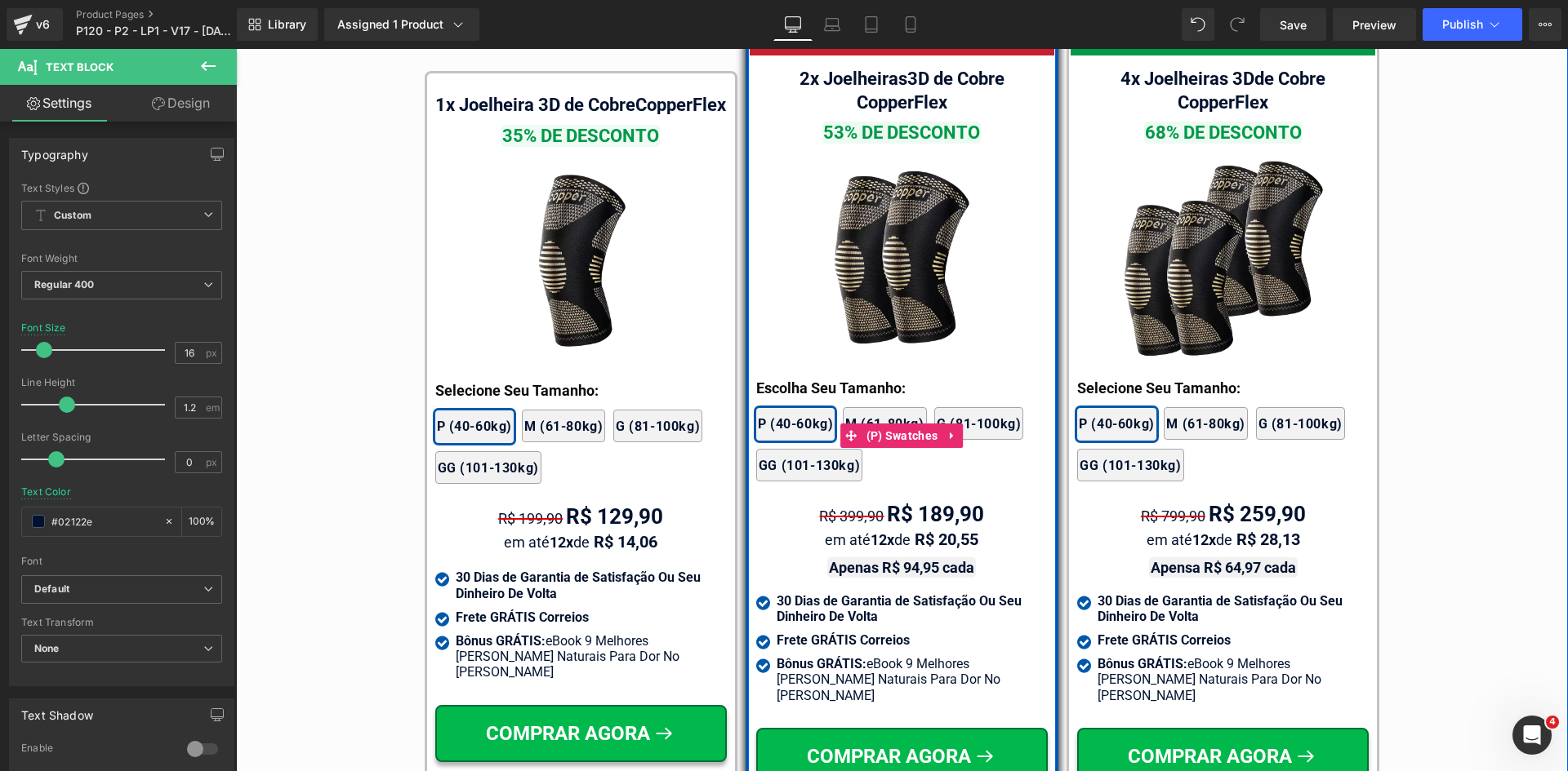
click at [786, 383] on div "2x Joelheiras 4x Joelheiras 1x Joelheira 3x Joelheiras P (40-60kg) M (61-80kg) …" at bounding box center [902, 436] width 291 height 107
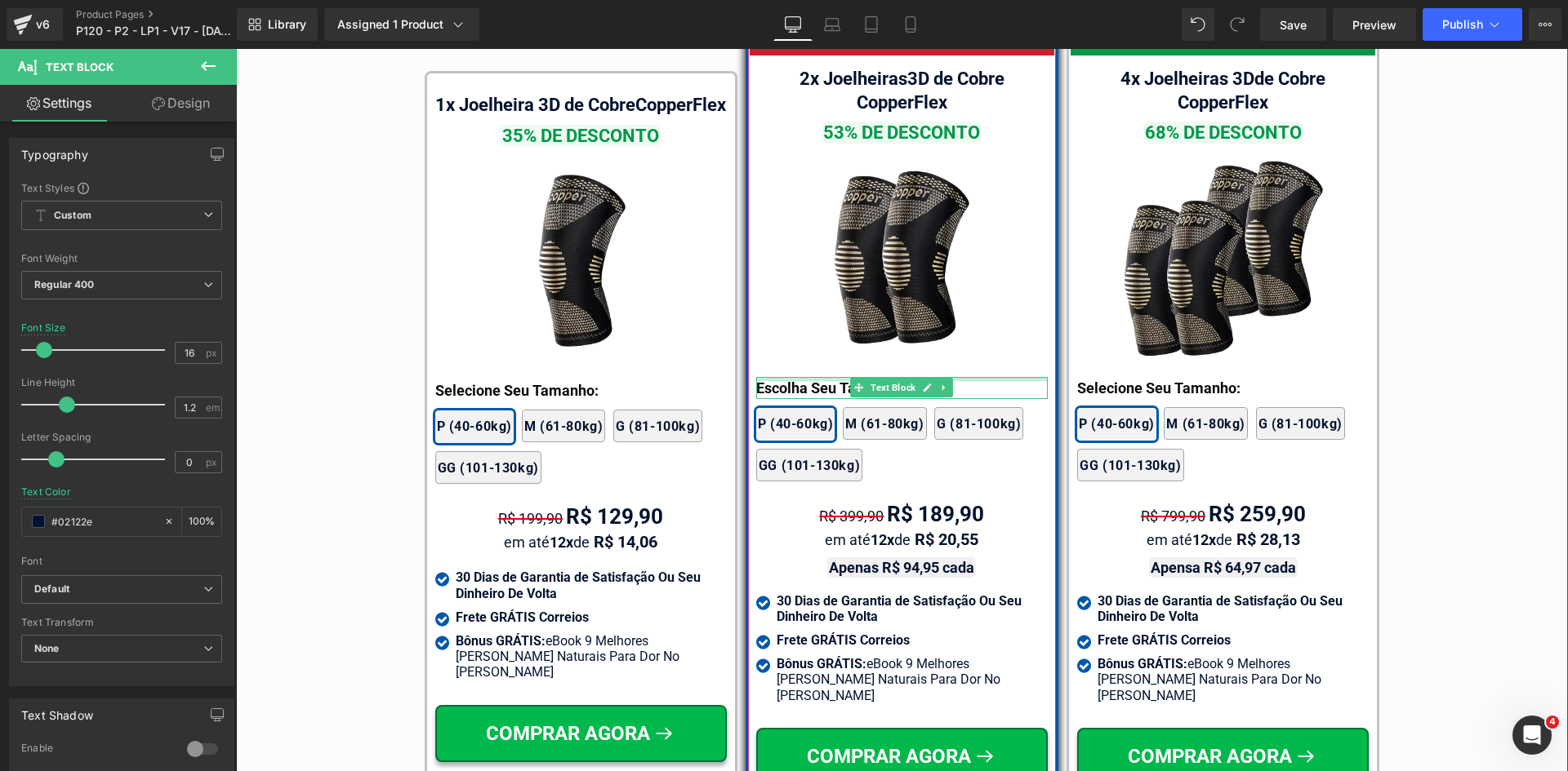
click at [788, 377] on div at bounding box center [902, 379] width 291 height 4
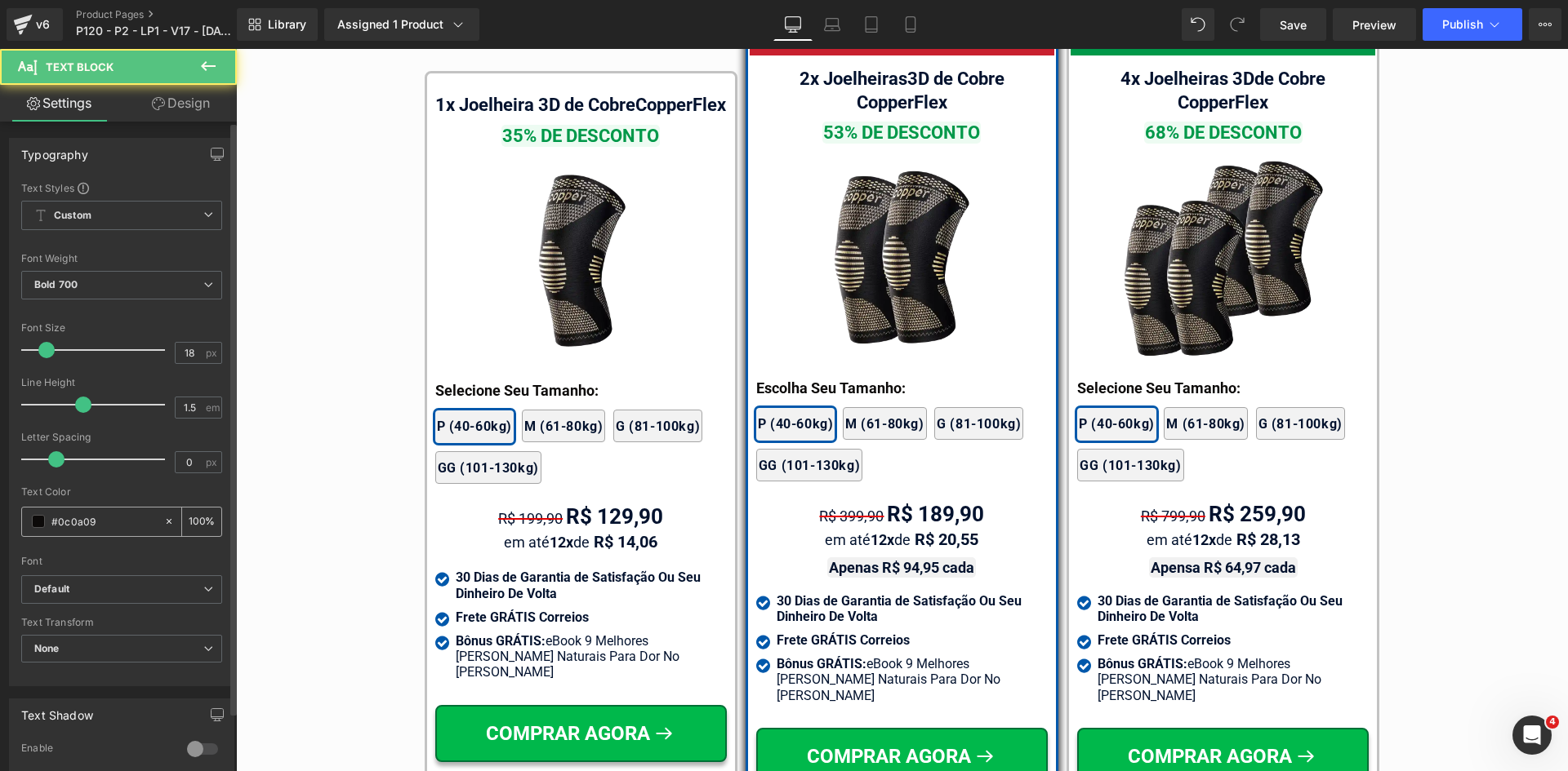
click at [87, 521] on input "#0c0a09" at bounding box center [103, 521] width 105 height 18
paste input "2122e"
type input "#02122e"
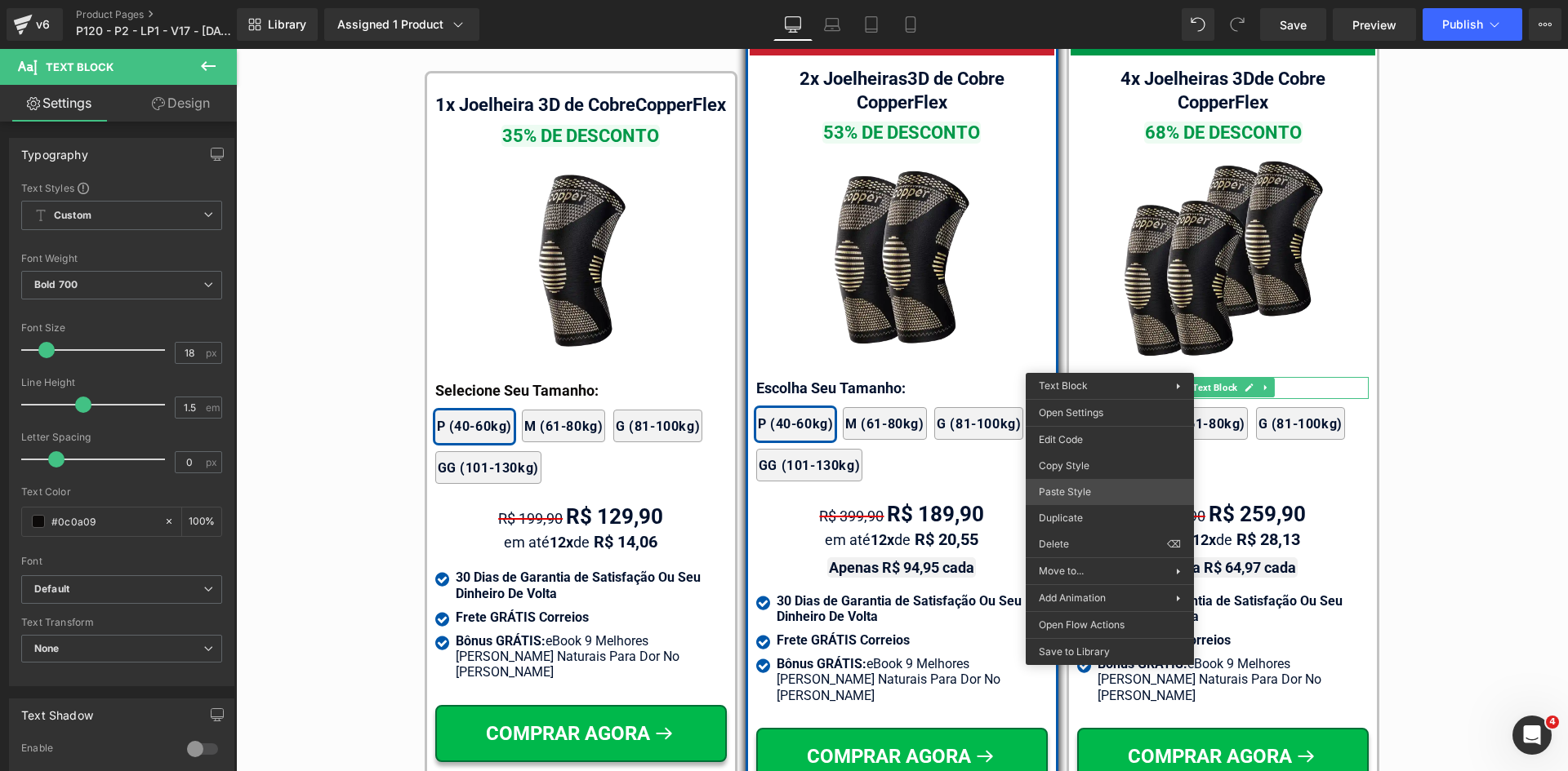
drag, startPoint x: 1317, startPoint y: 537, endPoint x: 1054, endPoint y: 487, distance: 267.7
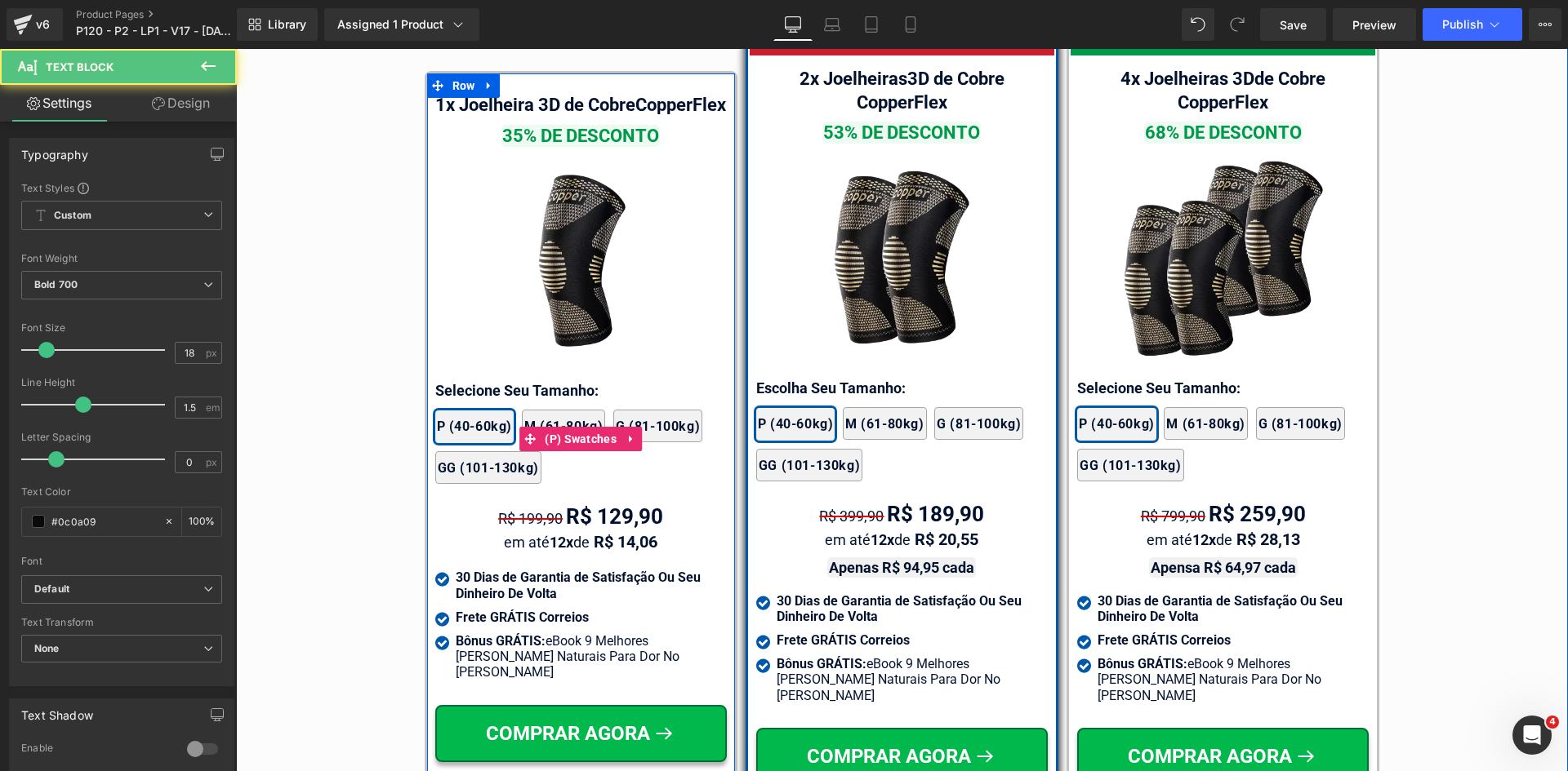
click at [480, 395] on div "2x Joelheiras 4x Joelheiras 1x Joelheira 3x Joelheiras P (40-60kg) M (61-80kg) …" at bounding box center [580, 438] width 291 height 107
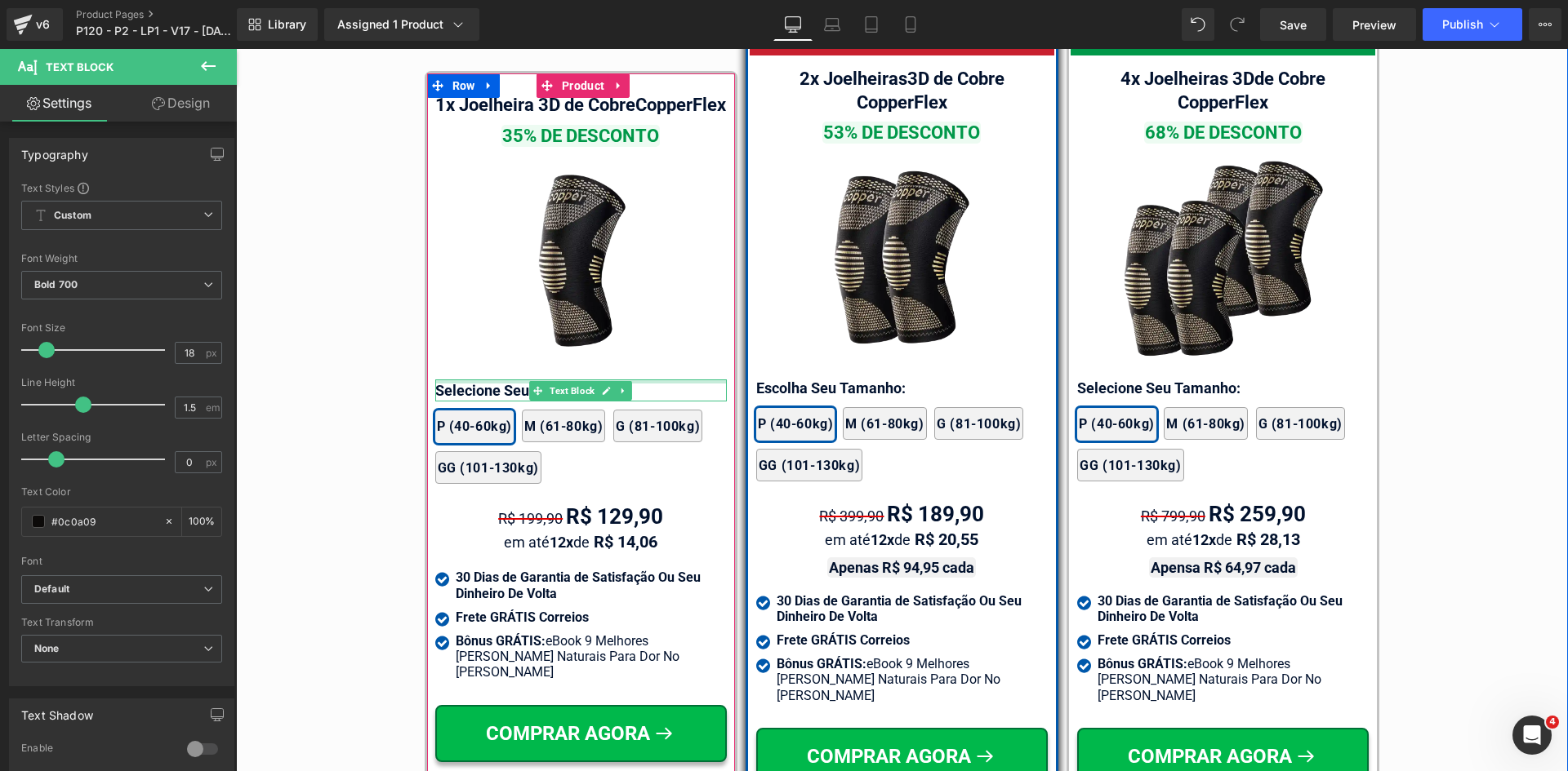
click at [480, 384] on div at bounding box center [580, 381] width 291 height 4
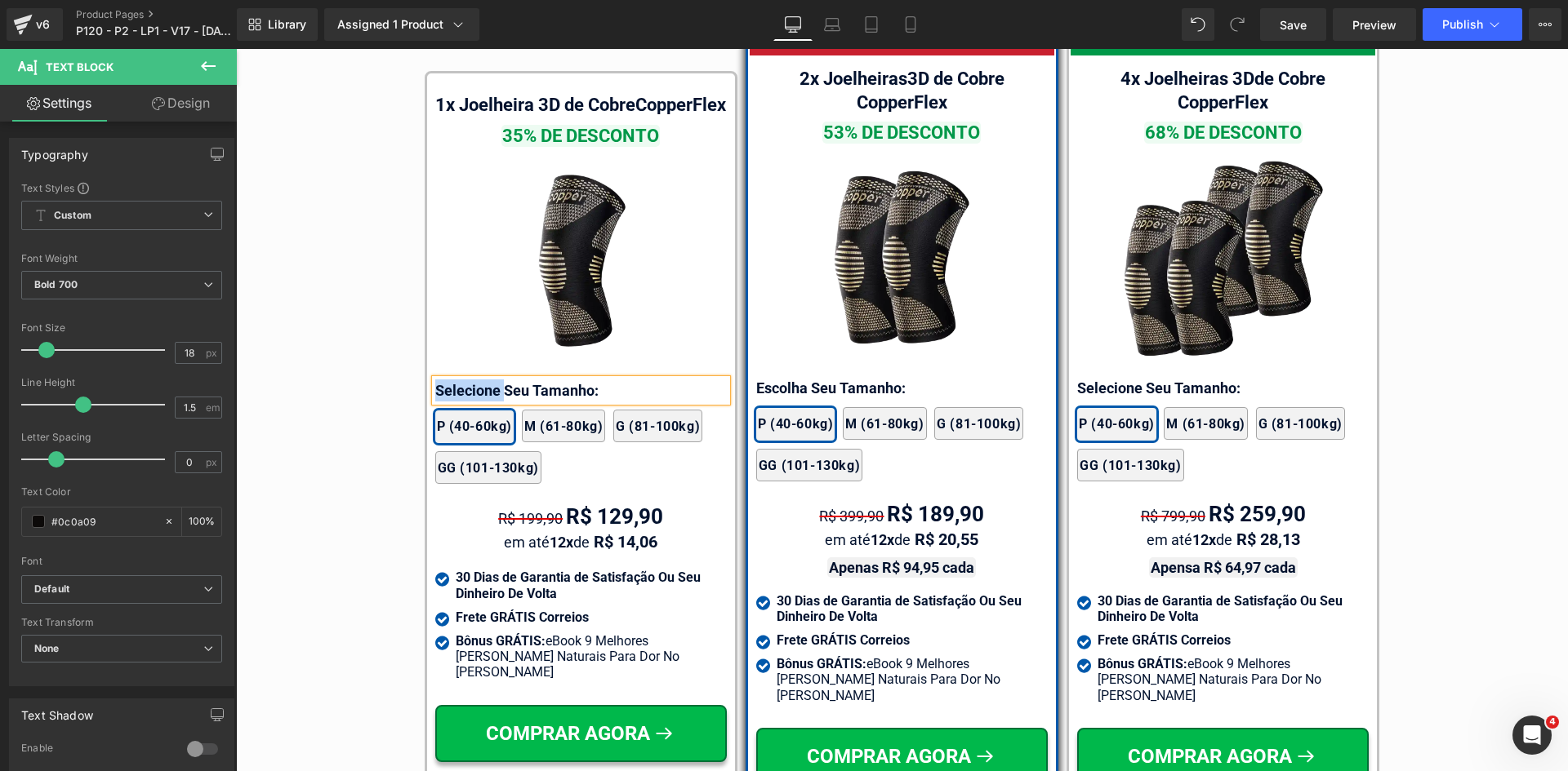
click at [480, 389] on p "Selecione Seu Tamanho:" at bounding box center [580, 390] width 291 height 22
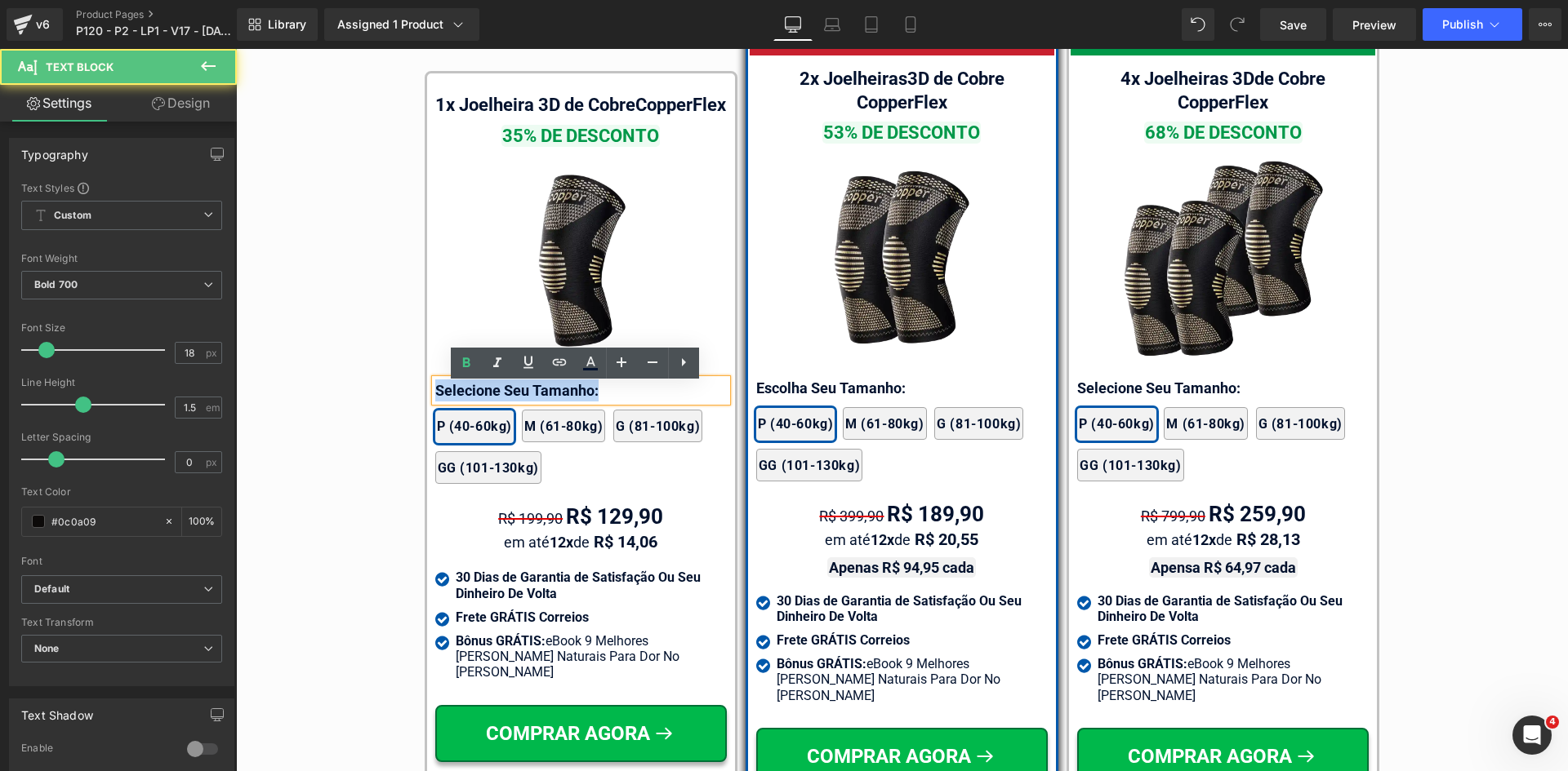
click at [480, 389] on p "Selecione Seu Tamanho:" at bounding box center [580, 390] width 291 height 22
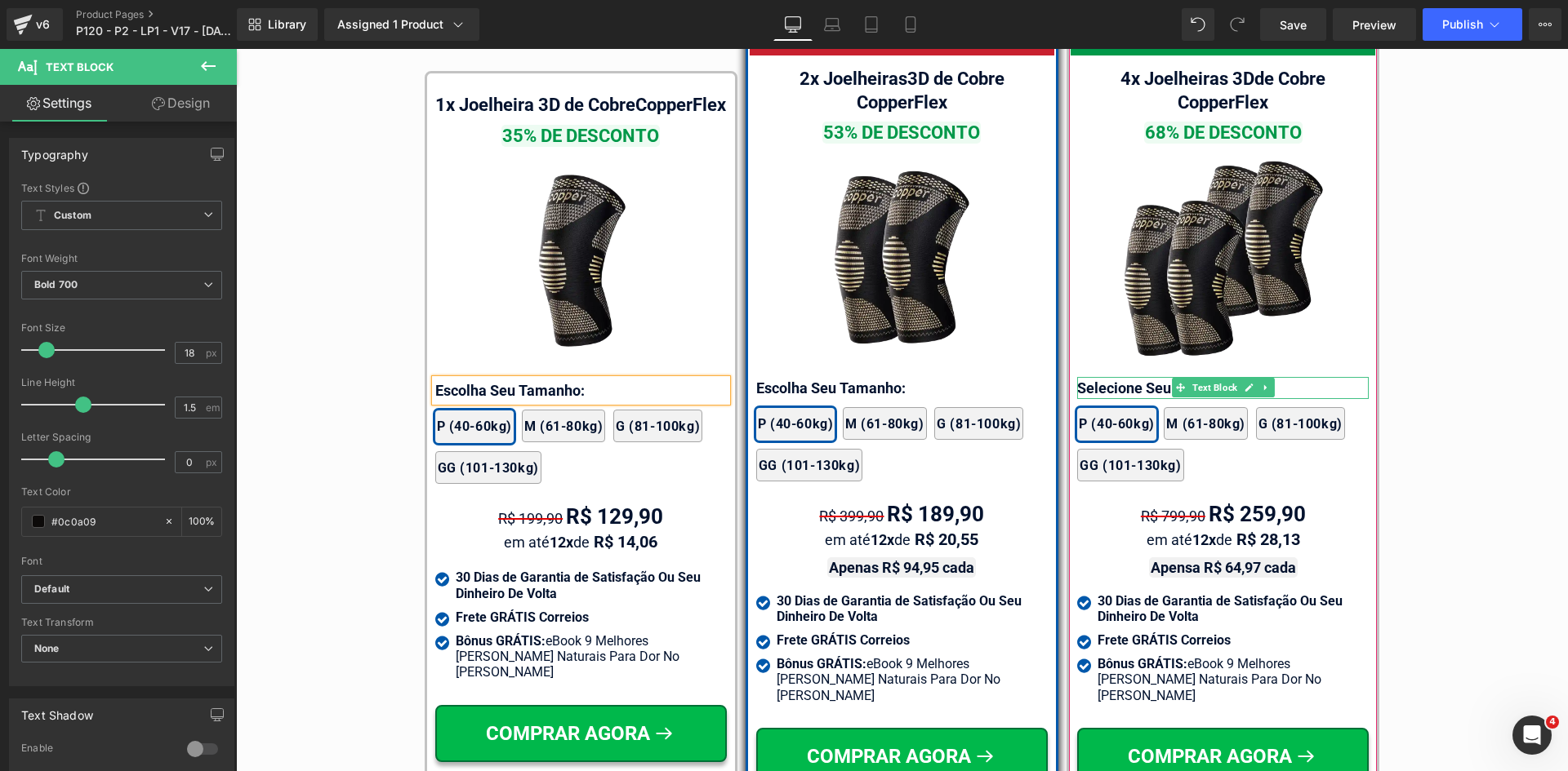
click at [1125, 377] on div at bounding box center [1222, 379] width 291 height 4
click at [1125, 377] on p "Selecione Seu Tamanho:" at bounding box center [1222, 388] width 291 height 22
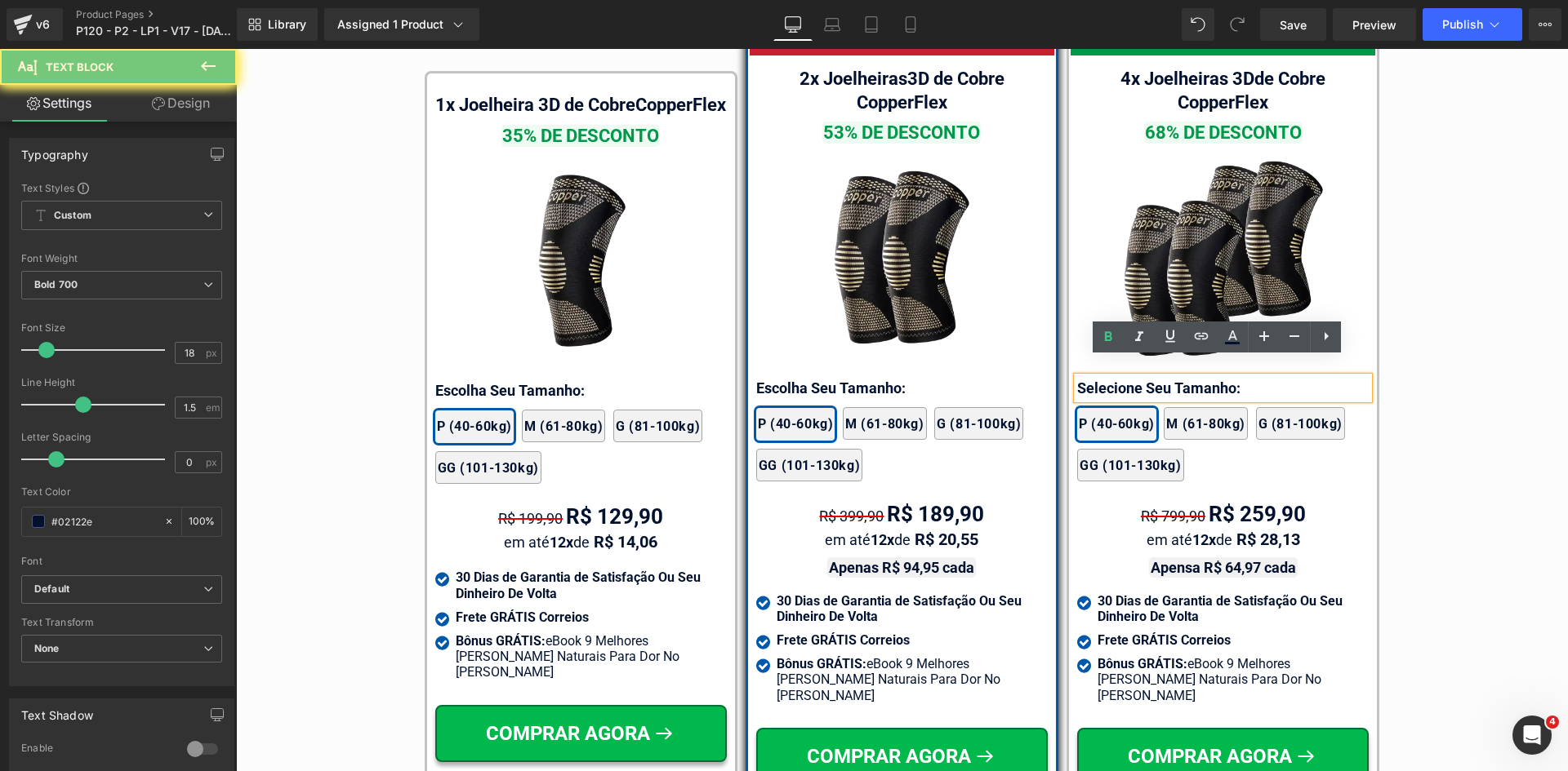
click at [1125, 377] on p "Selecione Seu Tamanho:" at bounding box center [1222, 388] width 291 height 22
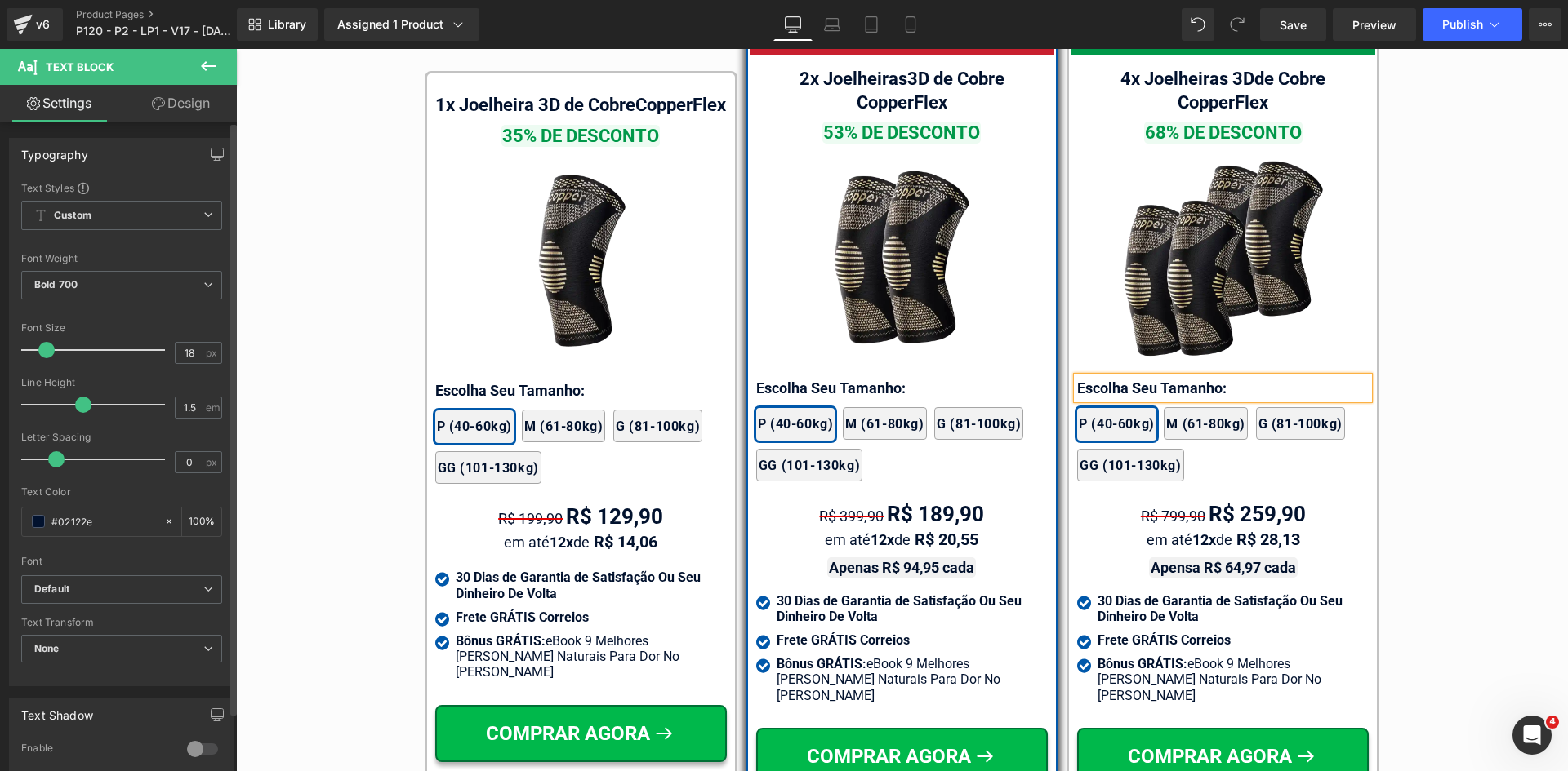
click at [841, 12] on link "Laptop" at bounding box center [832, 24] width 39 height 32
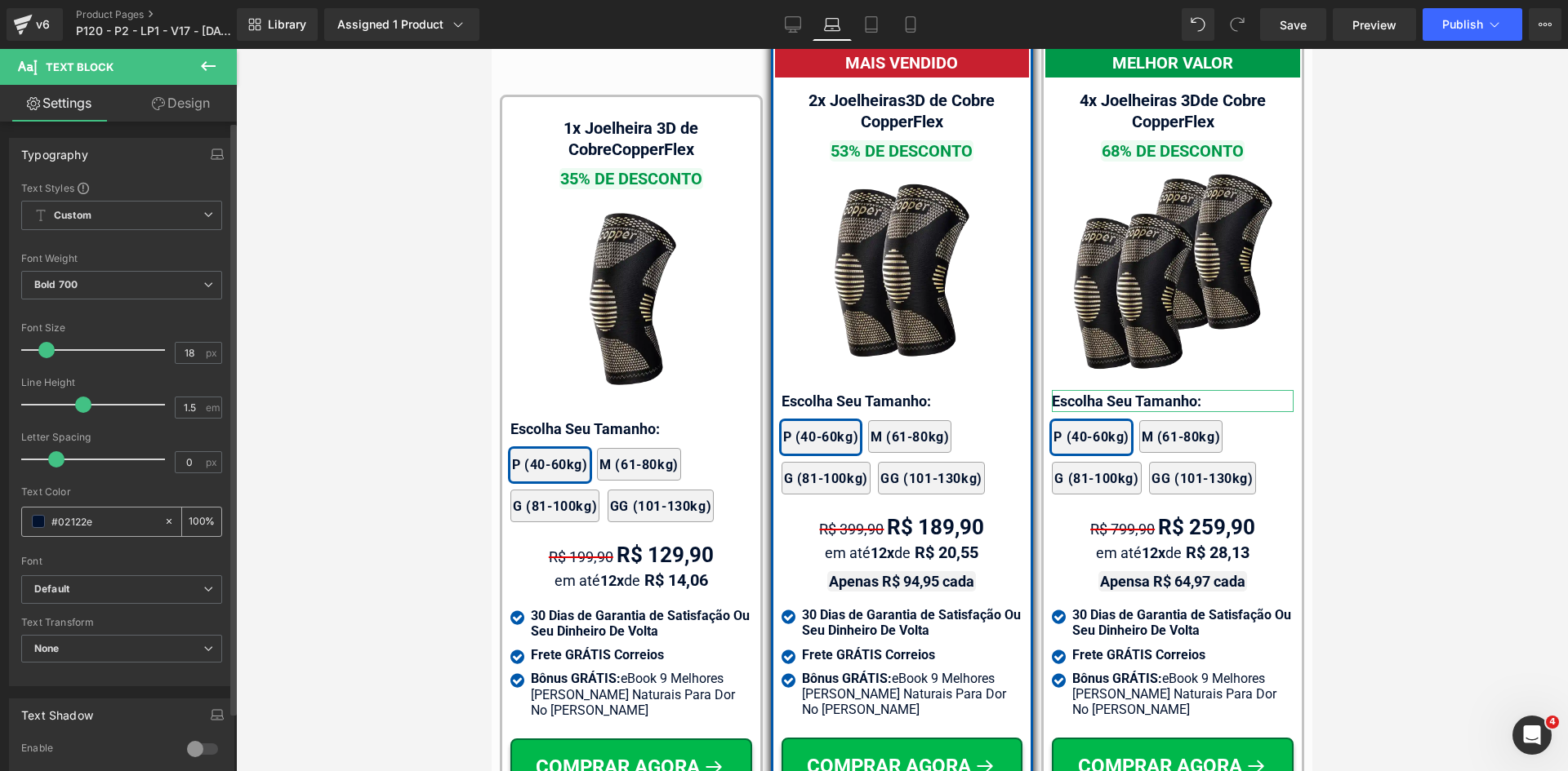
scroll to position [10085, 0]
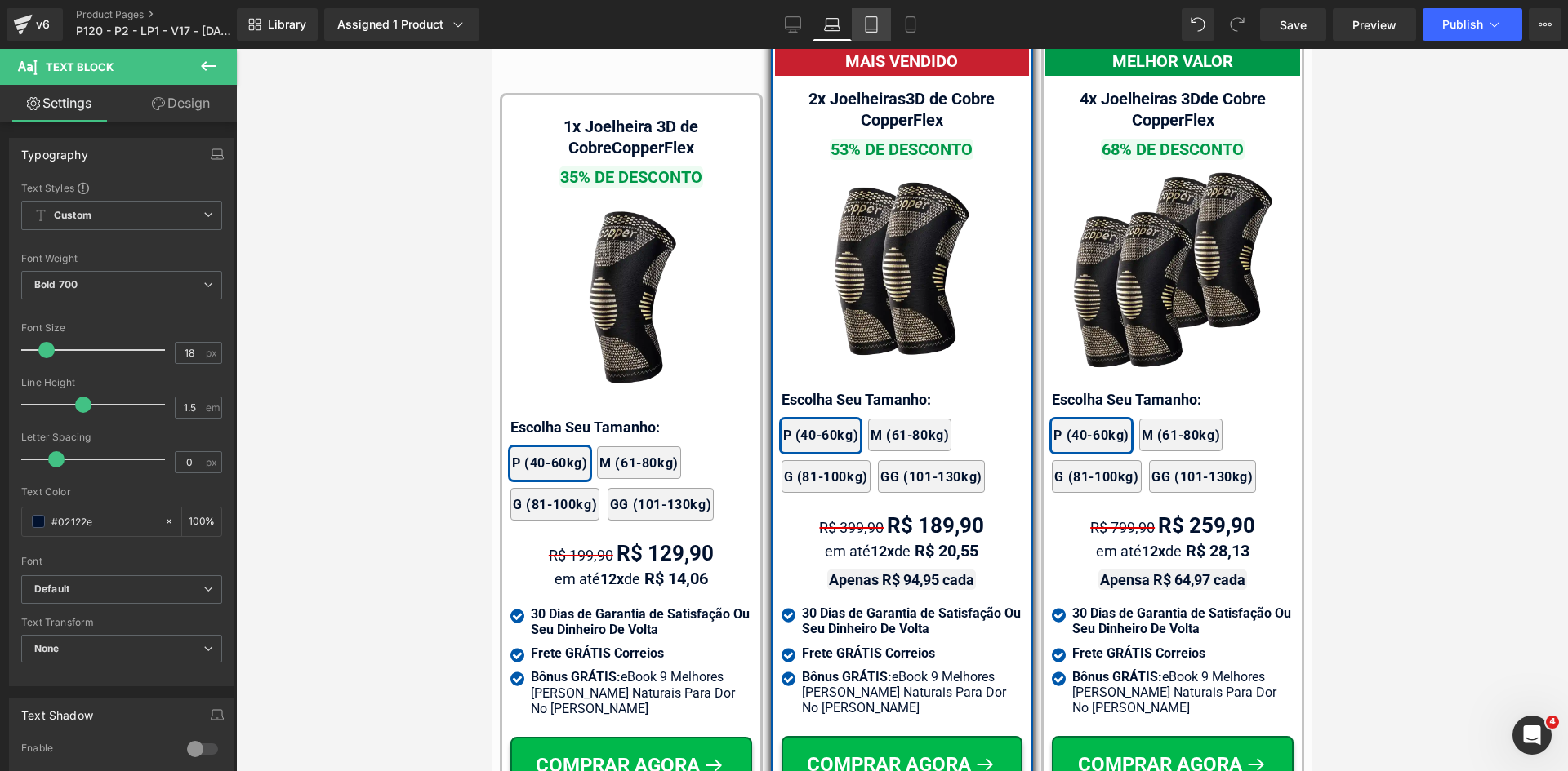
click at [876, 29] on icon at bounding box center [871, 29] width 12 height 0
type input "100"
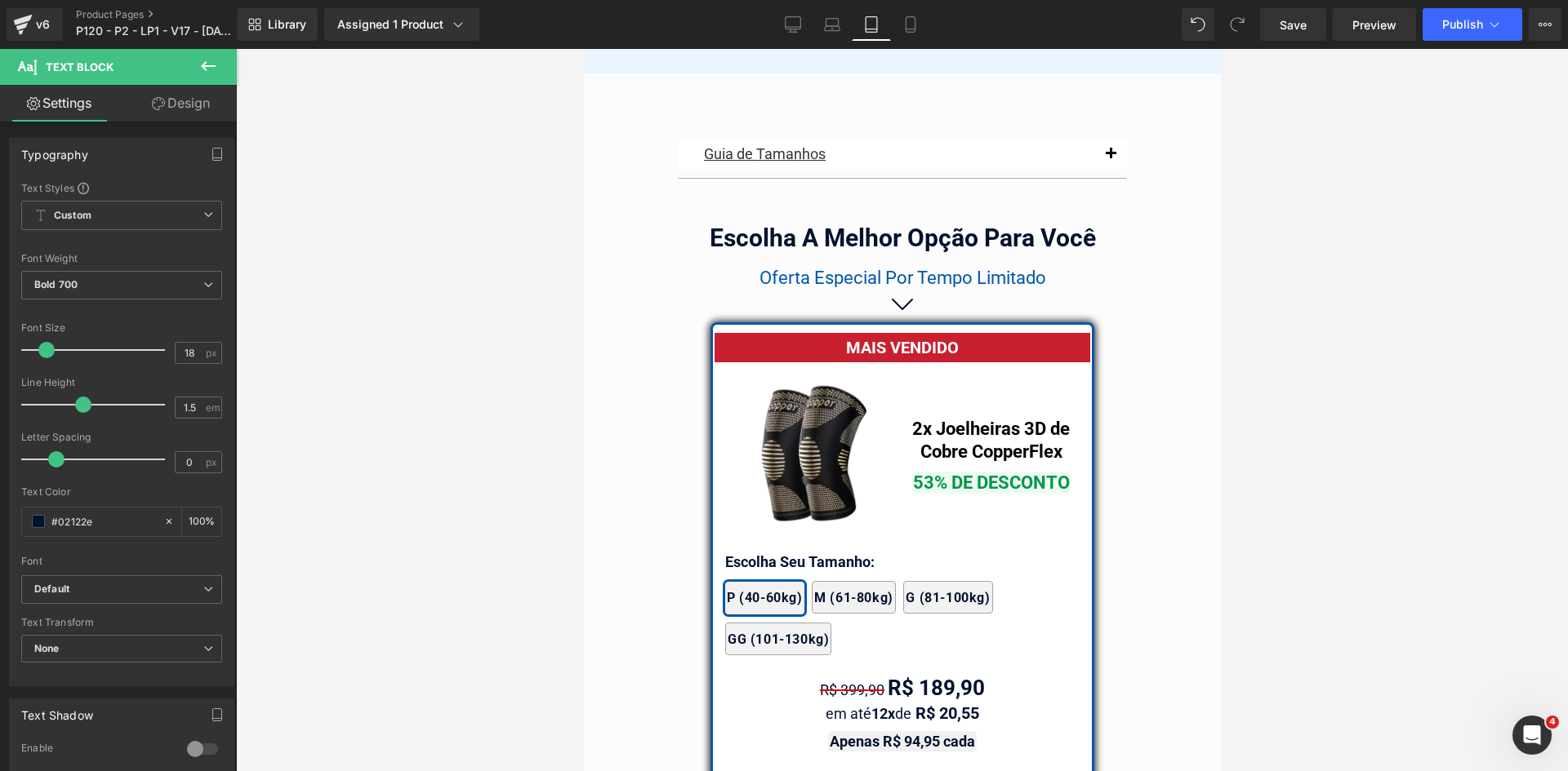
scroll to position [13645, 0]
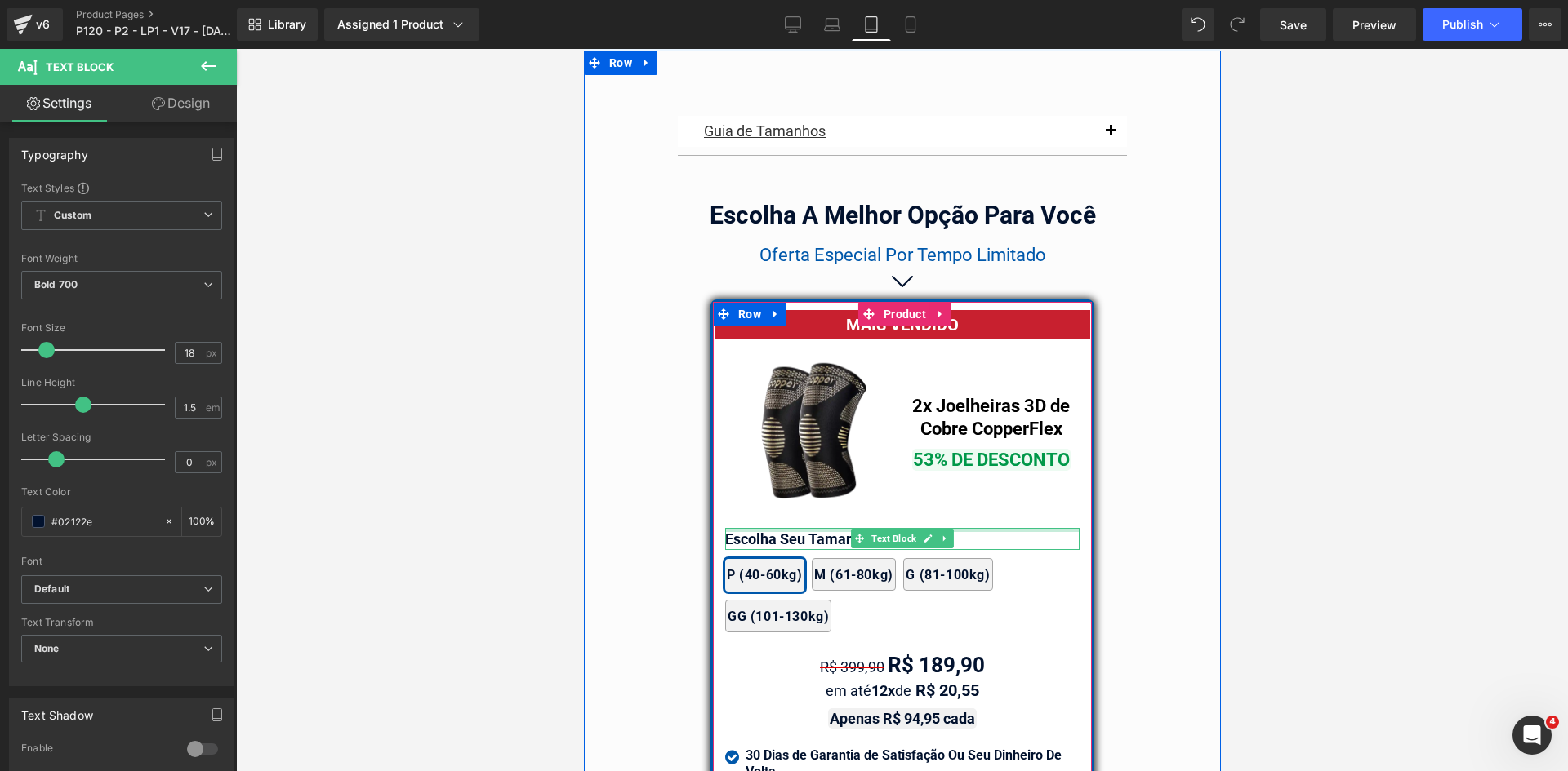
click at [789, 528] on div at bounding box center [902, 530] width 355 height 4
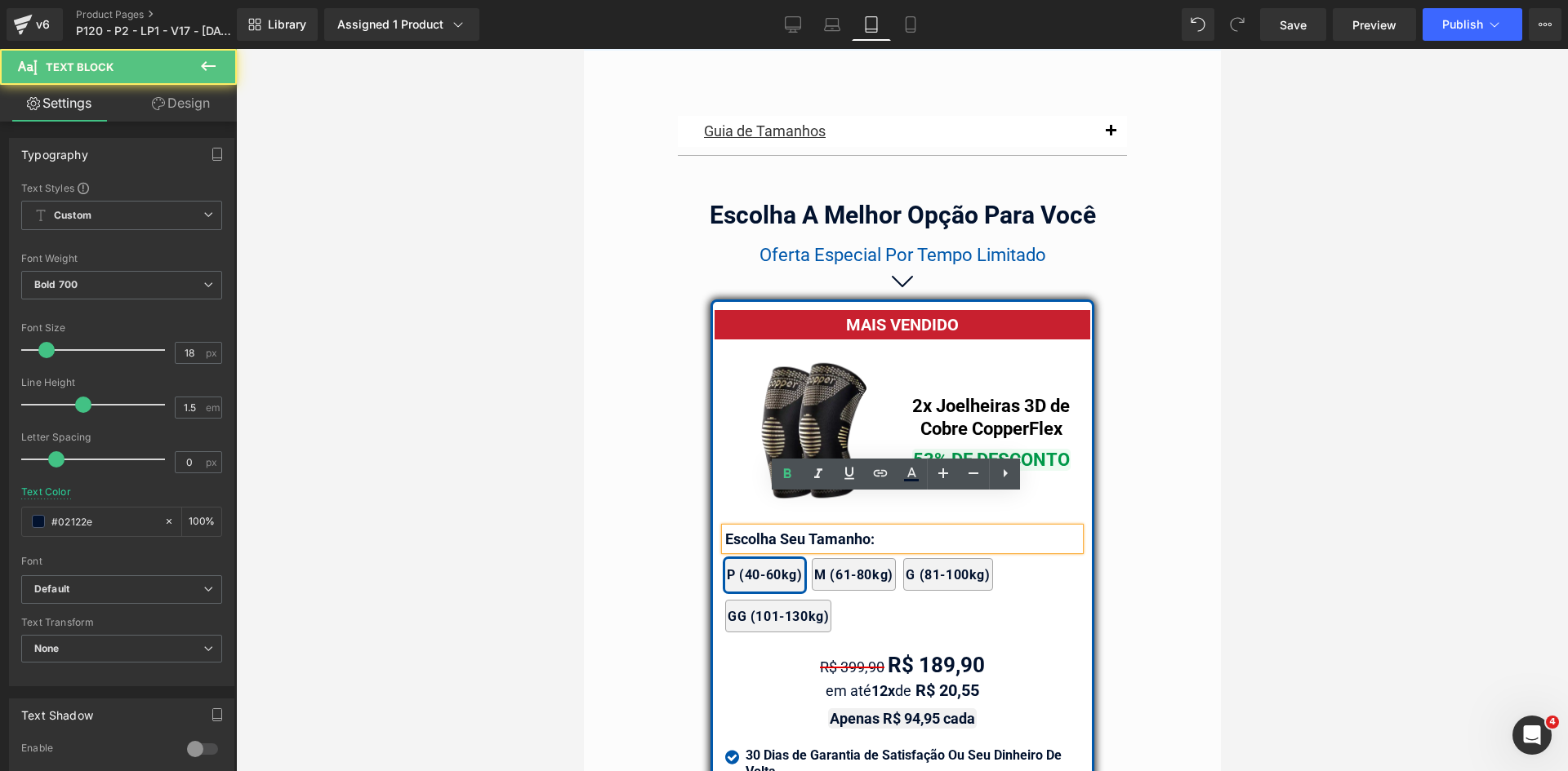
click at [789, 528] on p "Escolha Seu Tamanho:" at bounding box center [902, 539] width 355 height 22
click at [908, 23] on icon at bounding box center [910, 24] width 17 height 17
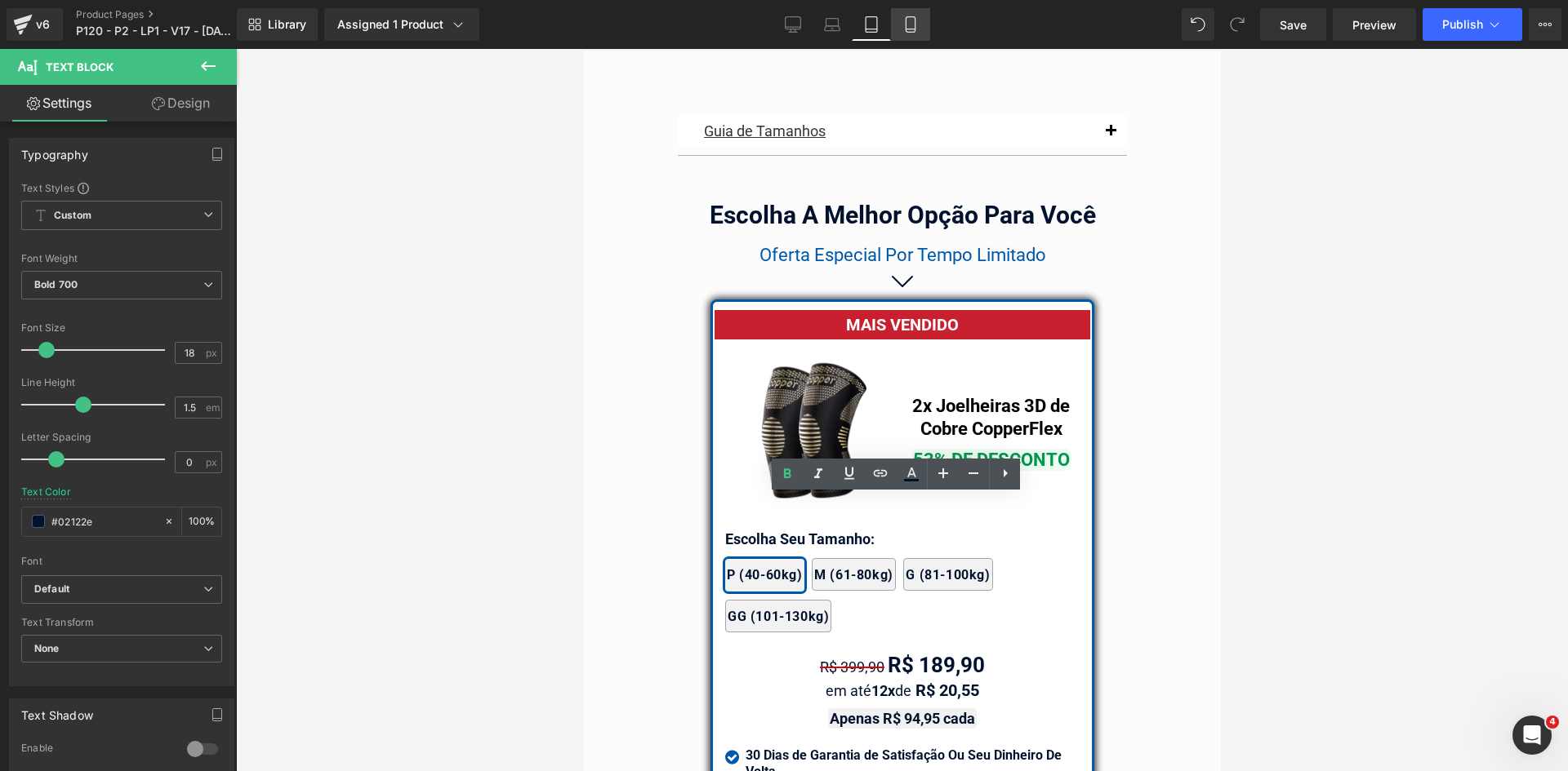
type input "100"
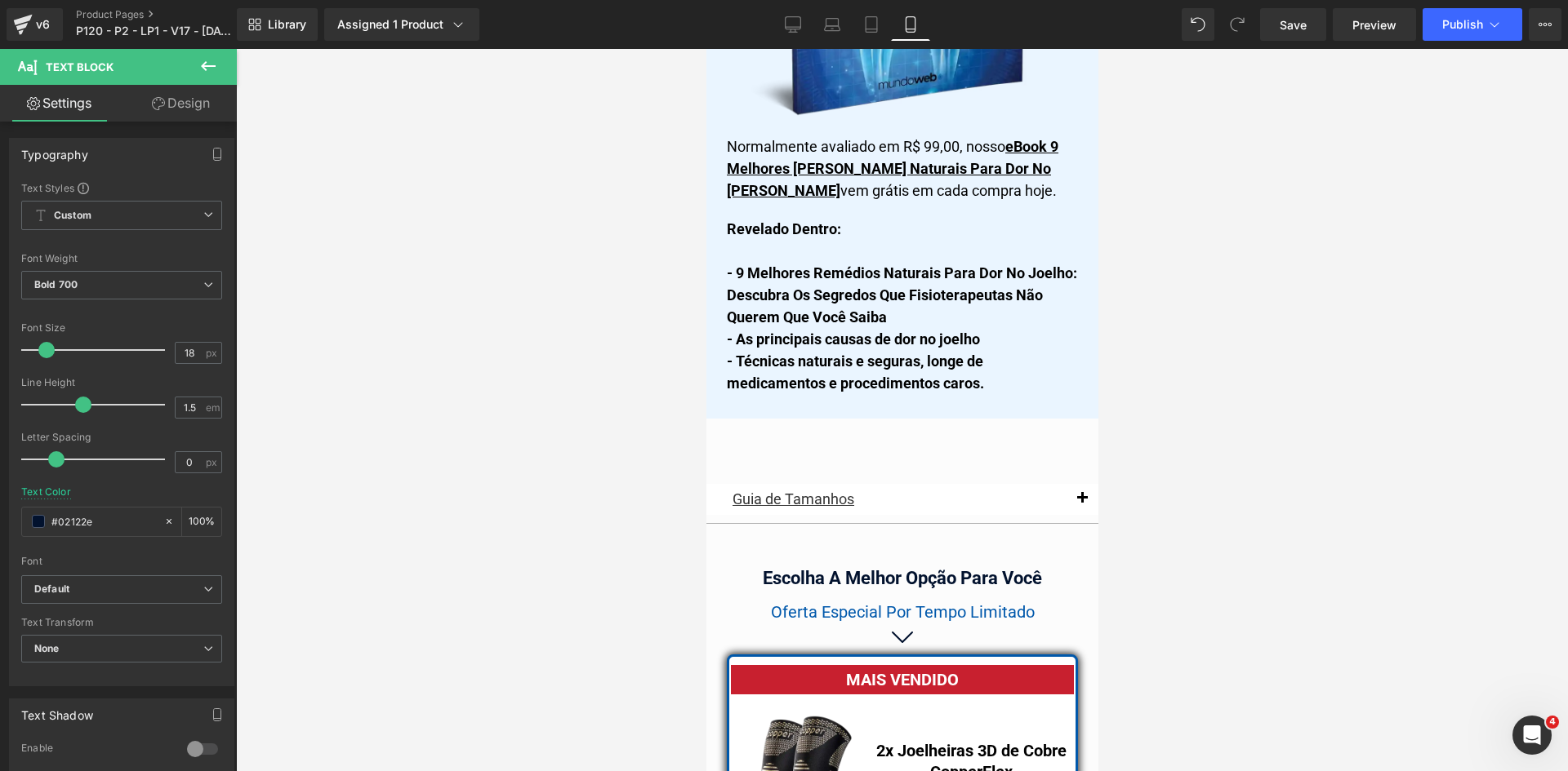
scroll to position [13986, 0]
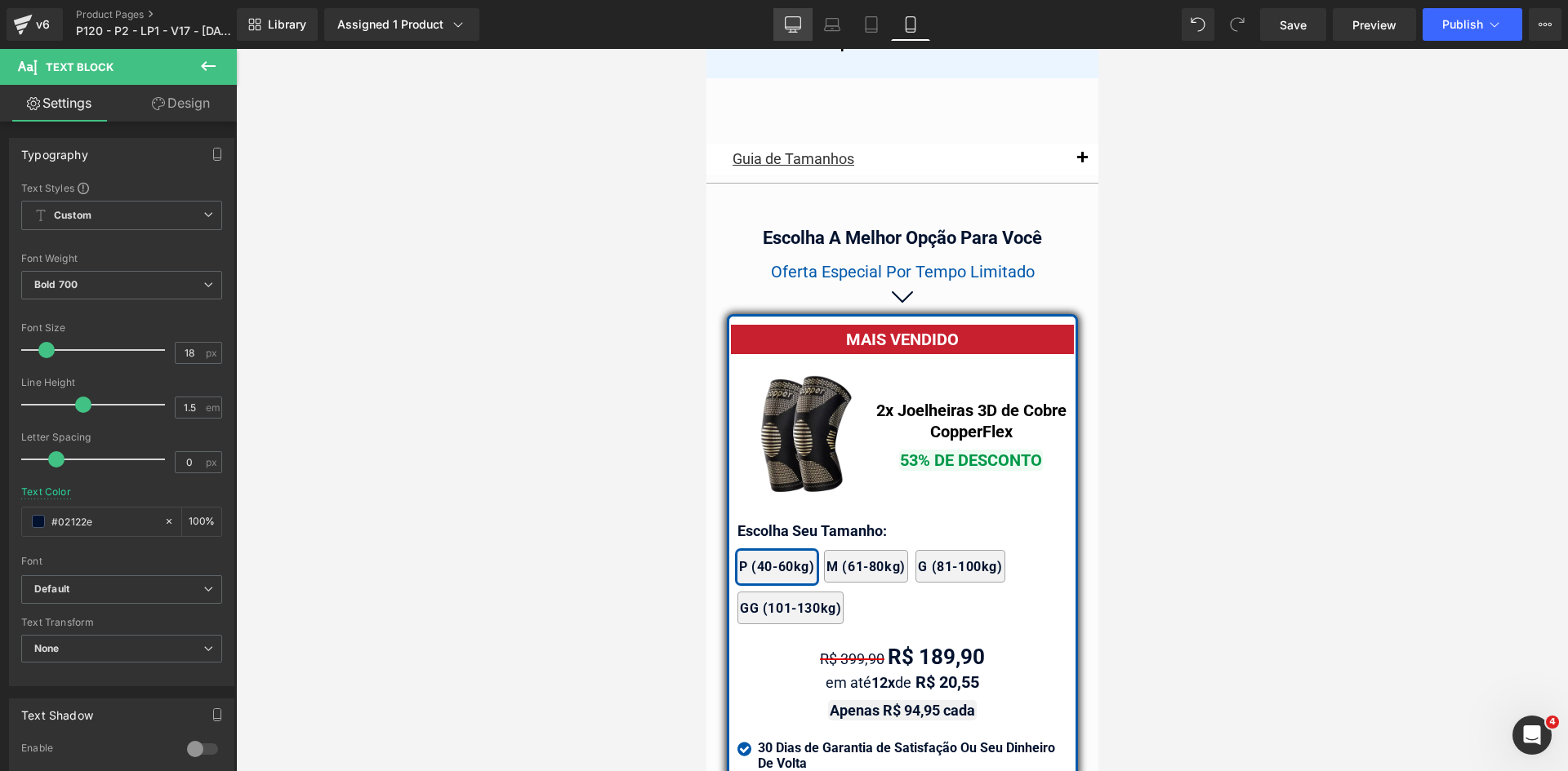
click at [789, 28] on icon at bounding box center [794, 23] width 16 height 12
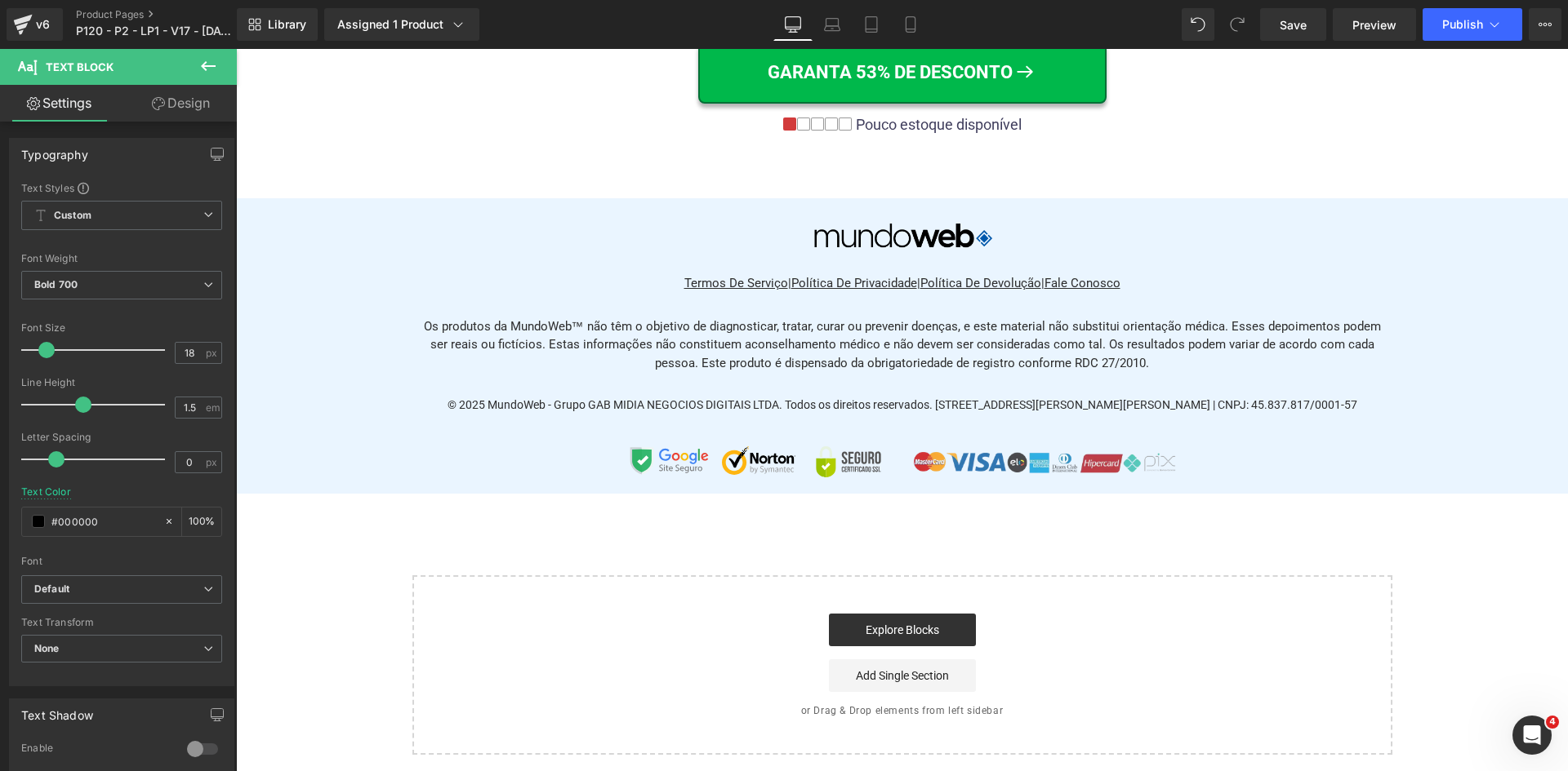
type input "#000000"
type input "100"
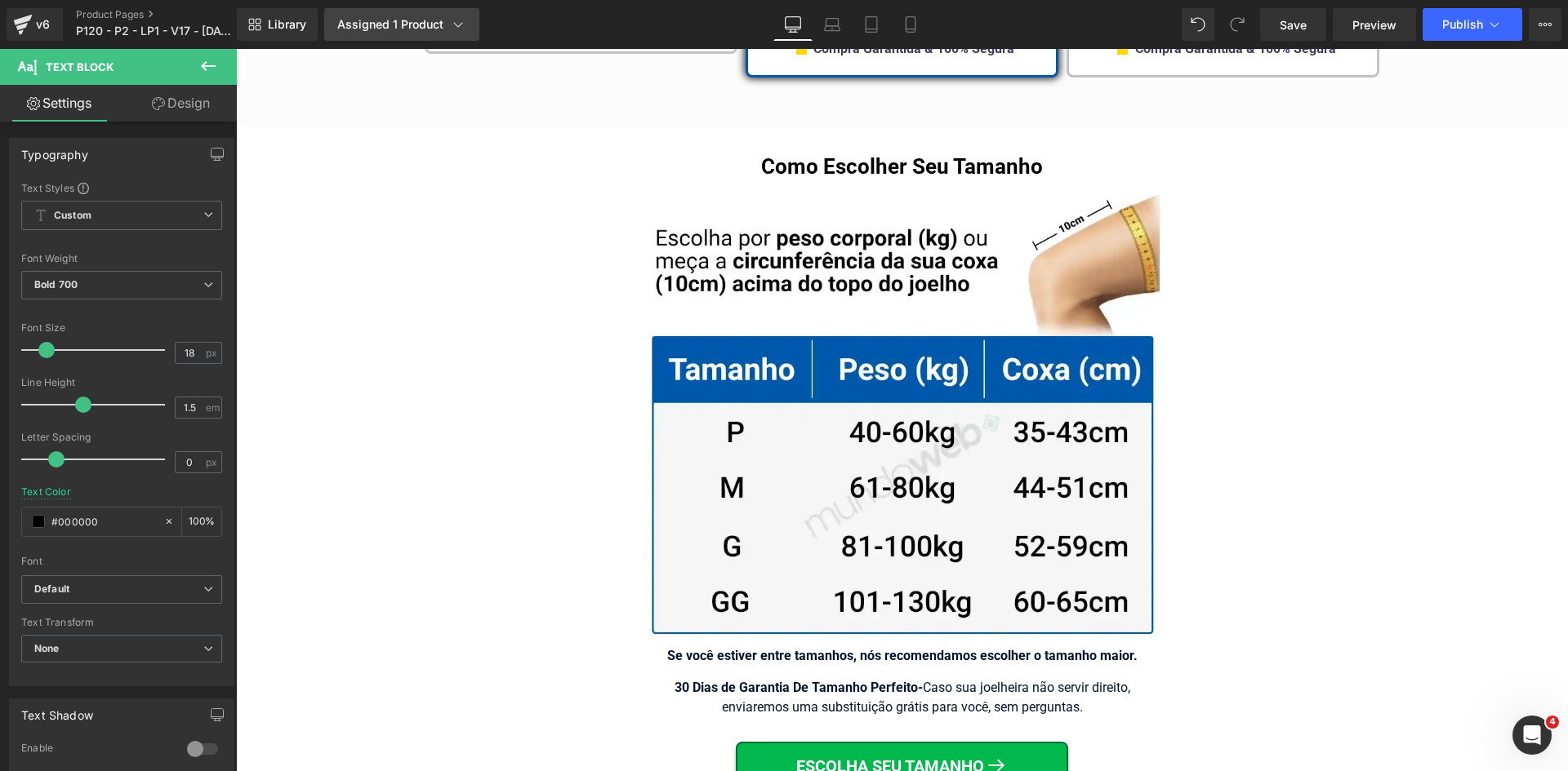
scroll to position [10209, 0]
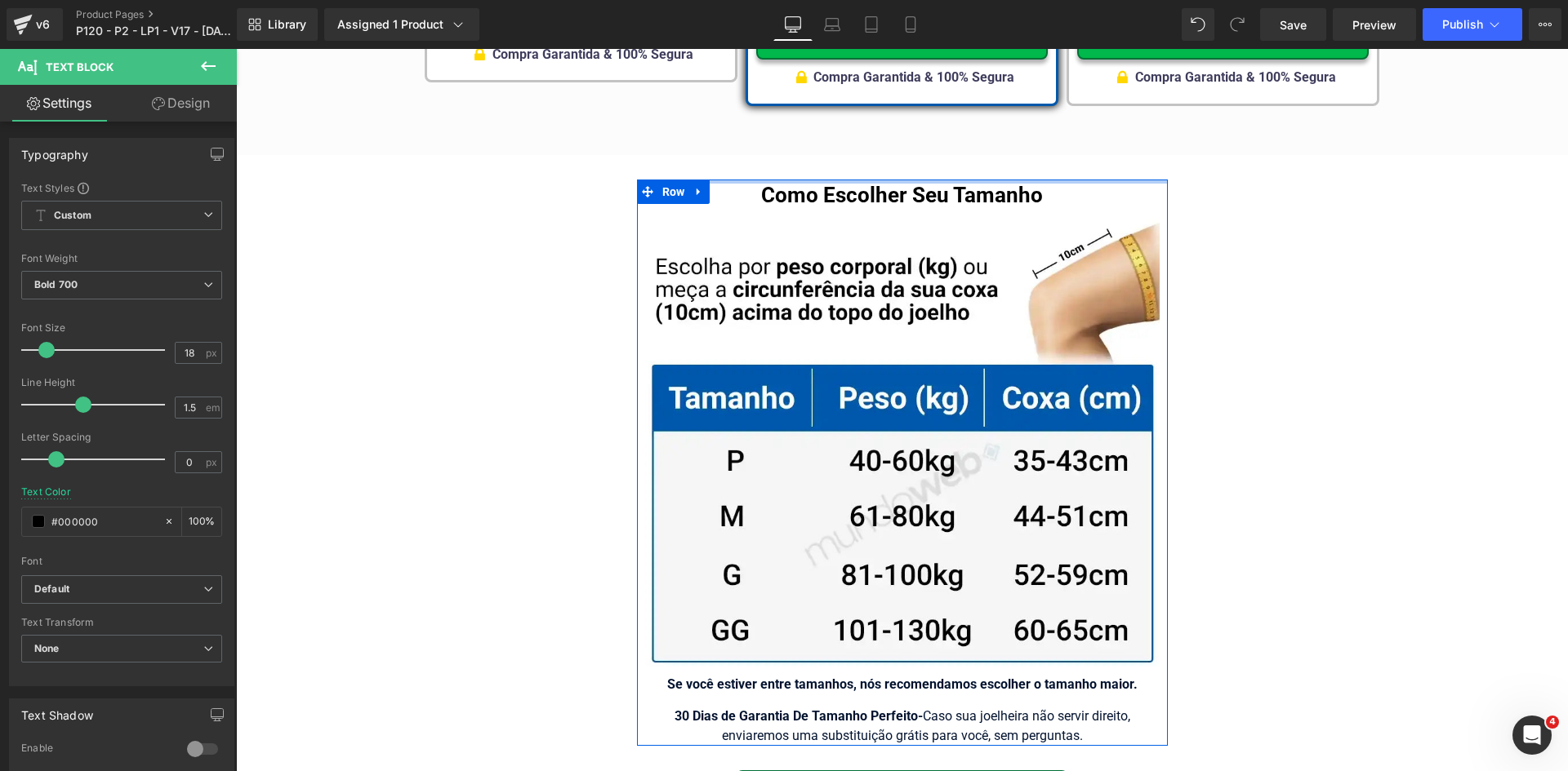
click at [829, 179] on h1 "Como Escolher Seu Tamanho" at bounding box center [902, 195] width 514 height 31
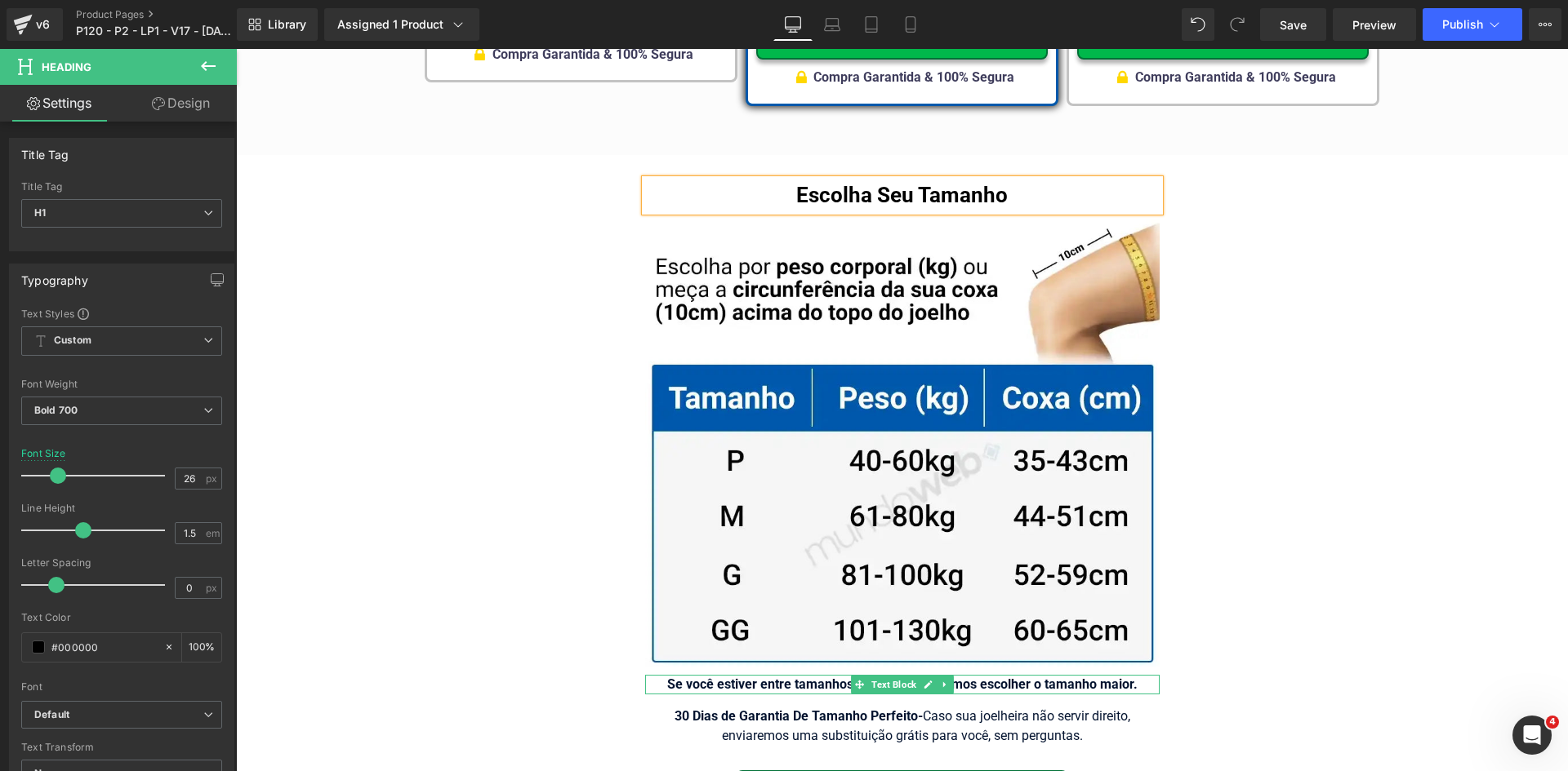
click at [981, 677] on strong "Se você estiver entre tamanhos, nós recomendamos escolher o tamanho maior." at bounding box center [903, 685] width 470 height 16
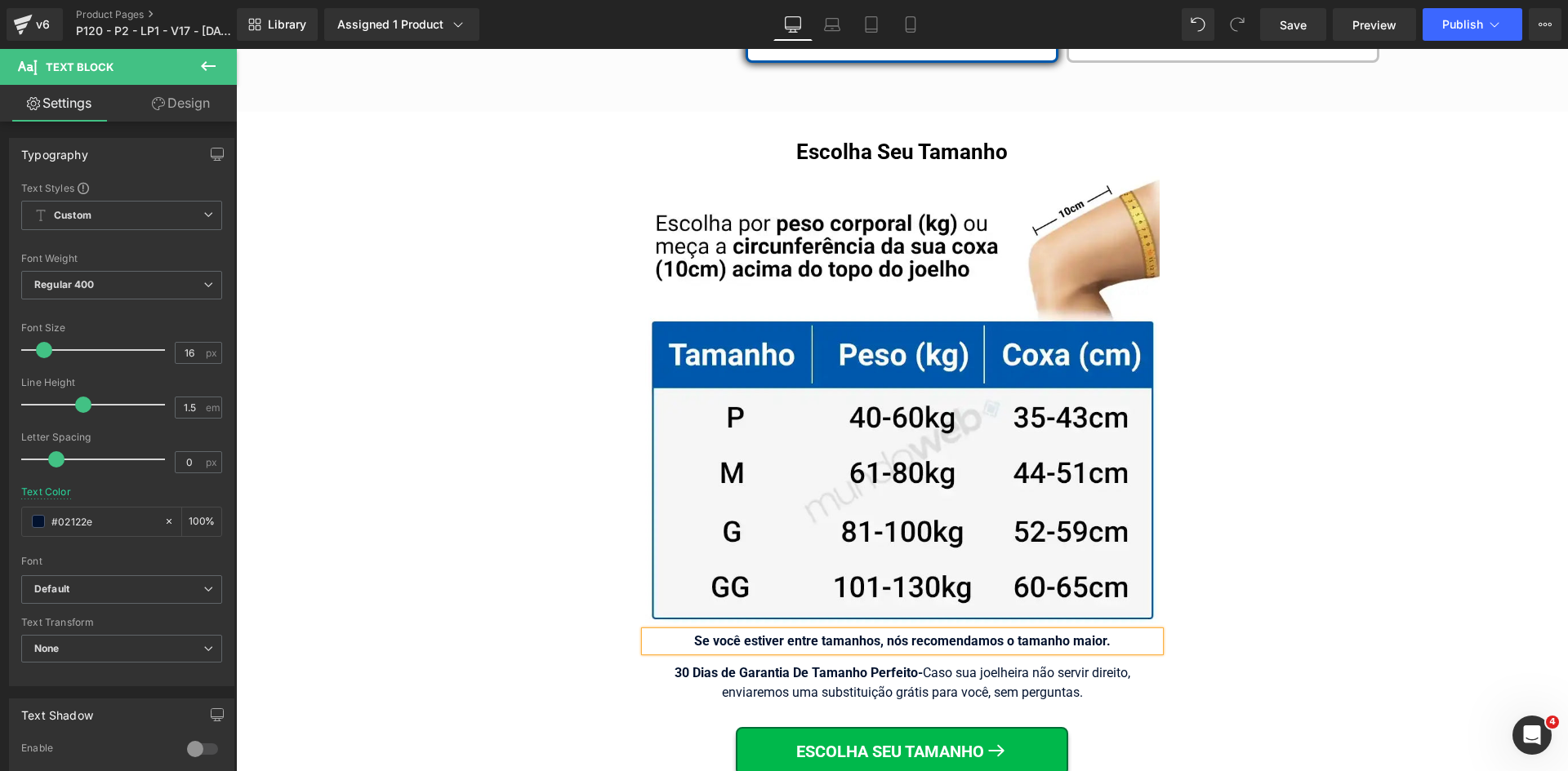
scroll to position [10290, 0]
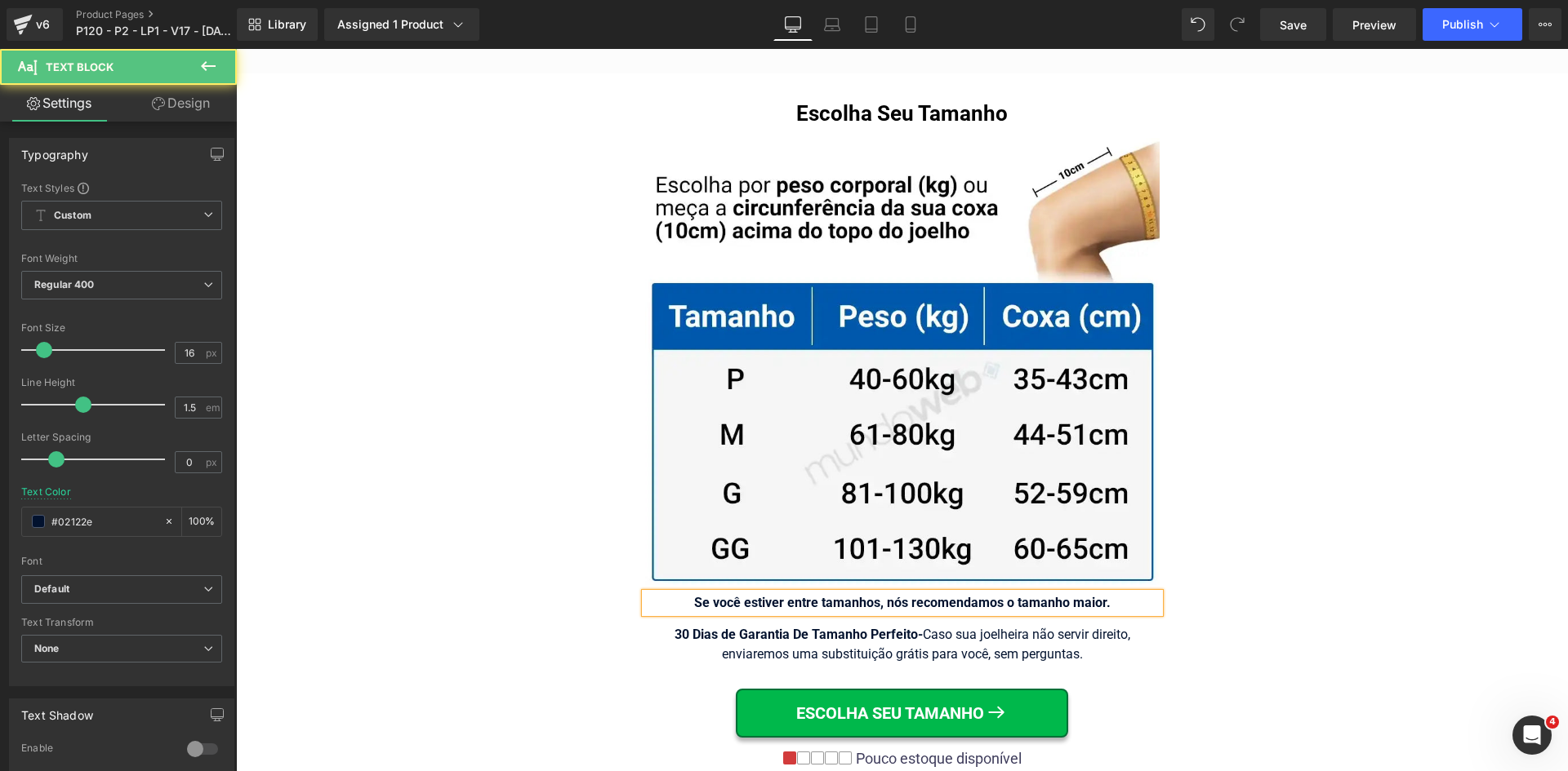
click at [905, 595] on strong "Se você estiver entre tamanhos, nós recomendamos o tamanho maior." at bounding box center [902, 602] width 416 height 16
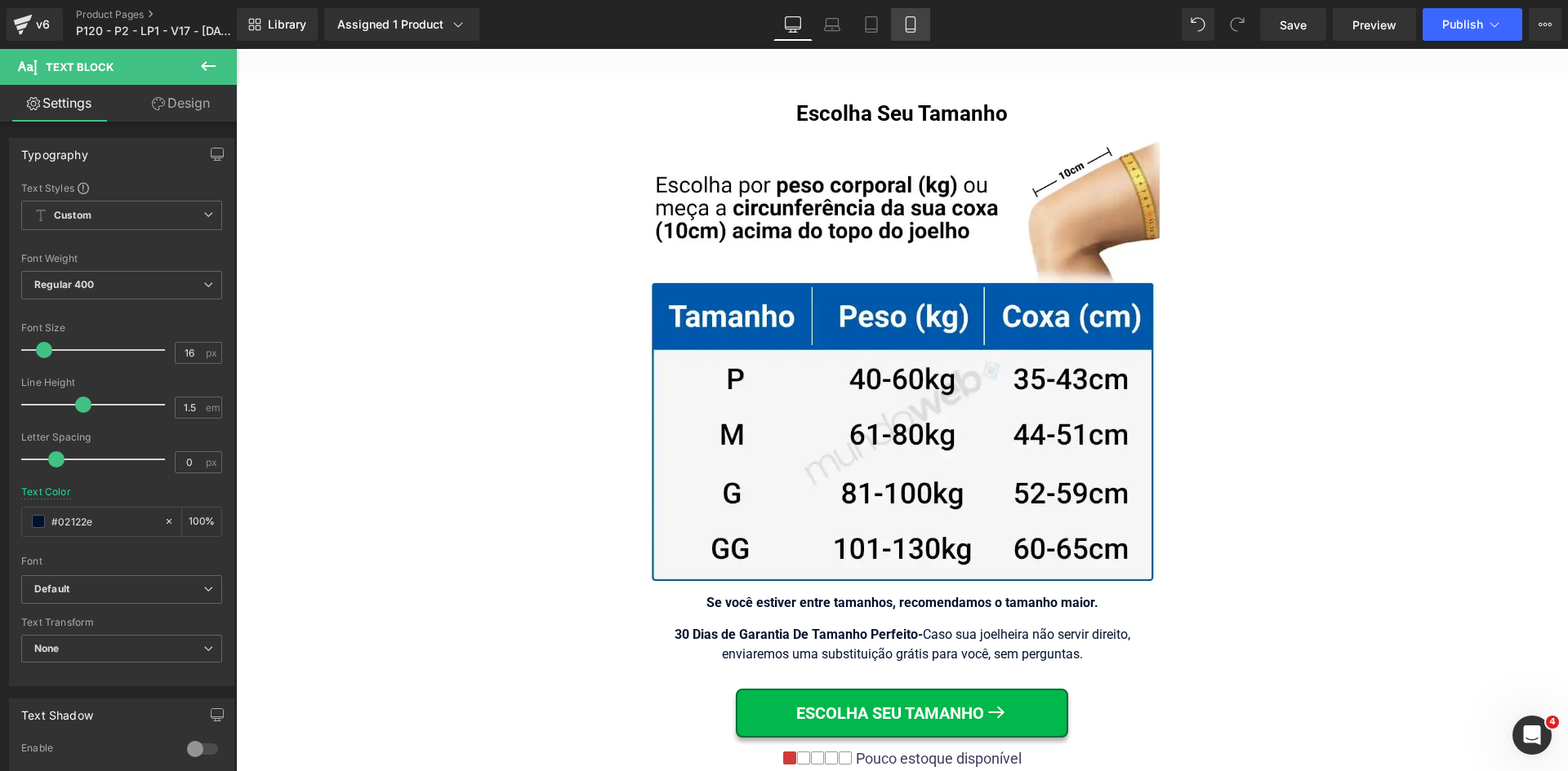
click at [903, 26] on icon at bounding box center [910, 24] width 17 height 17
type input "100"
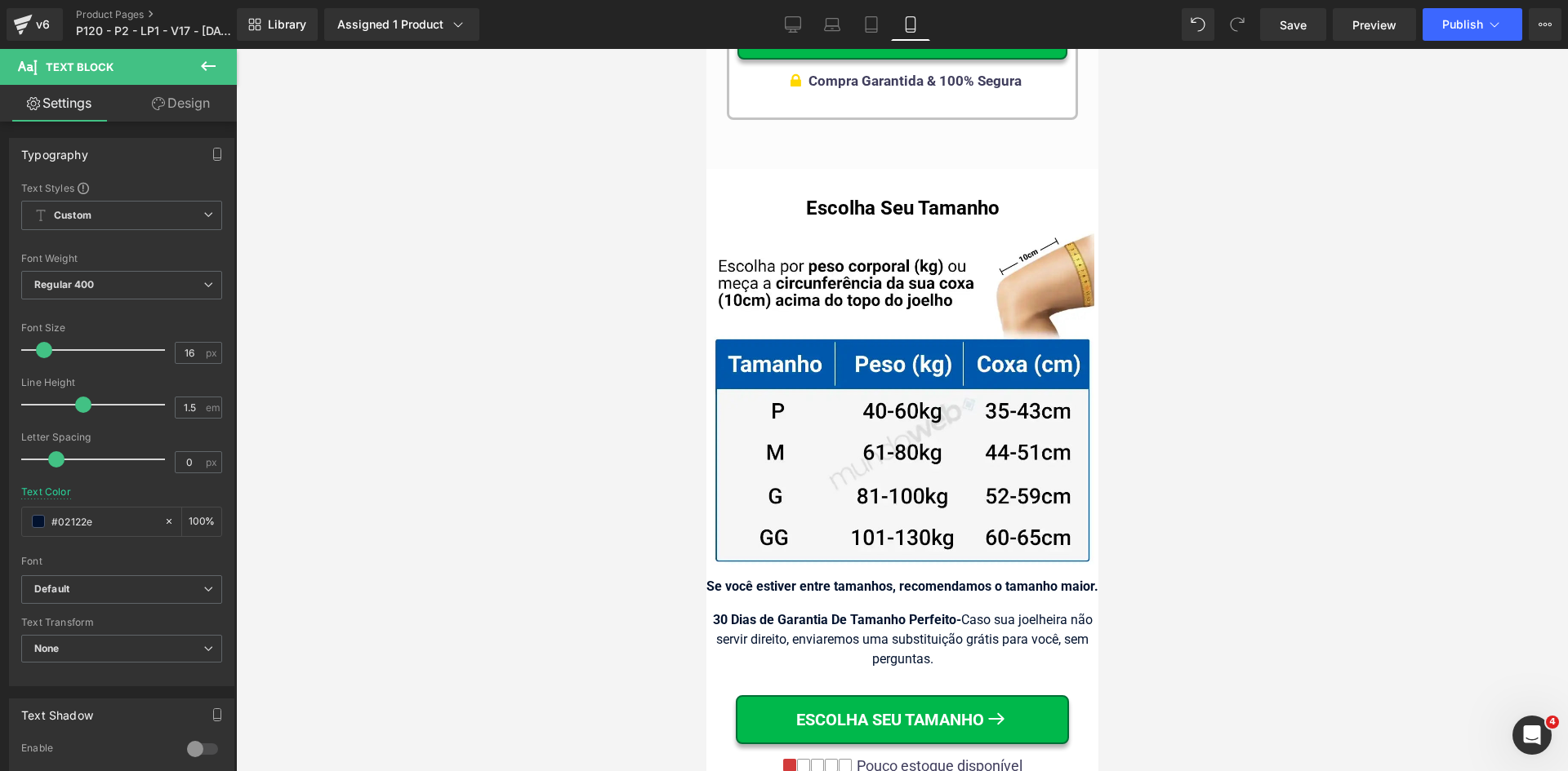
scroll to position [16161, 0]
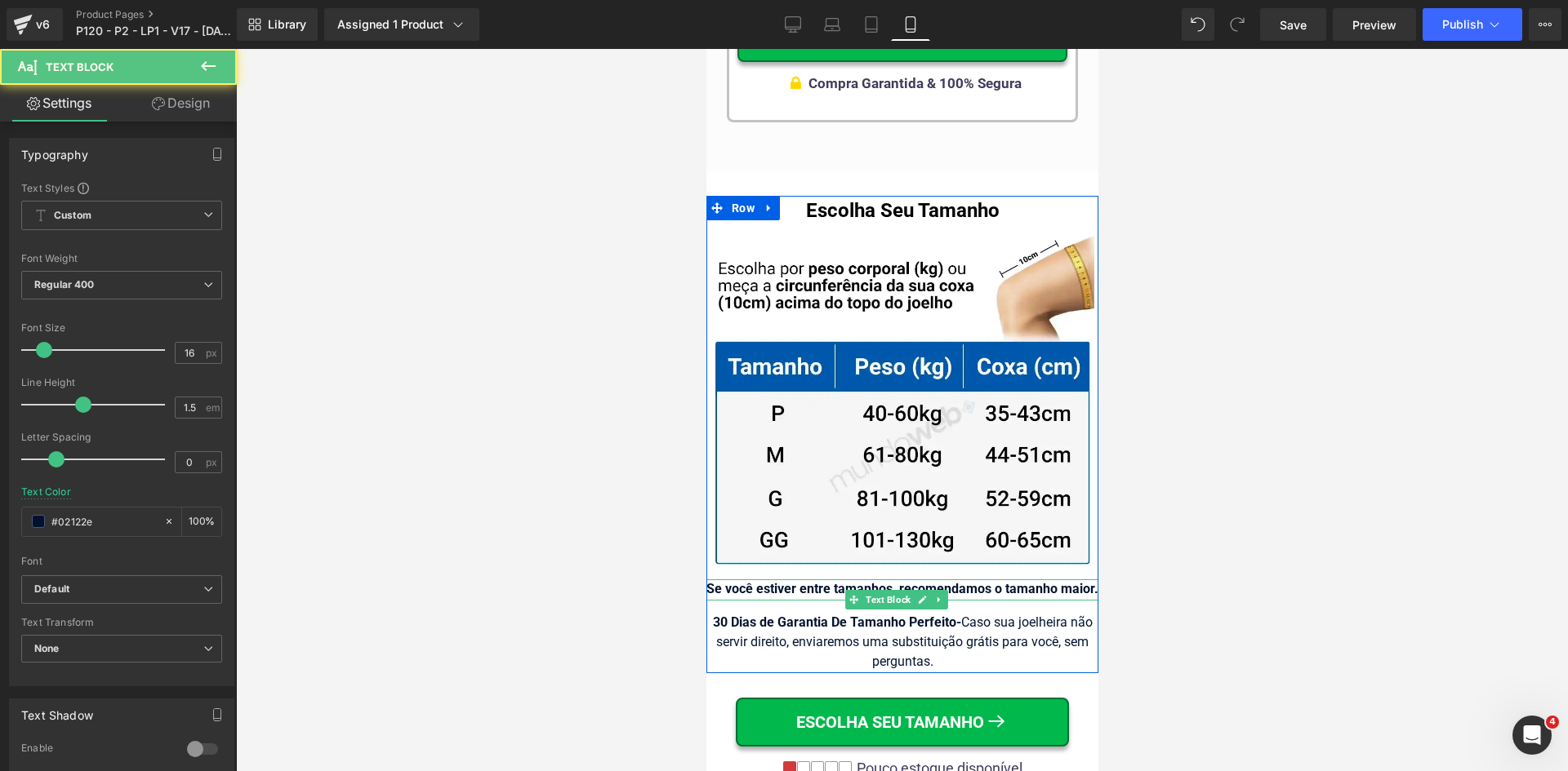
click at [926, 581] on strong "Se você estiver entre tamanhos, recomendamos o tamanho maior." at bounding box center [902, 589] width 392 height 16
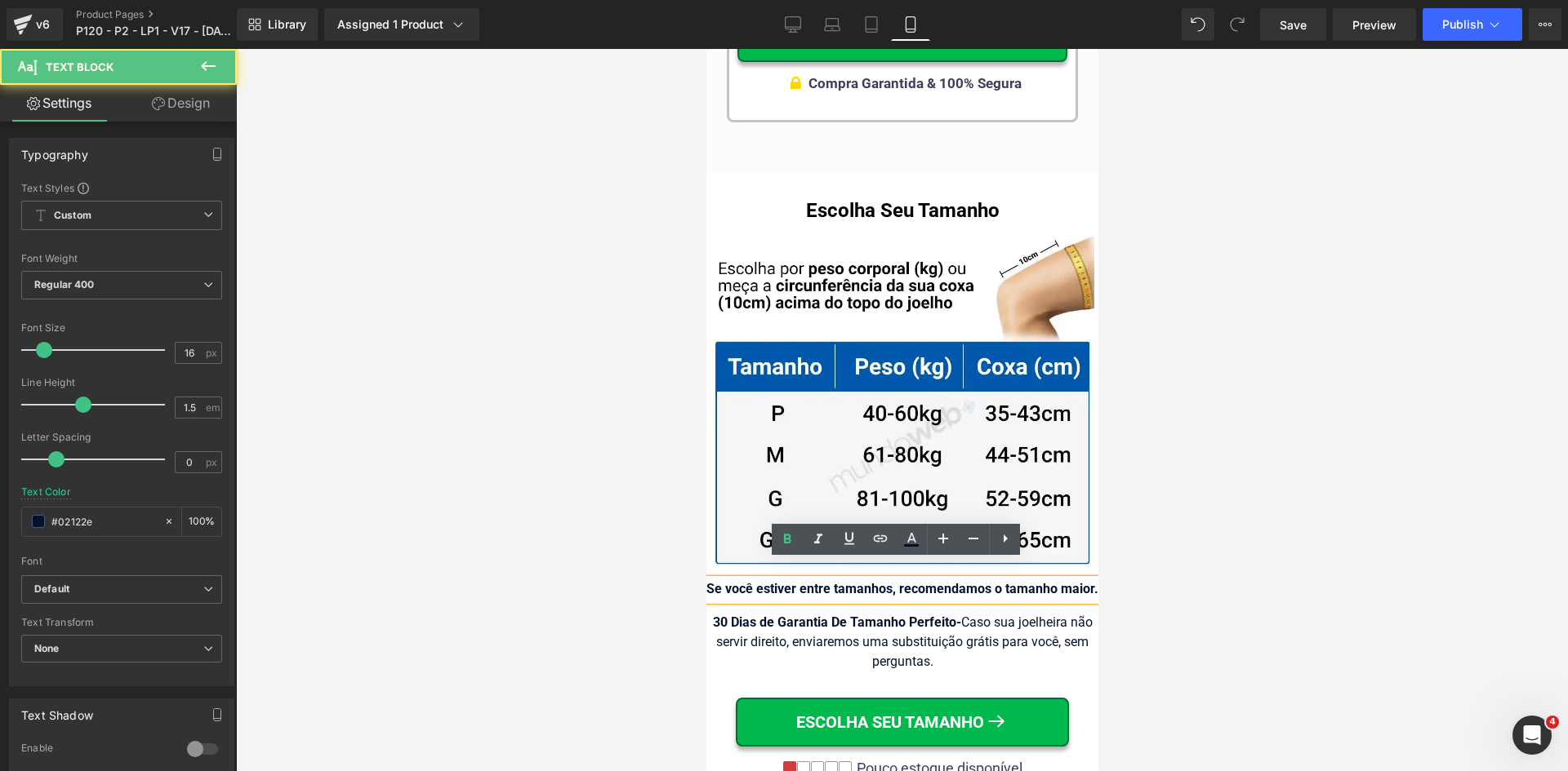
click at [913, 581] on strong "Se você estiver entre tamanhos, recomendamos o tamanho maior." at bounding box center [902, 589] width 392 height 16
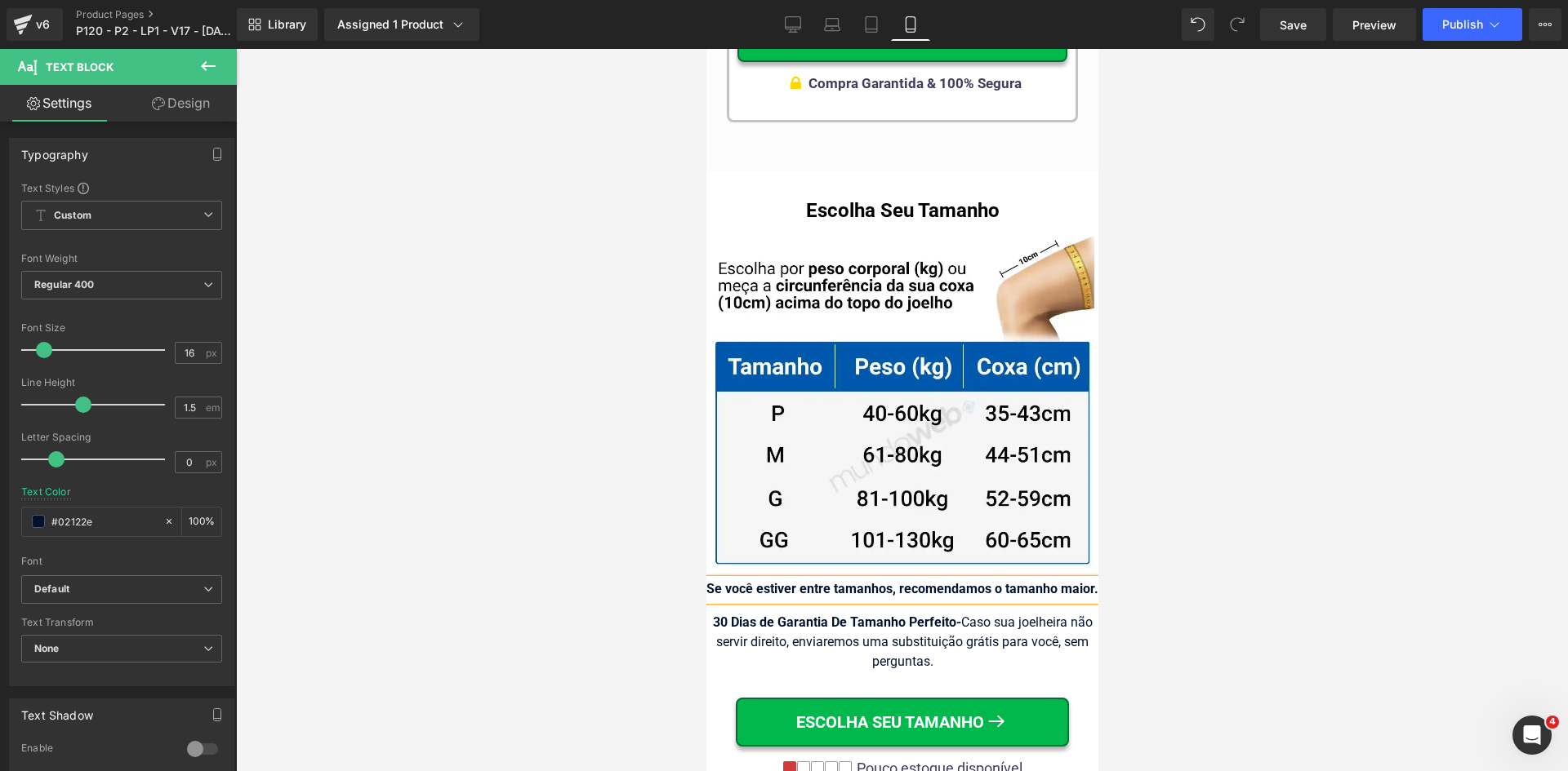
click at [1210, 588] on div at bounding box center [902, 410] width 1332 height 722
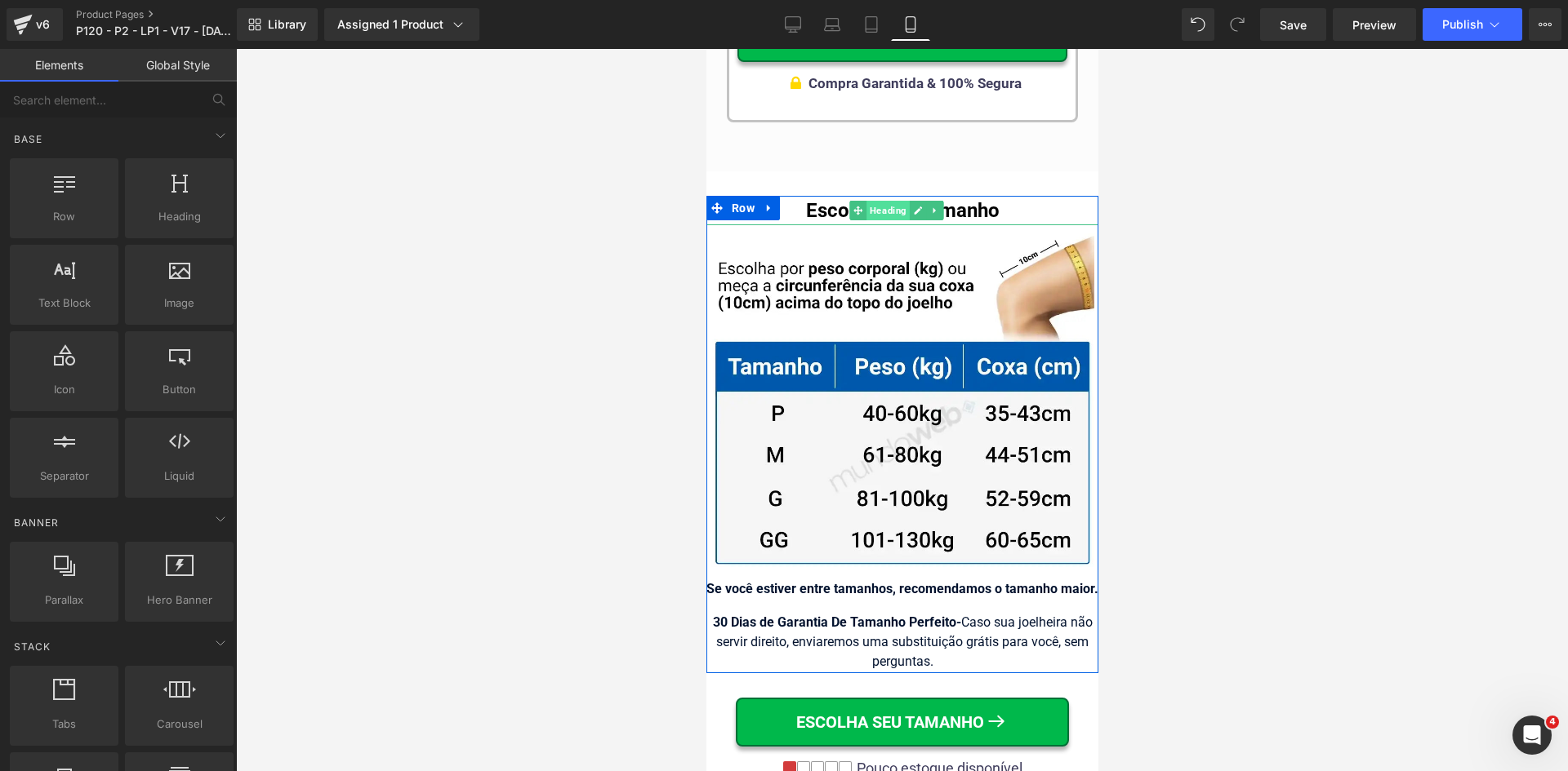
click at [891, 202] on span "Heading" at bounding box center [887, 211] width 43 height 20
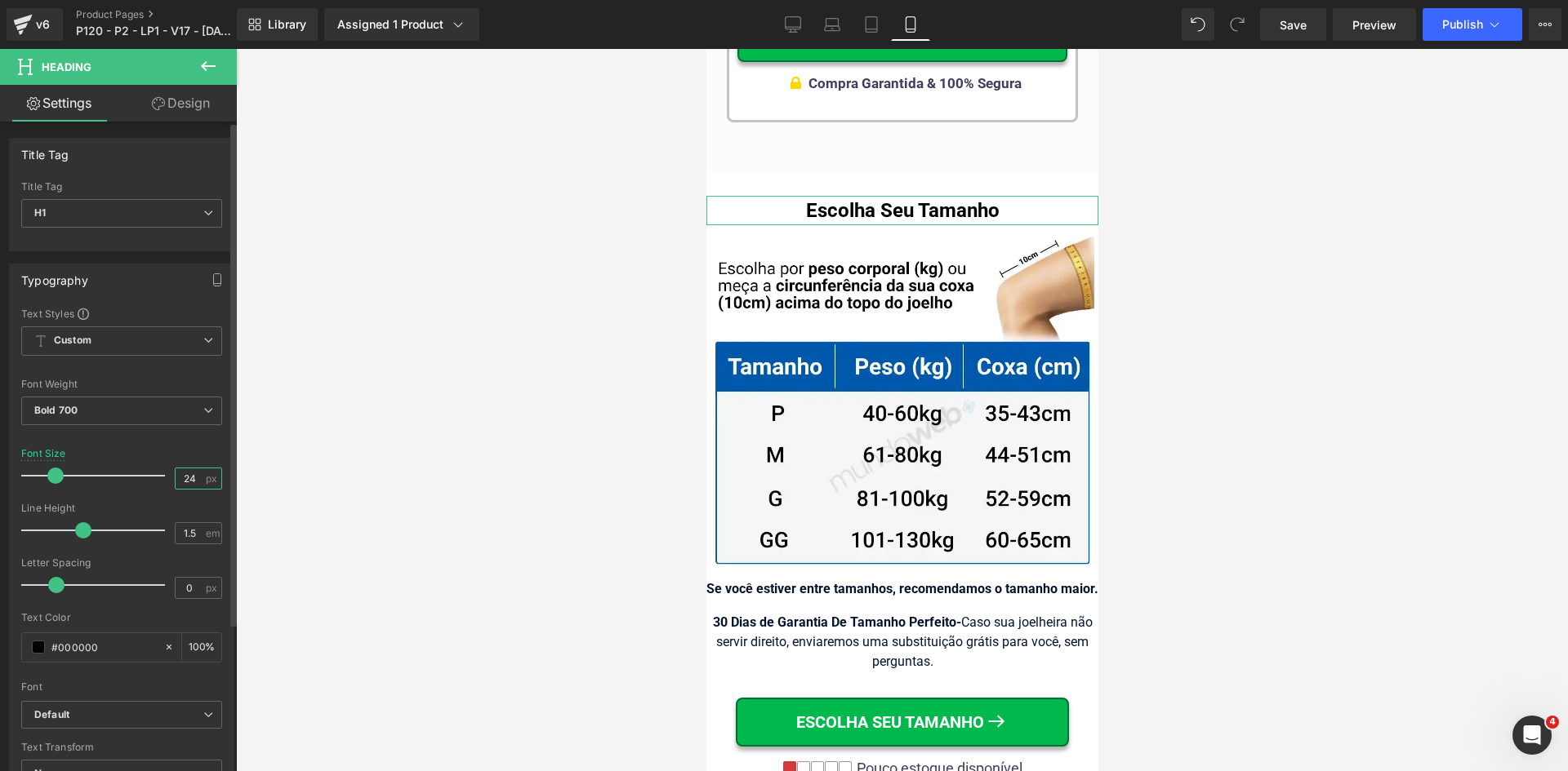
drag, startPoint x: 183, startPoint y: 476, endPoint x: 205, endPoint y: 475, distance: 22.0
click at [205, 475] on div "24 px" at bounding box center [198, 478] width 47 height 22
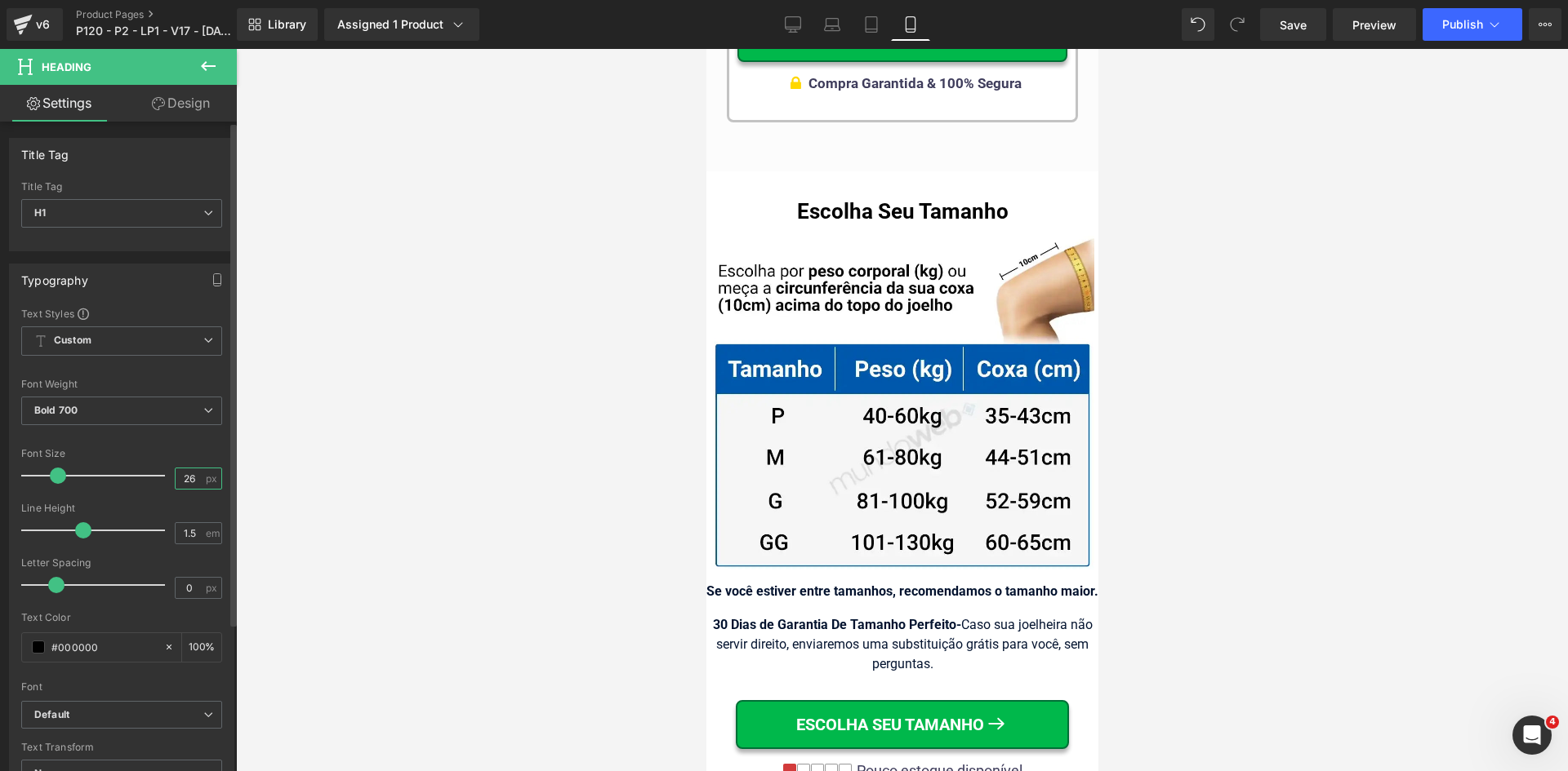
type input "26"
click at [864, 22] on icon at bounding box center [871, 24] width 17 height 17
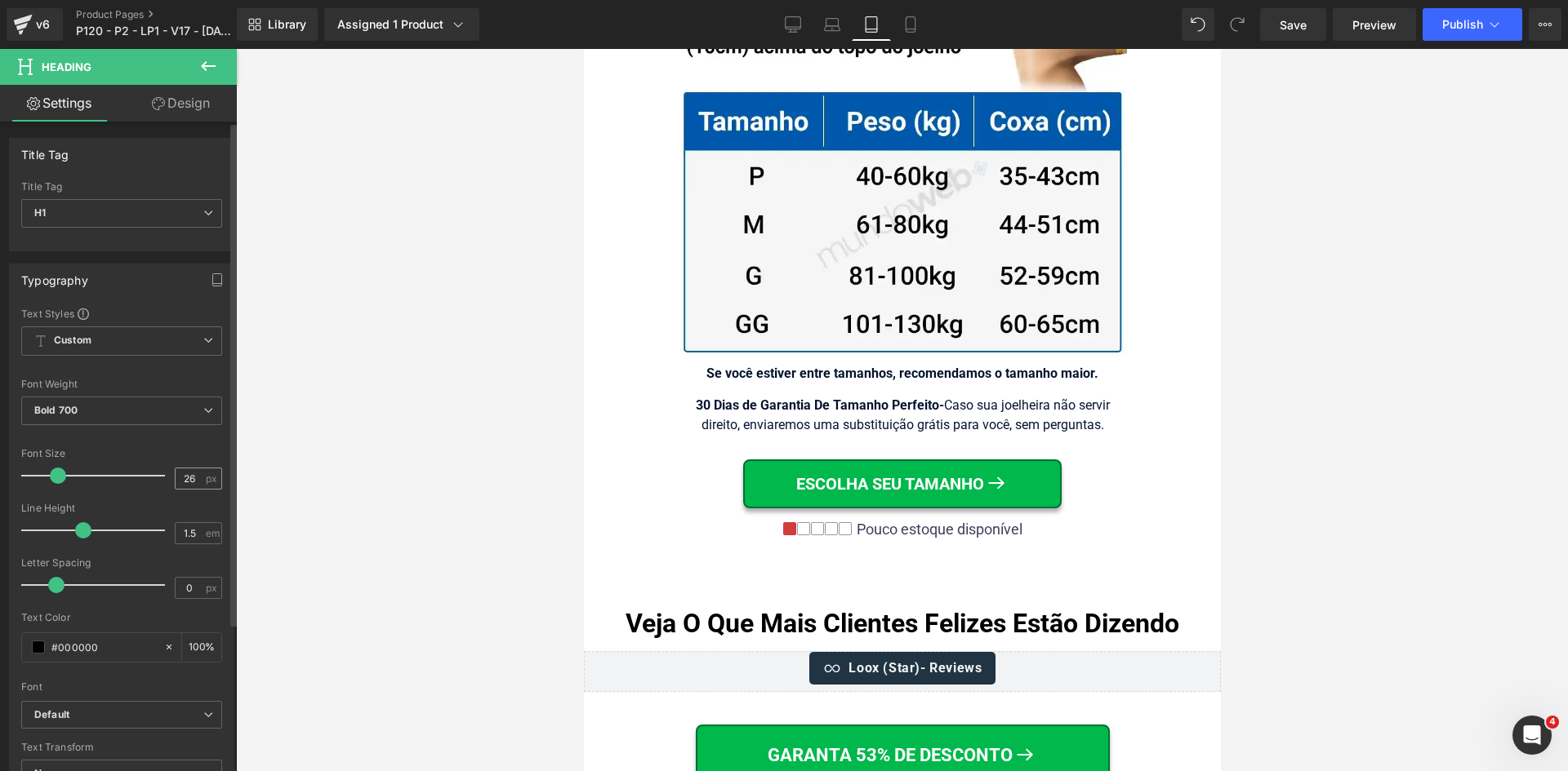
scroll to position [15868, 0]
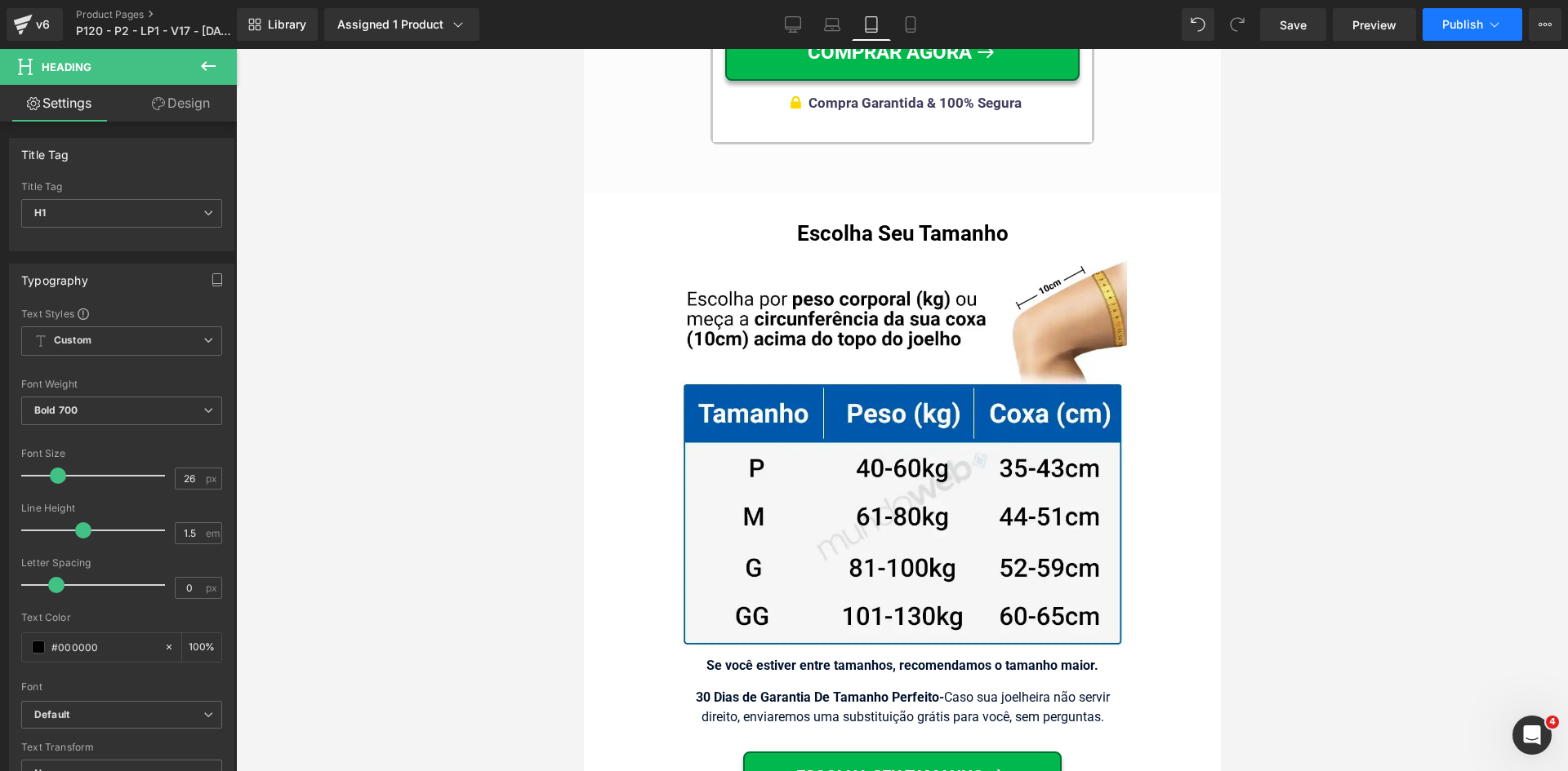
click at [1437, 27] on button "Publish" at bounding box center [1473, 24] width 100 height 32
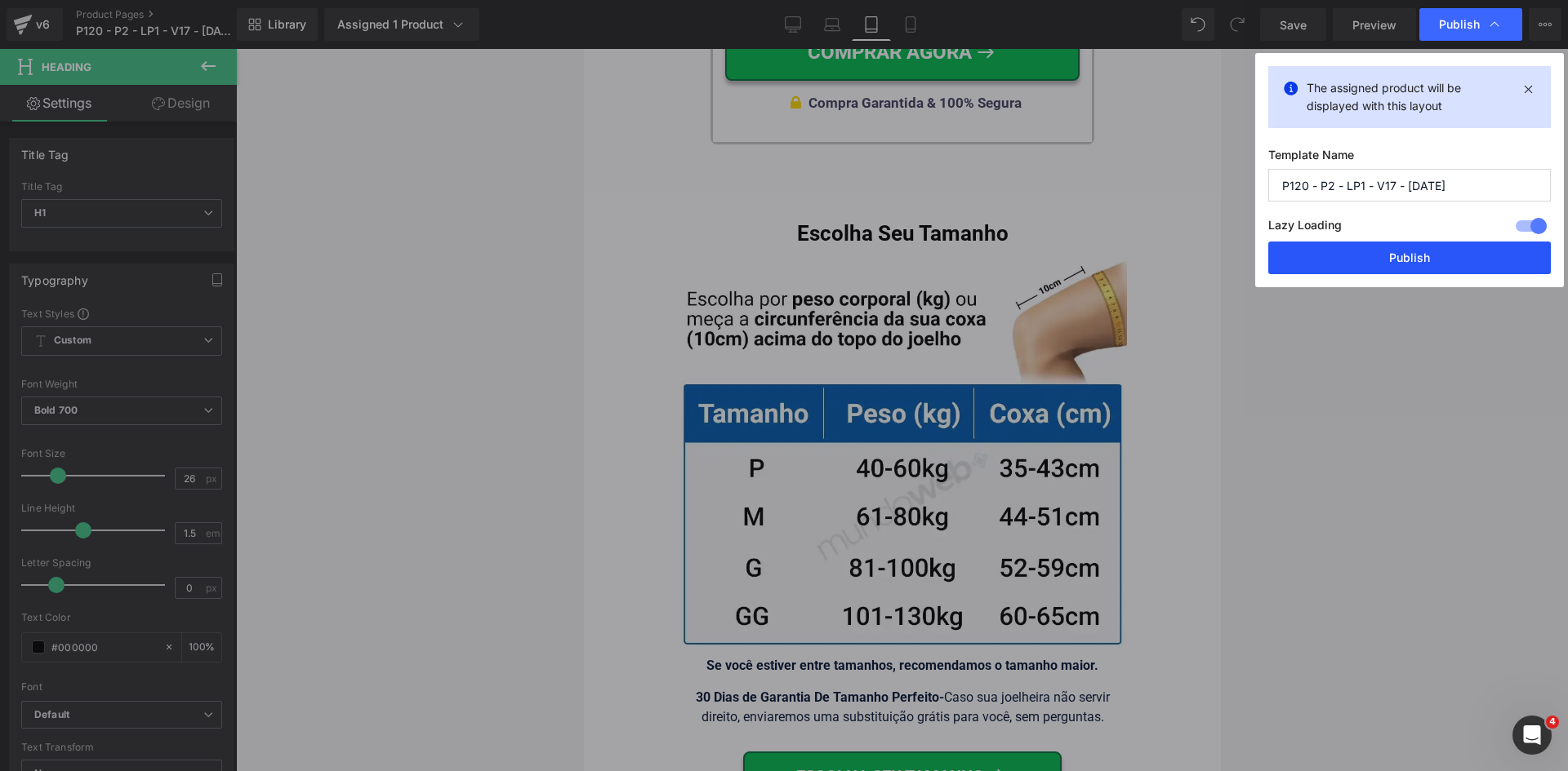
click at [1372, 257] on button "Publish" at bounding box center [1409, 258] width 282 height 32
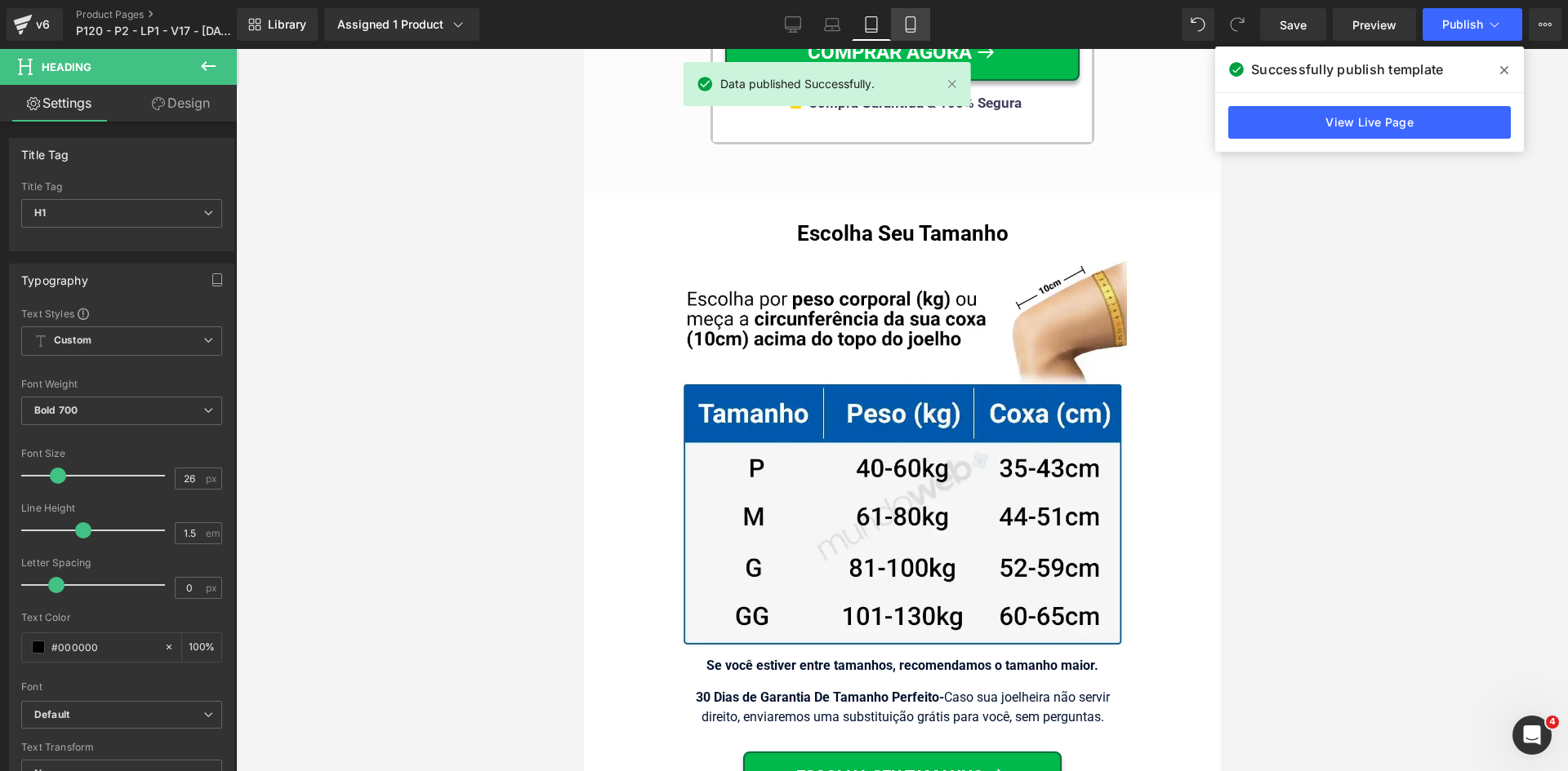
click at [904, 24] on icon at bounding box center [910, 24] width 17 height 17
type input "100"
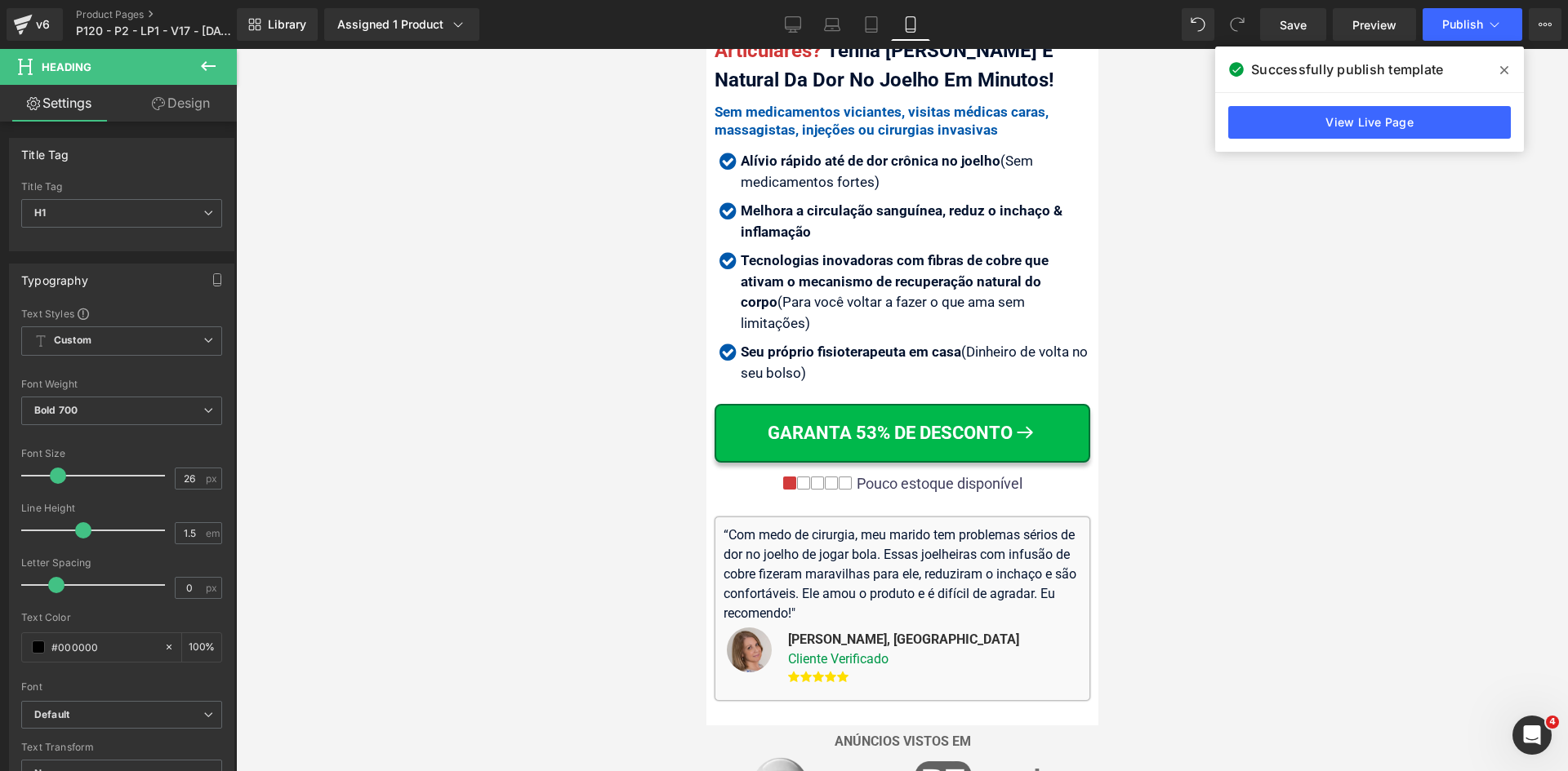
scroll to position [0, 0]
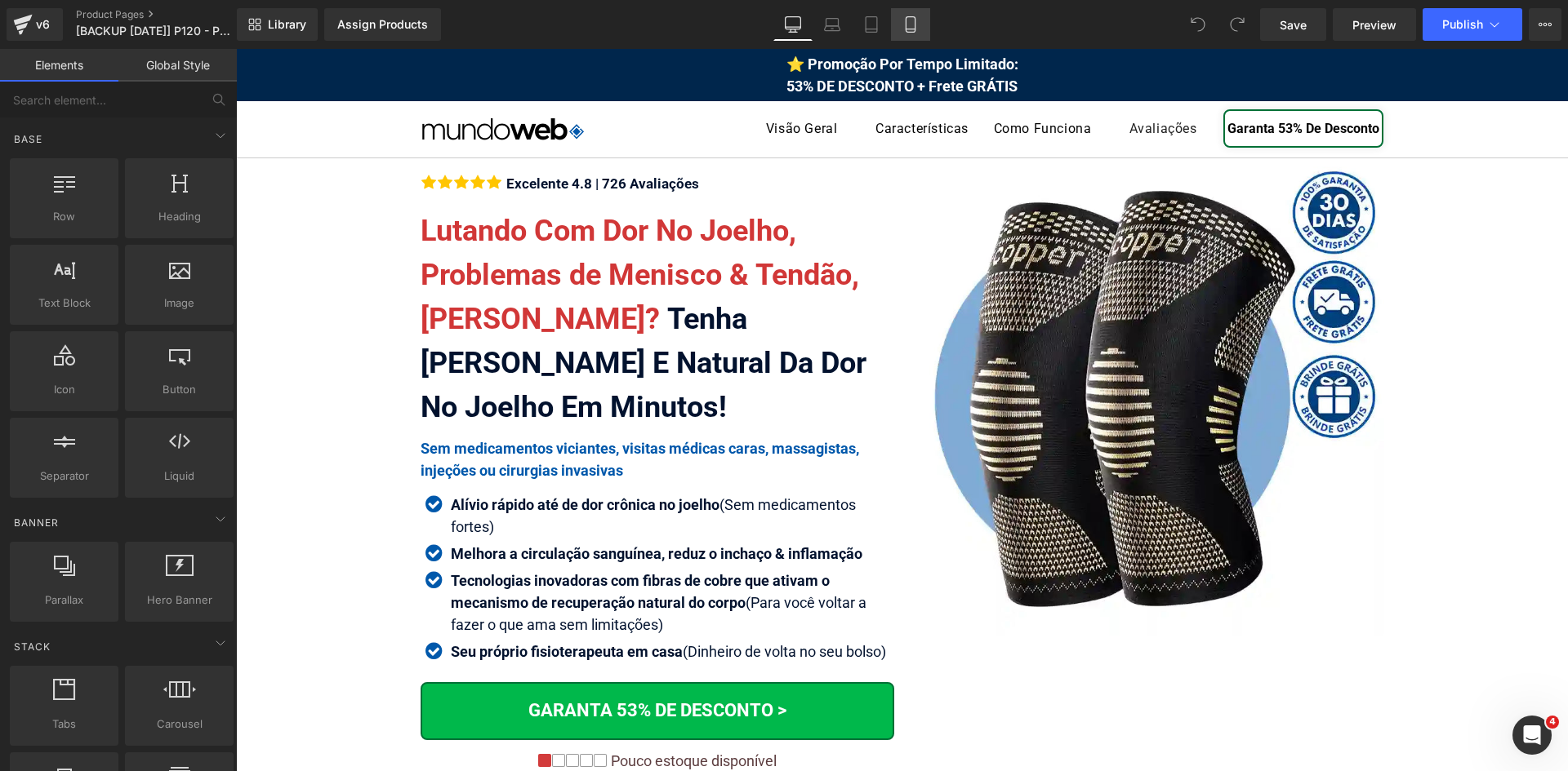
click at [919, 26] on link "Mobile" at bounding box center [910, 24] width 39 height 32
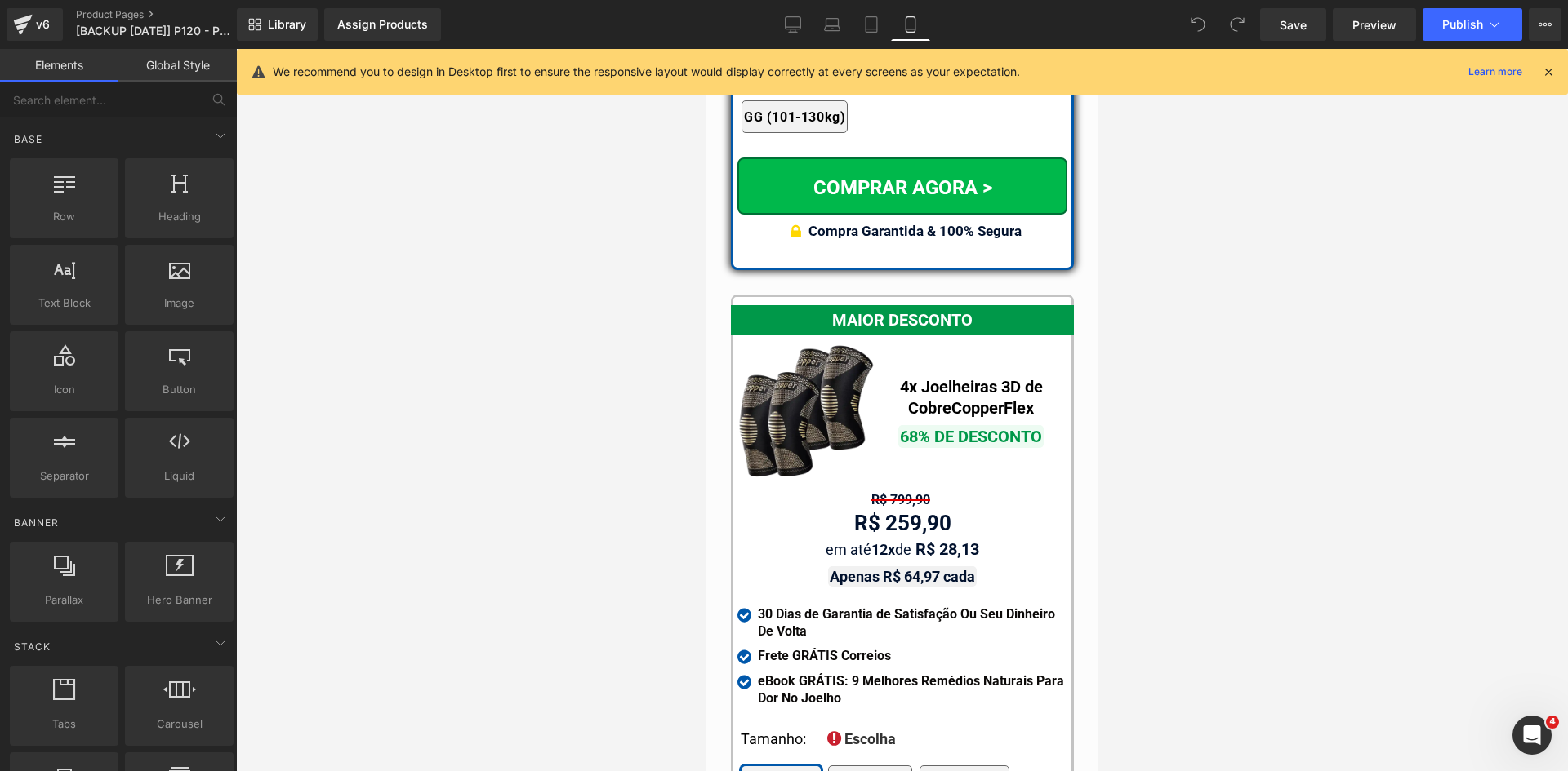
scroll to position [14861, 0]
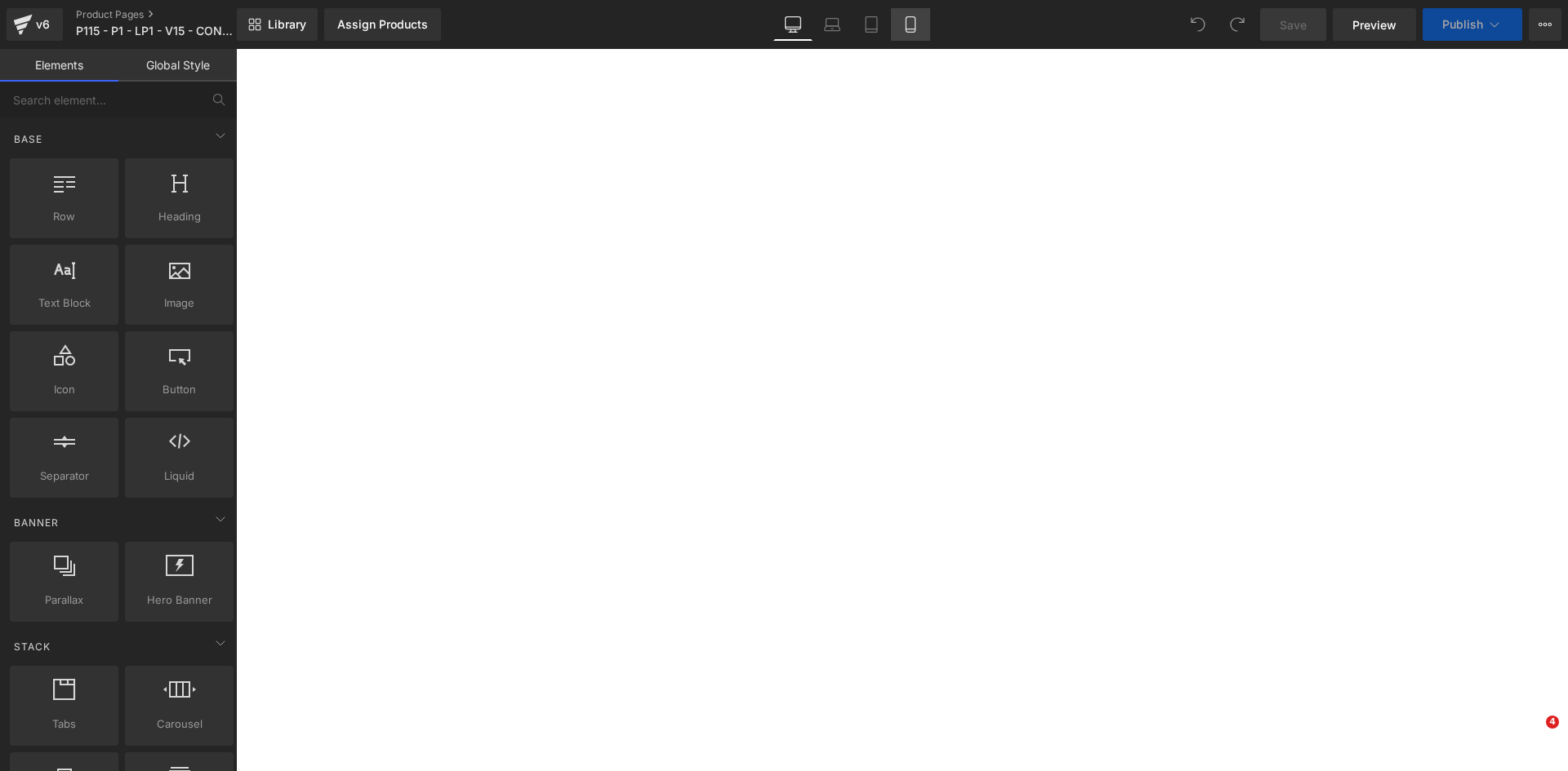
click icon
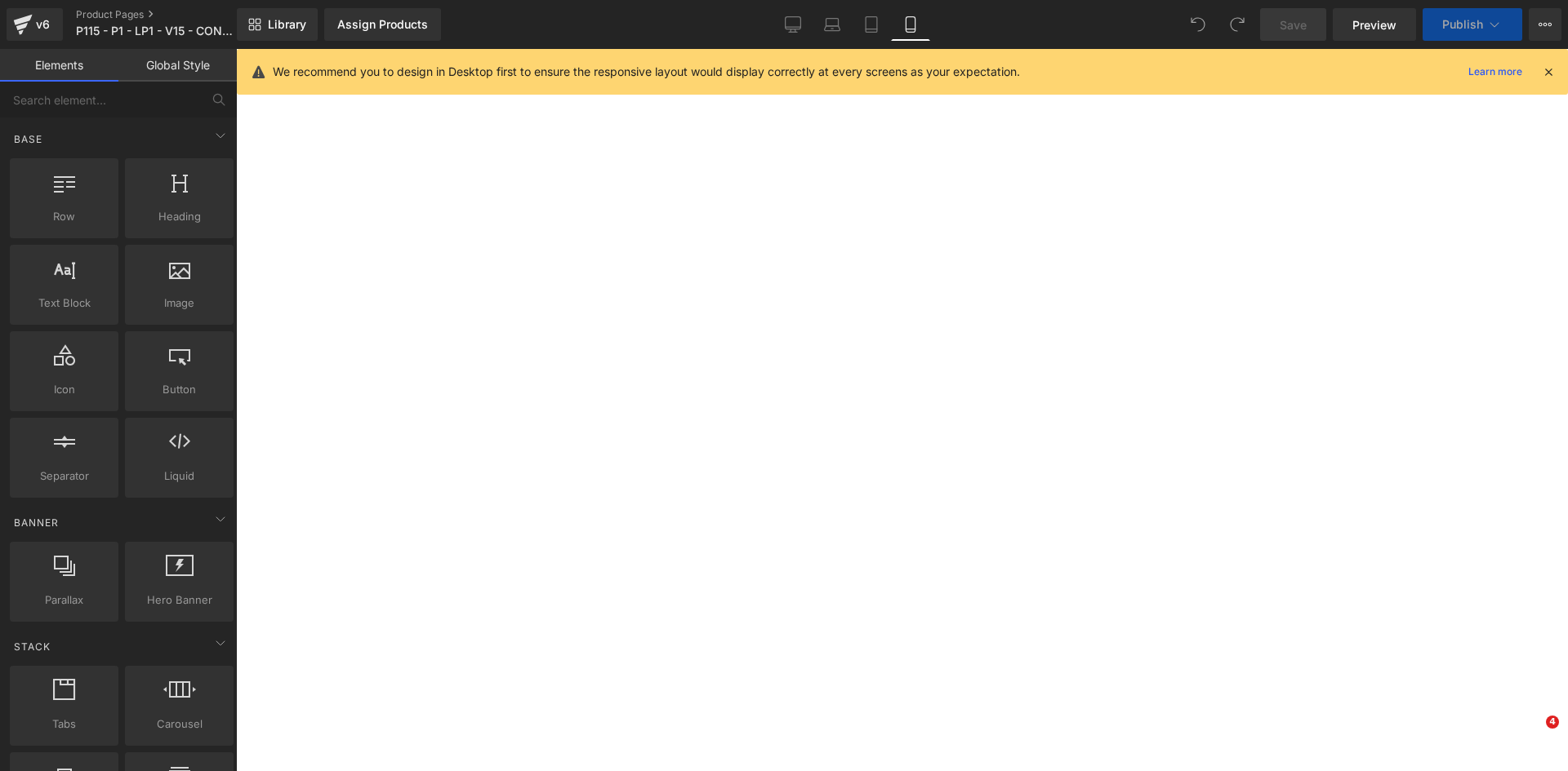
click icon
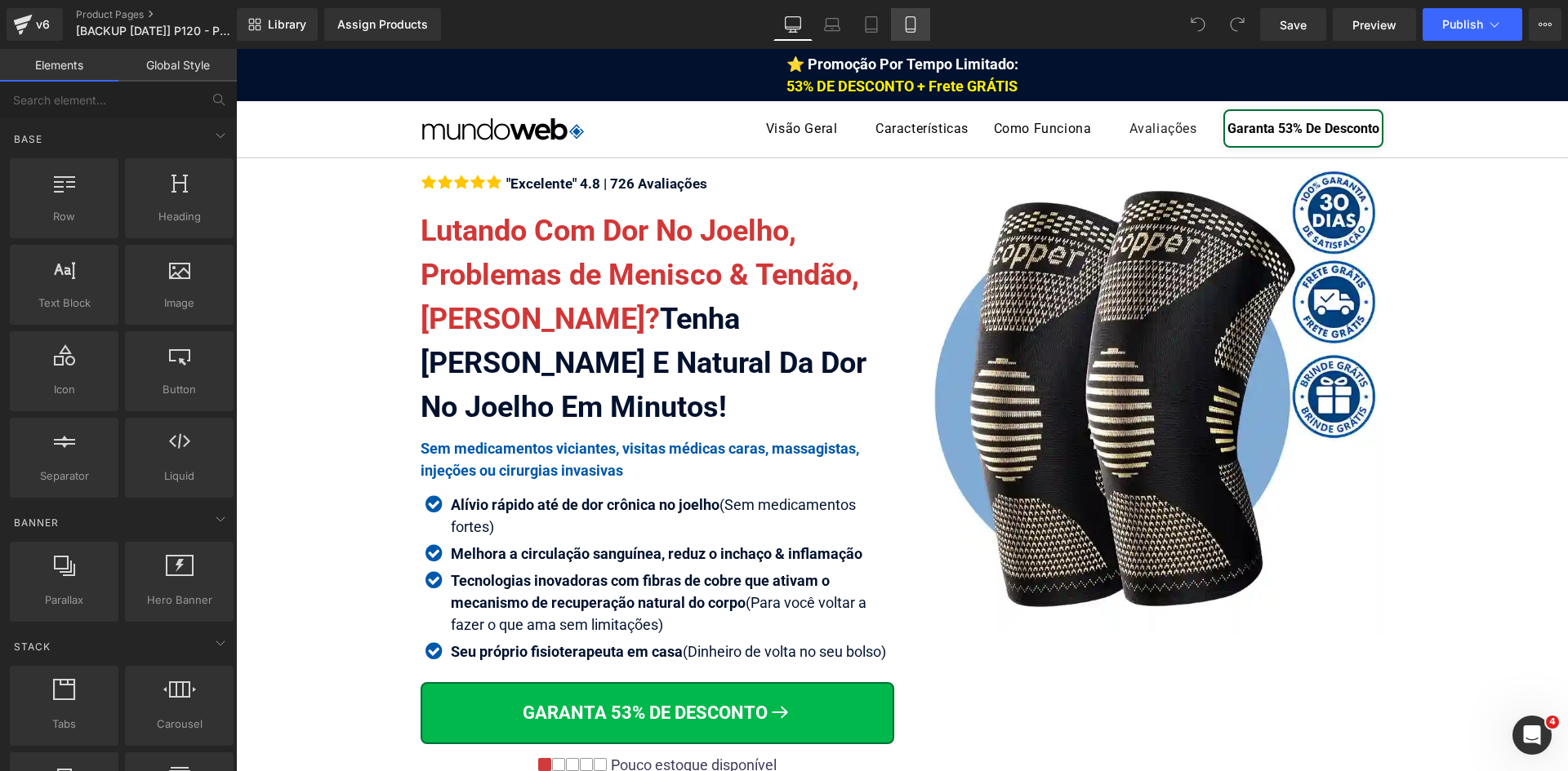
click at [905, 13] on link "Mobile" at bounding box center [910, 24] width 39 height 32
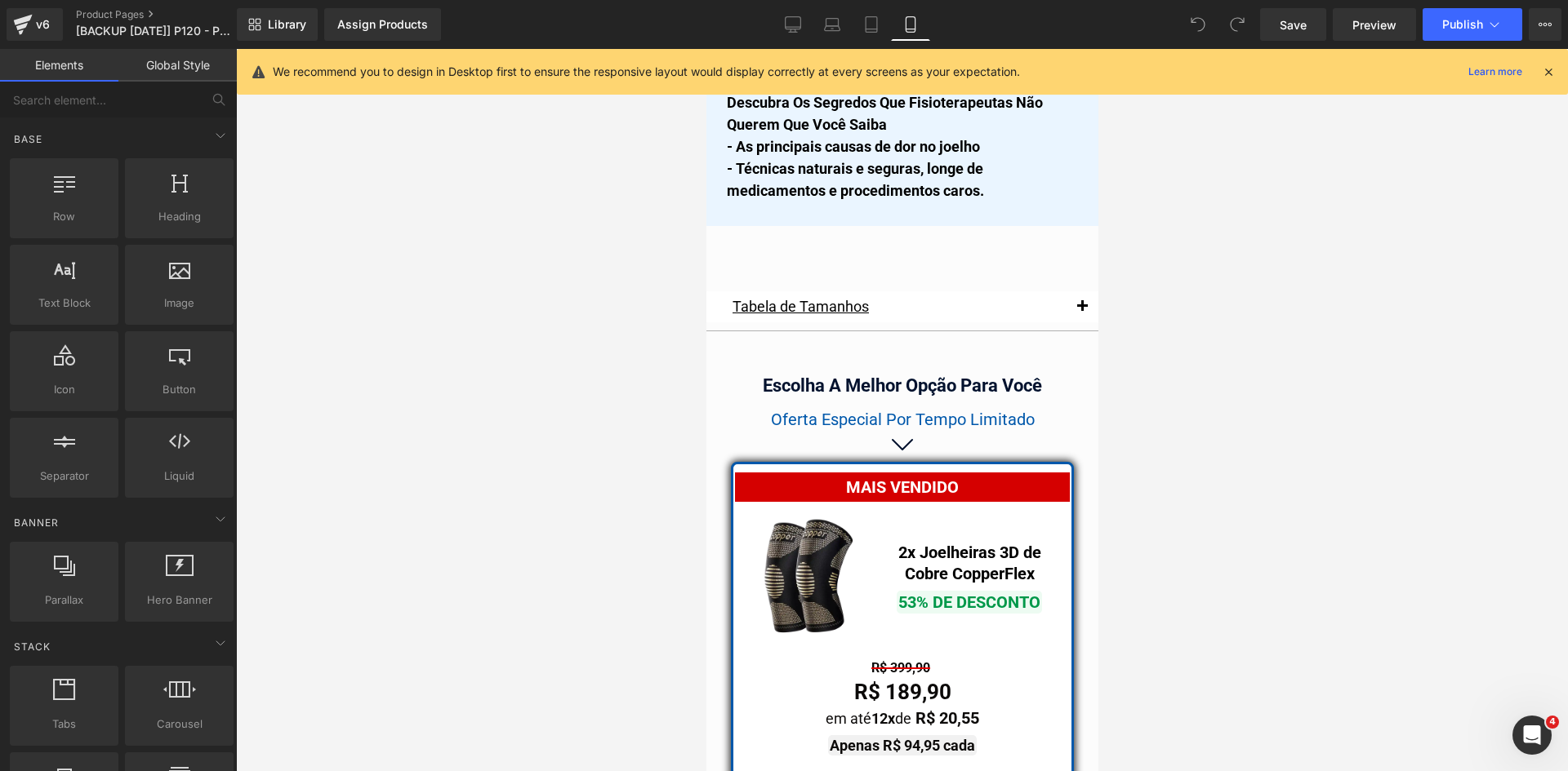
scroll to position [14251, 0]
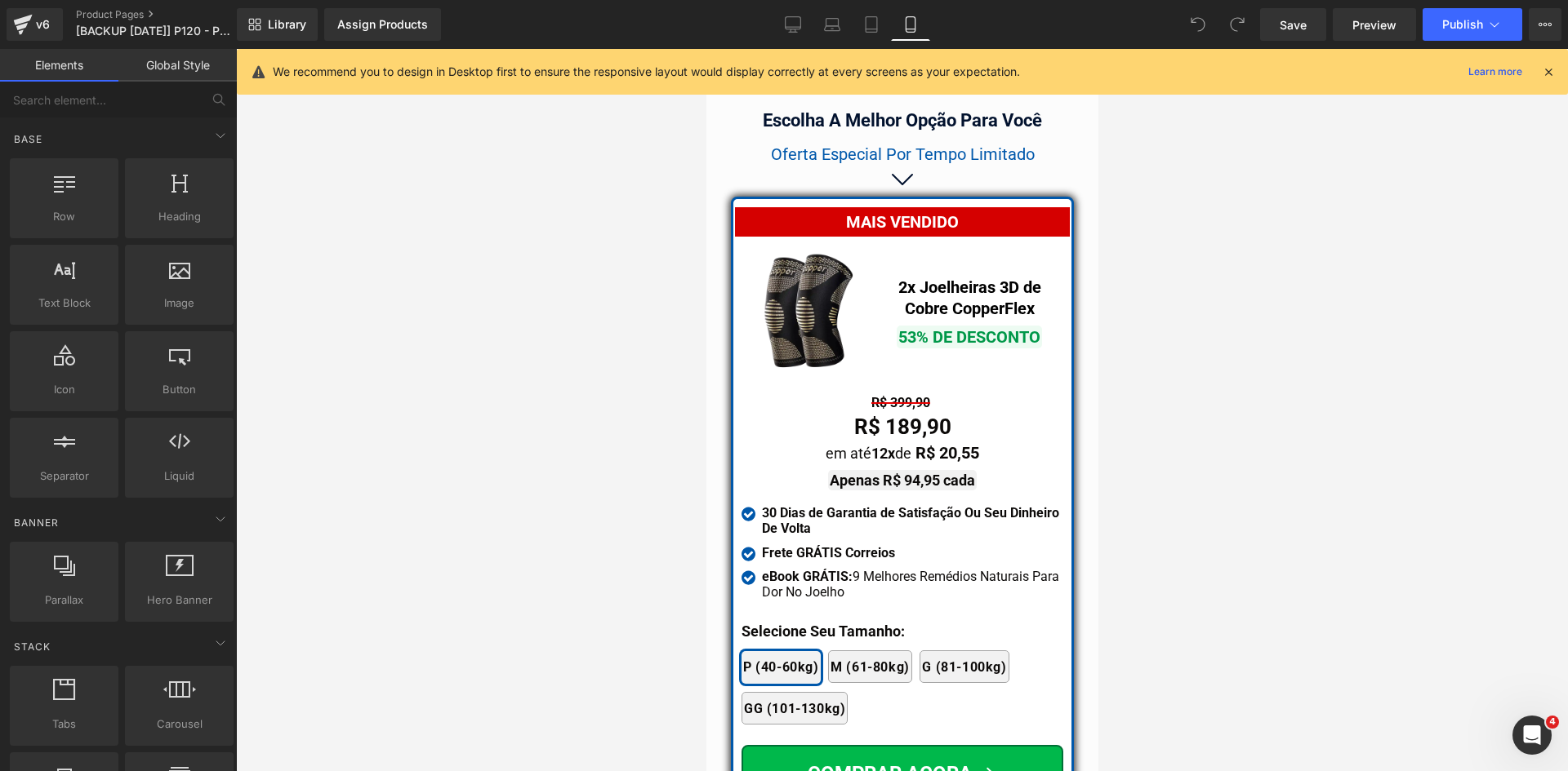
click at [1547, 66] on icon at bounding box center [1547, 72] width 15 height 15
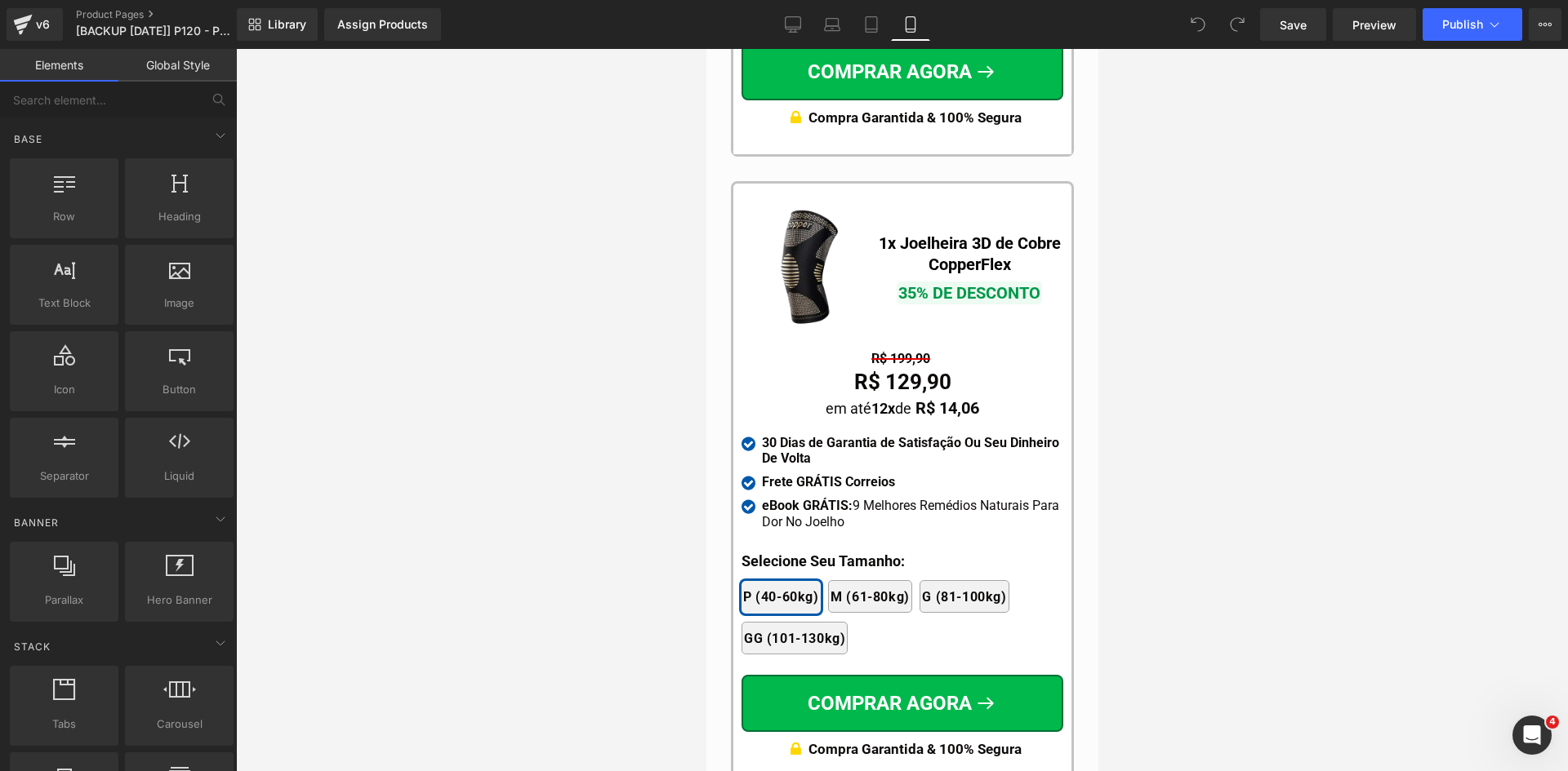
scroll to position [15639, 0]
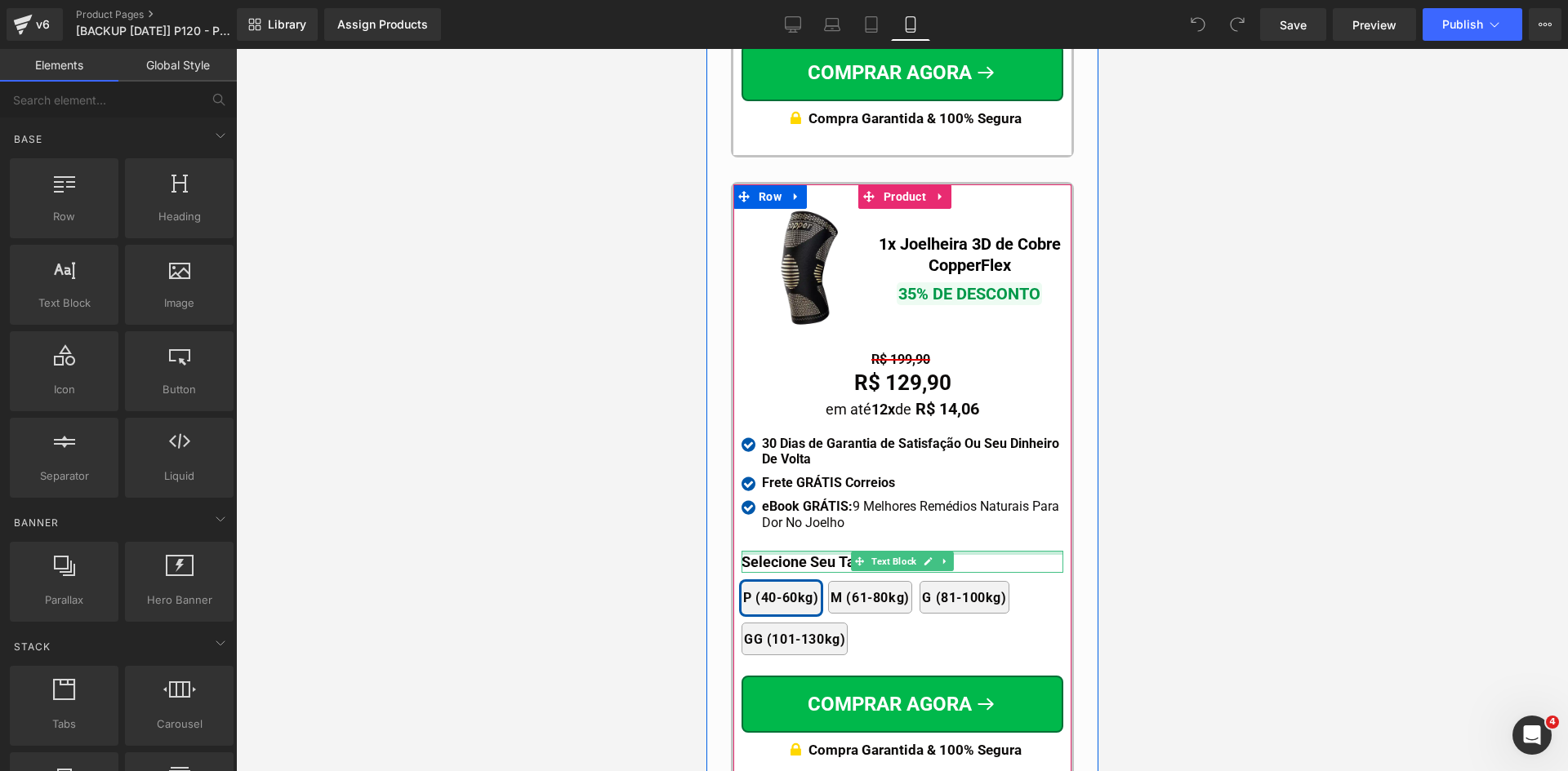
click at [795, 551] on div at bounding box center [902, 553] width 321 height 4
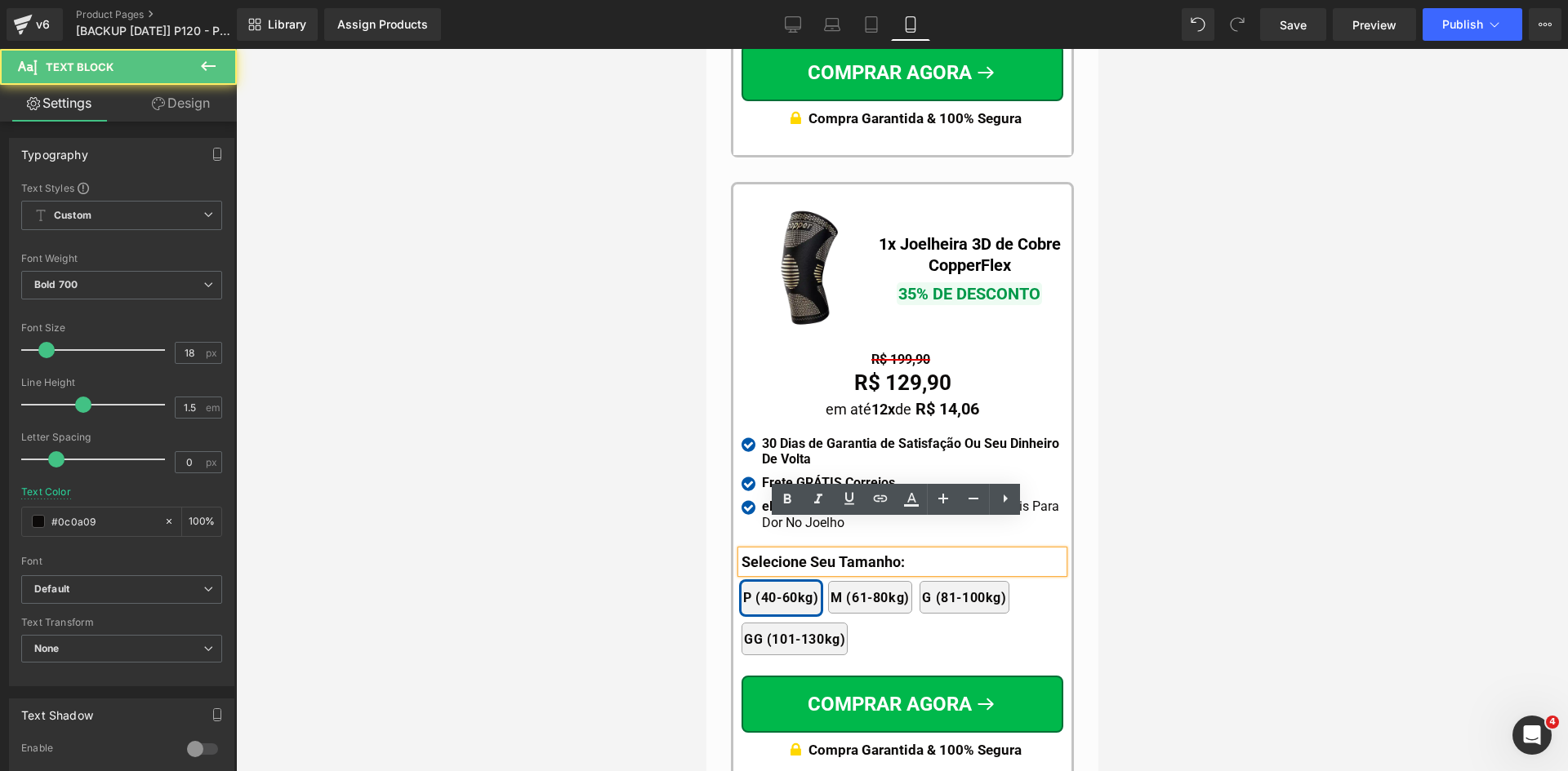
click at [818, 551] on p "Selecione Seu Tamanho:" at bounding box center [902, 561] width 321 height 22
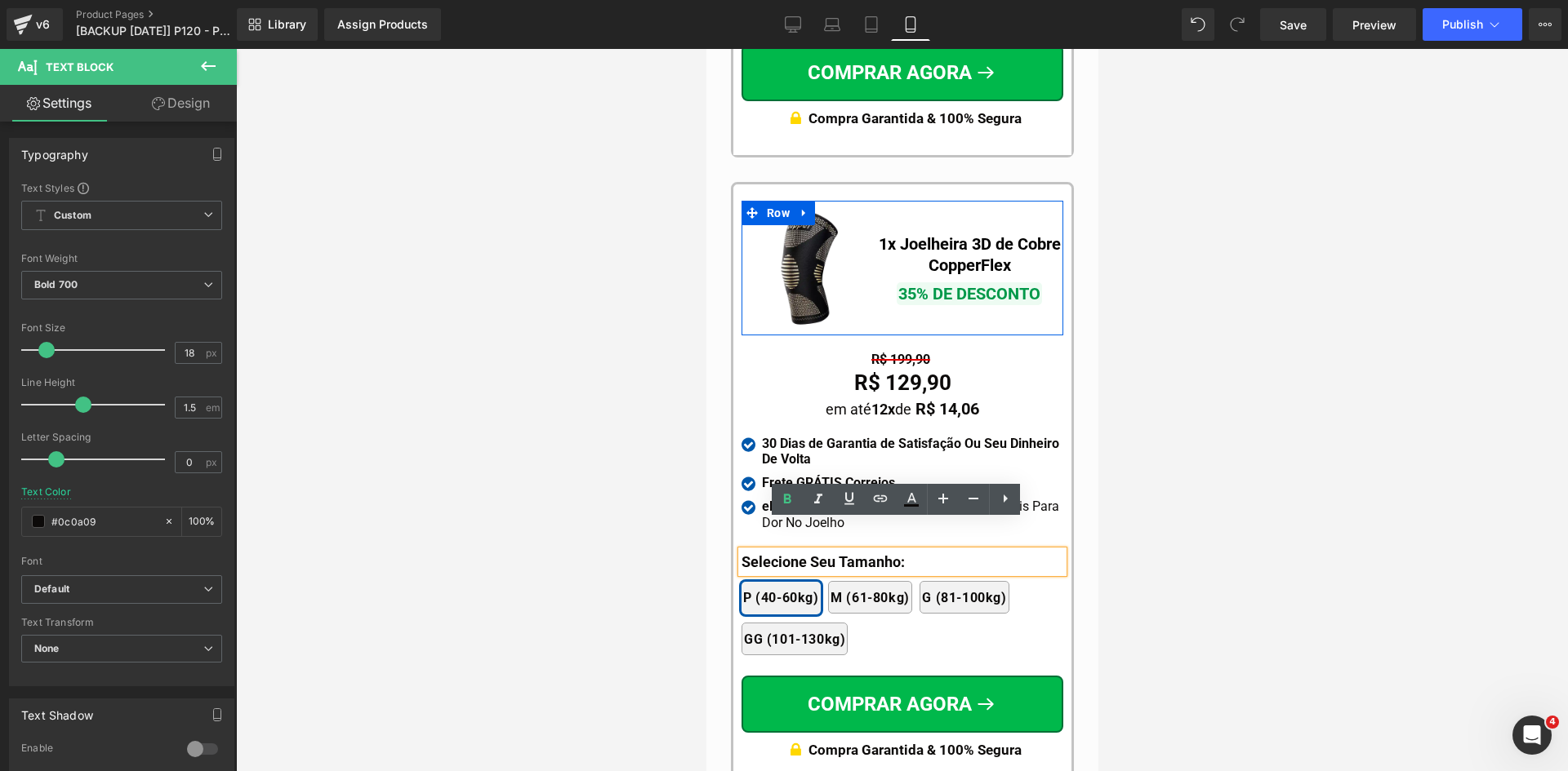
click at [1171, 290] on div at bounding box center [902, 410] width 1332 height 722
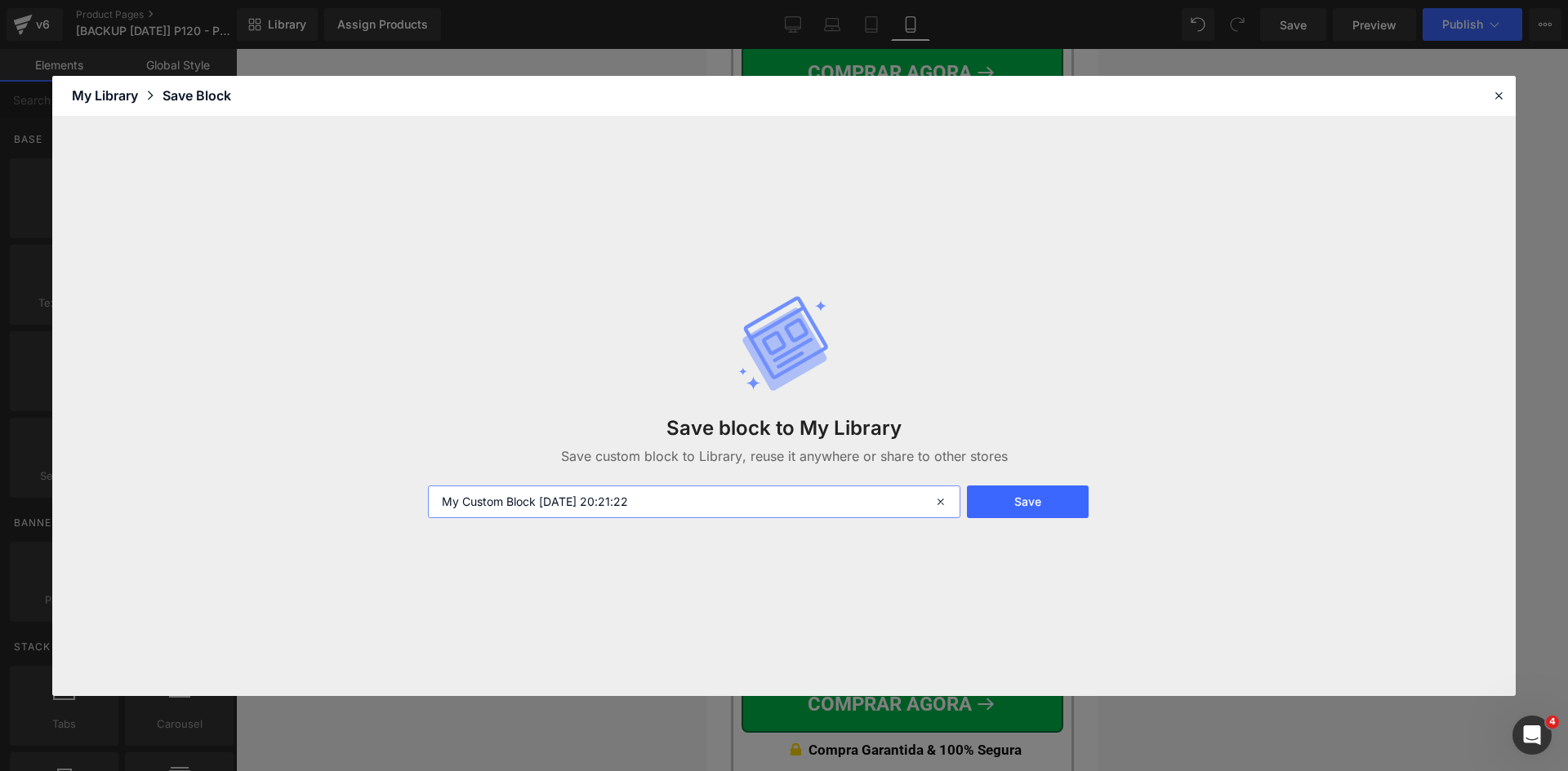
click at [444, 504] on input "My Custom Block [DATE] 20:21:22" at bounding box center [694, 502] width 532 height 32
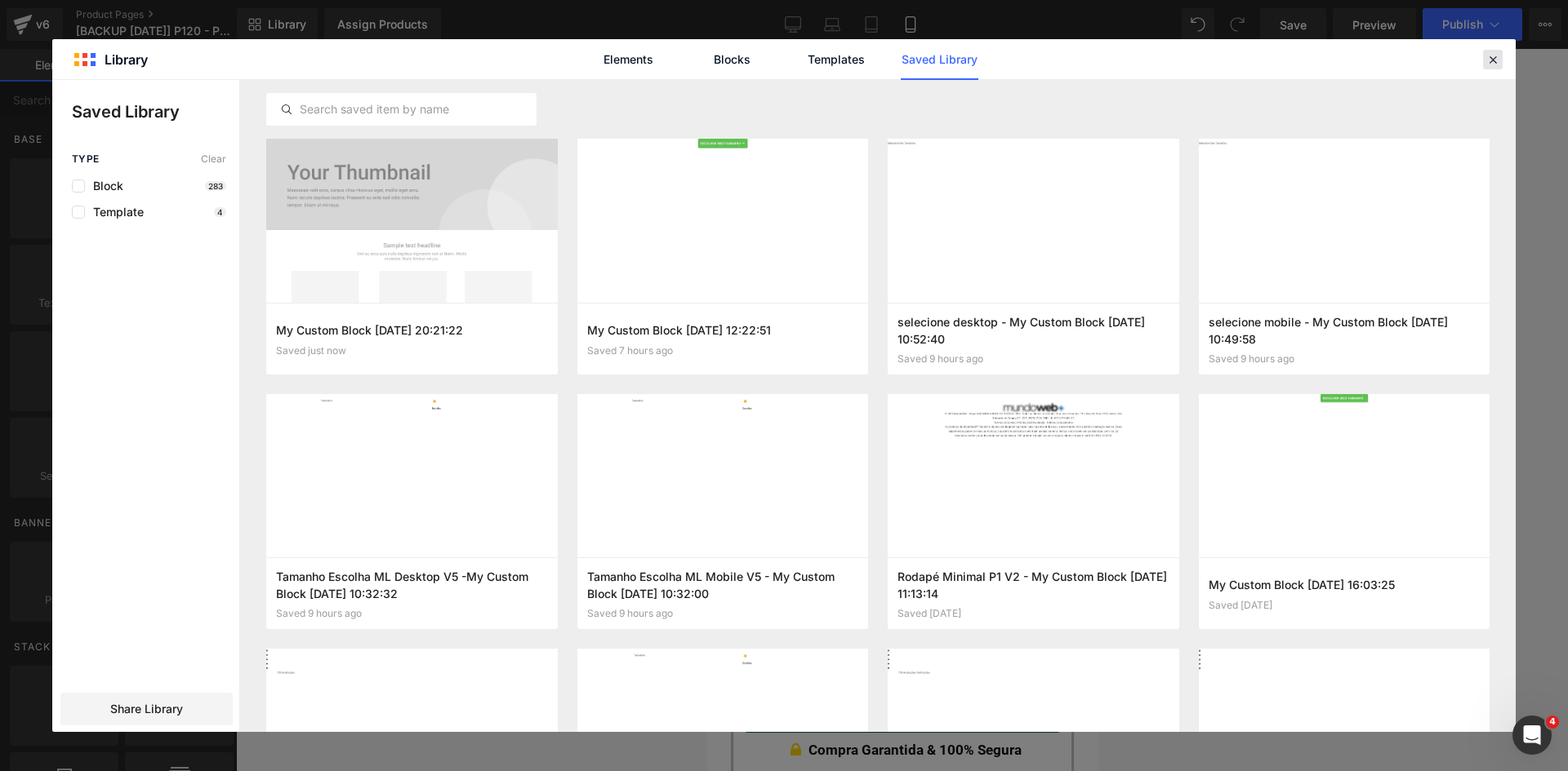
drag, startPoint x: 1493, startPoint y: 61, endPoint x: 1253, endPoint y: 143, distance: 253.6
click at [1492, 61] on icon at bounding box center [1493, 59] width 15 height 15
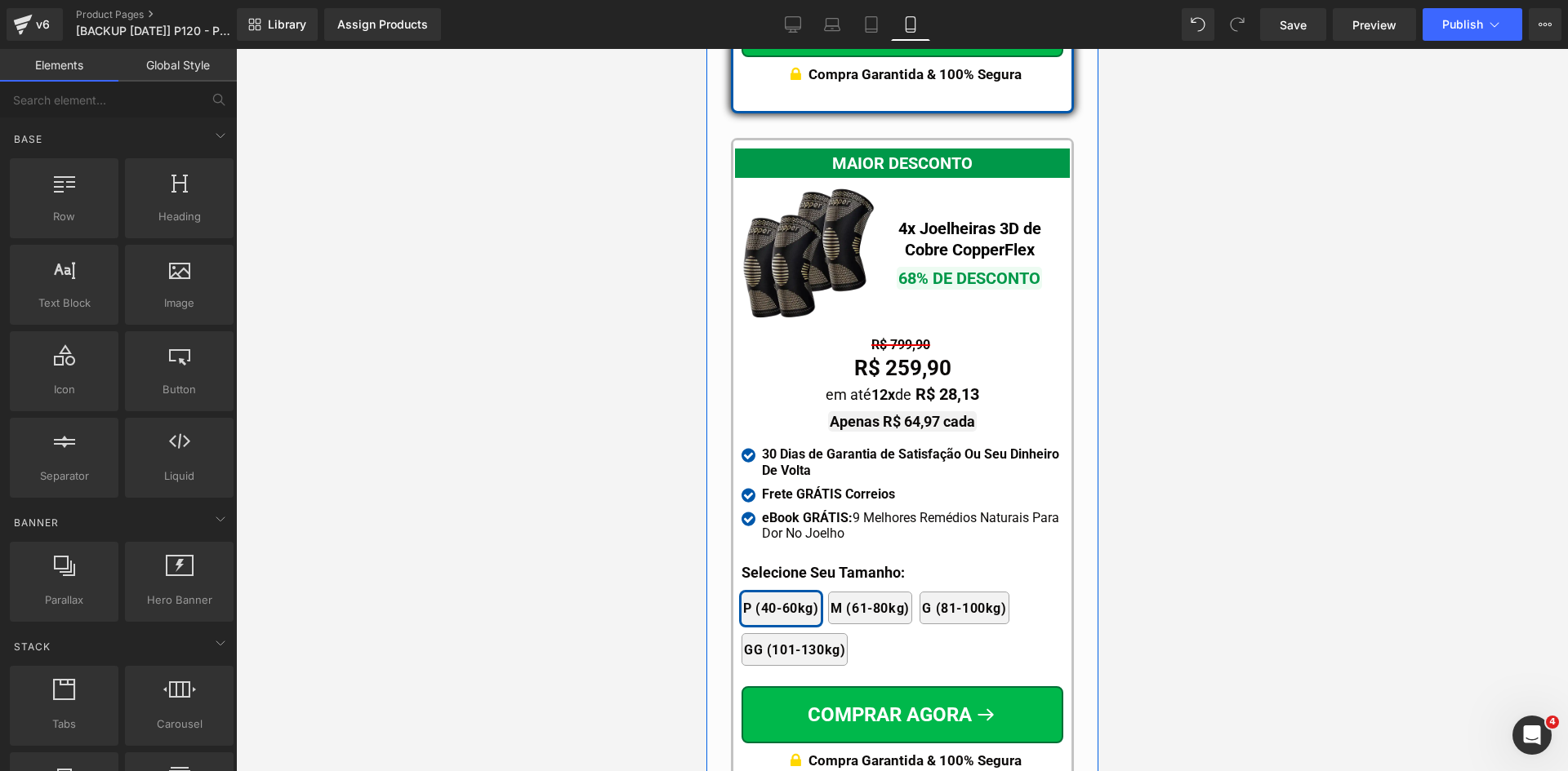
scroll to position [14986, 0]
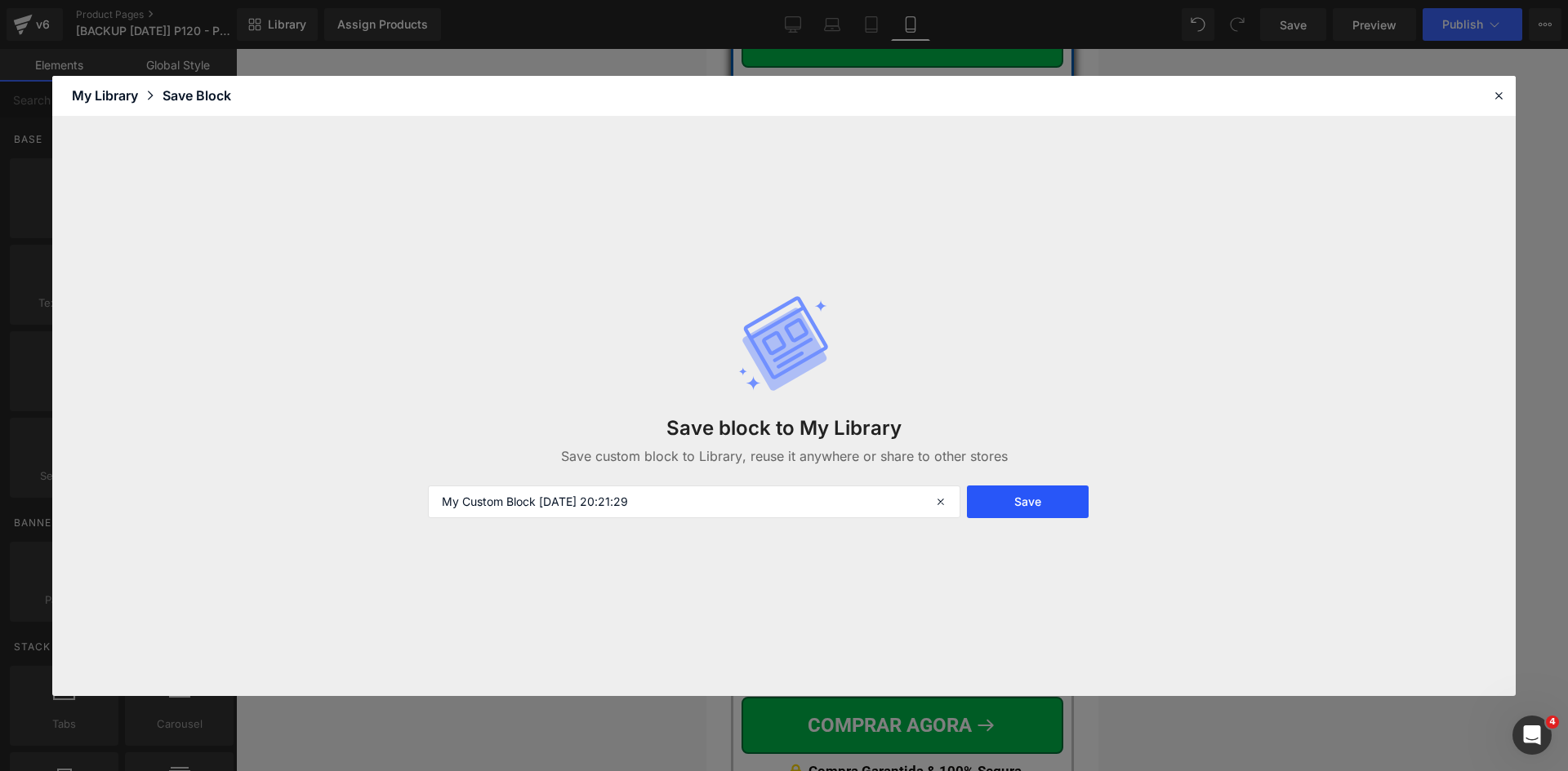
click at [1058, 499] on button "Save" at bounding box center [1028, 502] width 122 height 32
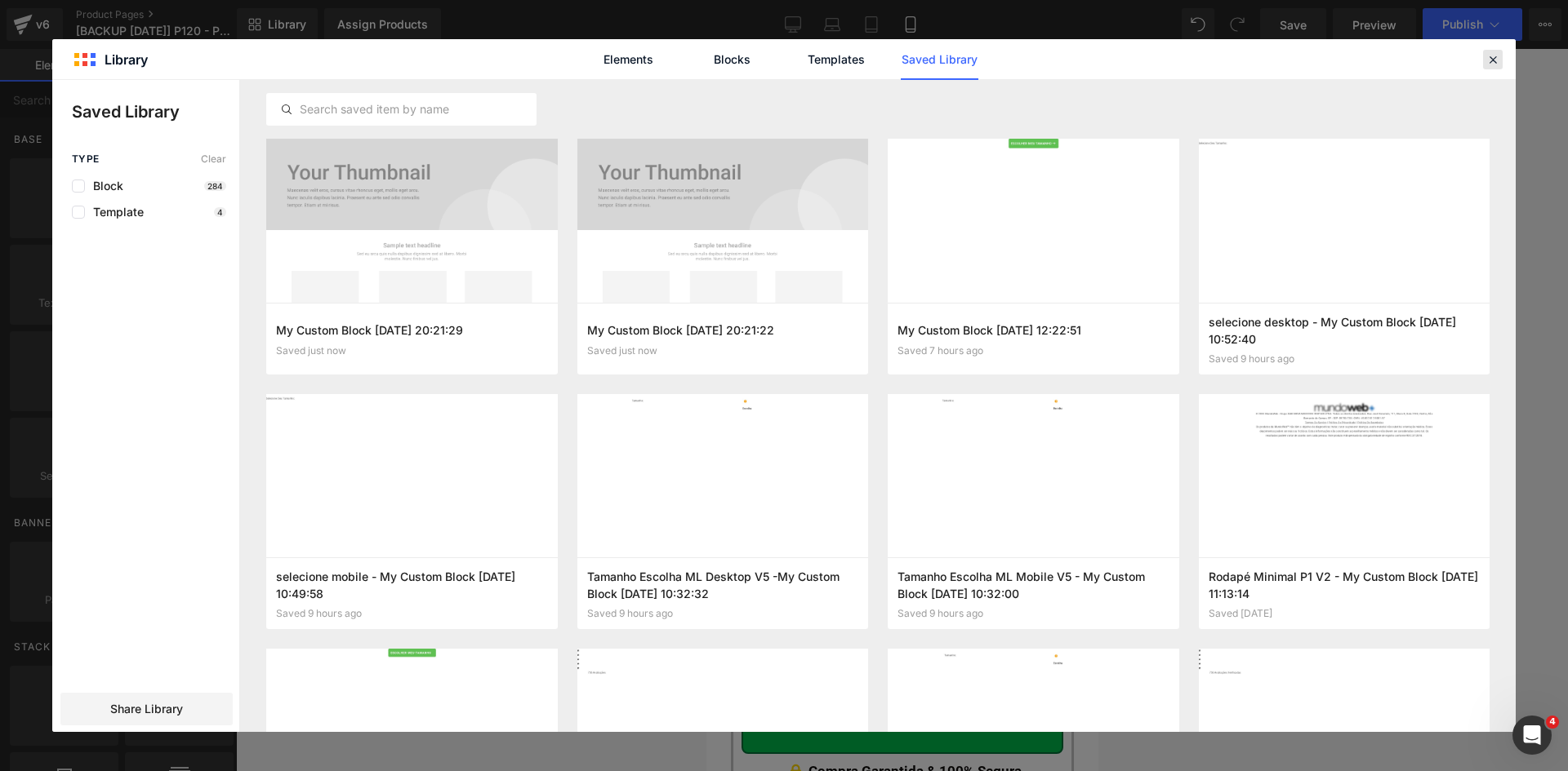
click at [1489, 54] on icon at bounding box center [1493, 59] width 15 height 15
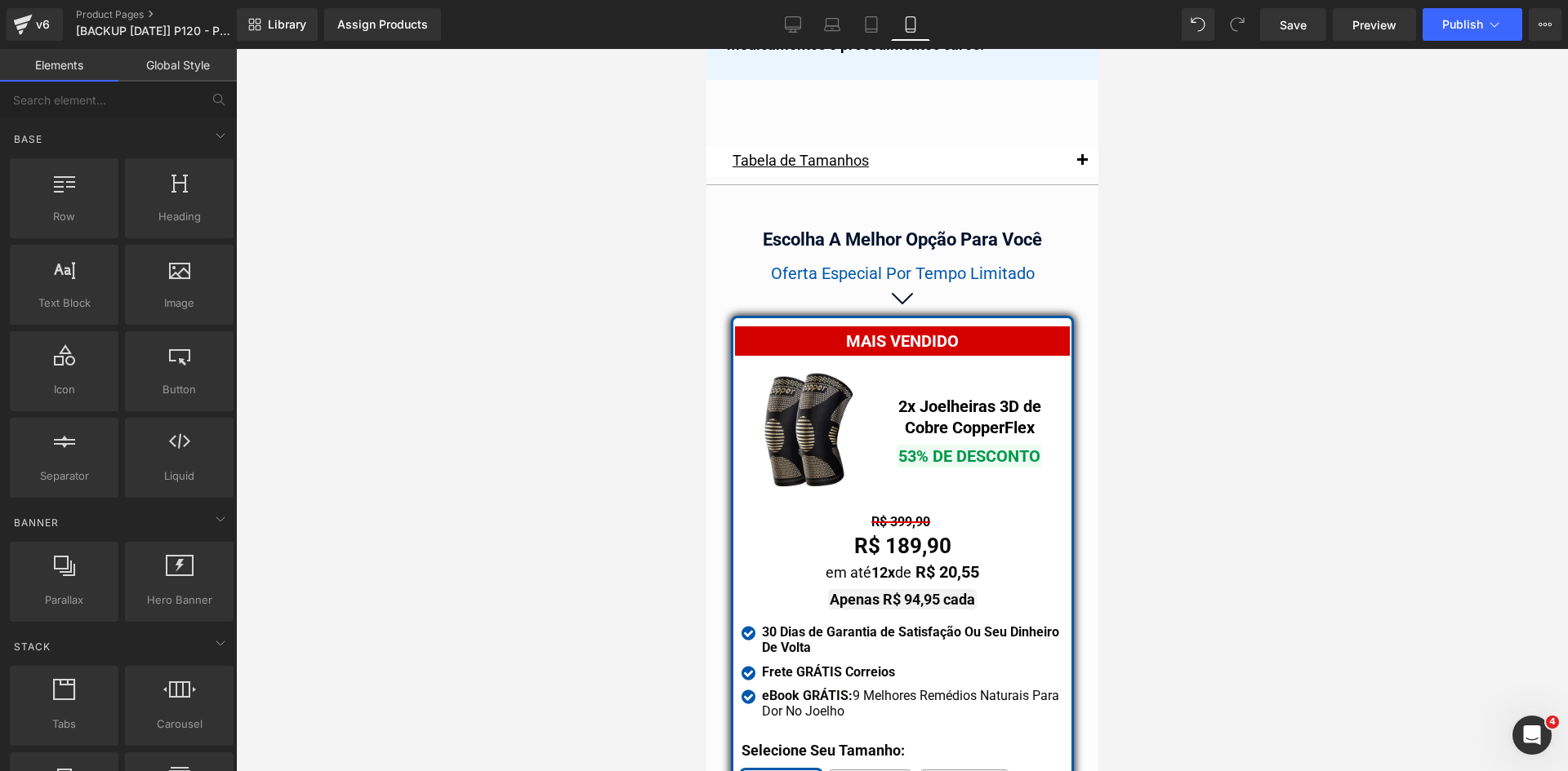
scroll to position [14006, 0]
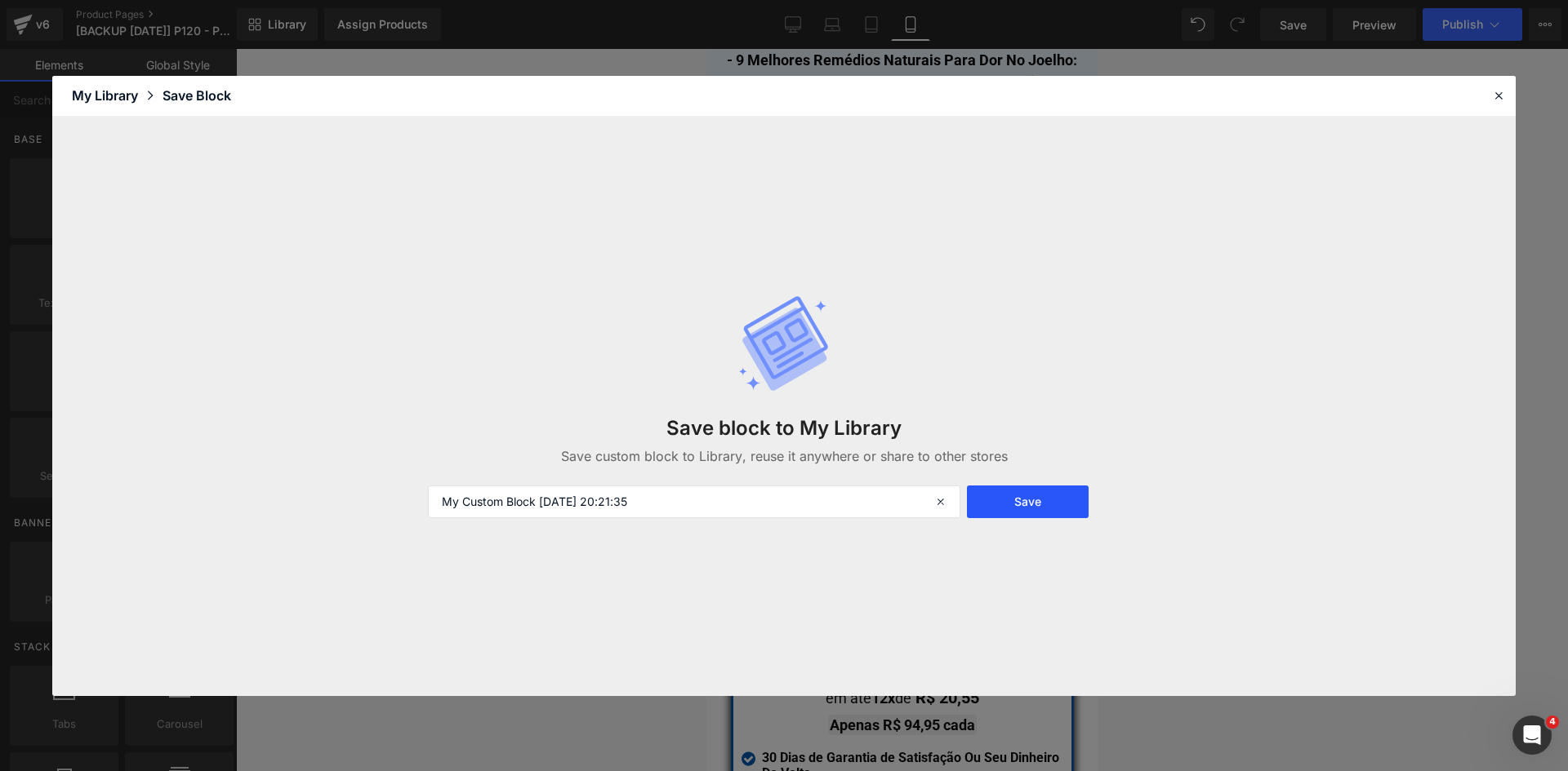
click at [1051, 515] on button "Save" at bounding box center [1028, 502] width 122 height 32
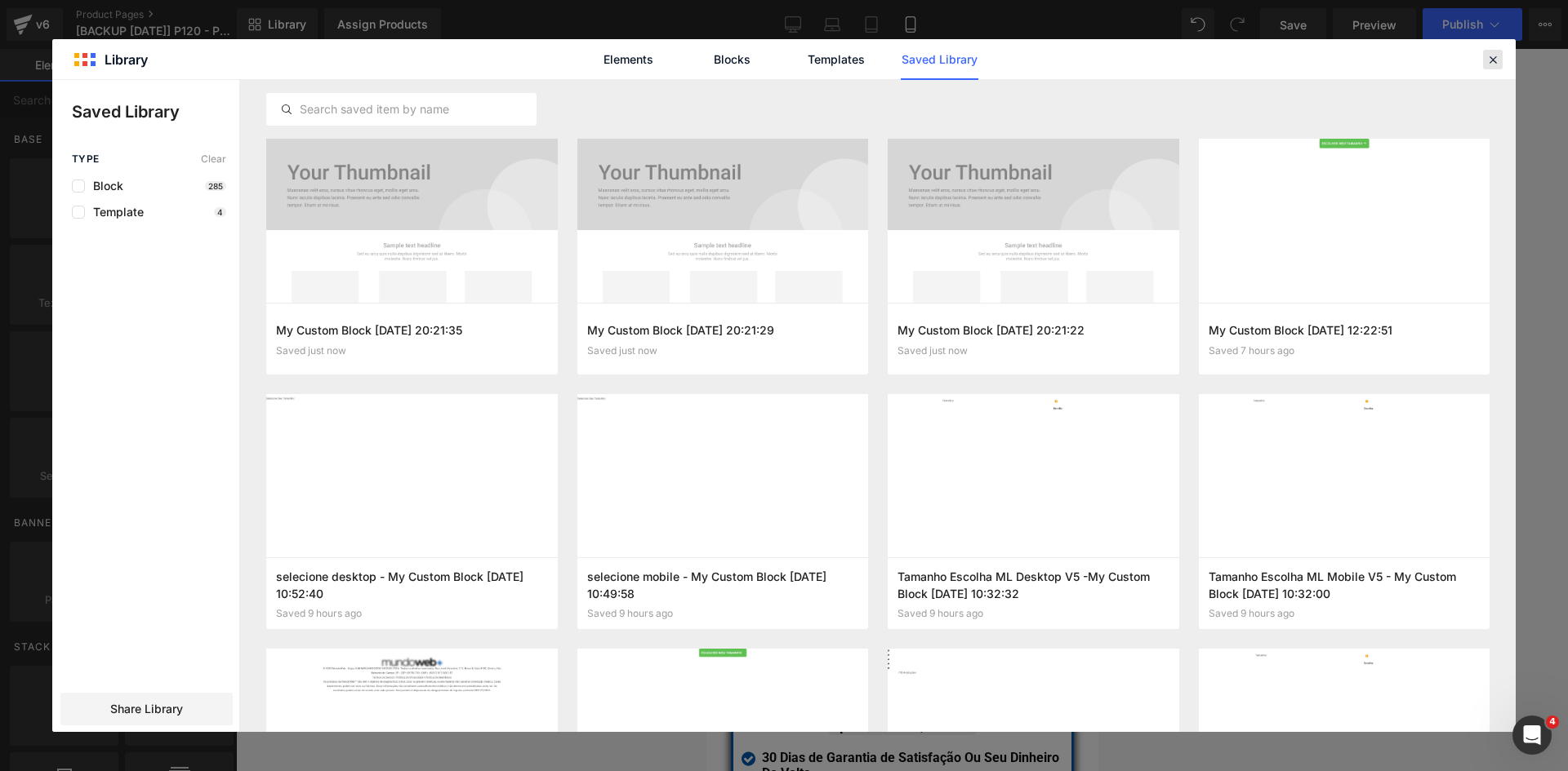
click at [1488, 57] on icon at bounding box center [1493, 59] width 15 height 15
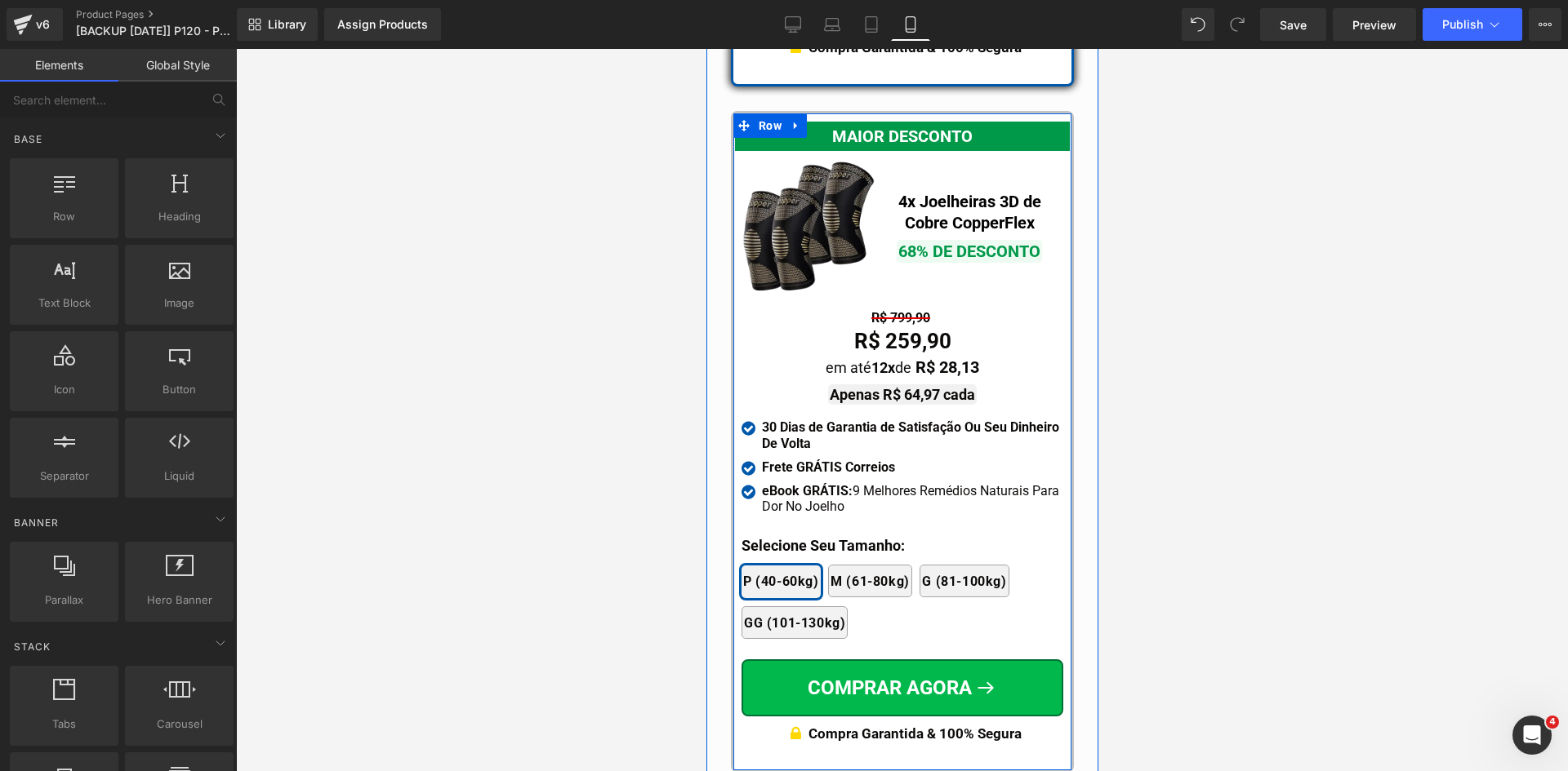
scroll to position [14986, 0]
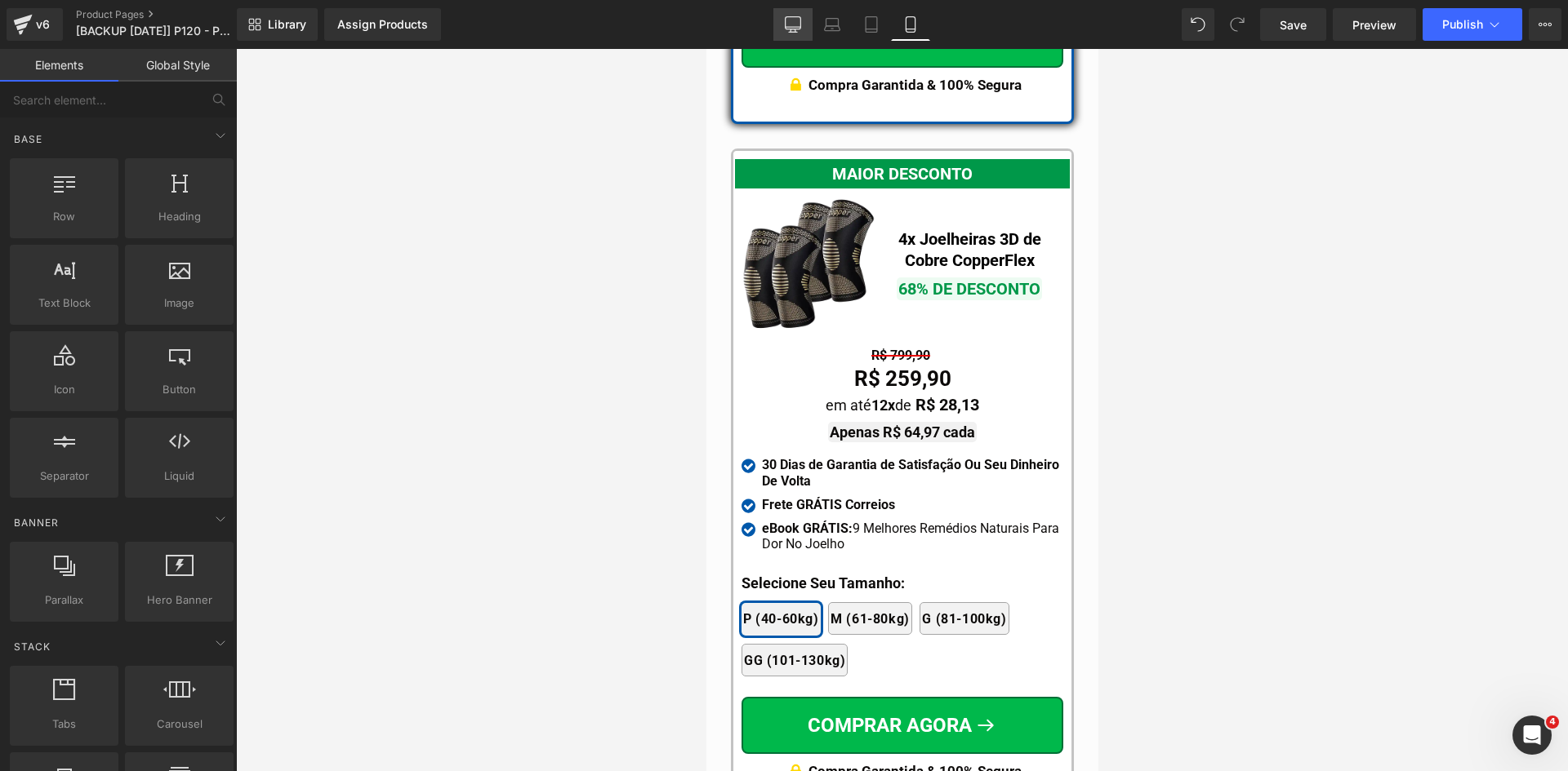
click at [784, 28] on link "Desktop" at bounding box center [793, 24] width 39 height 32
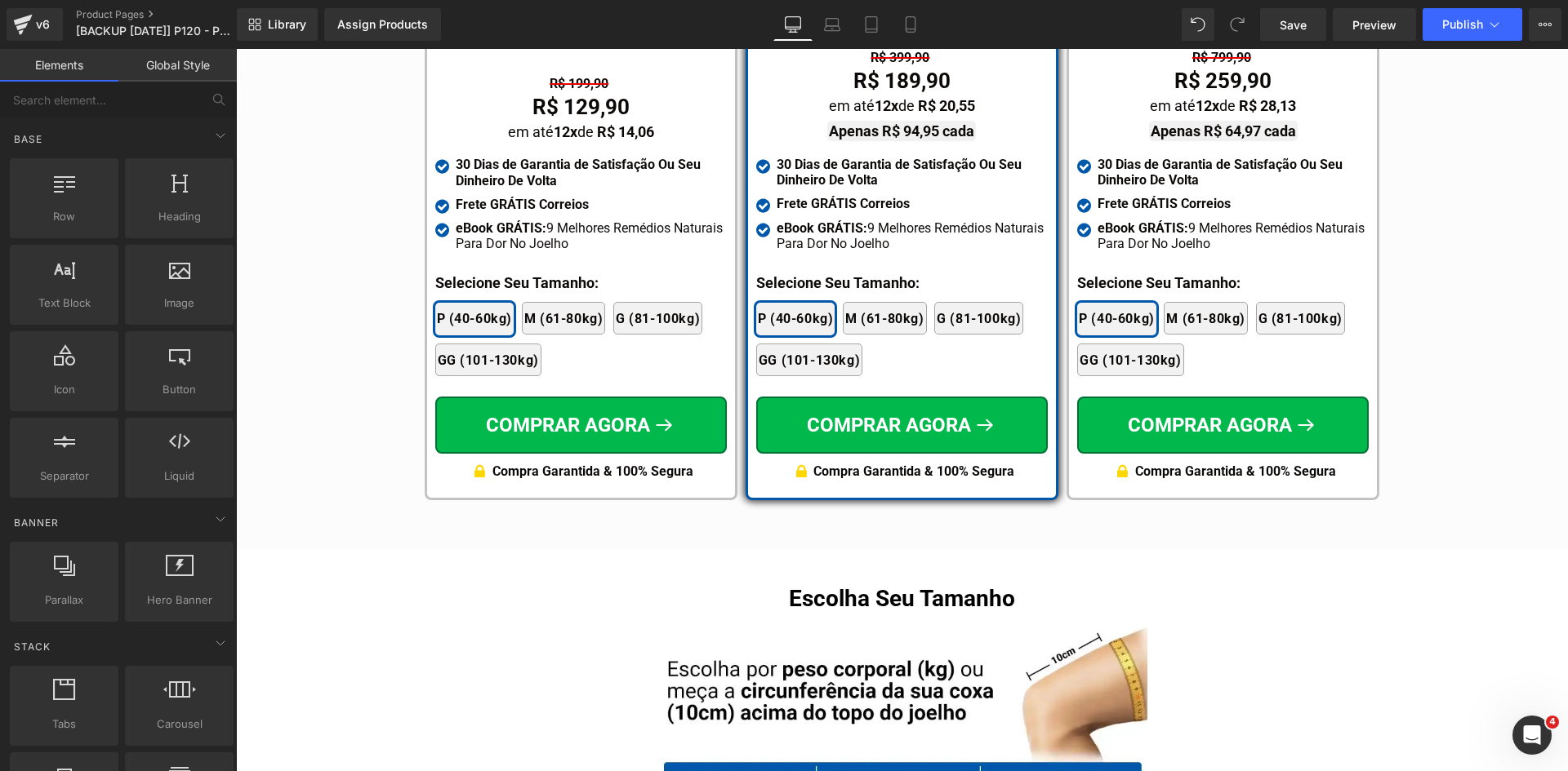
scroll to position [9894, 0]
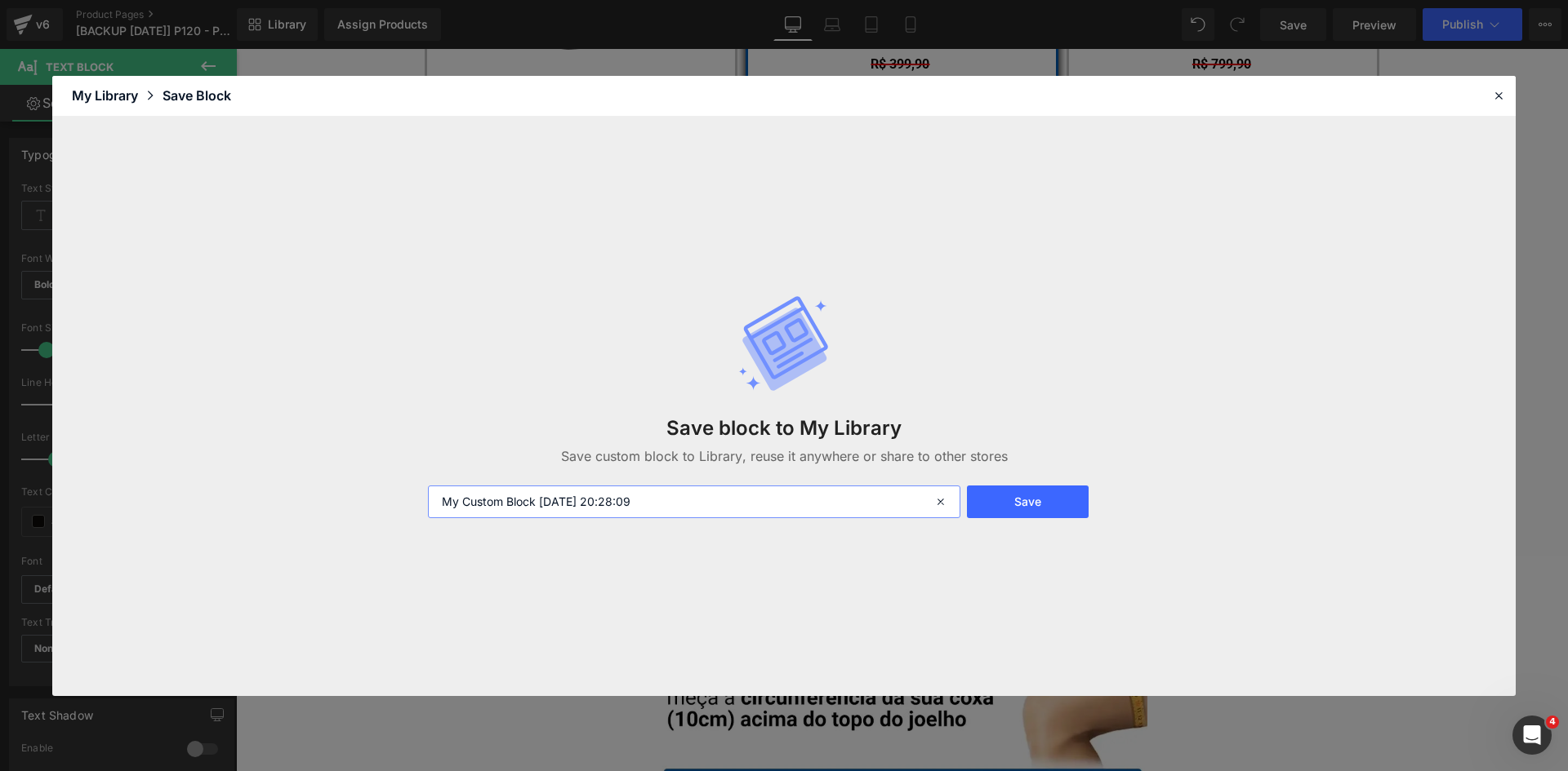
click at [446, 502] on input "My Custom Block 2025-09-20 20:28:09" at bounding box center [694, 502] width 532 height 32
type input "selecione desktop My Custom Block 2025-09-20 20:28:09"
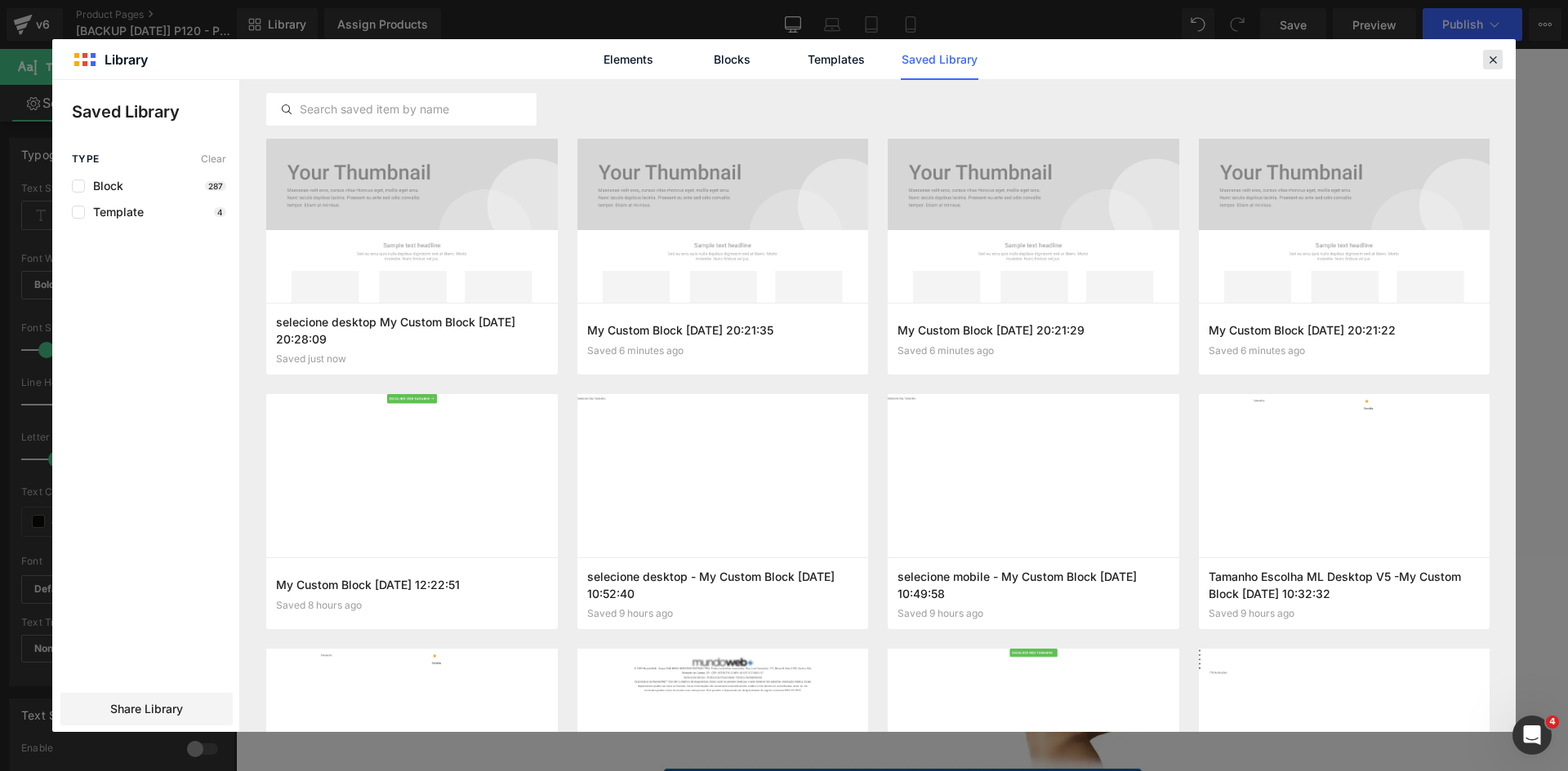
click at [1495, 52] on icon at bounding box center [1493, 59] width 15 height 15
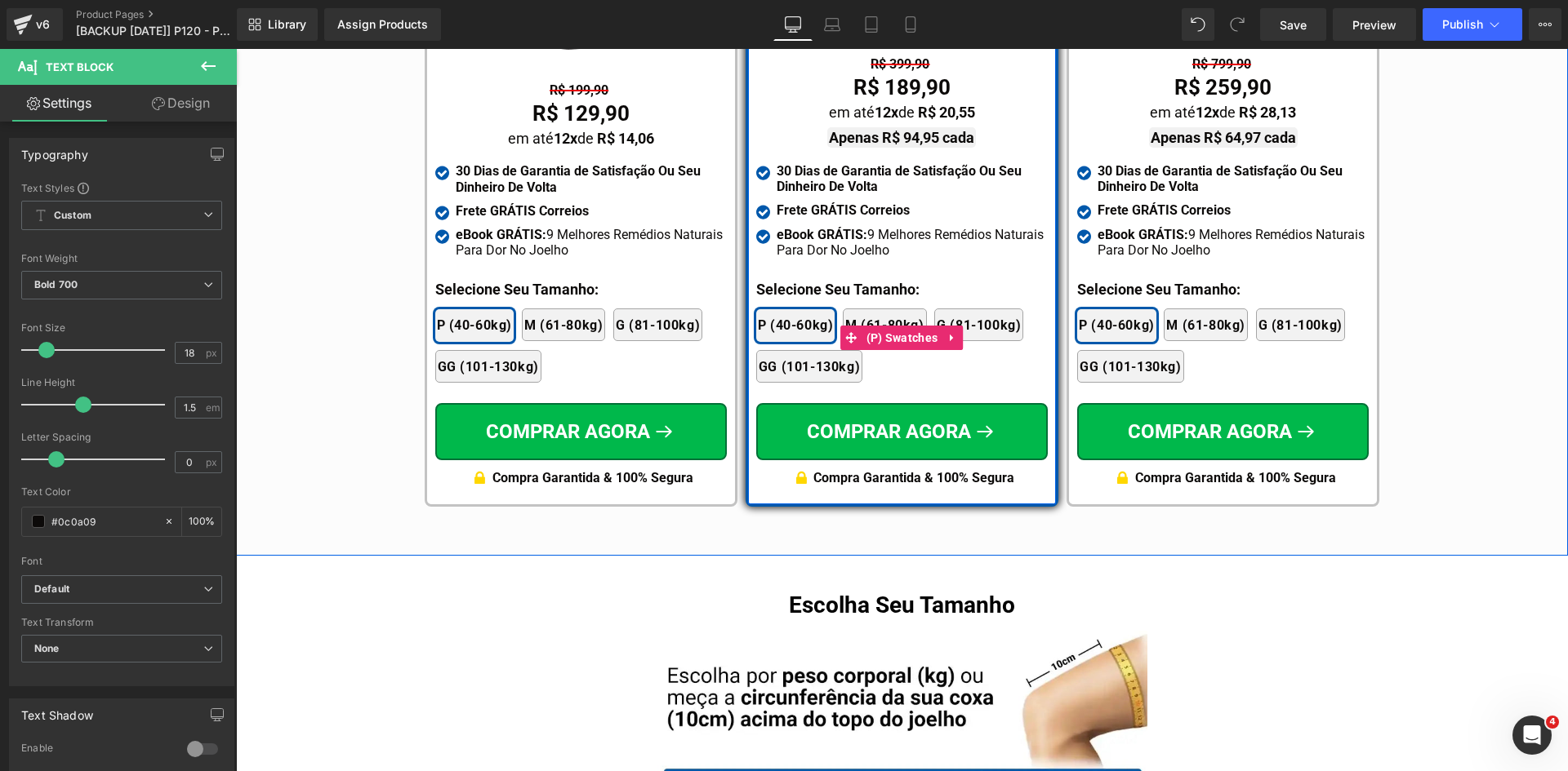
scroll to position [9812, 0]
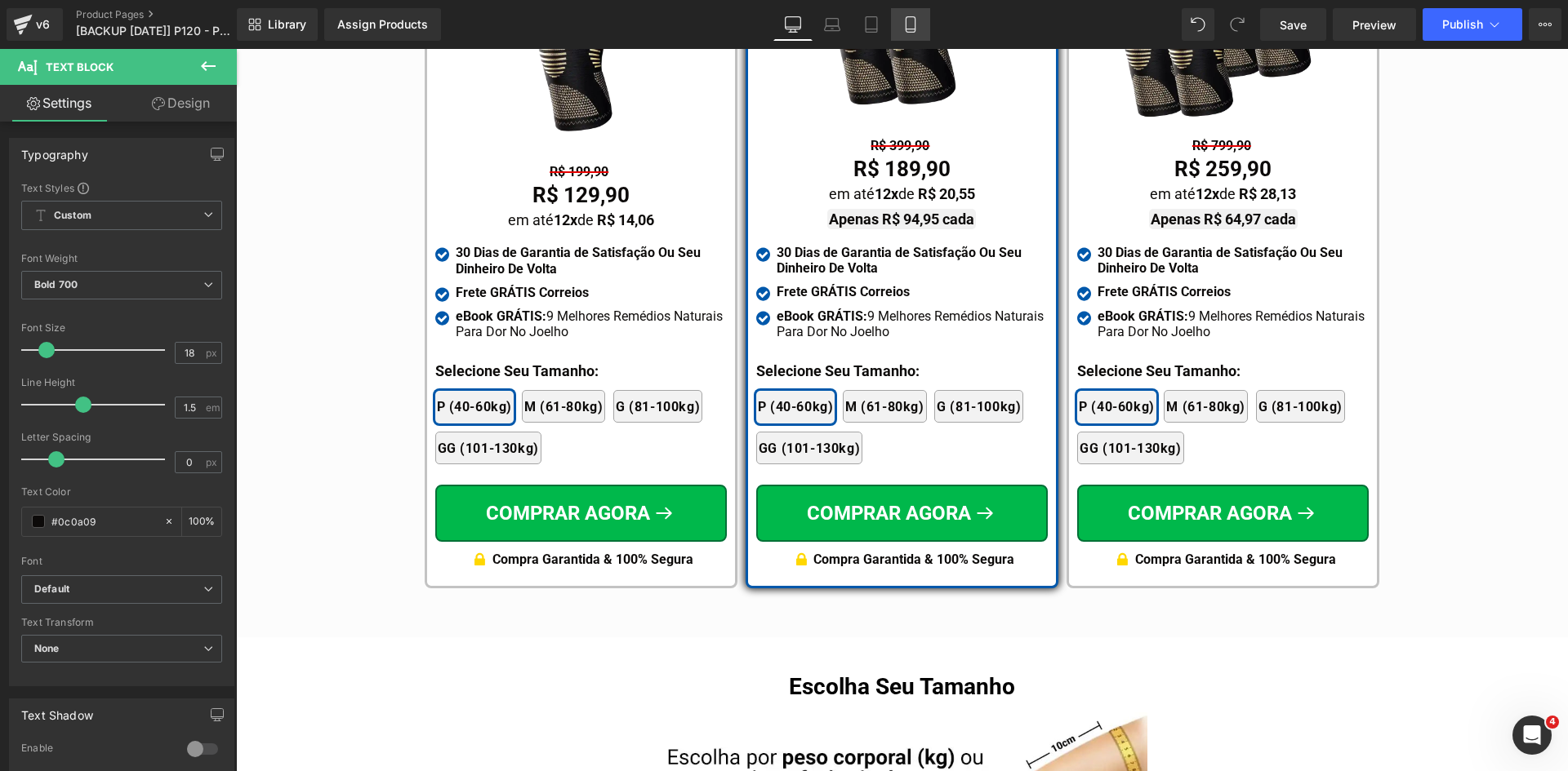
click at [904, 24] on icon at bounding box center [910, 24] width 17 height 17
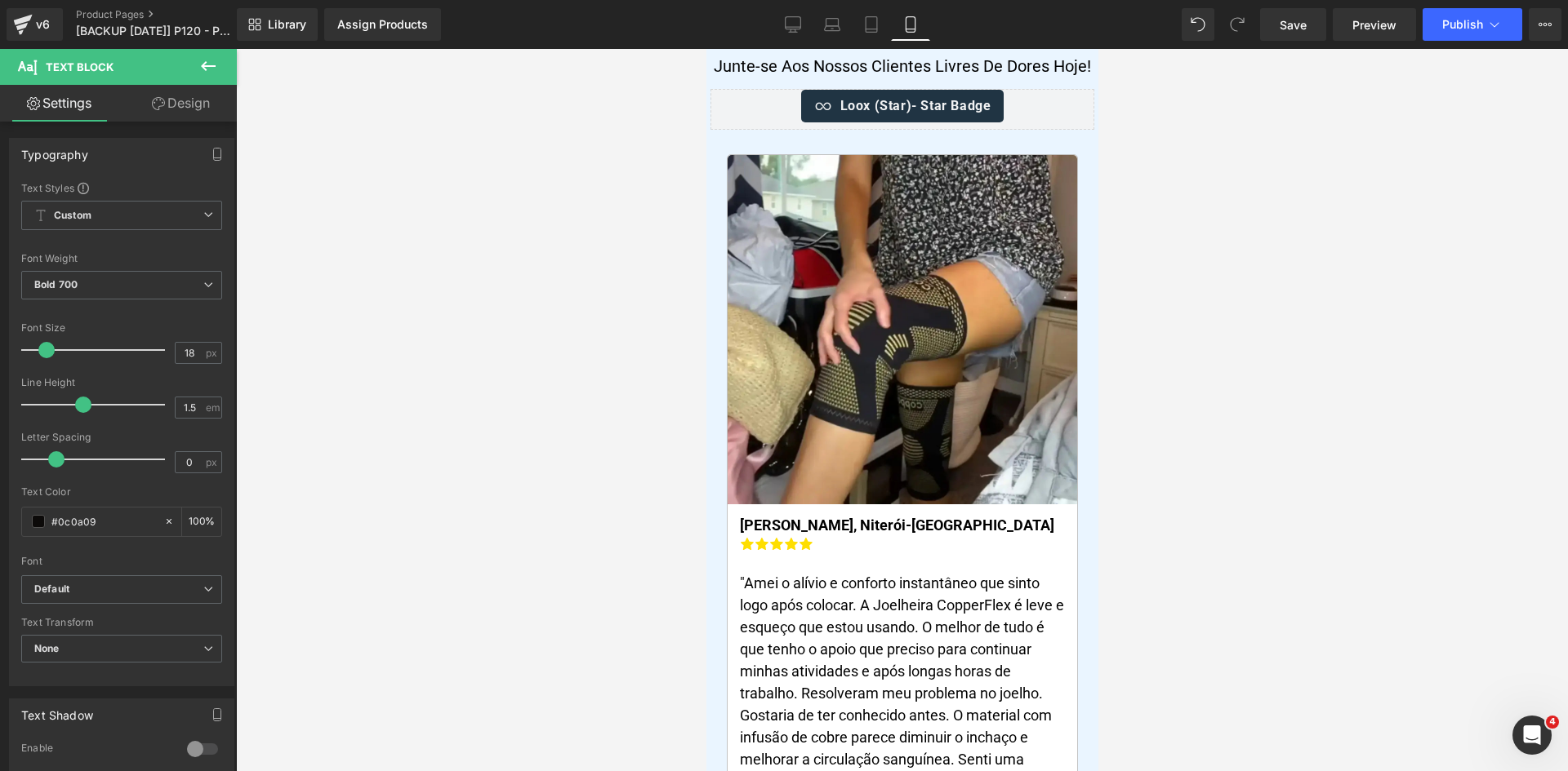
scroll to position [0, 0]
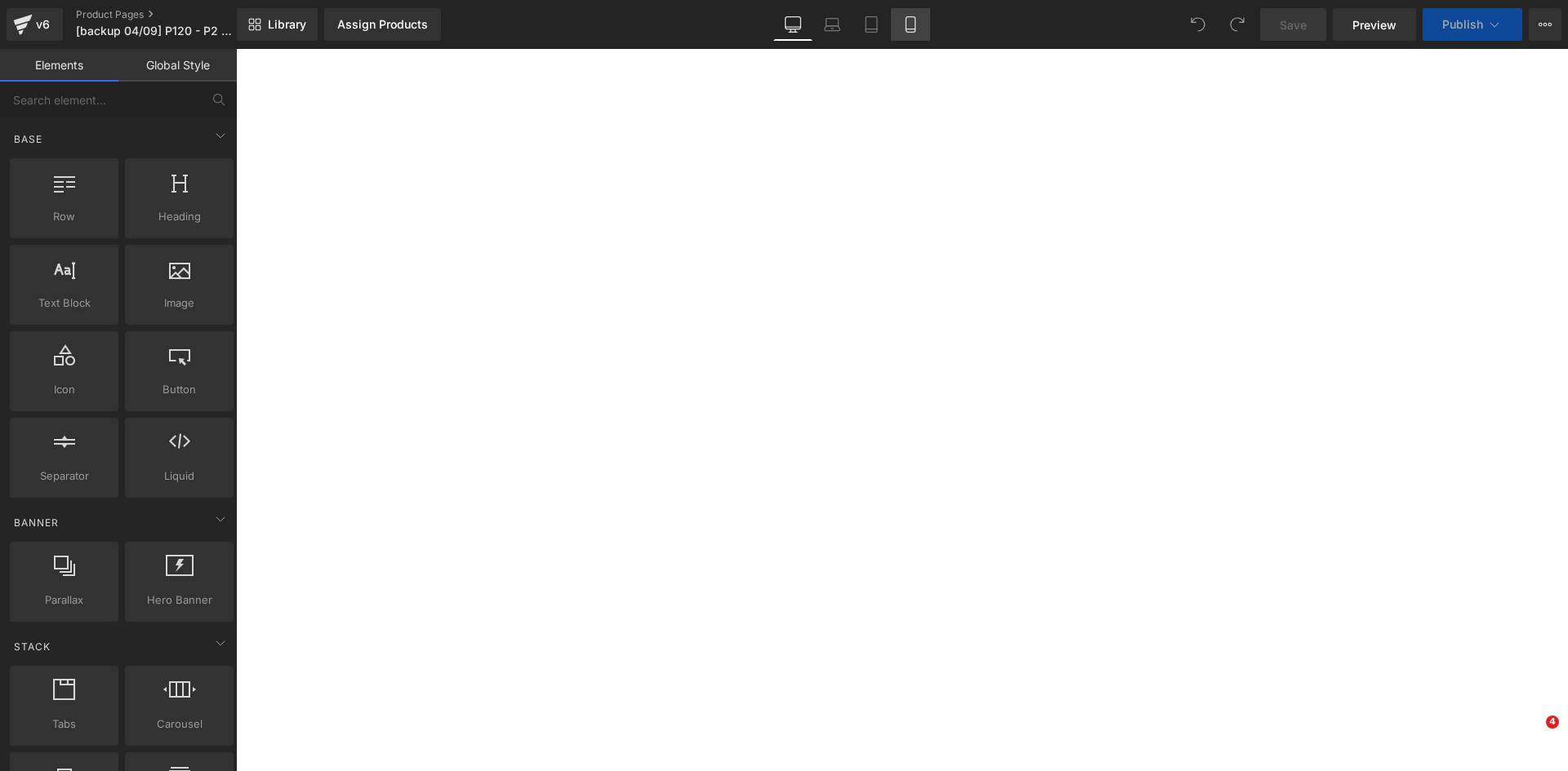
click at [918, 24] on icon at bounding box center [910, 24] width 17 height 17
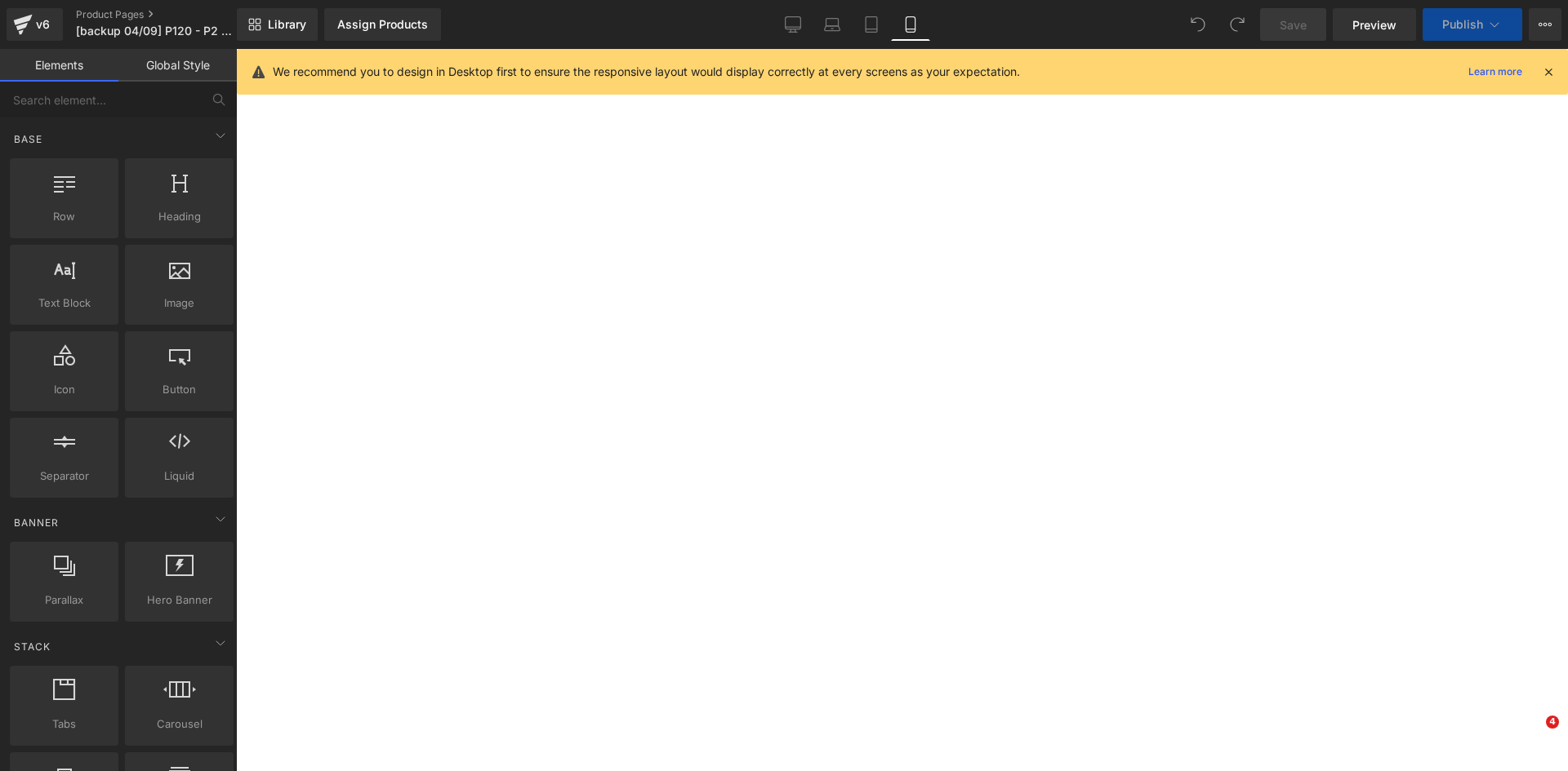
click at [914, 24] on icon at bounding box center [909, 24] width 9 height 16
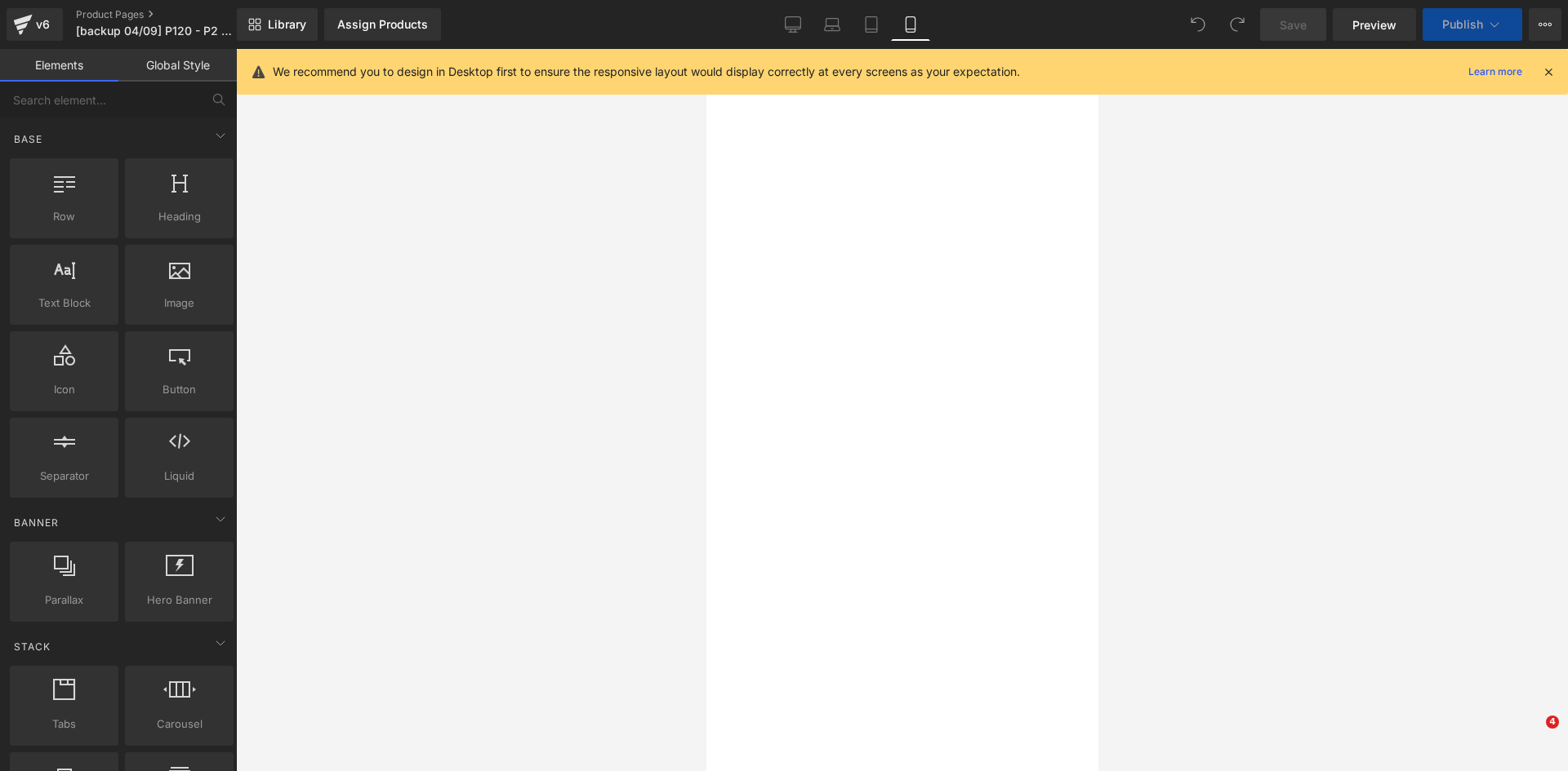
click at [1546, 69] on icon at bounding box center [1547, 72] width 15 height 15
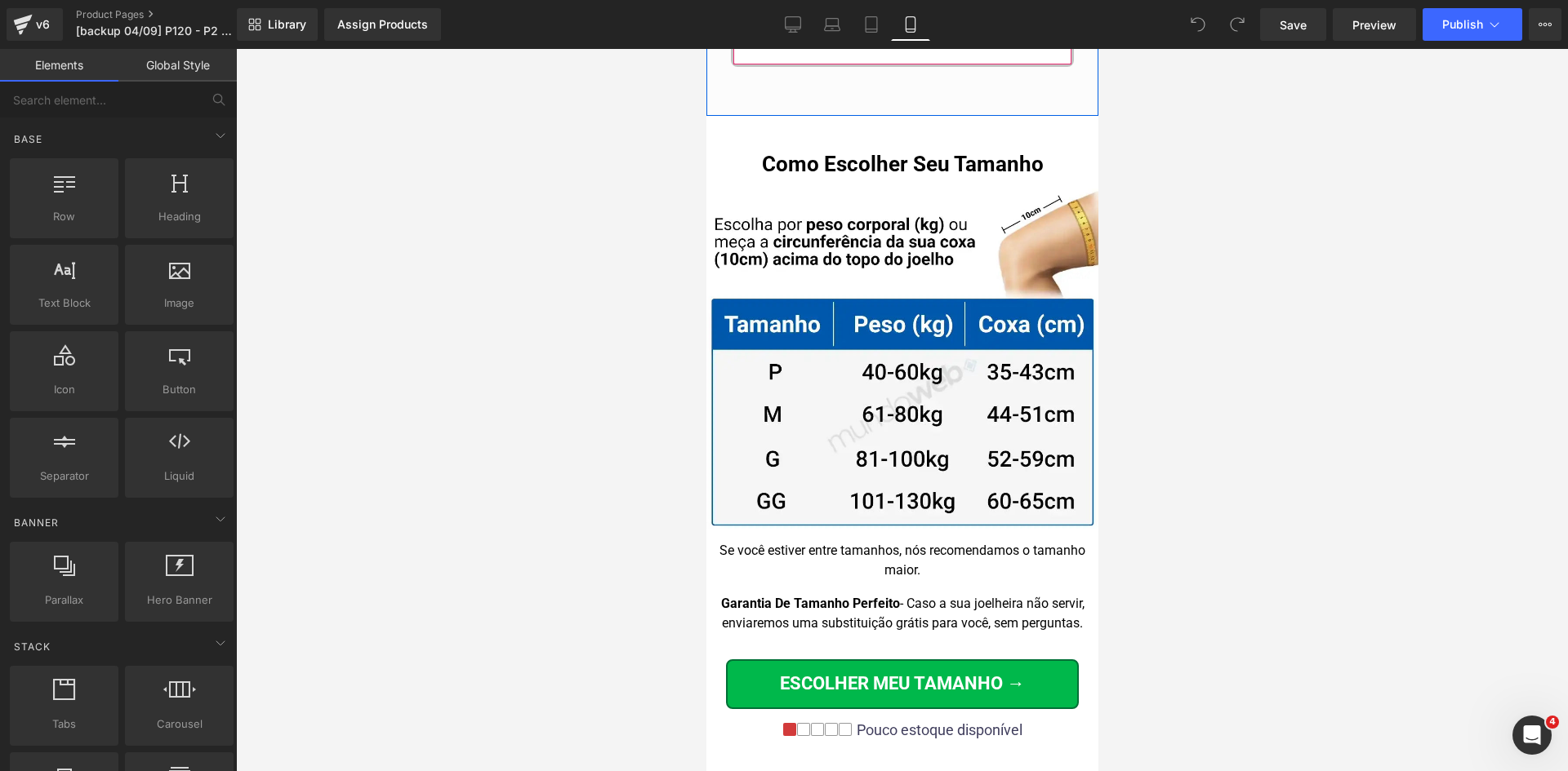
scroll to position [16323, 0]
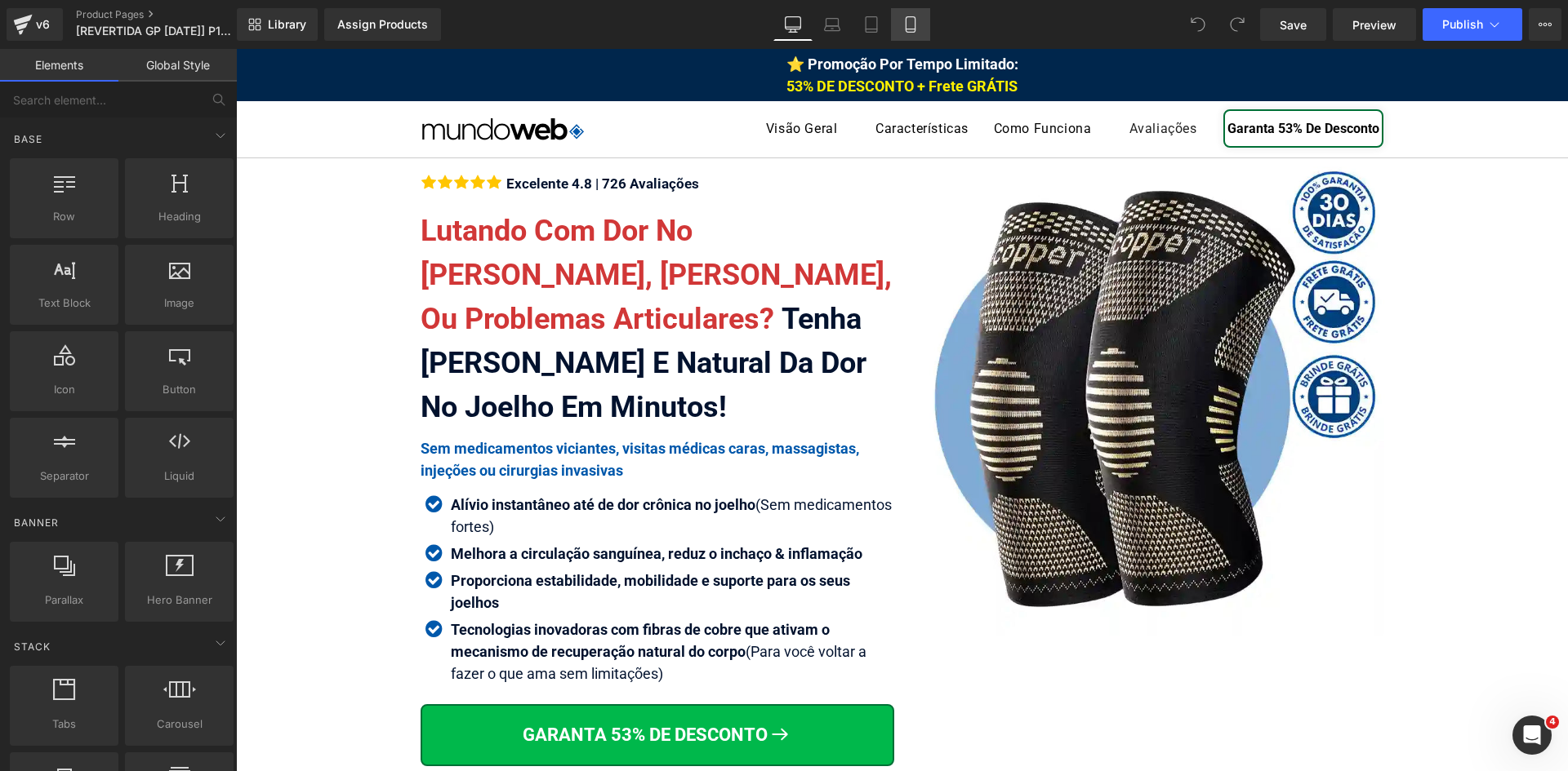
click icon
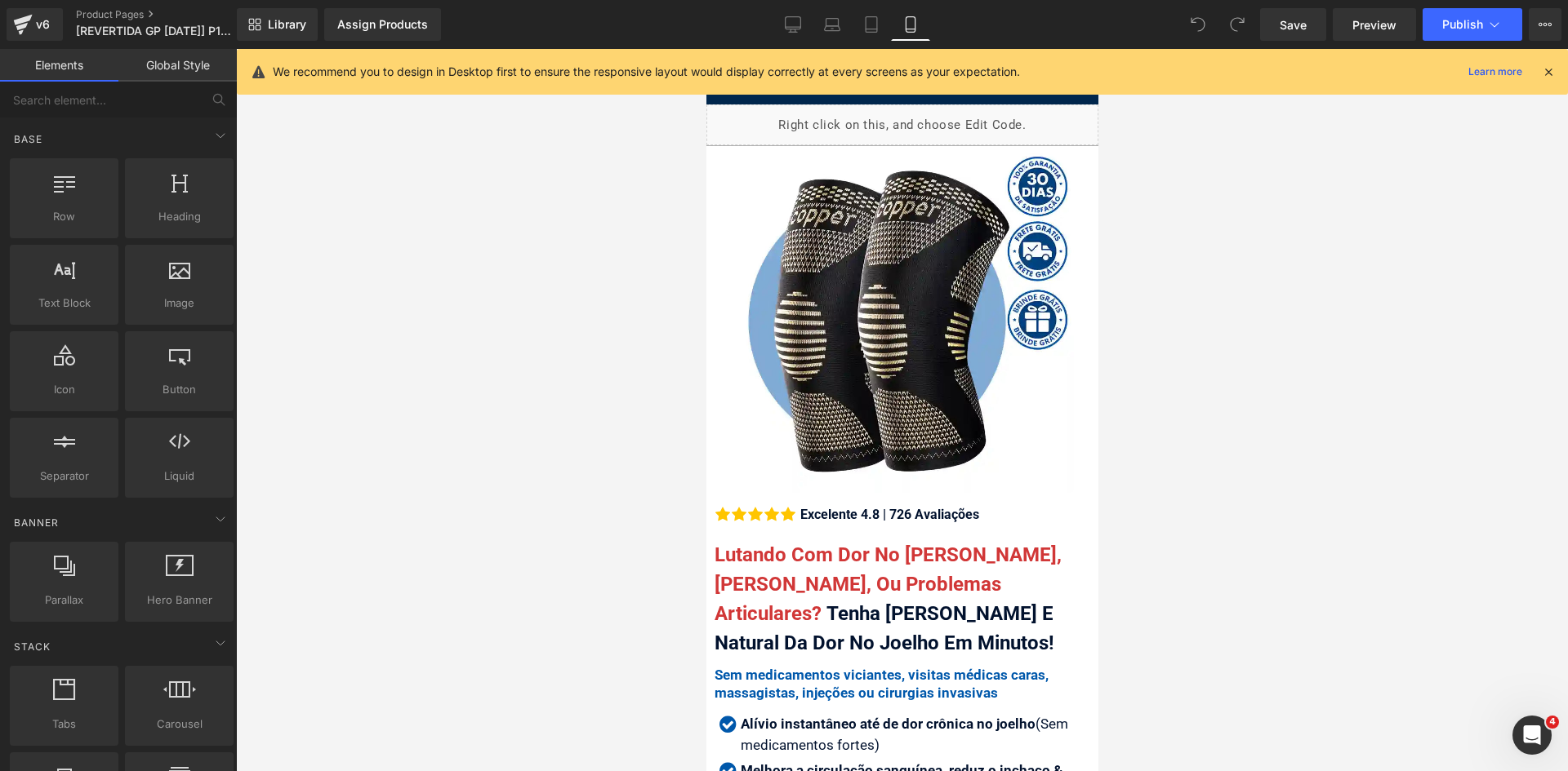
click icon
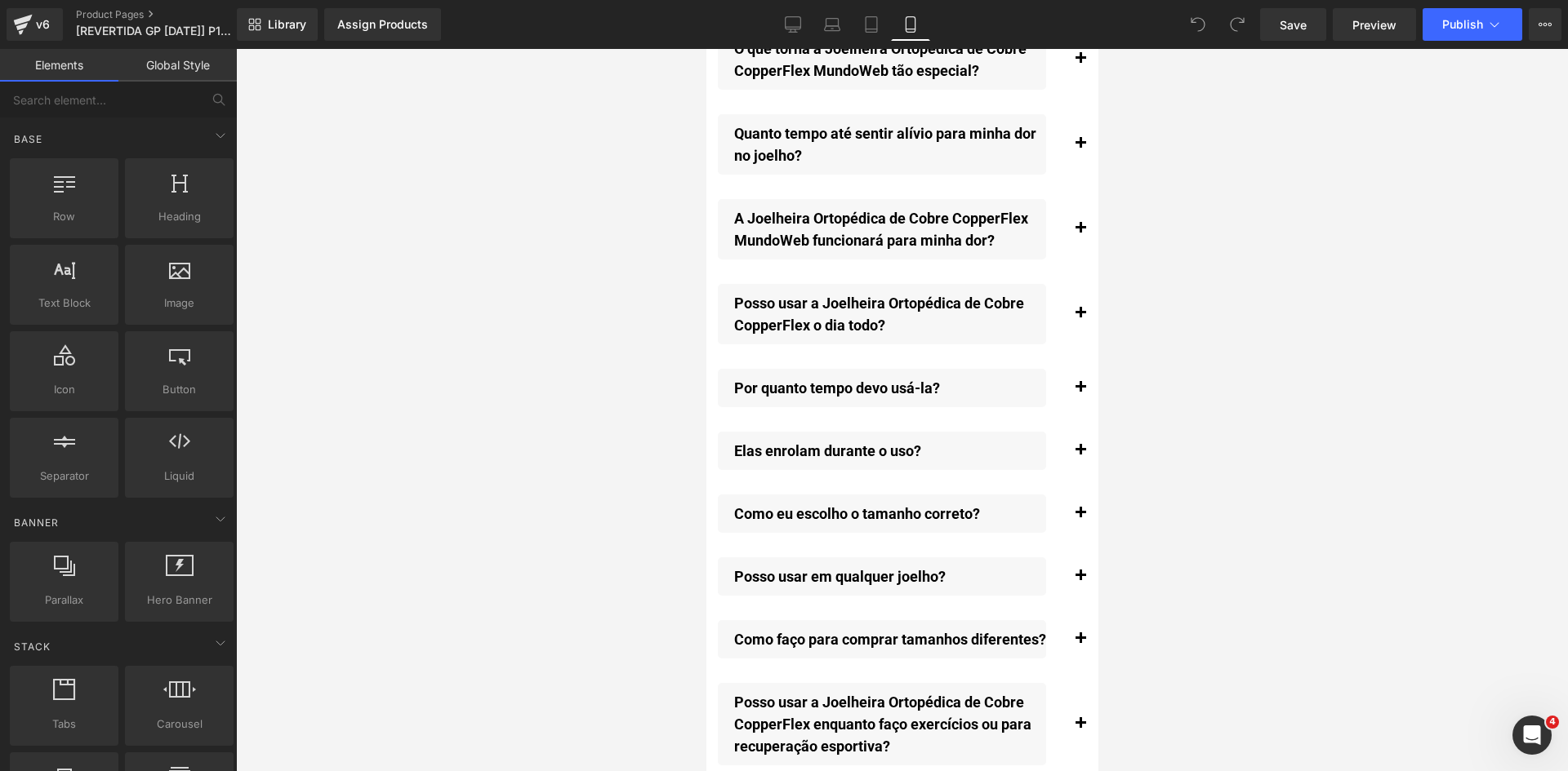
drag, startPoint x: 386, startPoint y: 45, endPoint x: 1159, endPoint y: 429, distance: 863.1
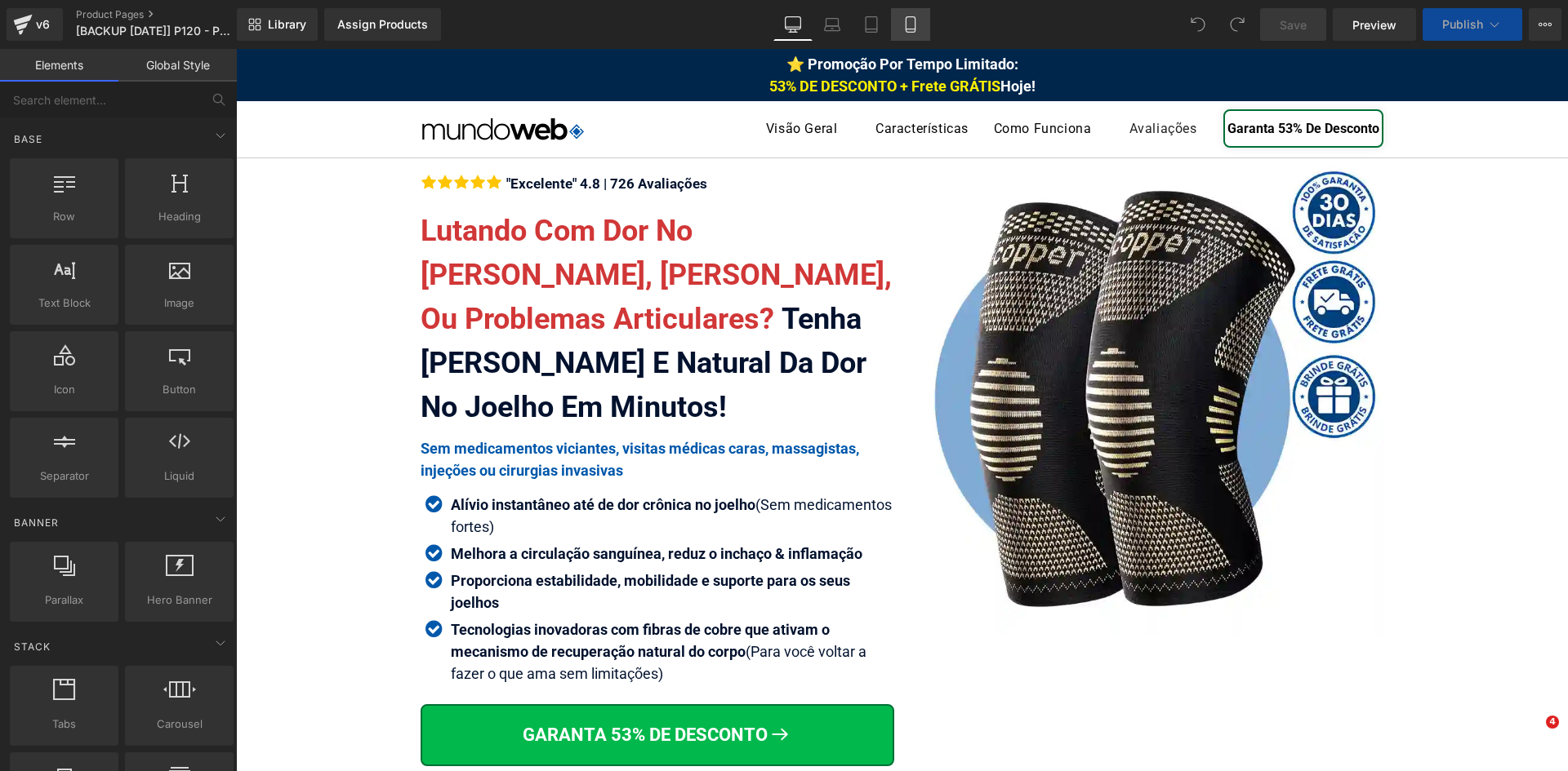
click at [906, 29] on icon at bounding box center [910, 24] width 17 height 17
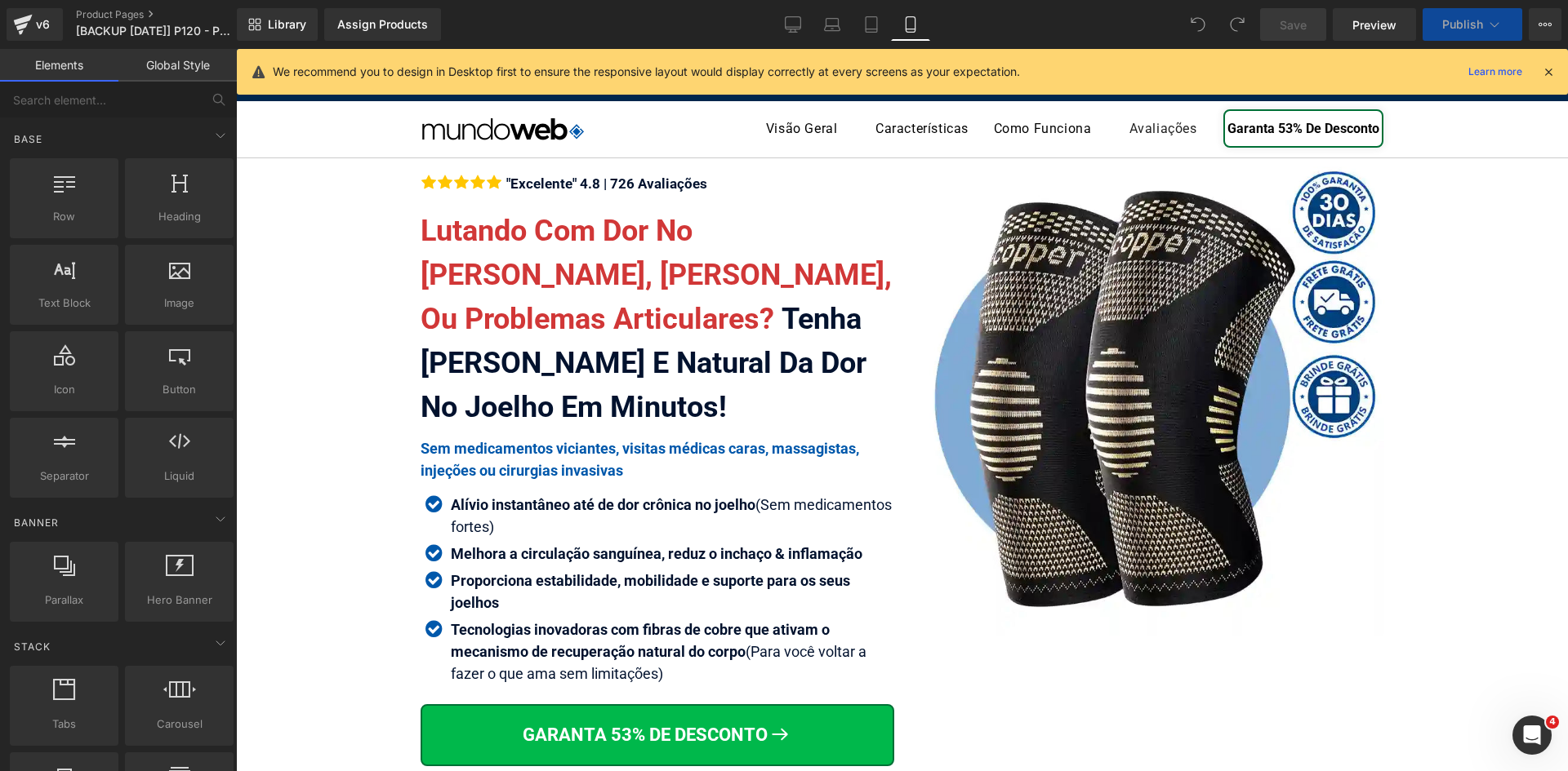
click at [1549, 73] on icon at bounding box center [1547, 72] width 15 height 15
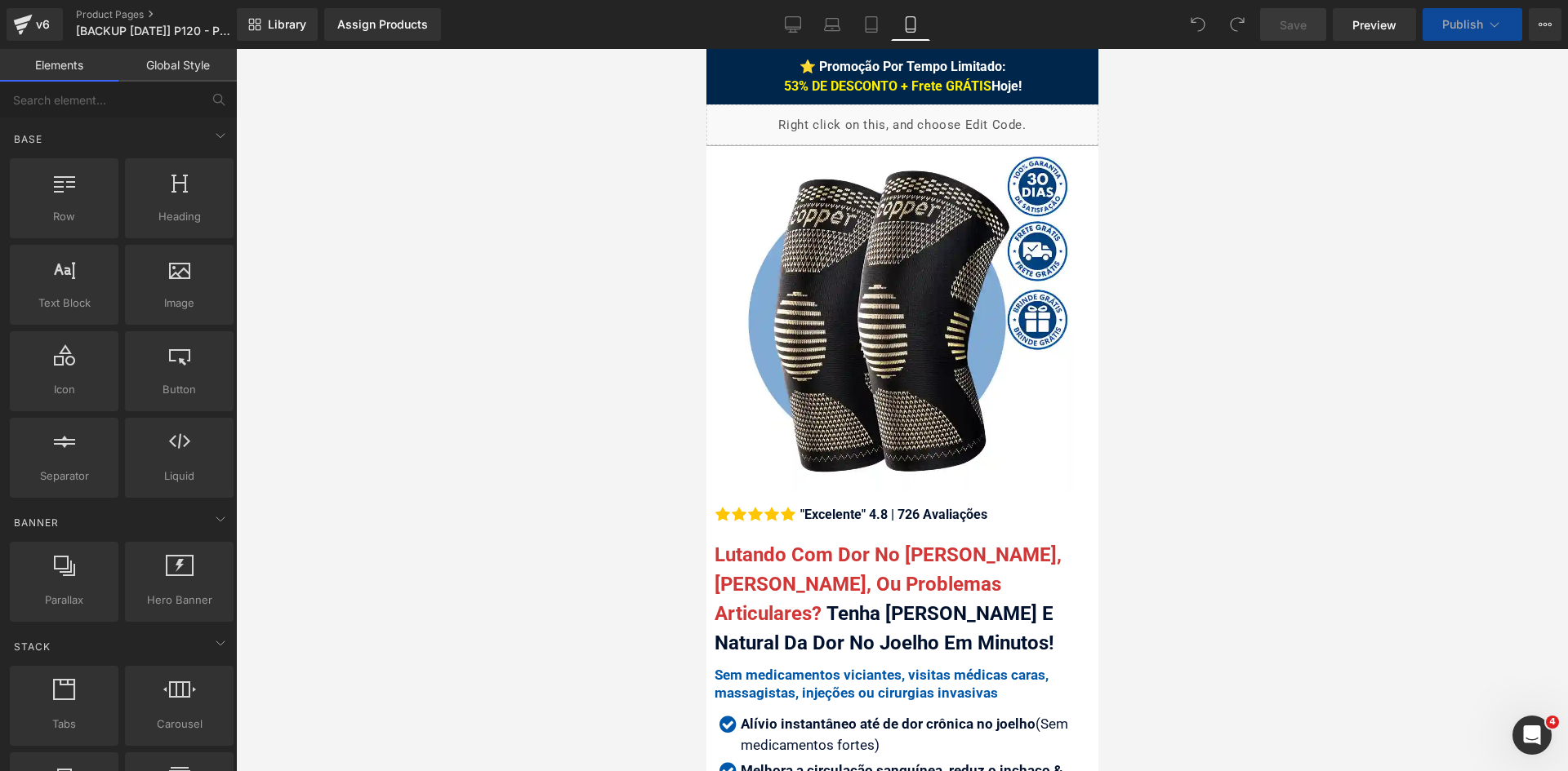
click at [1547, 68] on div at bounding box center [902, 410] width 1332 height 722
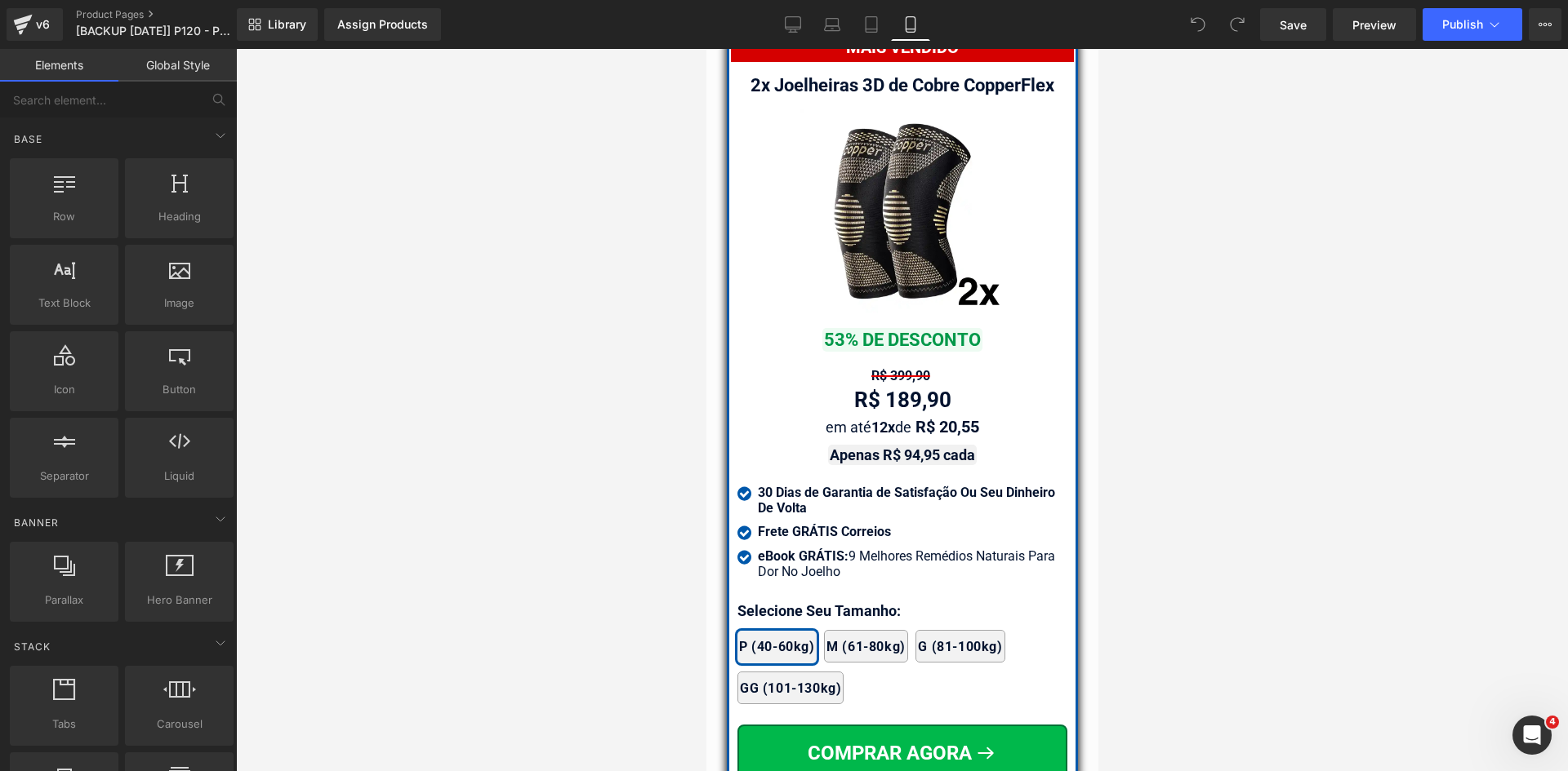
scroll to position [14460, 0]
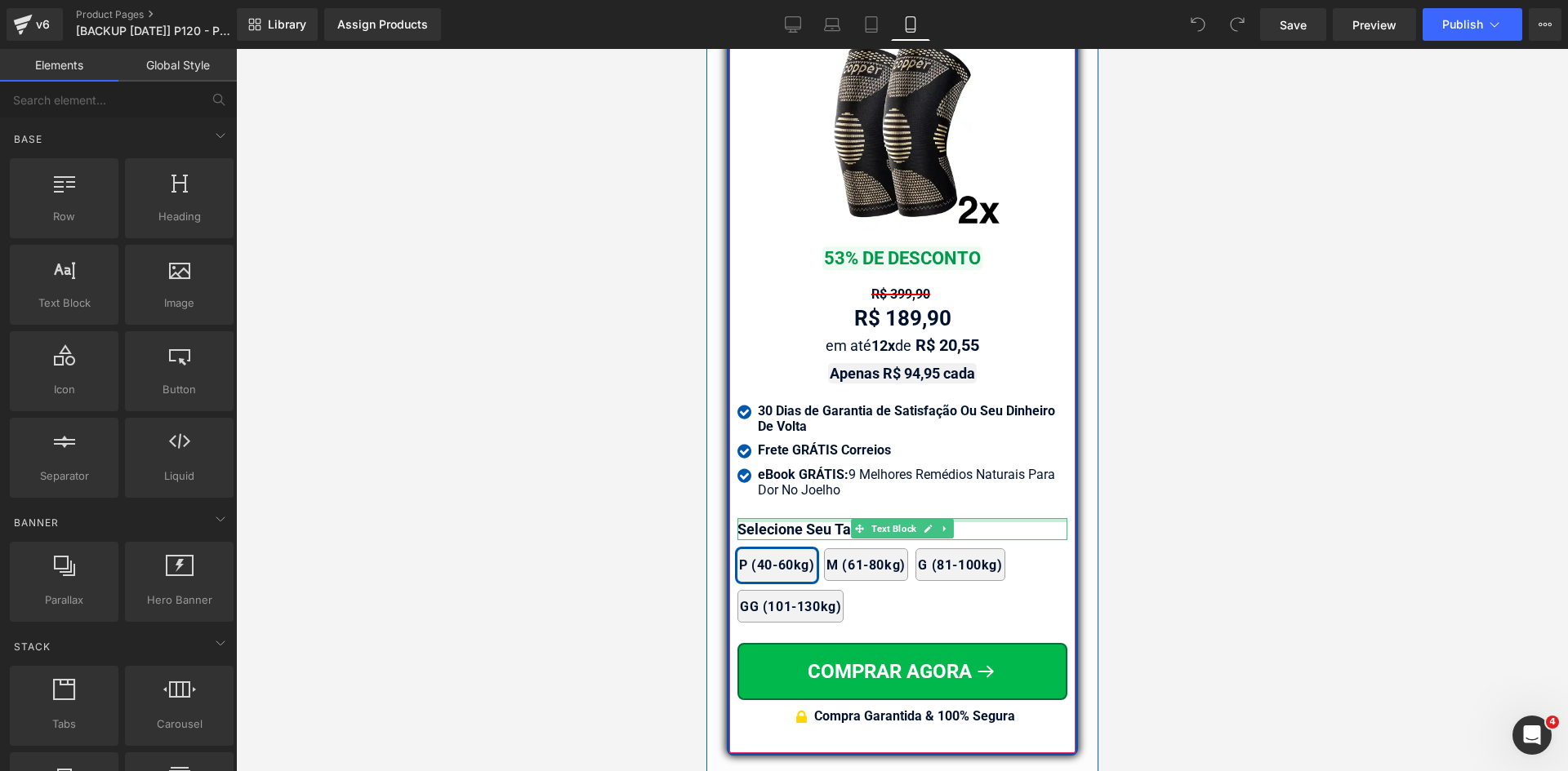
click at [765, 518] on div at bounding box center [902, 520] width 330 height 4
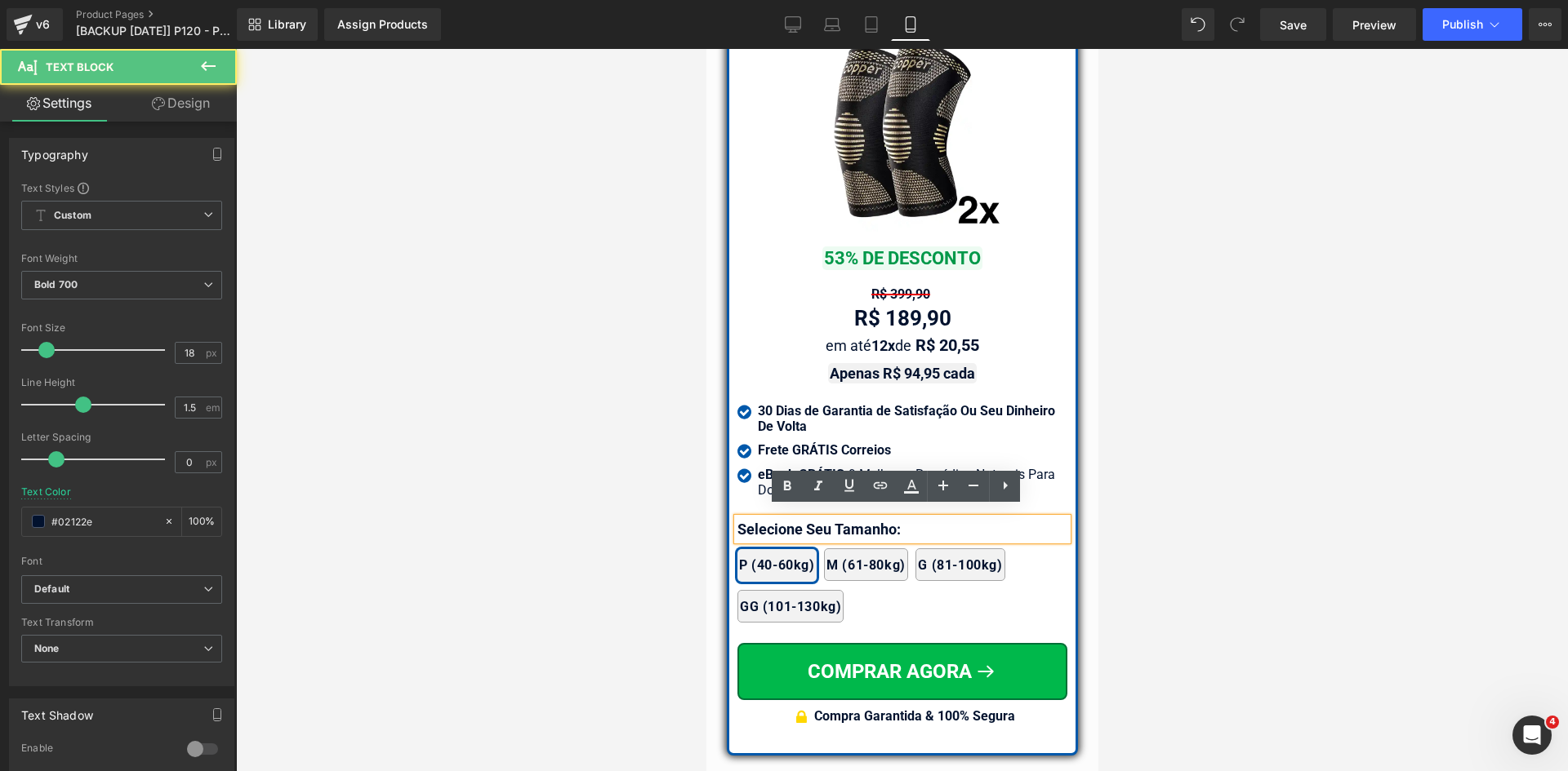
click at [765, 518] on p "Selecione Seu Tamanho:" at bounding box center [902, 529] width 330 height 22
click at [612, 526] on div at bounding box center [902, 410] width 1332 height 722
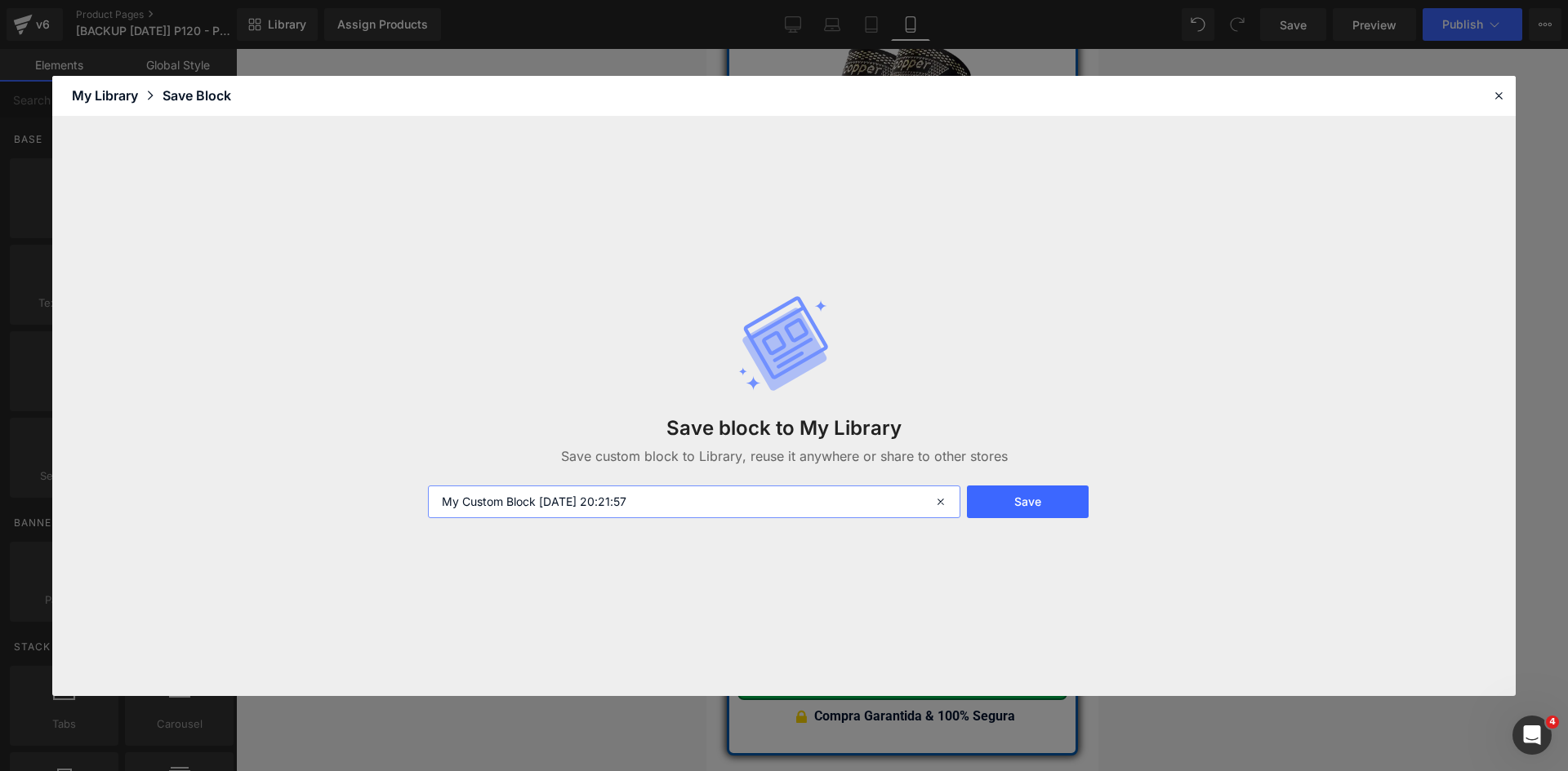
click at [443, 498] on input "My Custom Block 2025-09-20 20:21:57" at bounding box center [694, 502] width 532 height 32
type input "selecione mobile My Custom Block 2025-09-20 20:21:57"
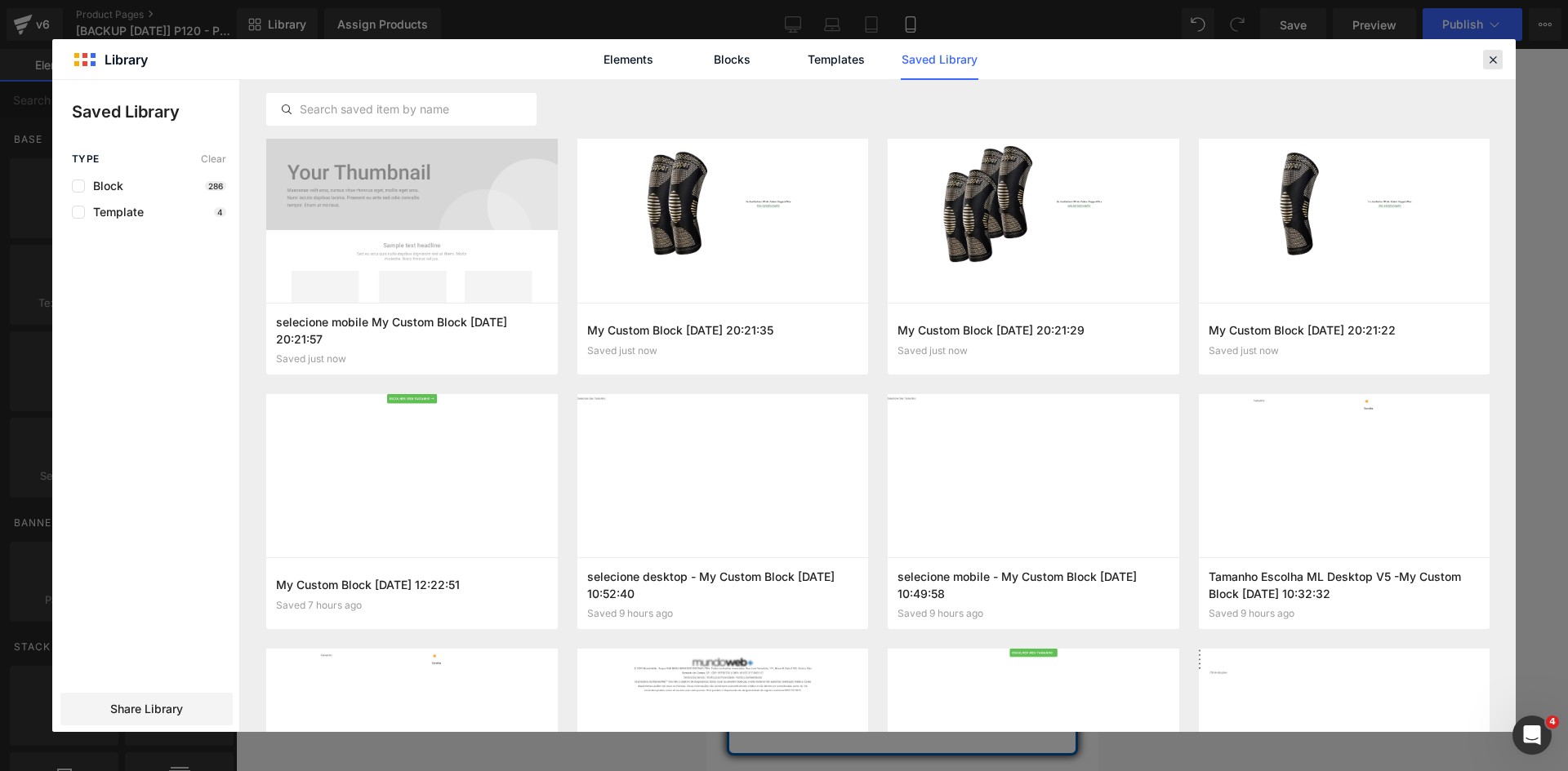
click at [1493, 53] on icon at bounding box center [1493, 59] width 15 height 15
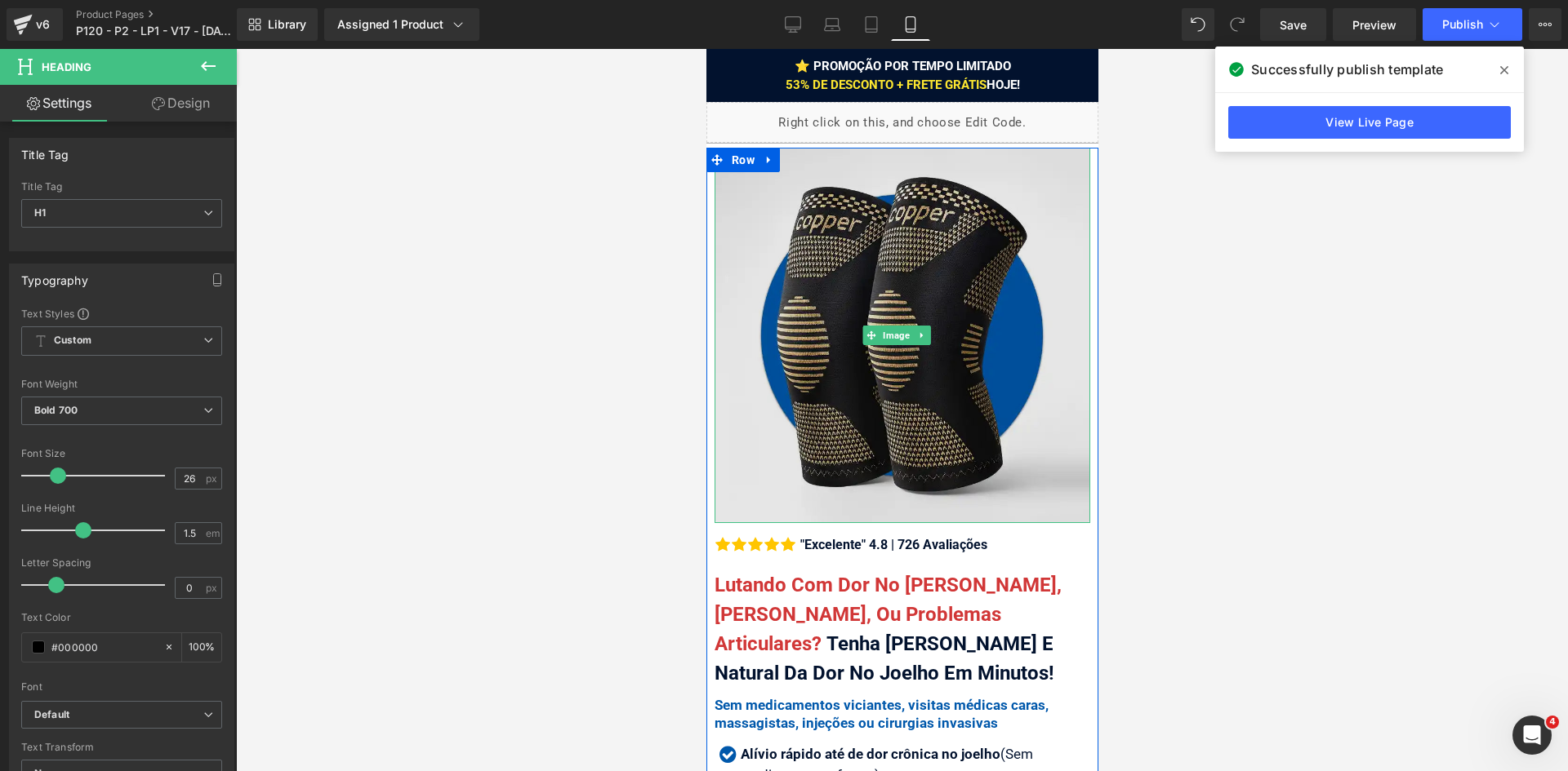
click at [885, 308] on img at bounding box center [901, 335] width 375 height 375
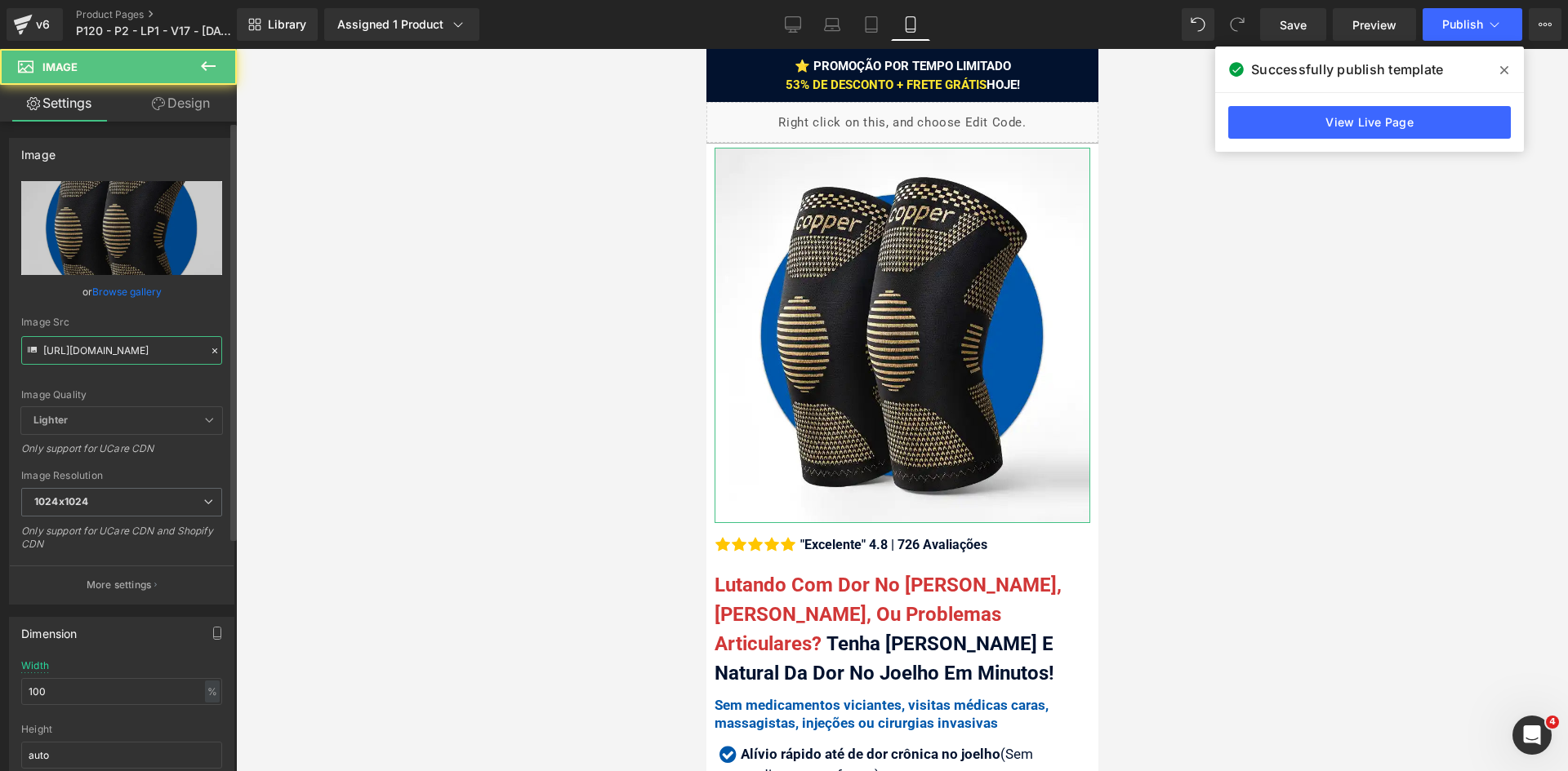
click at [157, 350] on input "[URL][DOMAIN_NAME]" at bounding box center [122, 350] width 201 height 28
paste input "v3-usps-20925.webp?v=1758412304"
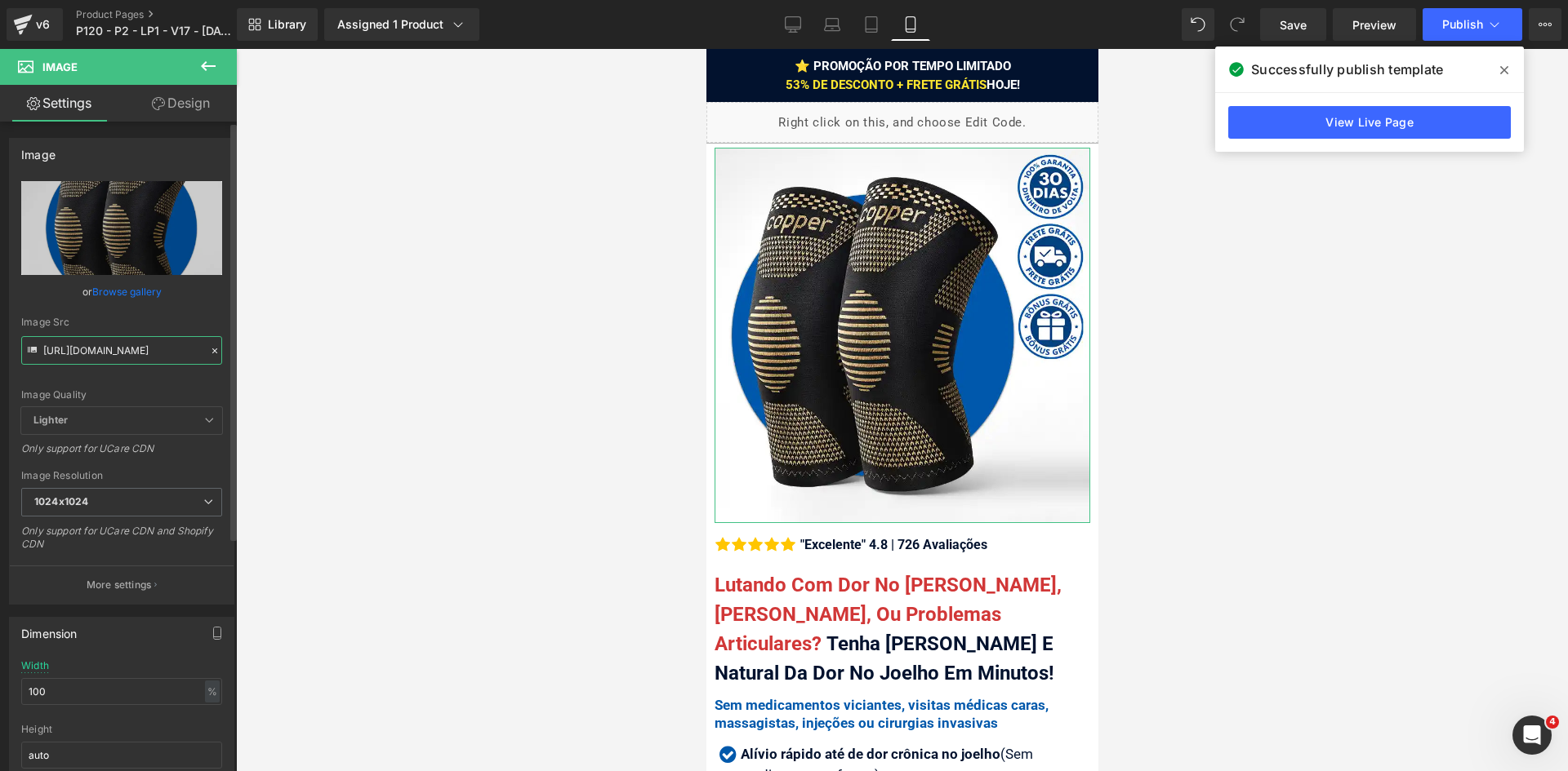
type input "[URL][DOMAIN_NAME]"
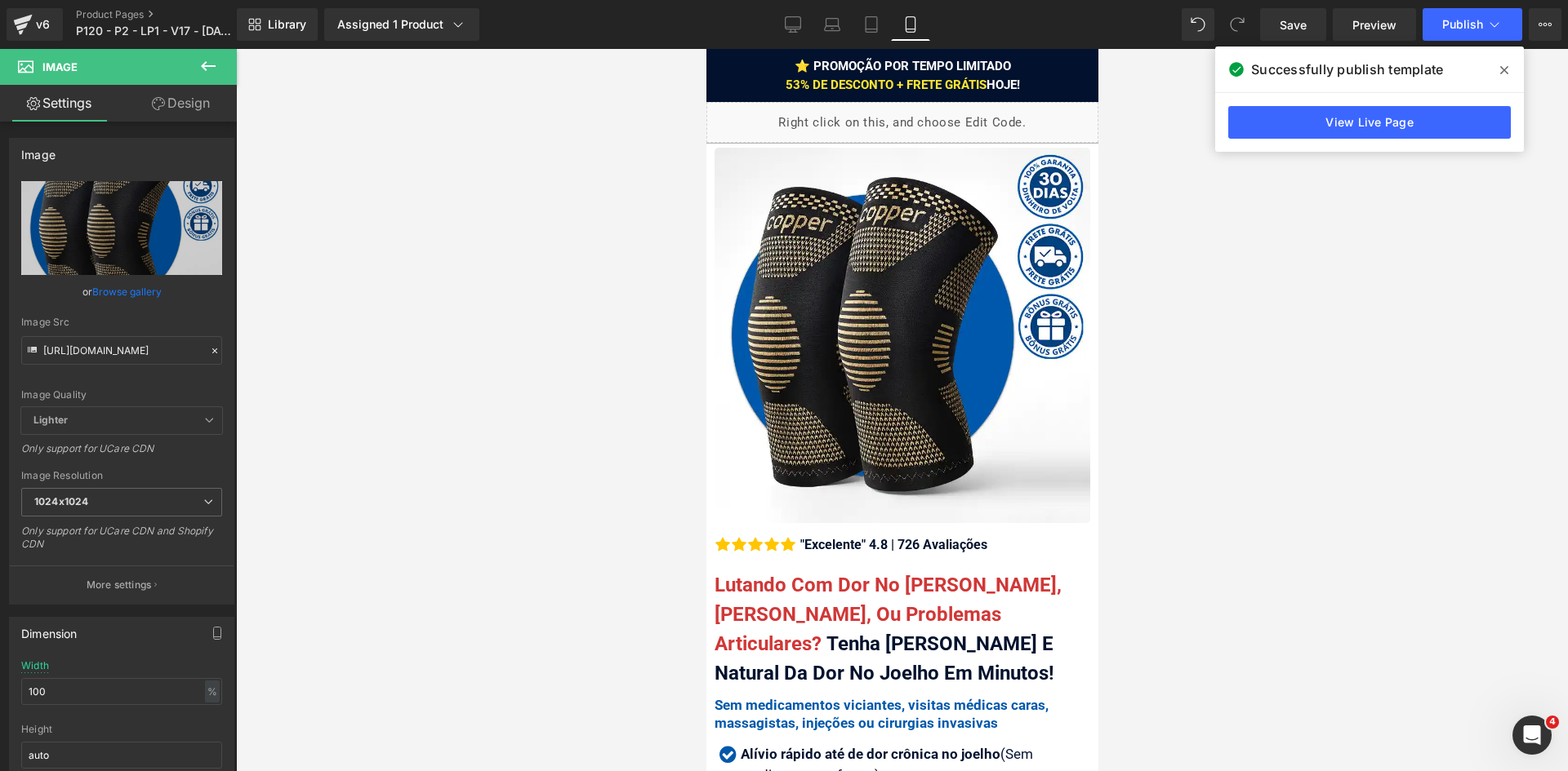
scroll to position [0, 0]
click at [1226, 523] on div at bounding box center [902, 410] width 1332 height 722
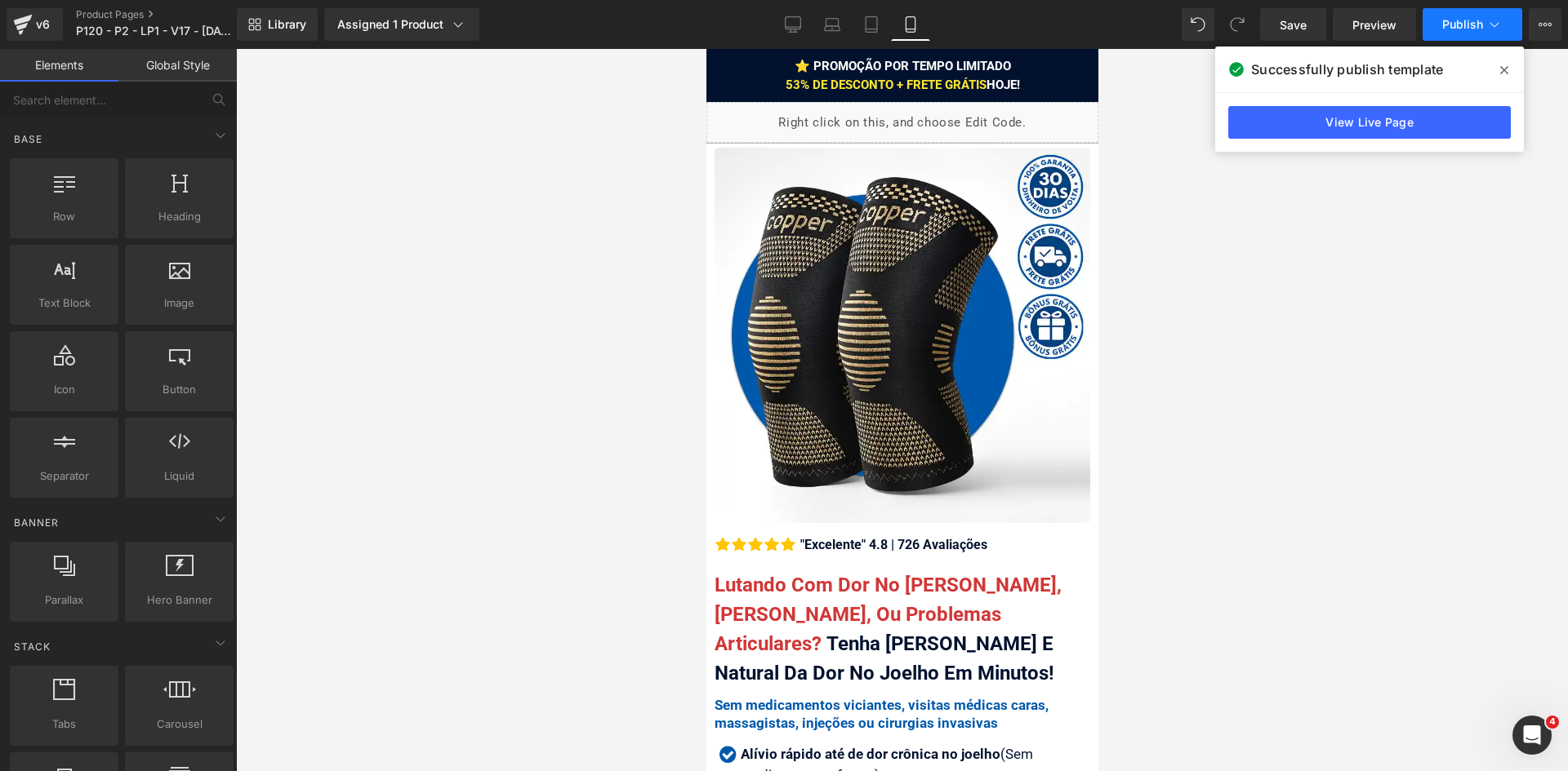
click at [1458, 30] on span "Publish" at bounding box center [1463, 24] width 41 height 13
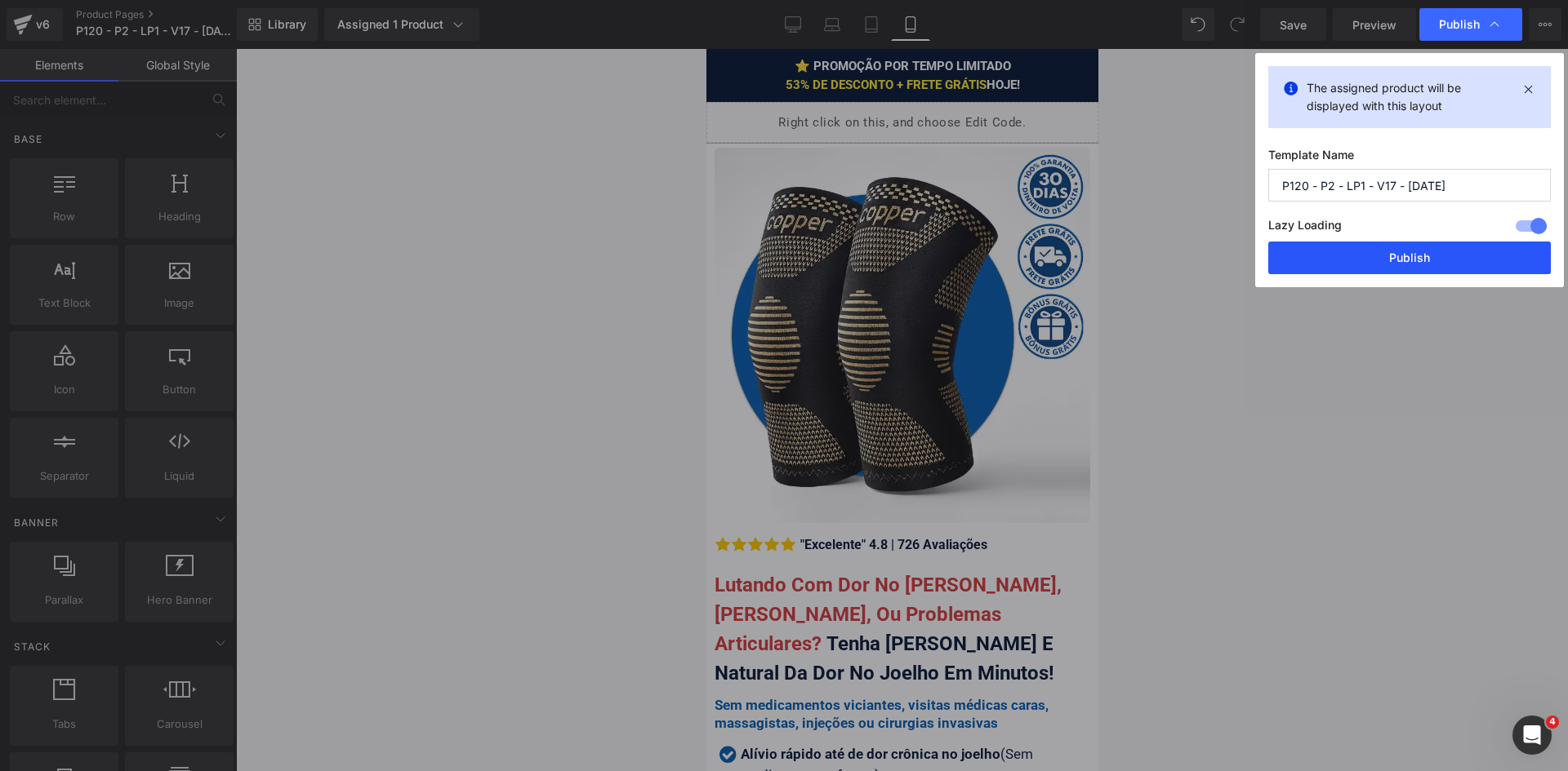
drag, startPoint x: 1422, startPoint y: 257, endPoint x: 291, endPoint y: 345, distance: 1134.4
click at [1422, 257] on button "Publish" at bounding box center [1409, 258] width 282 height 32
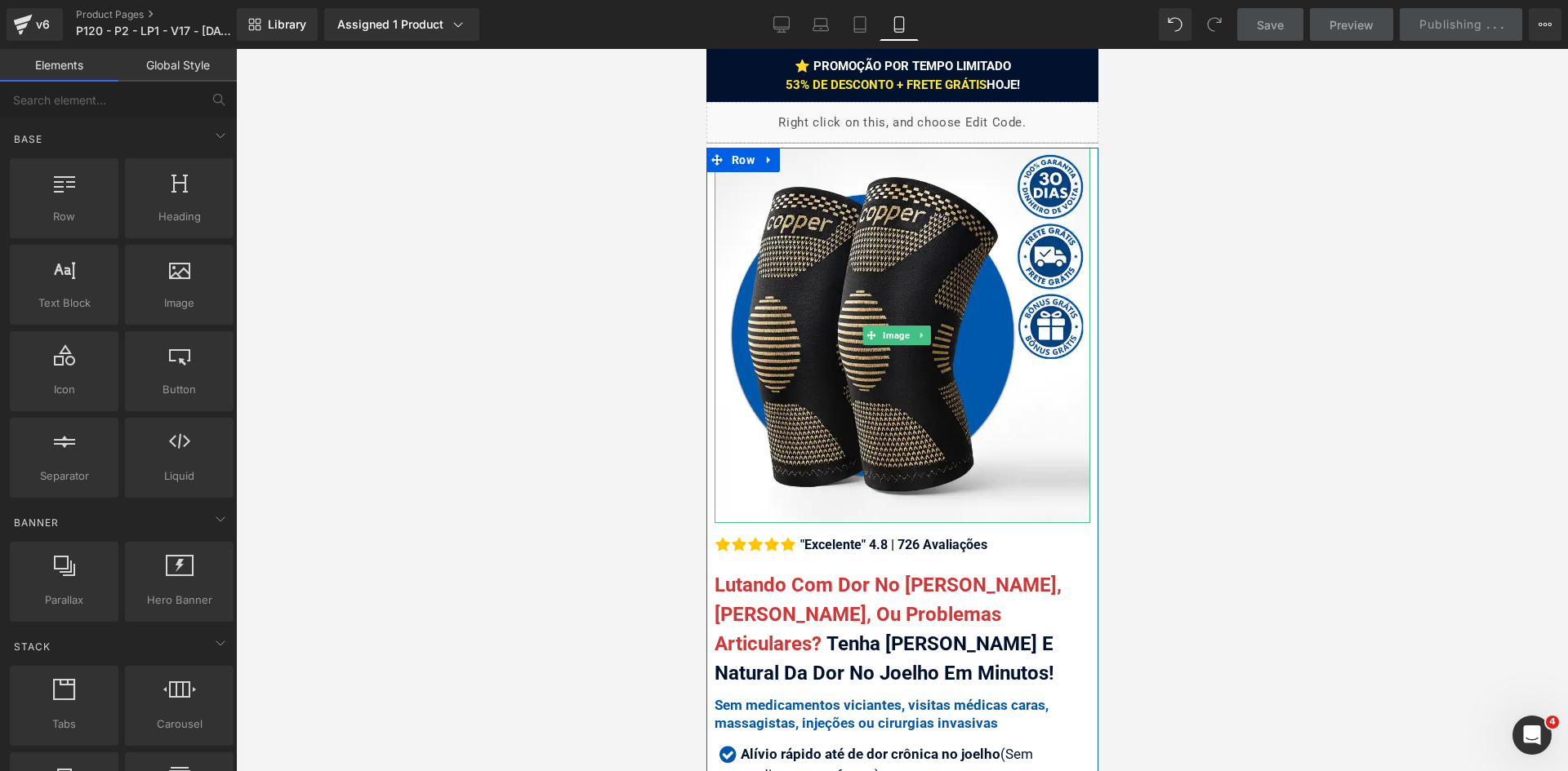
click at [541, 328] on div at bounding box center [902, 410] width 1332 height 722
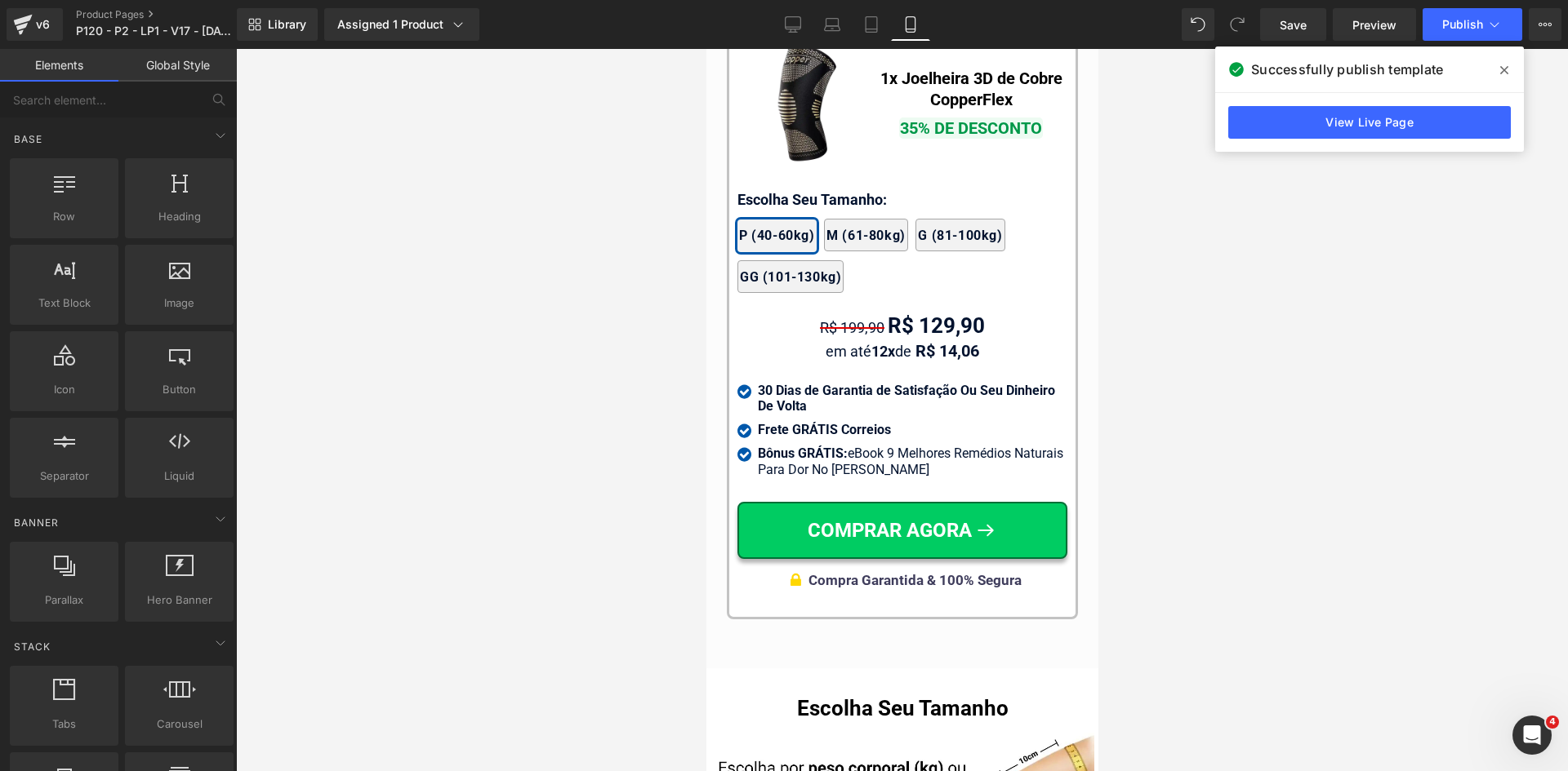
scroll to position [15656, 0]
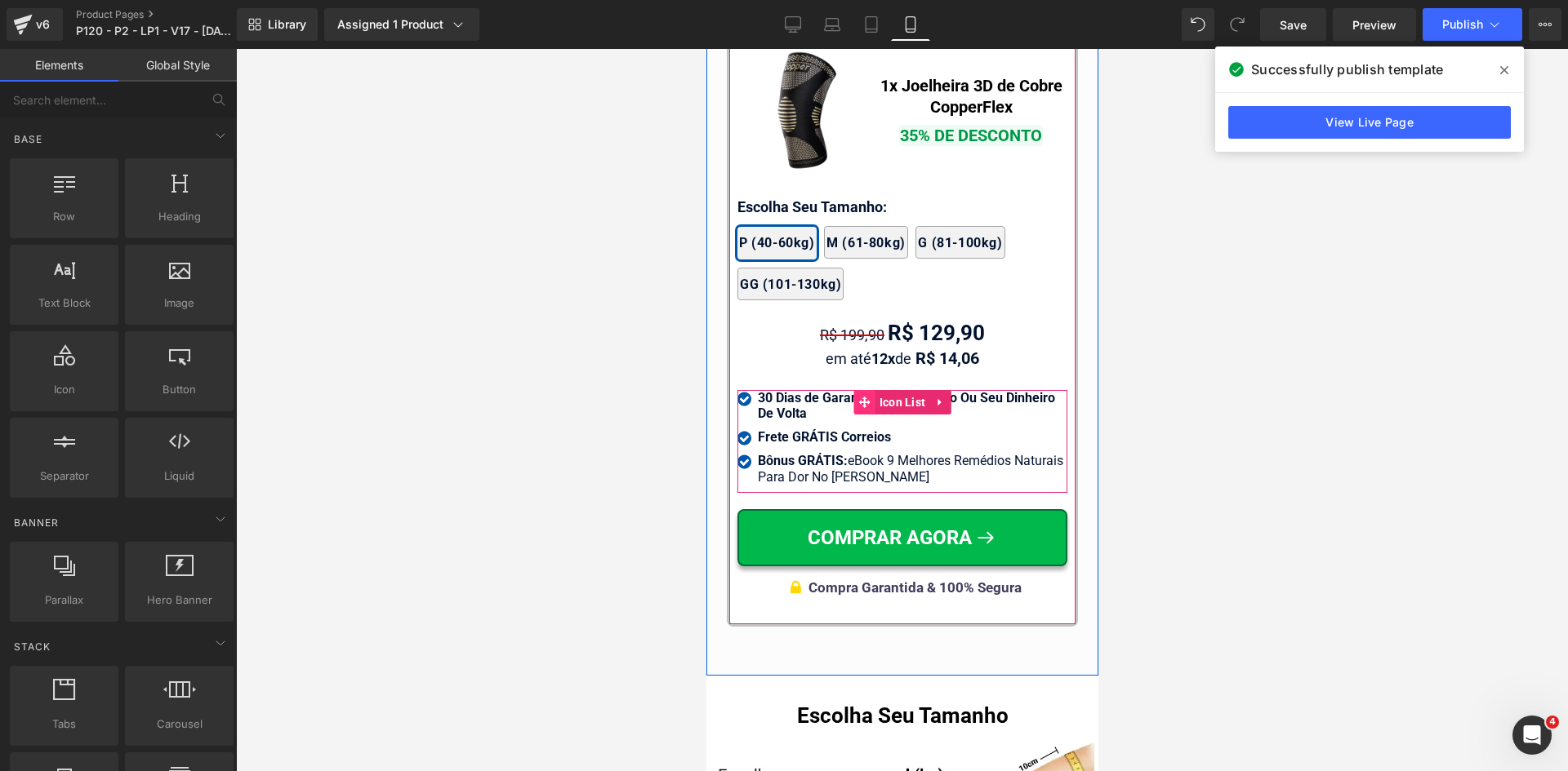
click at [858, 397] on icon at bounding box center [864, 403] width 12 height 12
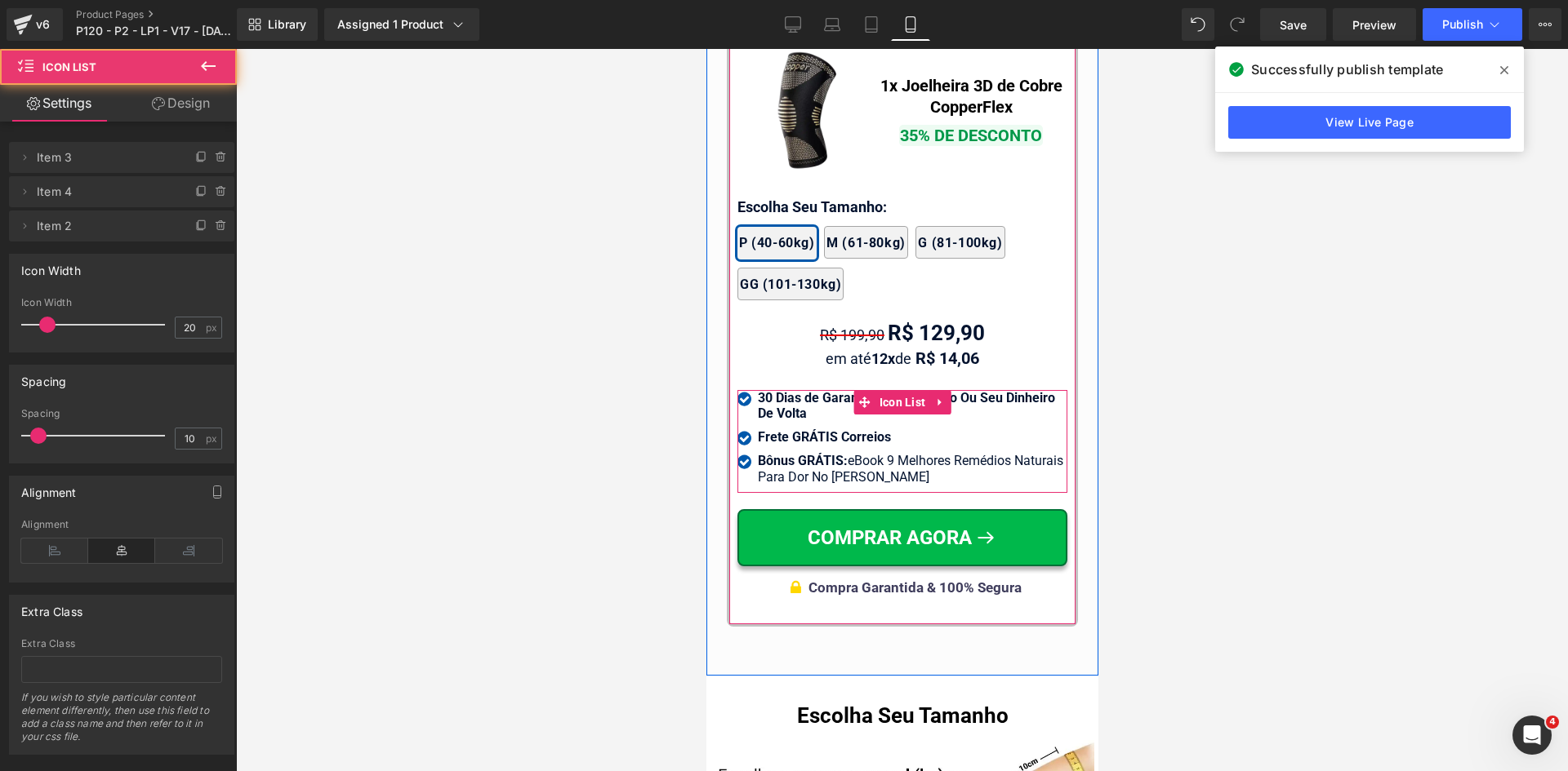
click at [804, 399] on strong "30 Dias de Garantia de Satisfação Ou Seu Dinheiro De Volta" at bounding box center [905, 406] width 297 height 31
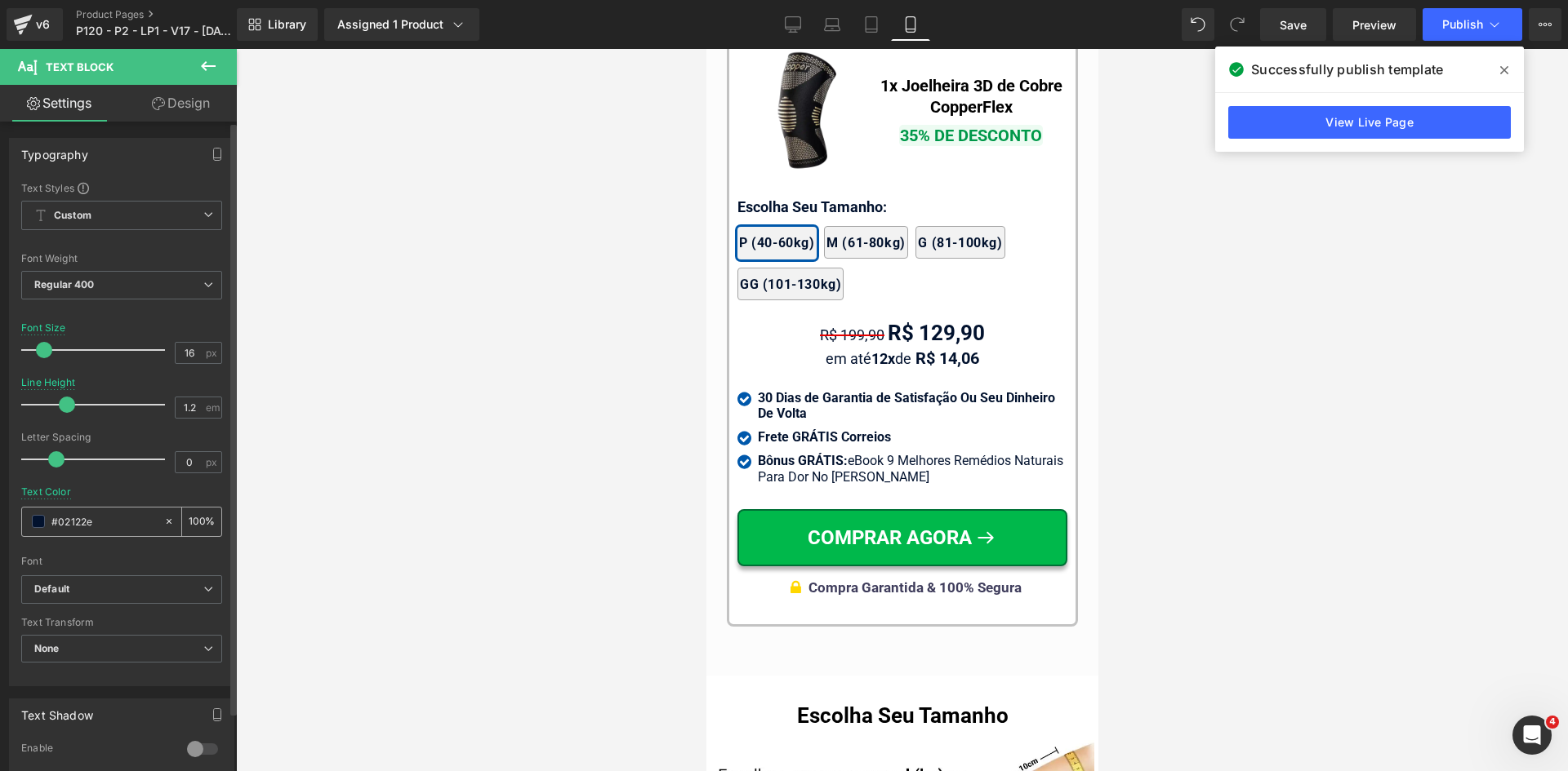
click at [94, 529] on input "#02122e" at bounding box center [103, 521] width 105 height 18
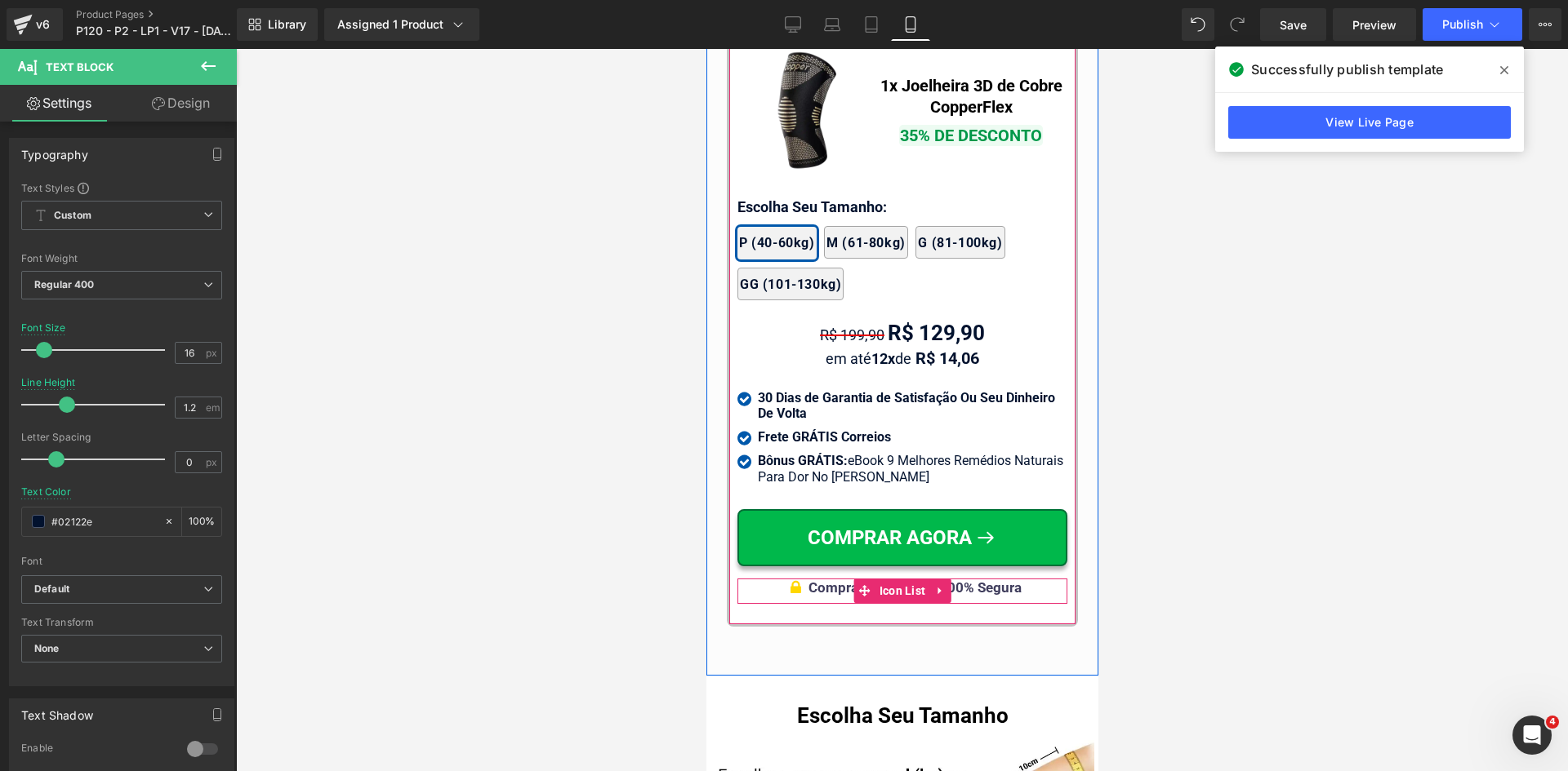
click at [997, 584] on div "Compra Garantida & 100% Segura" at bounding box center [913, 588] width 213 height 18
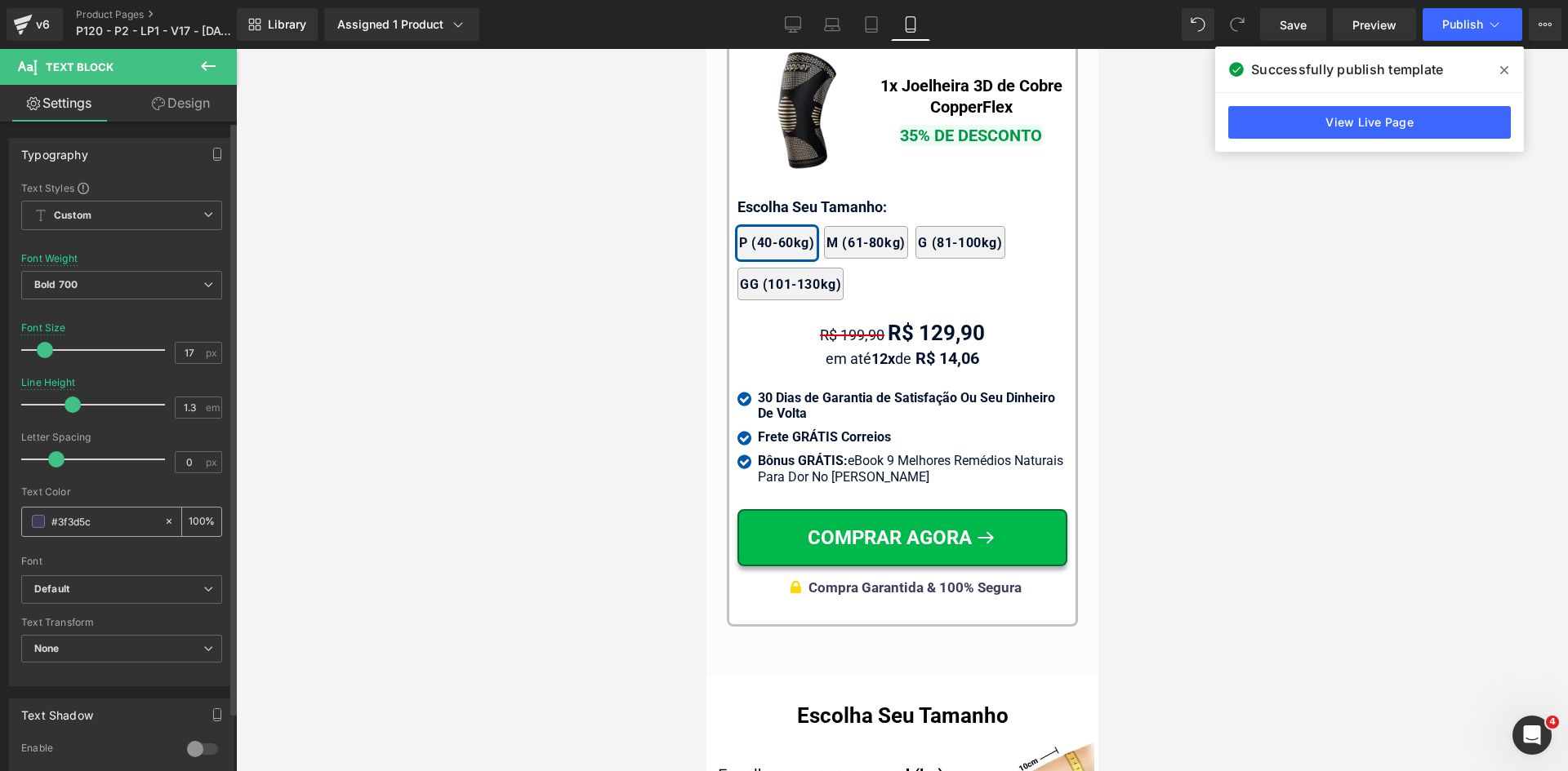
click at [106, 520] on input "#3f3d5c" at bounding box center [103, 521] width 105 height 18
paste input "02122e"
type input "#02122e"
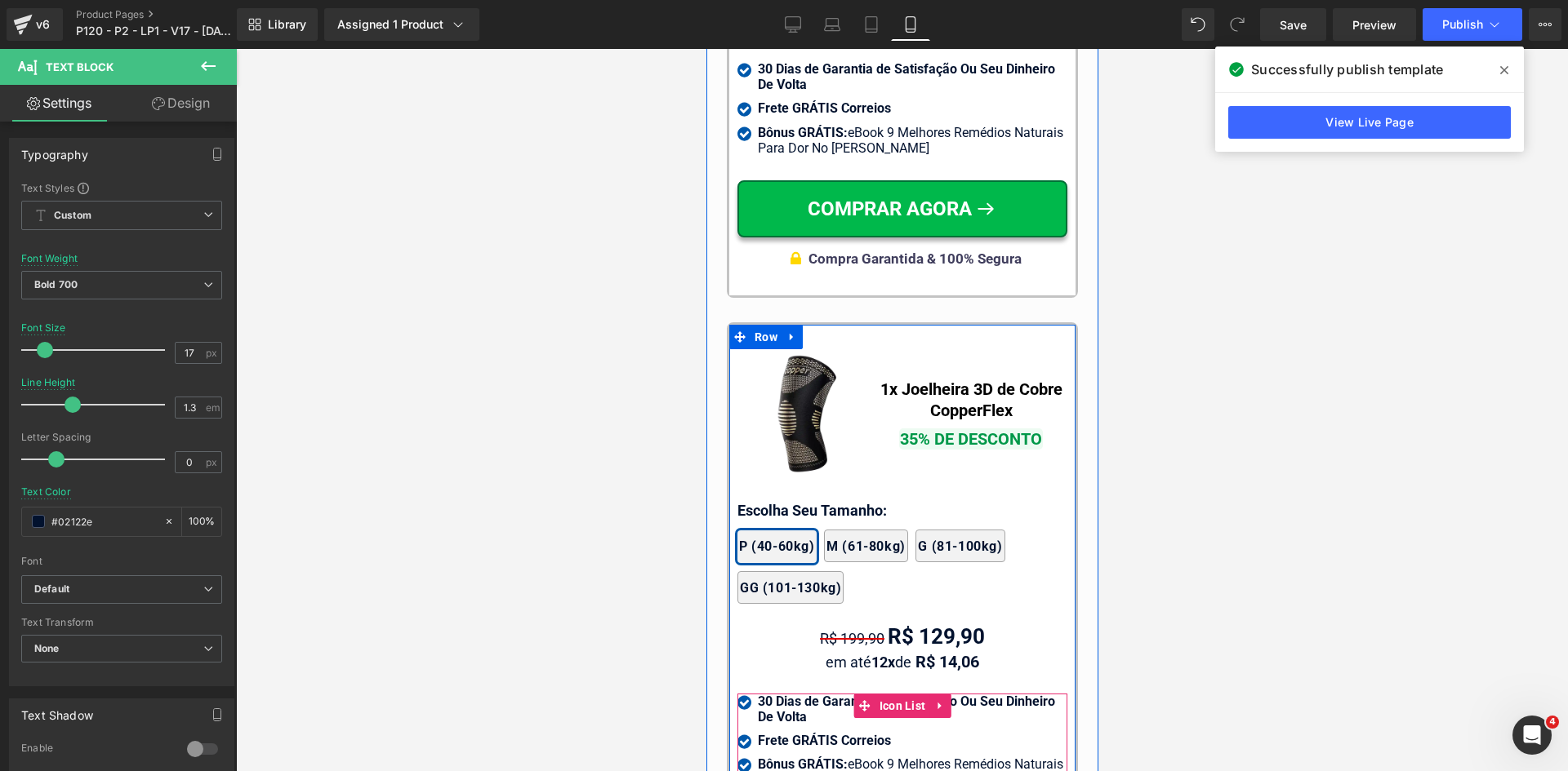
scroll to position [15166, 0]
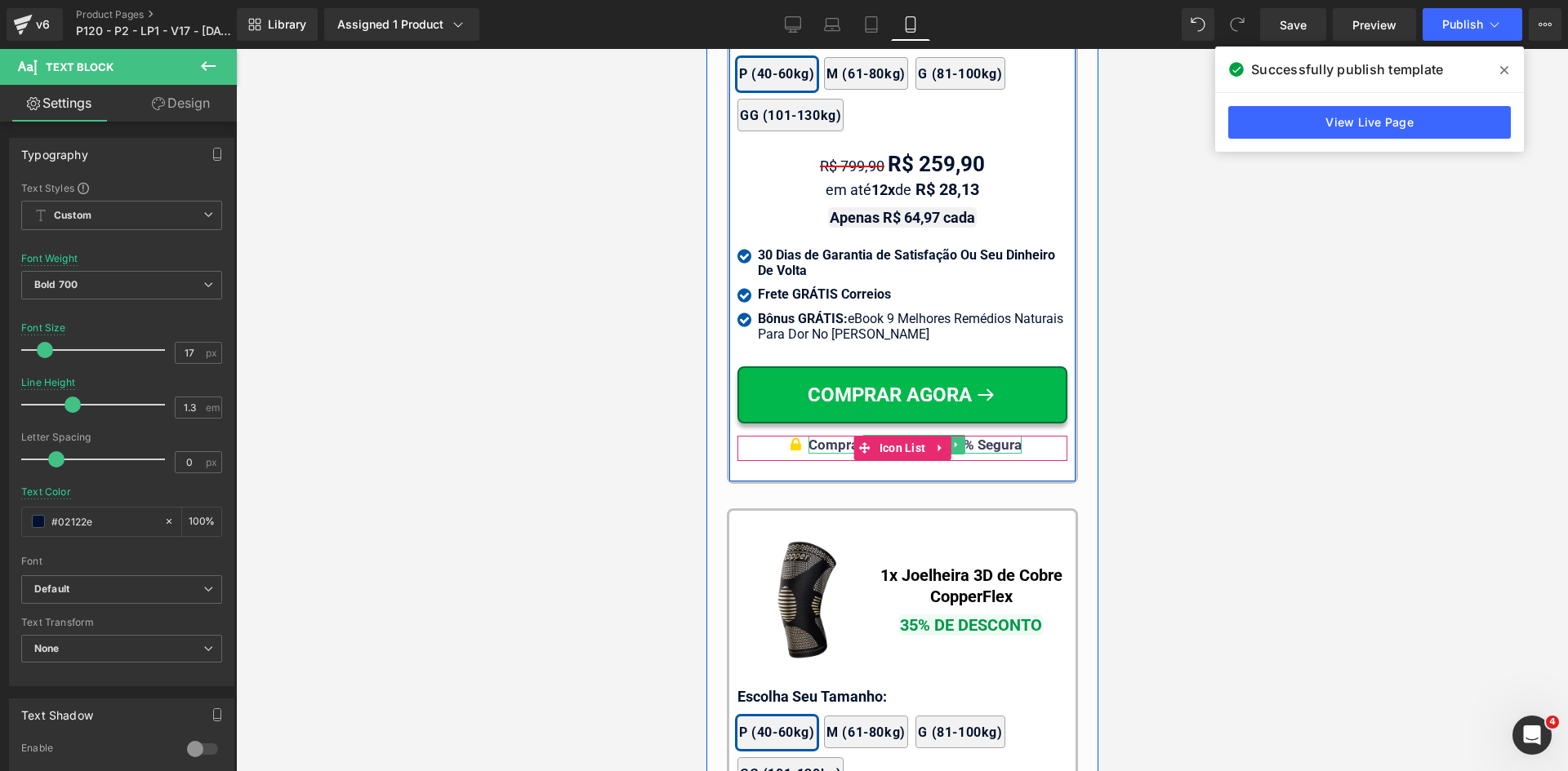
click at [994, 438] on div "Compra Garantida & 100% Segura" at bounding box center [913, 445] width 213 height 18
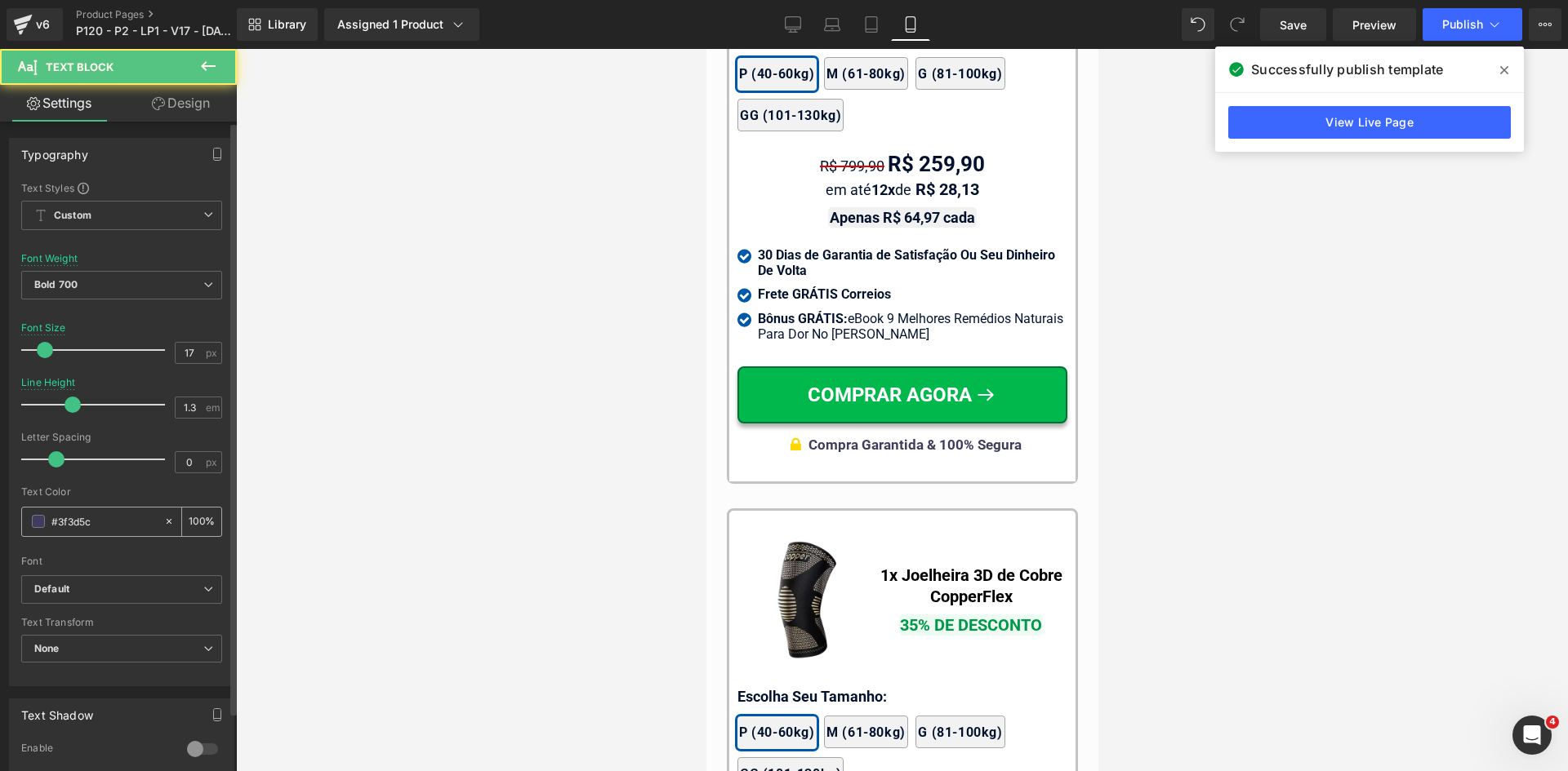
click at [106, 519] on input "#3f3d5c" at bounding box center [103, 521] width 105 height 18
paste input "02122e"
type input "#02122e"
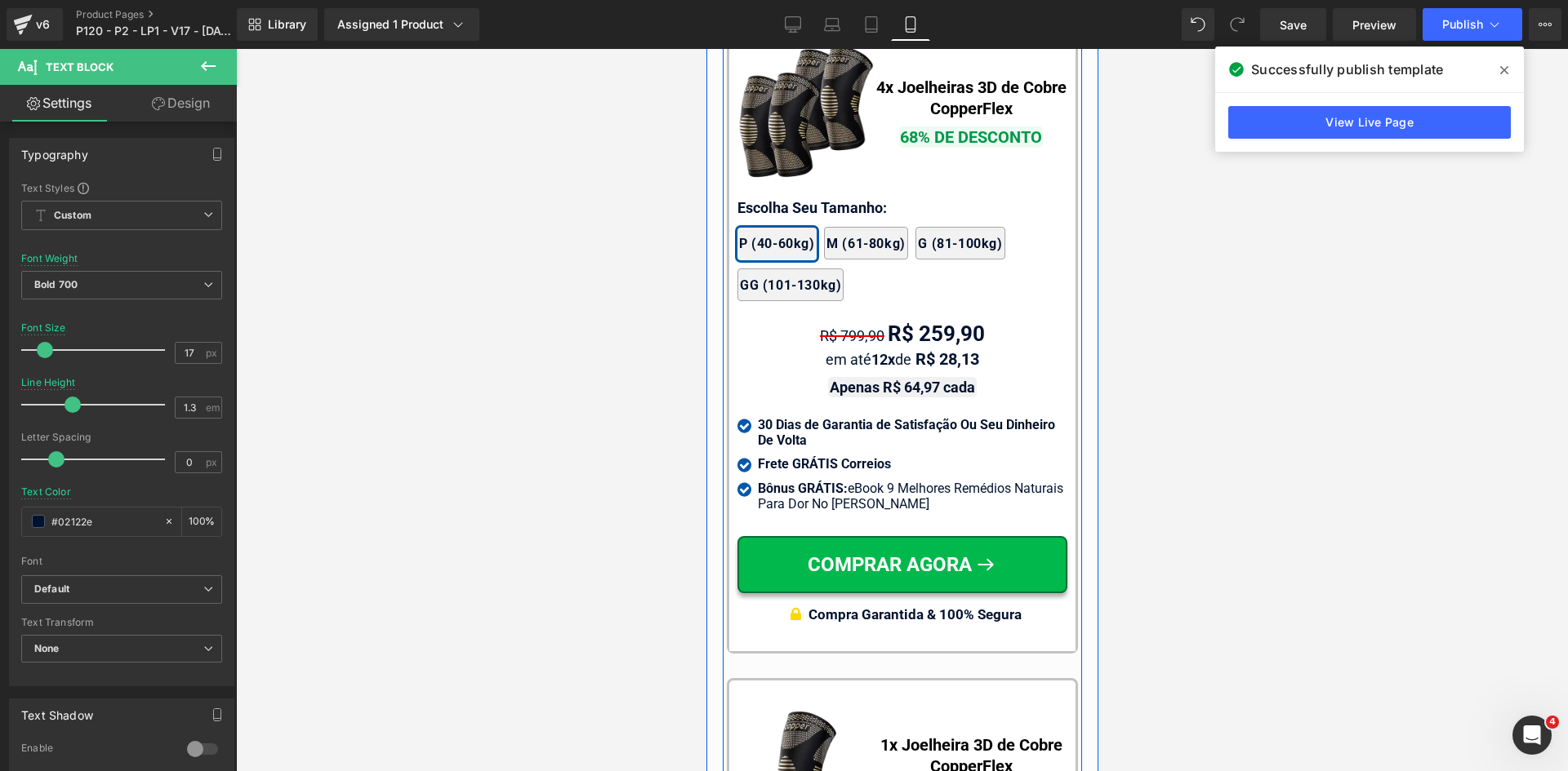
scroll to position [14594, 0]
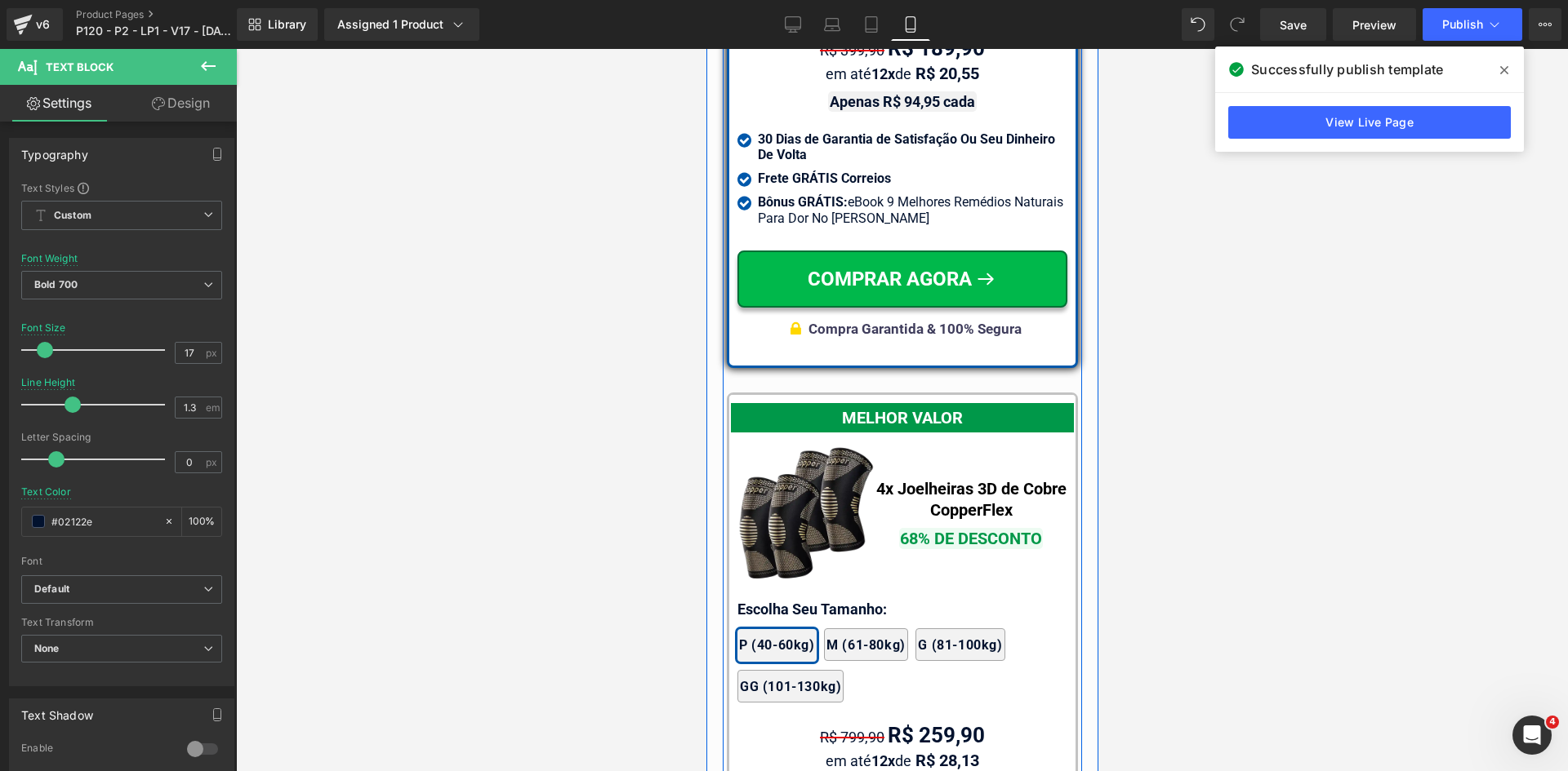
click at [706, 49] on div at bounding box center [706, 49] width 0 height 0
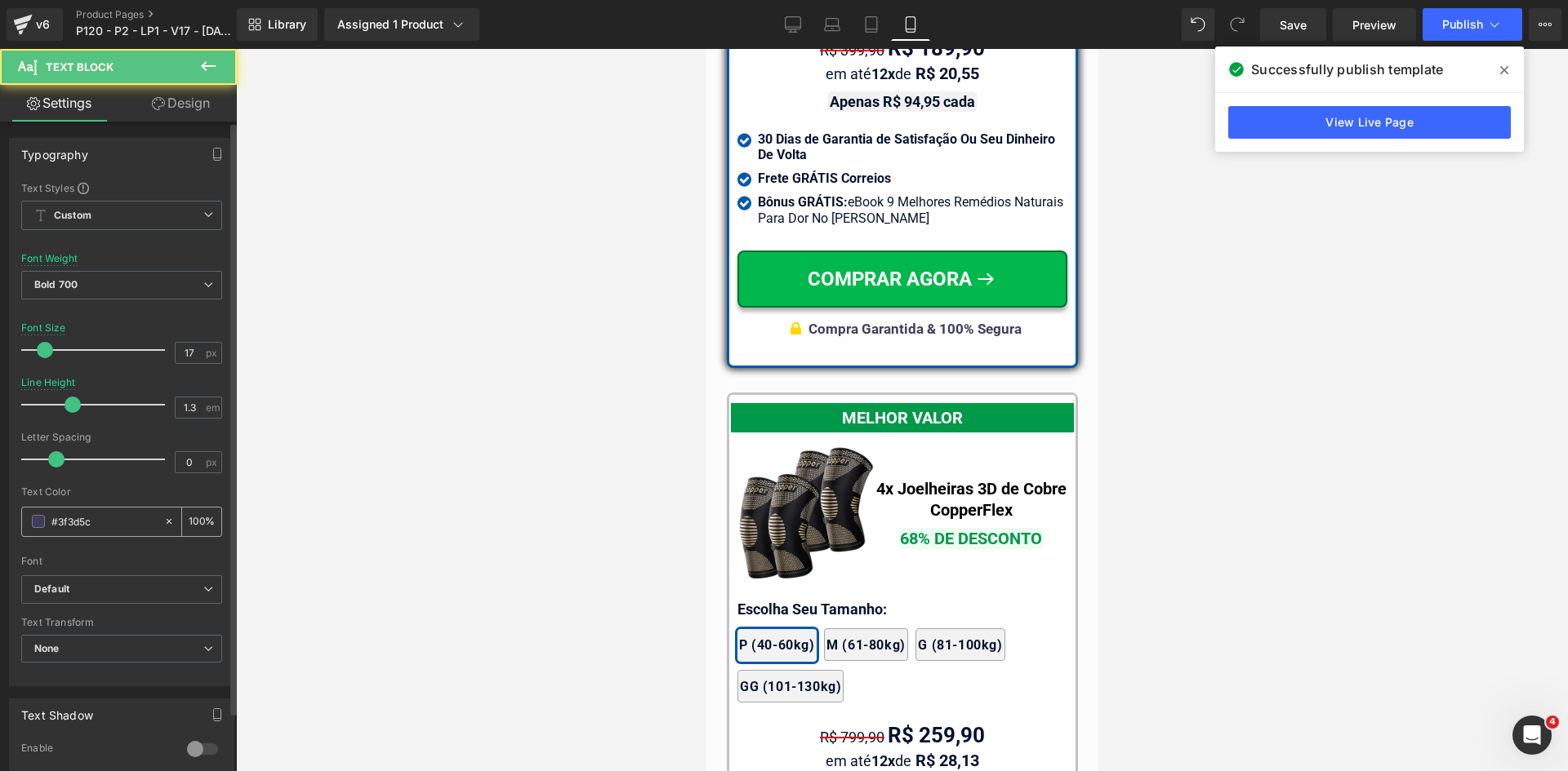
click at [130, 516] on input "#3f3d5c" at bounding box center [103, 521] width 105 height 18
paste input "02122e"
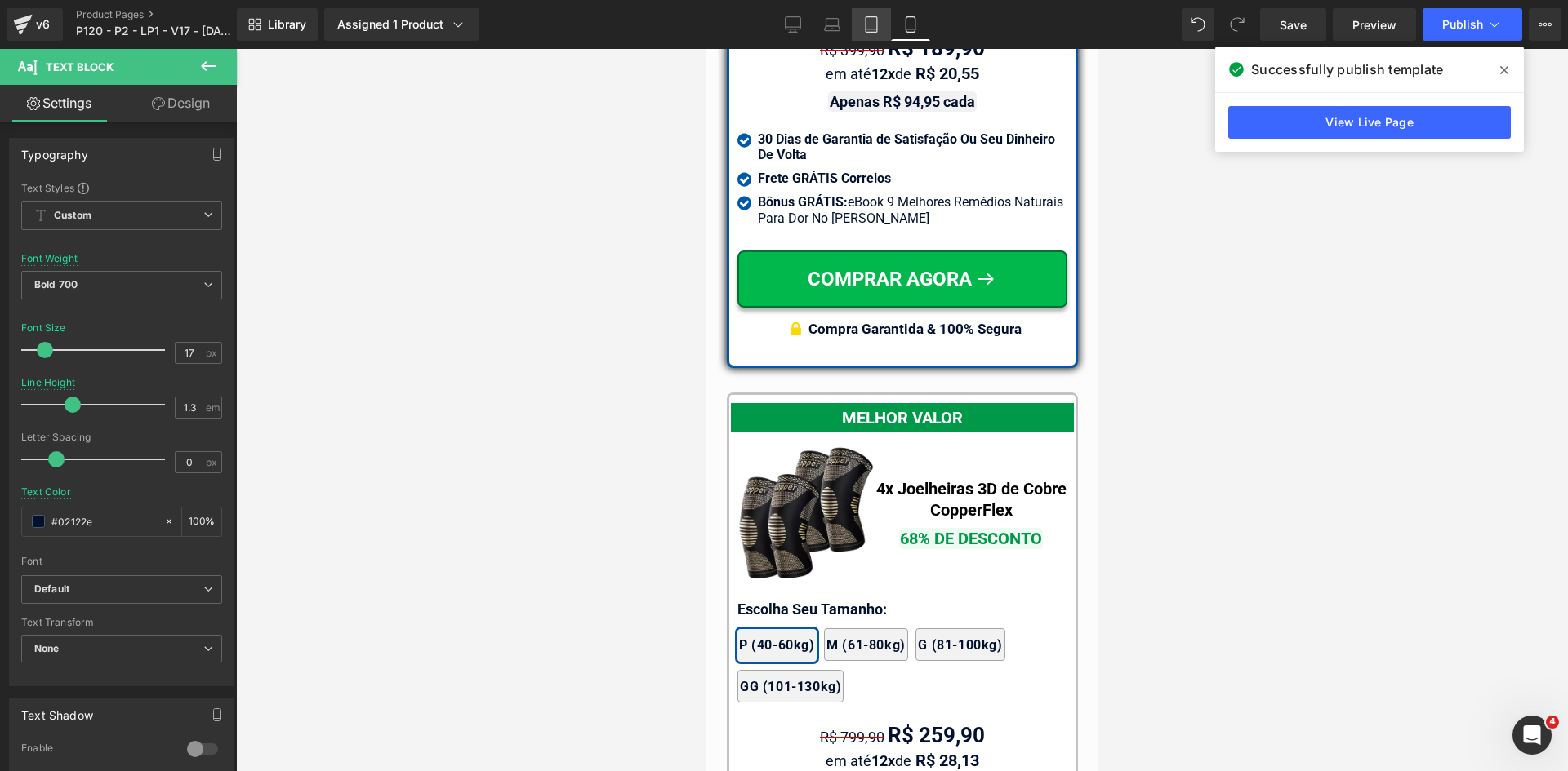
type input "#02122e"
click at [861, 22] on link "Tablet" at bounding box center [871, 24] width 39 height 32
click at [115, 522] on input "#02122e" at bounding box center [103, 521] width 105 height 18
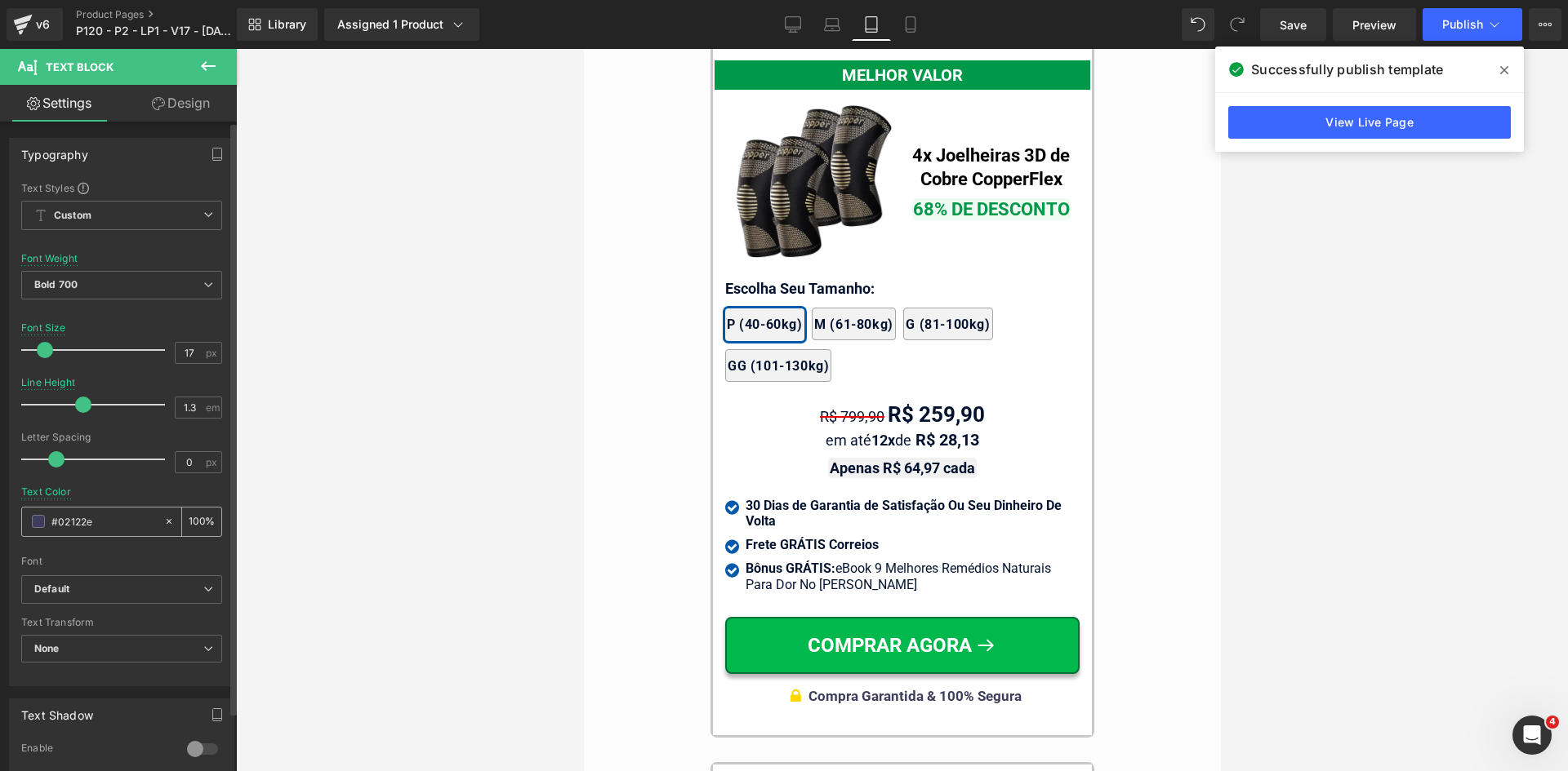
type input "1.5"
type input "#3f3d5c"
type input "100"
paste input "02122e"
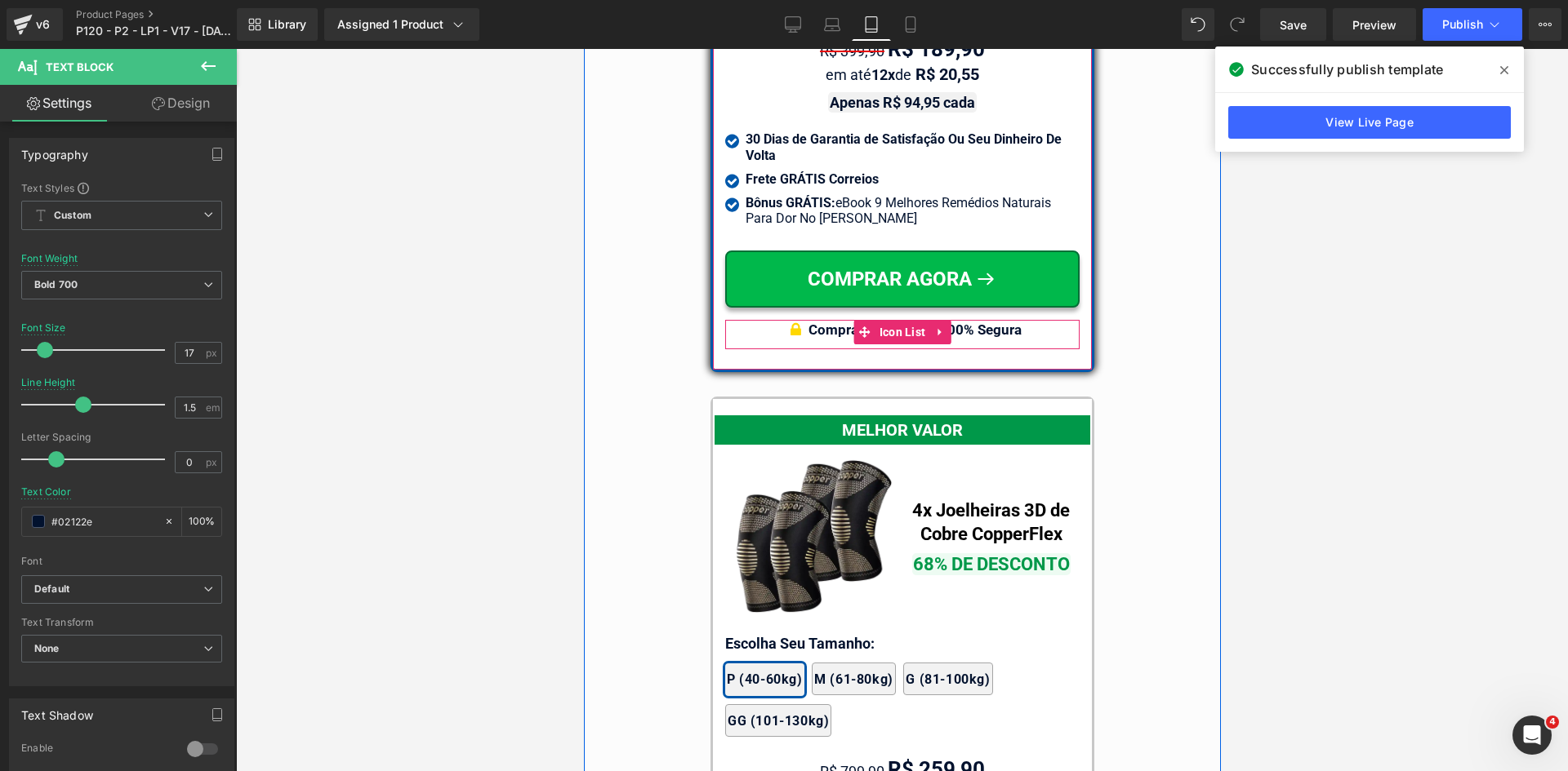
type input "#02122e"
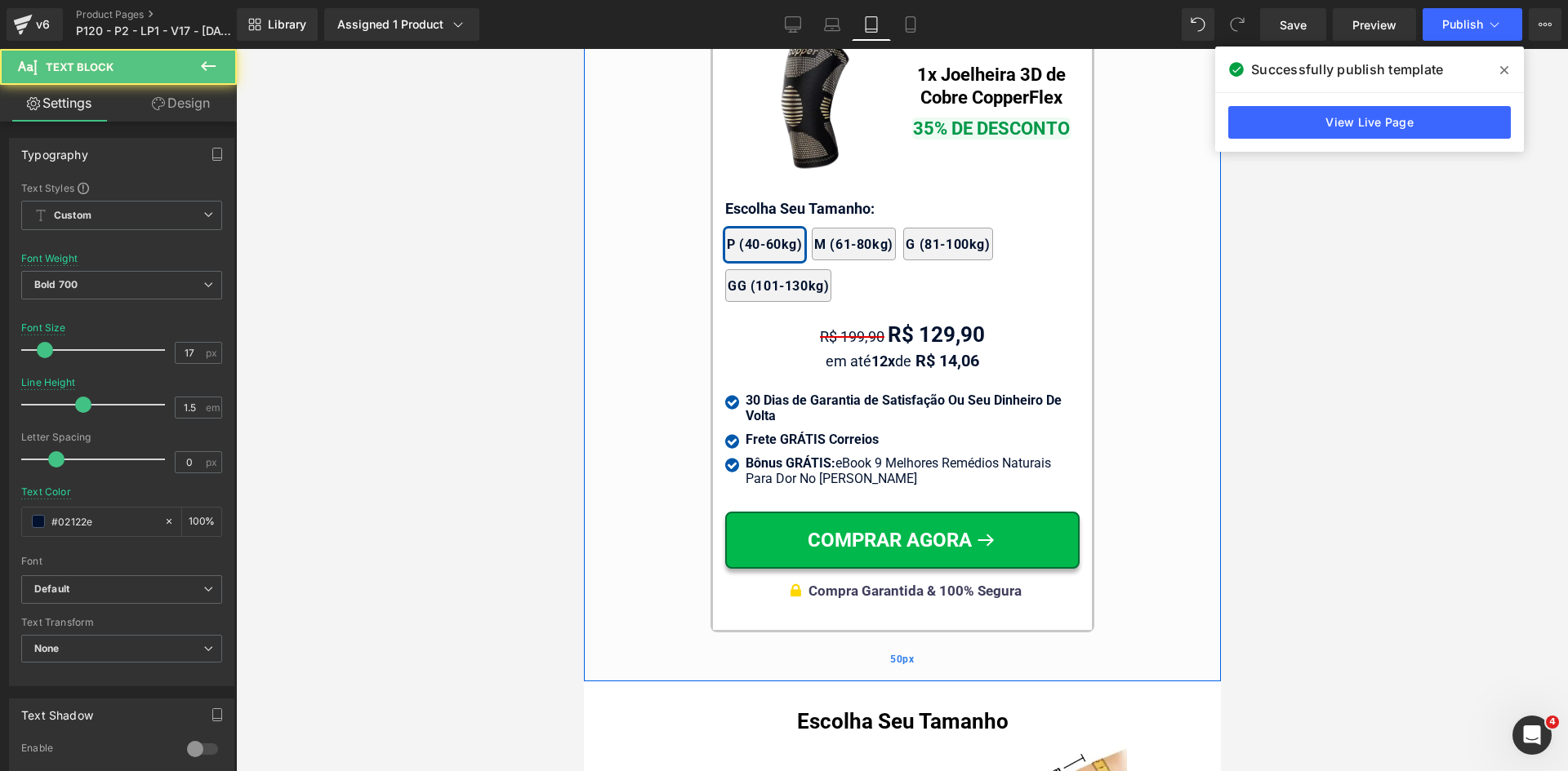
scroll to position [15464, 0]
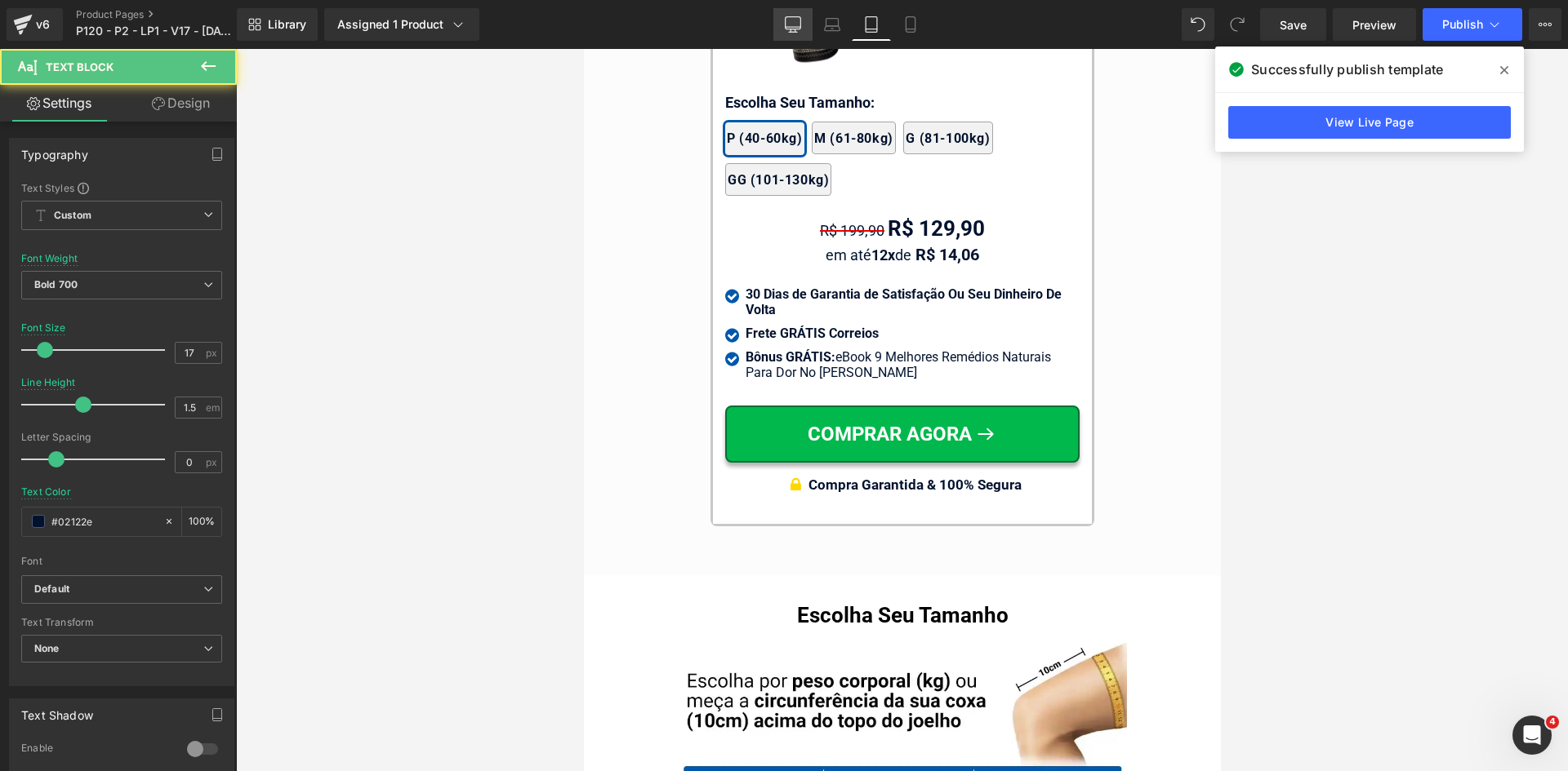
click at [793, 24] on icon at bounding box center [793, 24] width 17 height 17
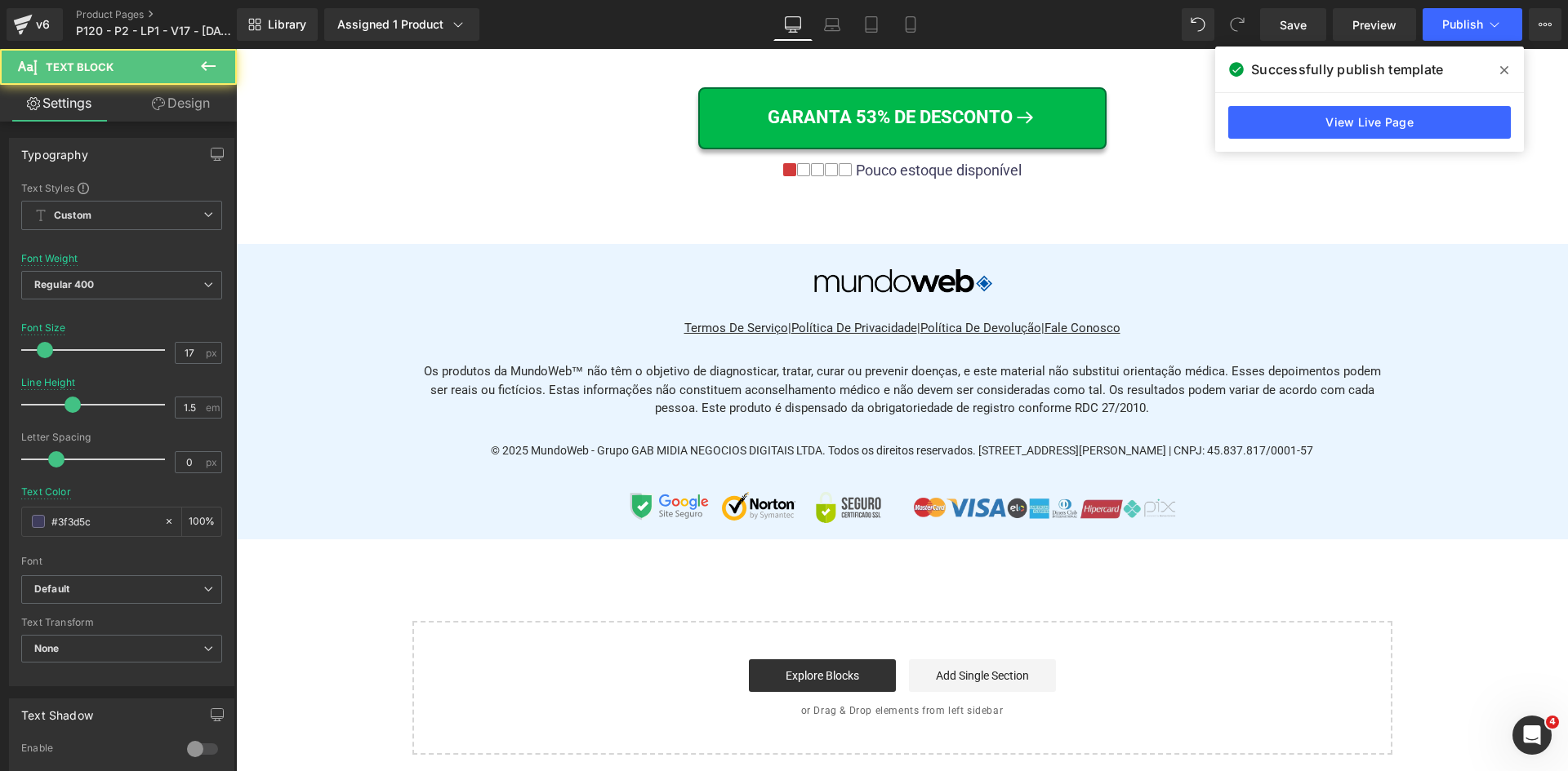
type input "1.3"
type input "#3f3d5c"
type input "100"
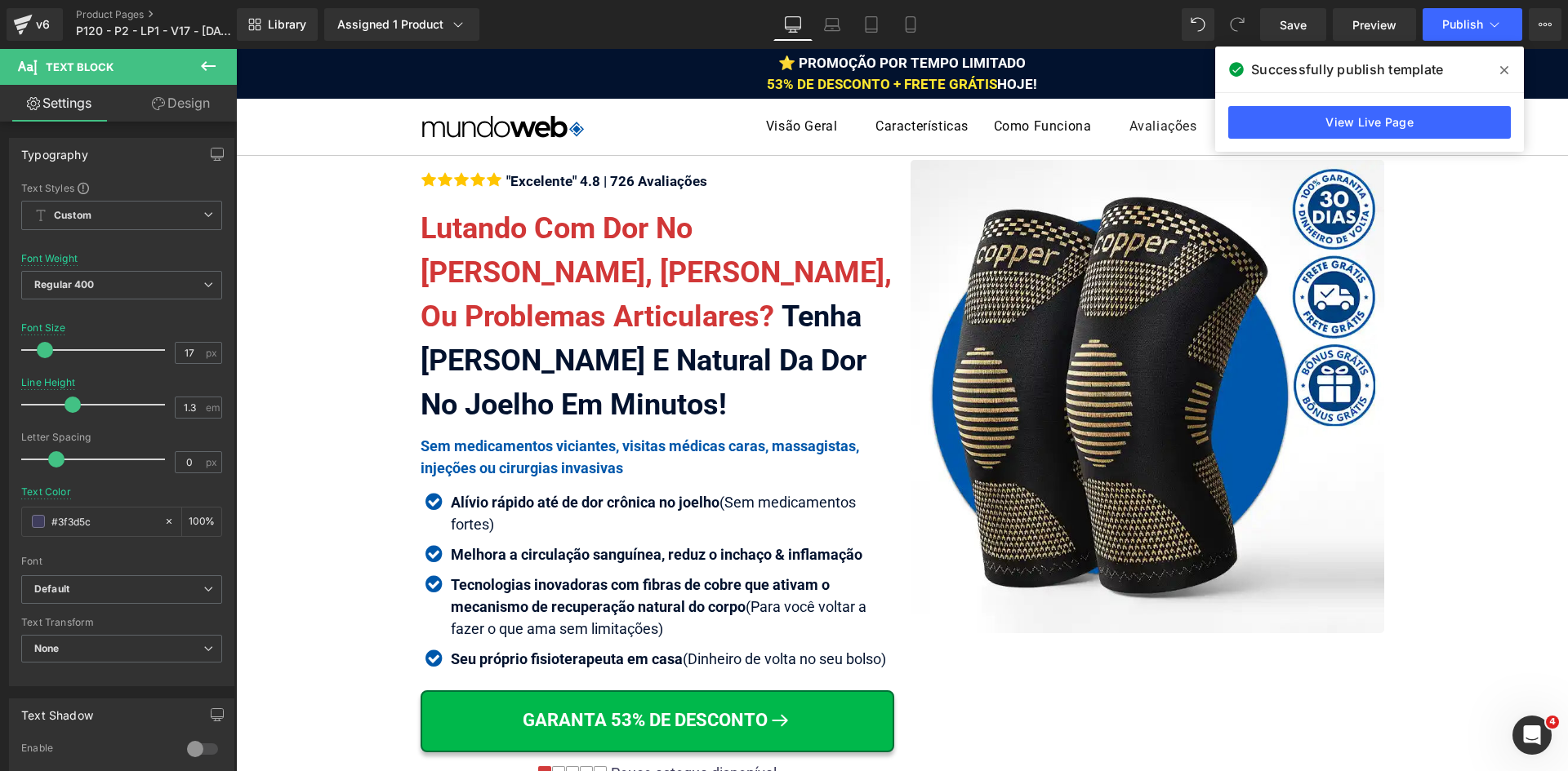
click at [1501, 68] on icon at bounding box center [1504, 70] width 8 height 8
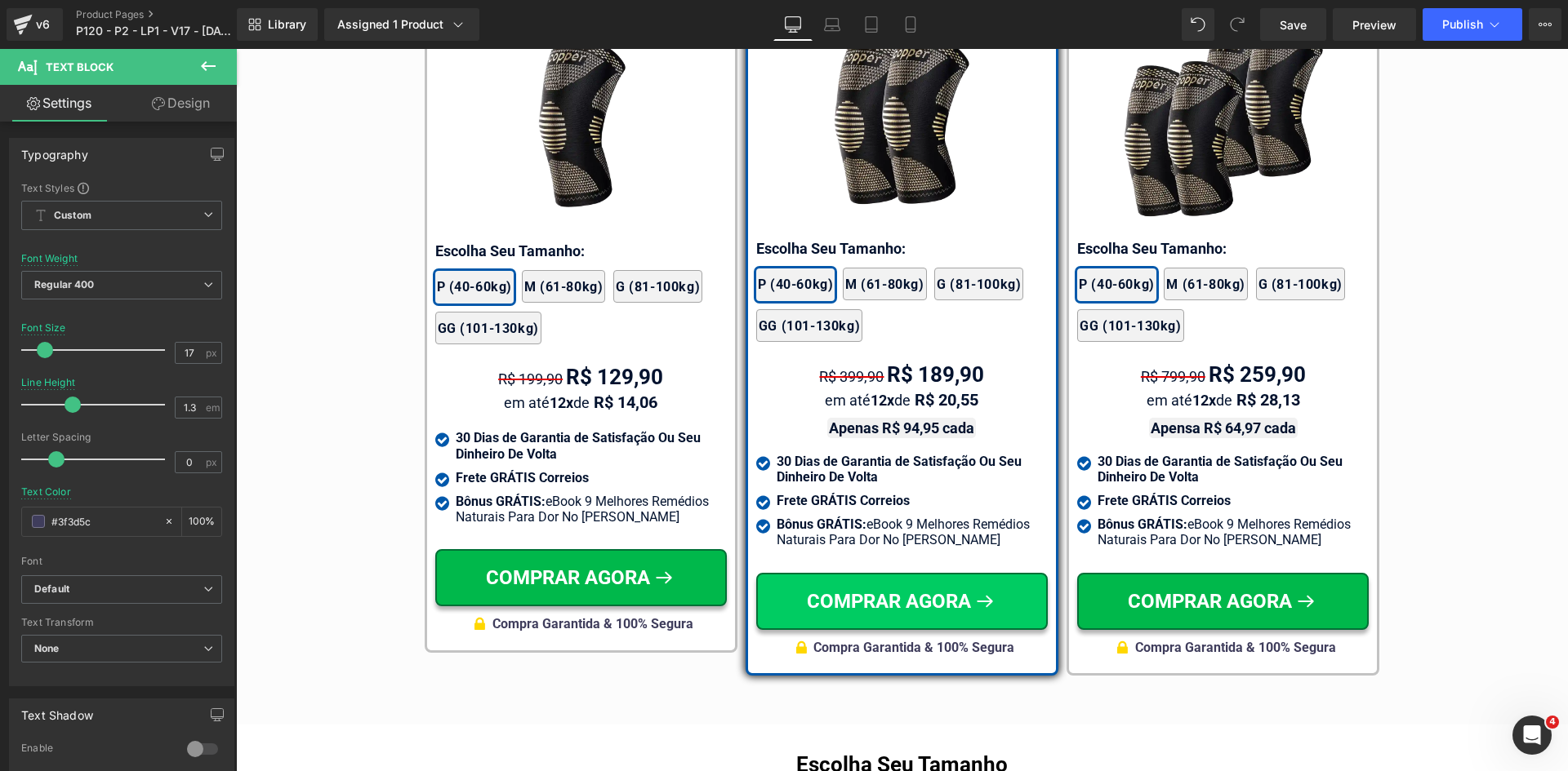
scroll to position [9702, 0]
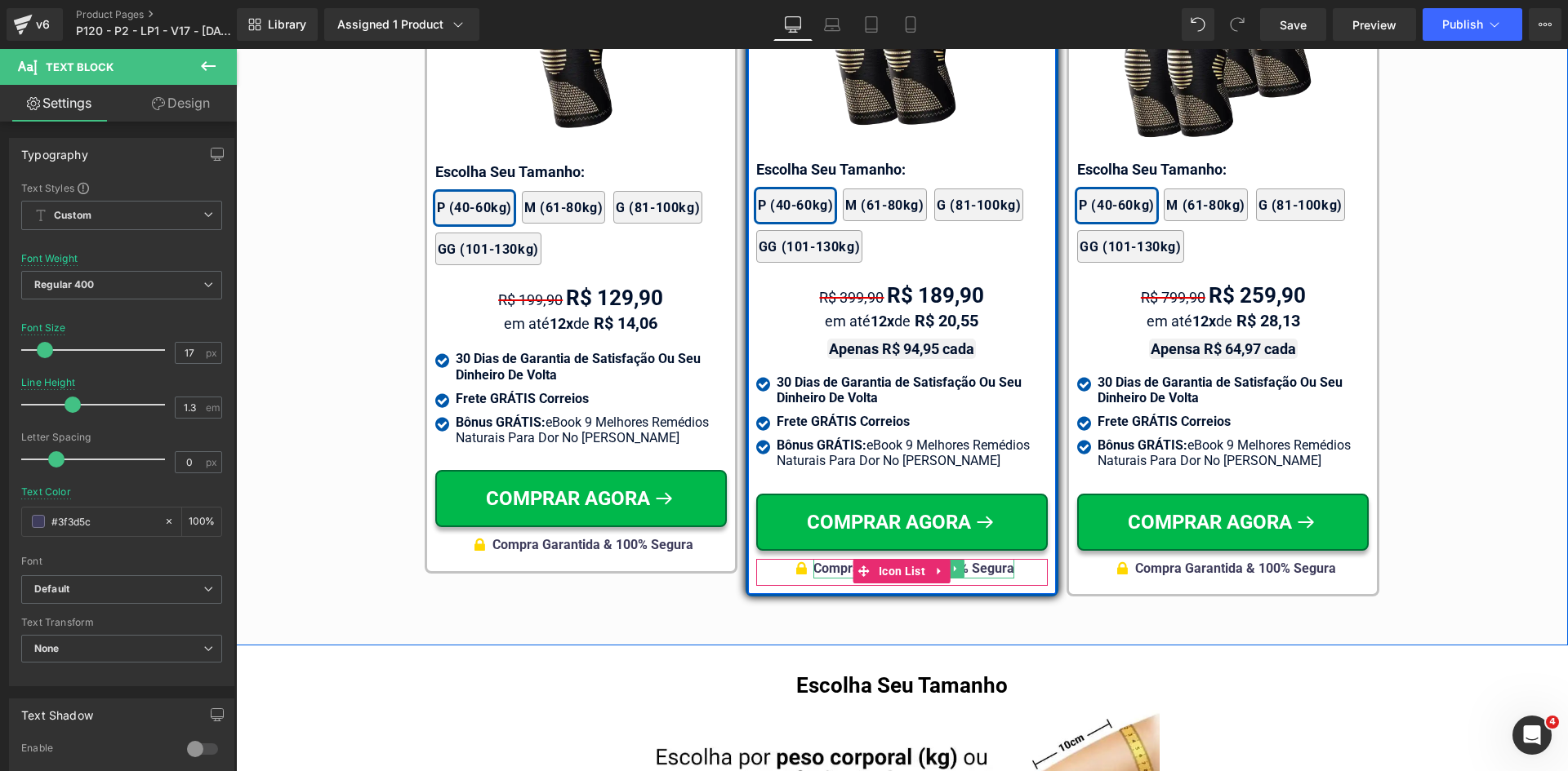
click at [992, 559] on div "Compra Garantida & 100% Segura" at bounding box center [913, 569] width 201 height 20
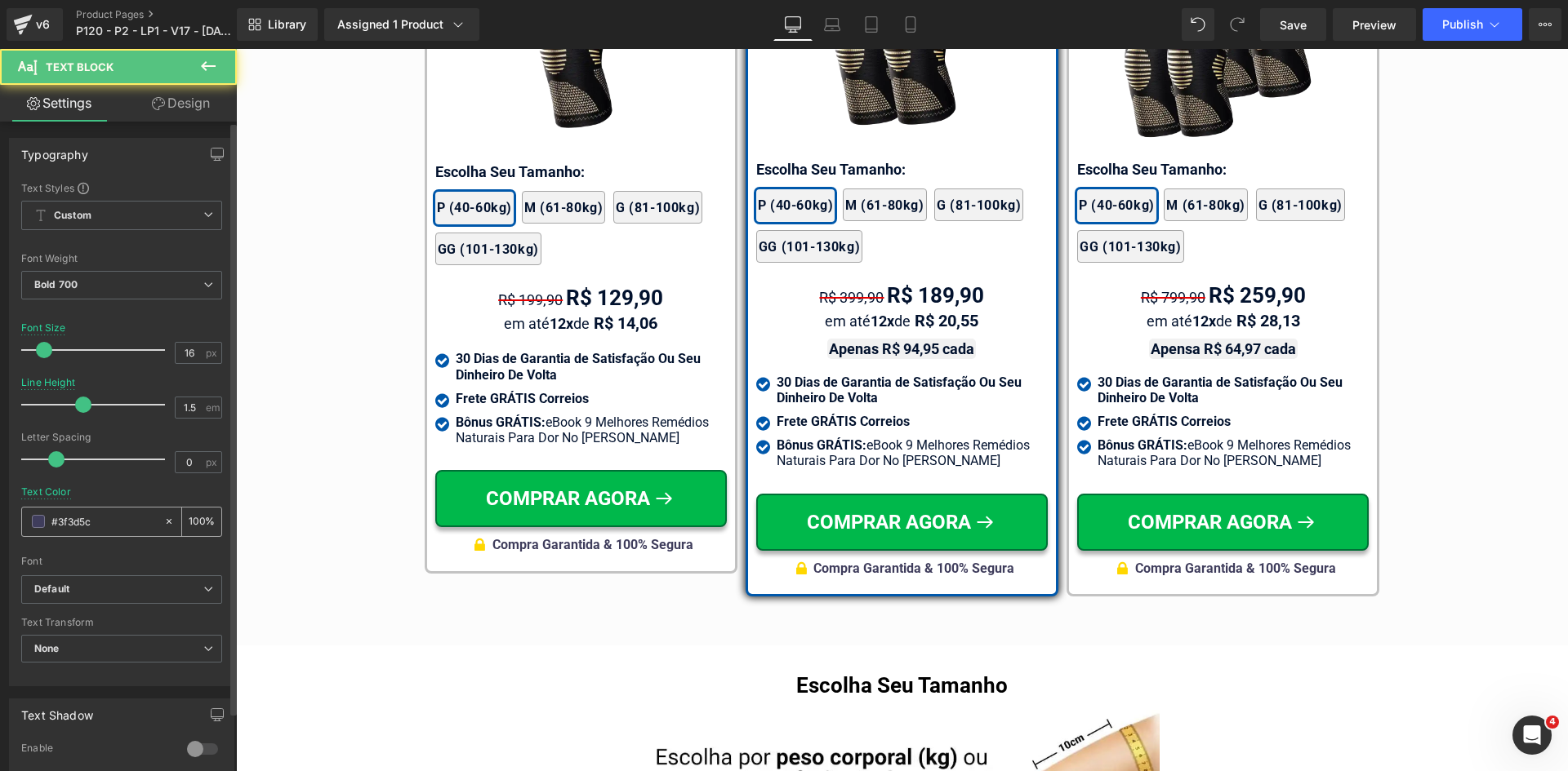
click at [95, 537] on div "Text Color #3f3d5c 100 %" at bounding box center [122, 521] width 201 height 70
click at [95, 526] on input "#3f3d5c" at bounding box center [103, 521] width 105 height 18
paste input "02122e"
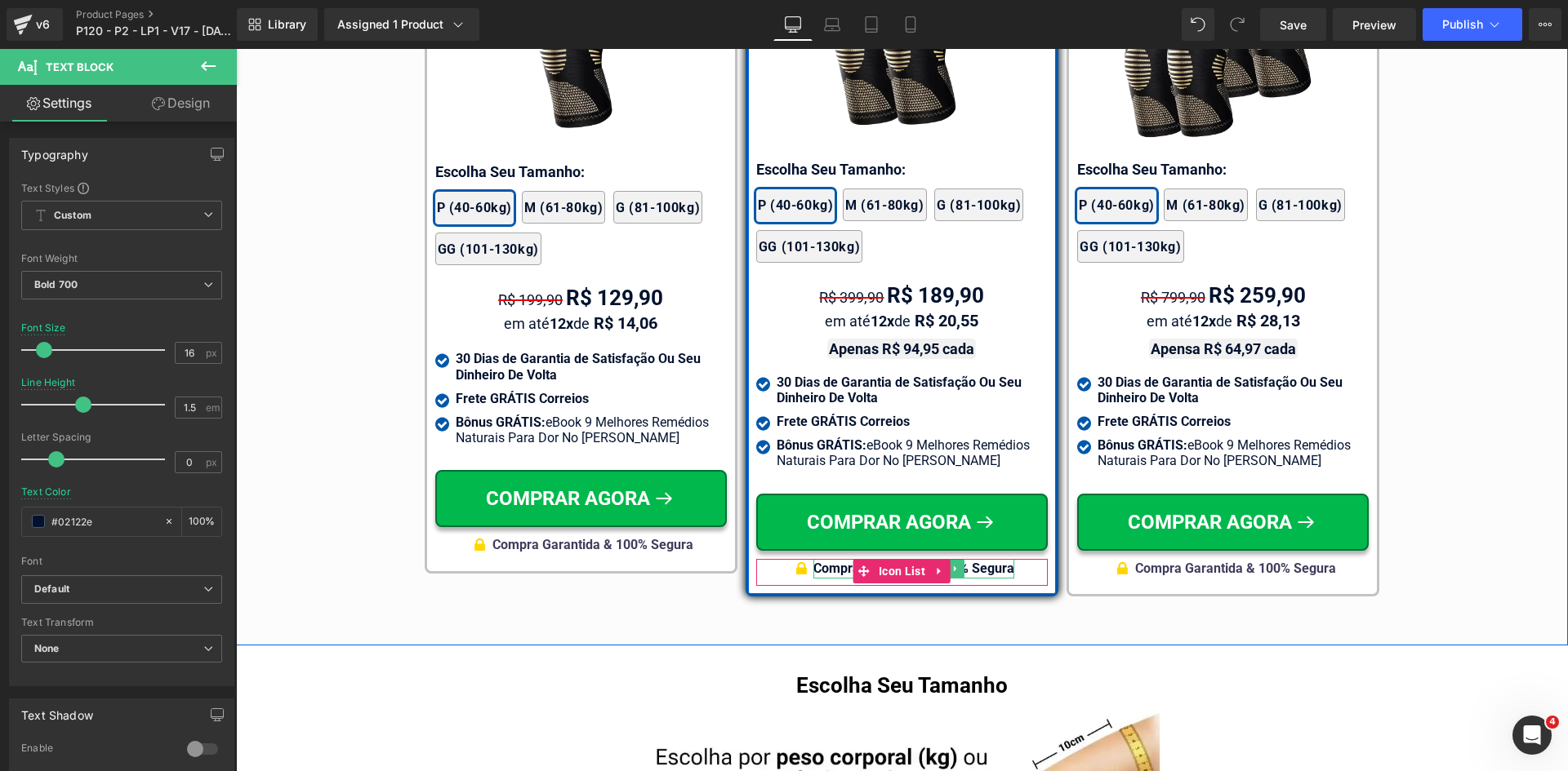
type input "#02122e"
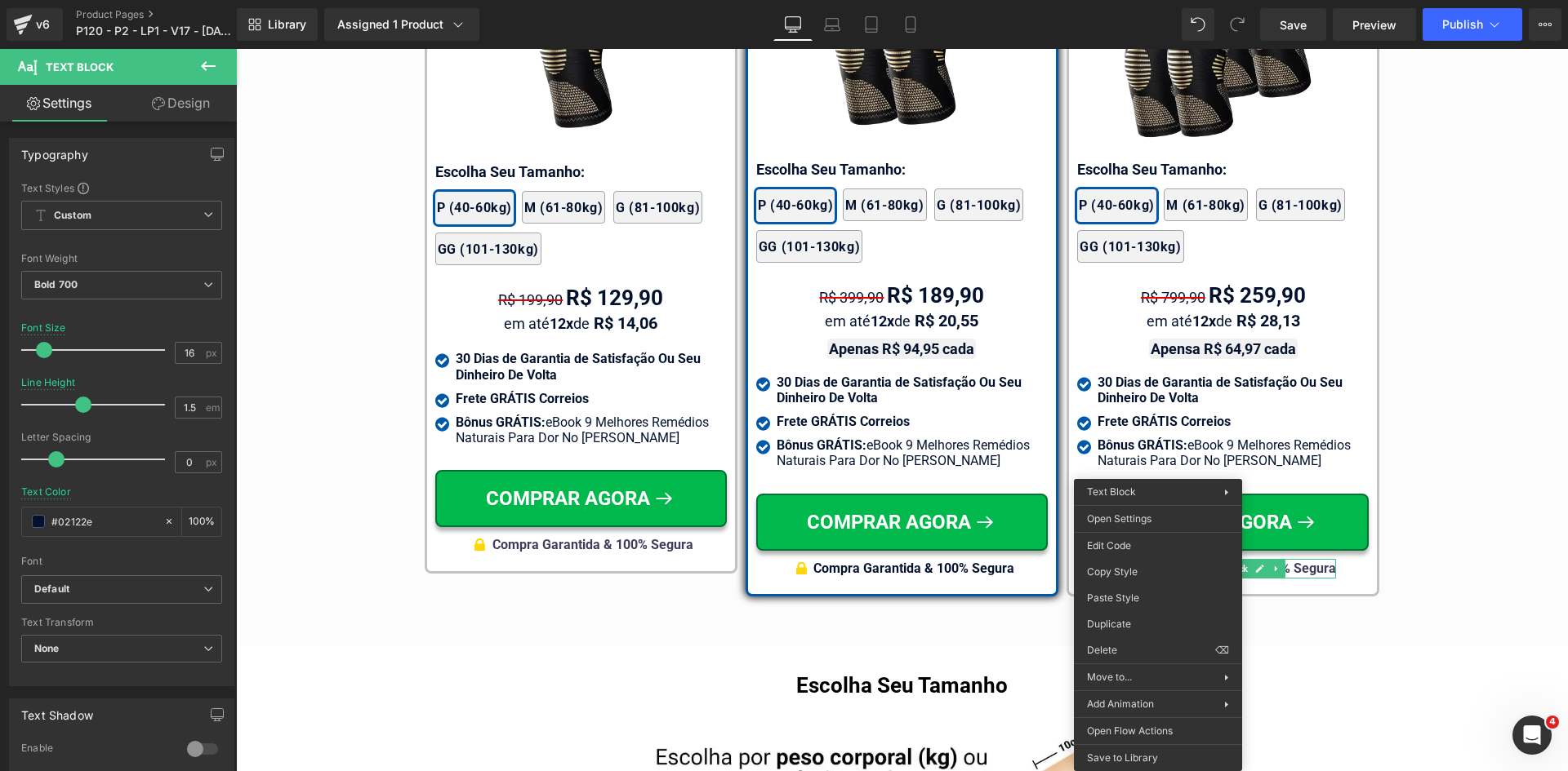
drag, startPoint x: 1384, startPoint y: 647, endPoint x: 681, endPoint y: 556, distance: 708.9
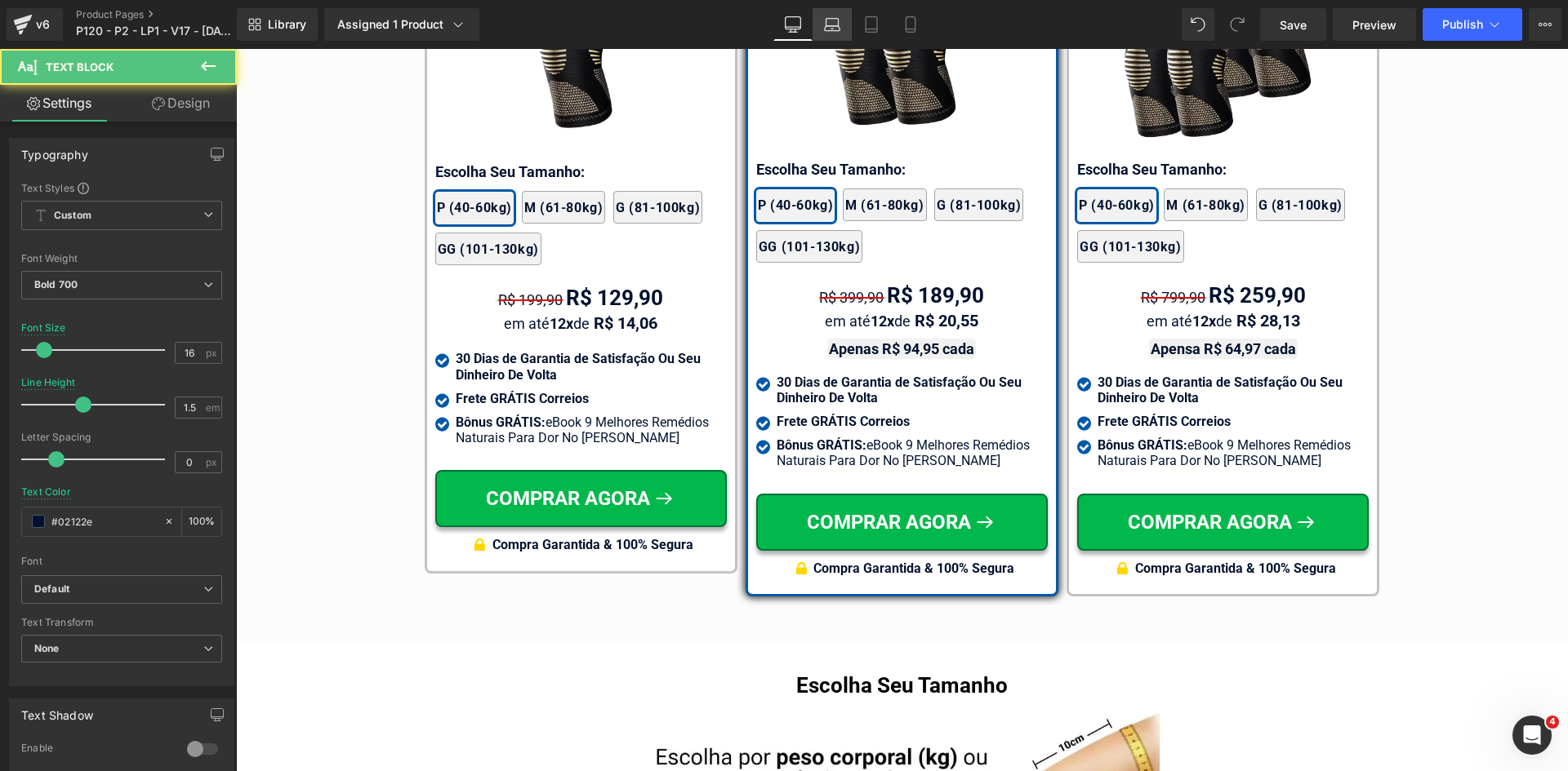
click at [838, 16] on link "Laptop" at bounding box center [832, 24] width 39 height 32
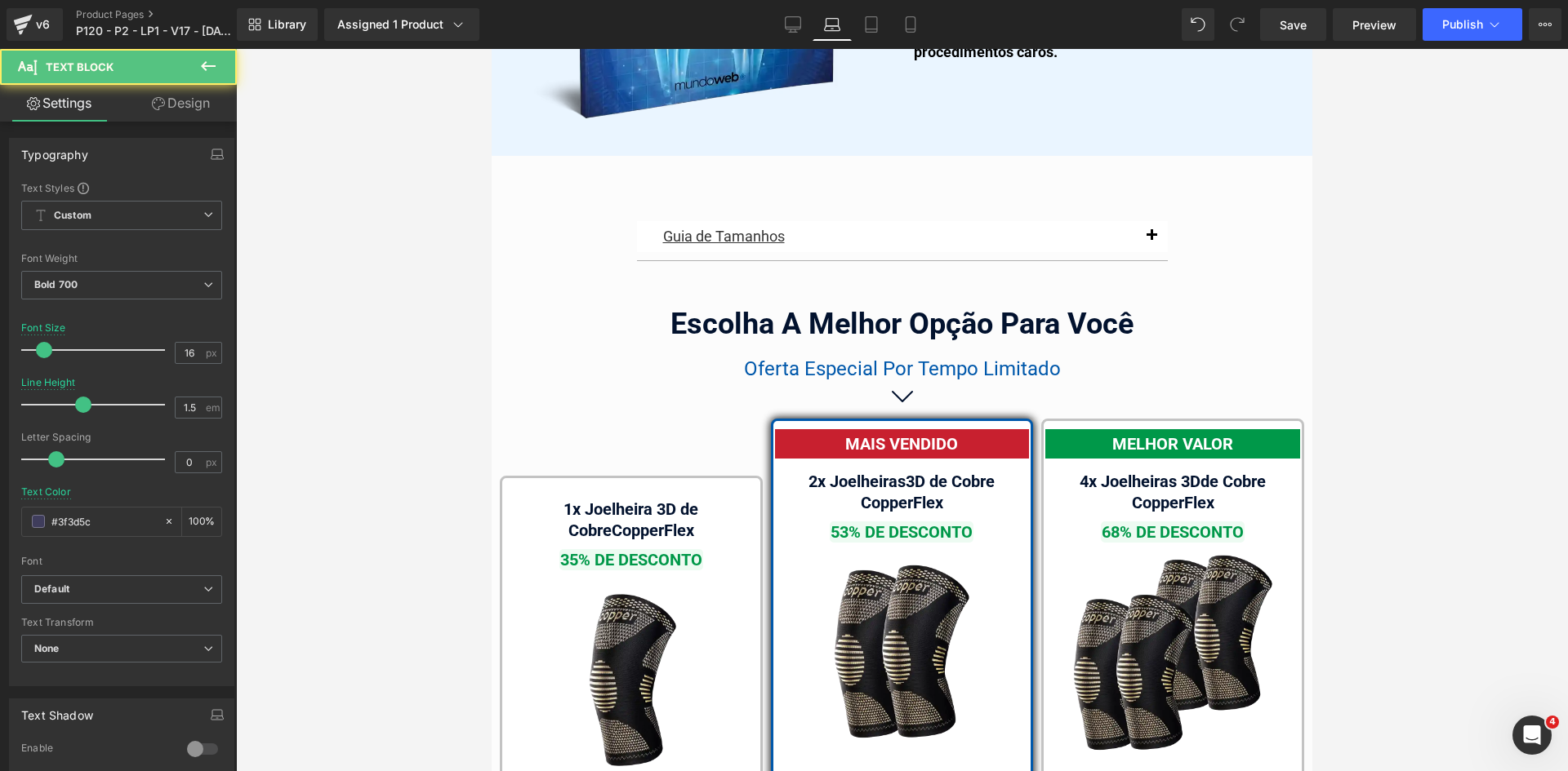
type input "#3f3d5c"
type input "100"
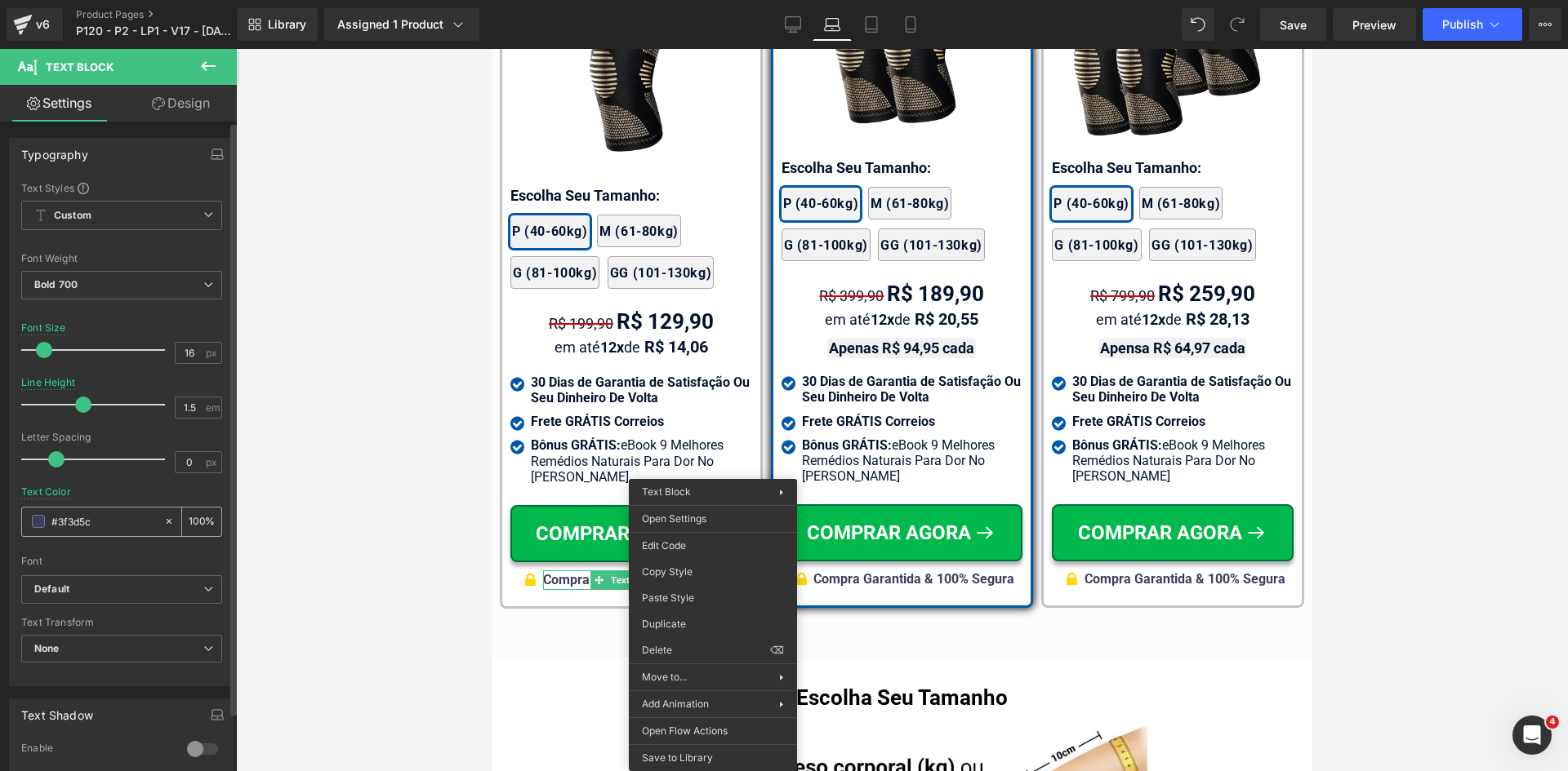
click at [91, 533] on div "#3f3d5c" at bounding box center [92, 521] width 141 height 28
click at [91, 527] on input "#3f3d5c" at bounding box center [103, 521] width 105 height 18
paste input "02122e"
type input "#02122e"
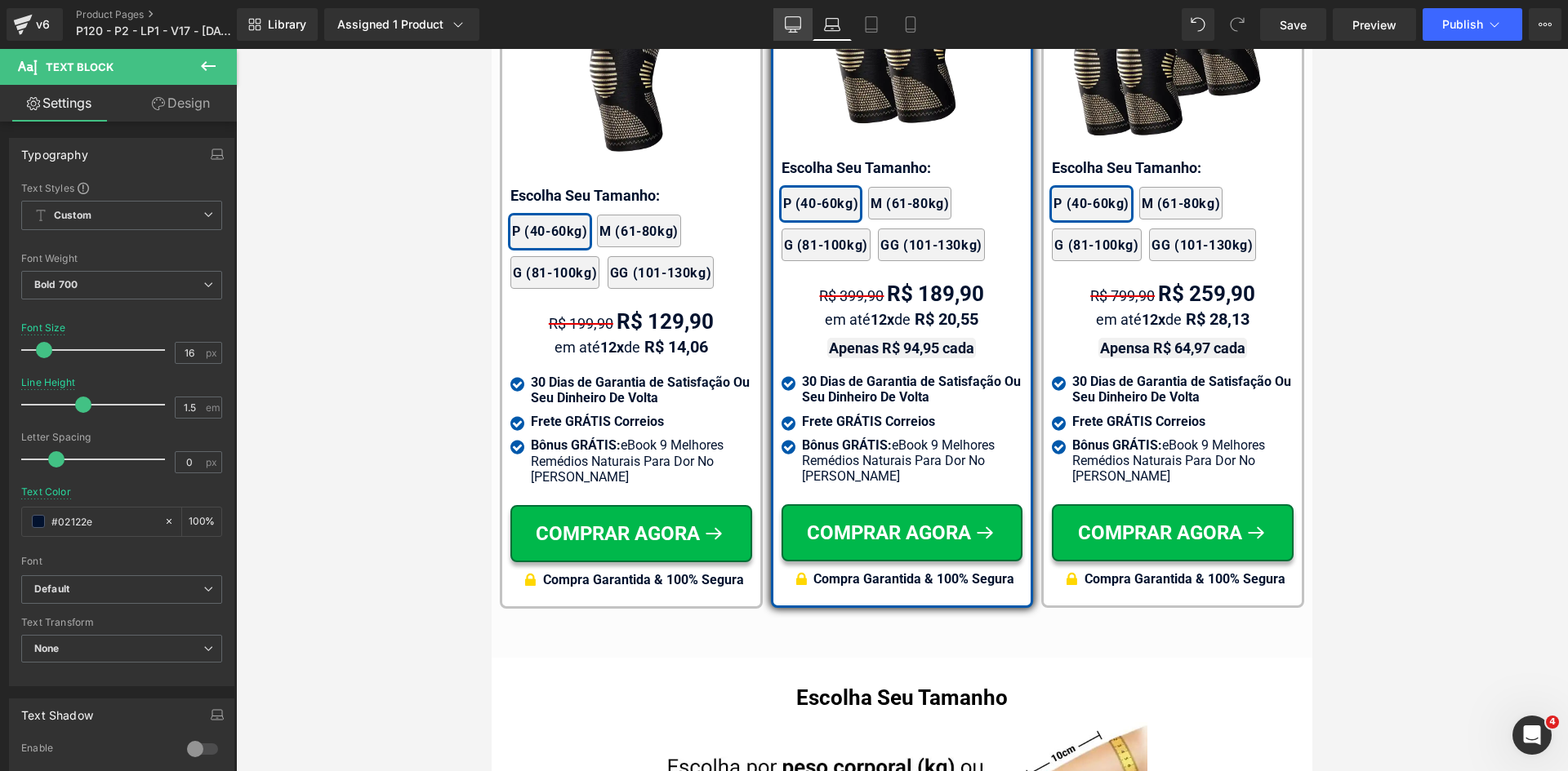
drag, startPoint x: 784, startPoint y: 26, endPoint x: 683, endPoint y: 33, distance: 101.2
click at [784, 26] on link "Desktop" at bounding box center [793, 24] width 39 height 32
type input "100"
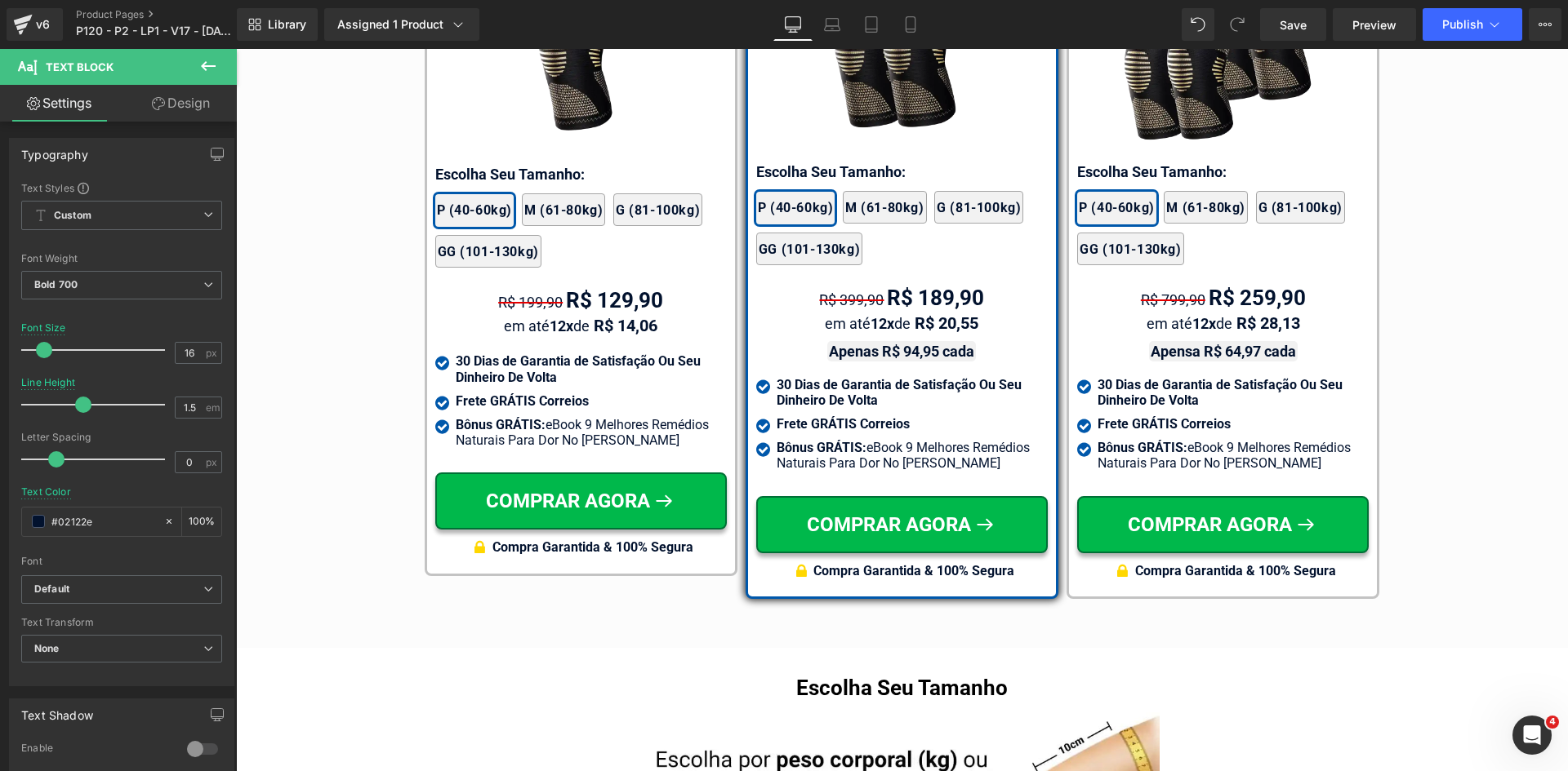
scroll to position [9702, 0]
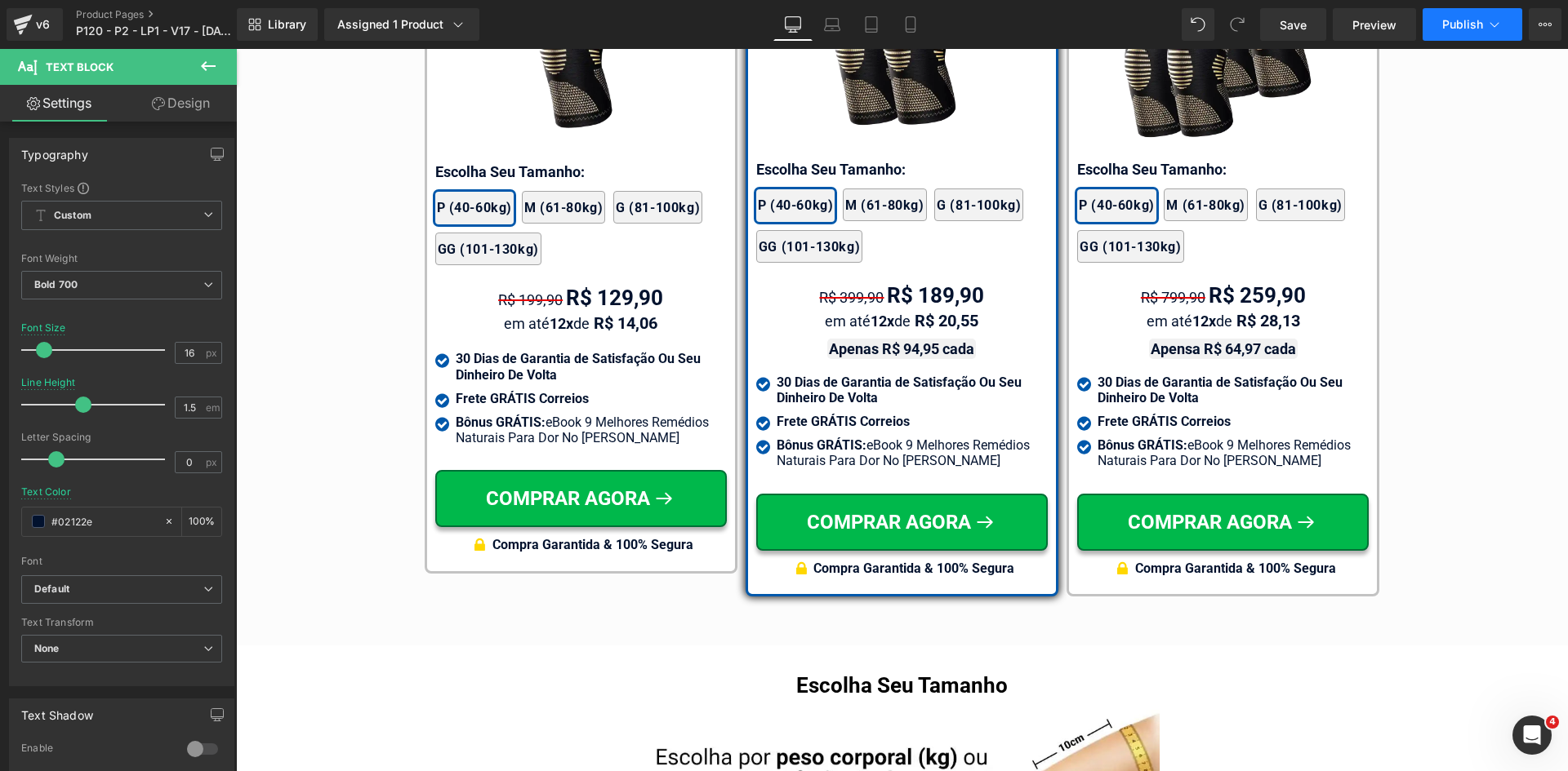
click at [1474, 21] on span "Publish" at bounding box center [1463, 24] width 41 height 13
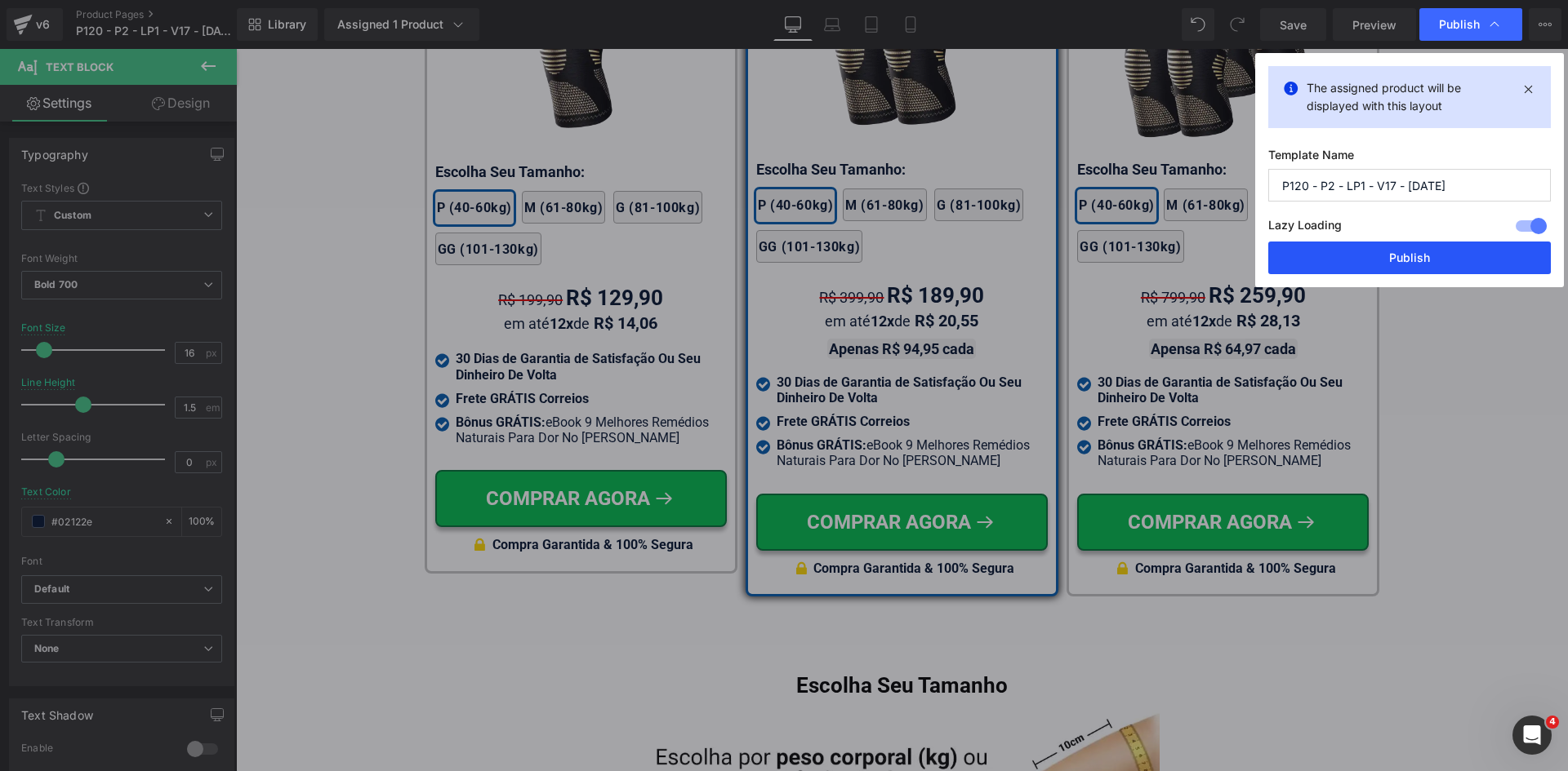
drag, startPoint x: 1438, startPoint y: 251, endPoint x: 1112, endPoint y: 177, distance: 334.3
click at [1438, 251] on button "Publish" at bounding box center [1409, 258] width 282 height 32
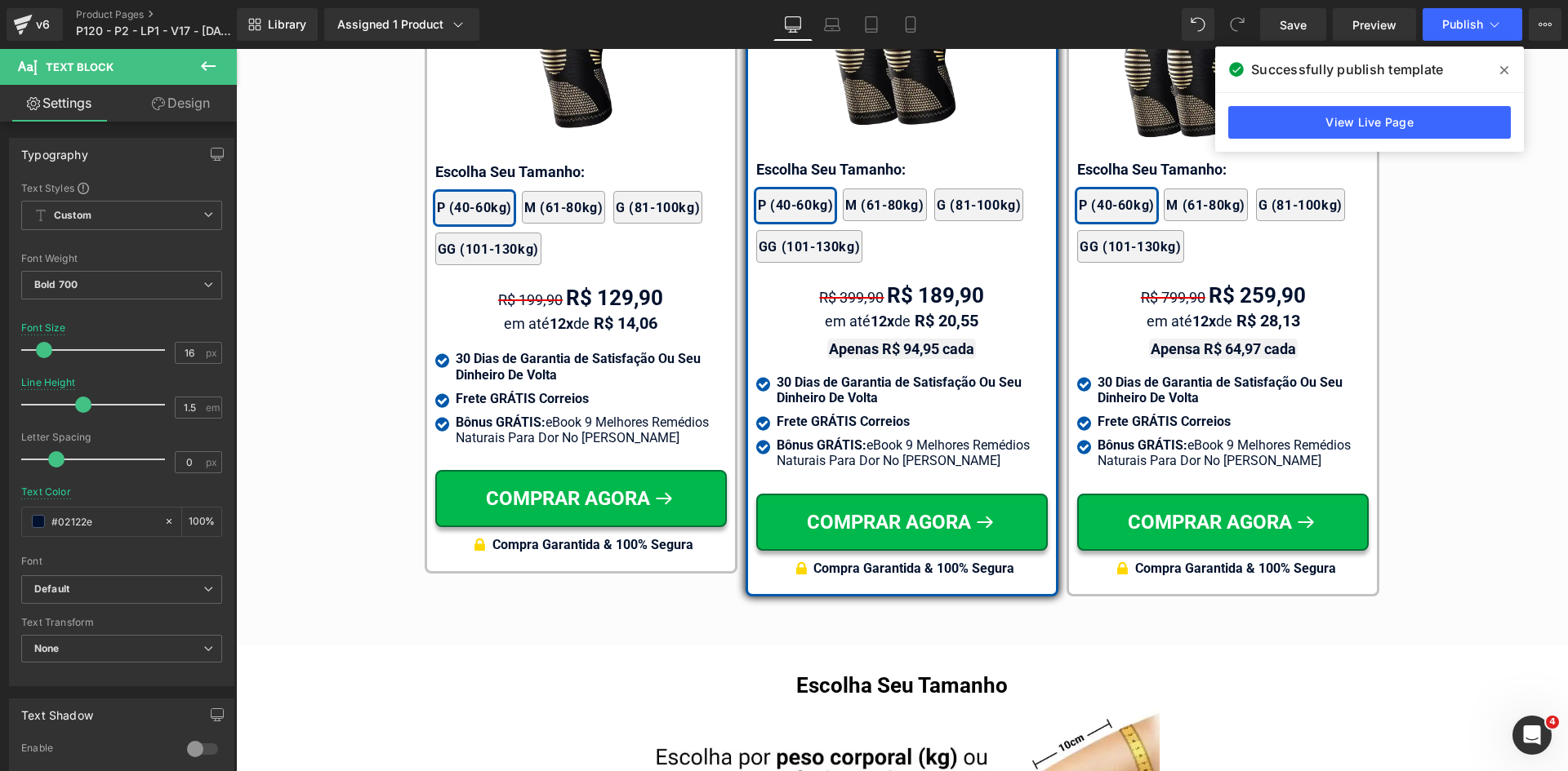
drag, startPoint x: 98, startPoint y: 11, endPoint x: 104, endPoint y: 2, distance: 10.8
click at [98, 11] on link "Product Pages" at bounding box center [169, 14] width 187 height 13
